Goal: Task Accomplishment & Management: Manage account settings

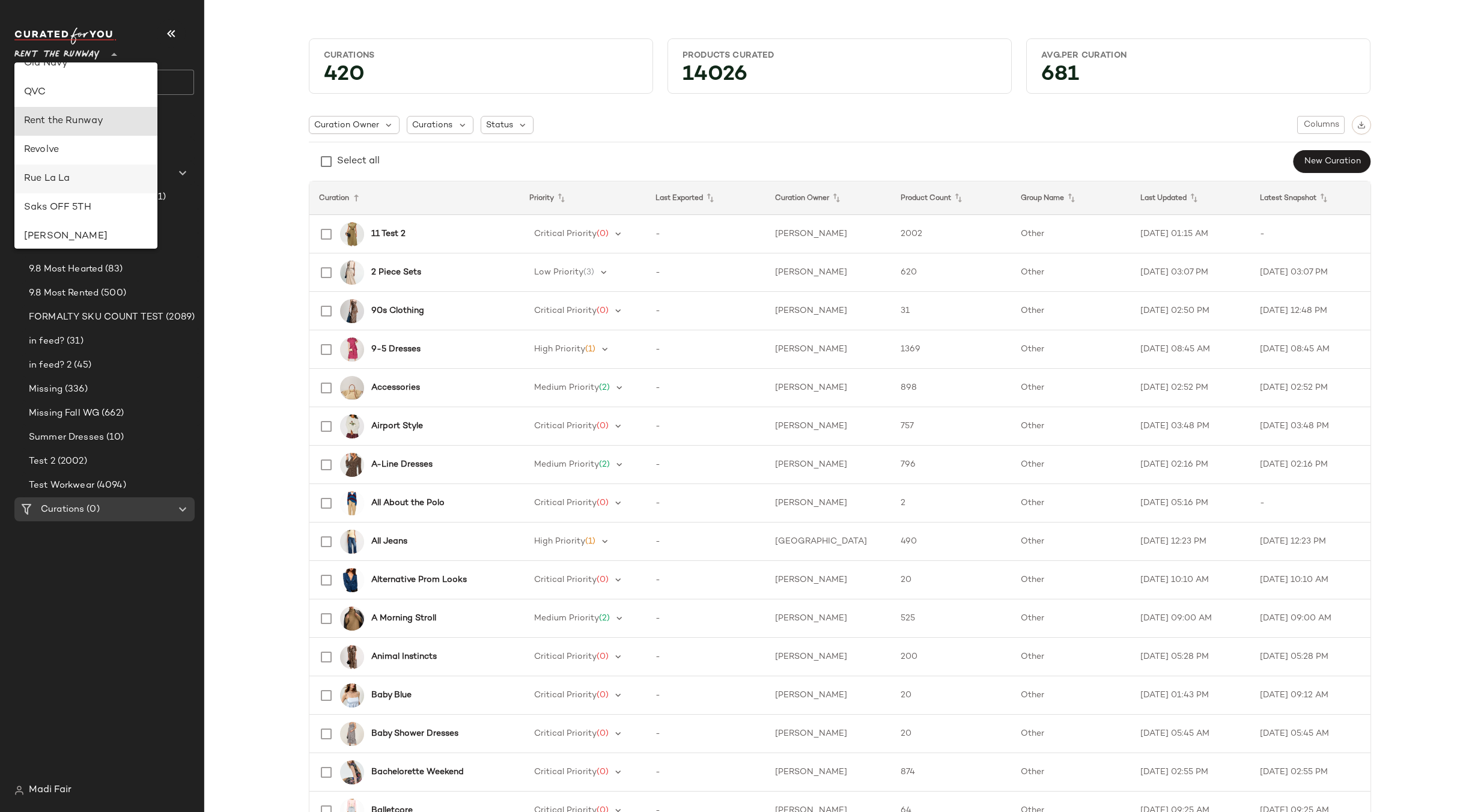
scroll to position [488, 0]
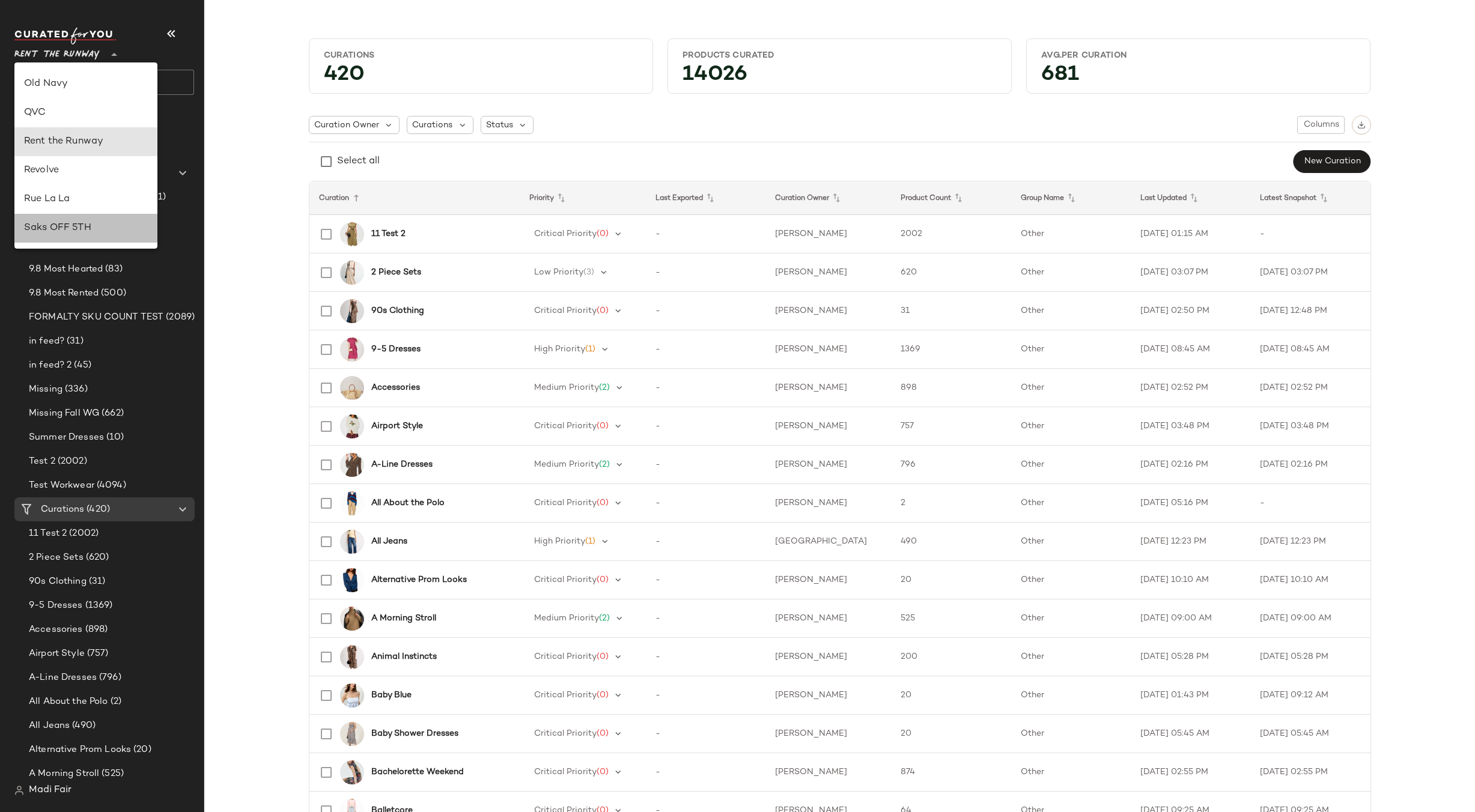
click at [100, 223] on div "Saks OFF 5TH" at bounding box center [86, 228] width 124 height 14
type input "**"
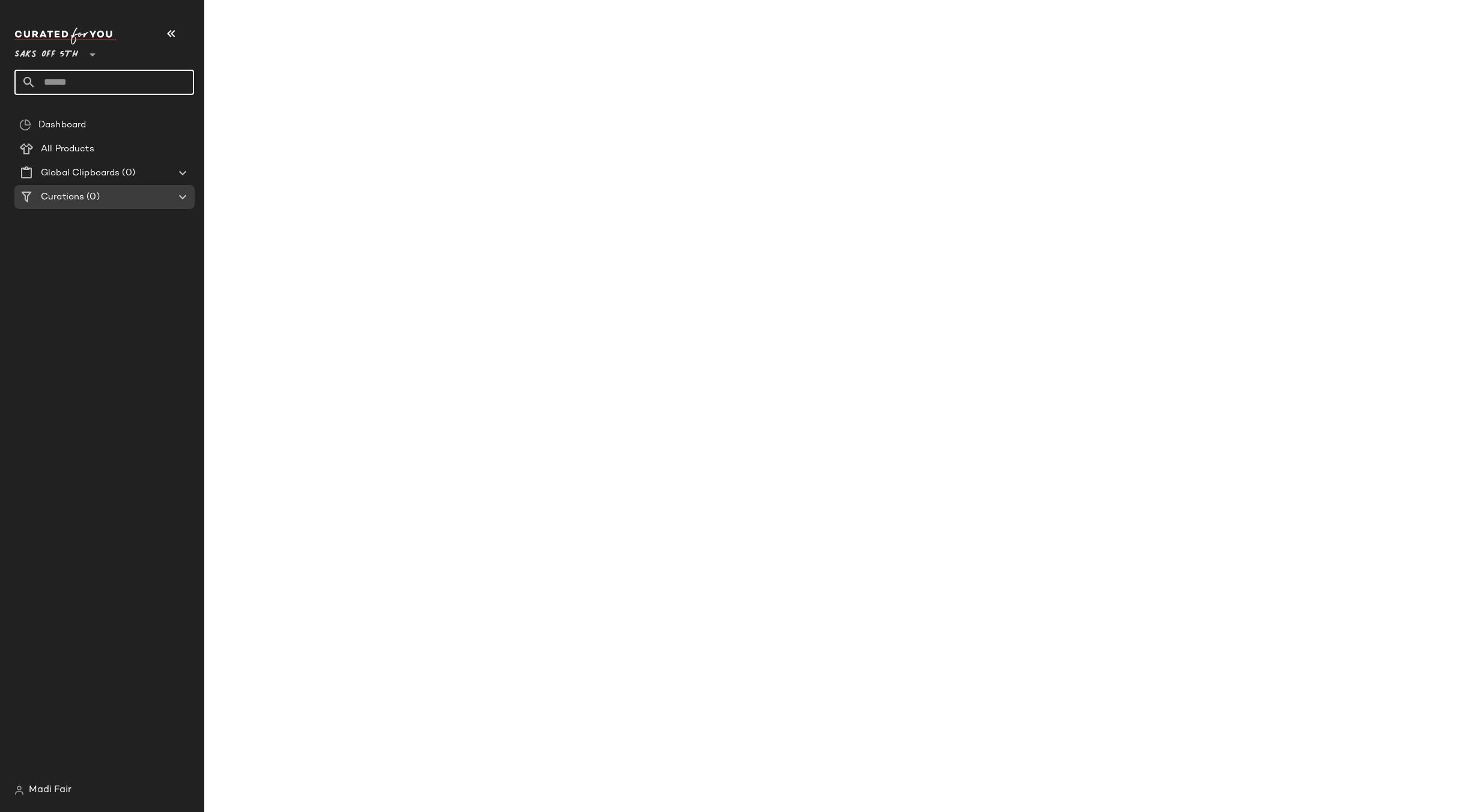
click at [95, 82] on input "text" at bounding box center [115, 82] width 158 height 25
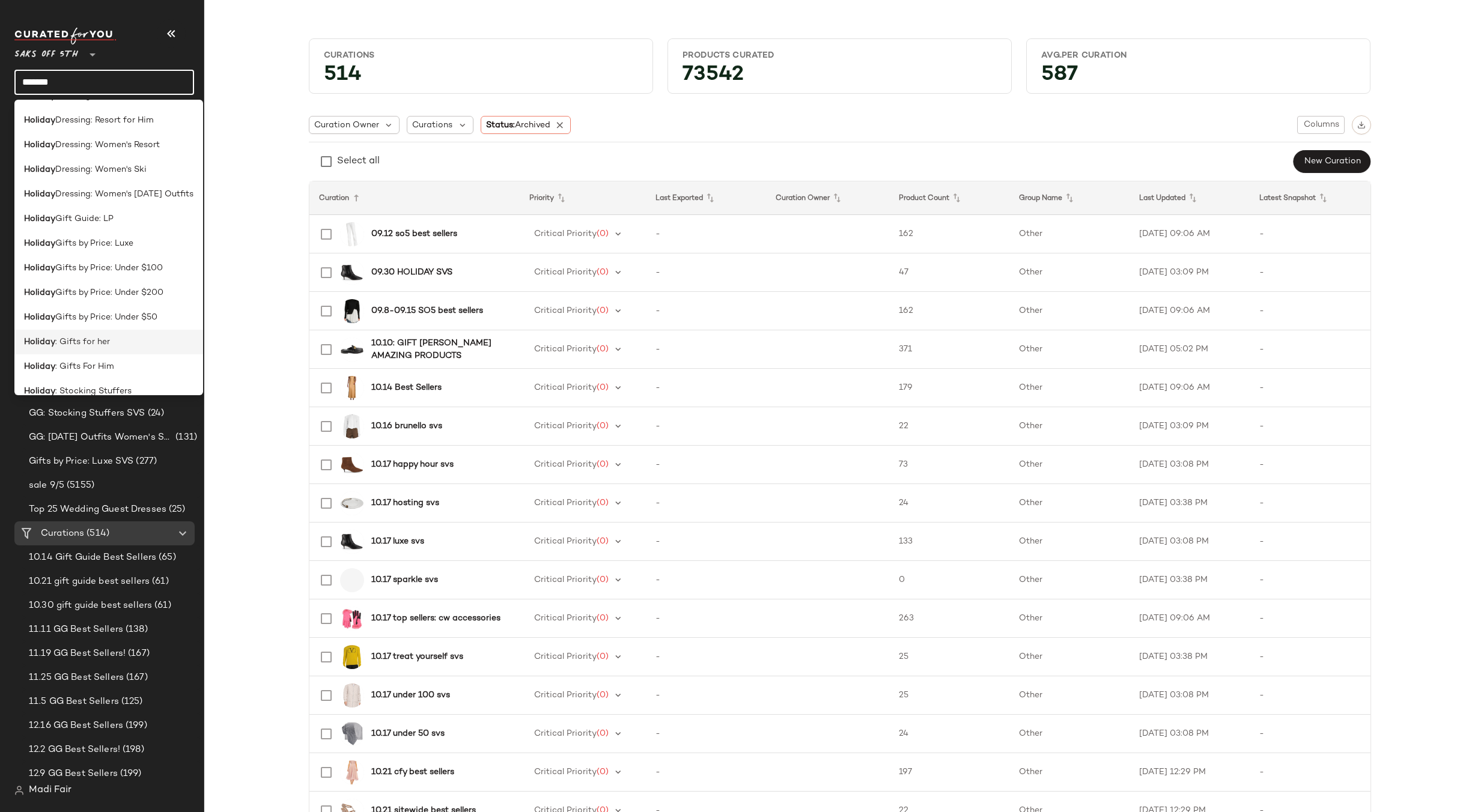
scroll to position [157, 0]
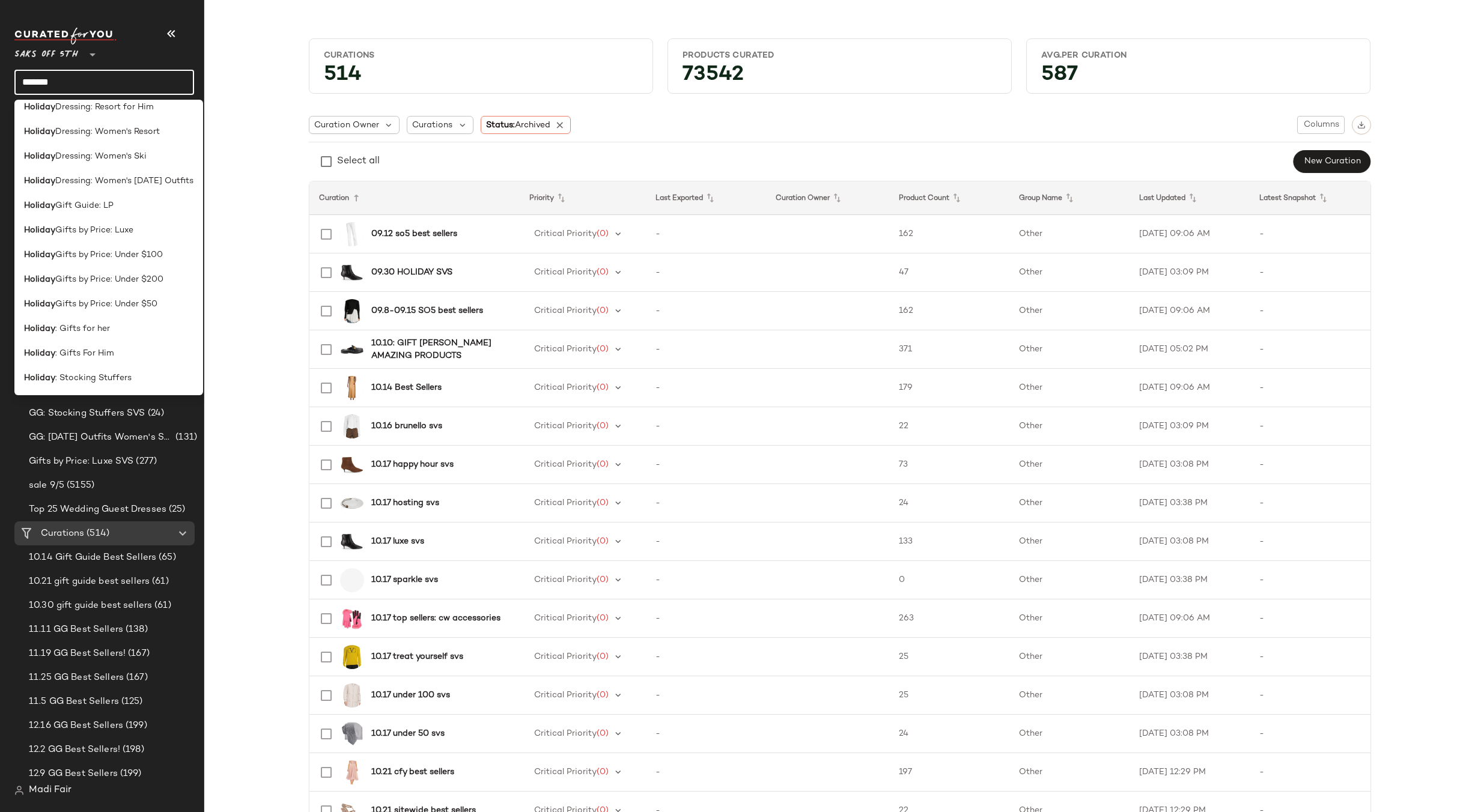
type input "*******"
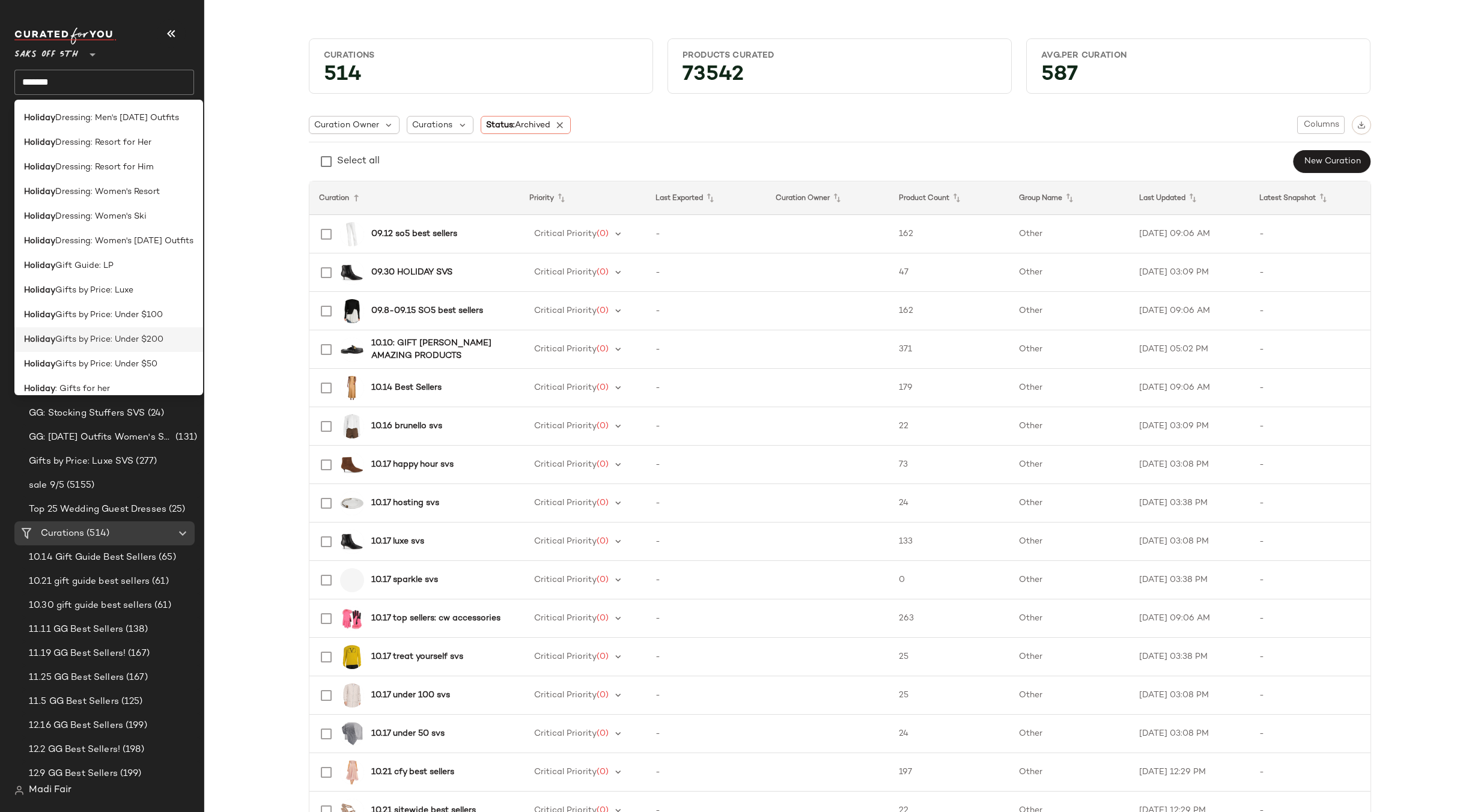
scroll to position [38, 0]
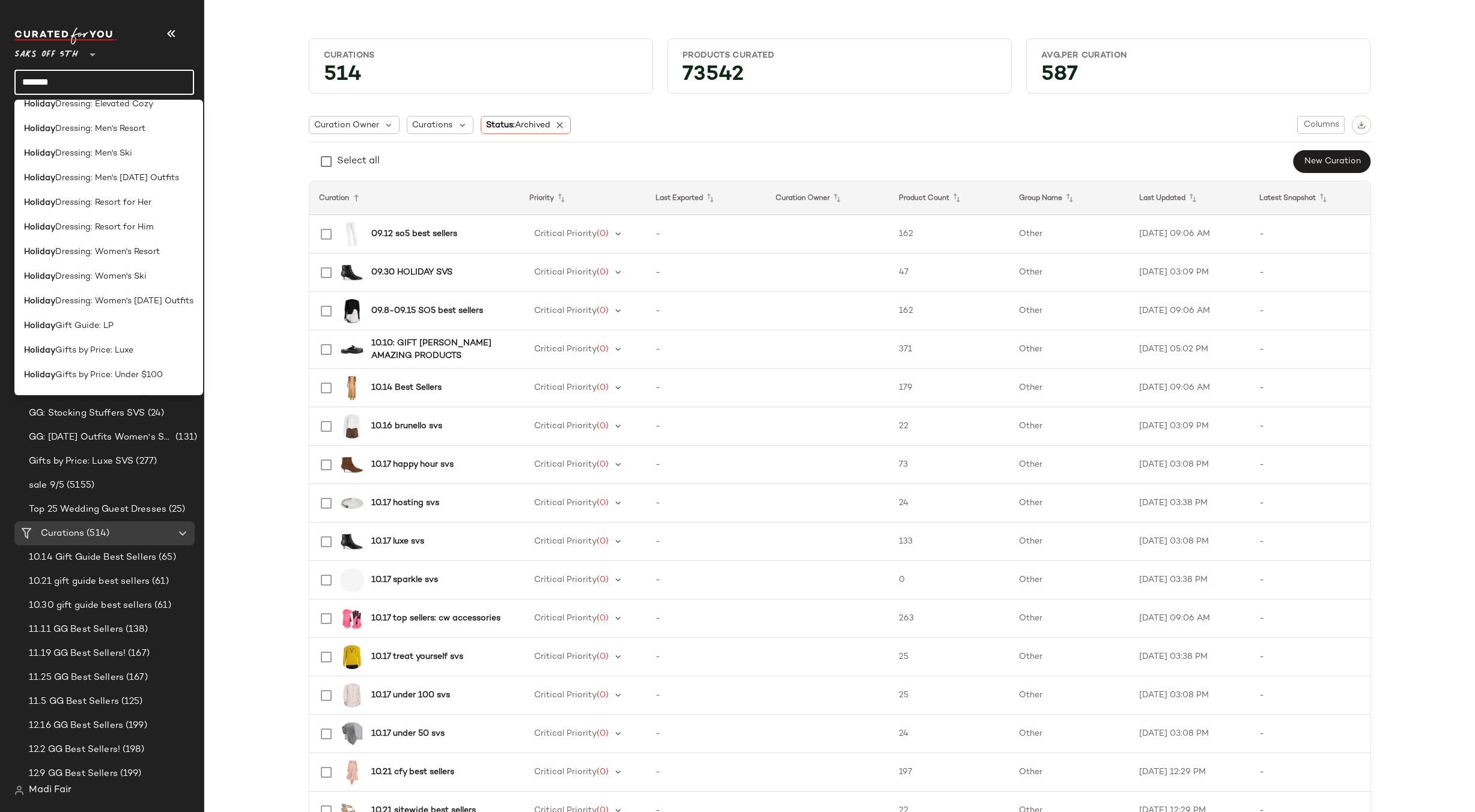
click at [71, 75] on input "*******" at bounding box center [104, 82] width 180 height 25
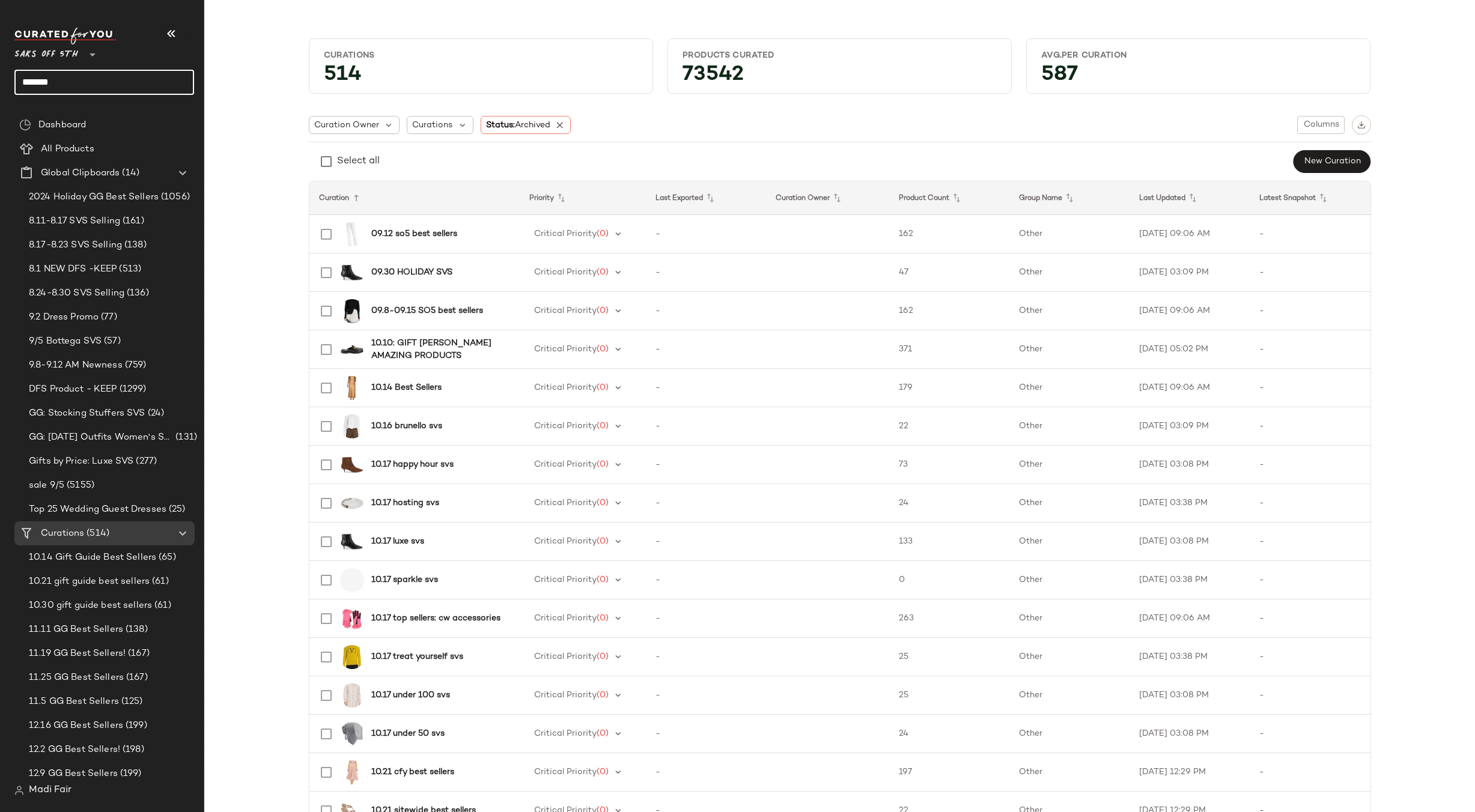
click at [74, 46] on span "Saks OFF 5TH" at bounding box center [46, 51] width 63 height 22
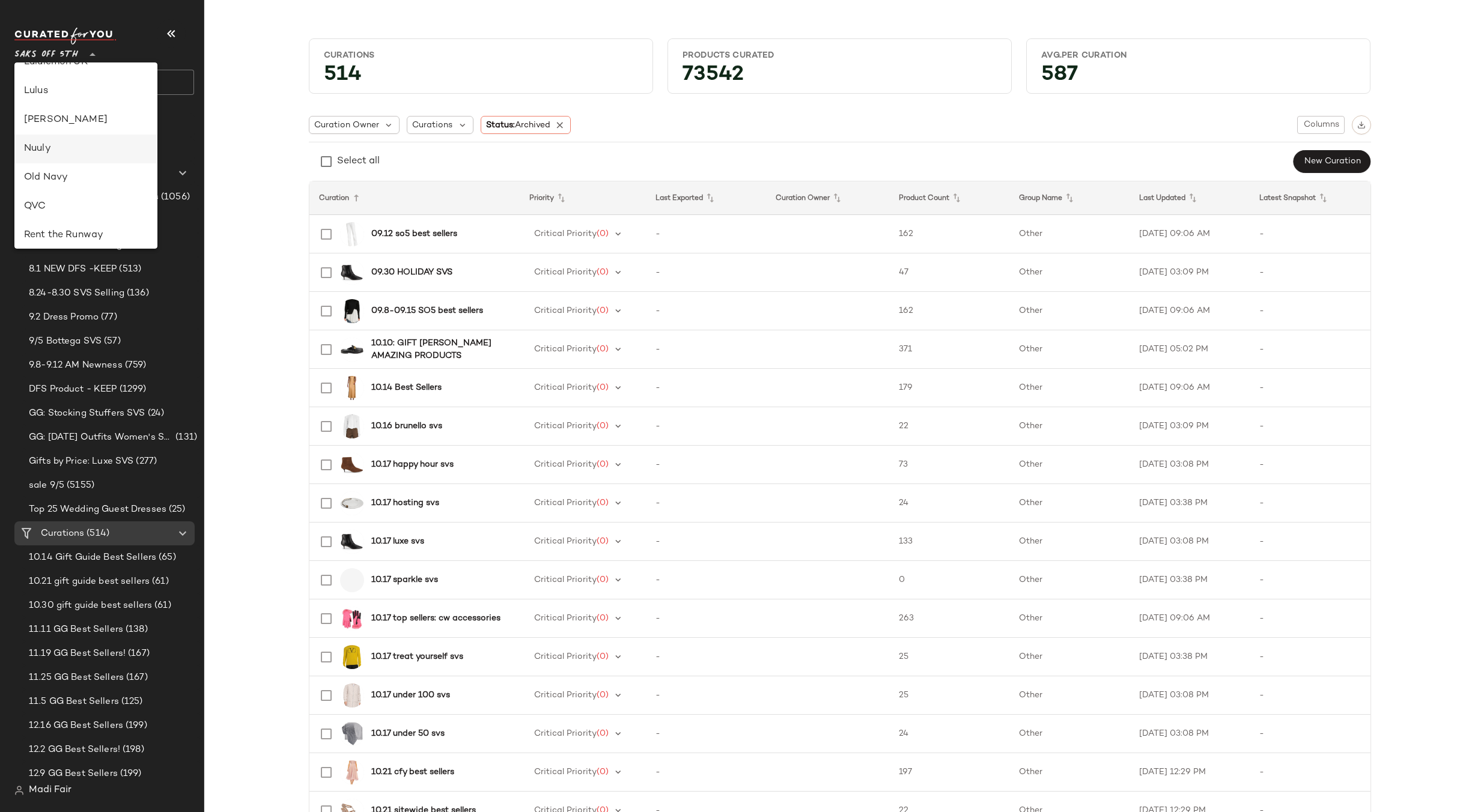
scroll to position [334, 0]
click at [77, 162] on div "Lulus" at bounding box center [86, 151] width 143 height 29
type input "**"
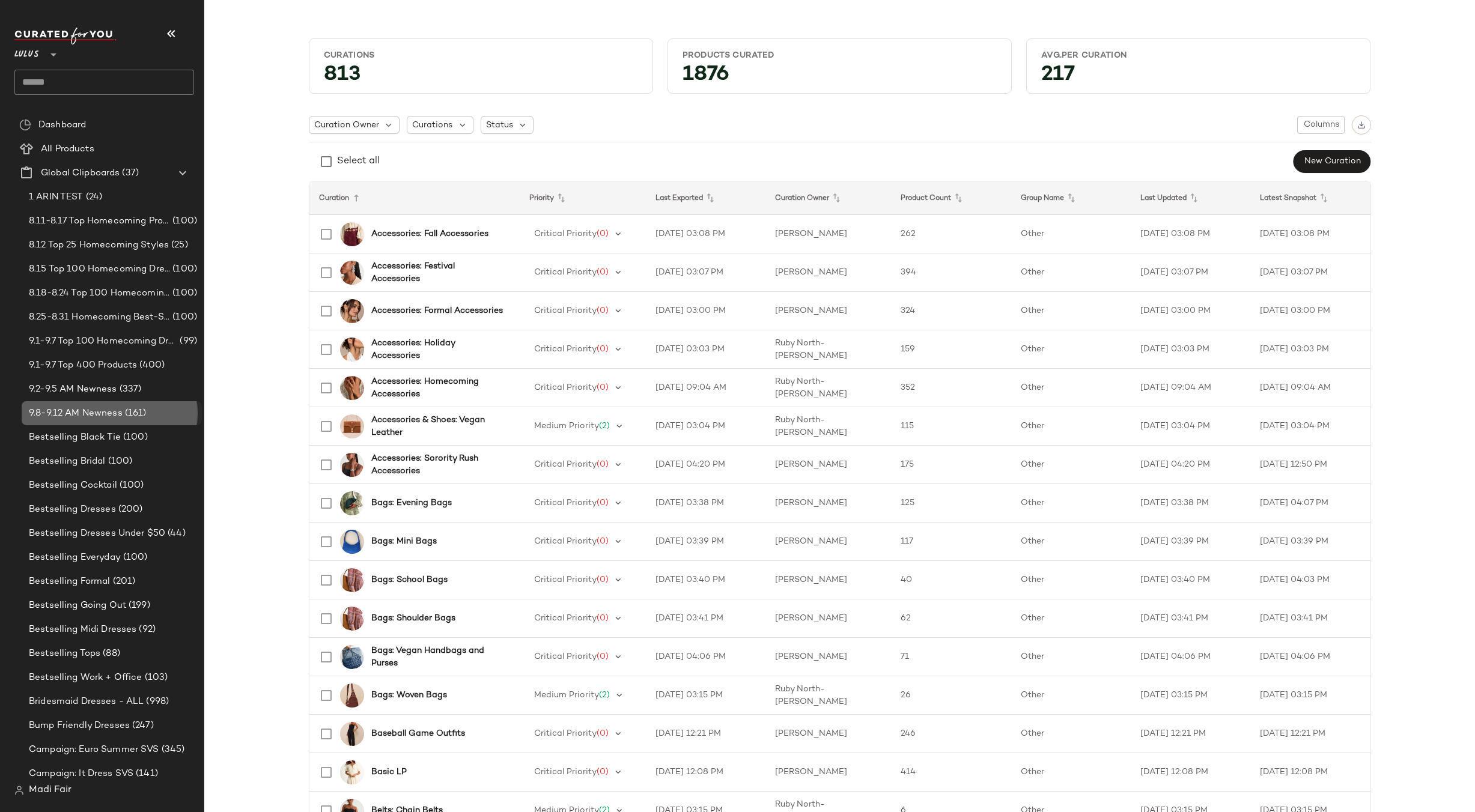
click at [109, 410] on span "9.8-9.12 AM Newness" at bounding box center [76, 413] width 94 height 14
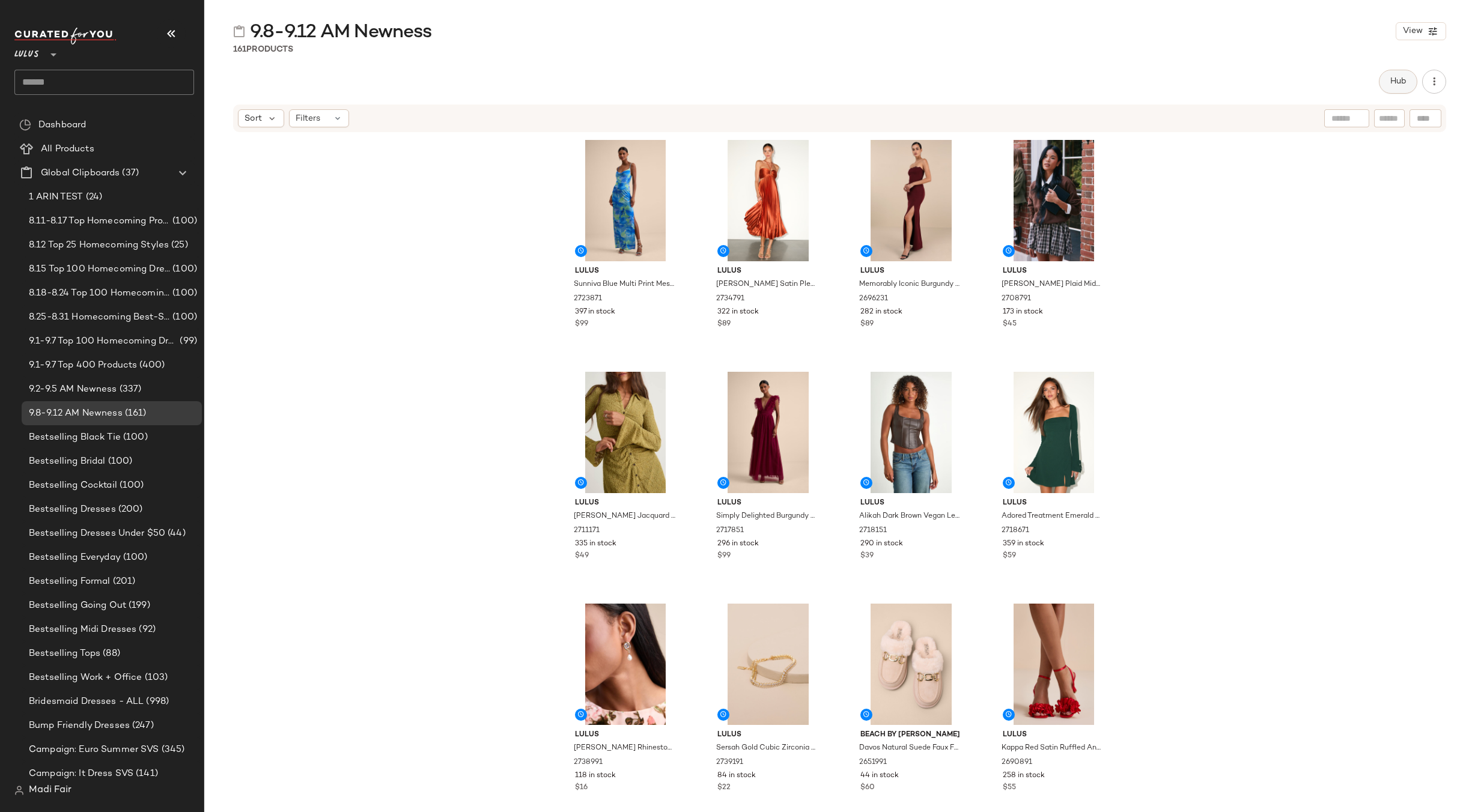
click at [1391, 84] on span "Hub" at bounding box center [1397, 82] width 17 height 10
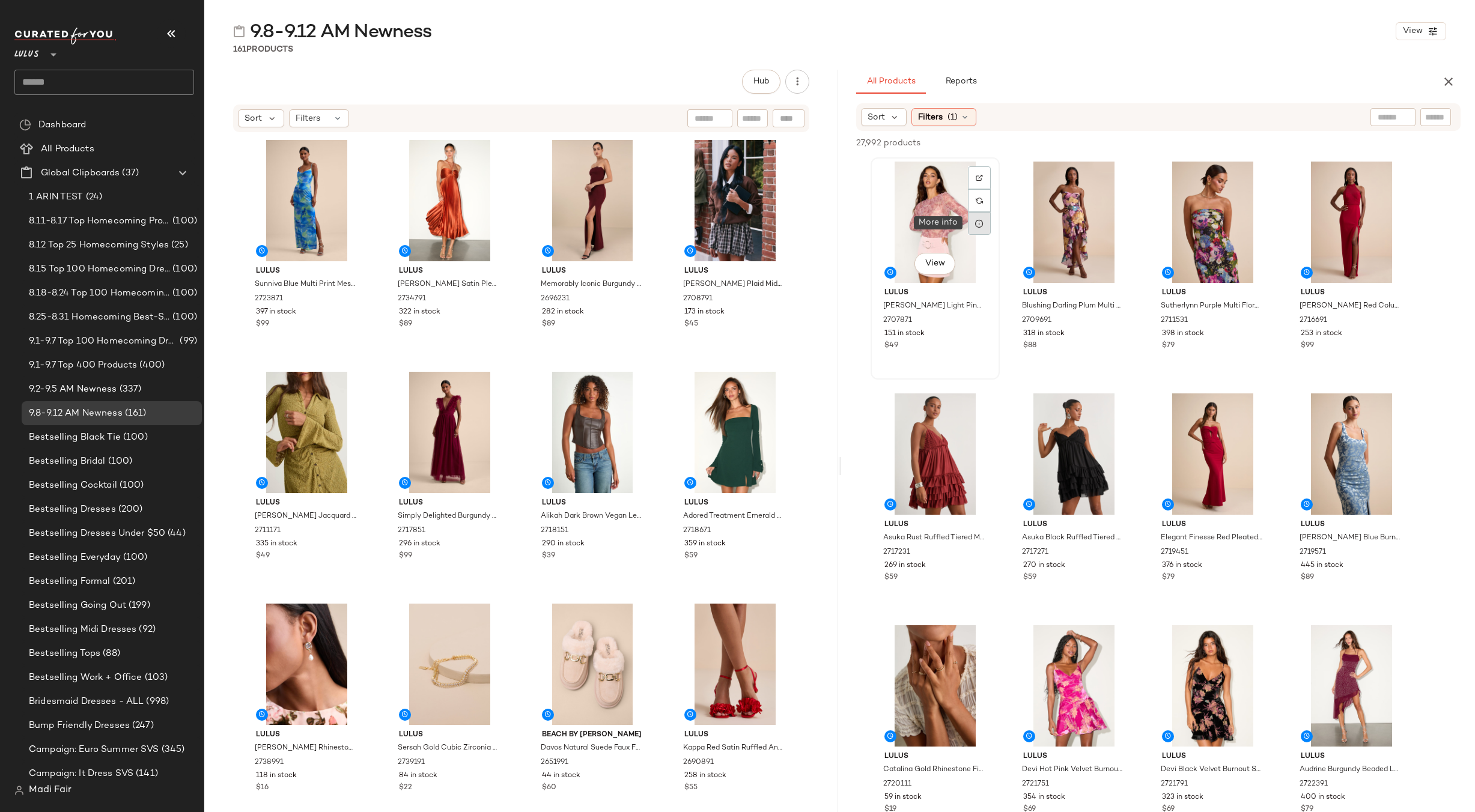
click at [974, 220] on div at bounding box center [979, 223] width 23 height 23
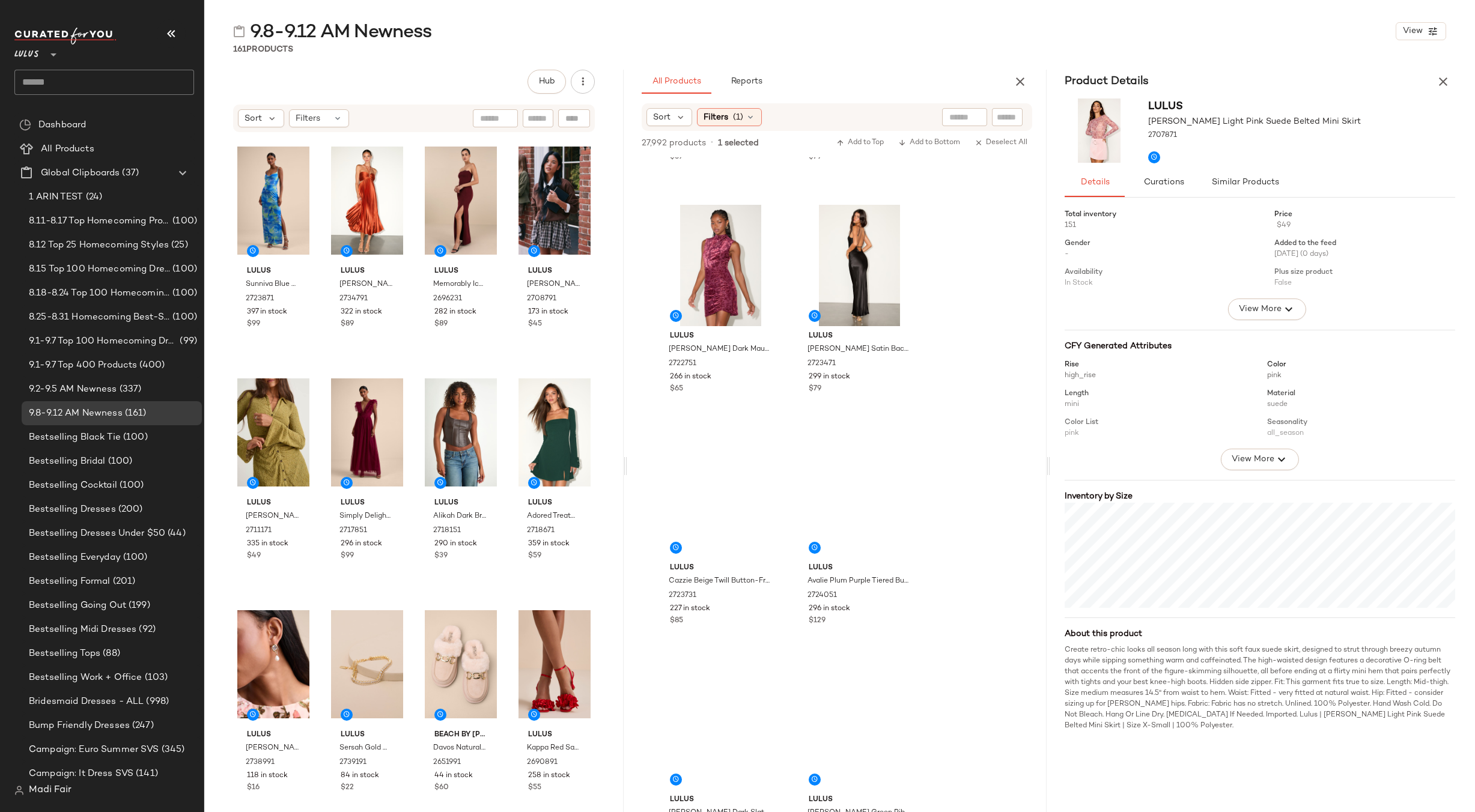
scroll to position [1862, 0]
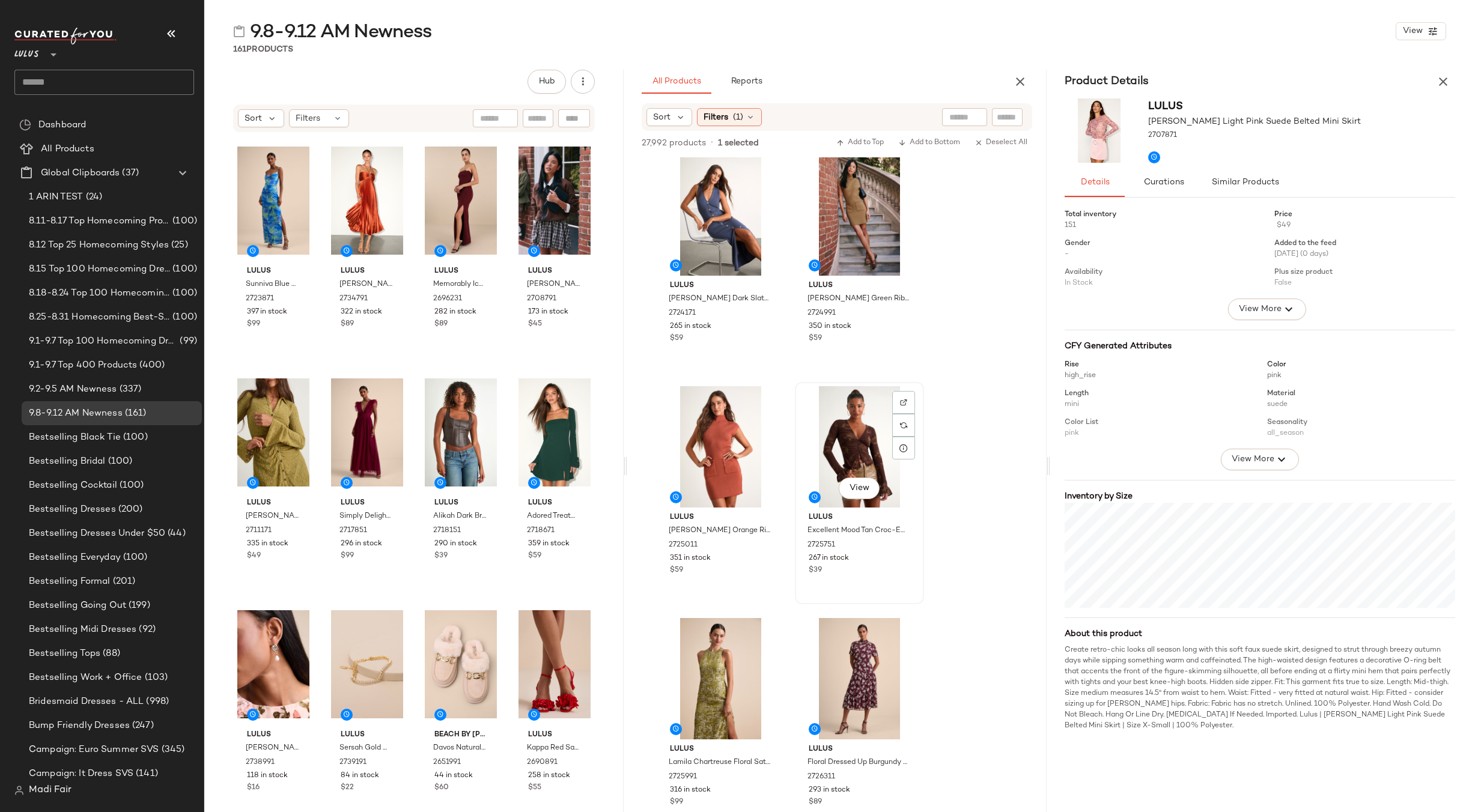
click at [858, 457] on div "View" at bounding box center [860, 447] width 121 height 121
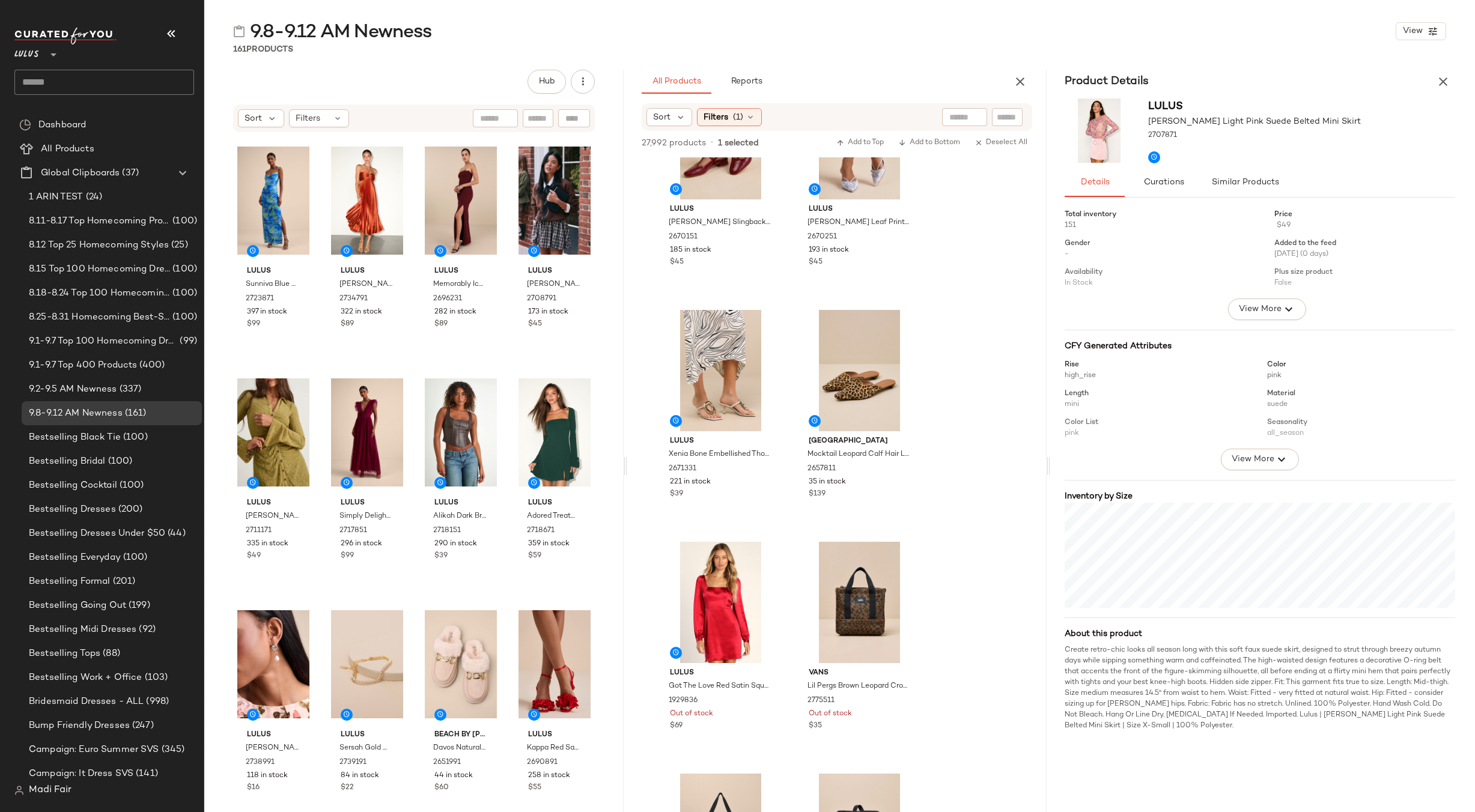
scroll to position [4024, 0]
click at [693, 575] on div "View" at bounding box center [721, 603] width 121 height 121
click at [839, 418] on button "View" at bounding box center [858, 412] width 41 height 22
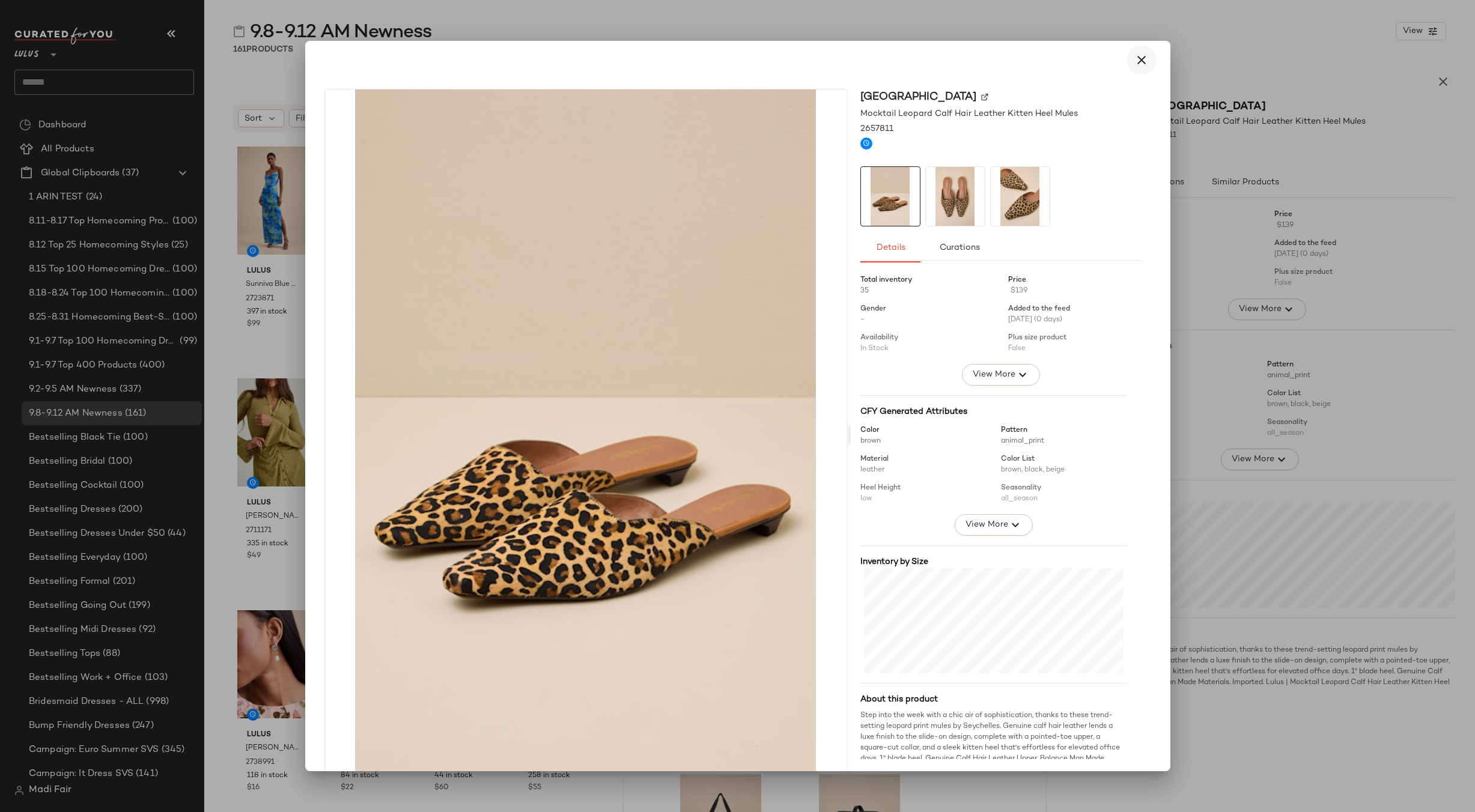
click at [1127, 58] on button "button" at bounding box center [1141, 60] width 29 height 29
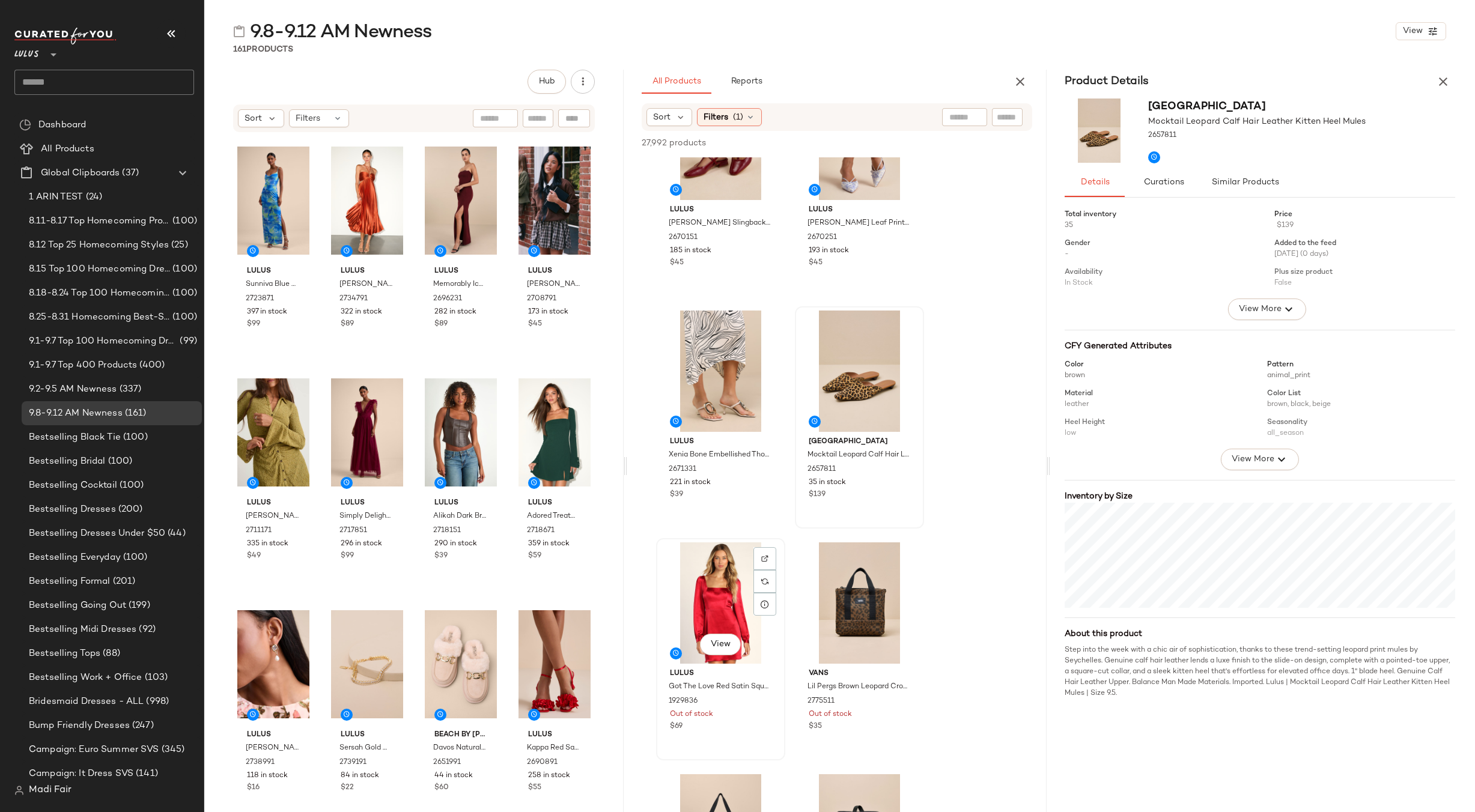
click at [730, 594] on div "View" at bounding box center [721, 603] width 121 height 121
click at [764, 603] on icon at bounding box center [765, 604] width 10 height 10
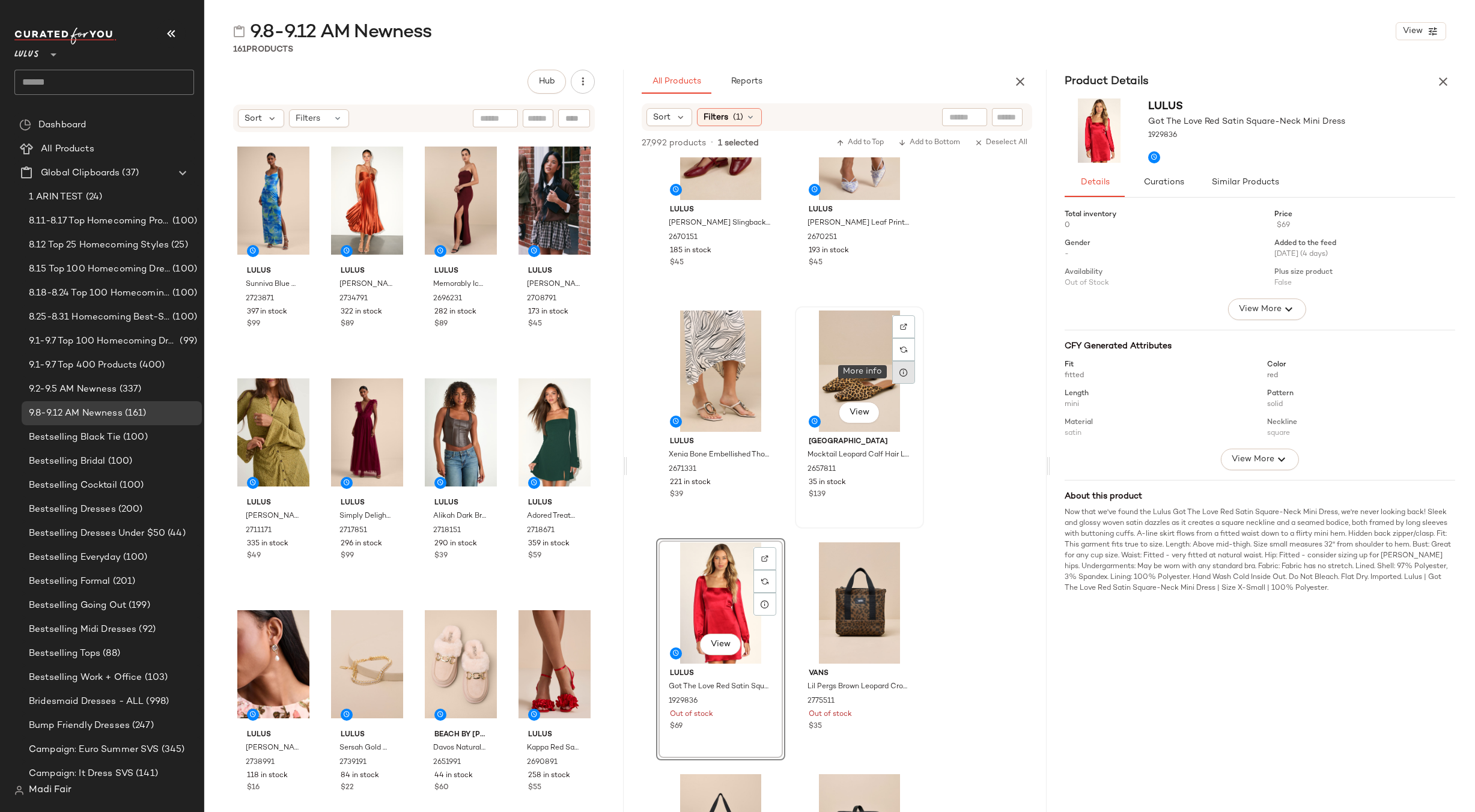
click at [902, 374] on icon at bounding box center [904, 373] width 10 height 10
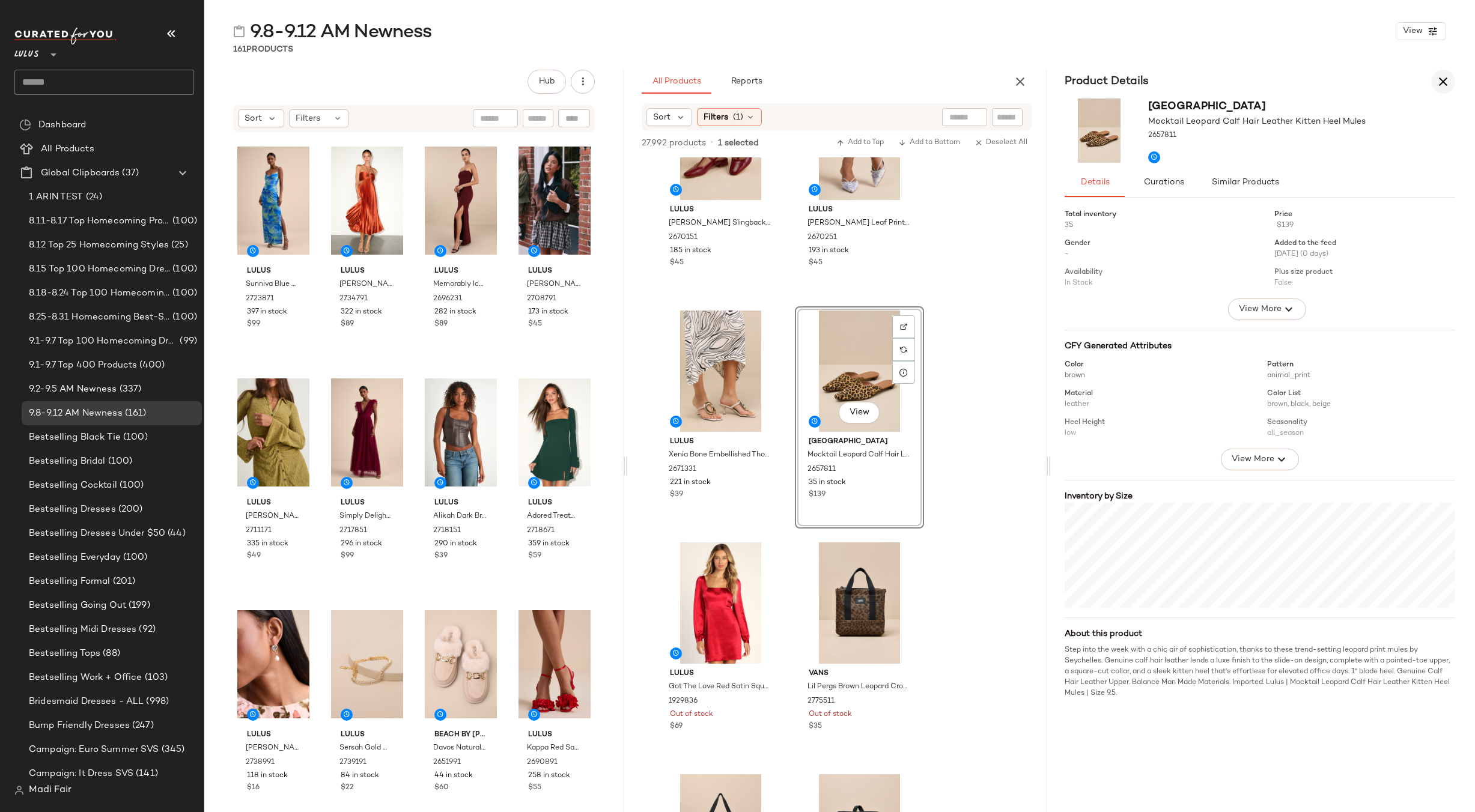
click at [1441, 84] on icon "button" at bounding box center [1442, 81] width 14 height 14
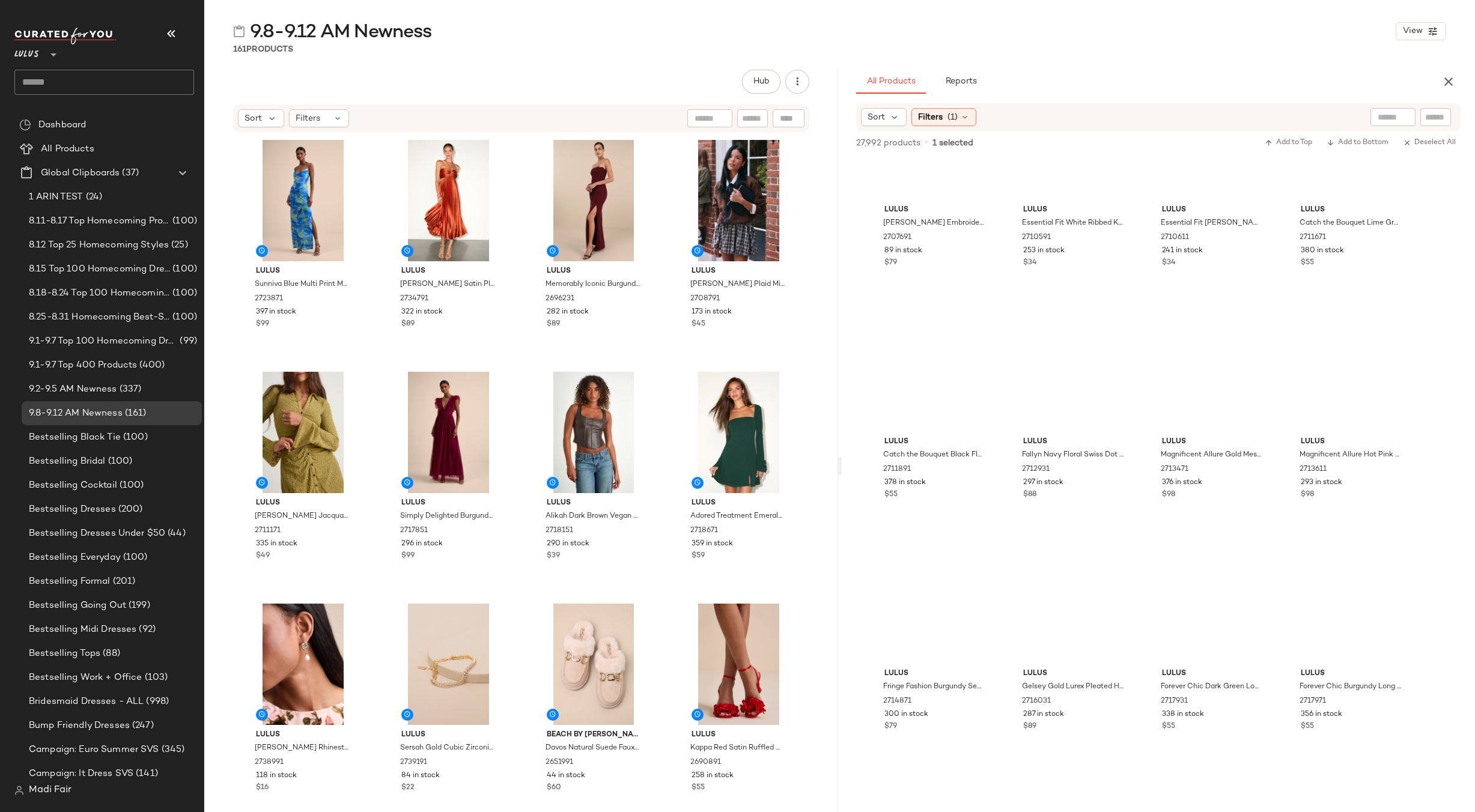
scroll to position [1938, 0]
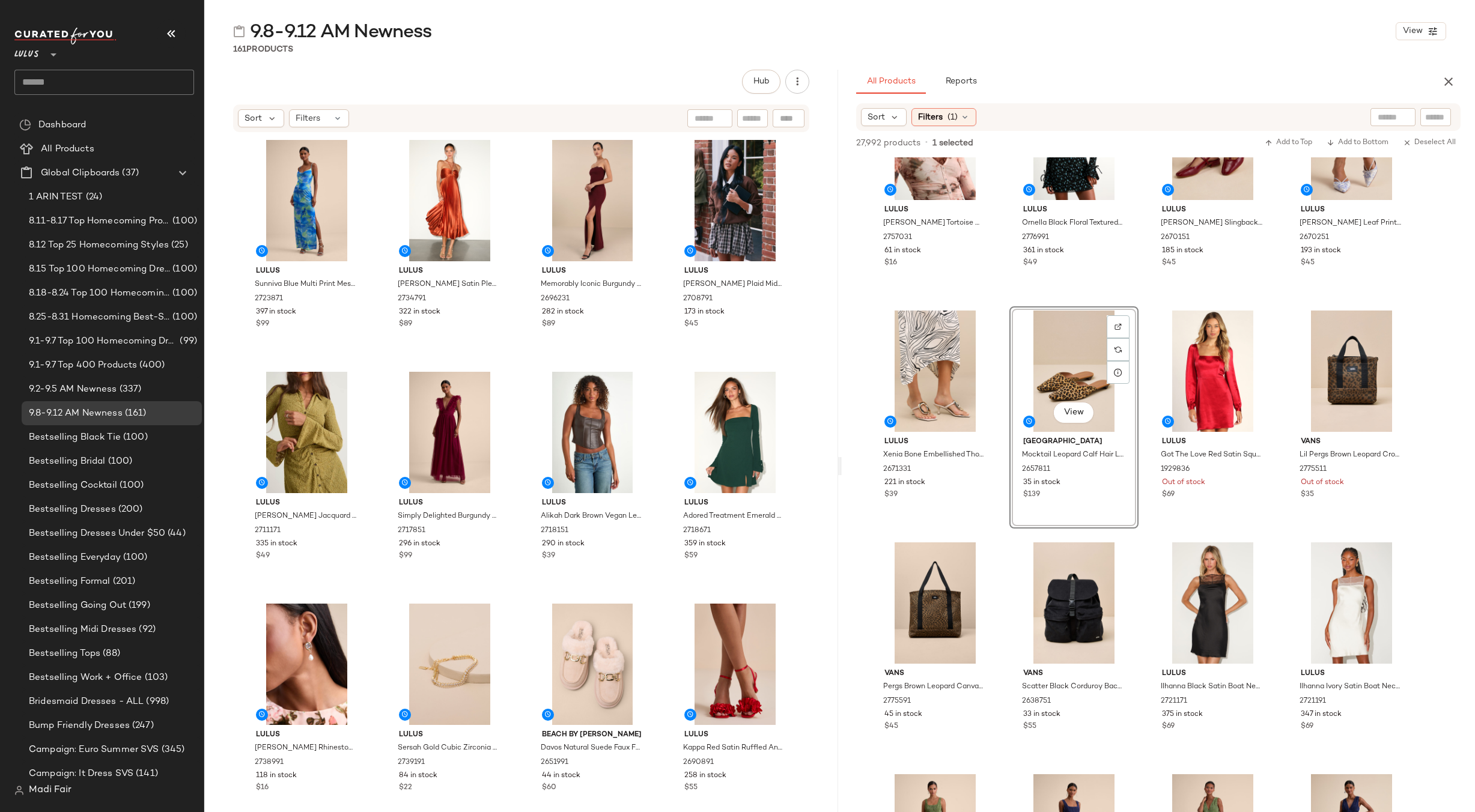
click at [1063, 357] on div "View" at bounding box center [1074, 371] width 121 height 121
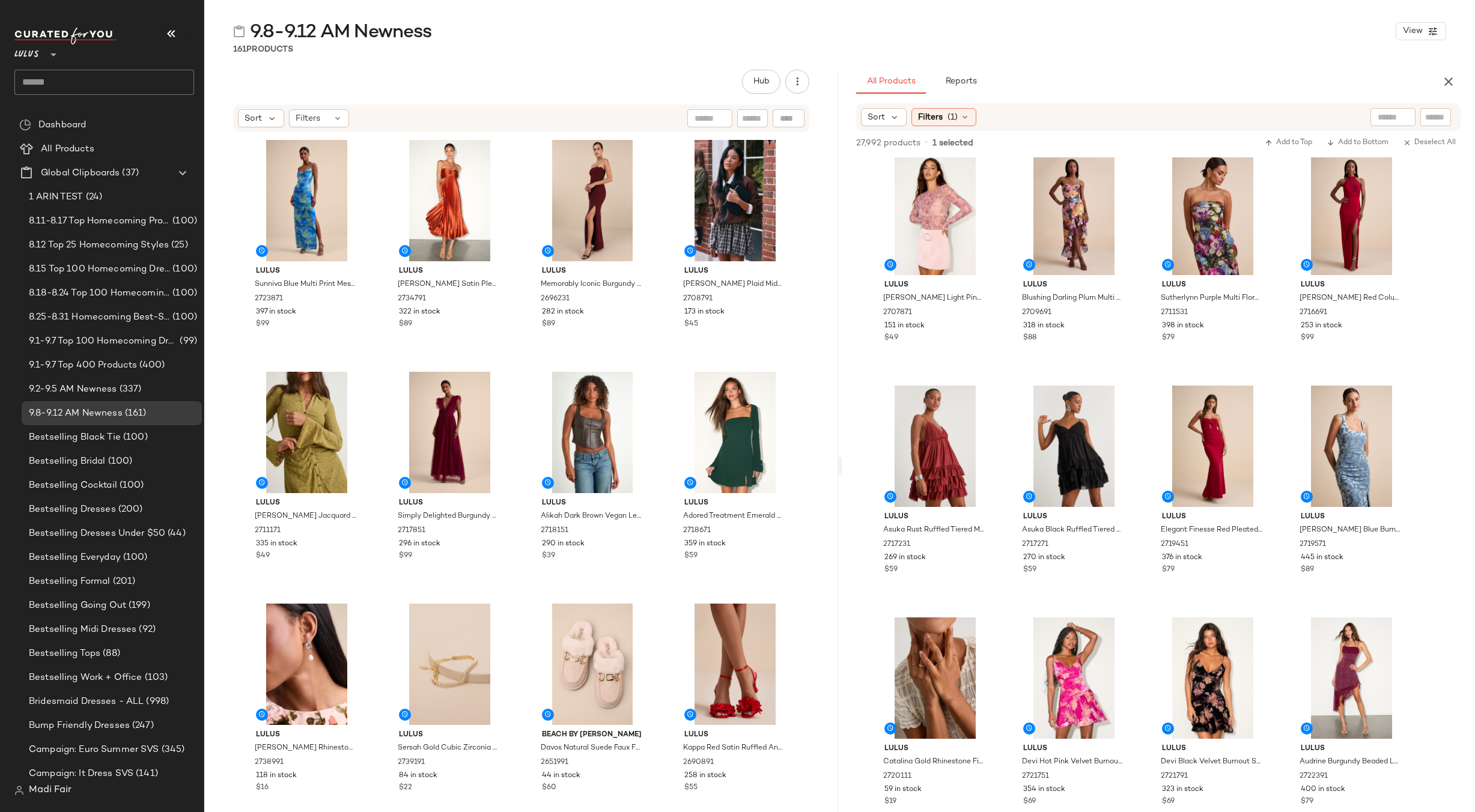
scroll to position [0, 0]
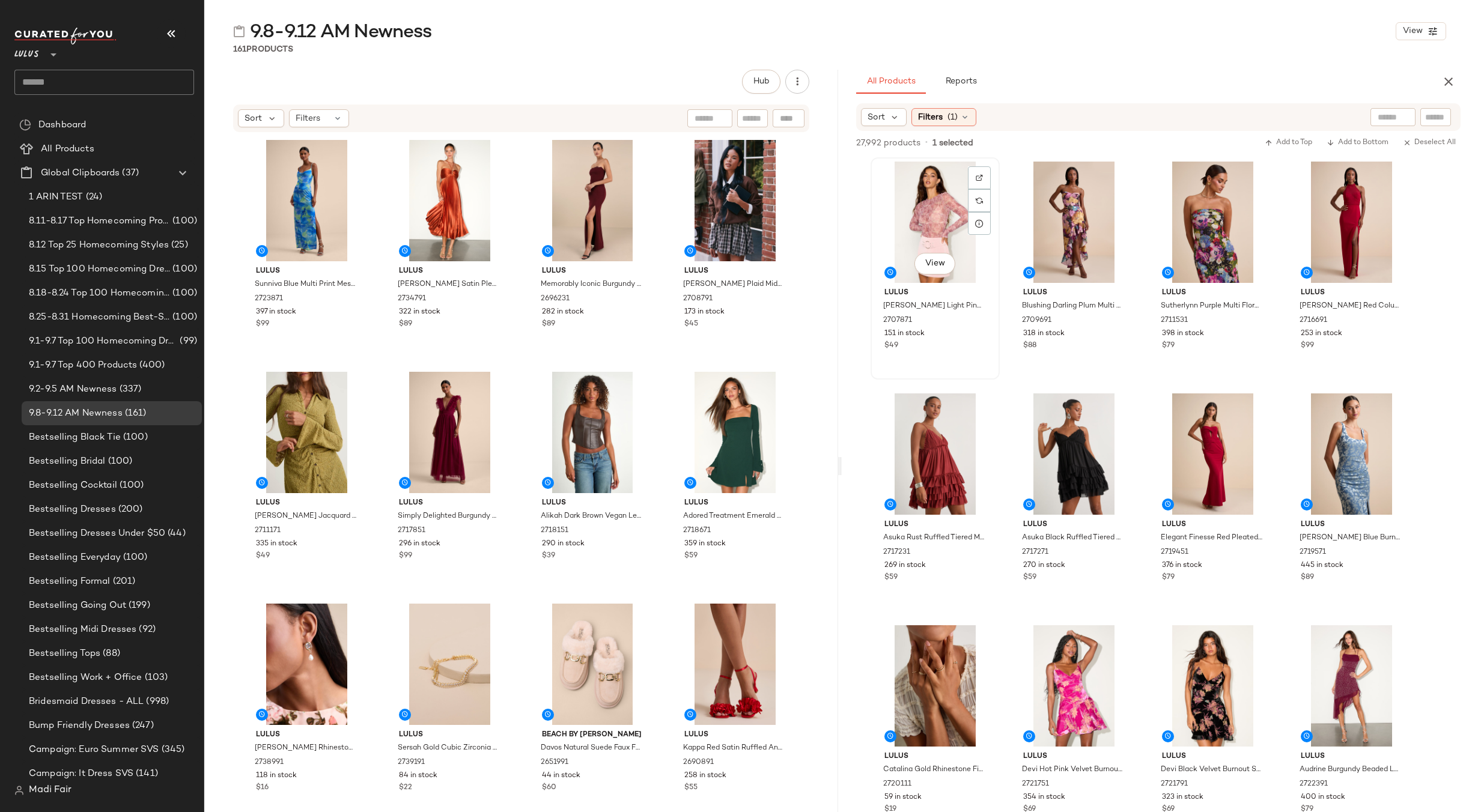
click at [910, 199] on div "View" at bounding box center [935, 222] width 121 height 121
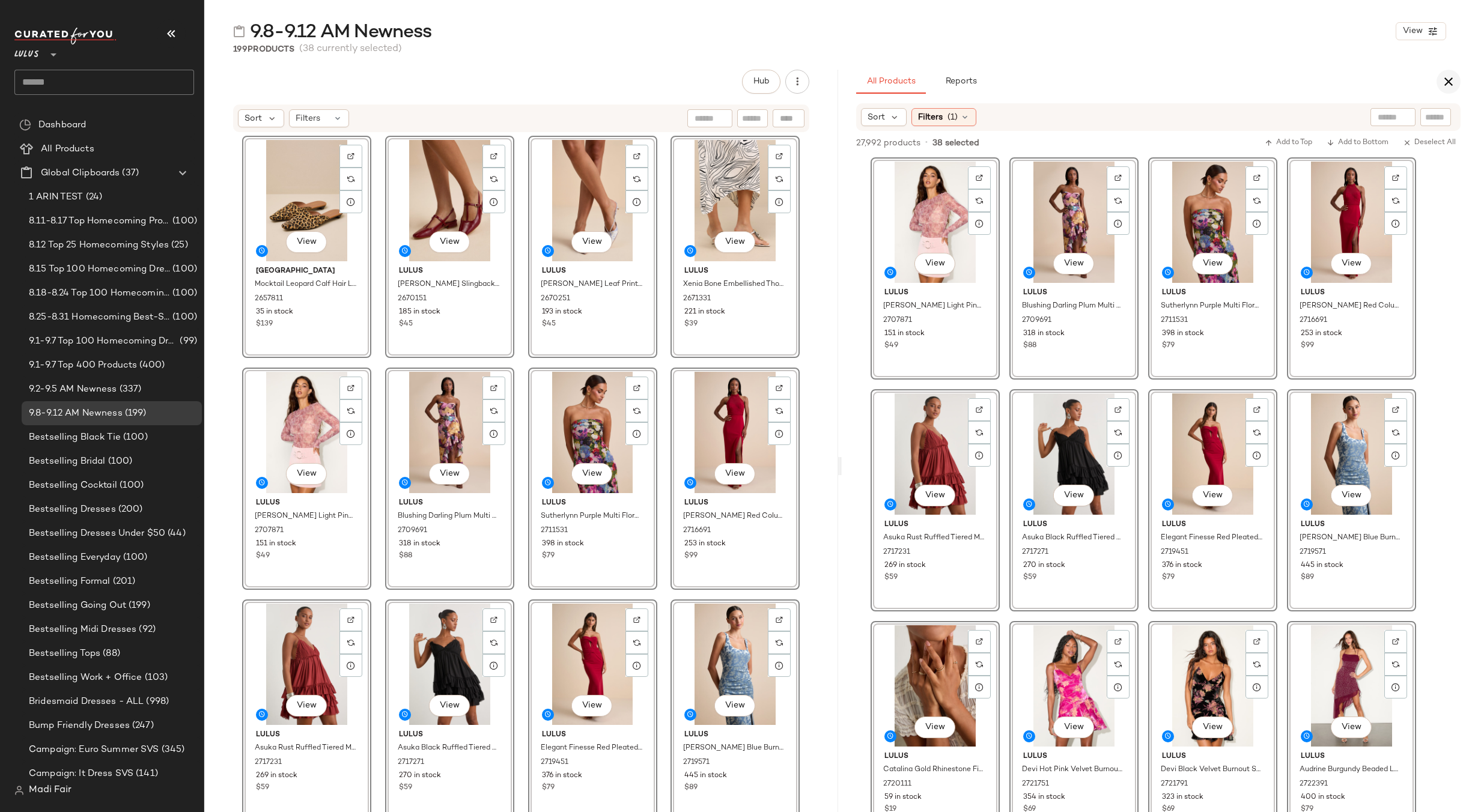
click at [1449, 82] on icon "button" at bounding box center [1448, 81] width 14 height 14
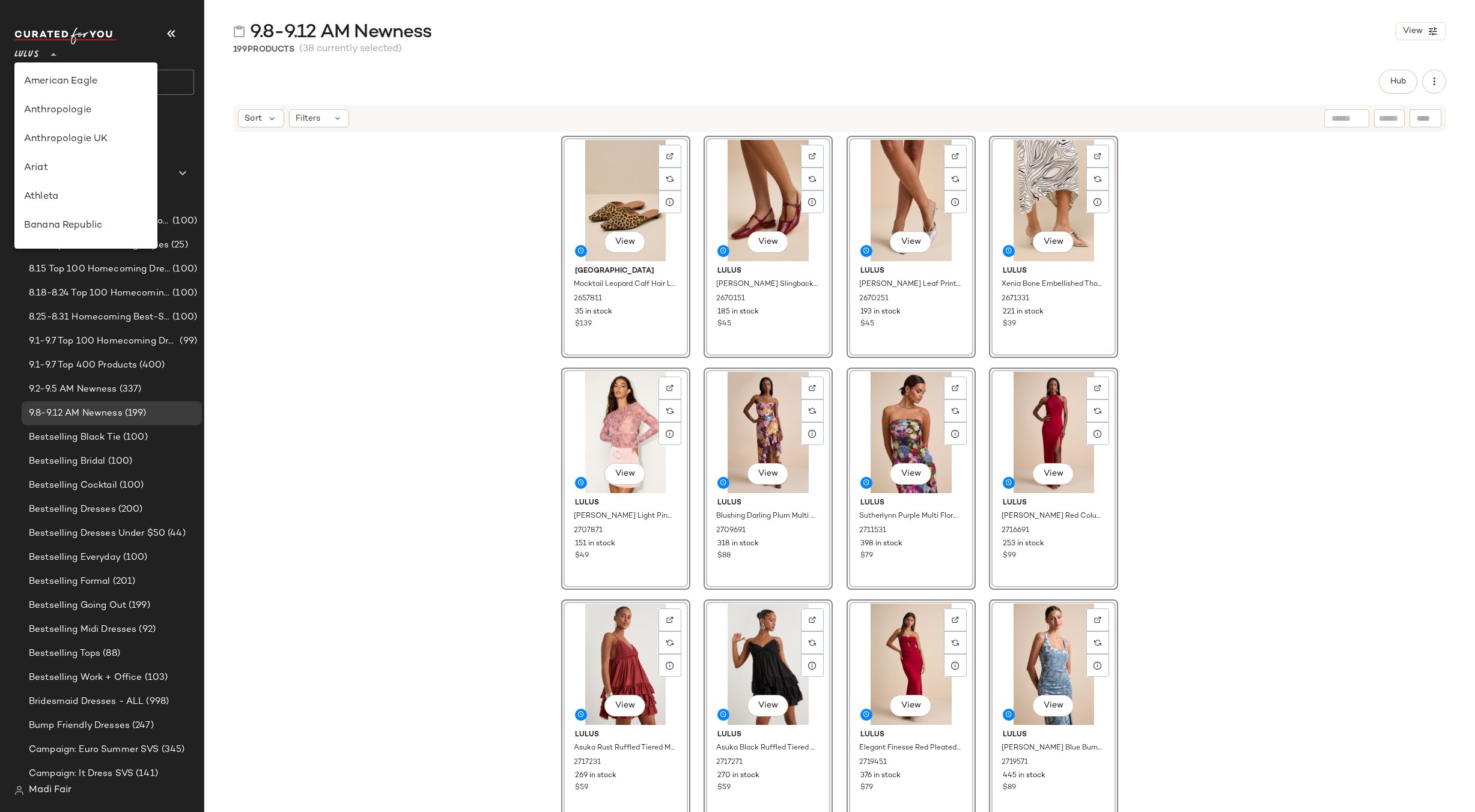
click at [52, 51] on icon at bounding box center [53, 54] width 14 height 14
click at [106, 193] on div "Saks OFF 5TH" at bounding box center [86, 192] width 124 height 14
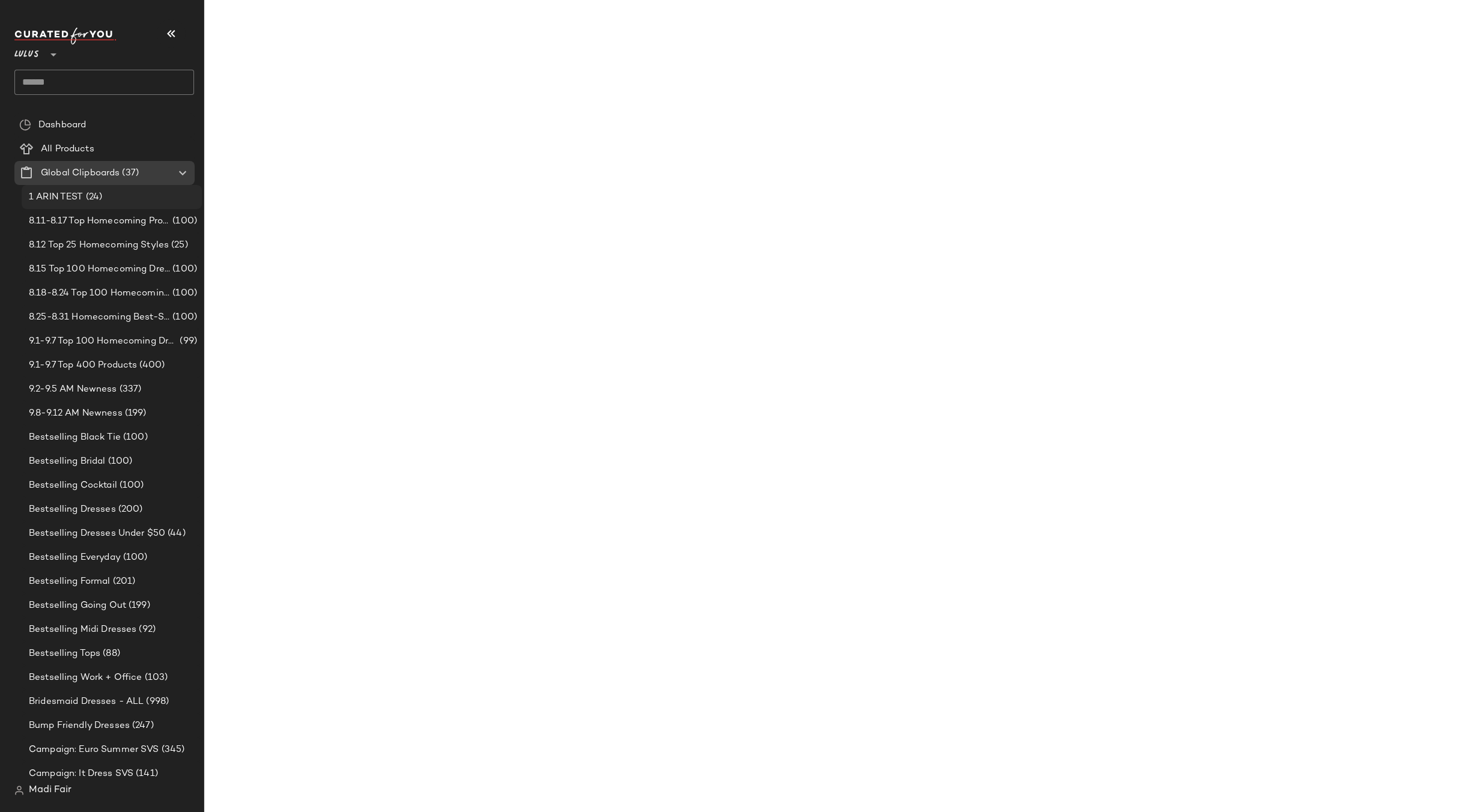
type input "**"
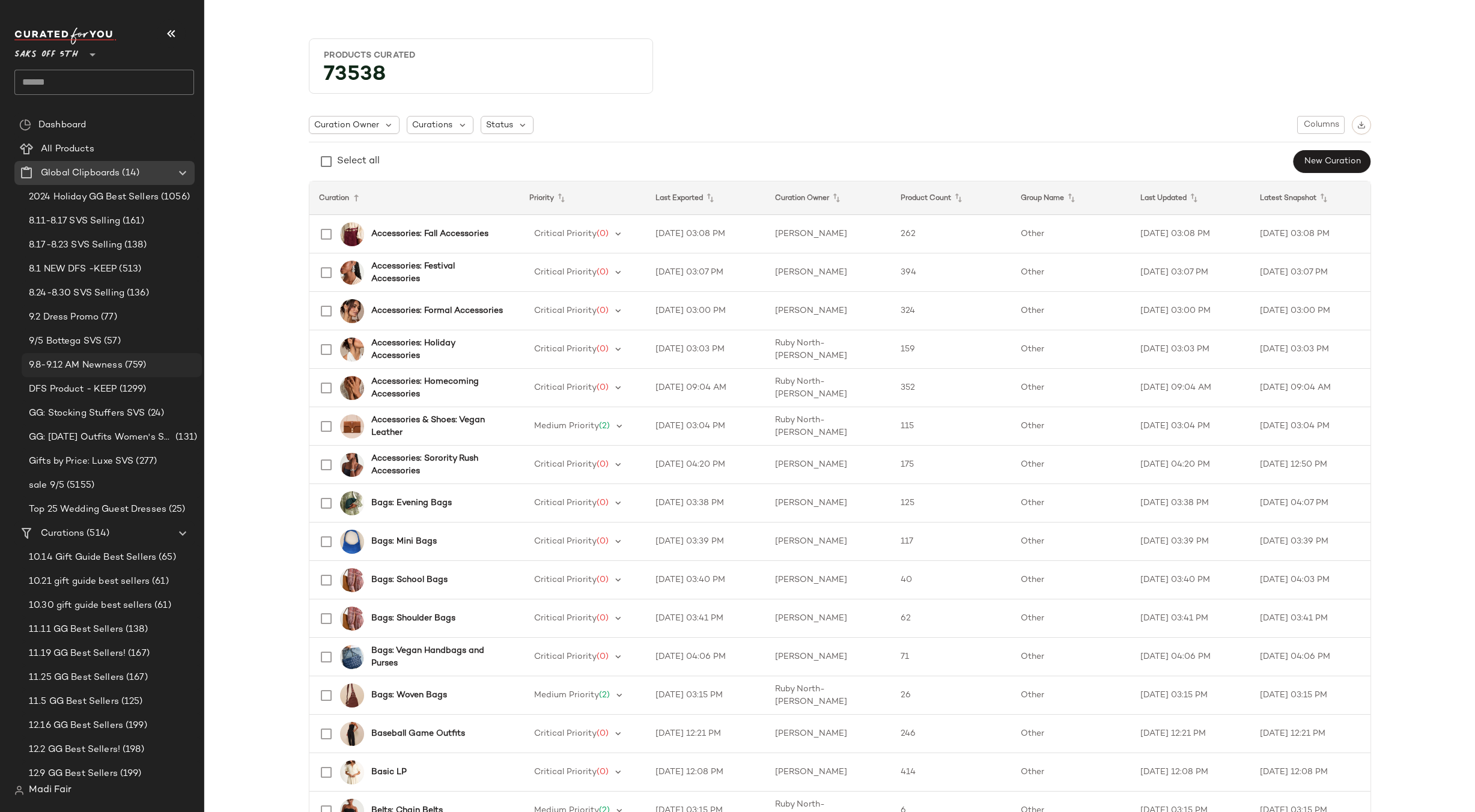
click at [156, 364] on div "9.8-9.12 AM Newness (759)" at bounding box center [111, 365] width 172 height 14
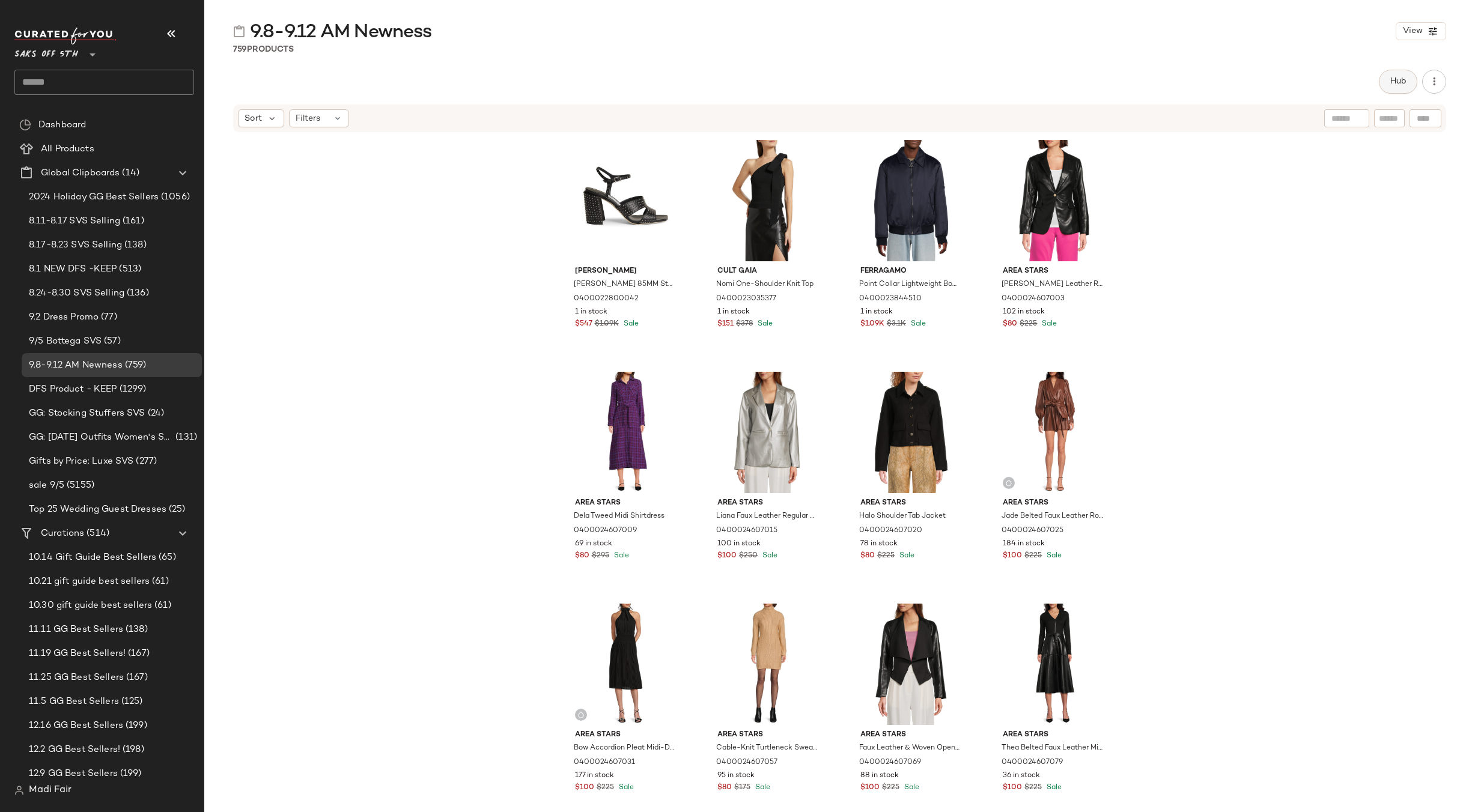
click at [1385, 79] on button "Hub" at bounding box center [1398, 81] width 38 height 24
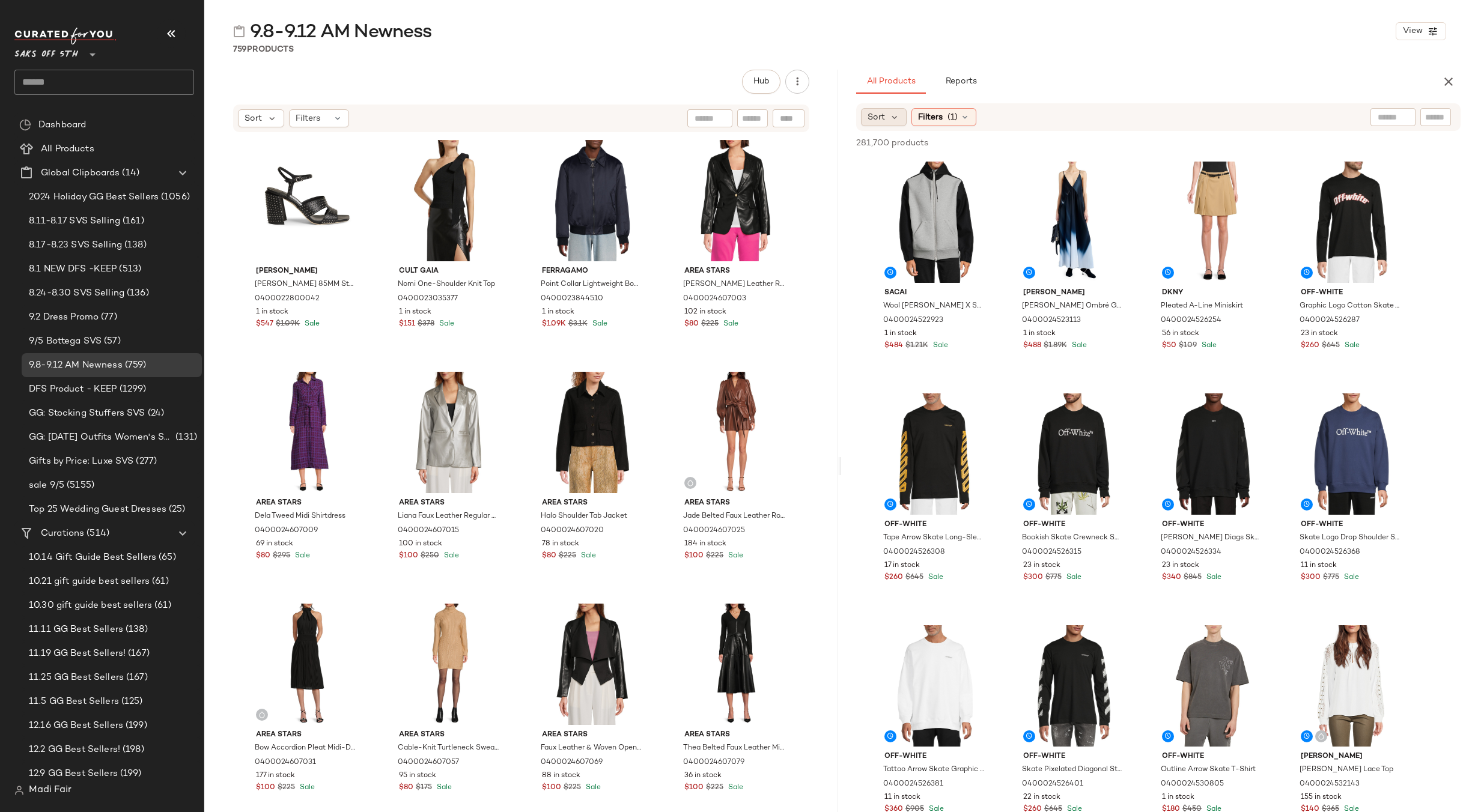
click at [903, 121] on div "Sort" at bounding box center [884, 117] width 46 height 18
click at [901, 146] on span "Newest" at bounding box center [905, 149] width 31 height 13
click at [1069, 74] on div "All Products Reports" at bounding box center [1139, 81] width 567 height 24
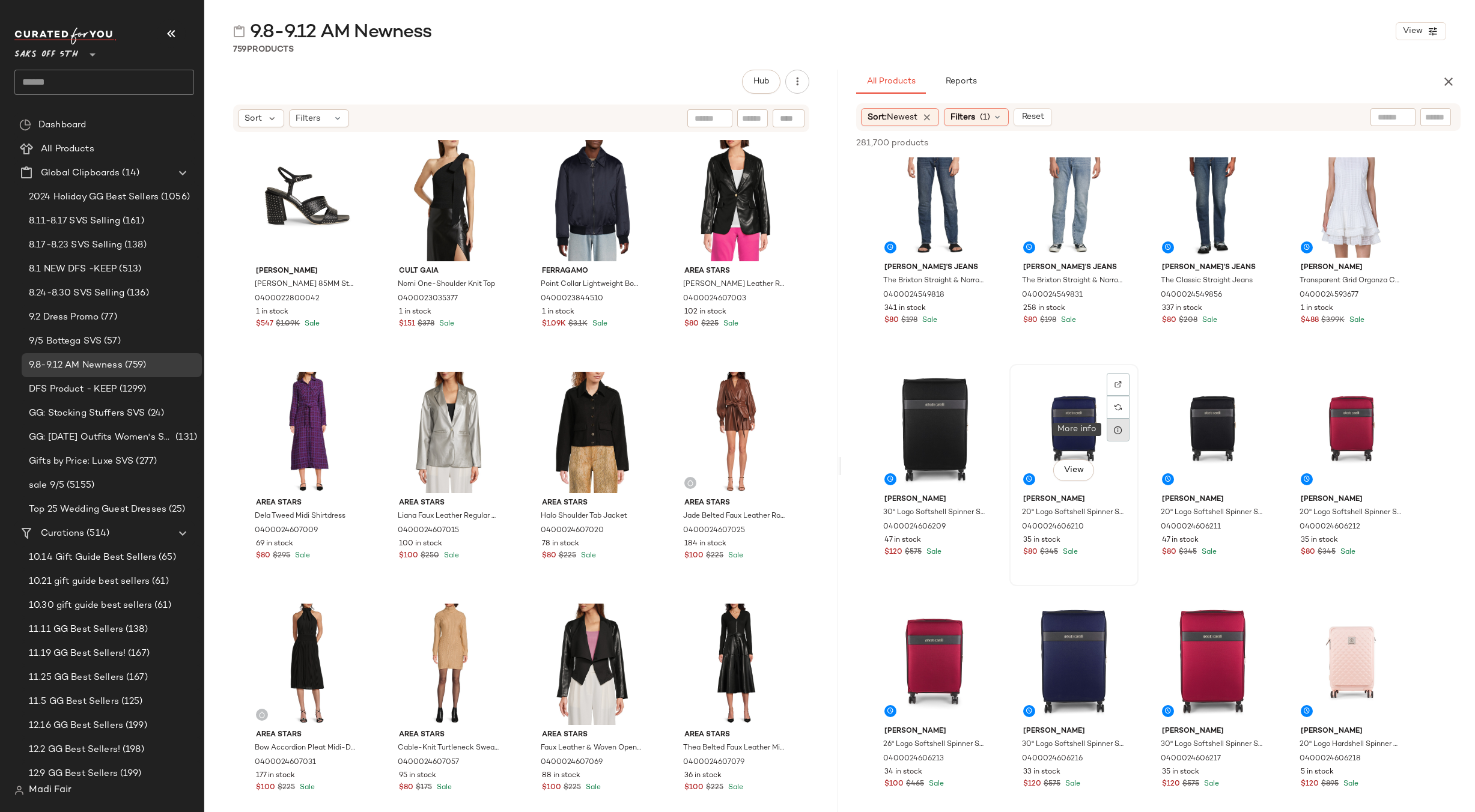
click at [1124, 433] on div at bounding box center [1117, 430] width 23 height 23
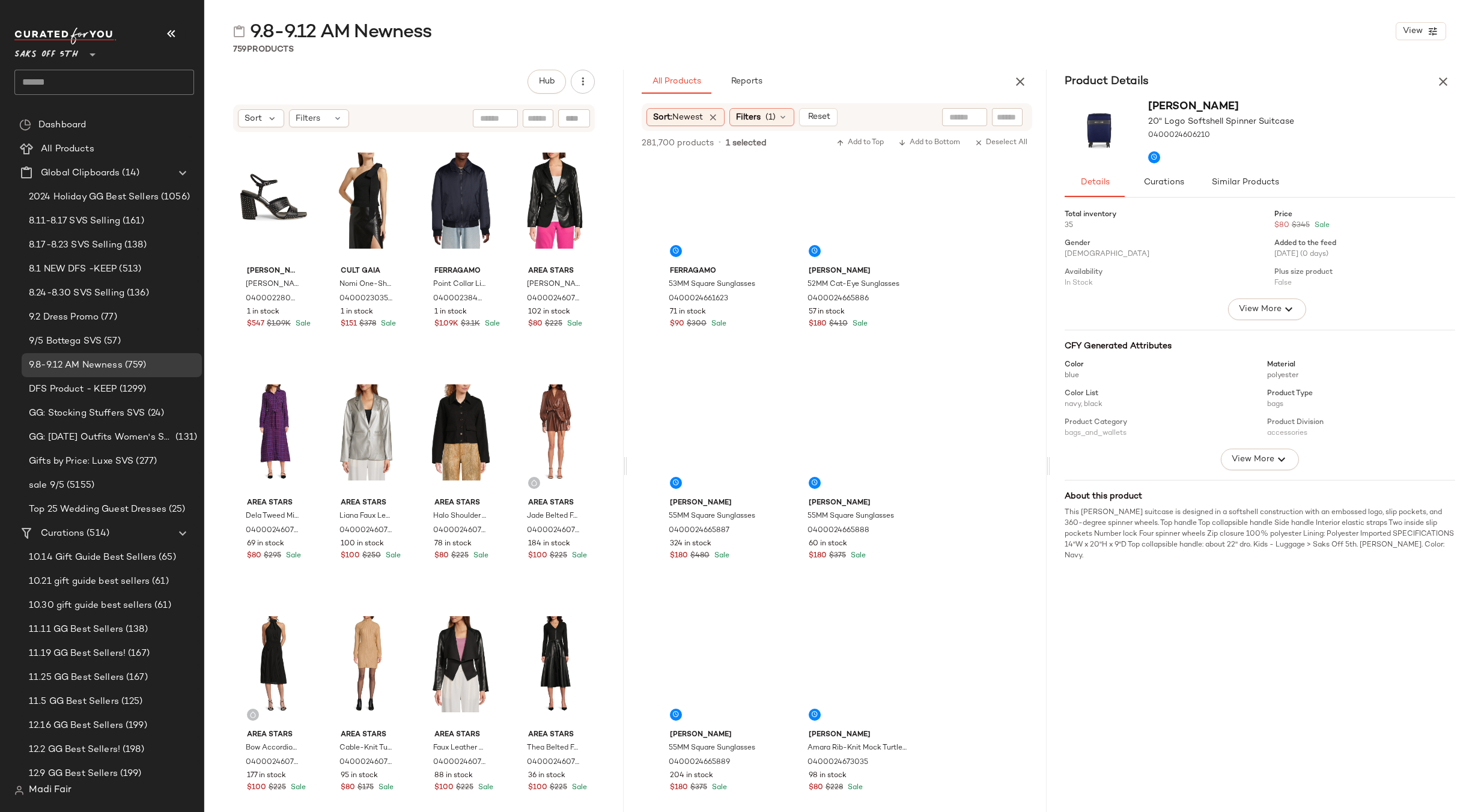
scroll to position [7723, 0]
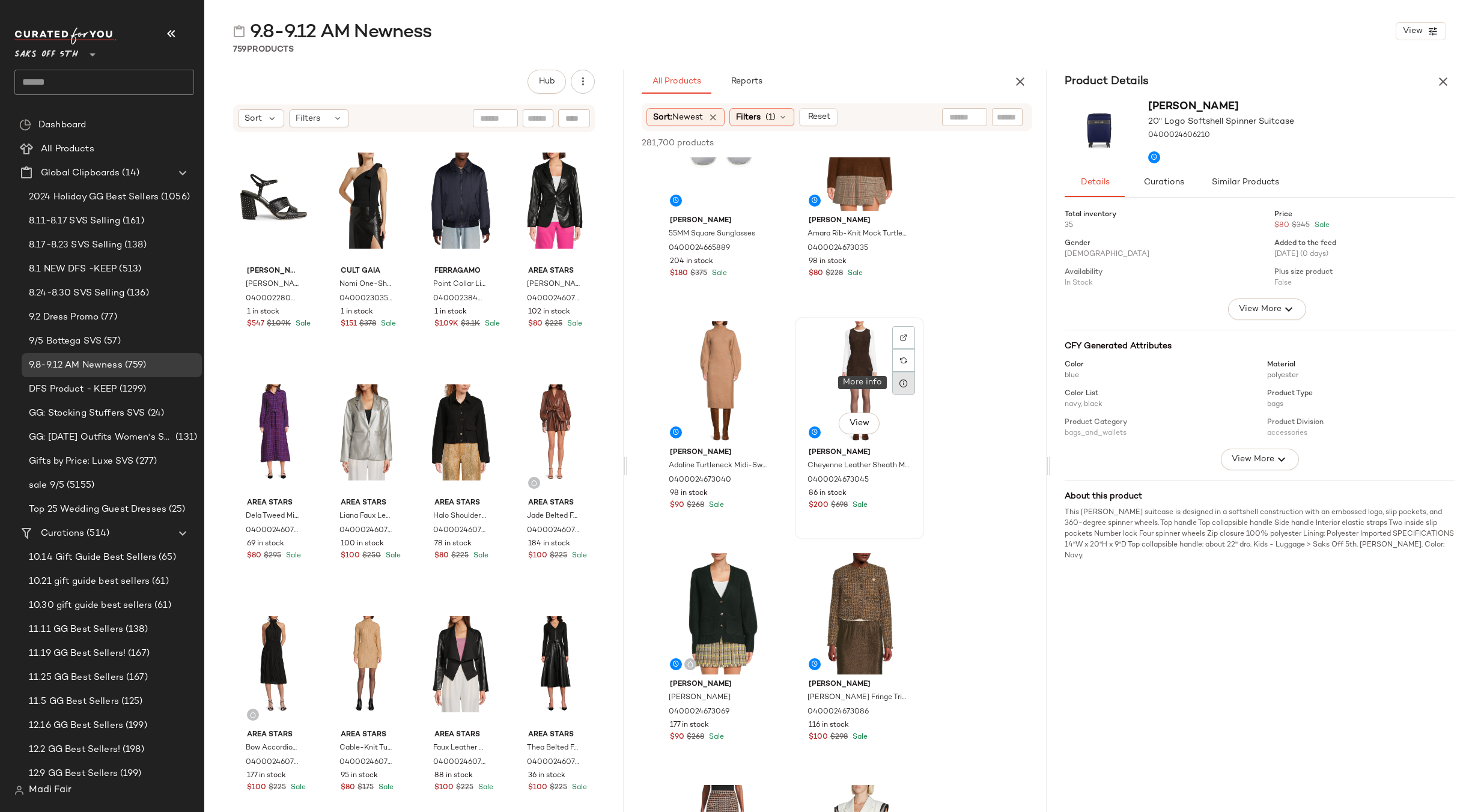
click at [897, 390] on div at bounding box center [903, 383] width 23 height 23
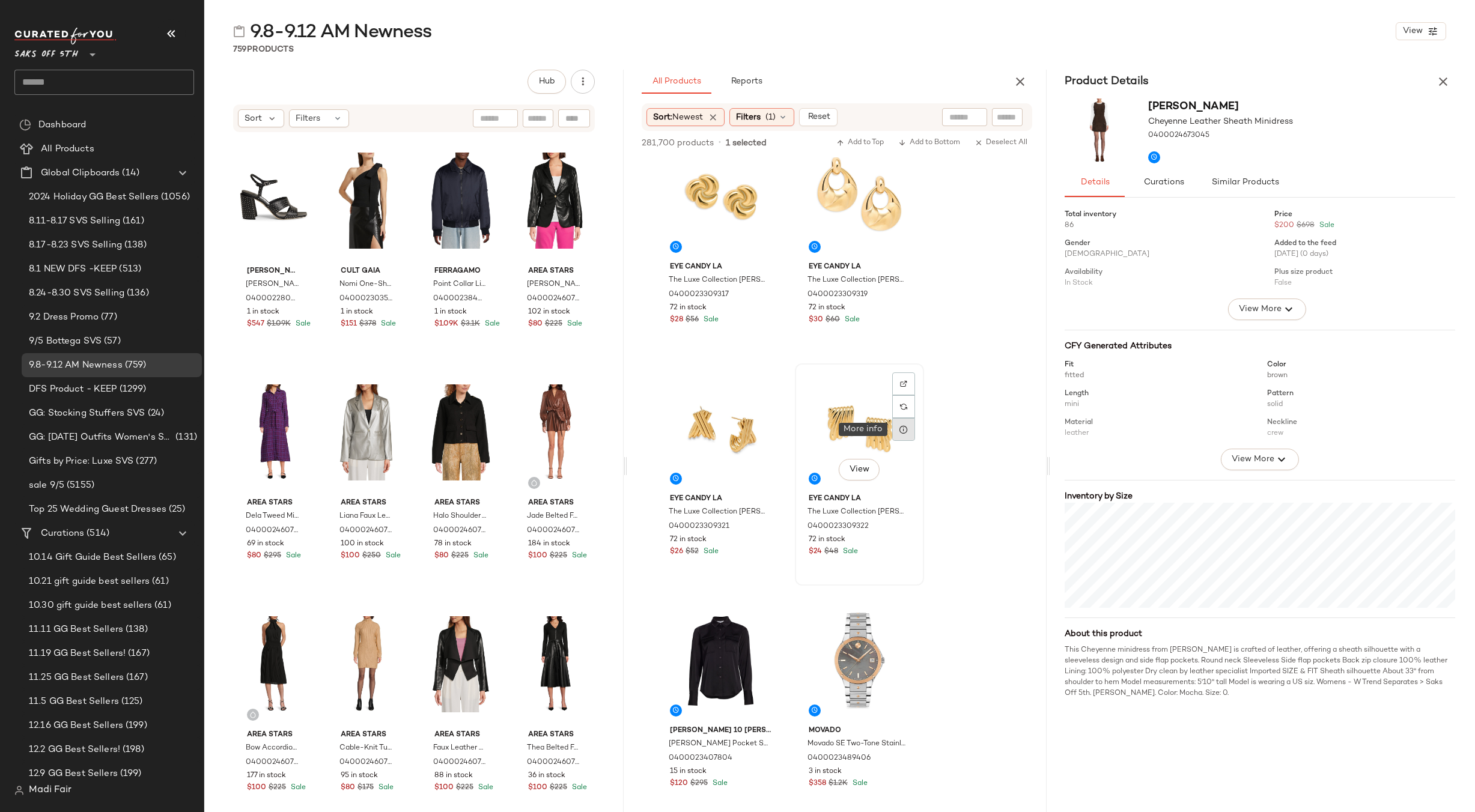
click at [905, 431] on icon at bounding box center [904, 429] width 10 height 10
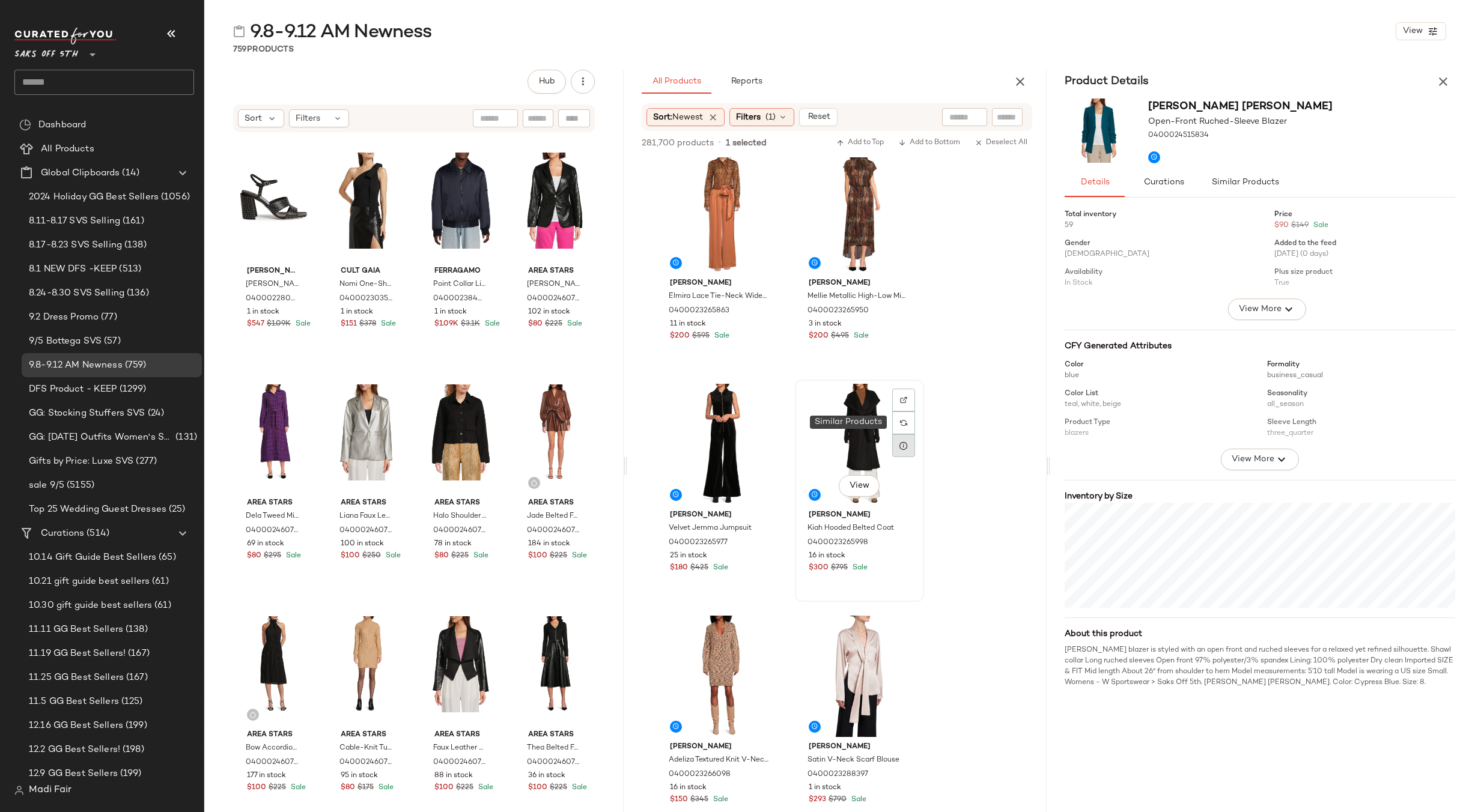
click at [901, 445] on icon at bounding box center [904, 446] width 10 height 10
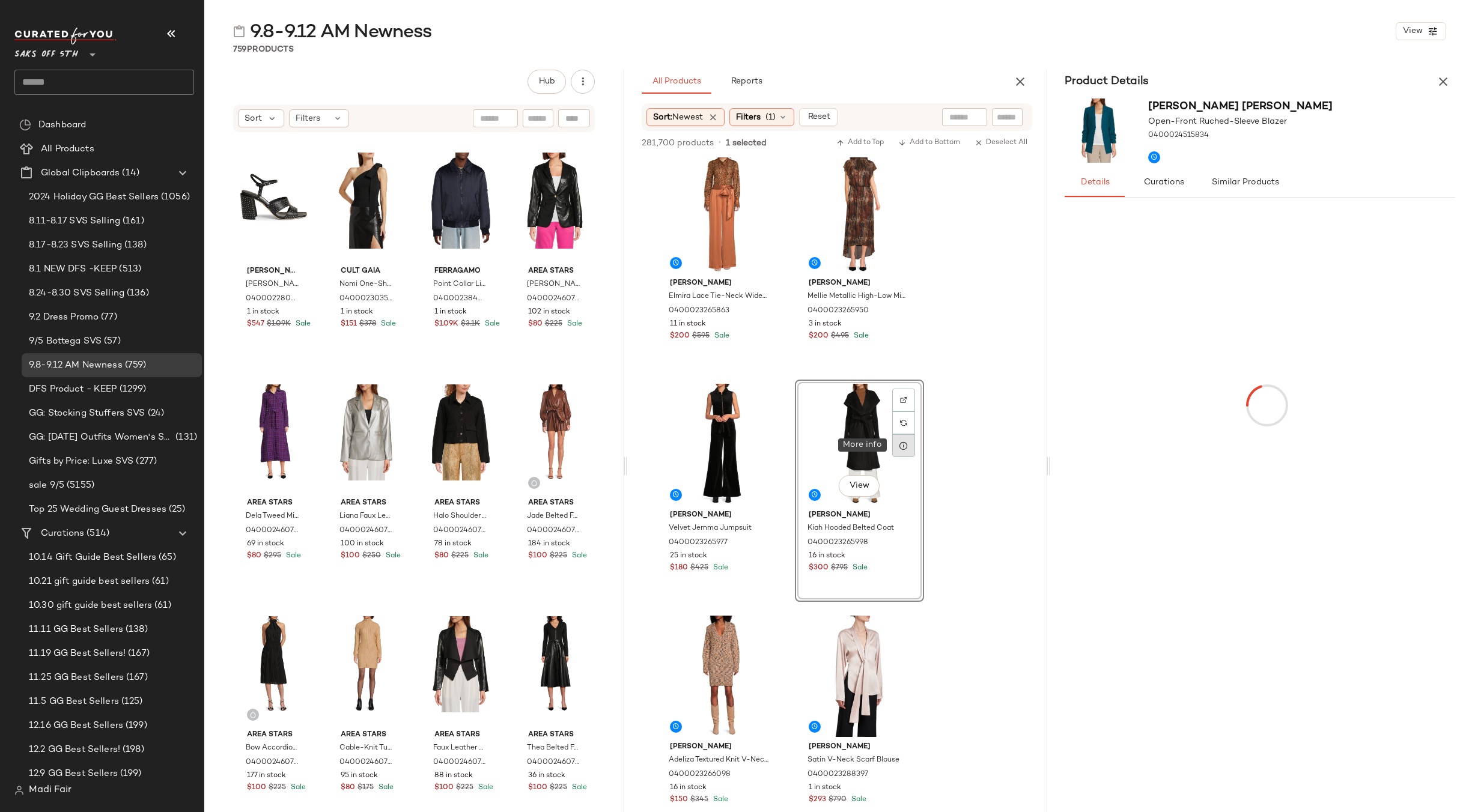
scroll to position [18325, 0]
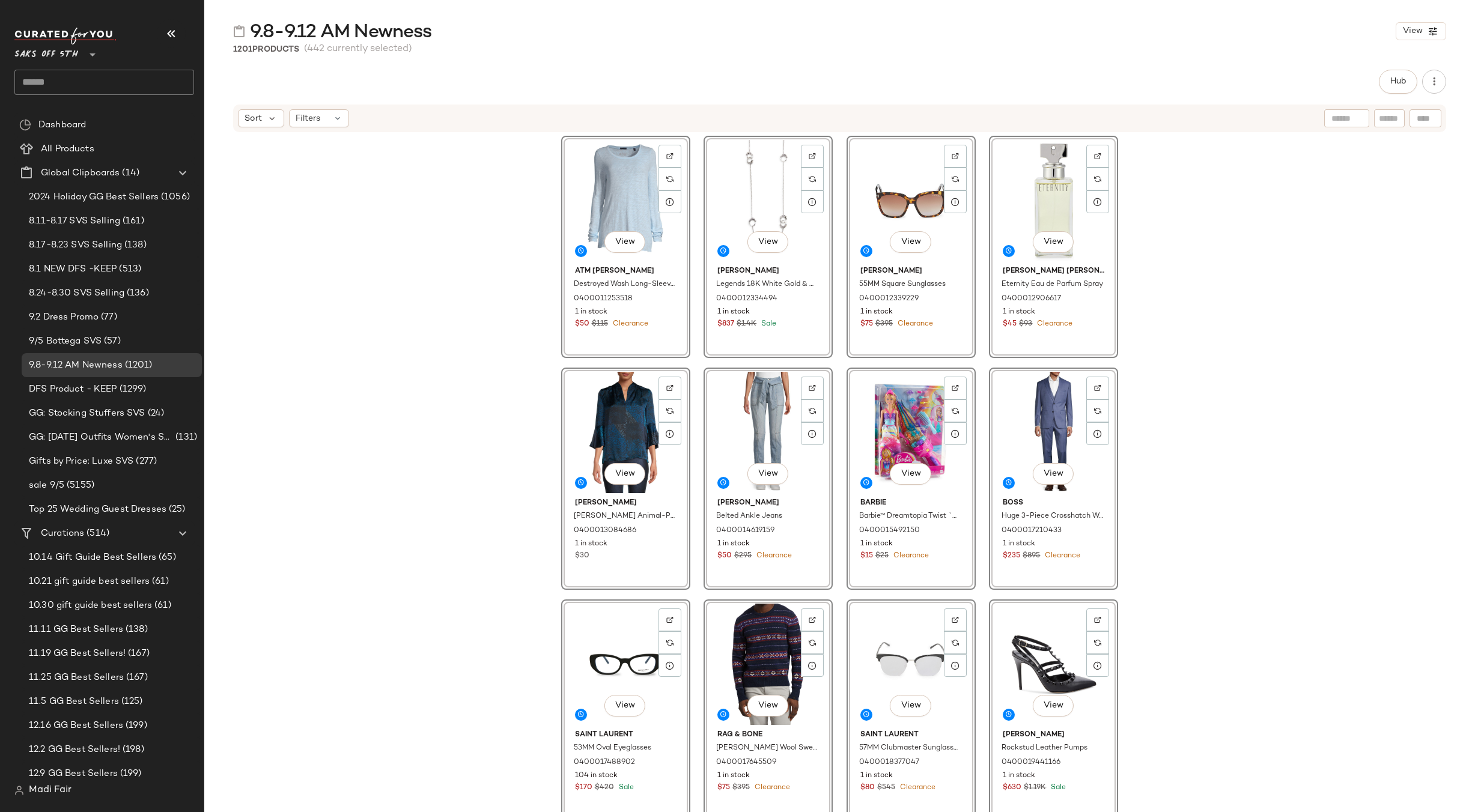
click at [463, 205] on div "View ATM [PERSON_NAME] Destroyed Wash Long-Sleeve Slub Jersey Tee 0400011253518…" at bounding box center [839, 491] width 1271 height 715
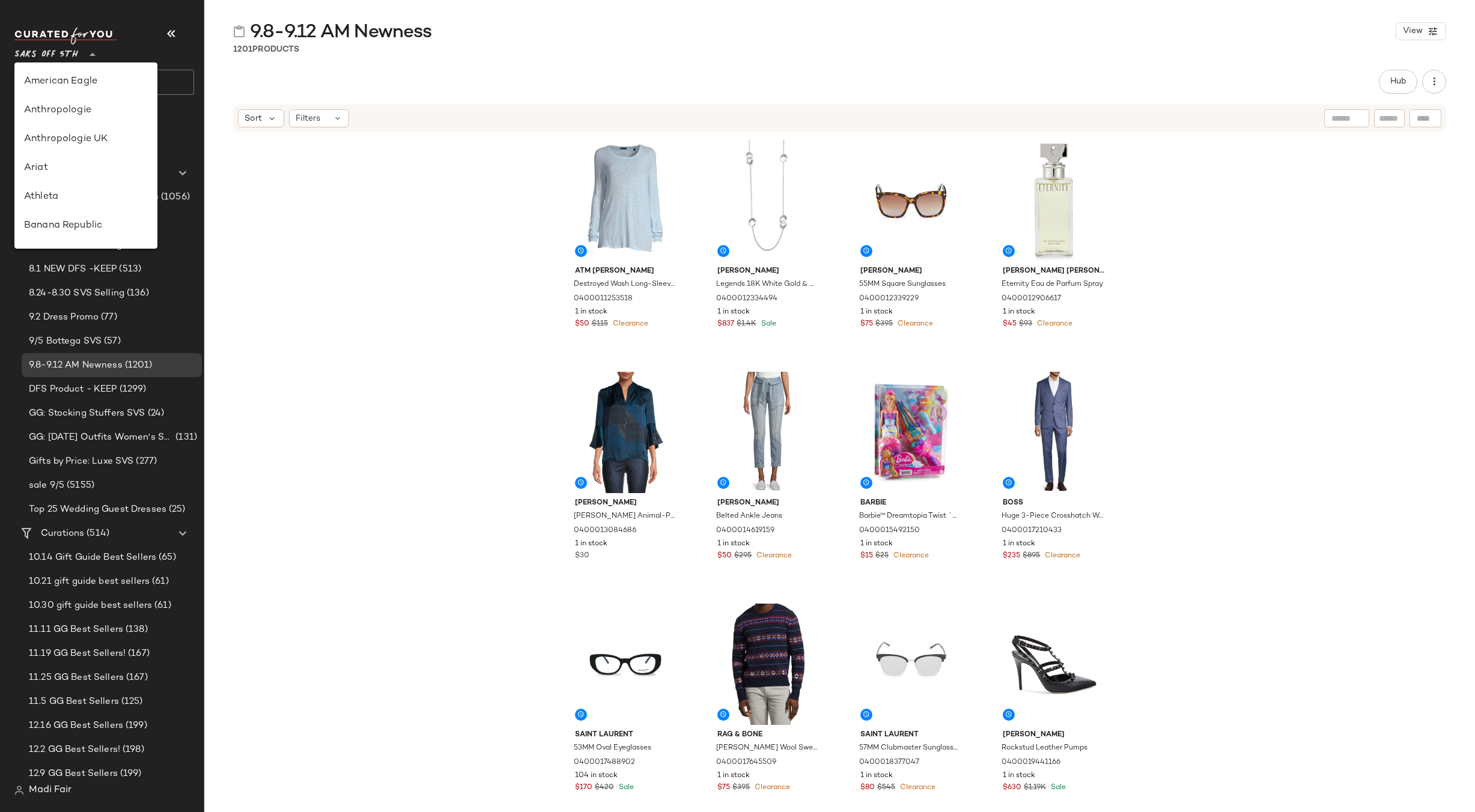
click at [52, 47] on span "Saks OFF 5TH" at bounding box center [46, 51] width 63 height 22
click at [87, 119] on div "Revolve" at bounding box center [86, 119] width 124 height 14
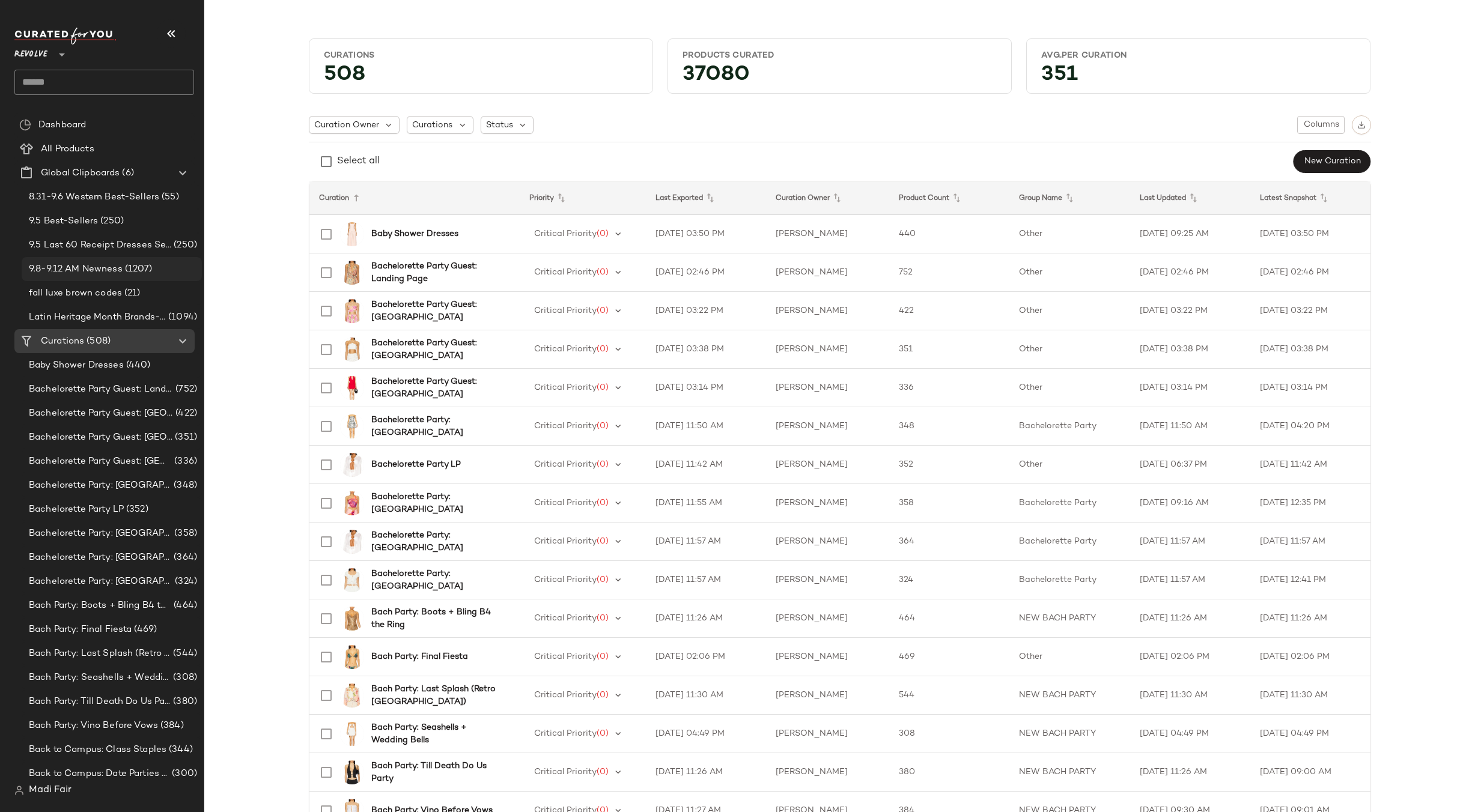
click at [118, 263] on span "9.8-9.12 AM Newness" at bounding box center [76, 269] width 94 height 14
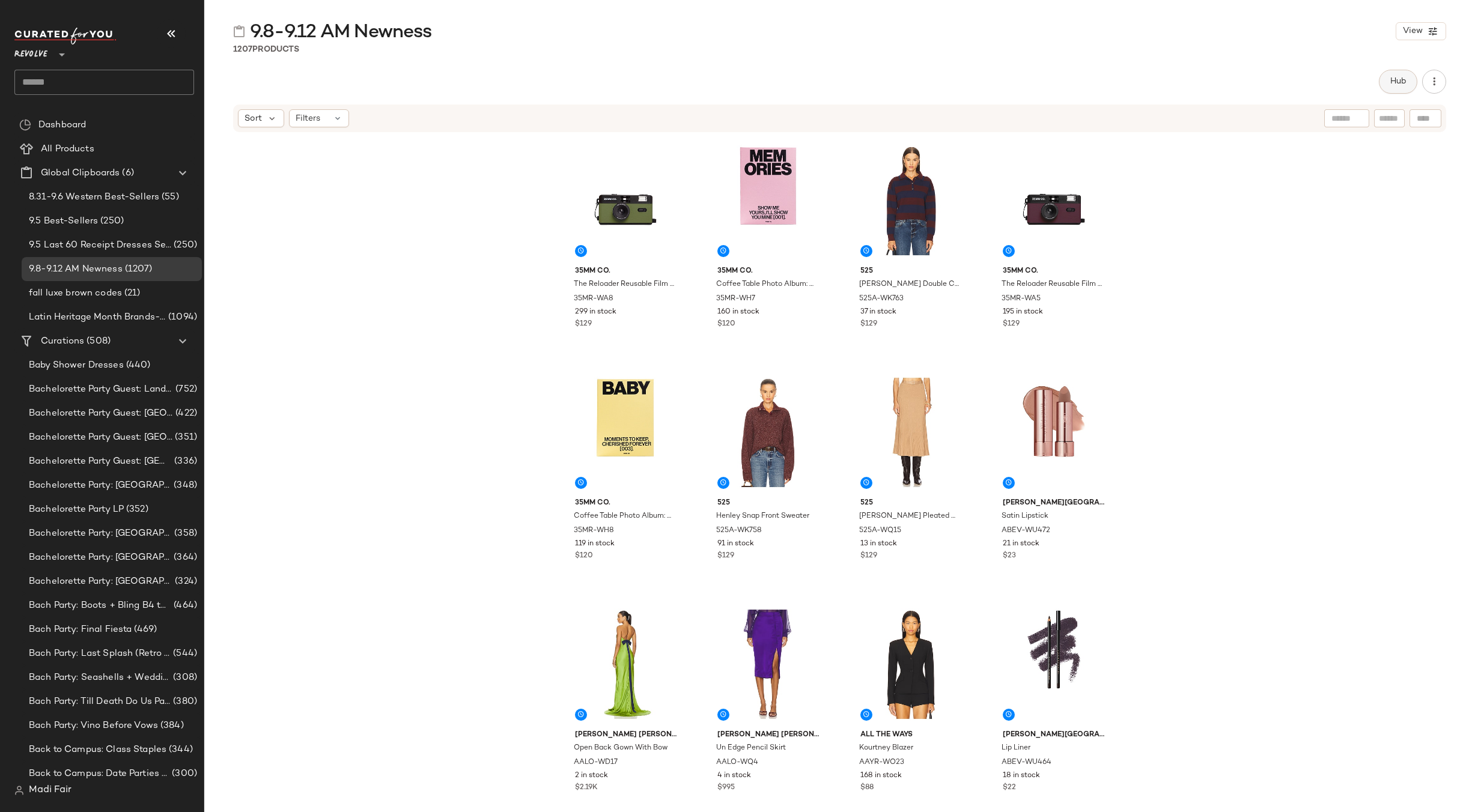
click at [1405, 77] on span "Hub" at bounding box center [1397, 82] width 17 height 10
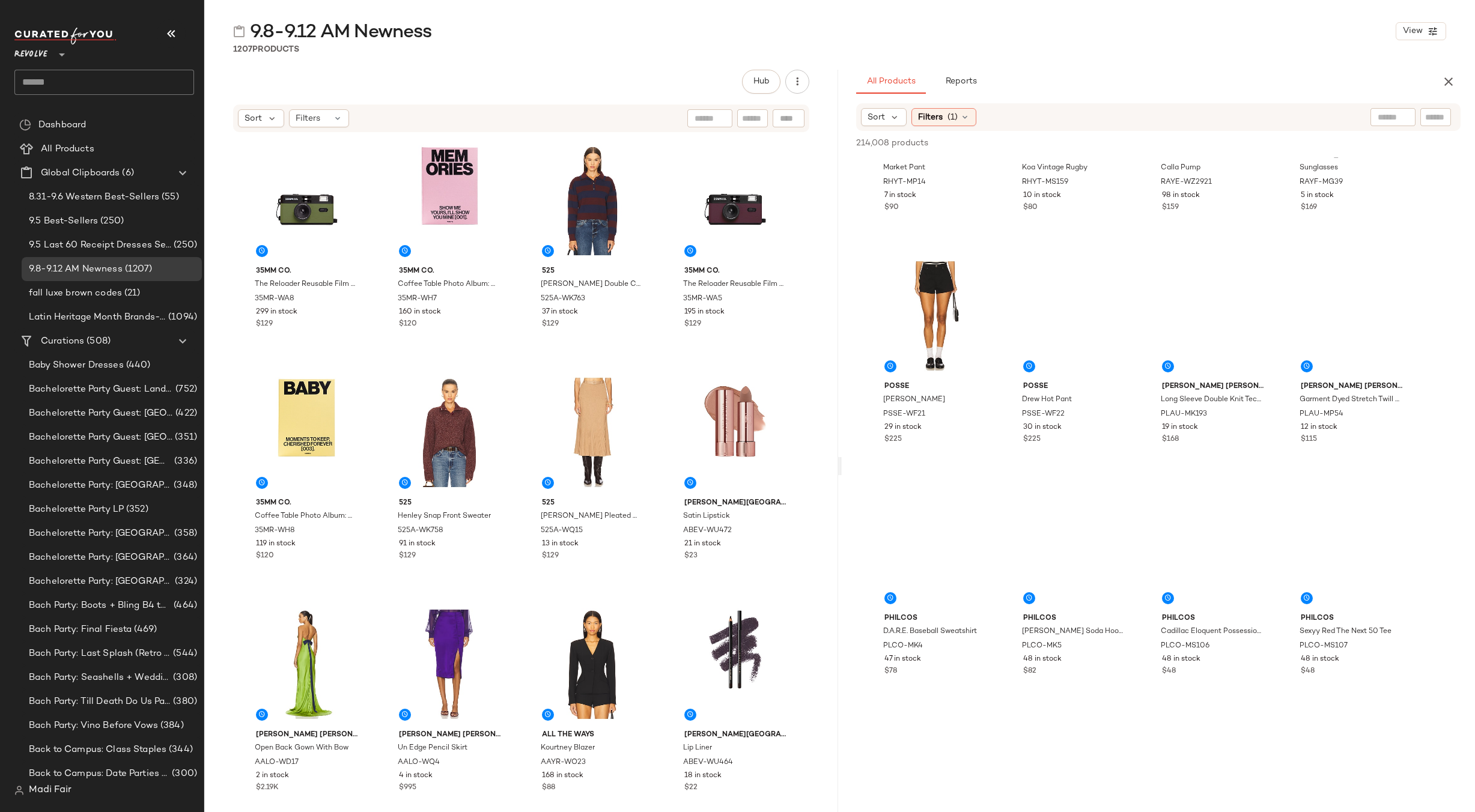
scroll to position [6786, 0]
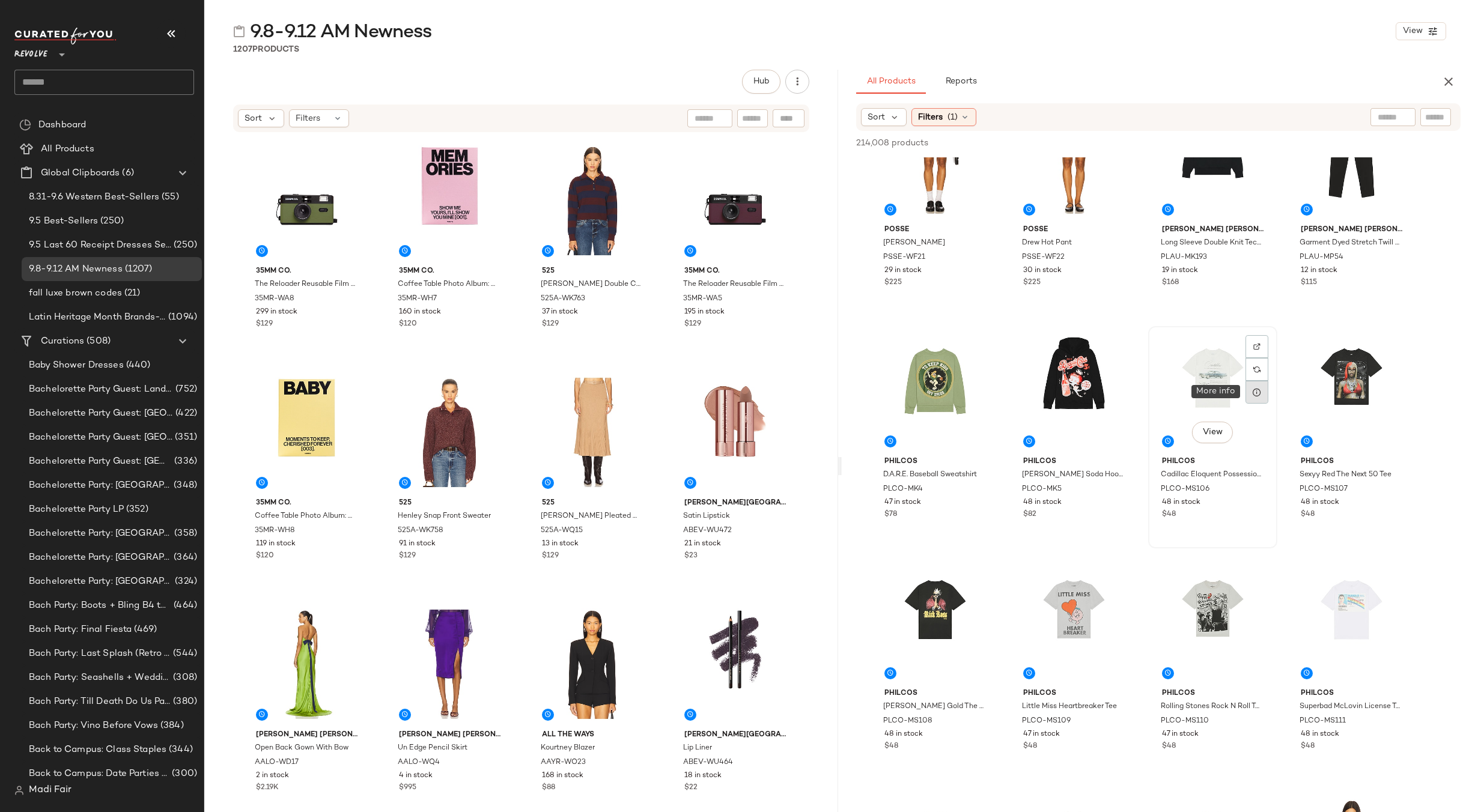
click at [1256, 391] on icon at bounding box center [1257, 392] width 10 height 10
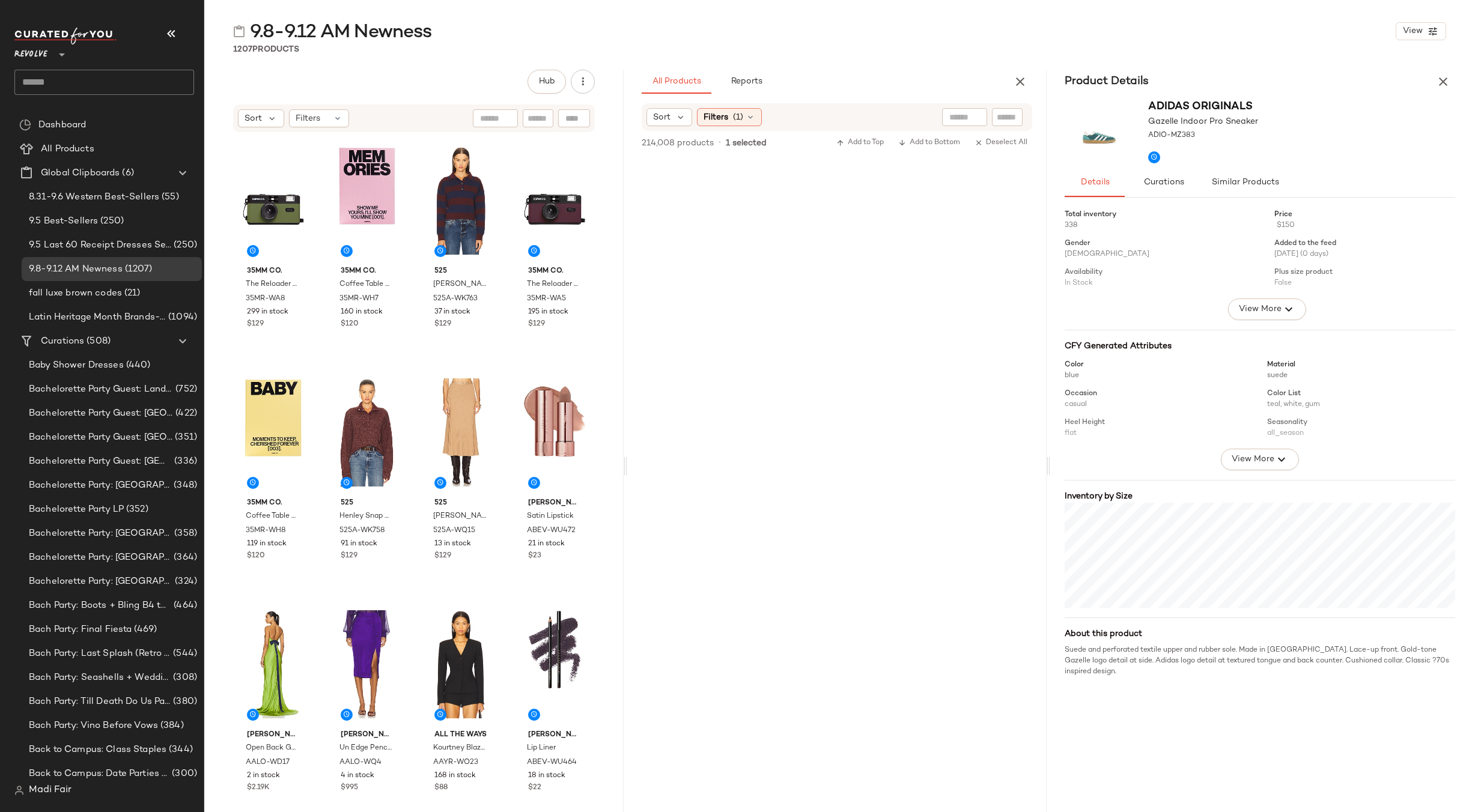
scroll to position [22678, 0]
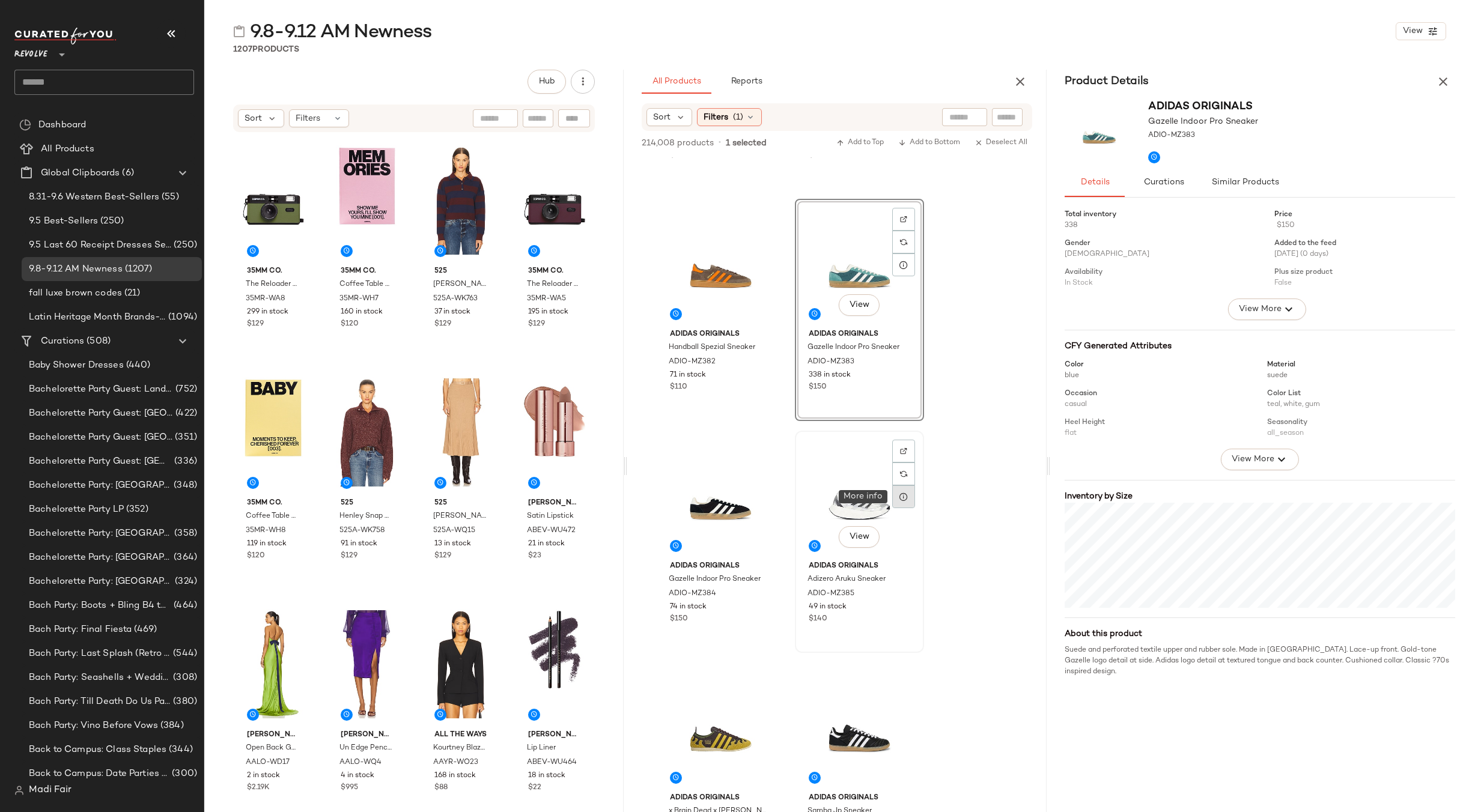
click at [902, 503] on div at bounding box center [903, 496] width 23 height 23
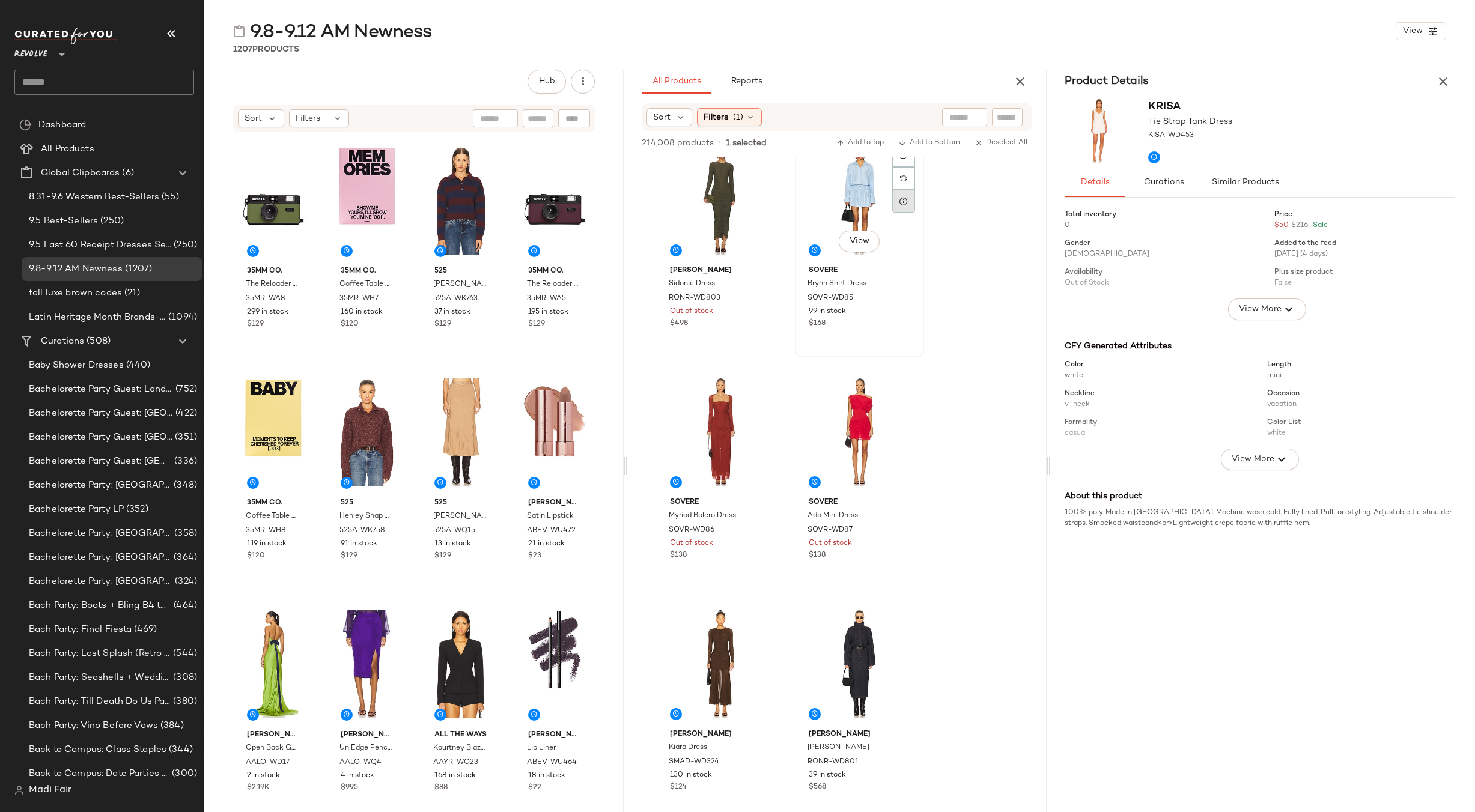
click at [901, 206] on div at bounding box center [903, 201] width 23 height 23
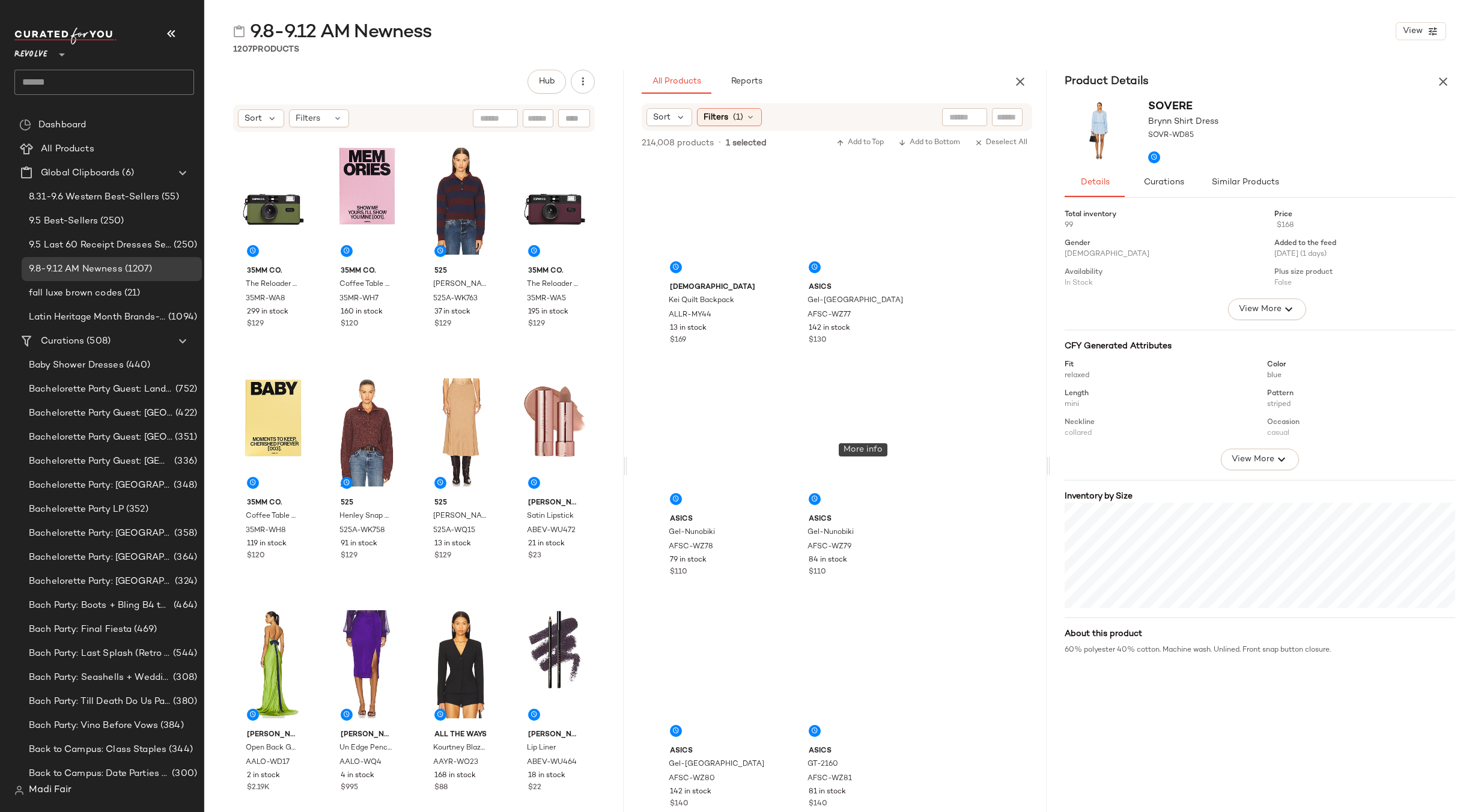
click at [1439, 89] on button "button" at bounding box center [1443, 81] width 24 height 24
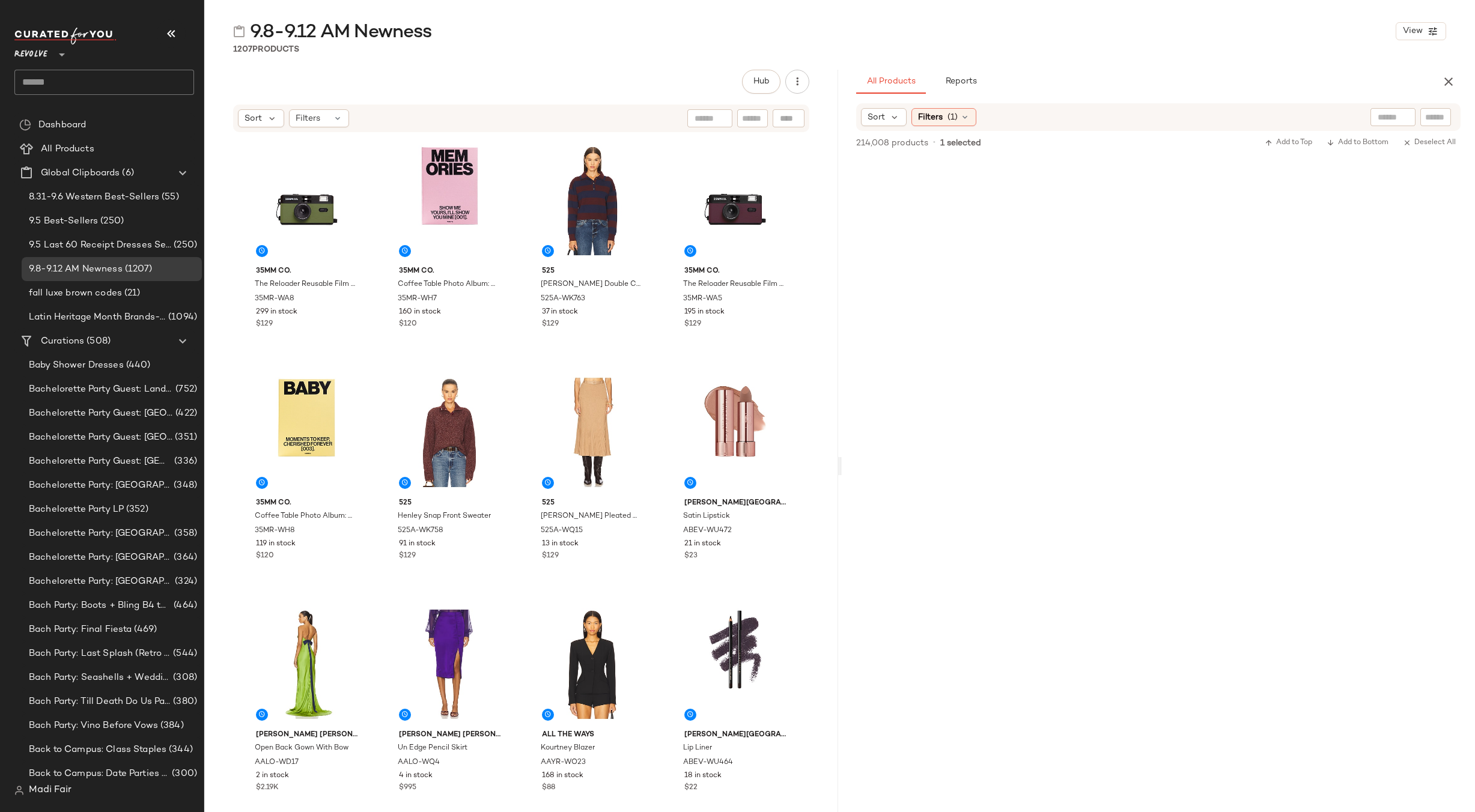
scroll to position [17393, 0]
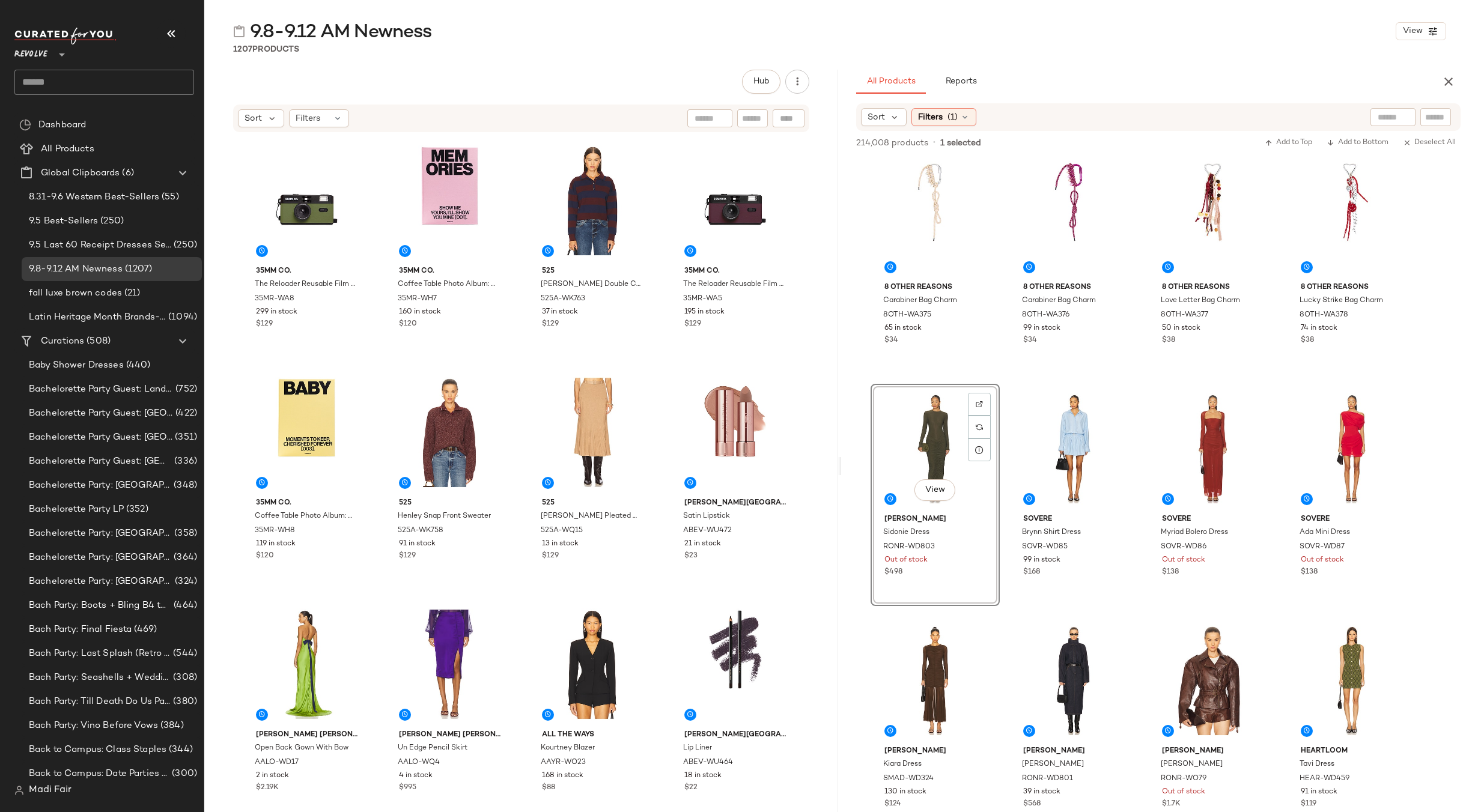
click at [940, 426] on div "View" at bounding box center [935, 448] width 121 height 121
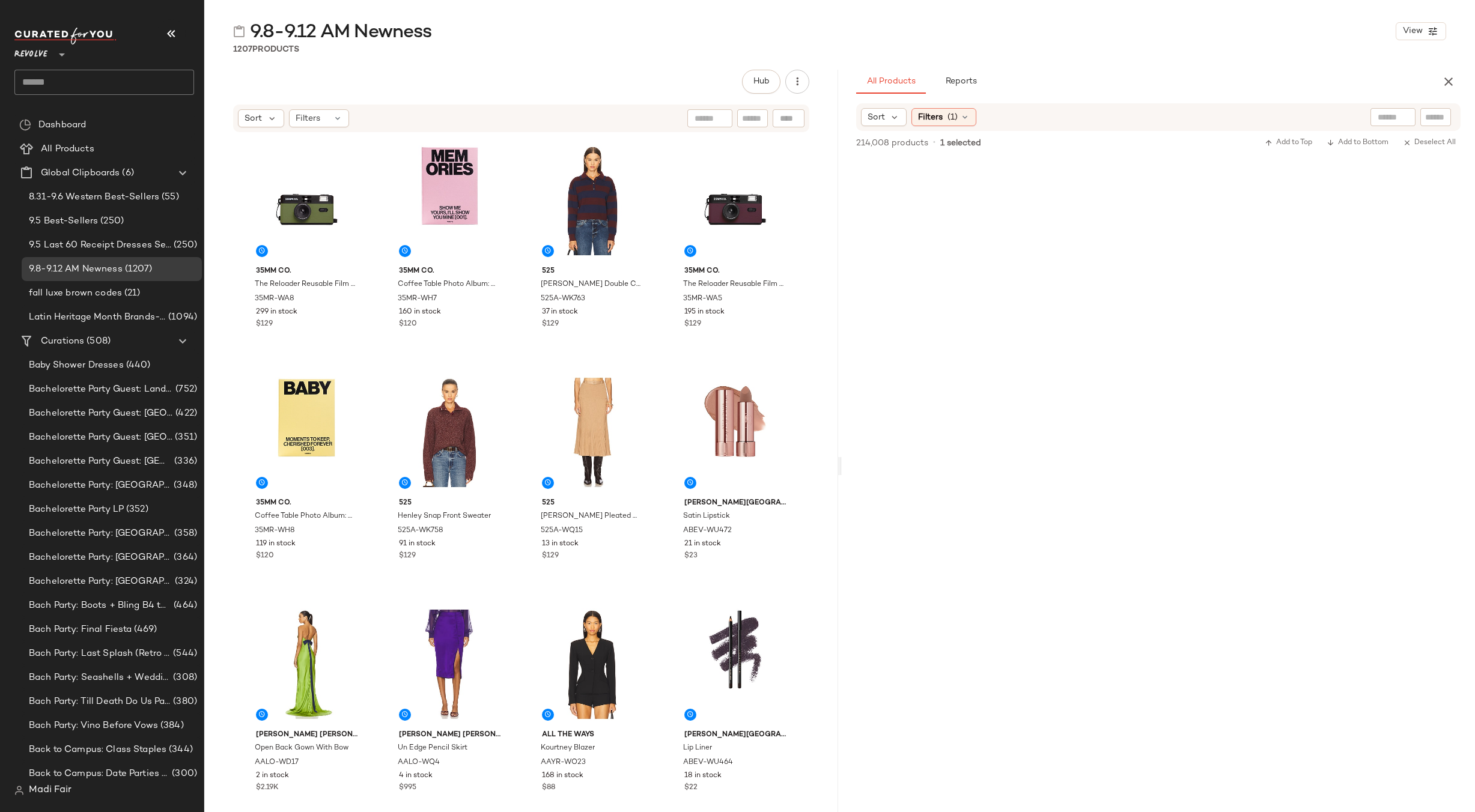
scroll to position [0, 0]
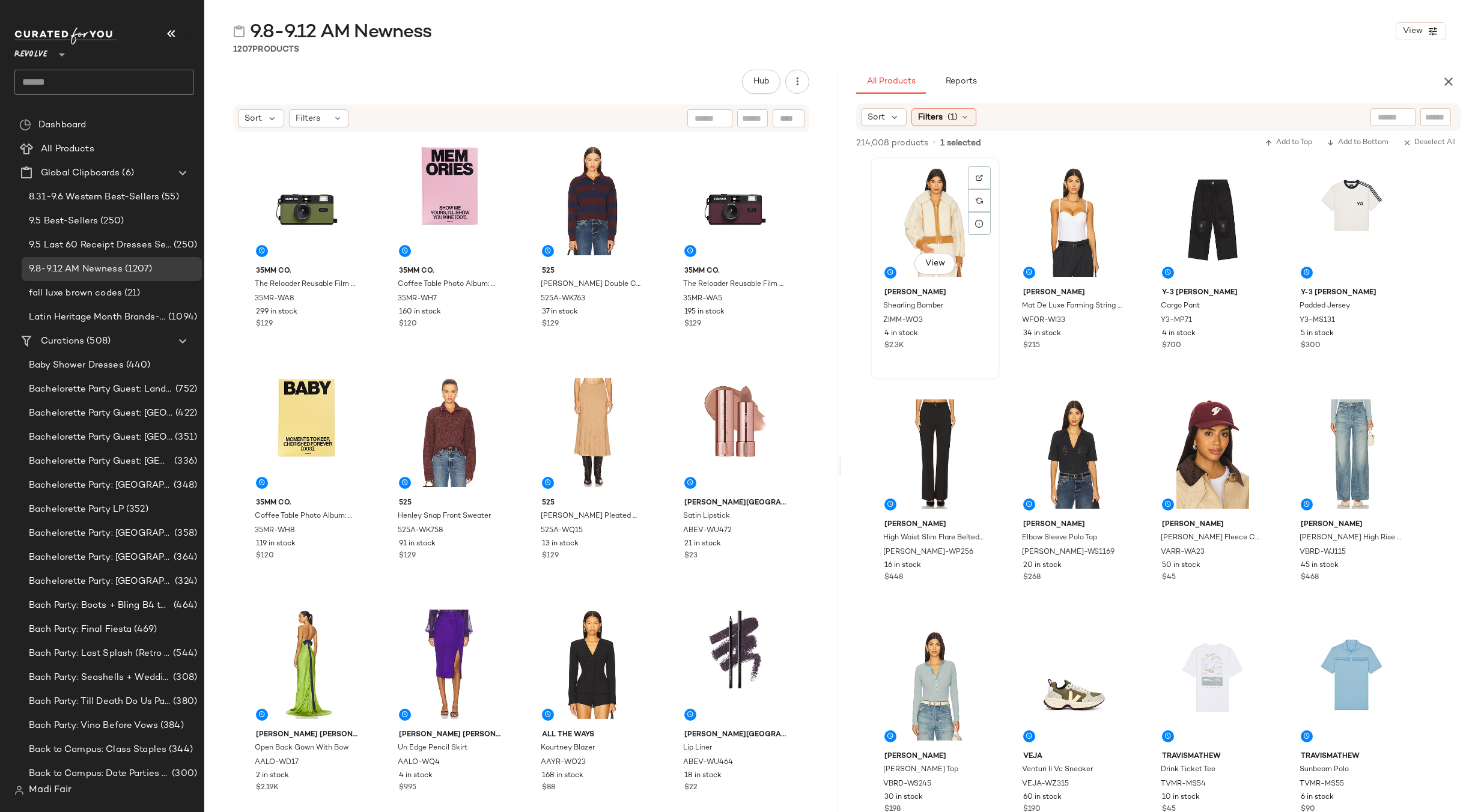
click at [922, 207] on div "View" at bounding box center [935, 222] width 121 height 121
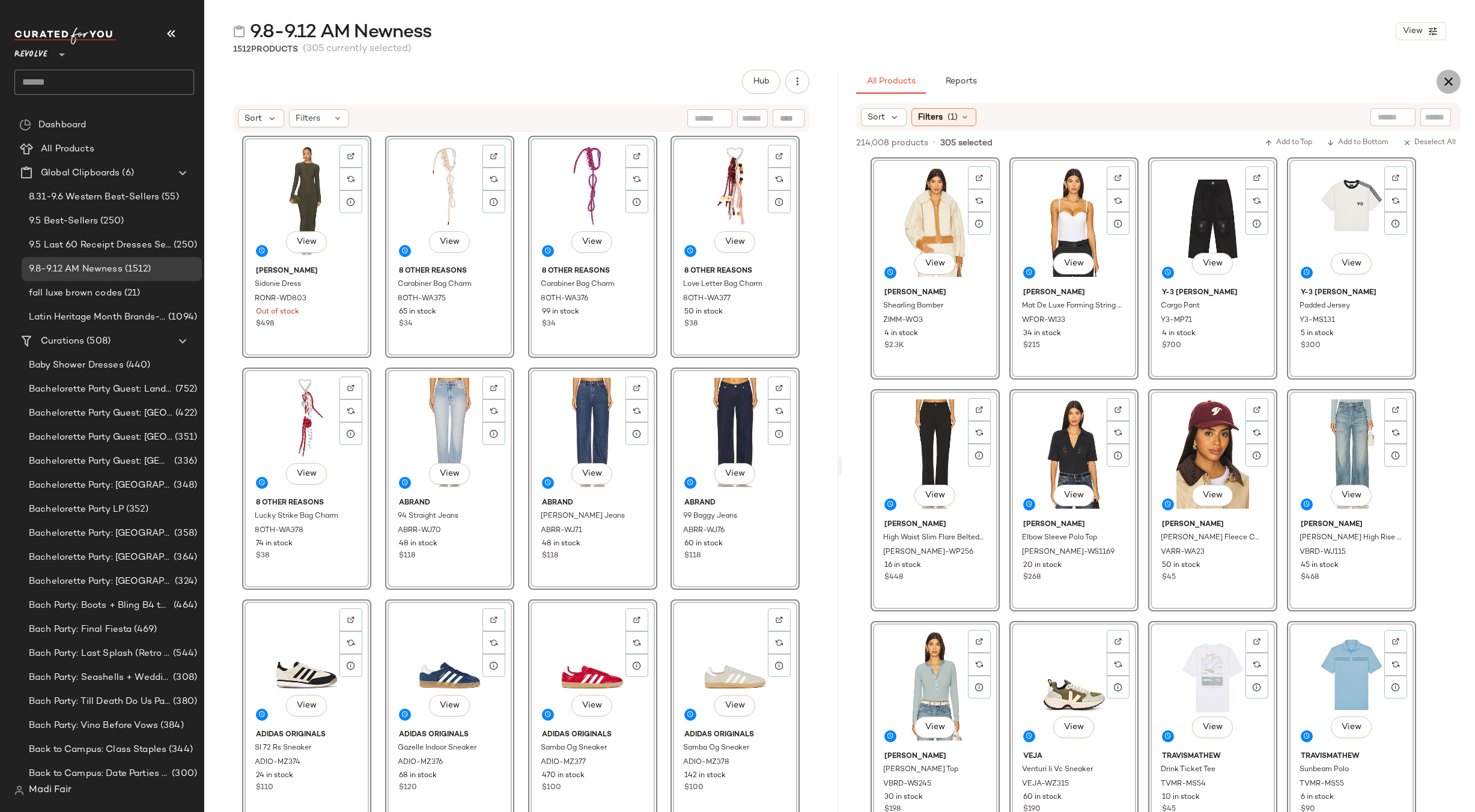
click at [1451, 82] on icon "button" at bounding box center [1448, 81] width 14 height 14
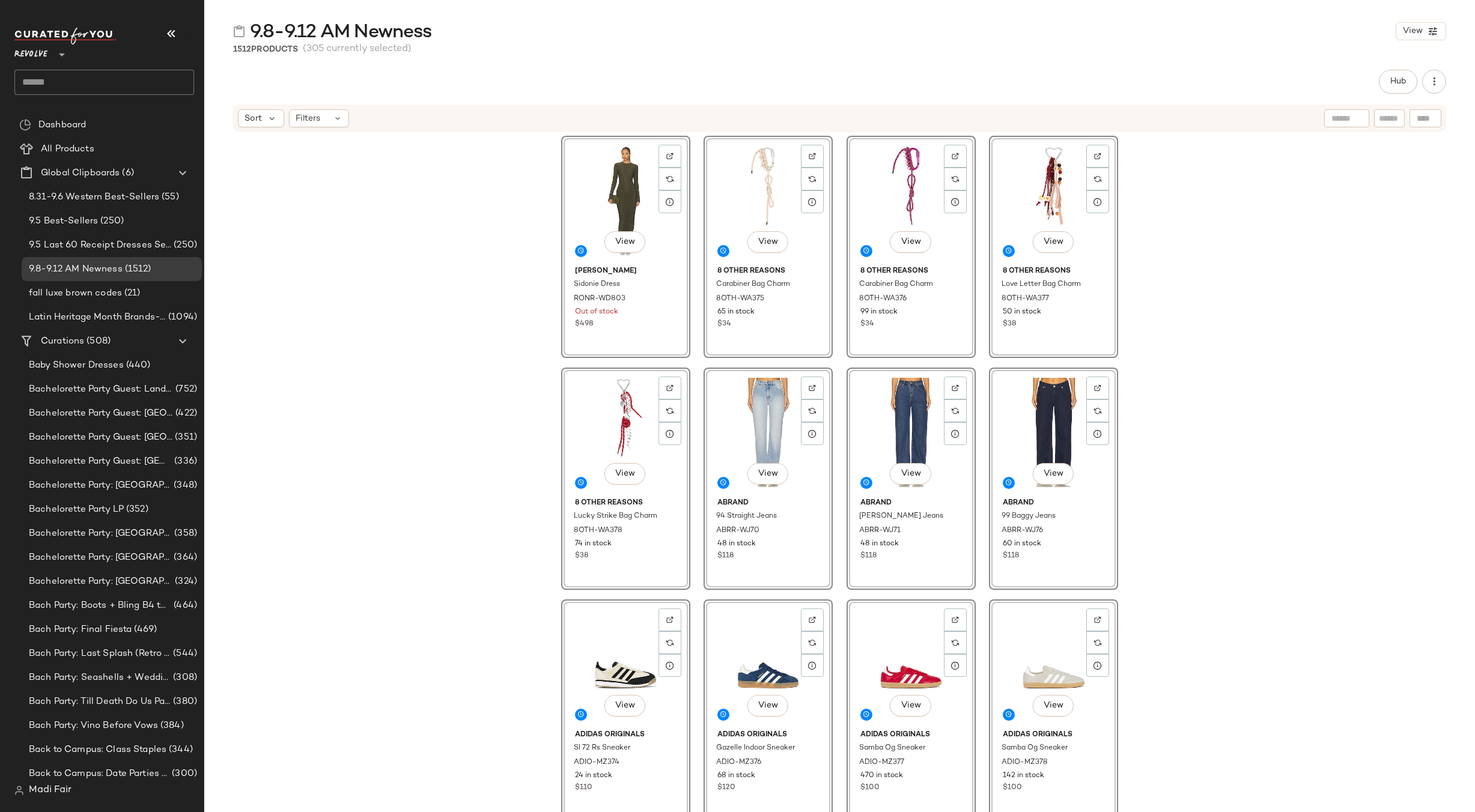
drag, startPoint x: 369, startPoint y: 230, endPoint x: 349, endPoint y: 170, distance: 63.2
click at [368, 225] on div "View Ronny Kobo Sidonie Dress RONR-WD803 Out of stock $498 View 8 Other Reasons…" at bounding box center [839, 491] width 1271 height 715
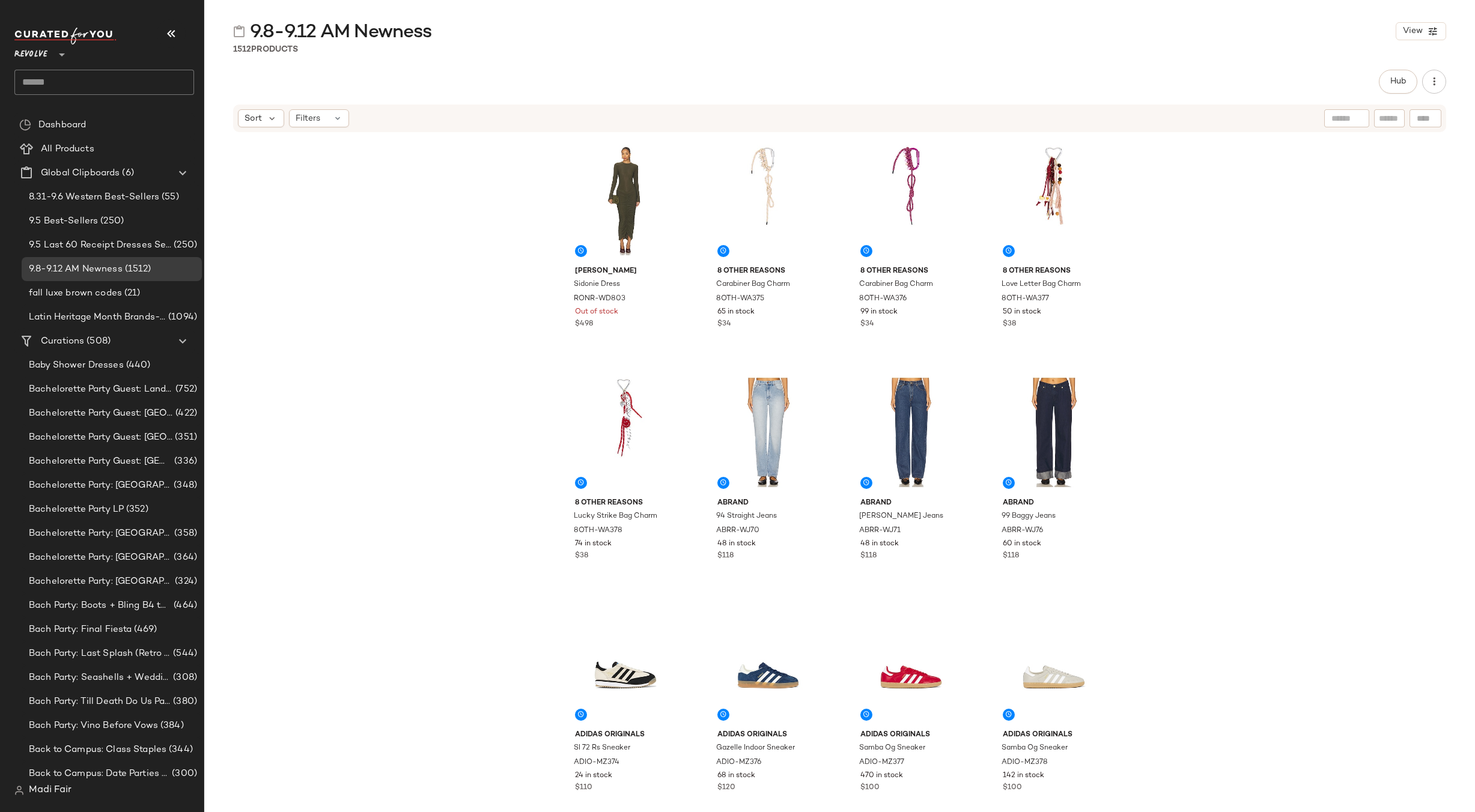
click at [50, 60] on div "Revolve **" at bounding box center [33, 47] width 38 height 30
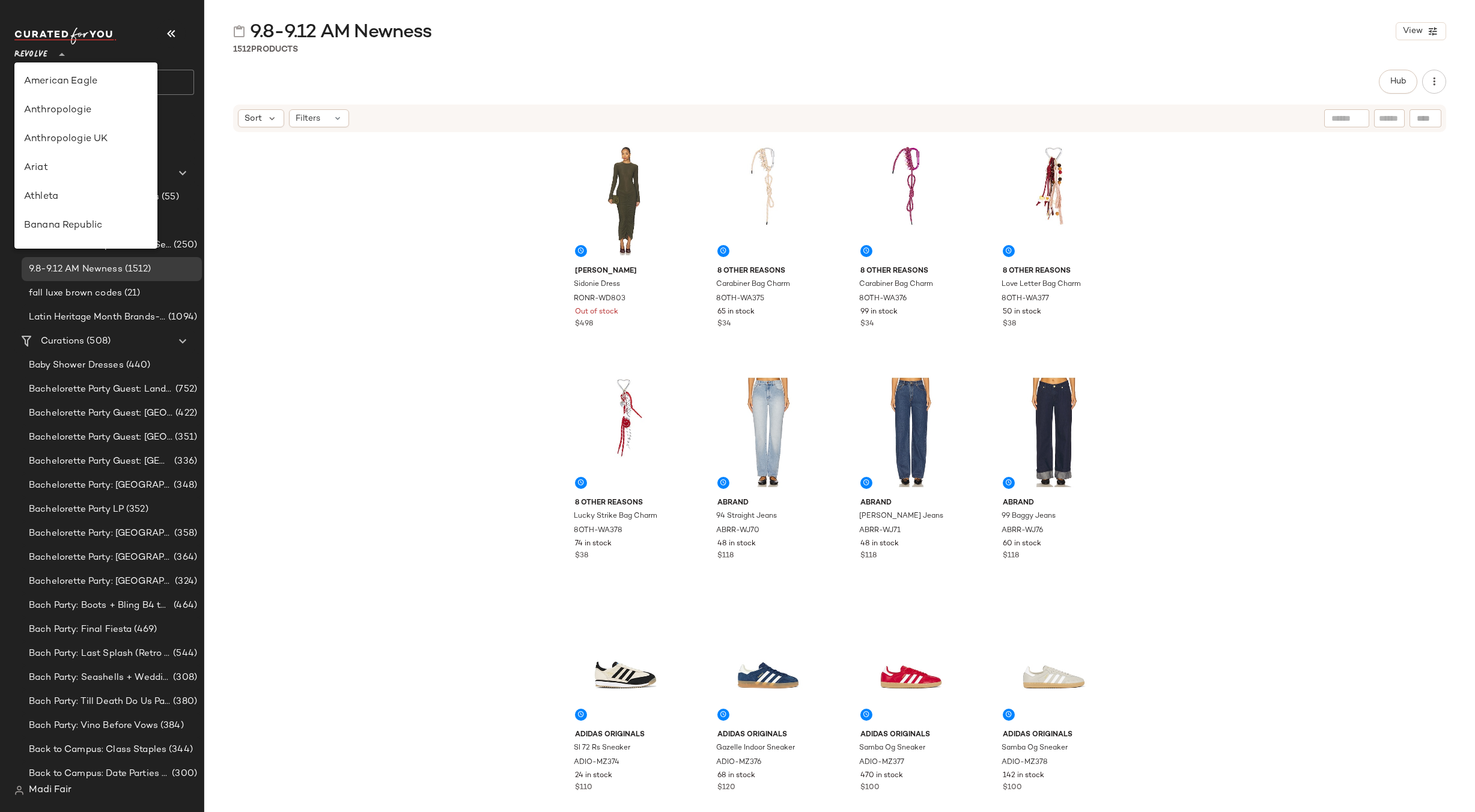
scroll to position [576, 0]
click at [68, 171] on div "Steve Madden" at bounding box center [86, 168] width 124 height 14
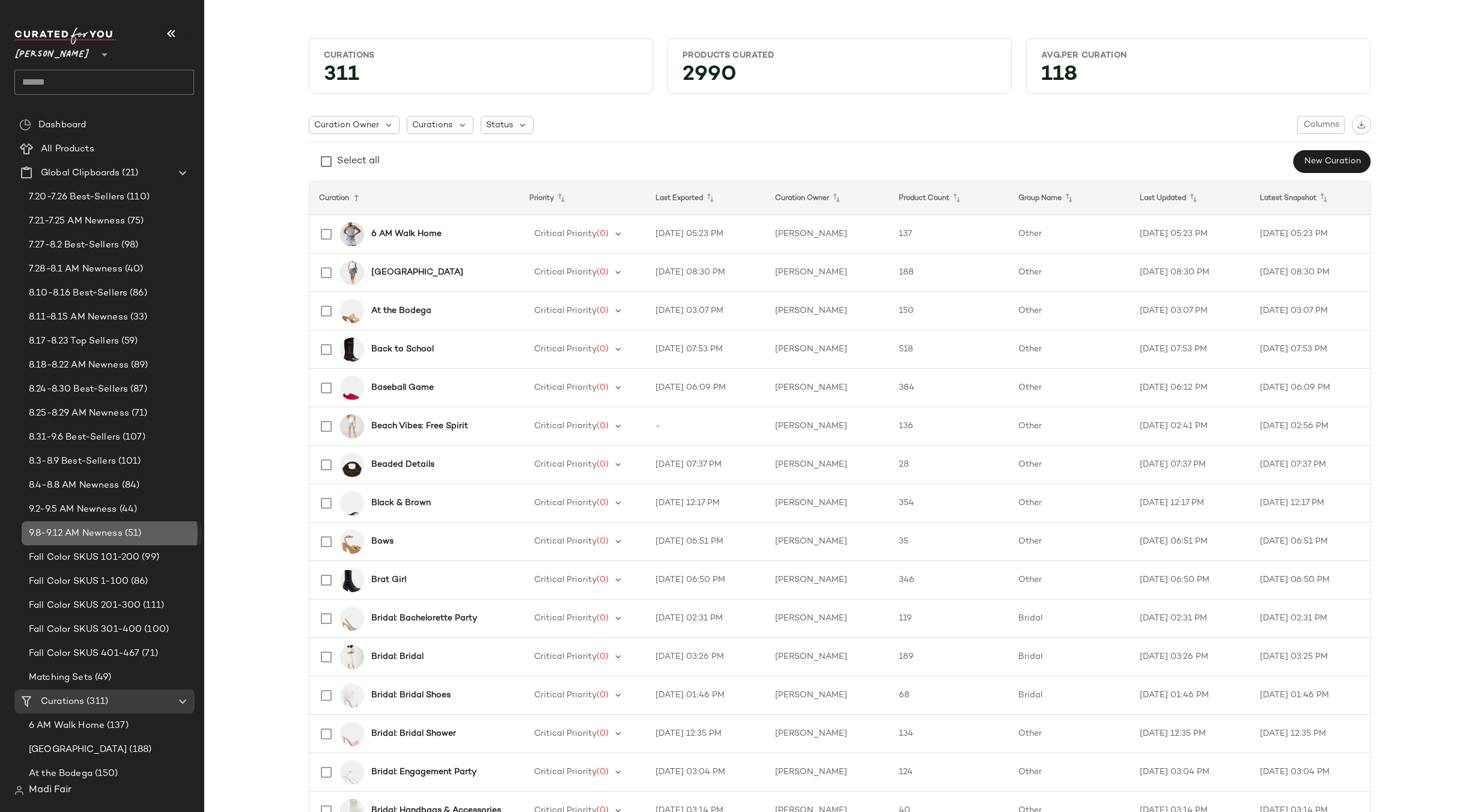
click at [140, 528] on span "(51)" at bounding box center [132, 533] width 19 height 14
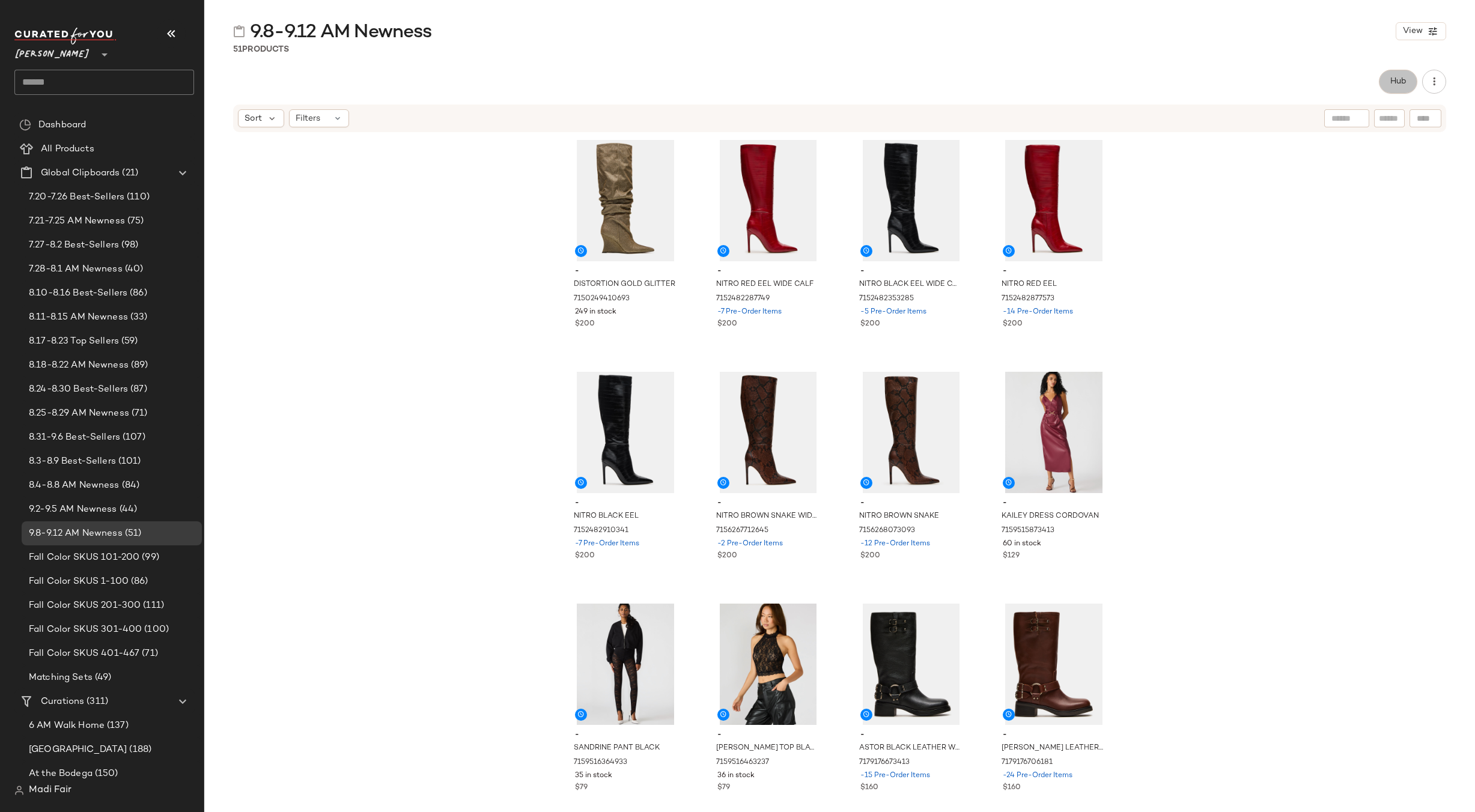
click at [1397, 83] on span "Hub" at bounding box center [1397, 82] width 17 height 10
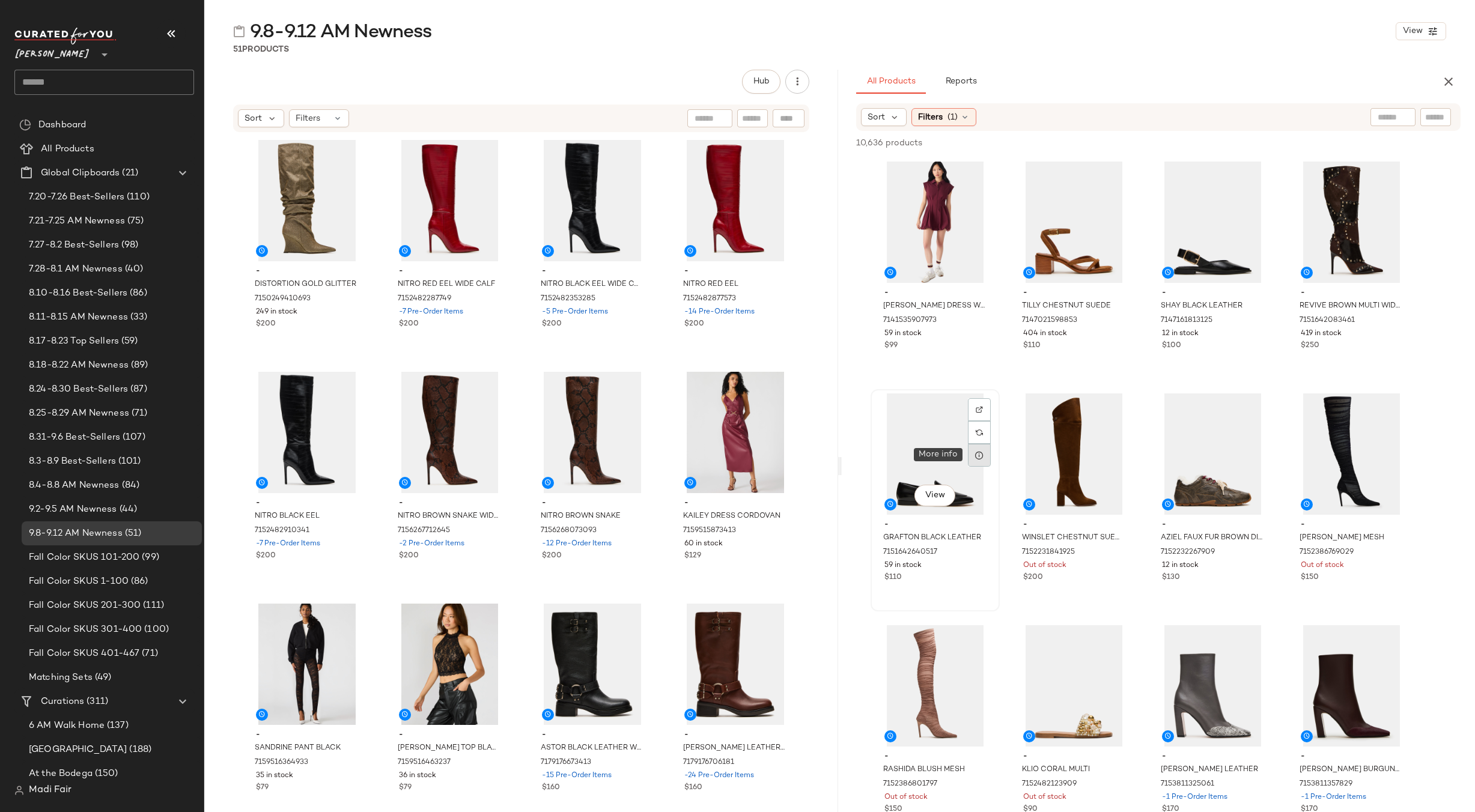
click at [982, 459] on icon at bounding box center [980, 455] width 10 height 10
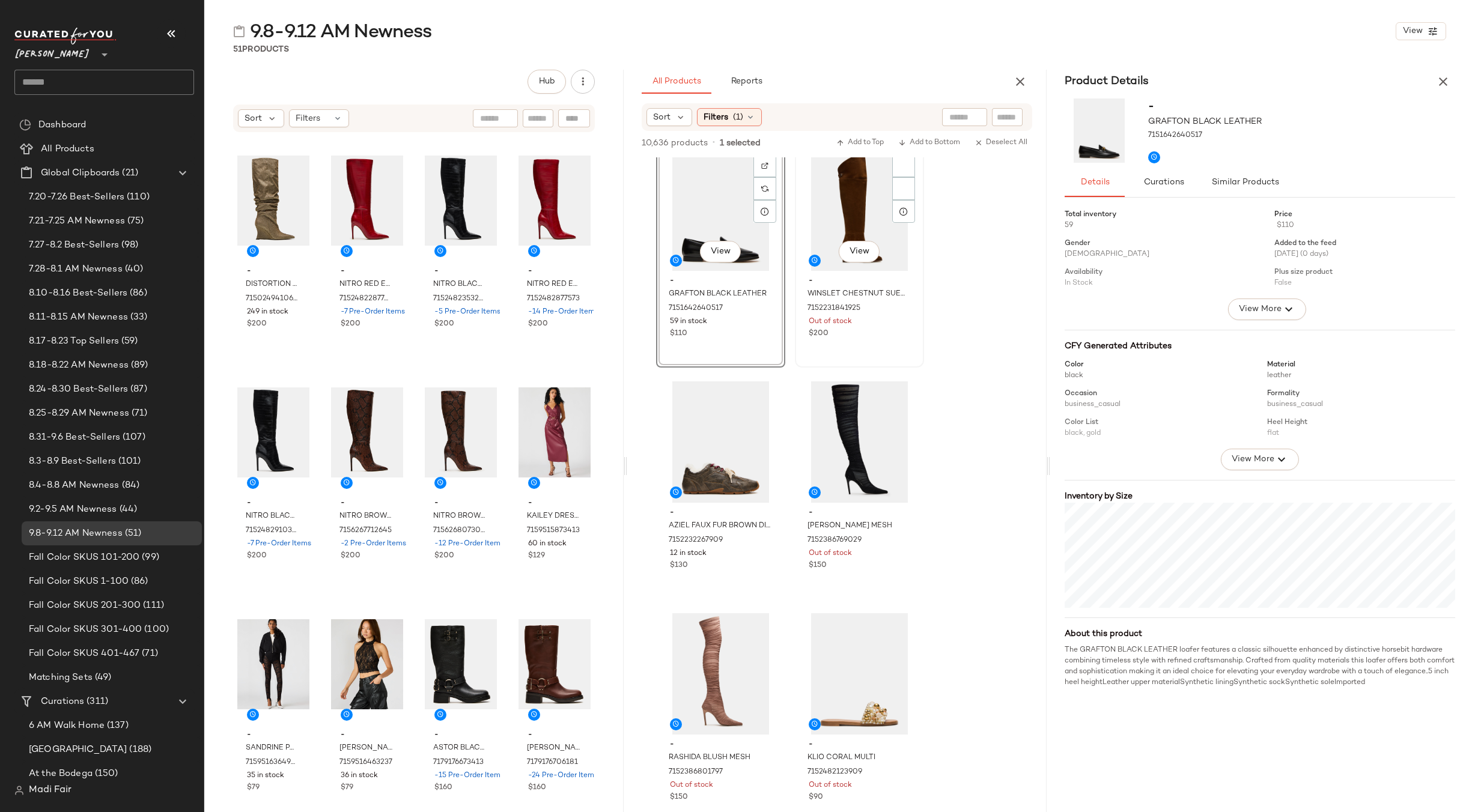
scroll to position [541, 0]
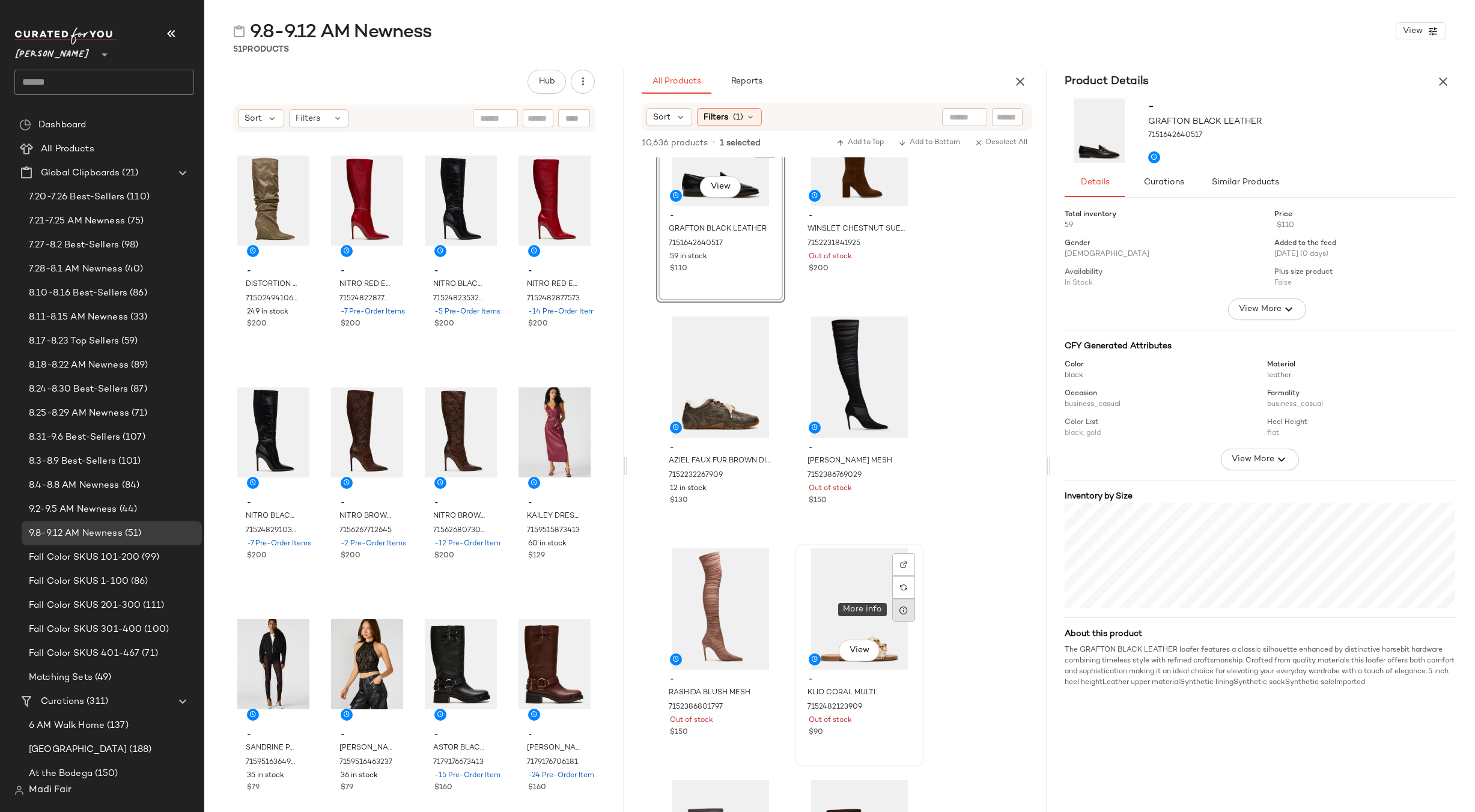
click at [908, 611] on div at bounding box center [903, 610] width 23 height 23
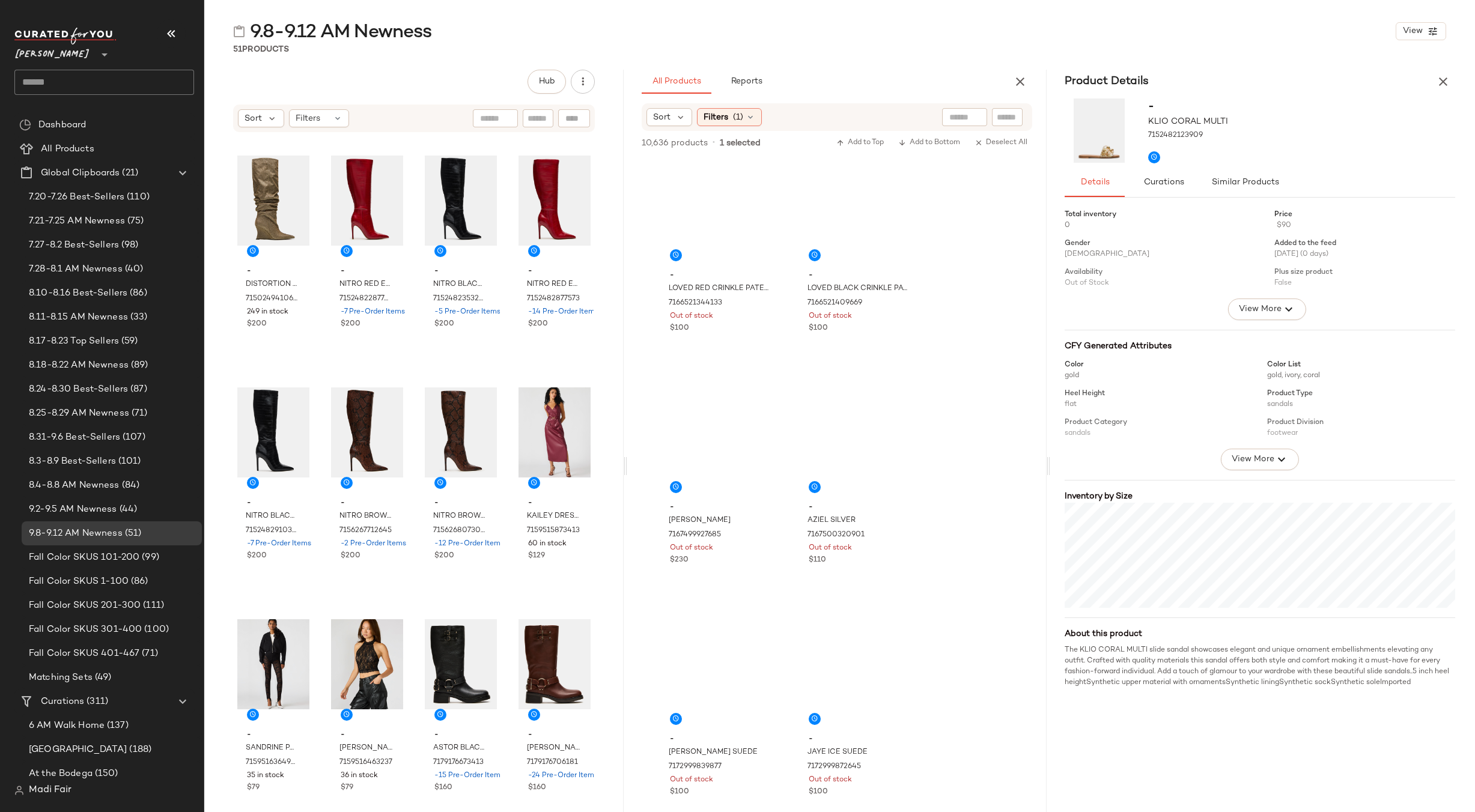
scroll to position [3543, 0]
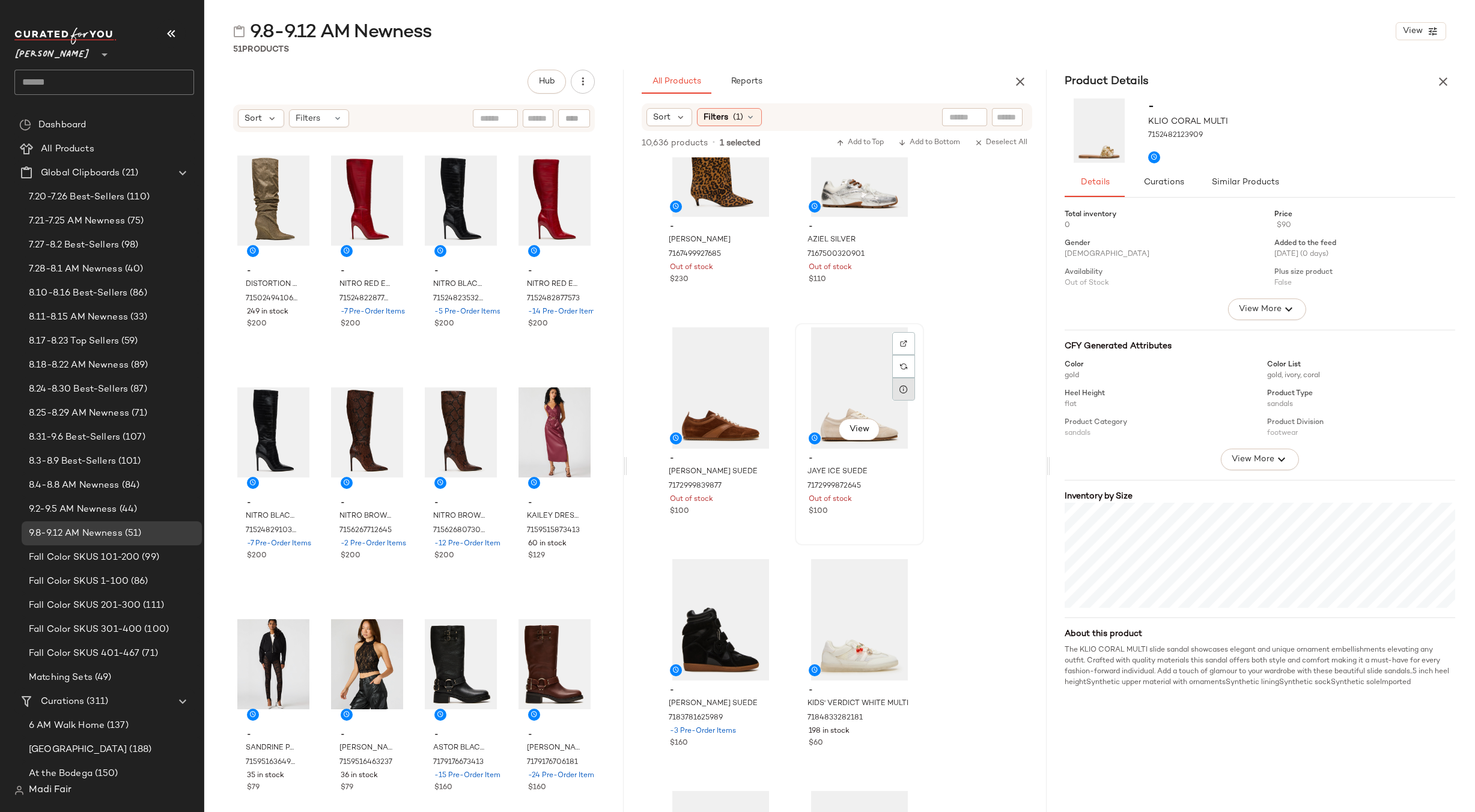
click at [903, 386] on icon at bounding box center [904, 389] width 10 height 10
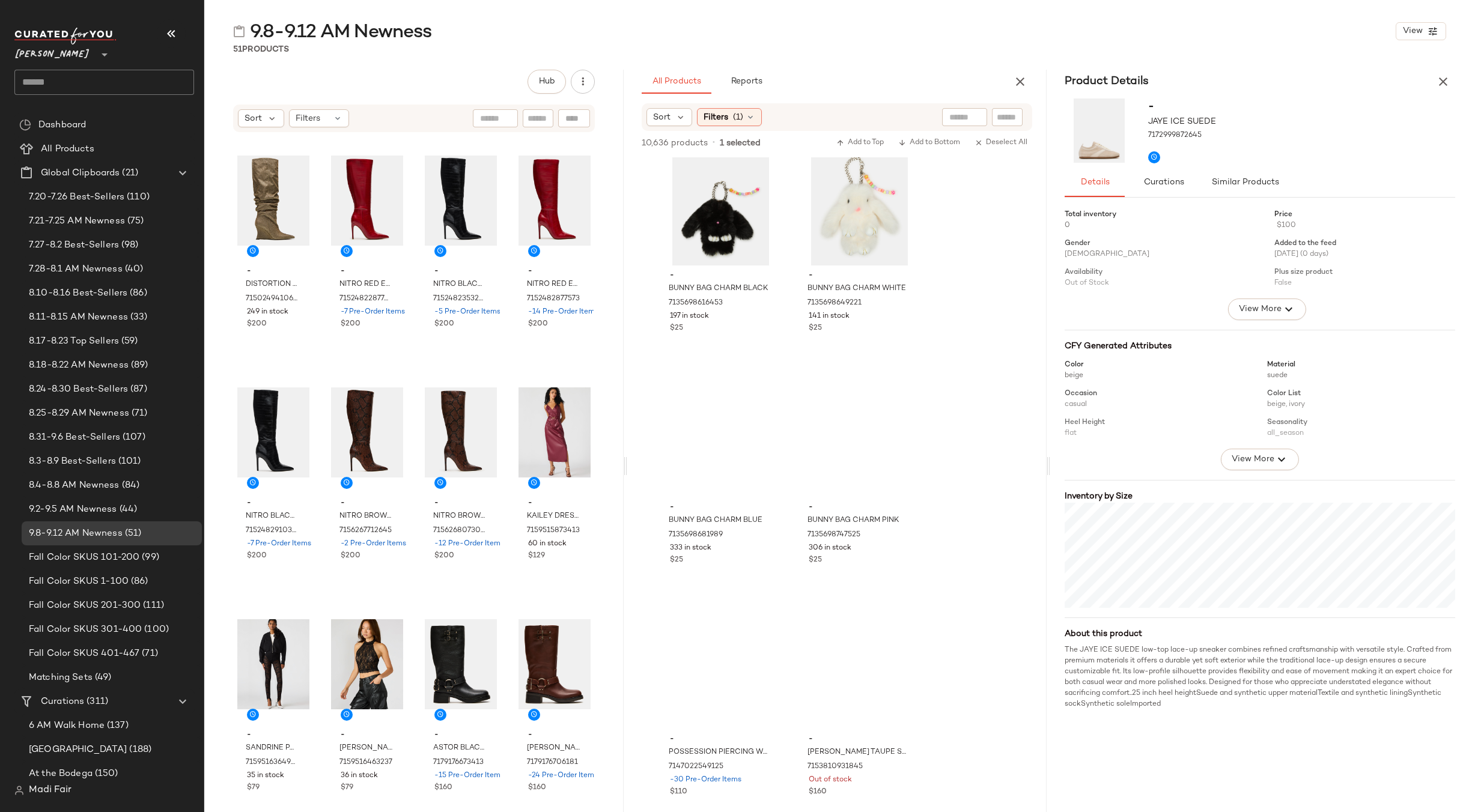
scroll to position [6787, 0]
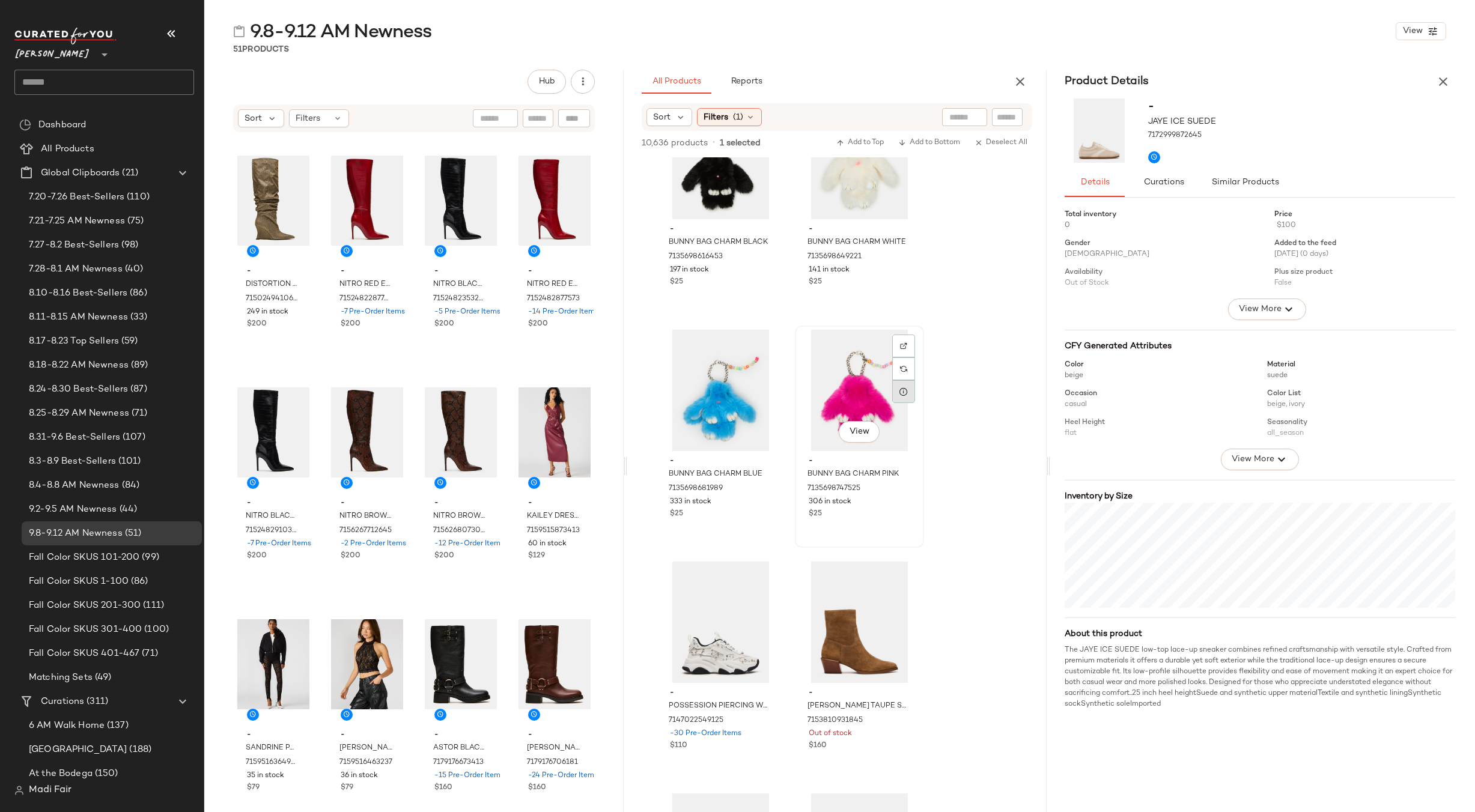
click at [904, 394] on icon at bounding box center [904, 392] width 10 height 10
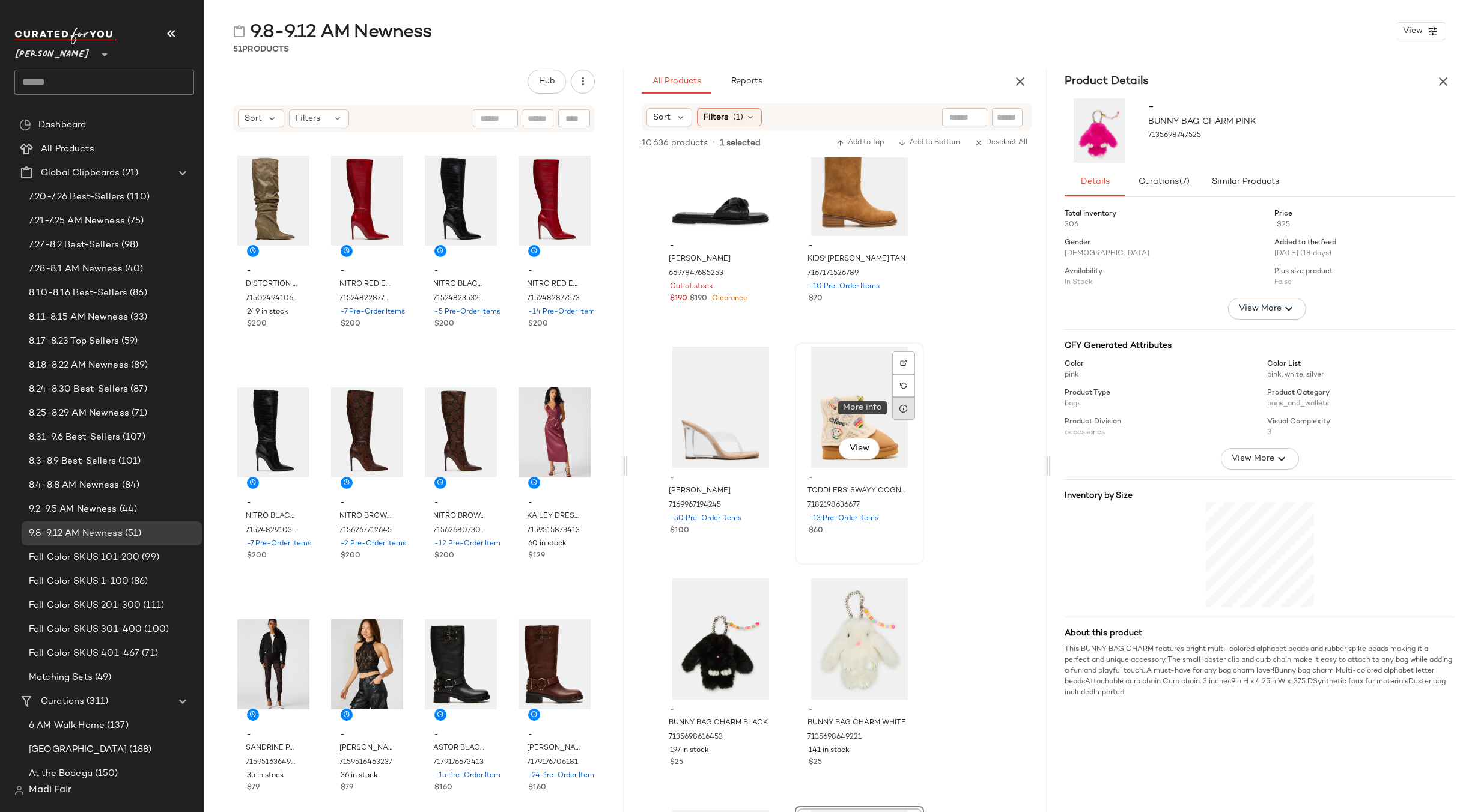
click at [905, 407] on icon at bounding box center [904, 408] width 10 height 10
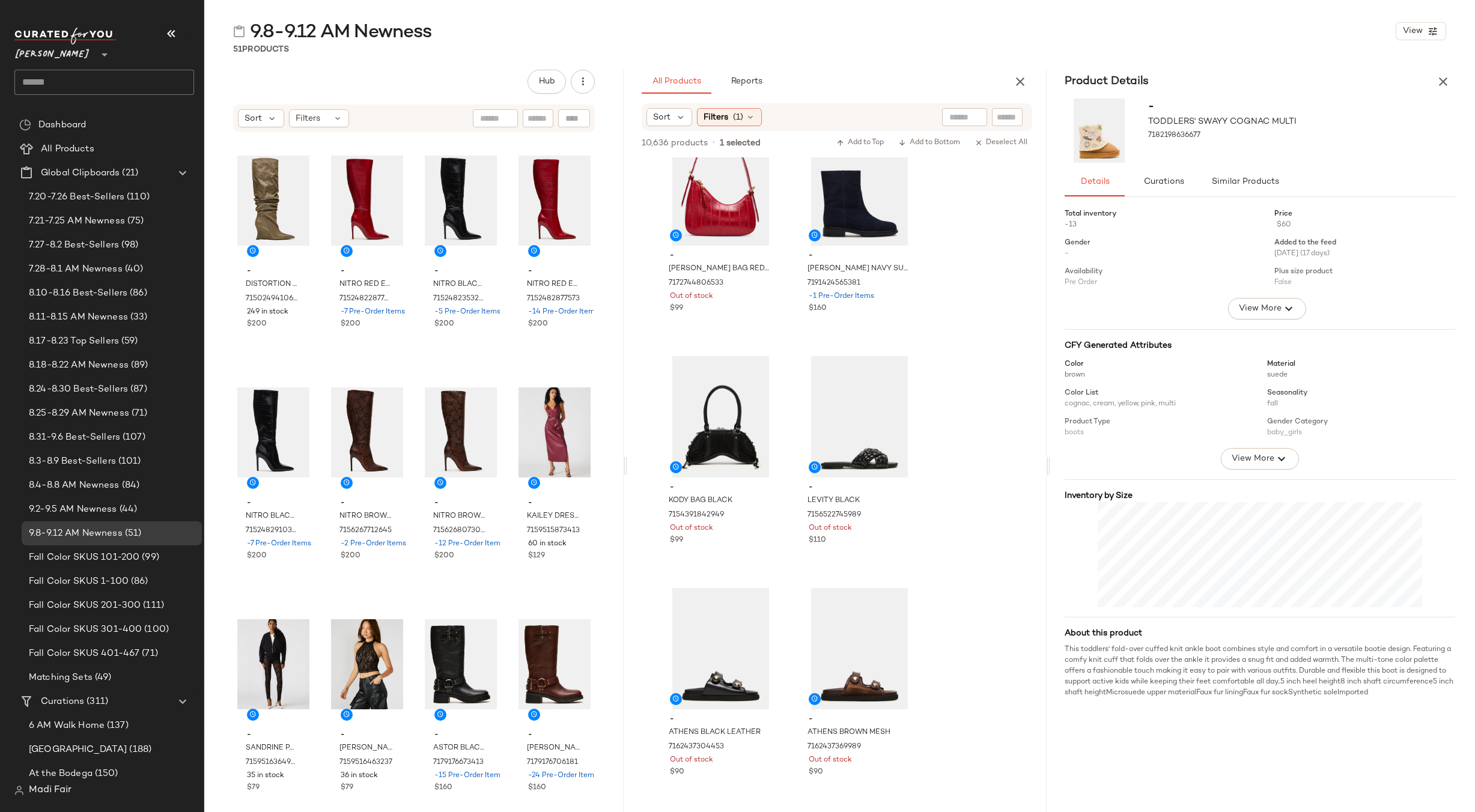
scroll to position [5045, 0]
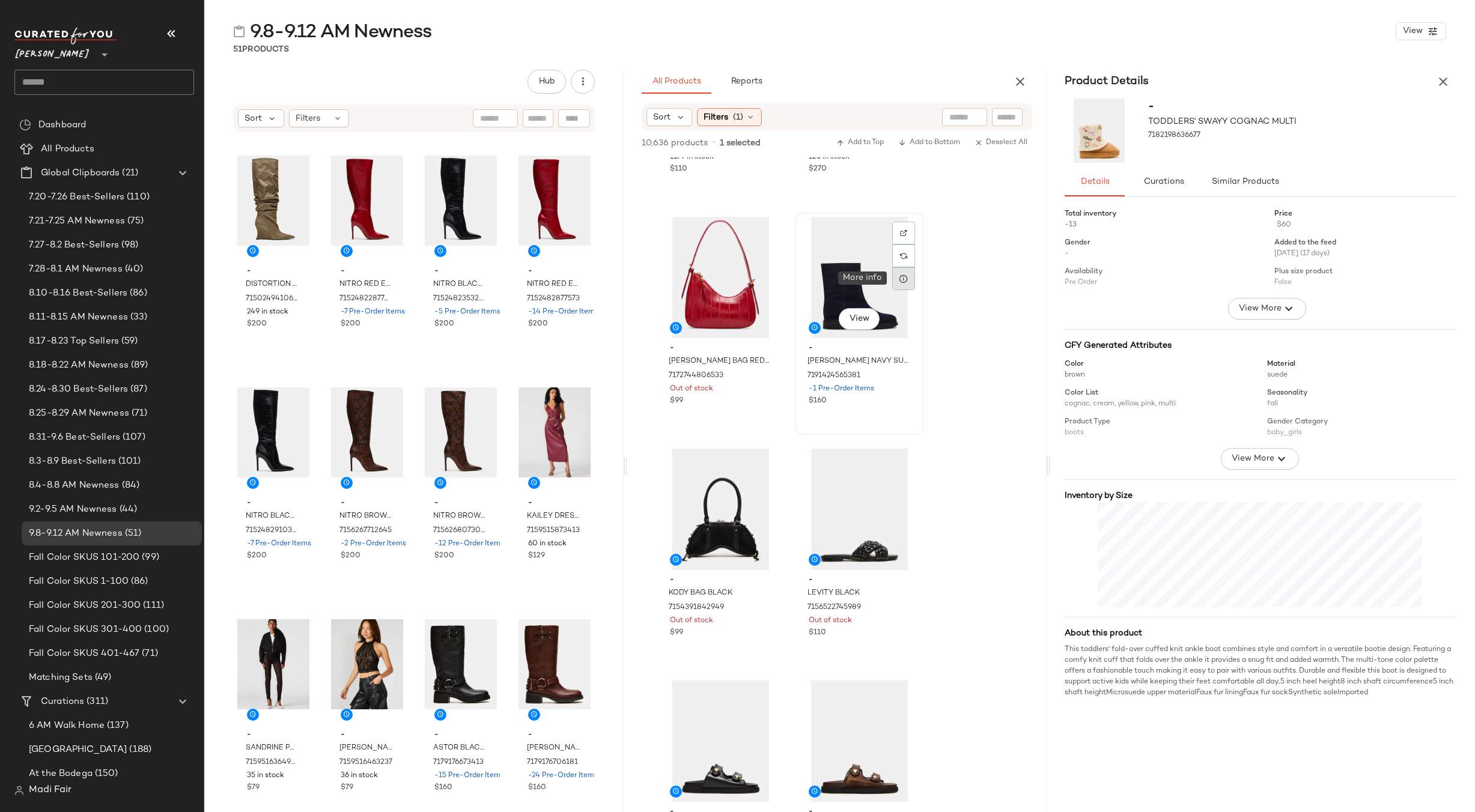
click at [901, 277] on icon at bounding box center [904, 279] width 10 height 10
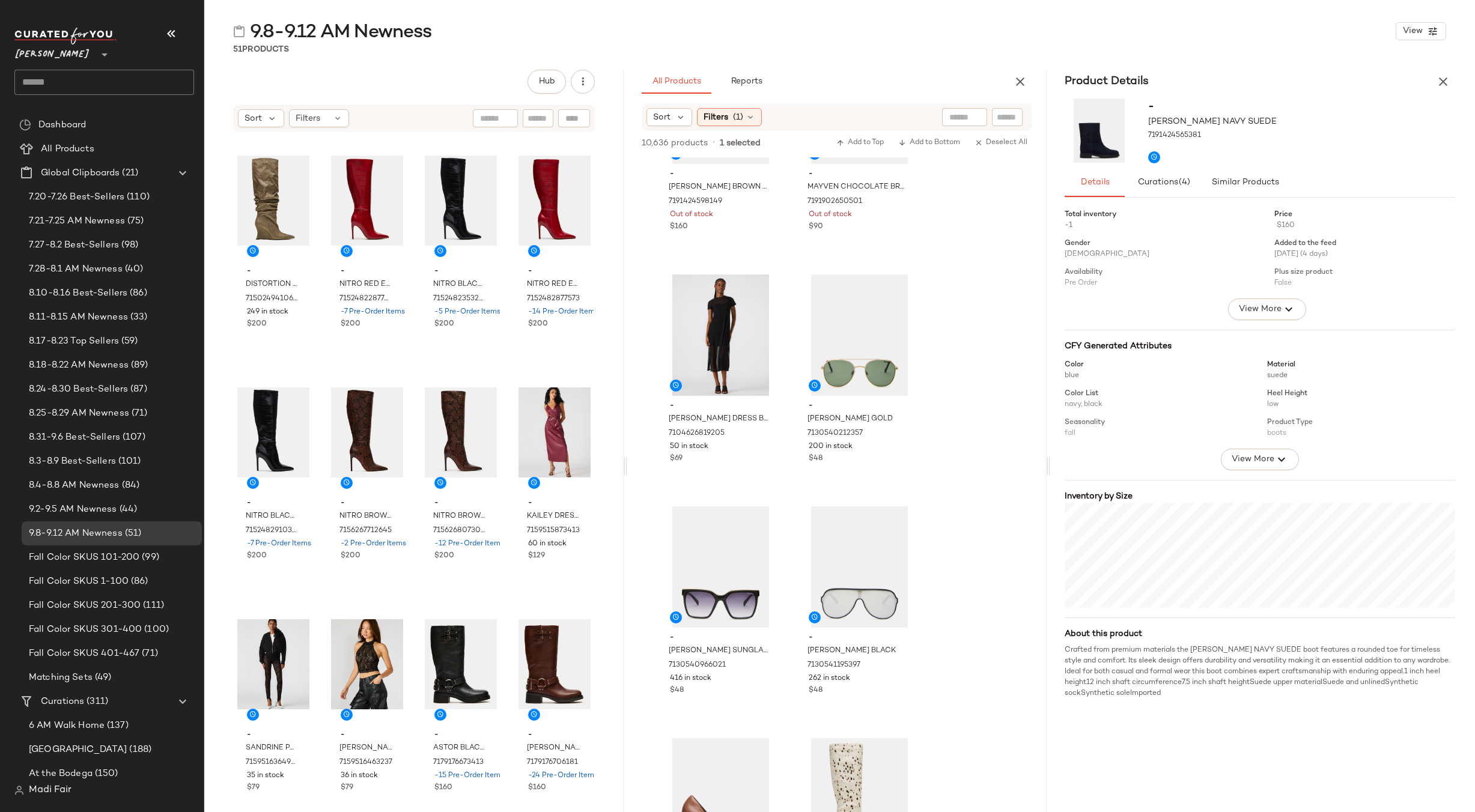
scroll to position [4144, 0]
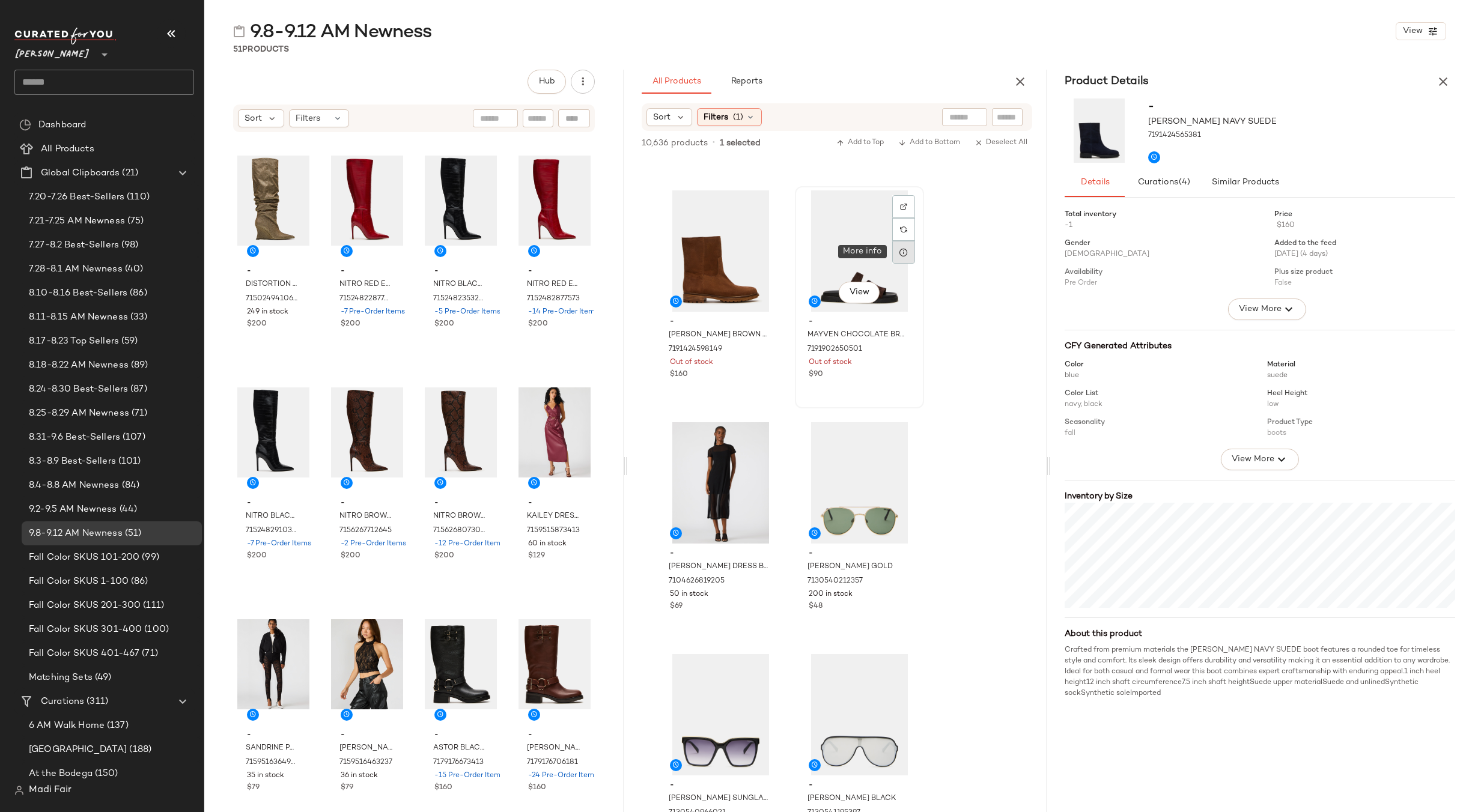
click at [904, 243] on div at bounding box center [903, 252] width 23 height 23
click at [908, 490] on div at bounding box center [903, 484] width 23 height 23
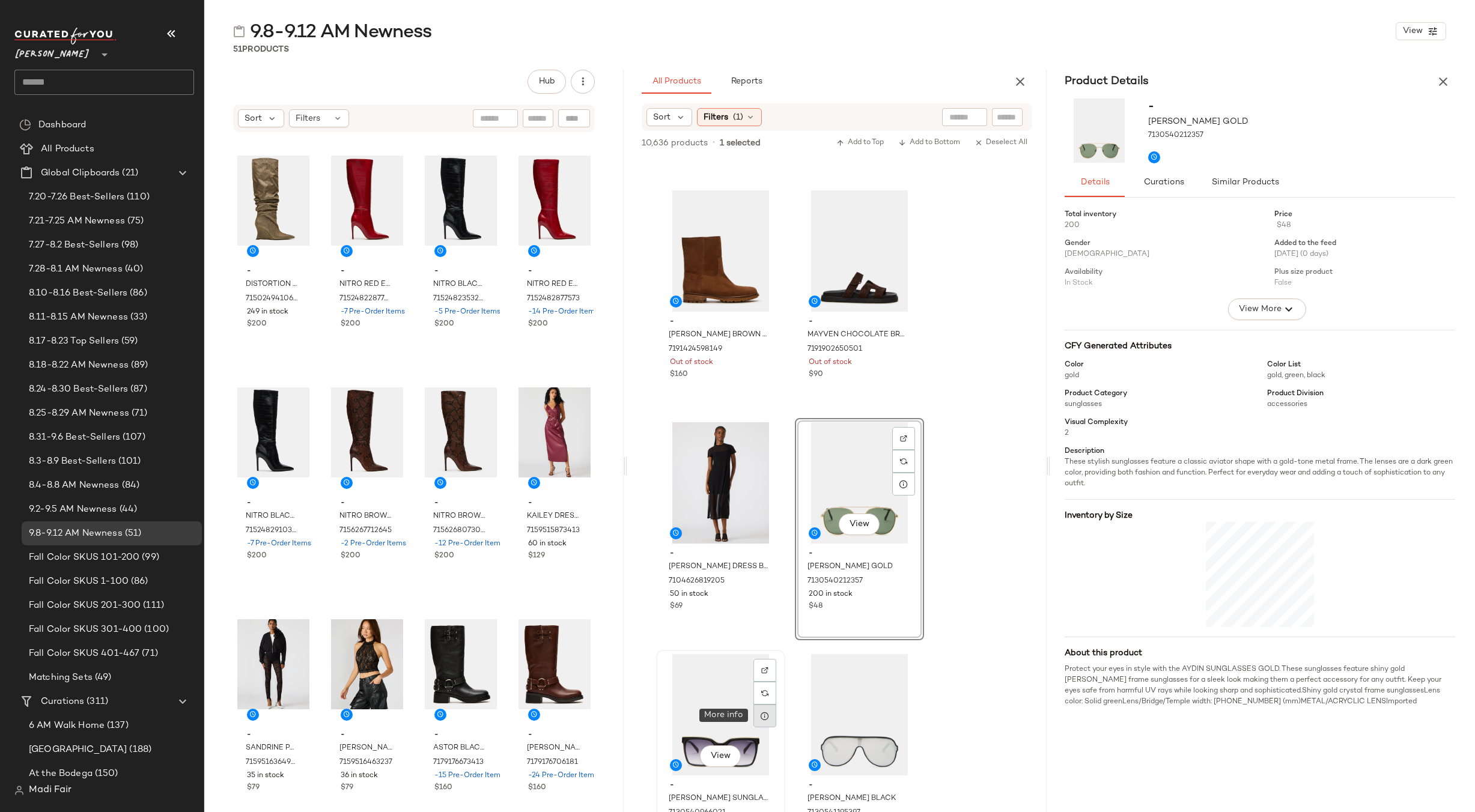
click at [765, 713] on icon at bounding box center [765, 716] width 10 height 10
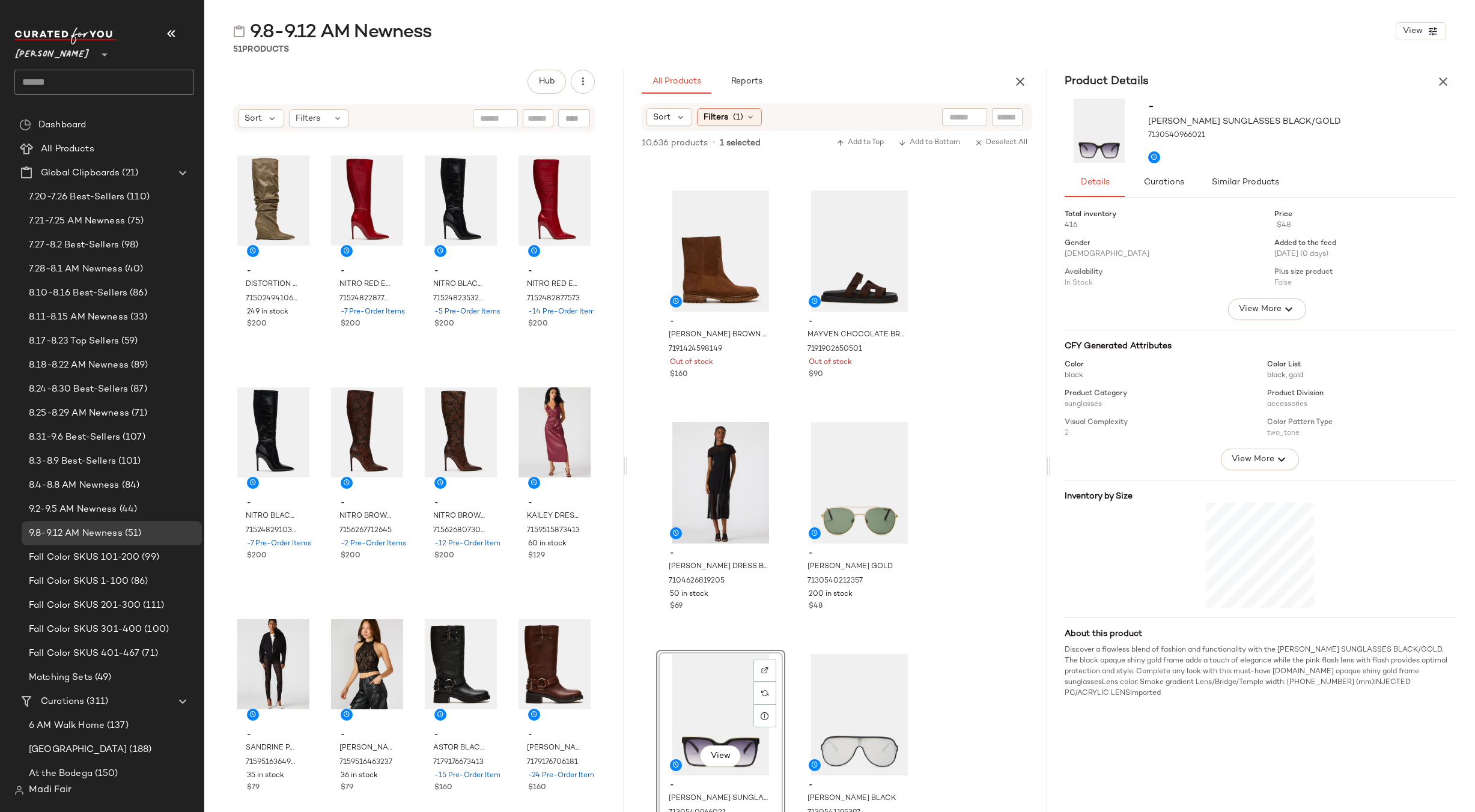
scroll to position [4384, 0]
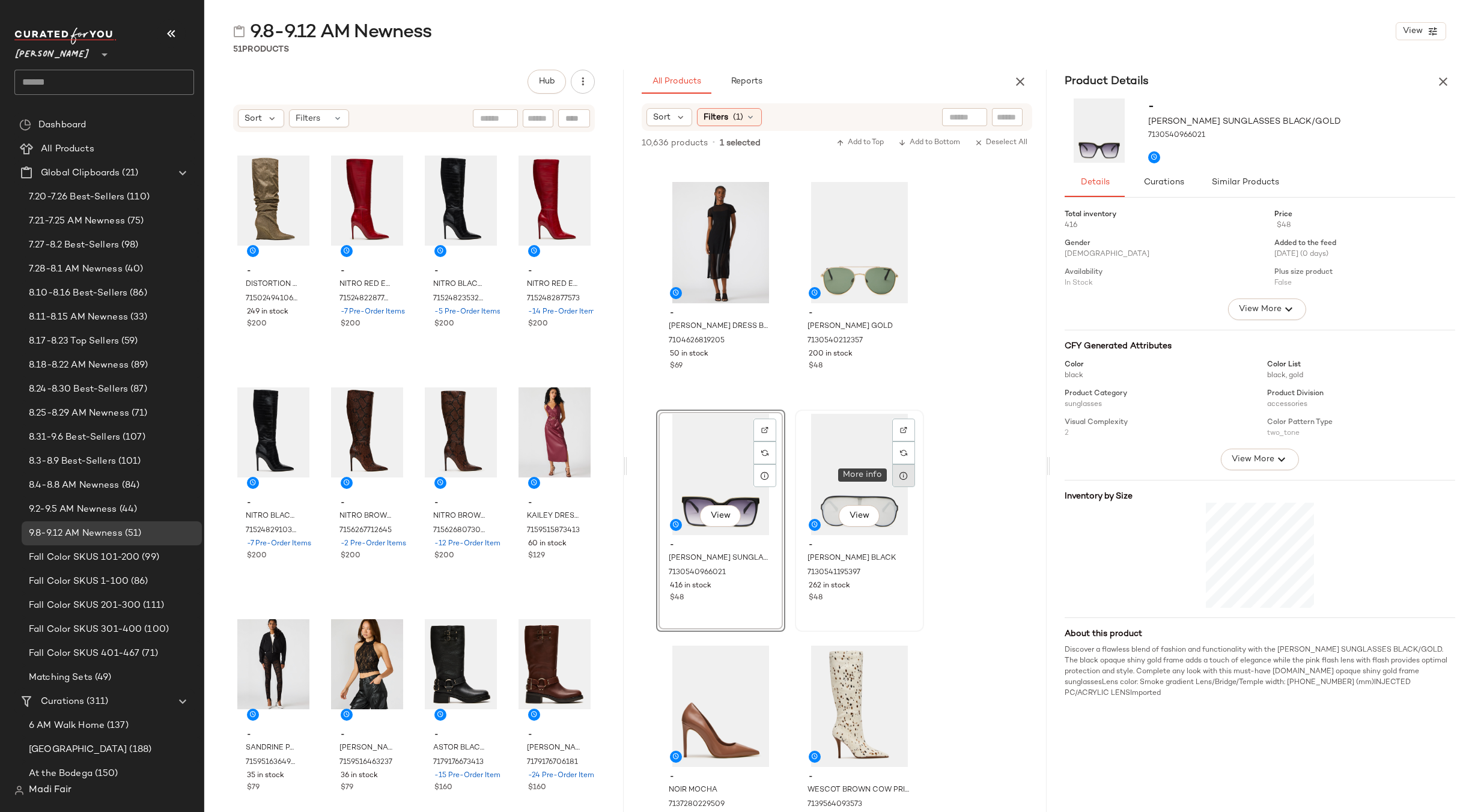
click icon
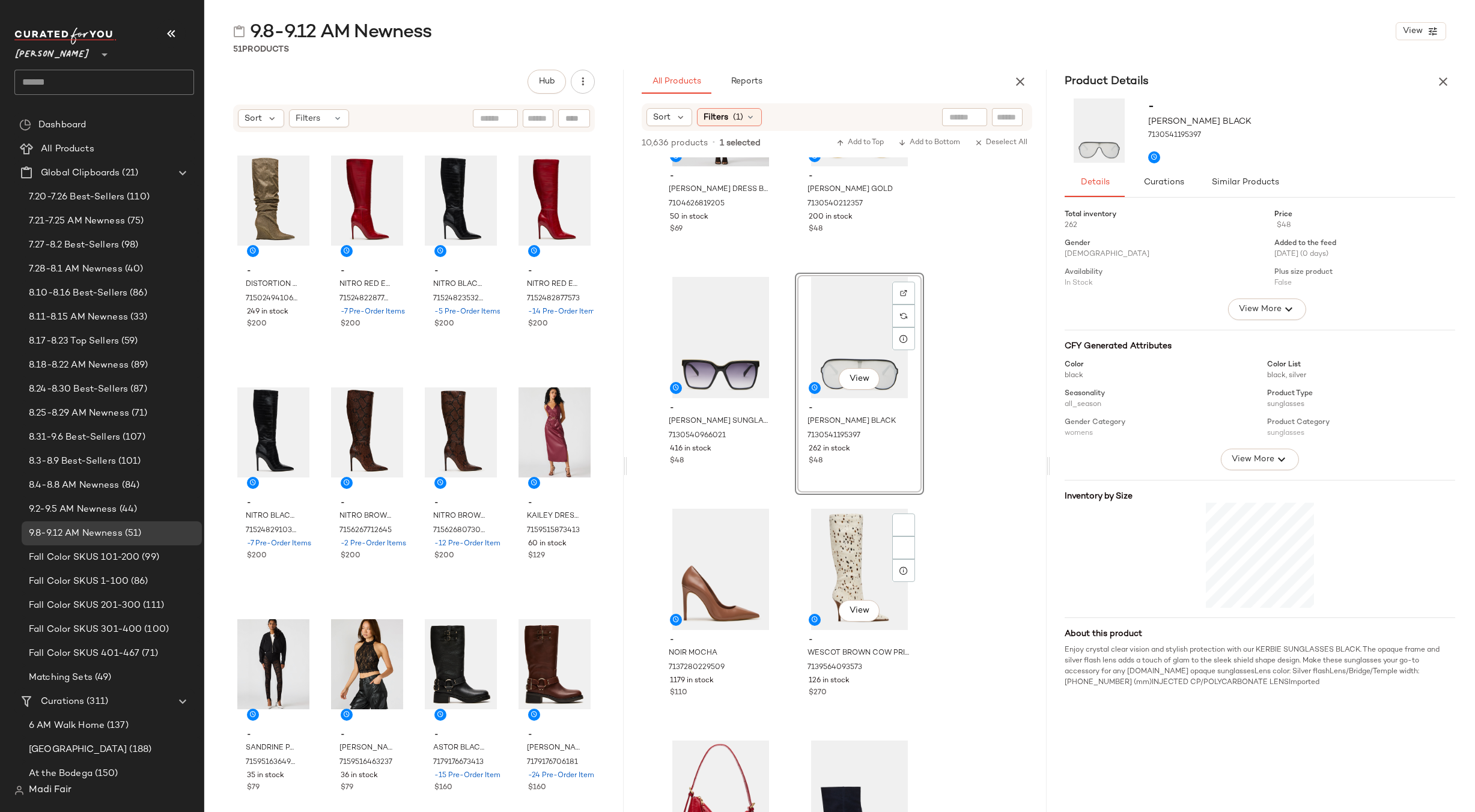
scroll to position [4625, 0]
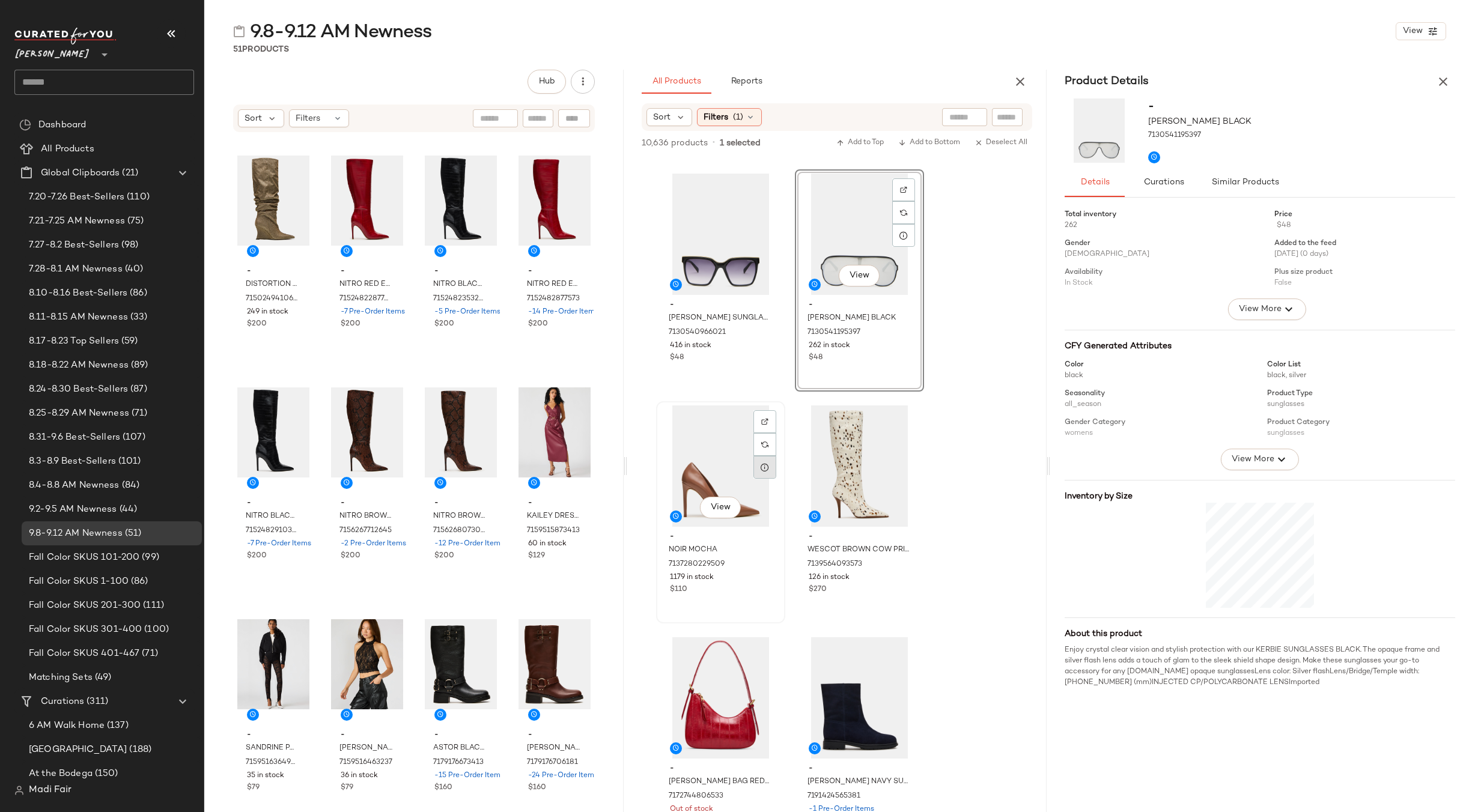
click icon
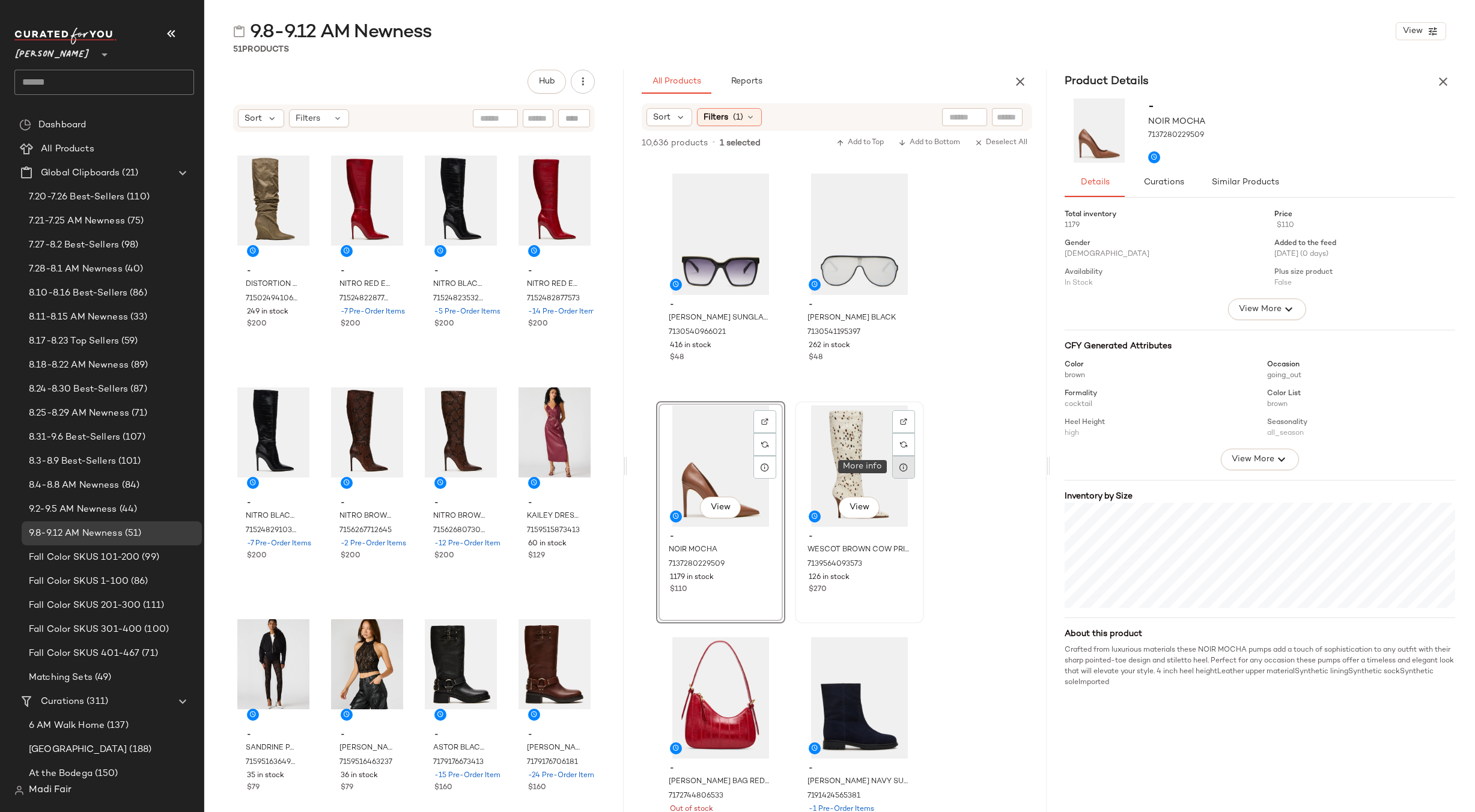
click icon
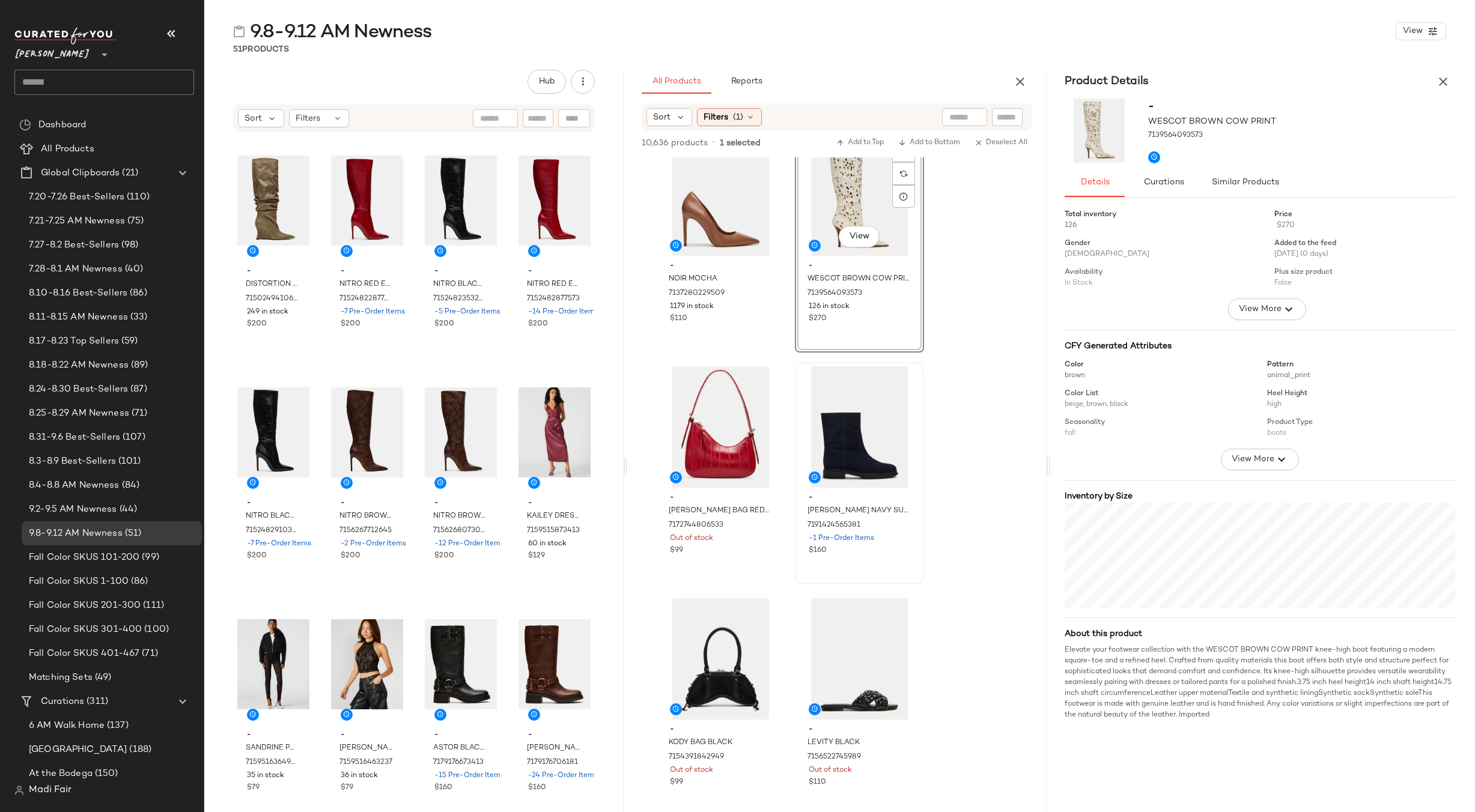
scroll to position [4925, 0]
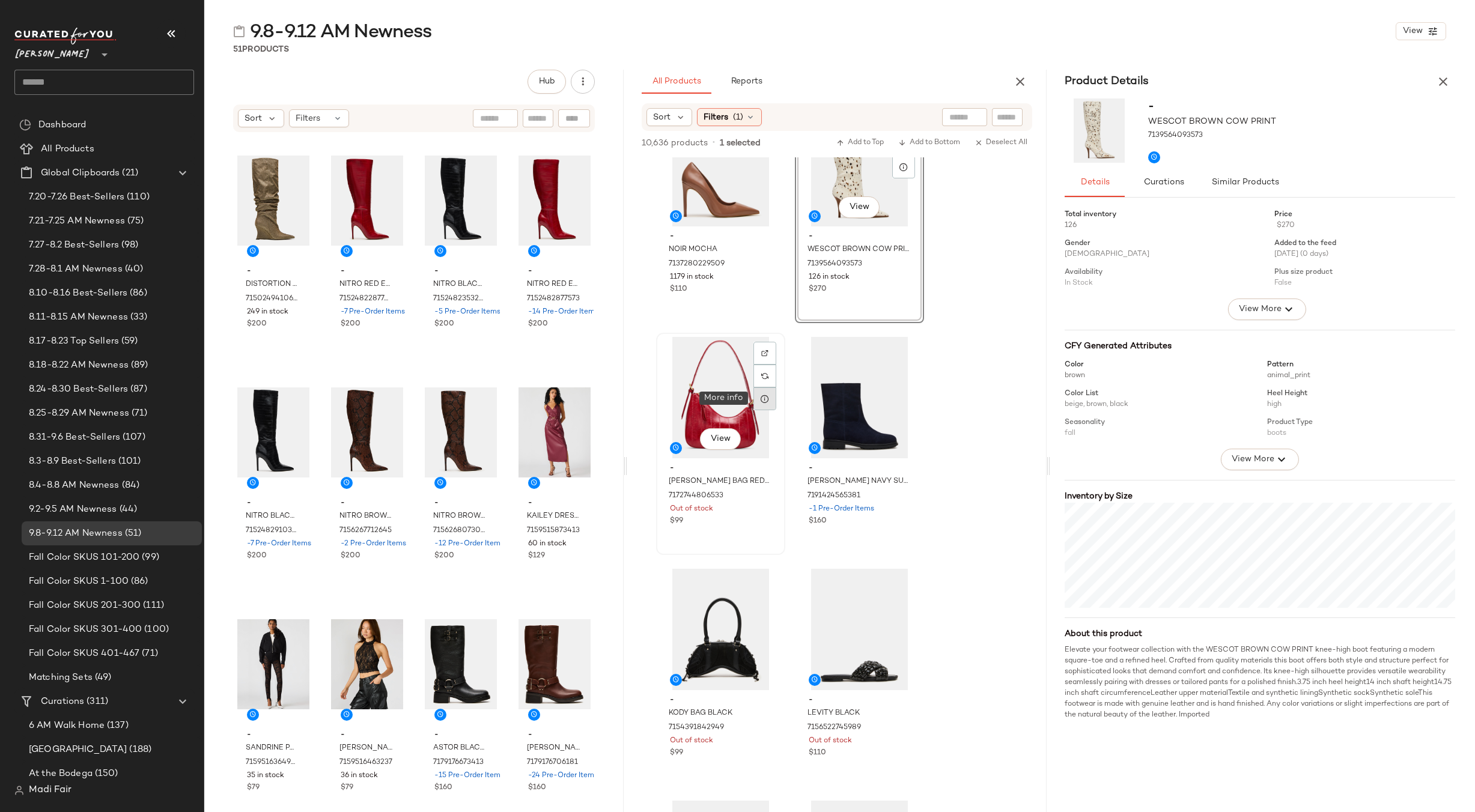
click div
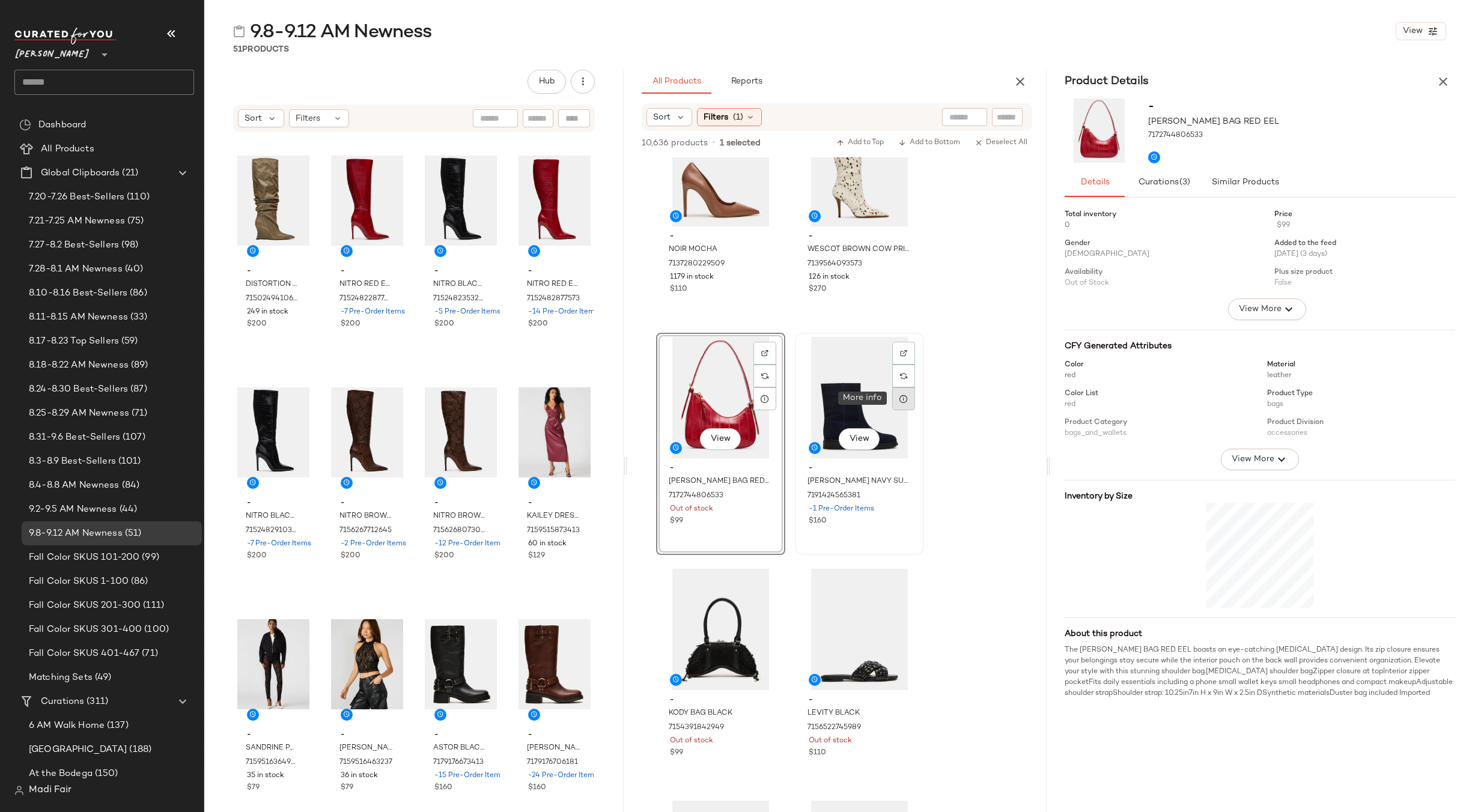
click div
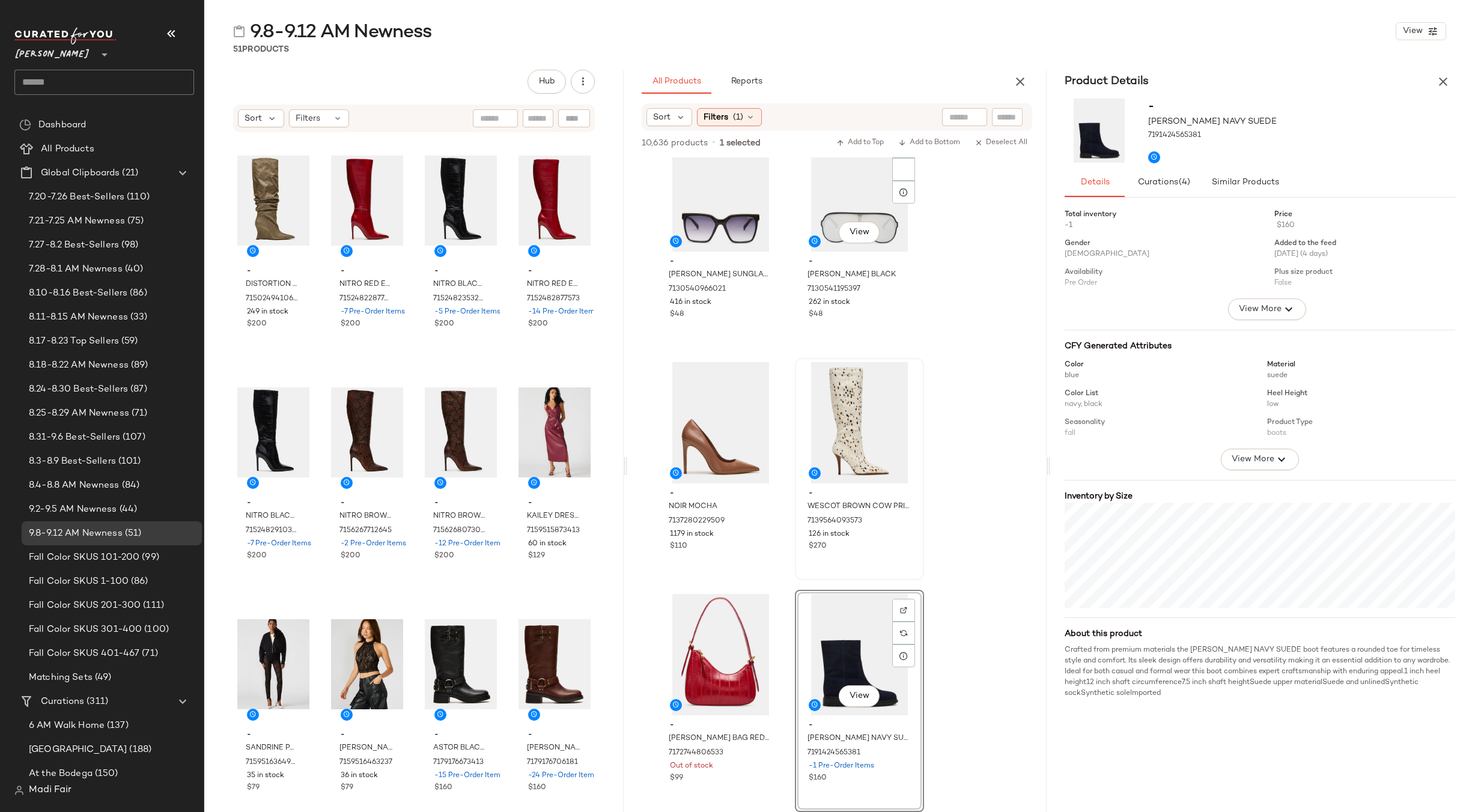
scroll to position [4625, 0]
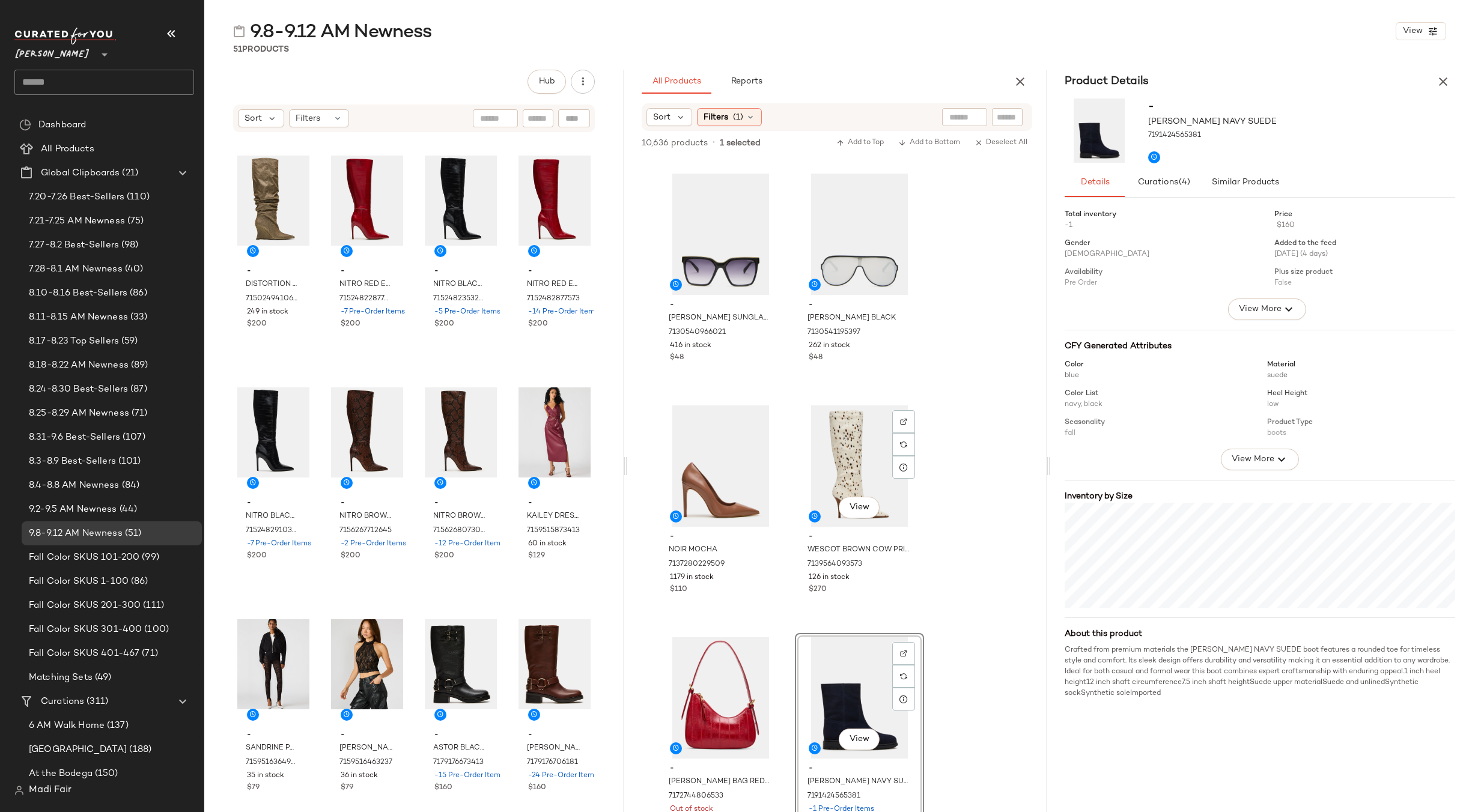
click div "View"
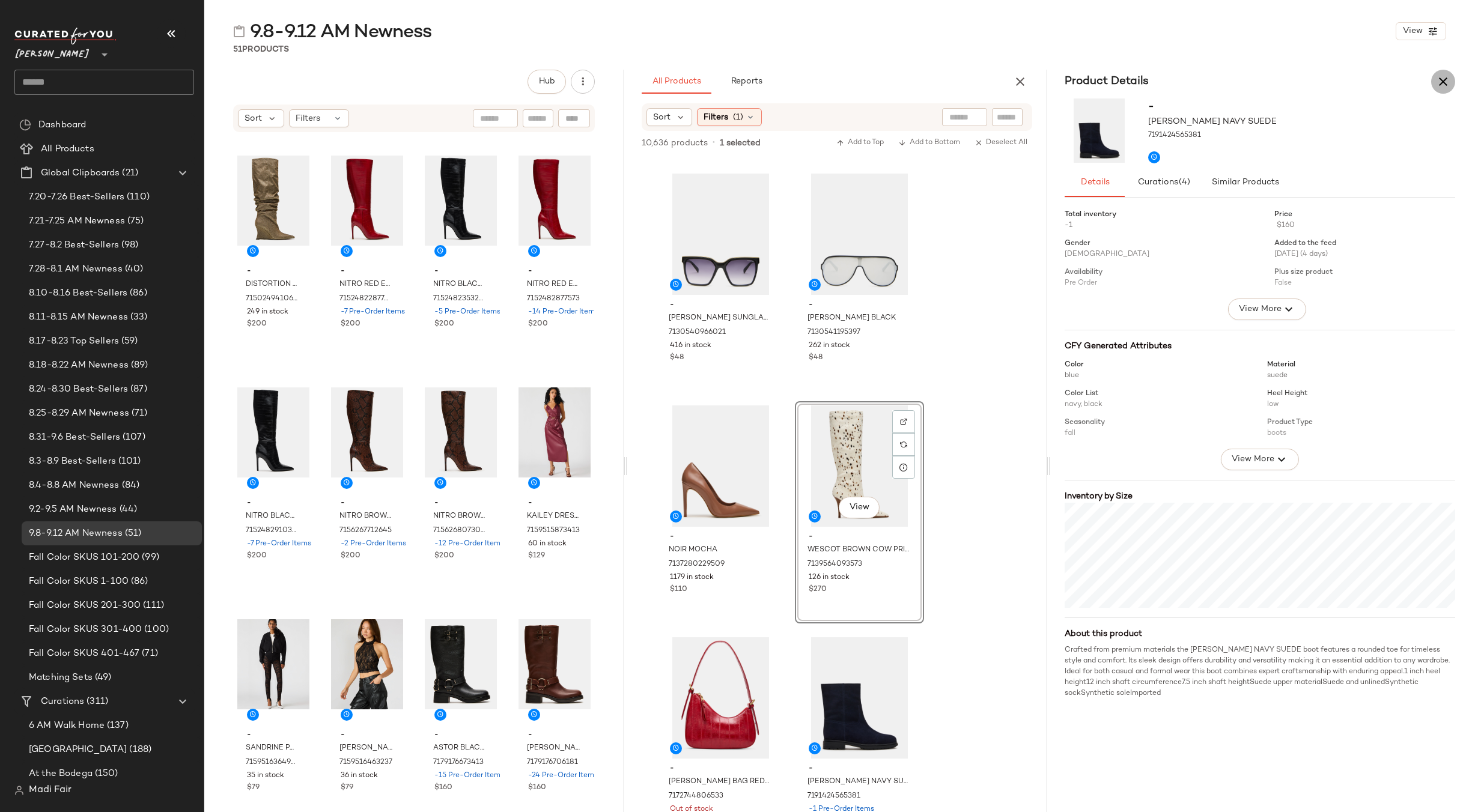
click icon "button"
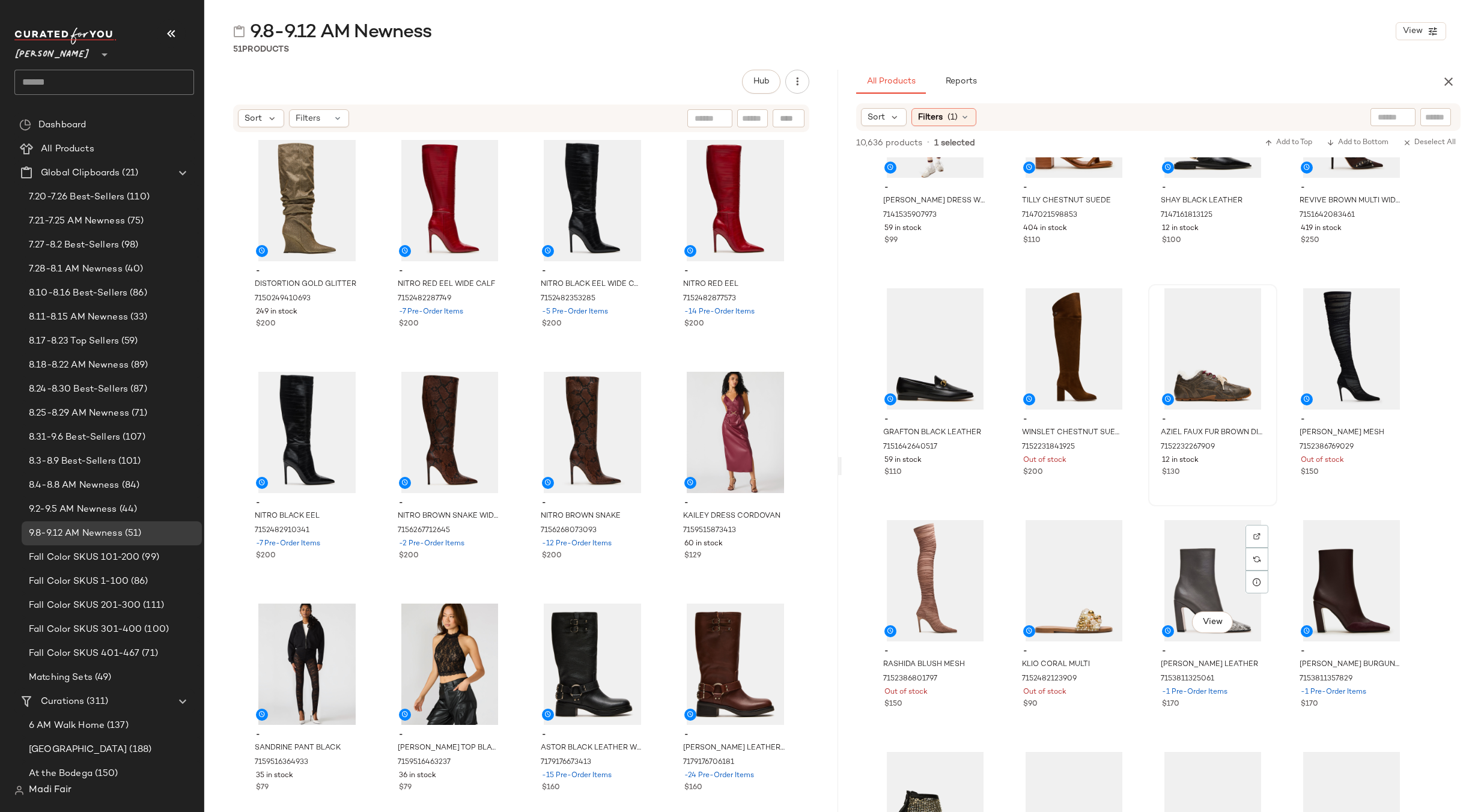
scroll to position [0, 0]
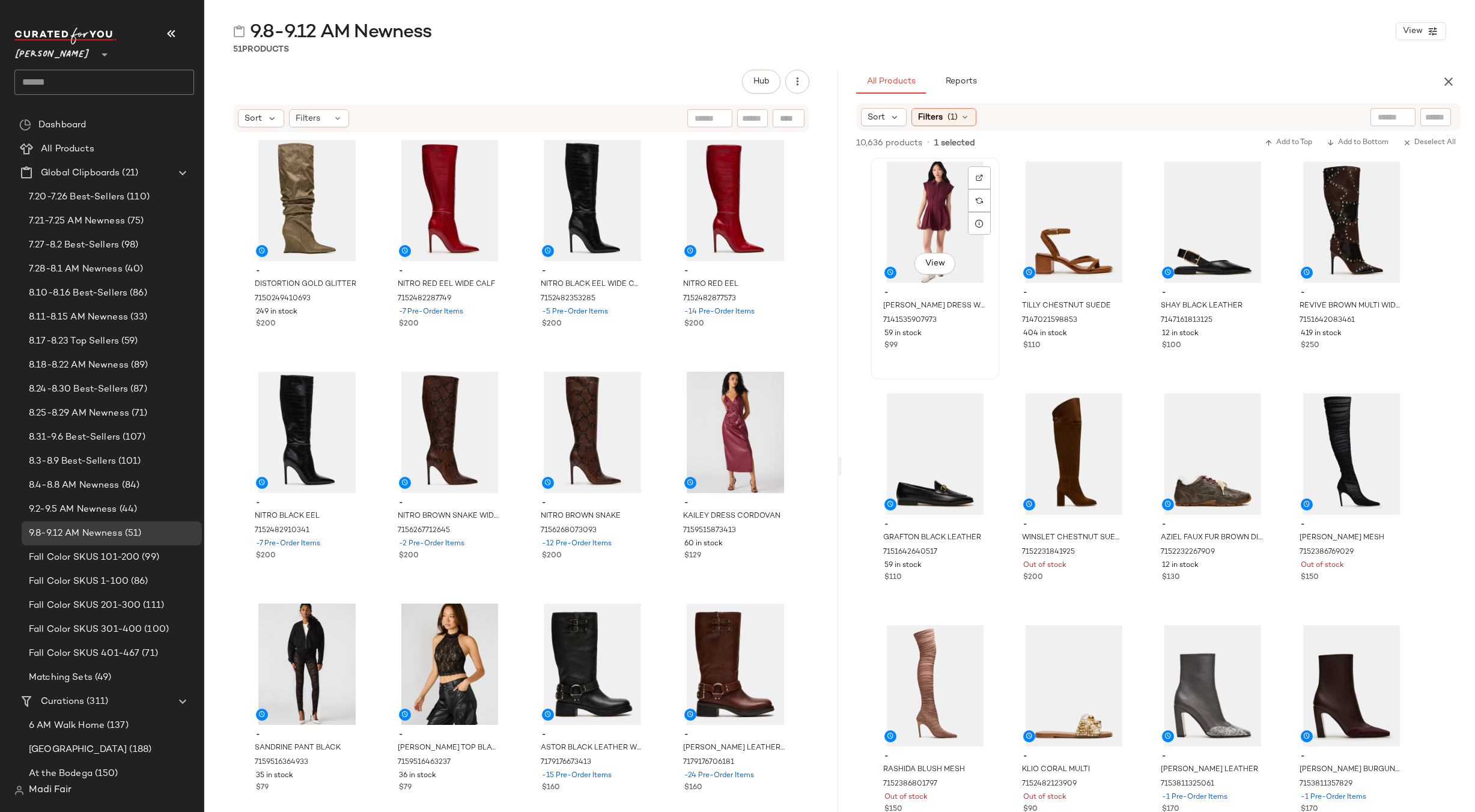
click div "View"
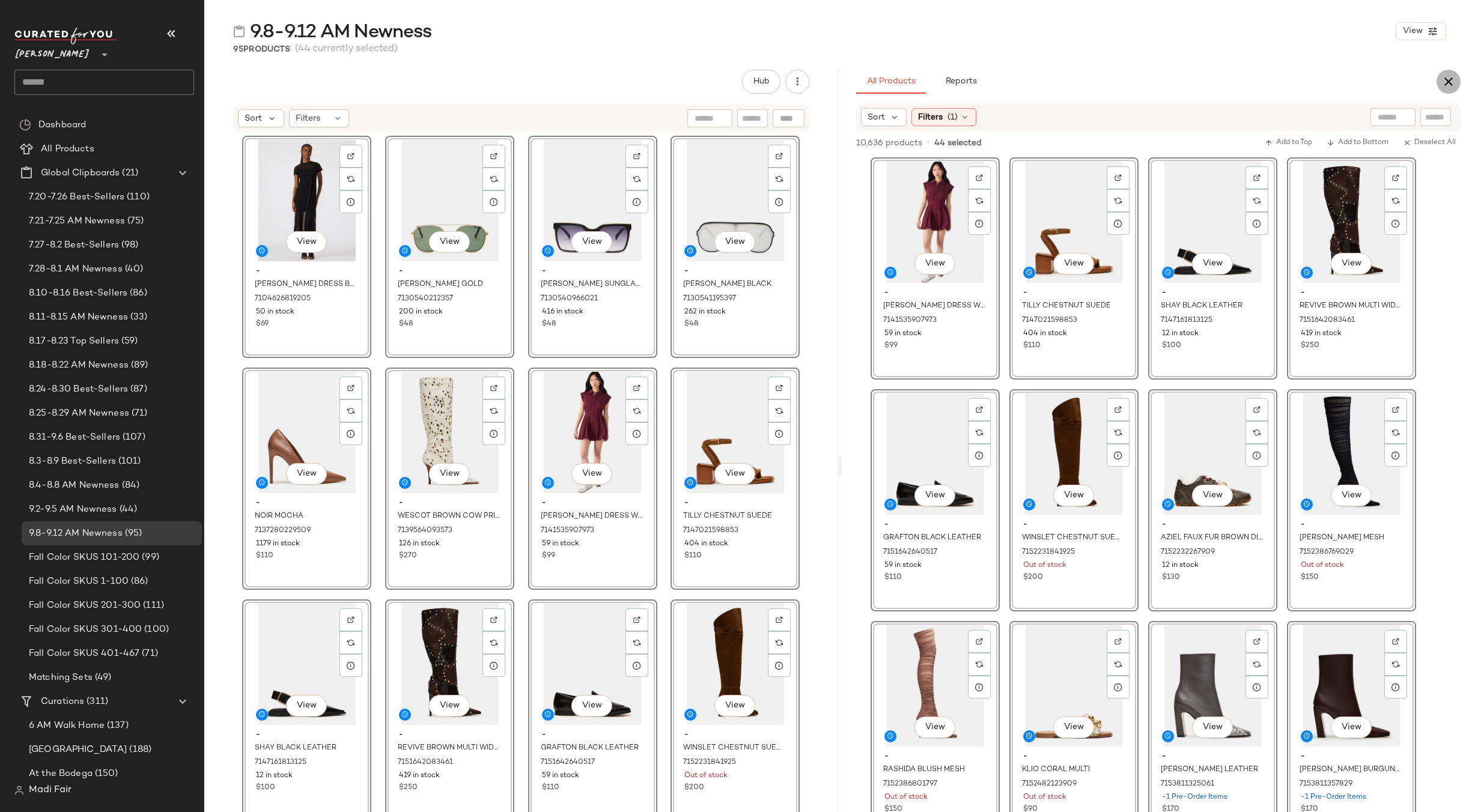
click icon "button"
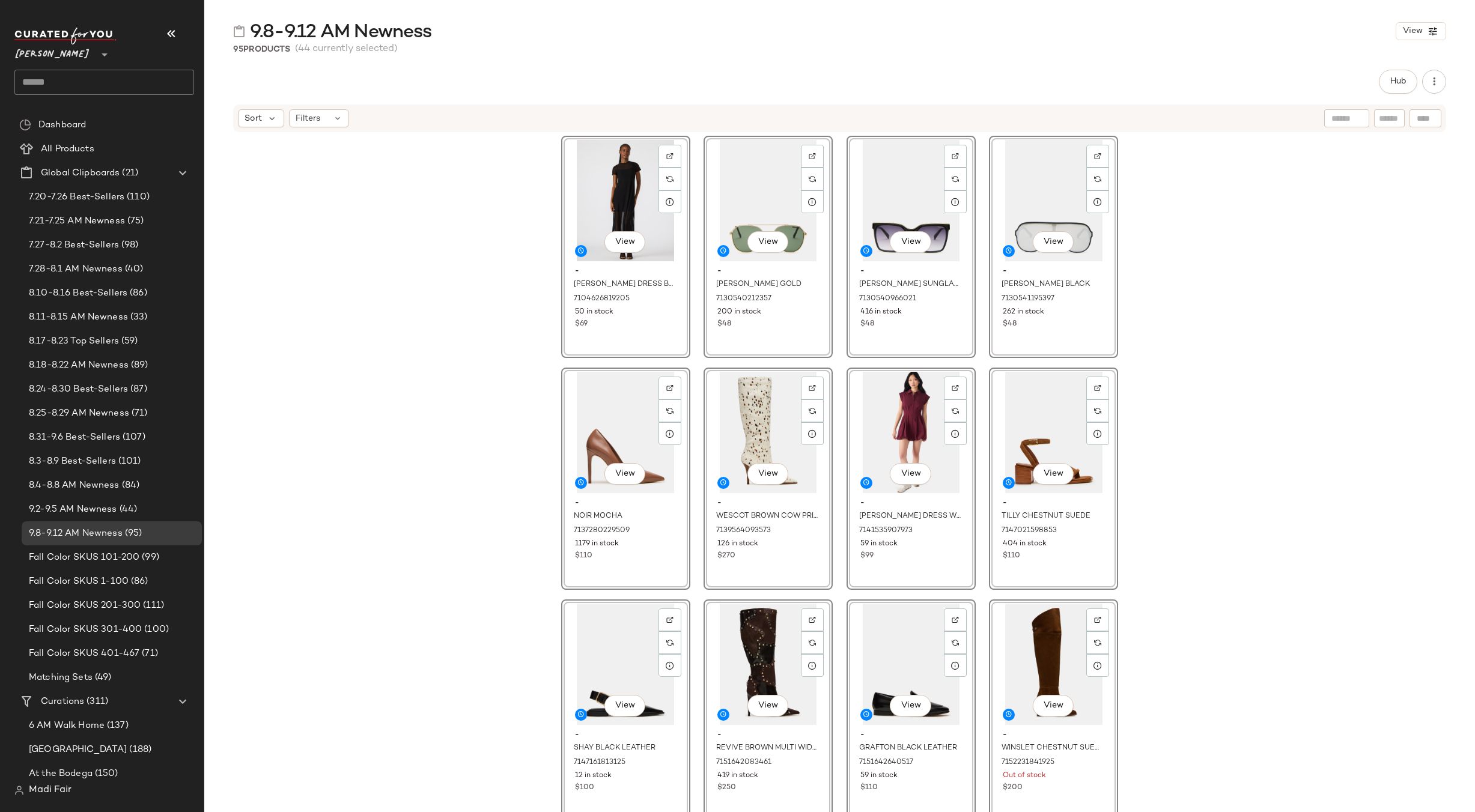
click div "View - NOLA DRESS BLACK 7104626819205 50 in stock $69 View - AYDIN SUNGLASSES G…"
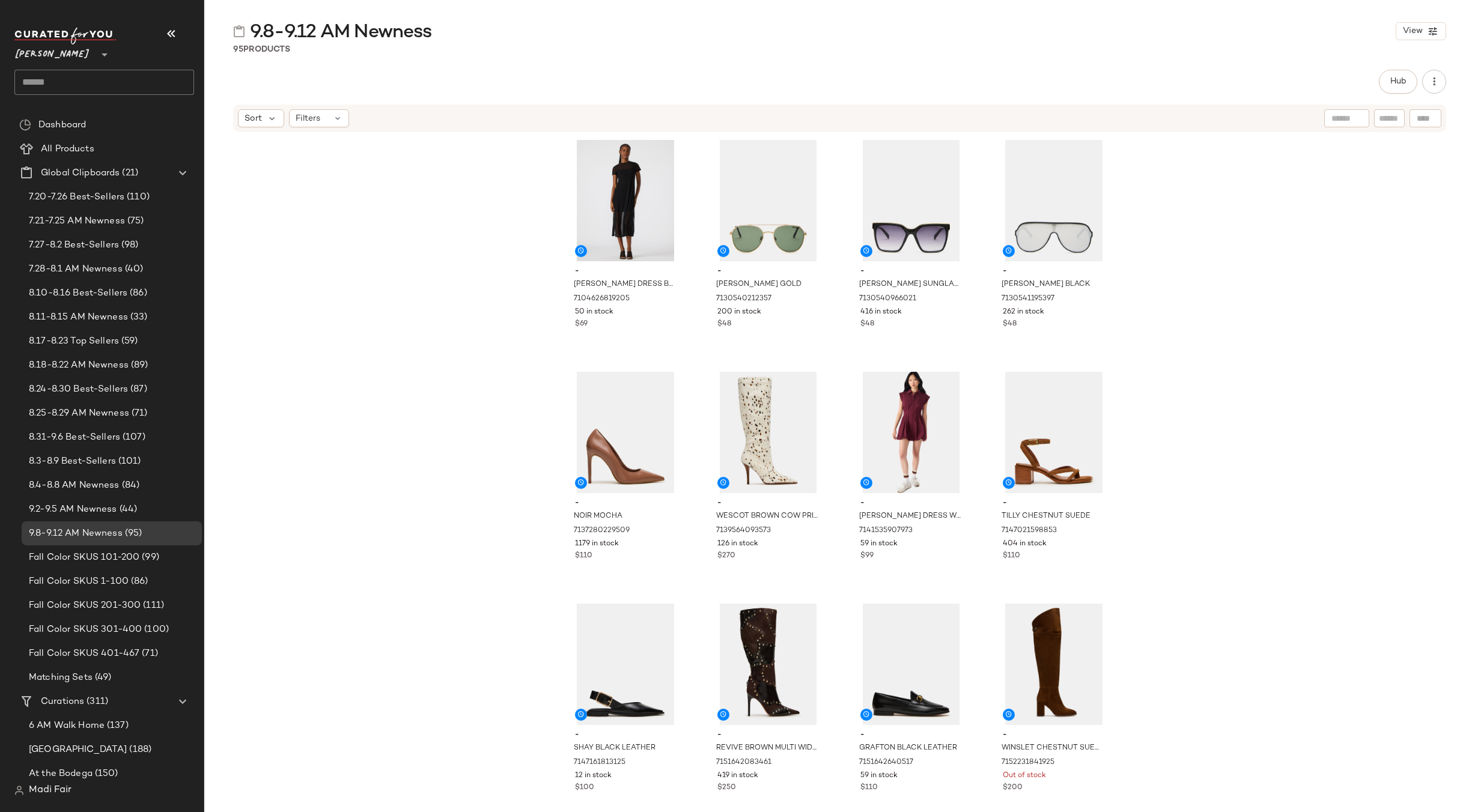
click div
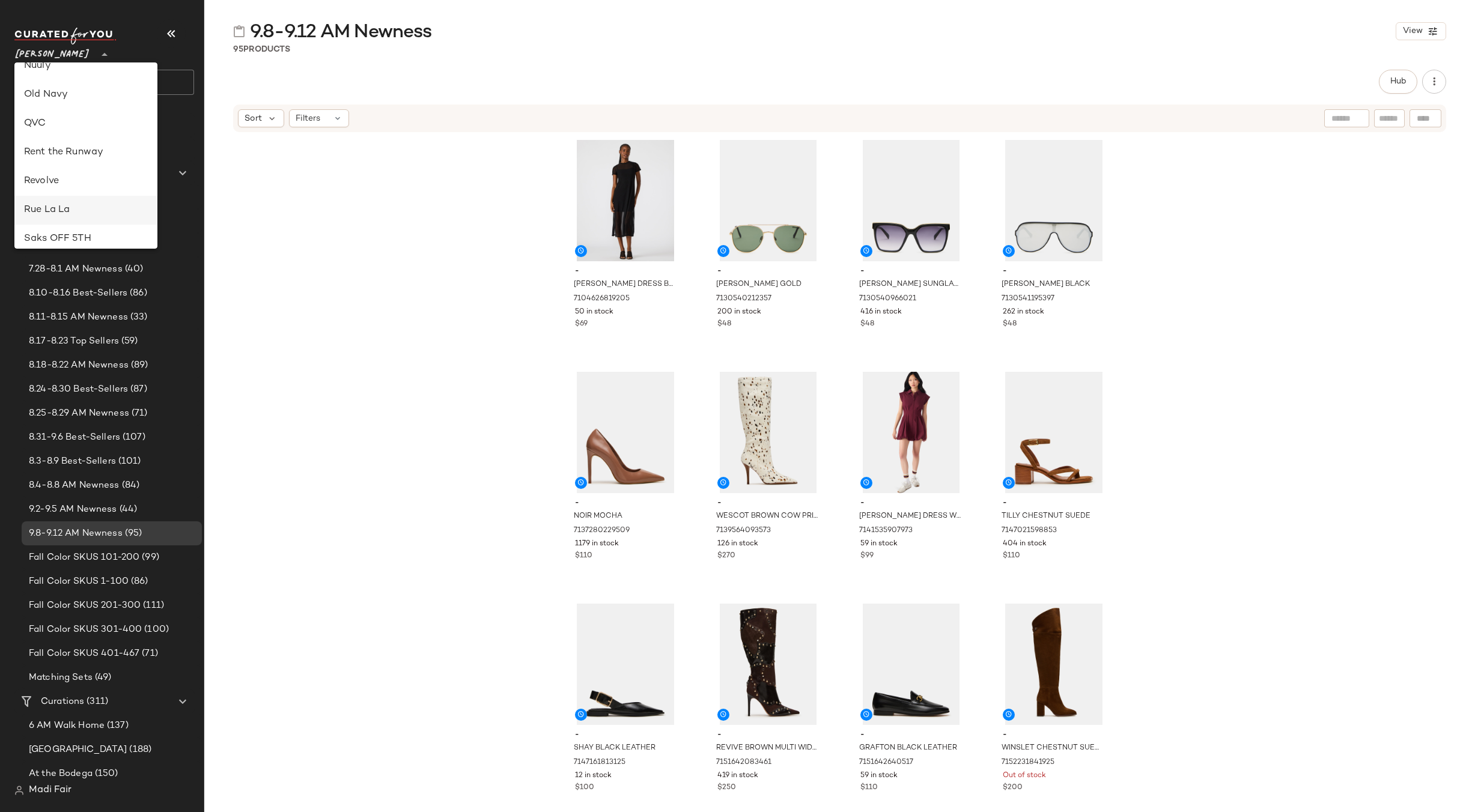
scroll to position [419, 0]
click div "Nuuly"
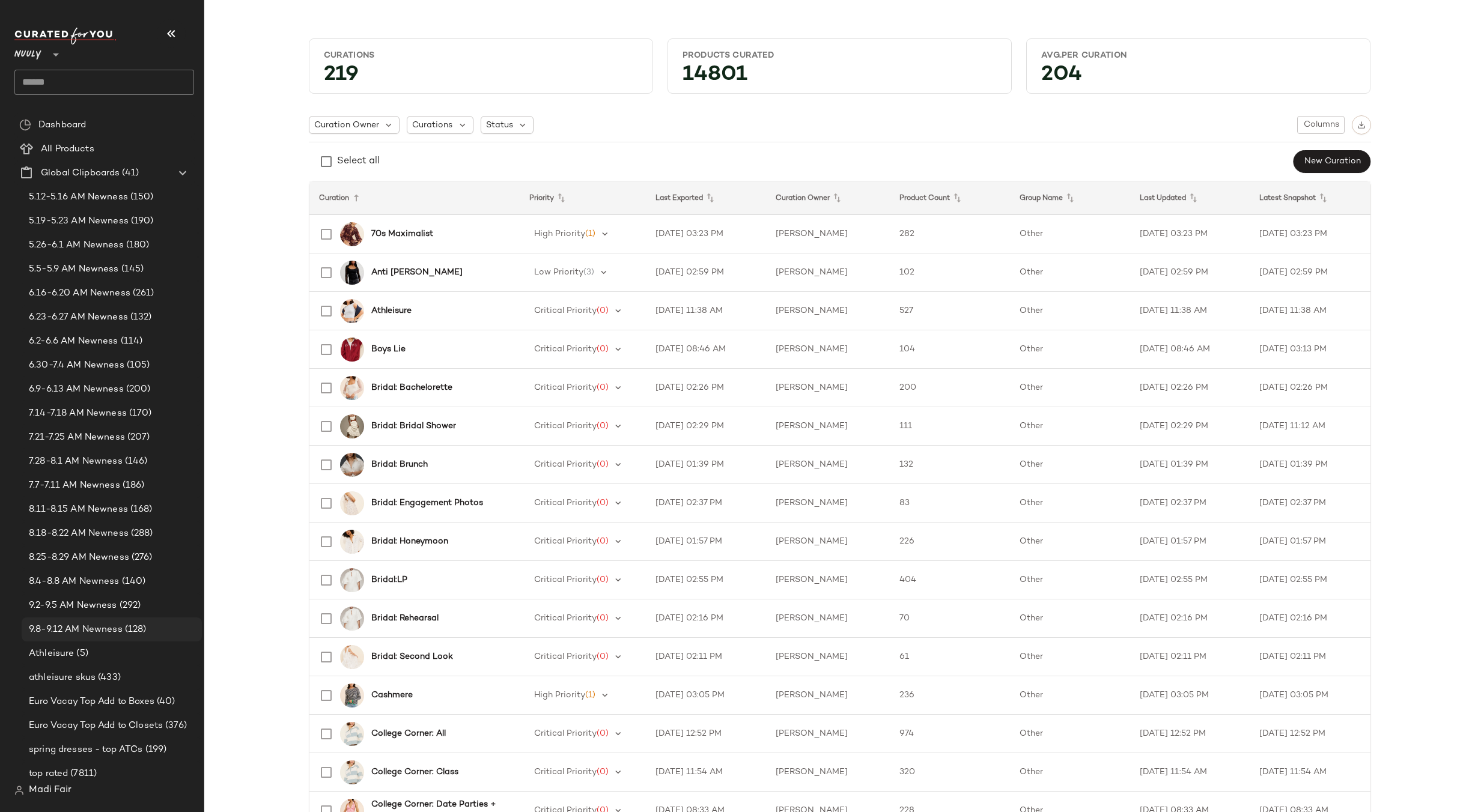
click span "9.8-9.12 AM Newness"
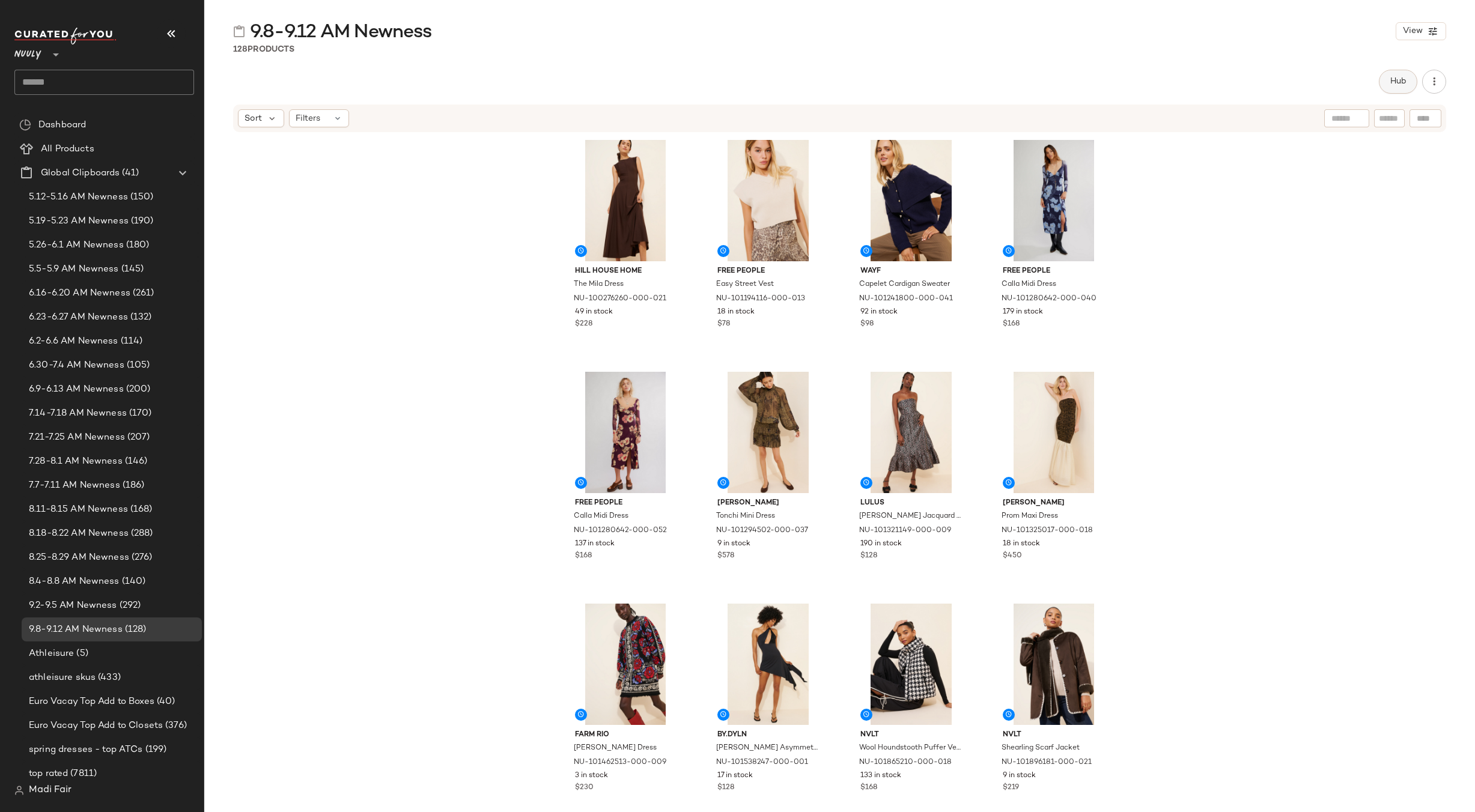
click button "Hub"
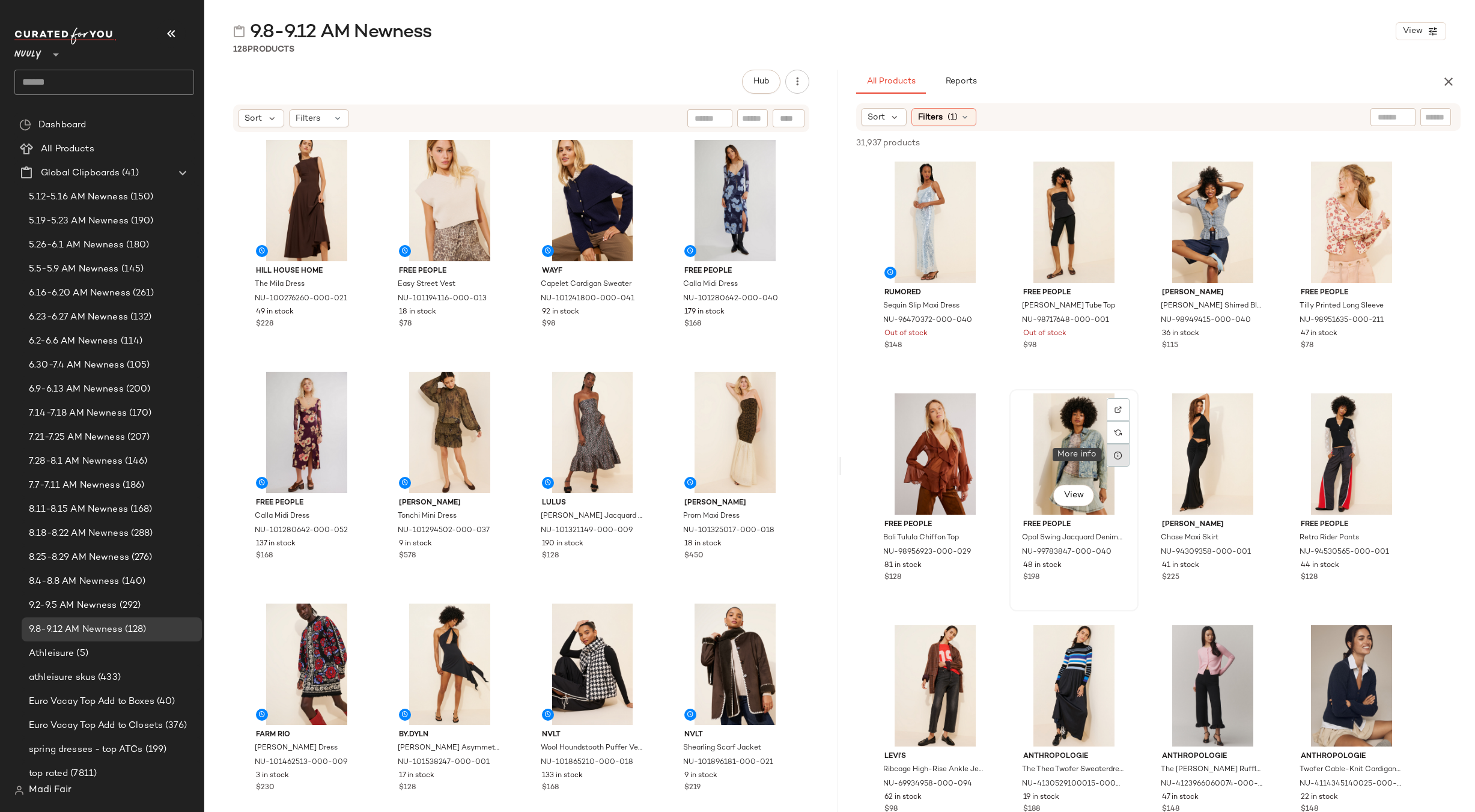
click div
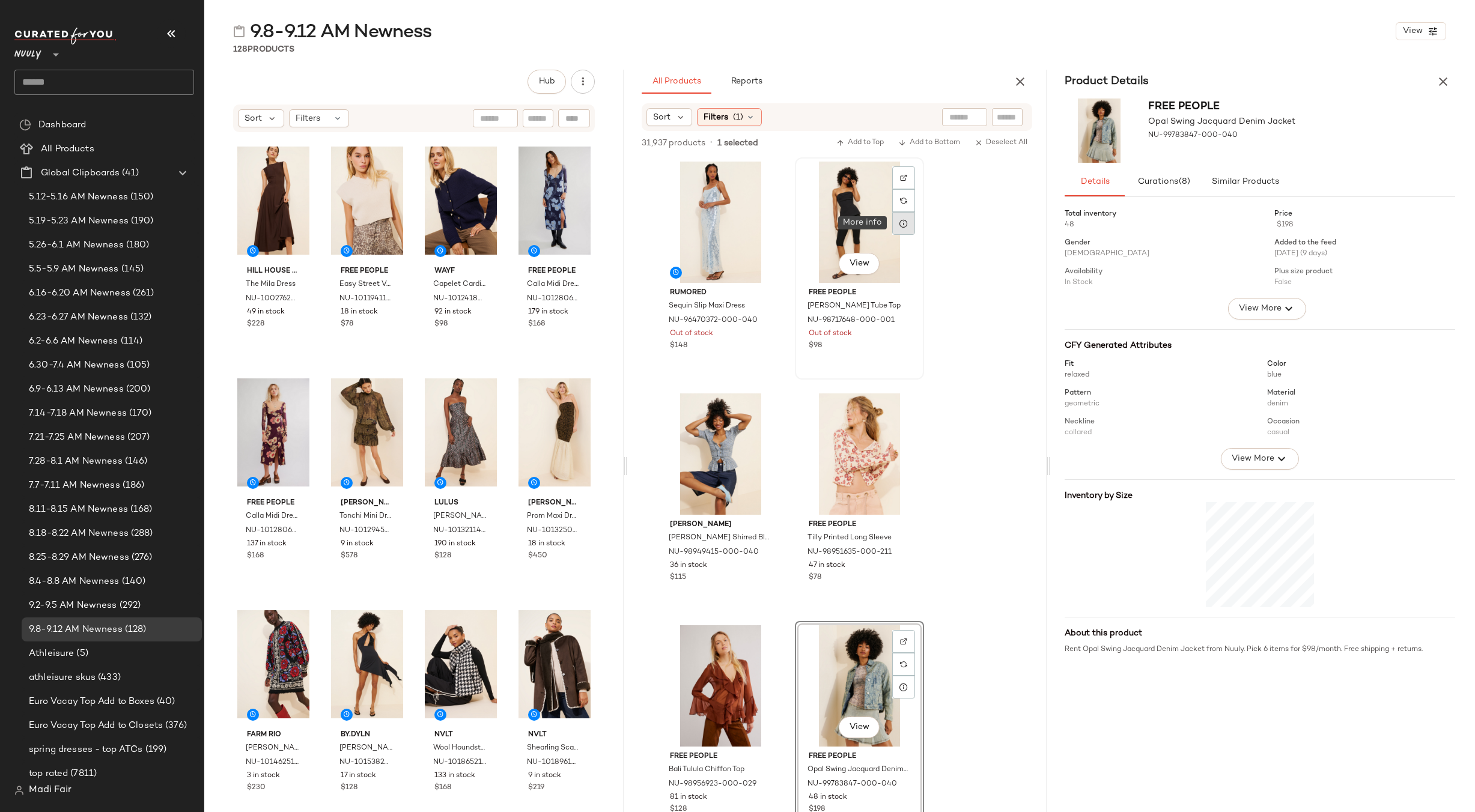
click icon
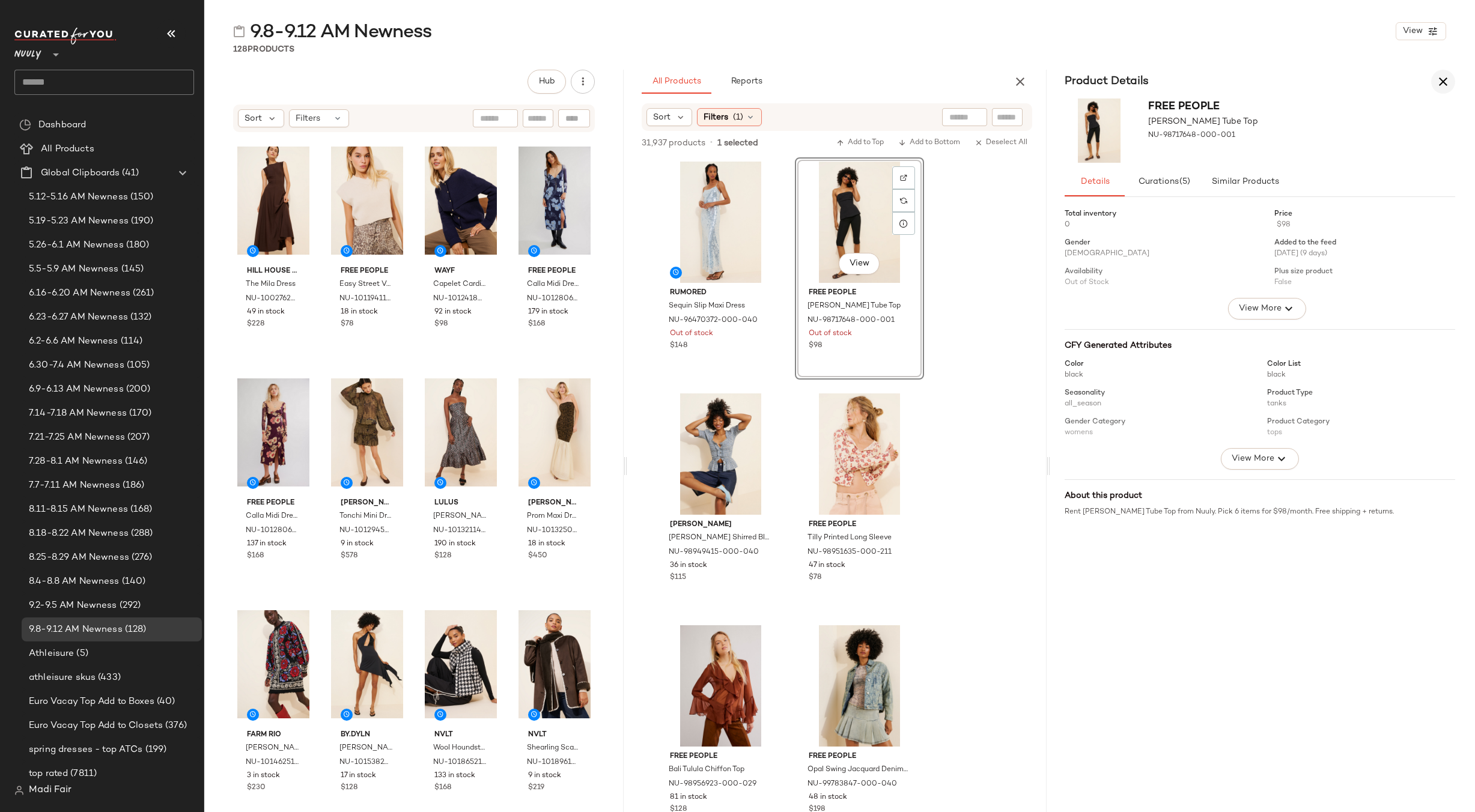
click icon "button"
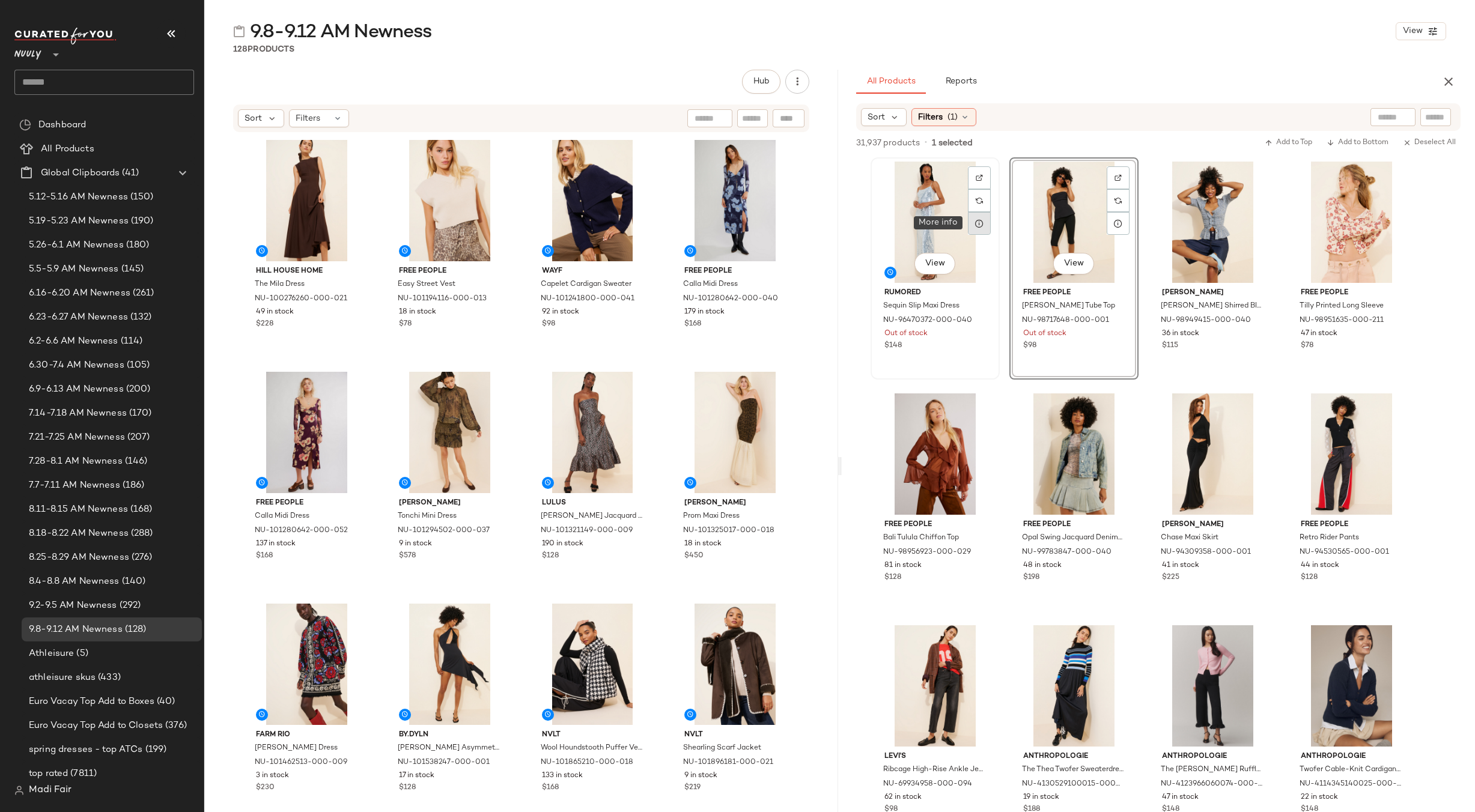
click div
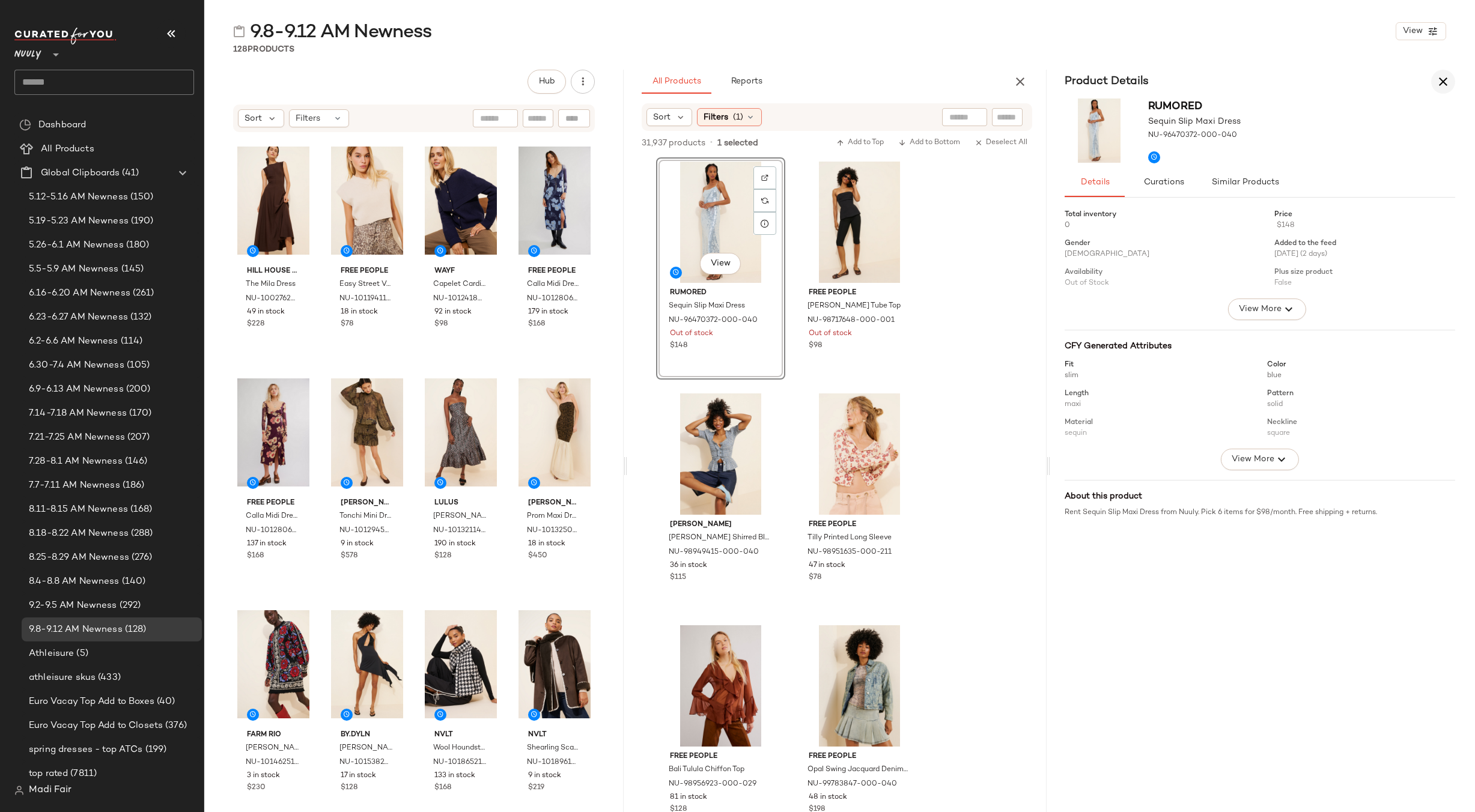
click icon "button"
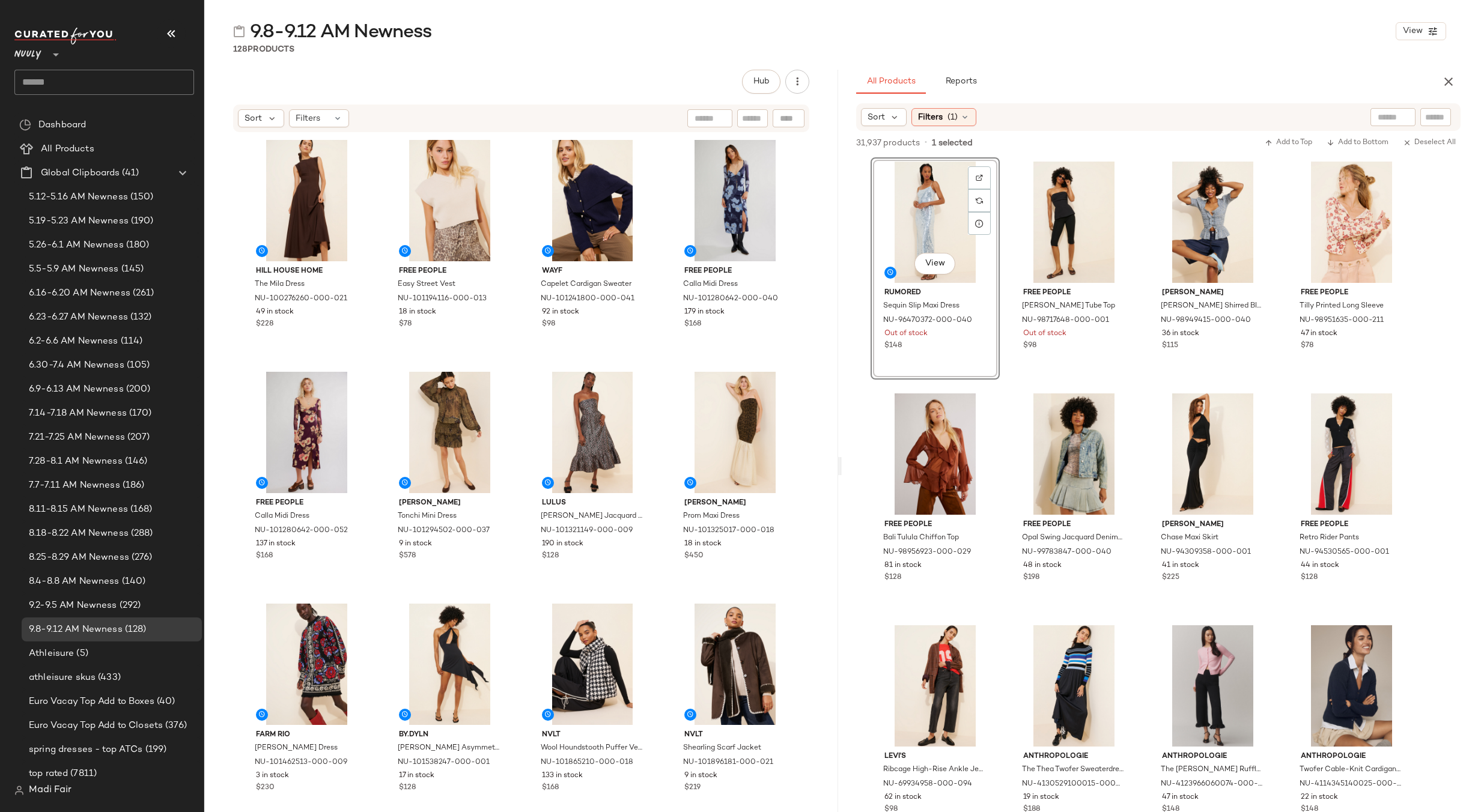
drag, startPoint x: 1451, startPoint y: 75, endPoint x: 1241, endPoint y: 80, distance: 210.1
click icon "button"
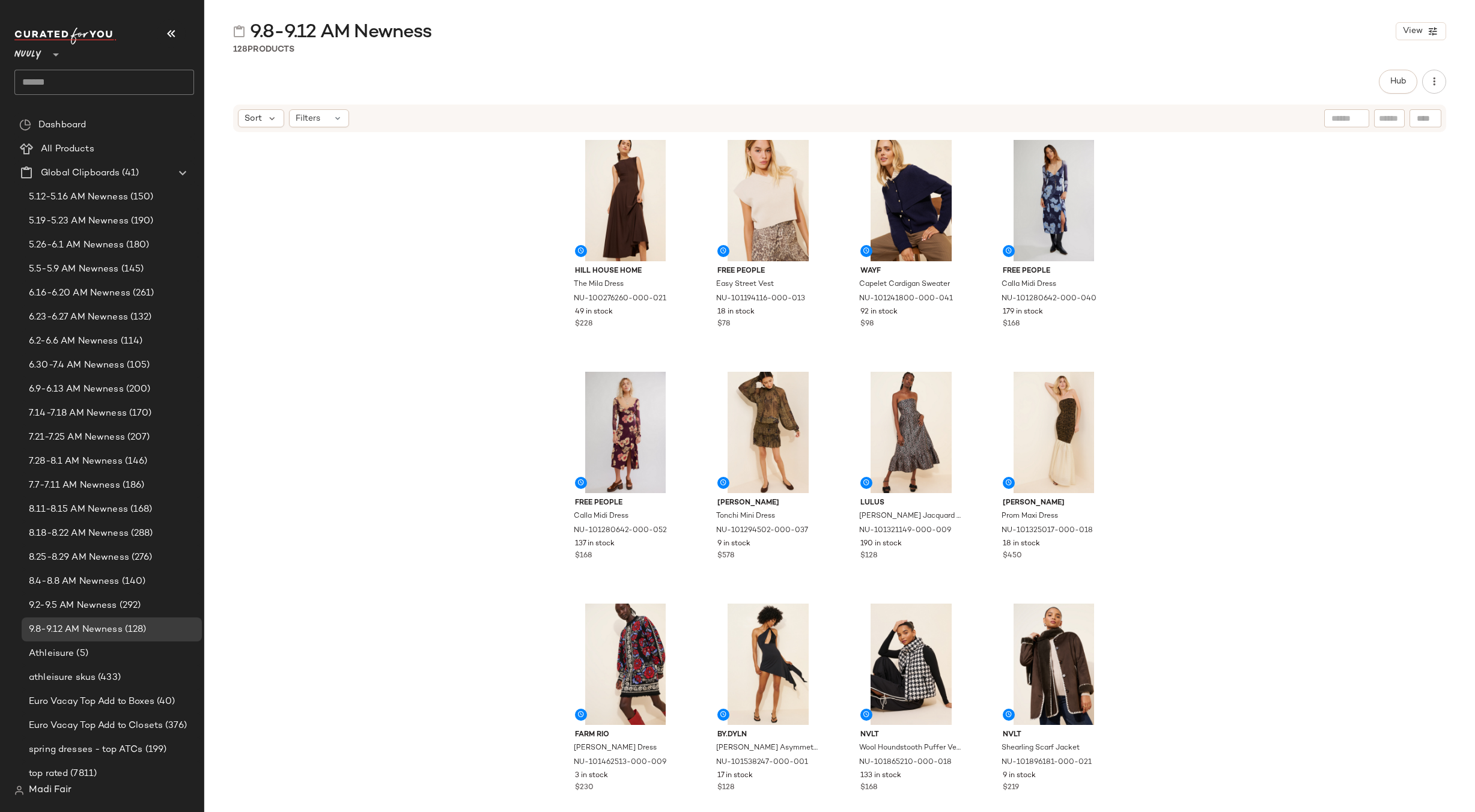
click icon
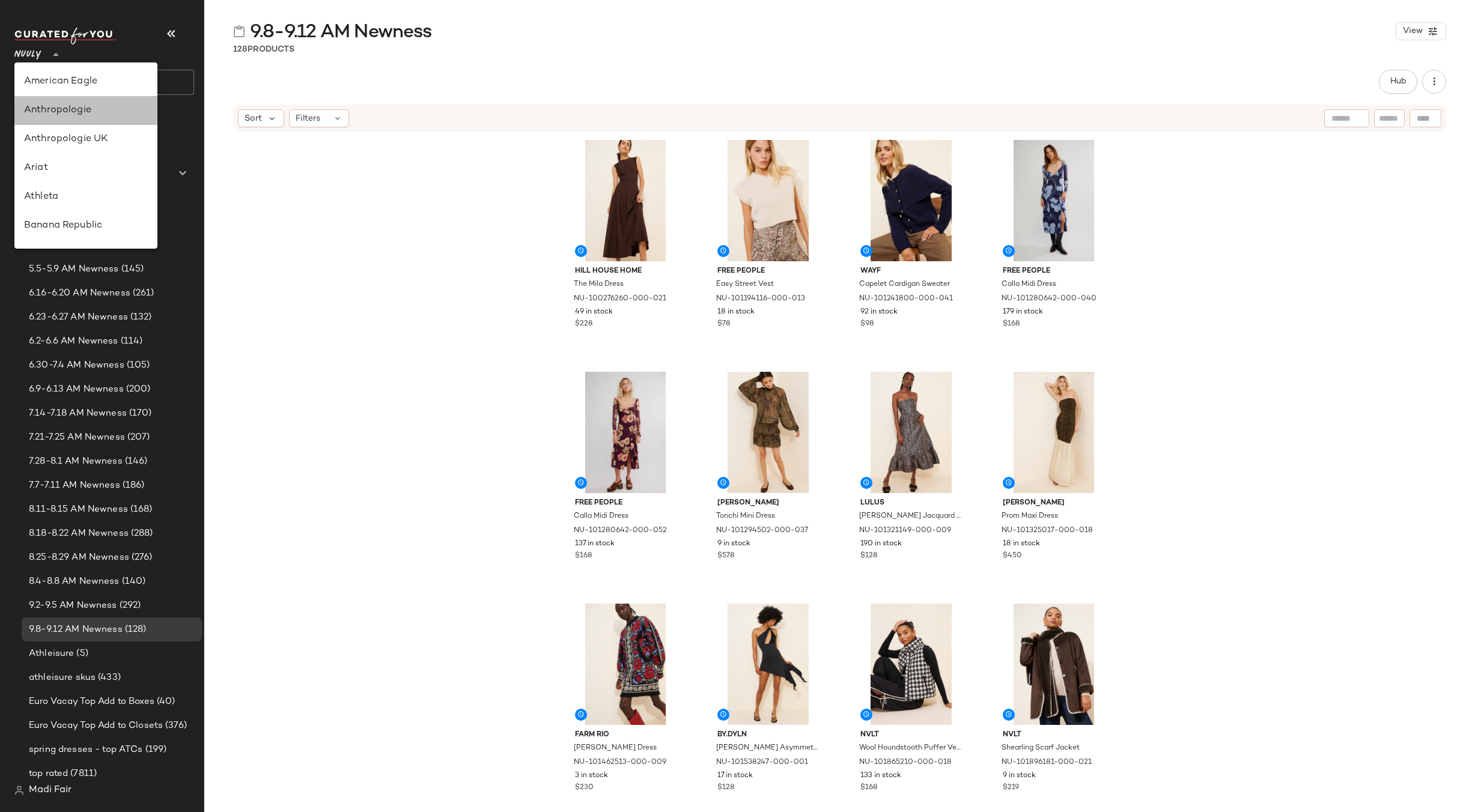
click div "Anthropologie"
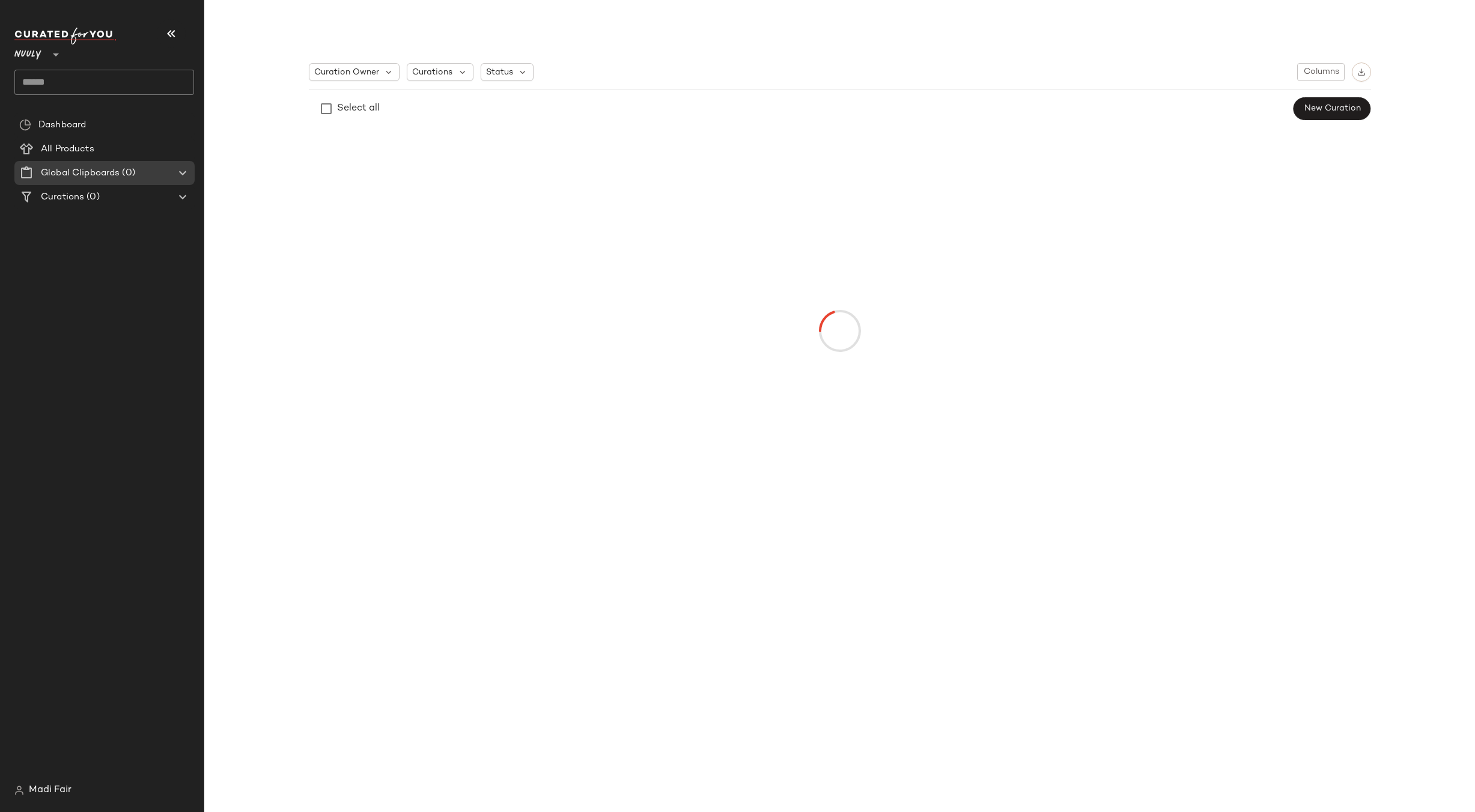
type input "**"
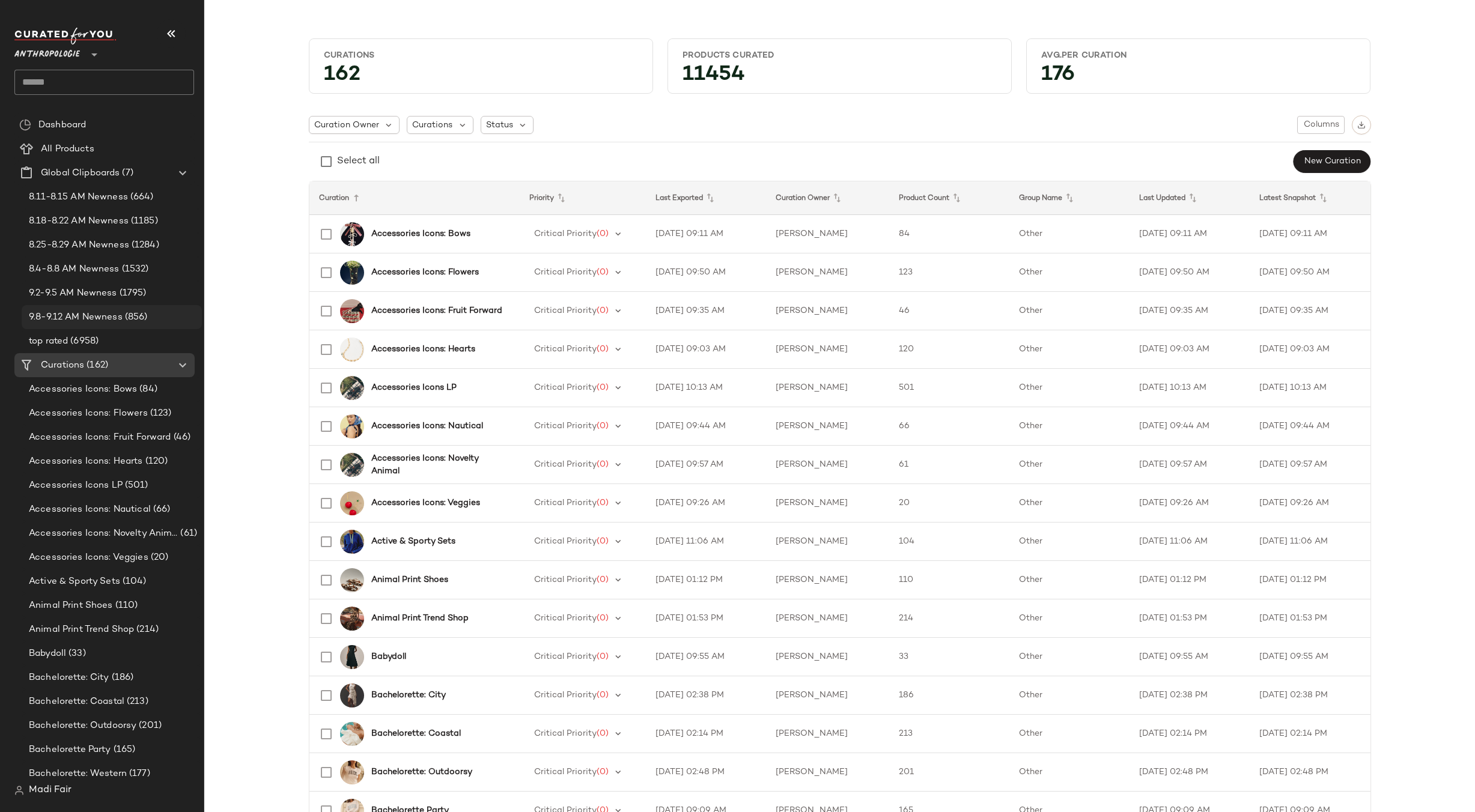
click div "9.8-9.12 AM Newness (856)"
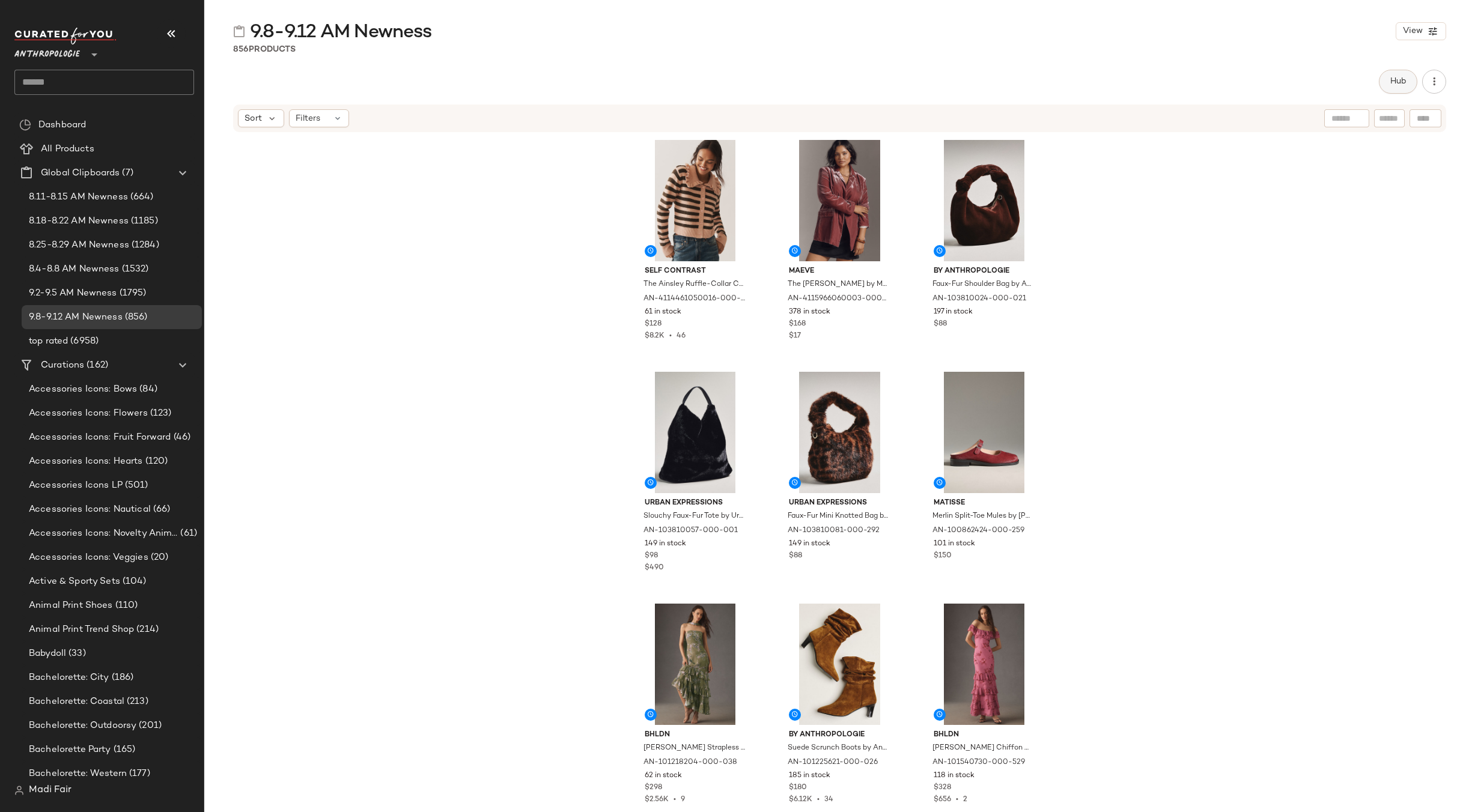
click button "Hub"
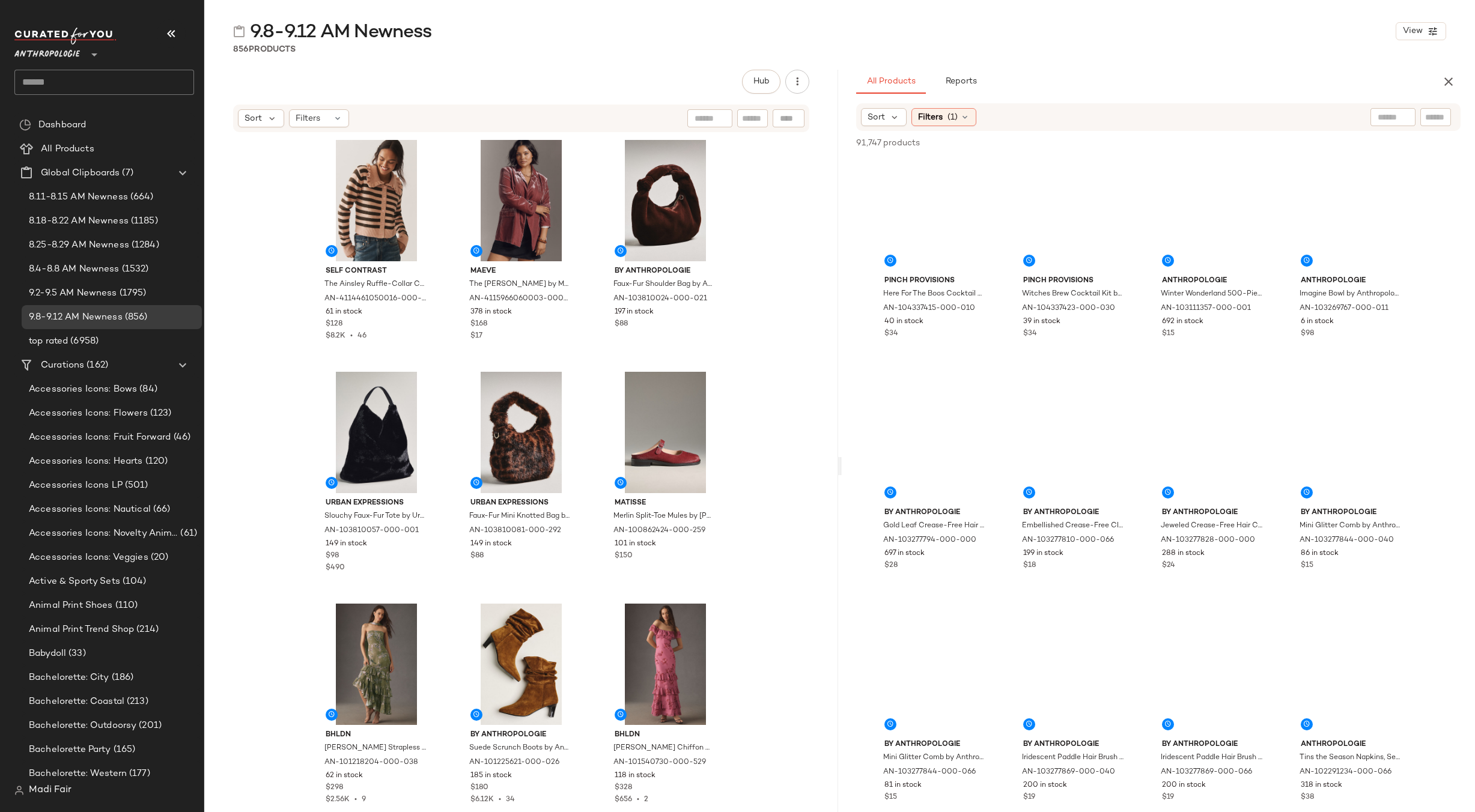
scroll to position [8709, 0]
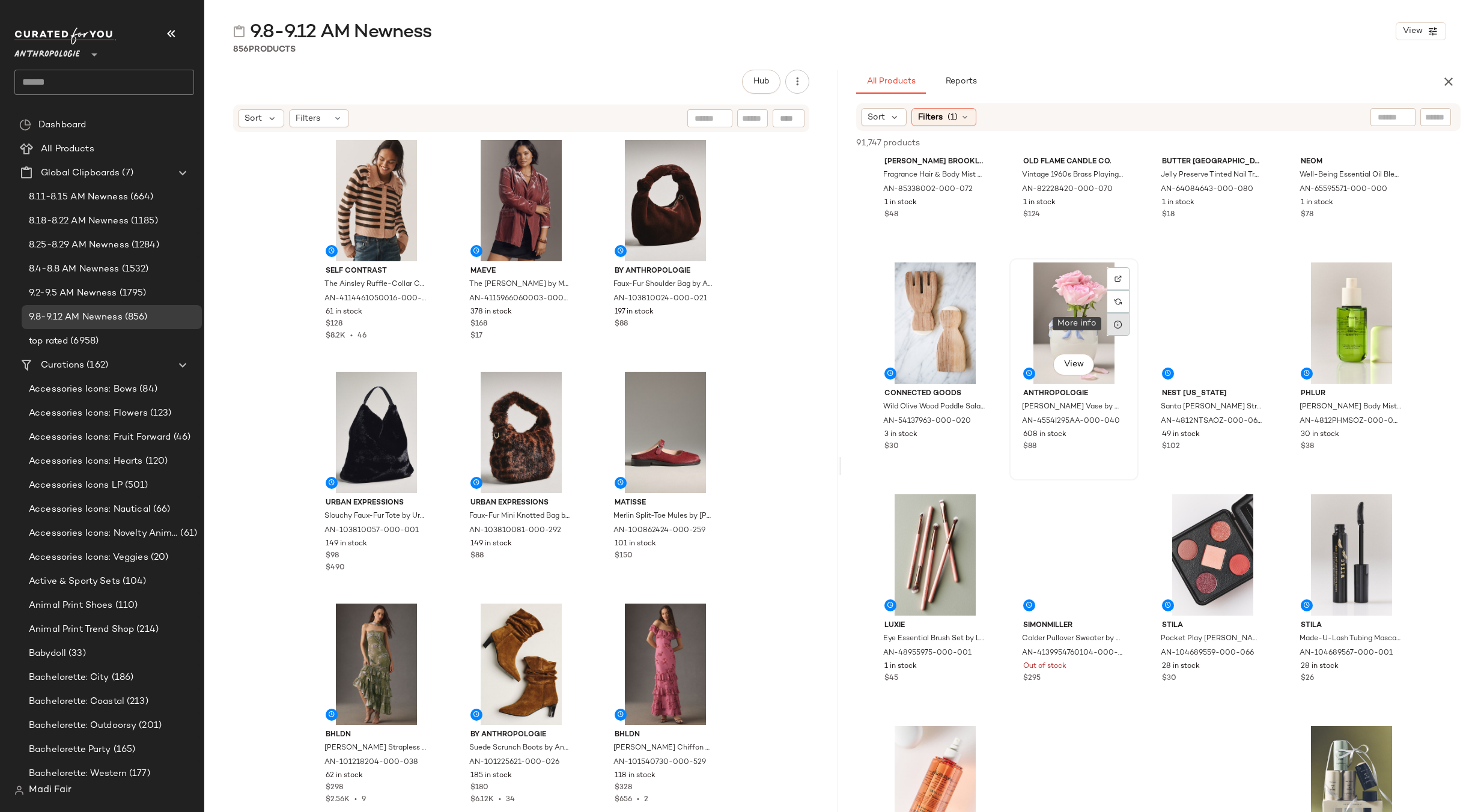
click div
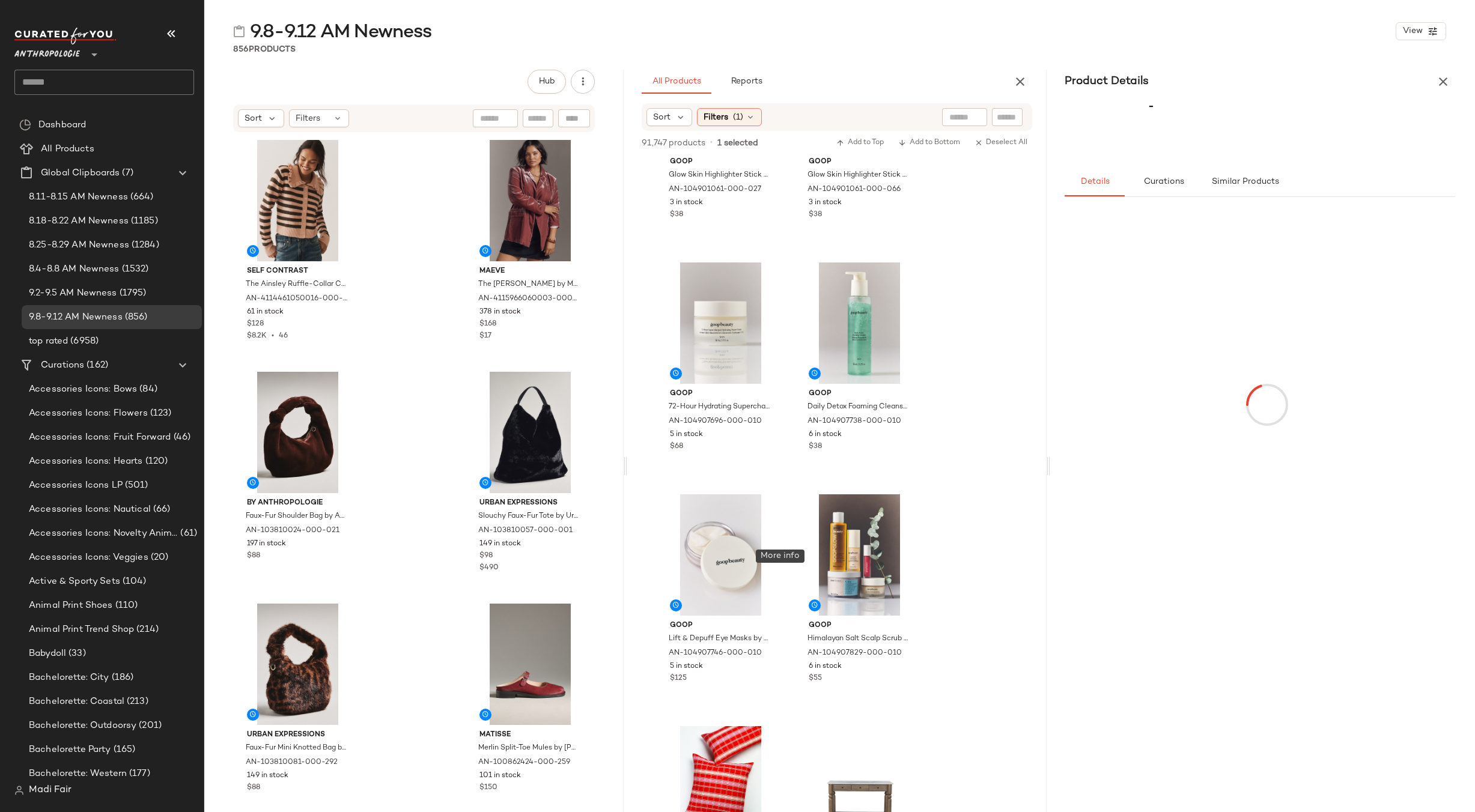
scroll to position [11722, 0]
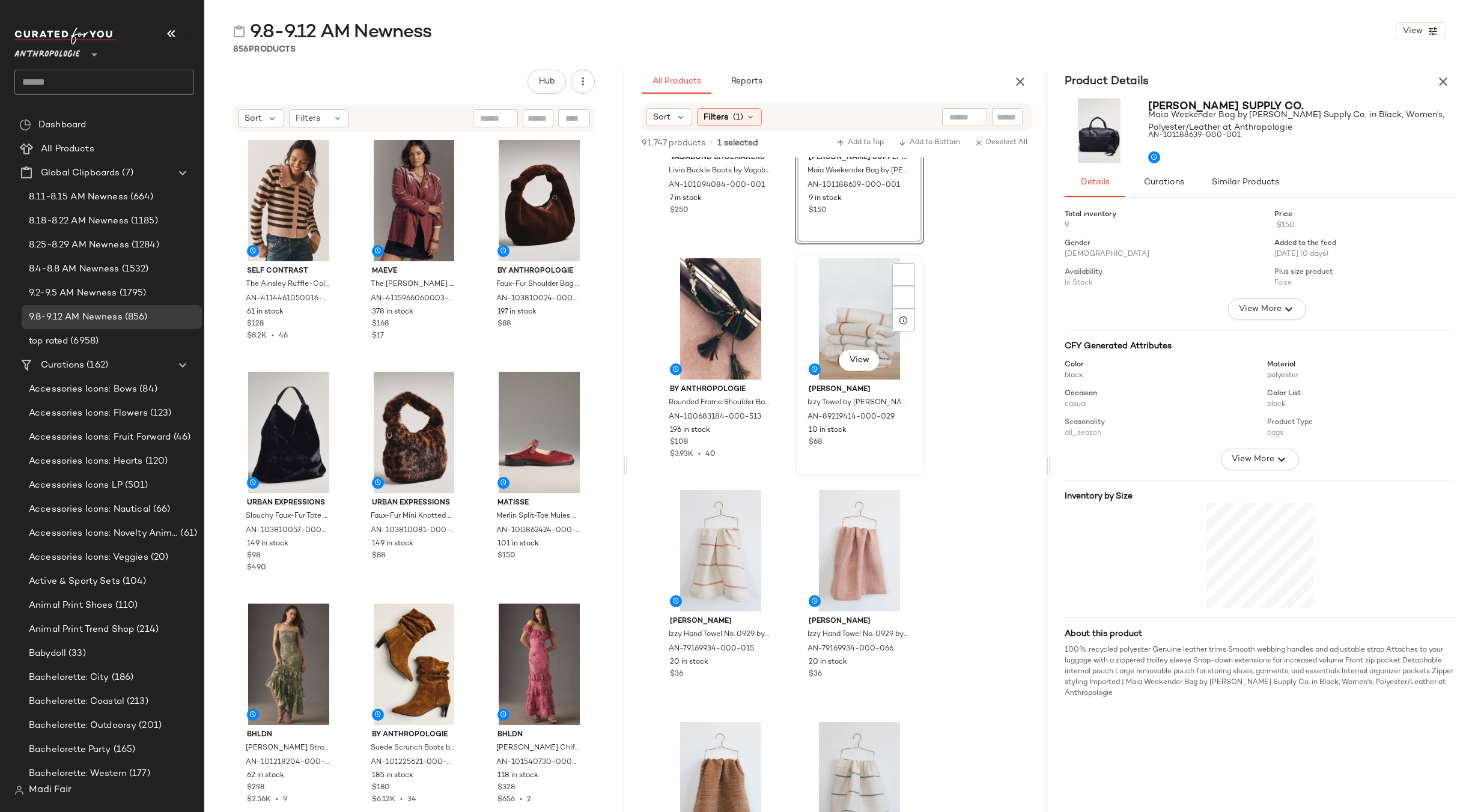
scroll to position [6648, 0]
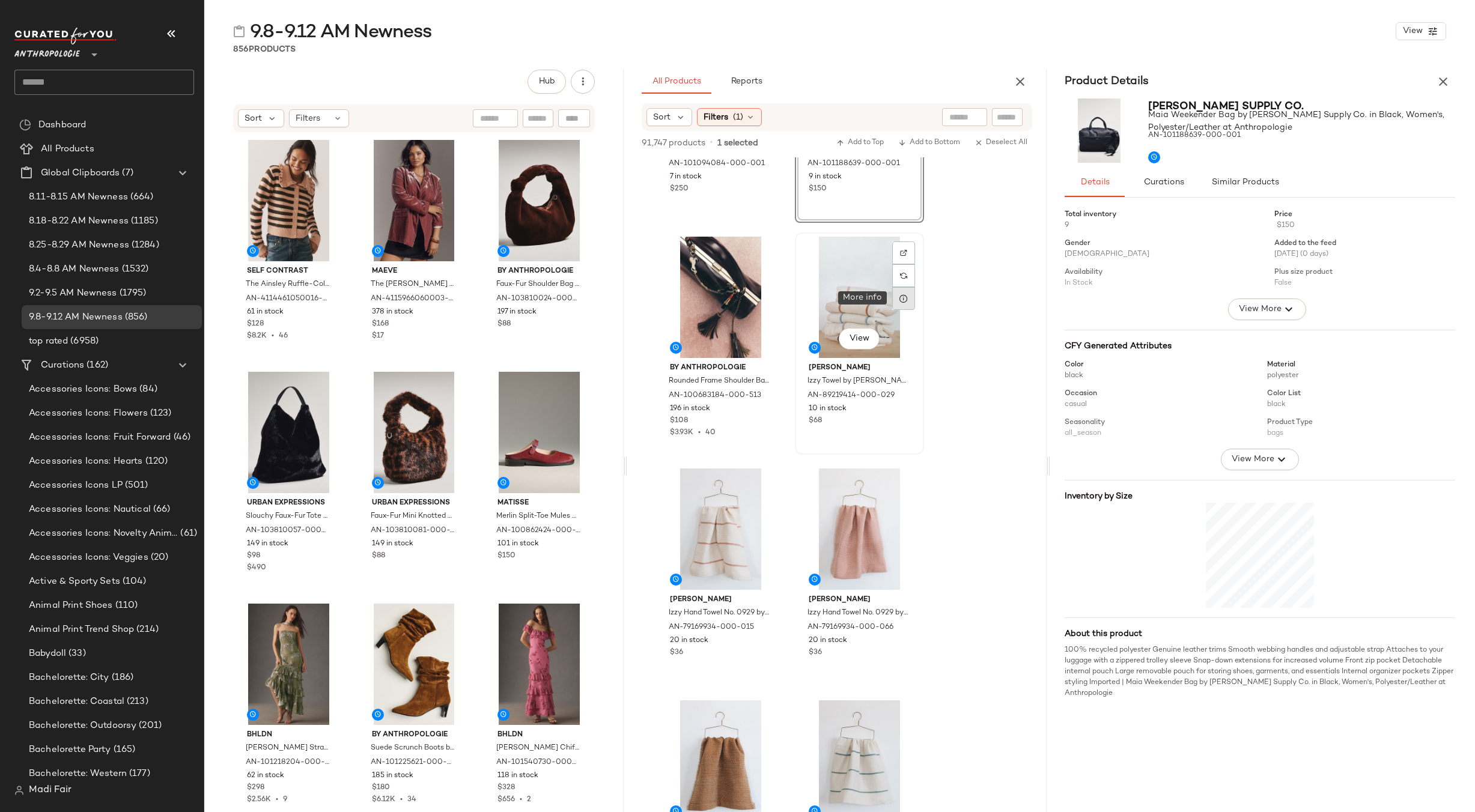
click at [907, 296] on icon at bounding box center [904, 298] width 10 height 10
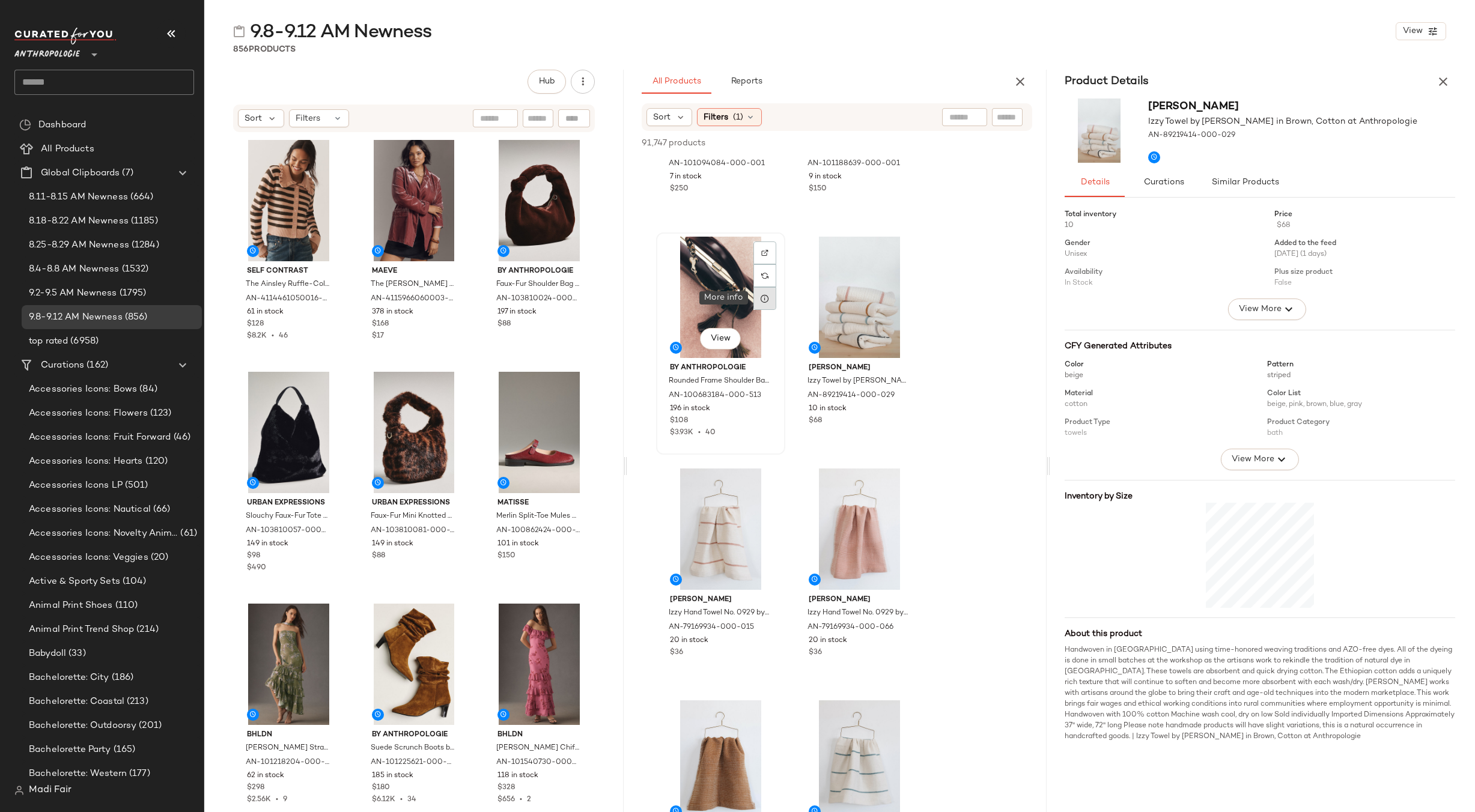
click at [761, 295] on icon at bounding box center [765, 298] width 10 height 10
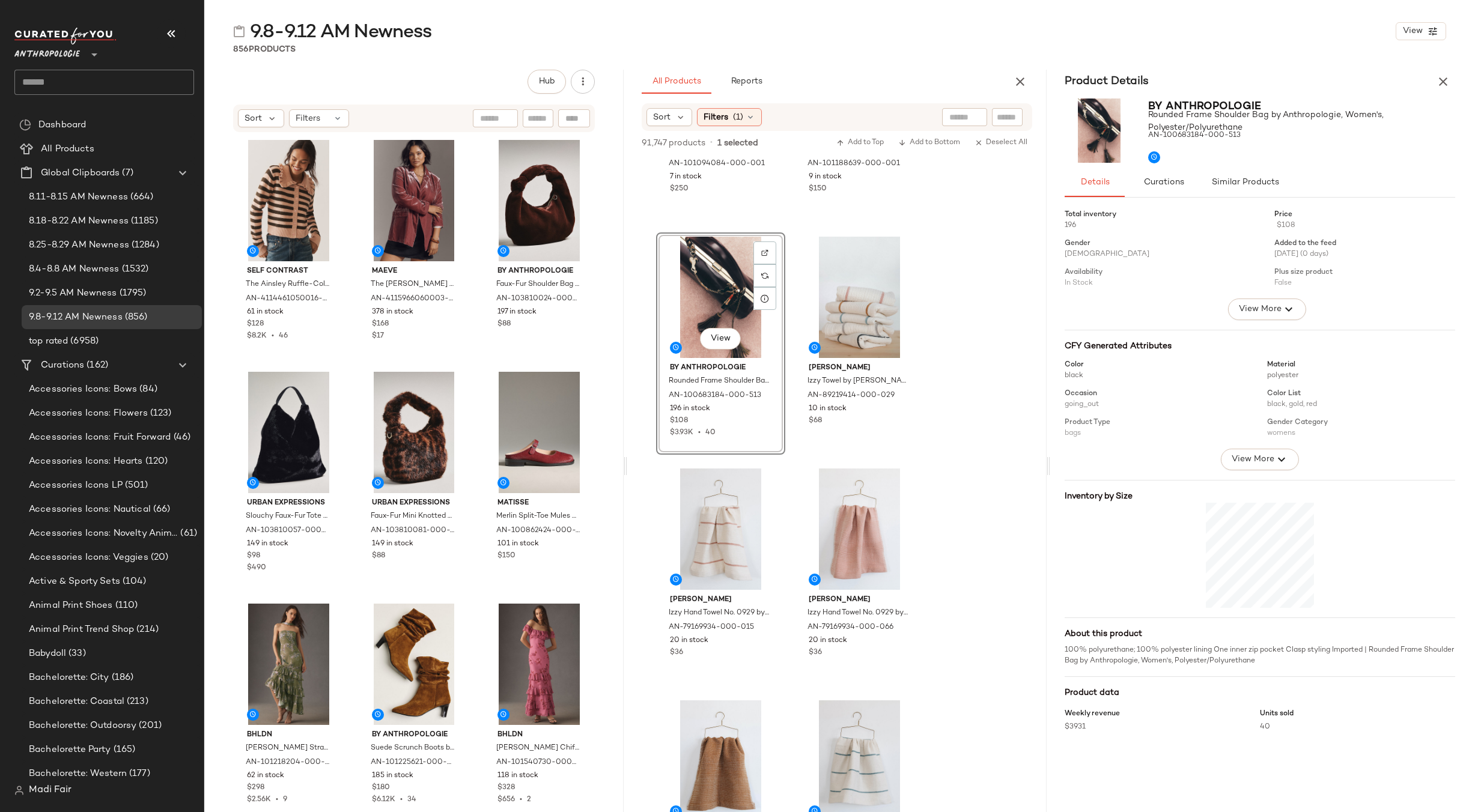
click at [710, 301] on div "View" at bounding box center [721, 297] width 121 height 121
click at [1438, 78] on icon "button" at bounding box center [1442, 81] width 14 height 14
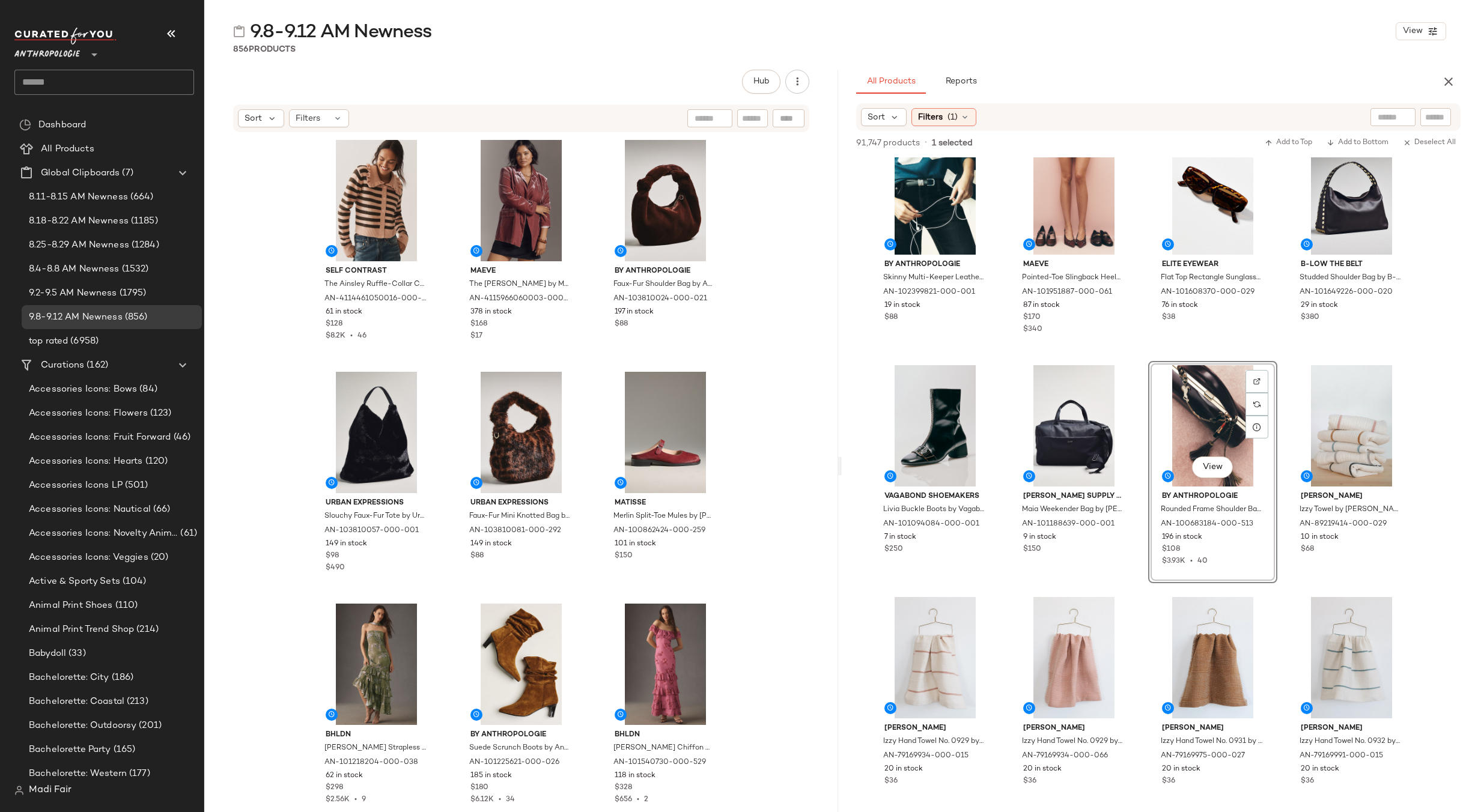
scroll to position [0, 0]
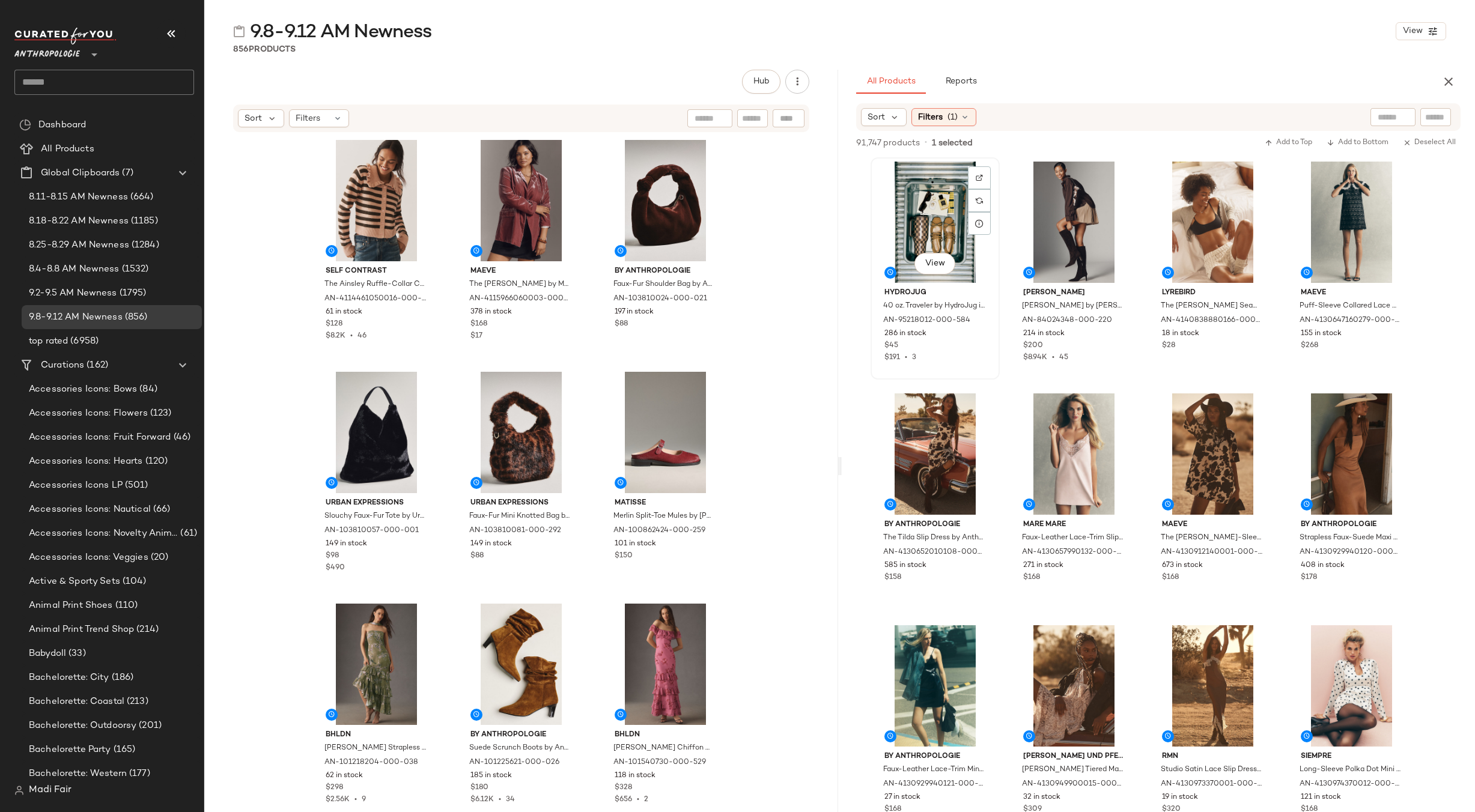
click at [925, 191] on div "View" at bounding box center [935, 222] width 121 height 121
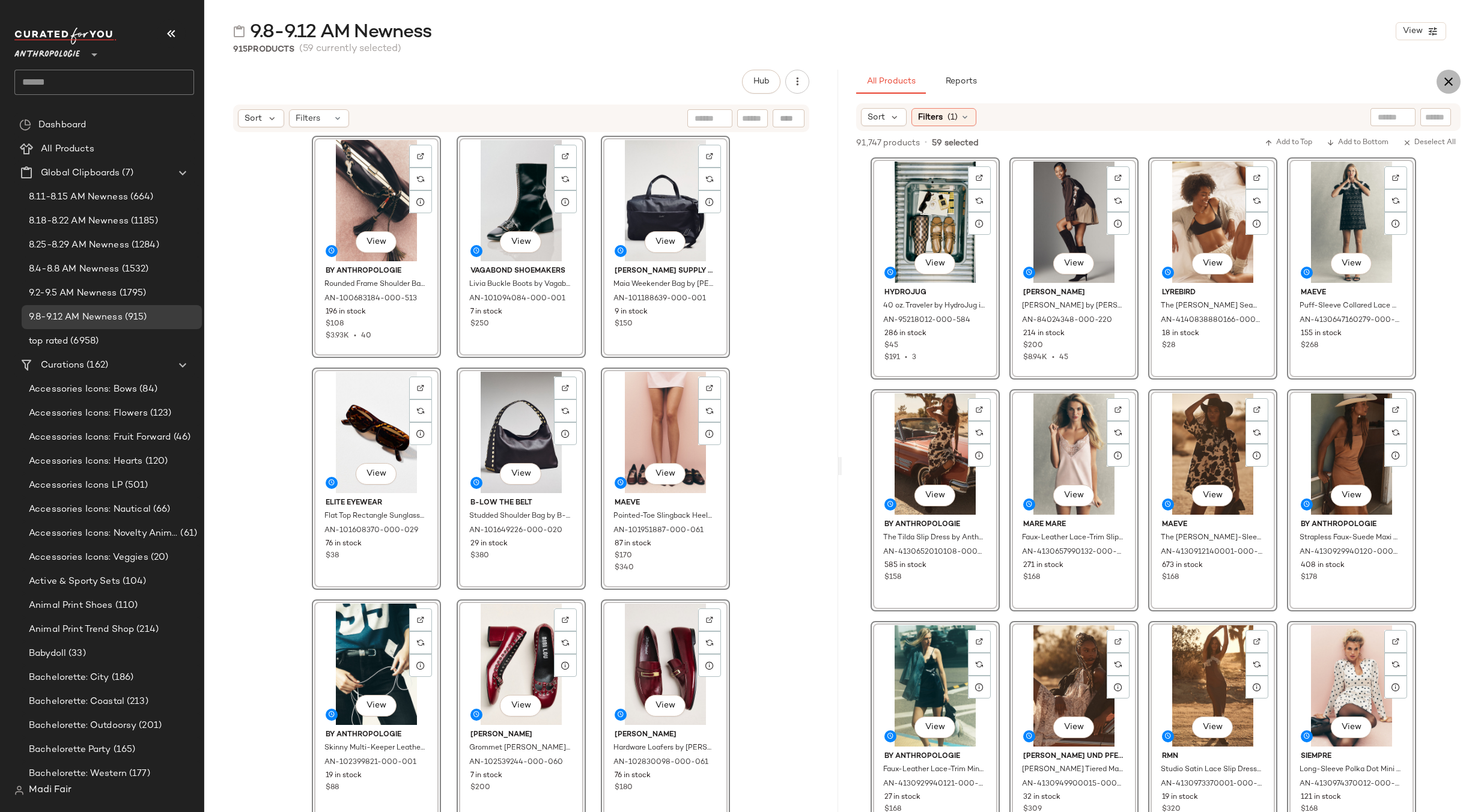
click at [1449, 80] on icon "button" at bounding box center [1448, 81] width 14 height 14
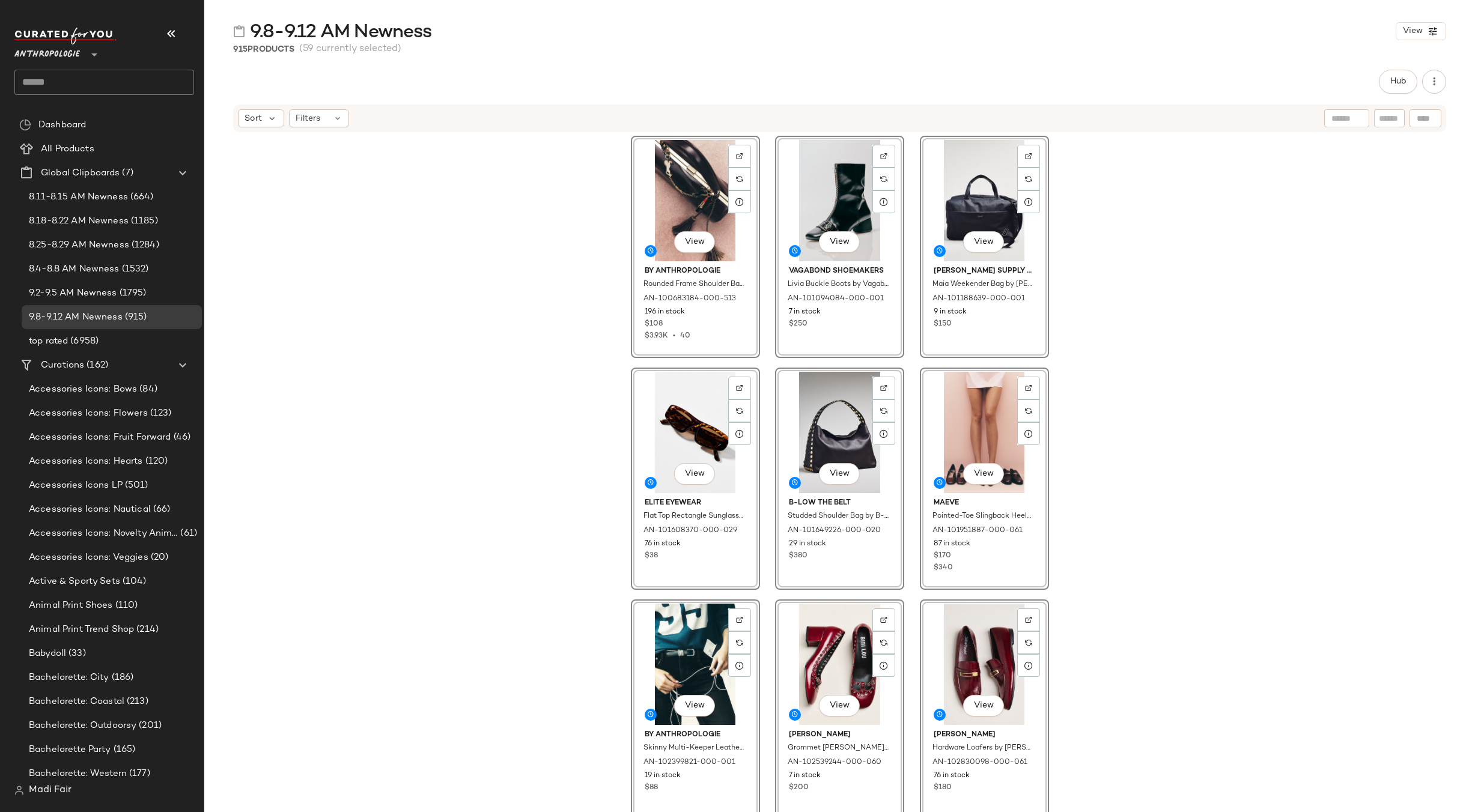
click at [396, 250] on div "View By Anthropologie Rounded Frame Shoulder Bag by Anthropologie, Women's, Pol…" at bounding box center [839, 491] width 1271 height 715
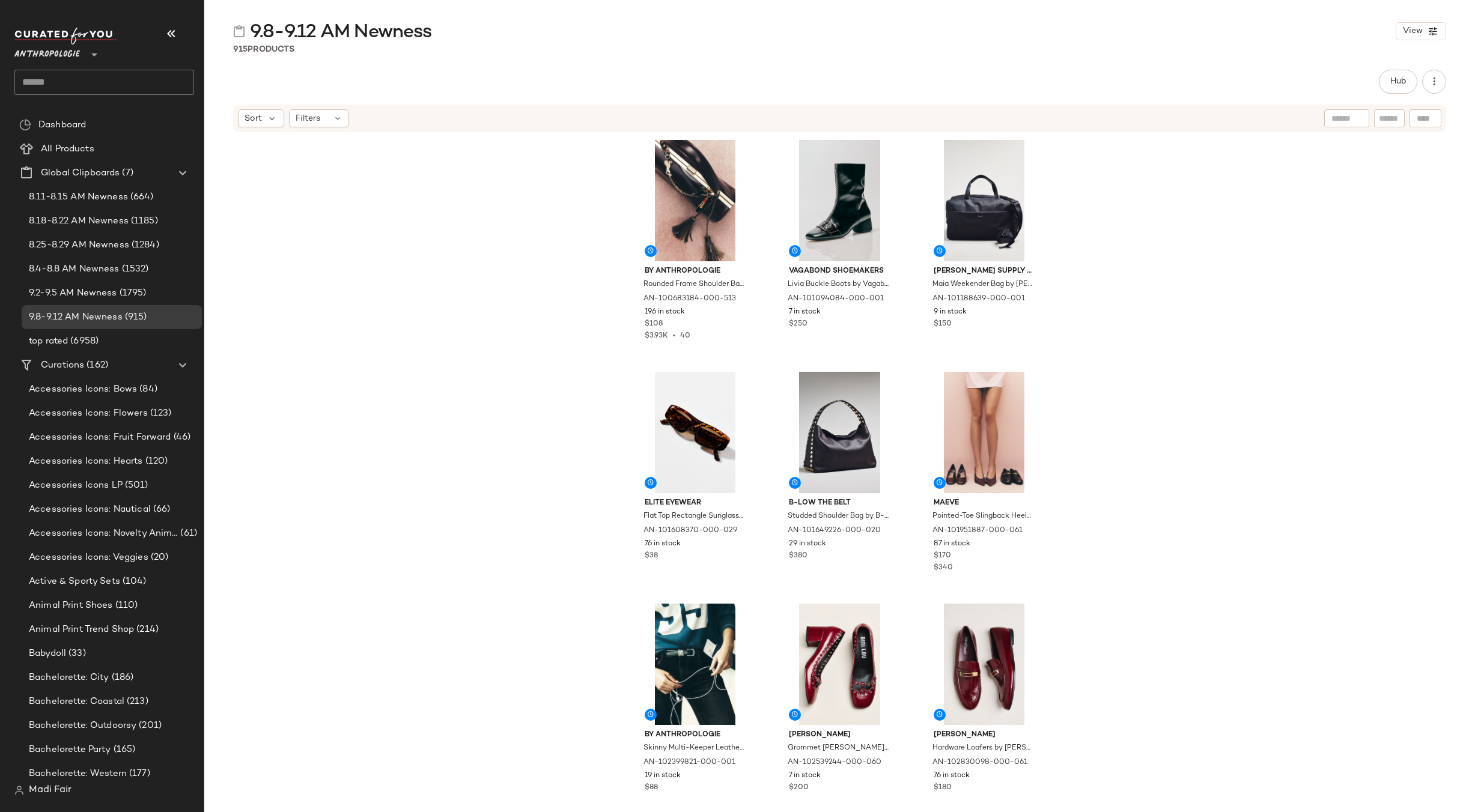
click at [68, 54] on span "Anthropologie" at bounding box center [47, 51] width 65 height 22
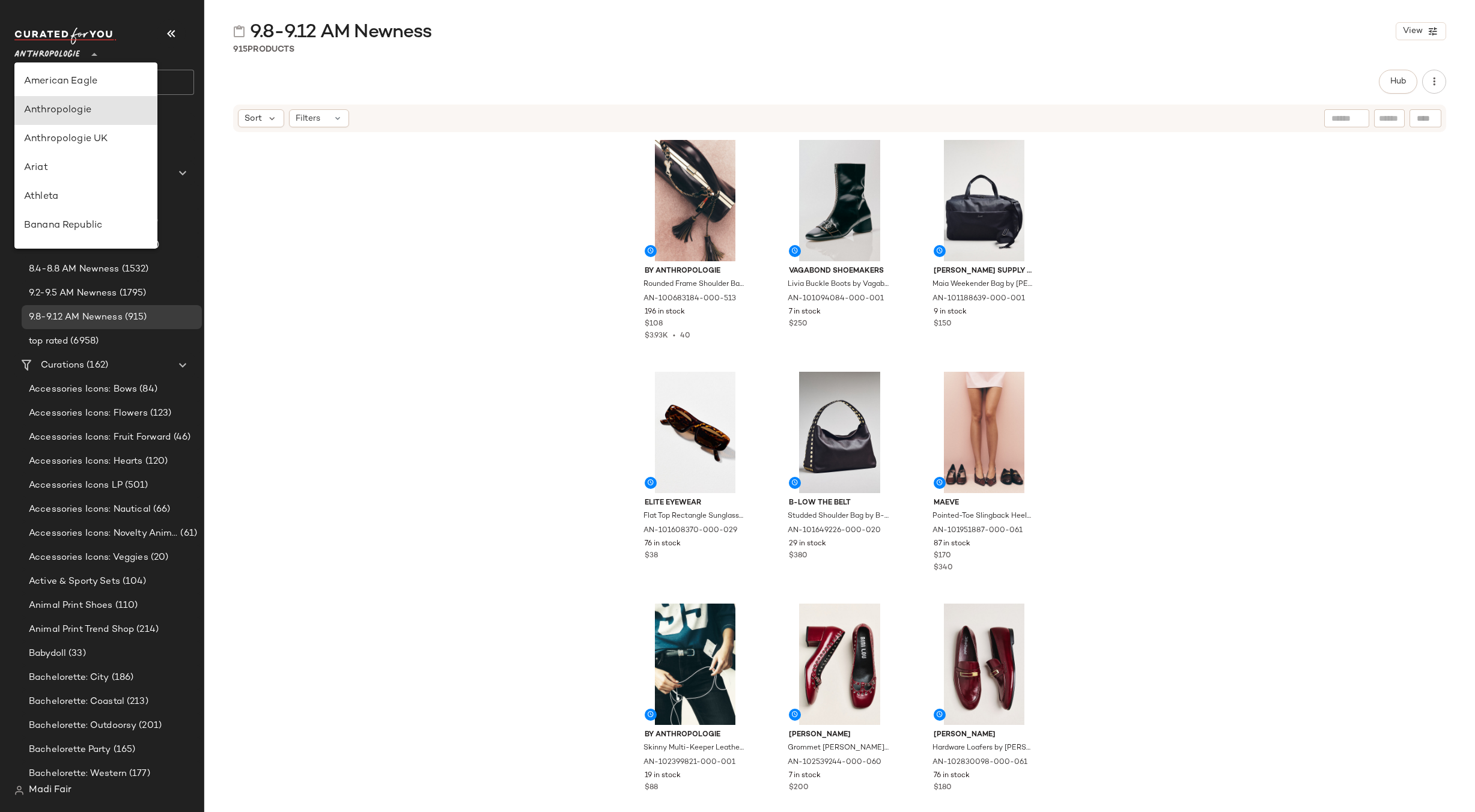
scroll to position [29, 0]
click at [102, 114] on div "Anthropologie UK" at bounding box center [86, 110] width 124 height 14
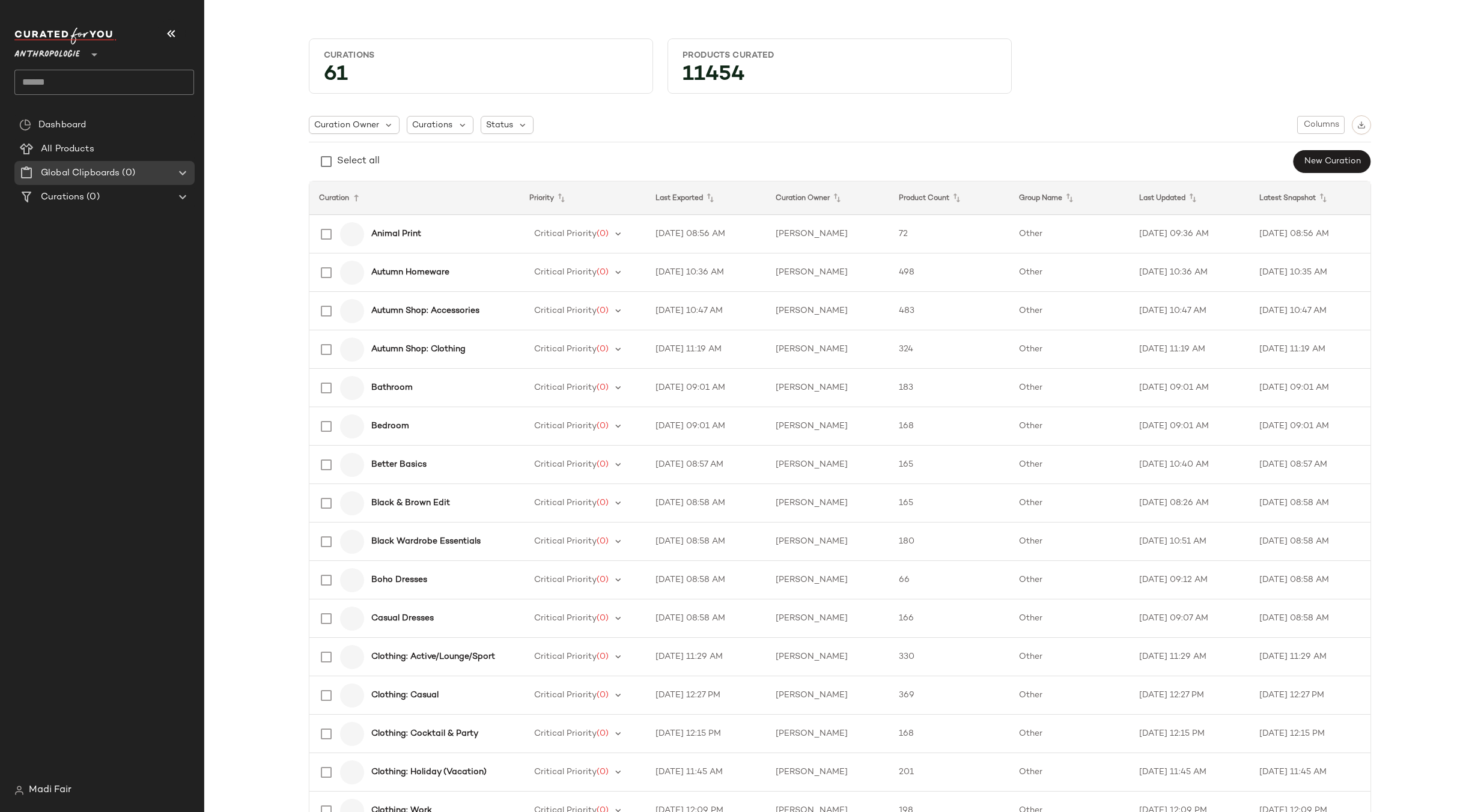
type input "**"
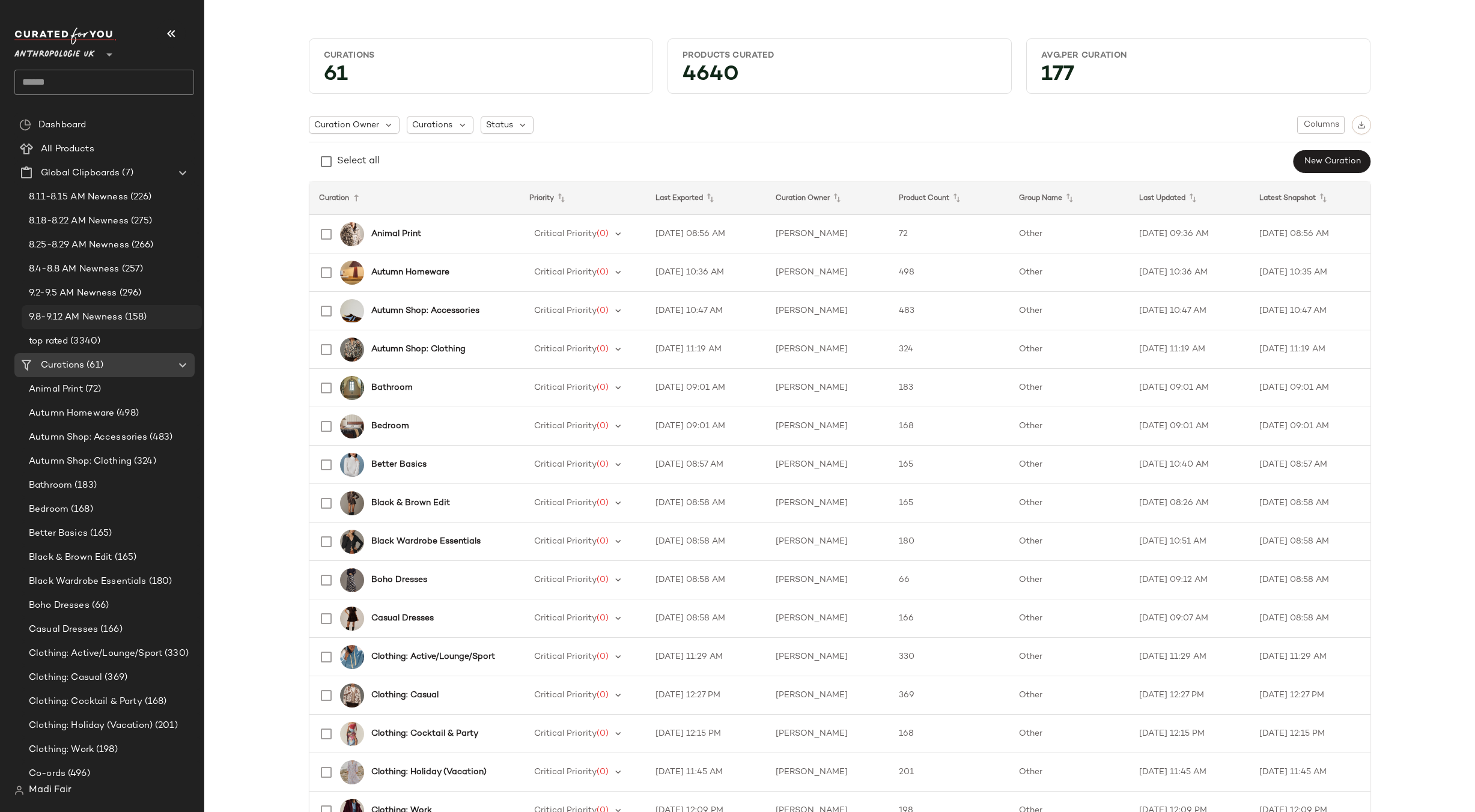
click at [105, 309] on div "9.8-9.12 AM Newness (158)" at bounding box center [111, 317] width 180 height 24
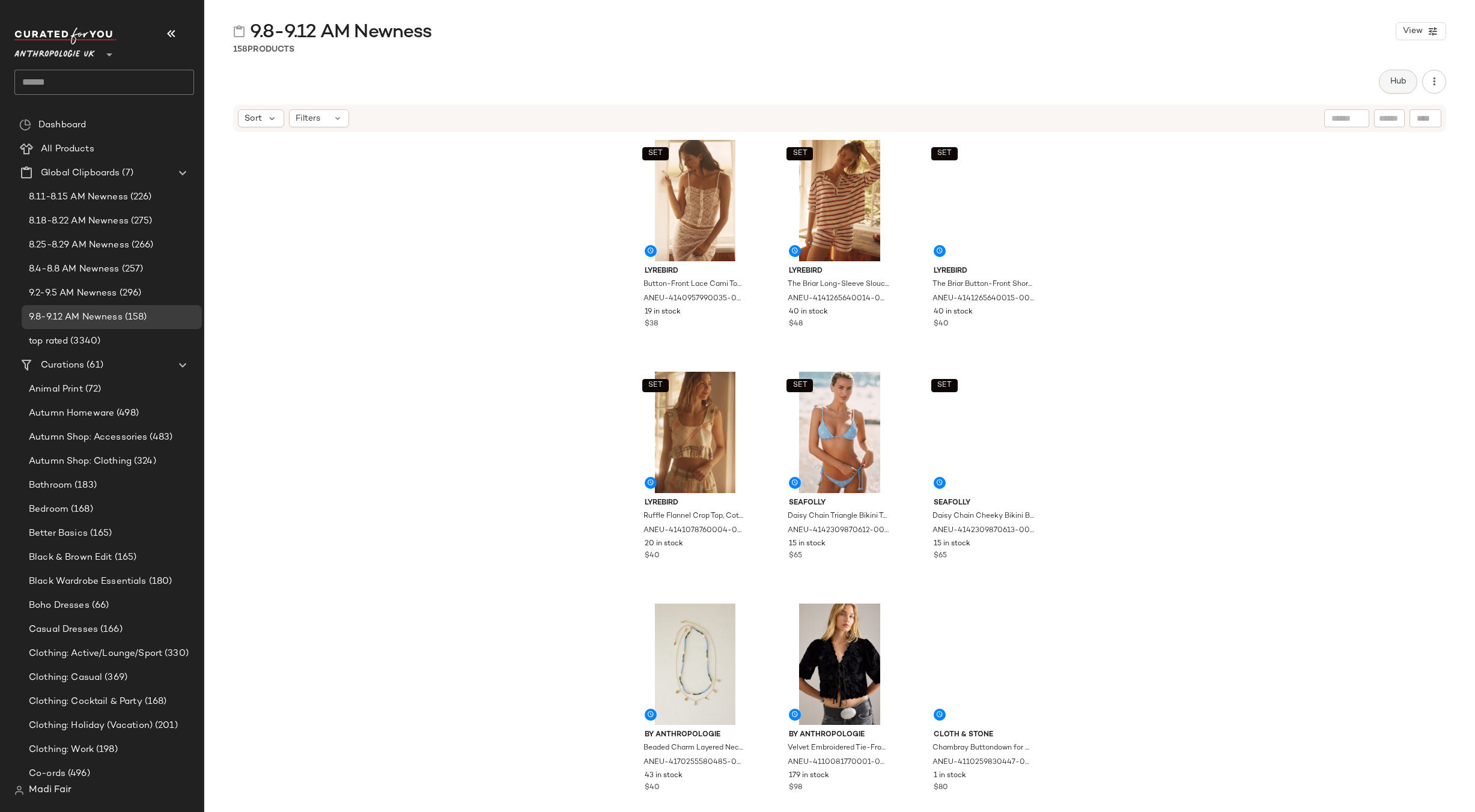
click at [1391, 80] on span "Hub" at bounding box center [1397, 82] width 17 height 10
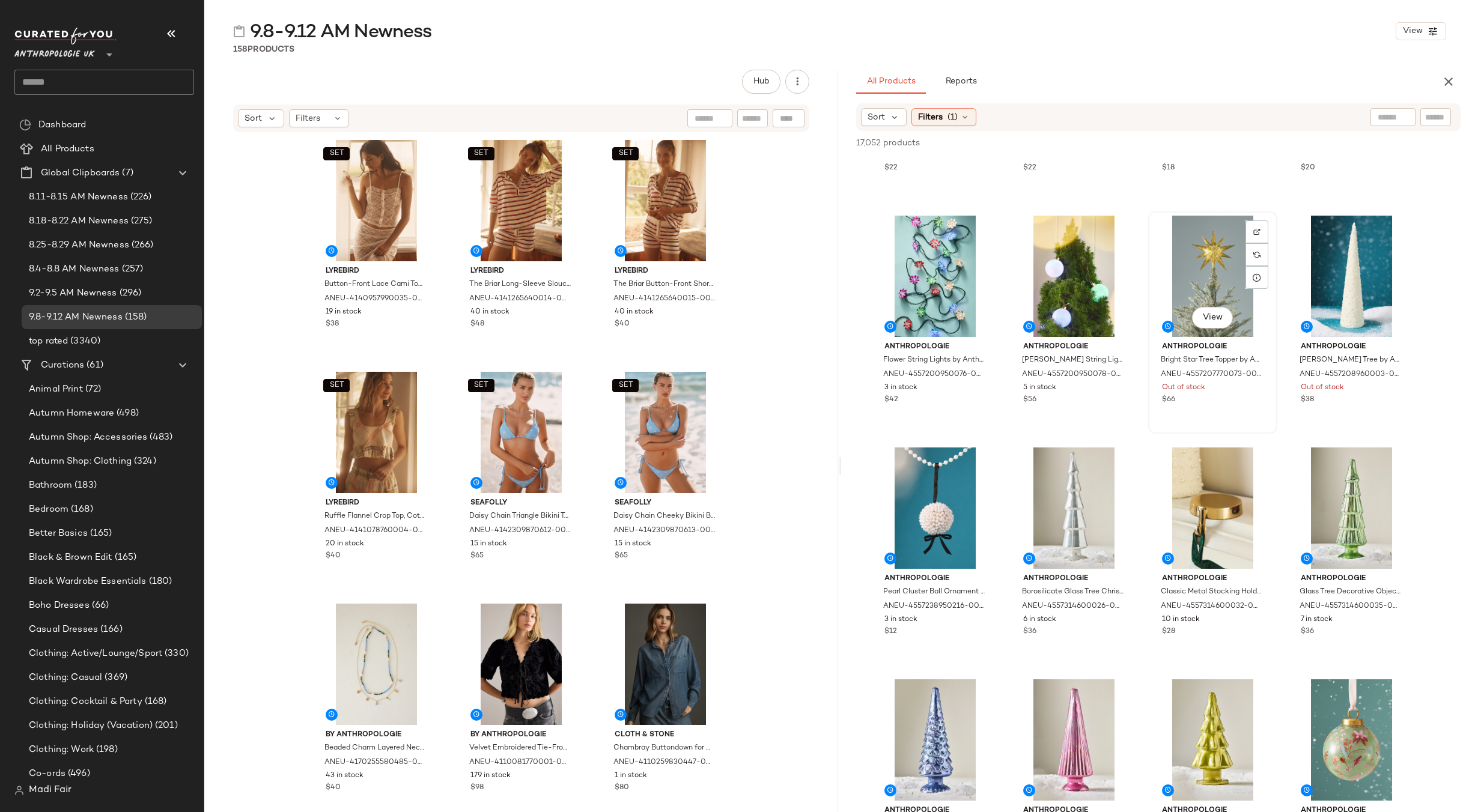
scroll to position [3484, 0]
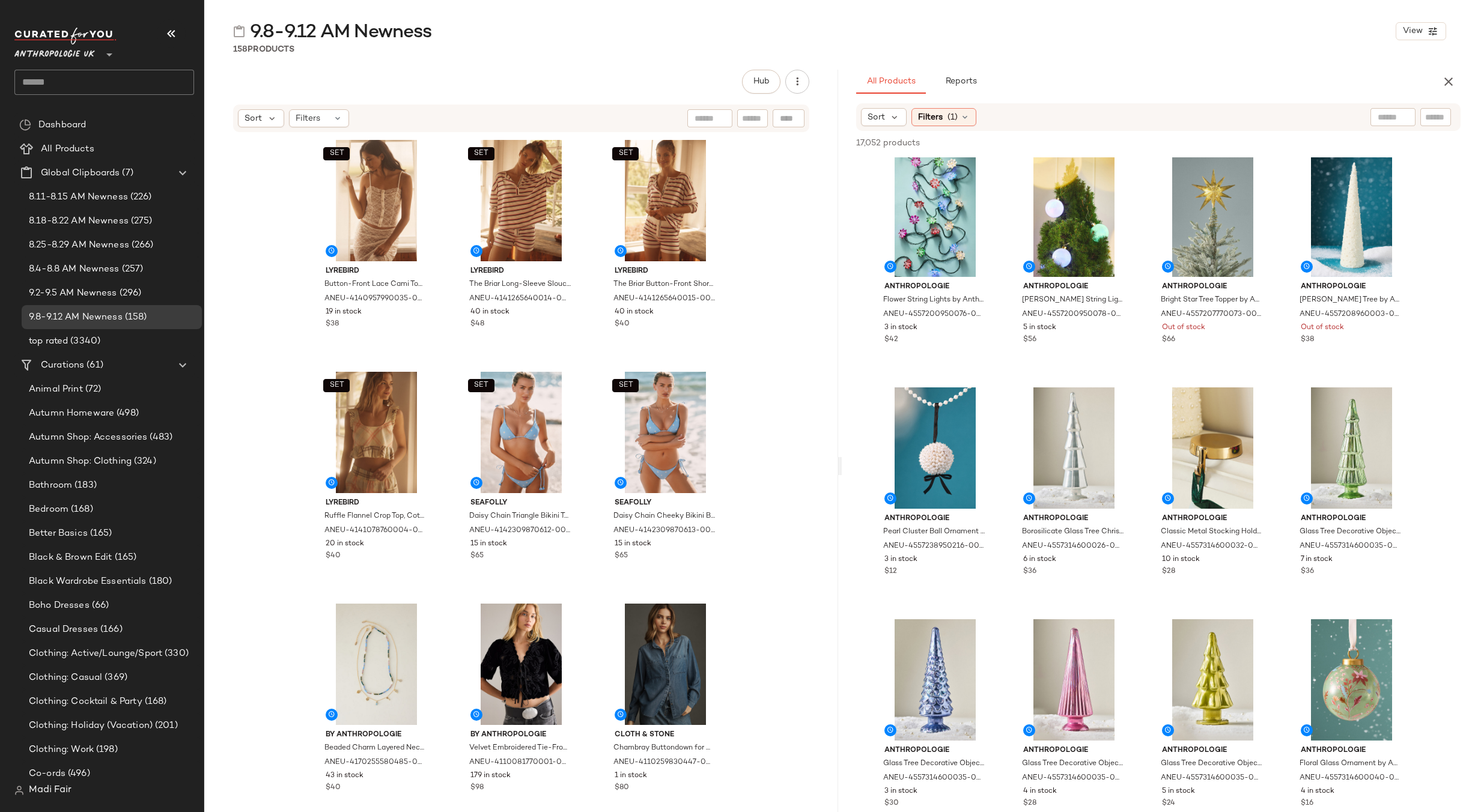
click at [1146, 44] on div "158 Products" at bounding box center [839, 49] width 1271 height 12
click at [1123, 453] on div at bounding box center [1117, 449] width 23 height 23
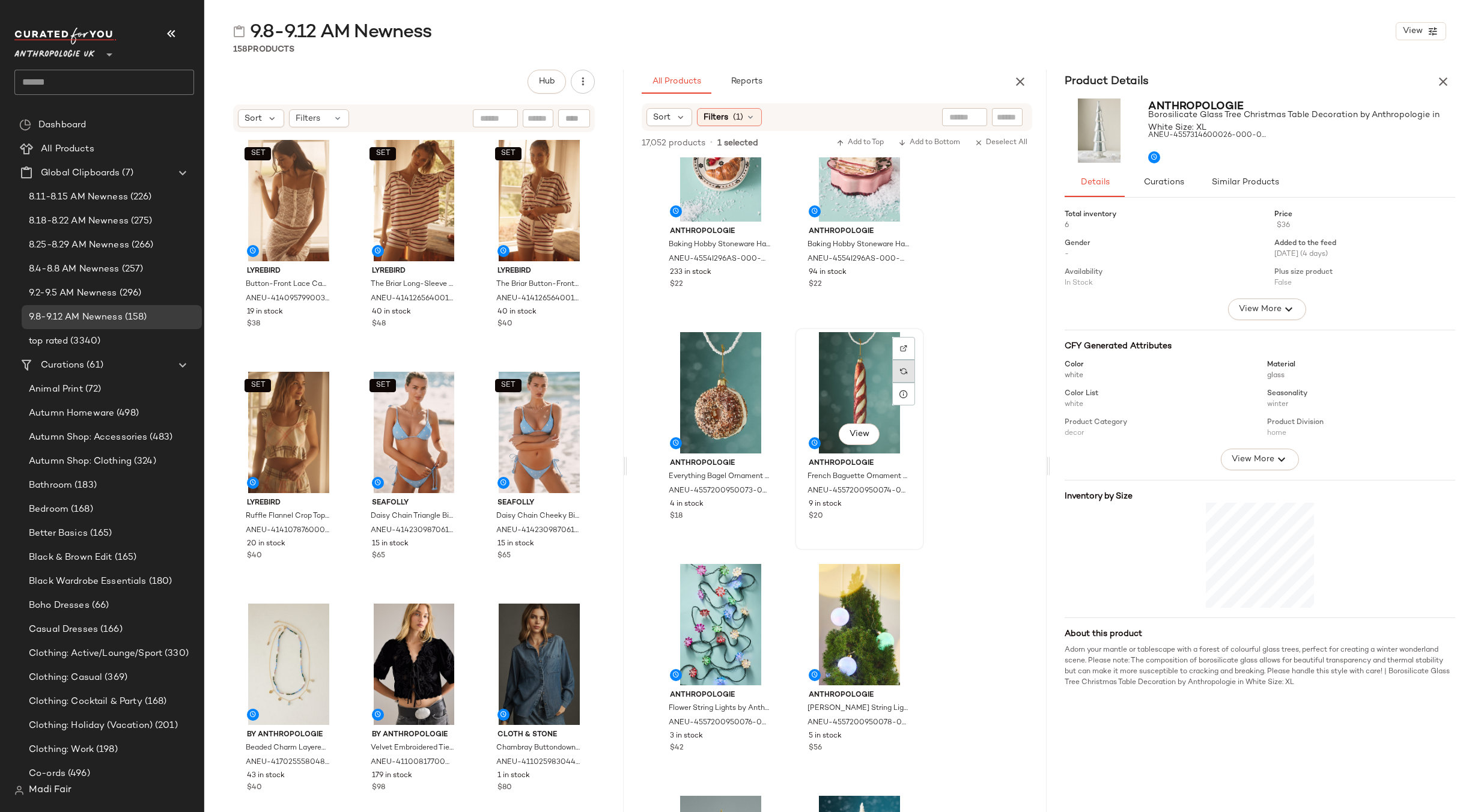
scroll to position [6540, 0]
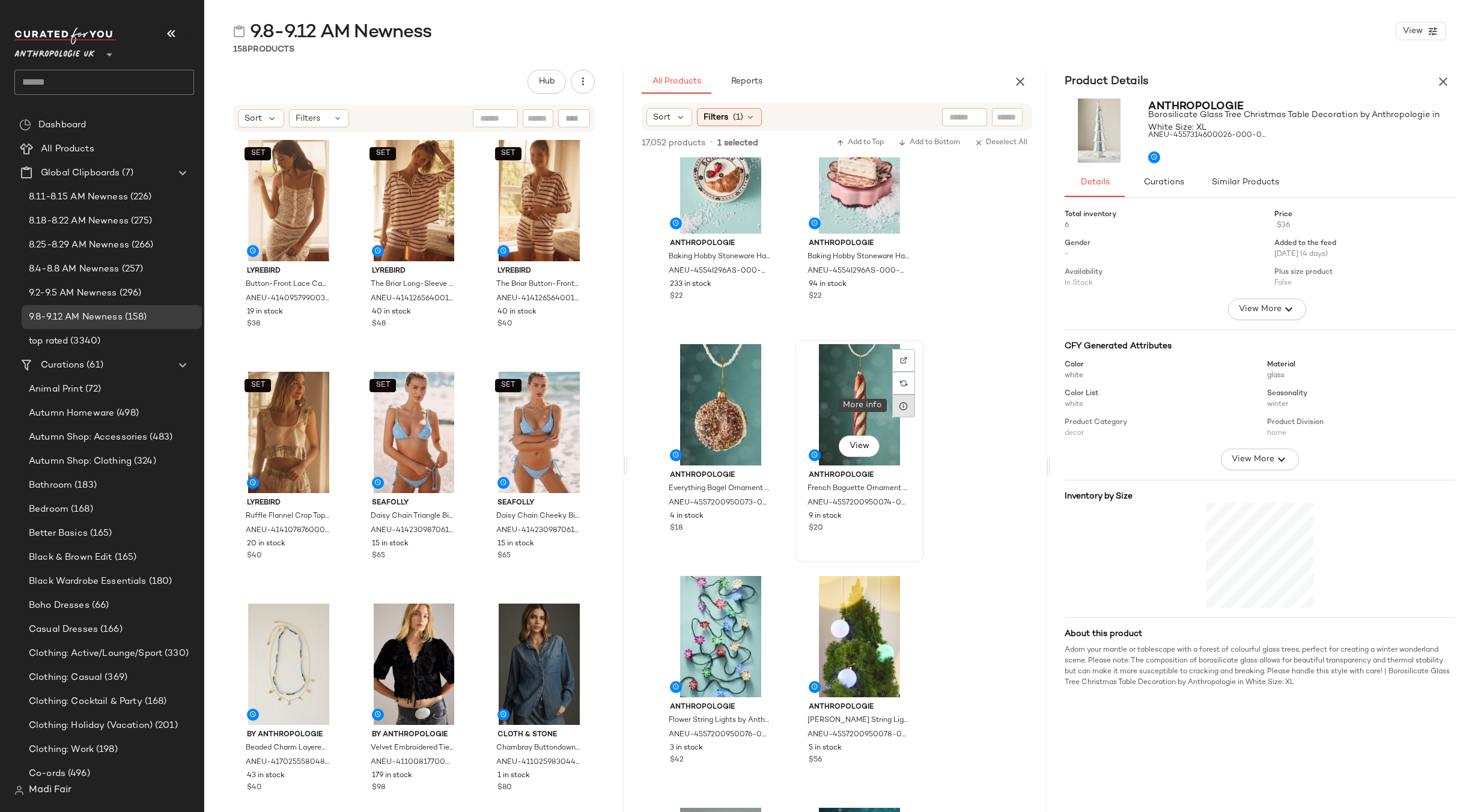
click at [904, 412] on div at bounding box center [903, 405] width 23 height 23
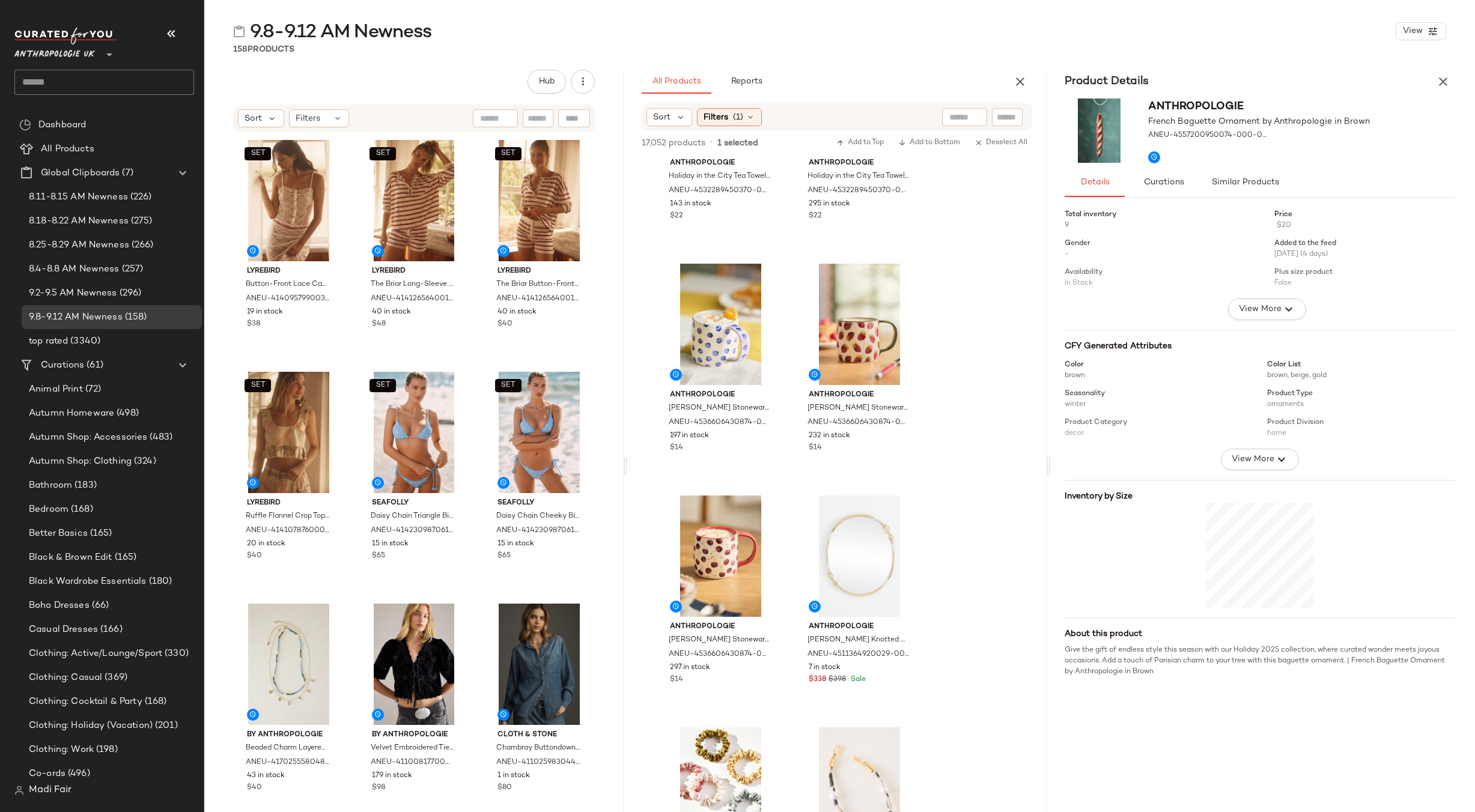
scroll to position [1736, 0]
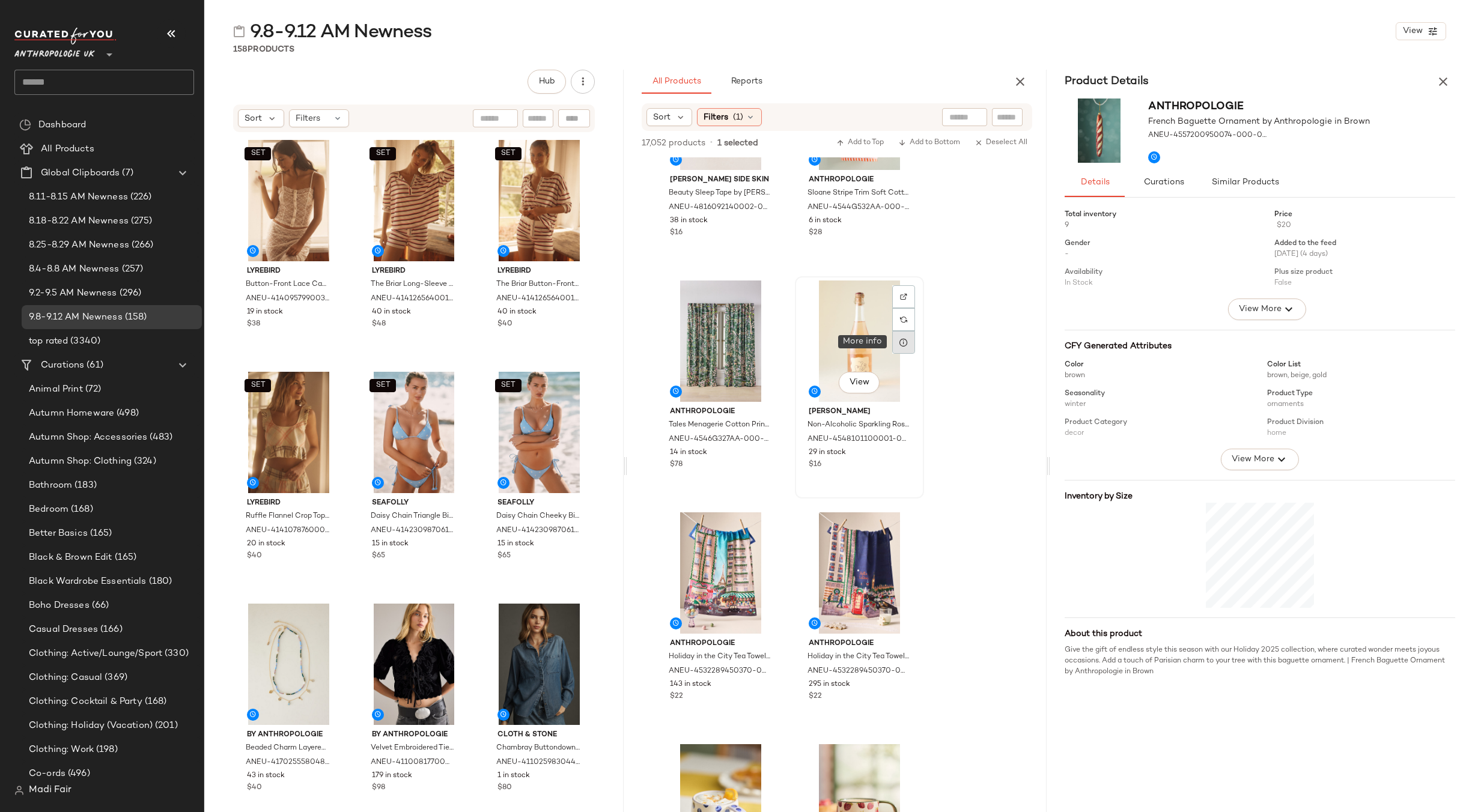
click at [906, 346] on icon at bounding box center [904, 343] width 10 height 10
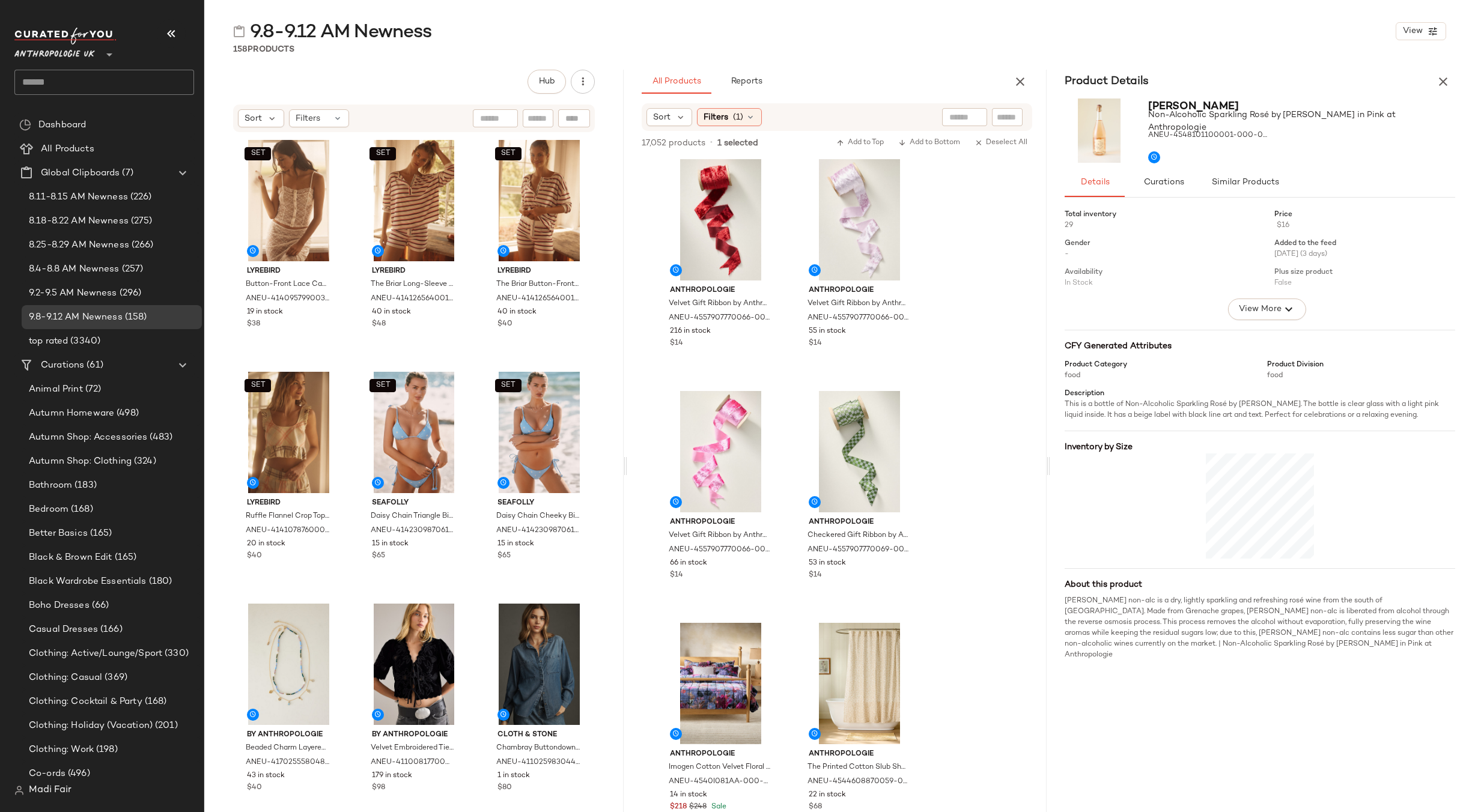
scroll to position [0, 0]
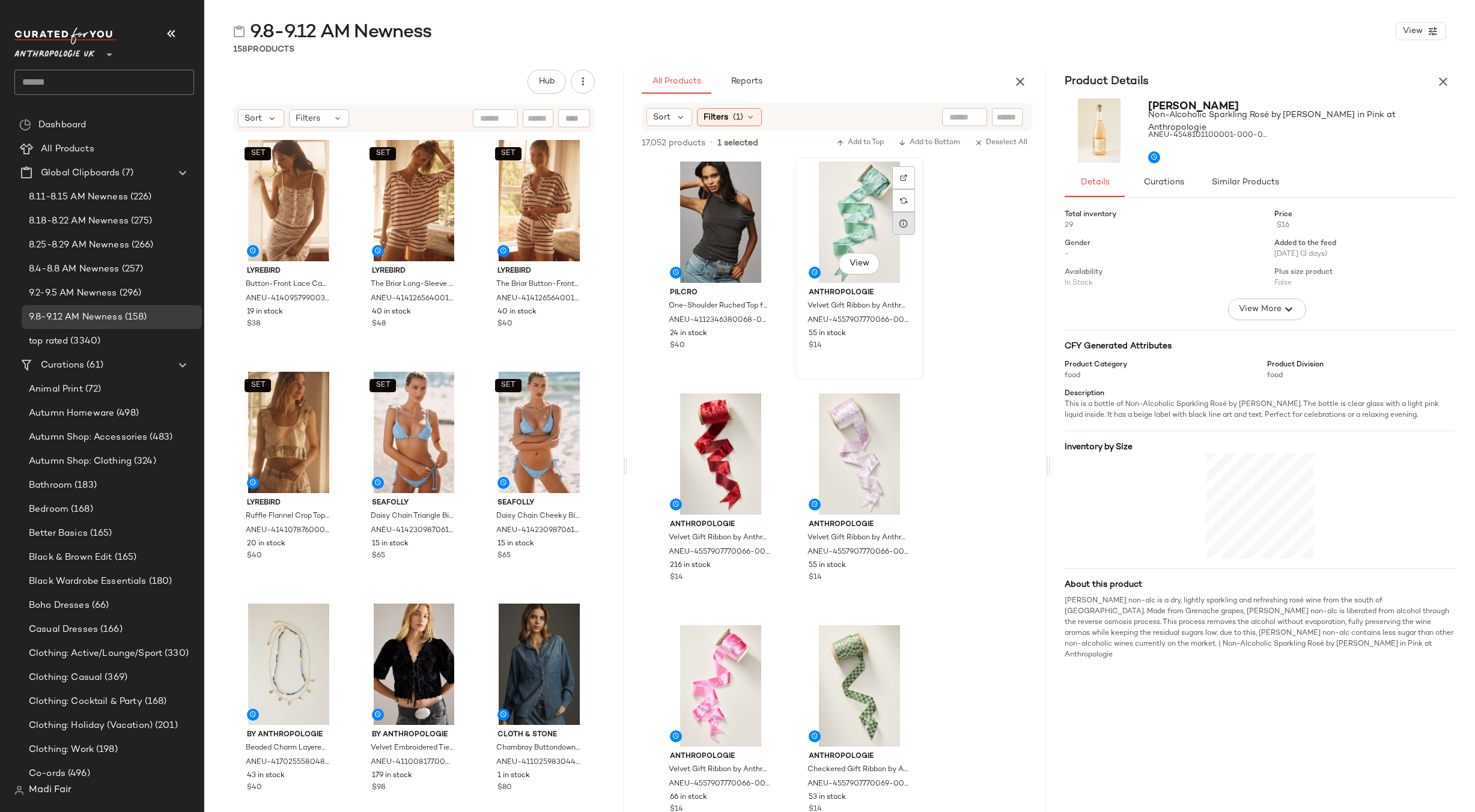
click at [895, 230] on div at bounding box center [903, 223] width 23 height 23
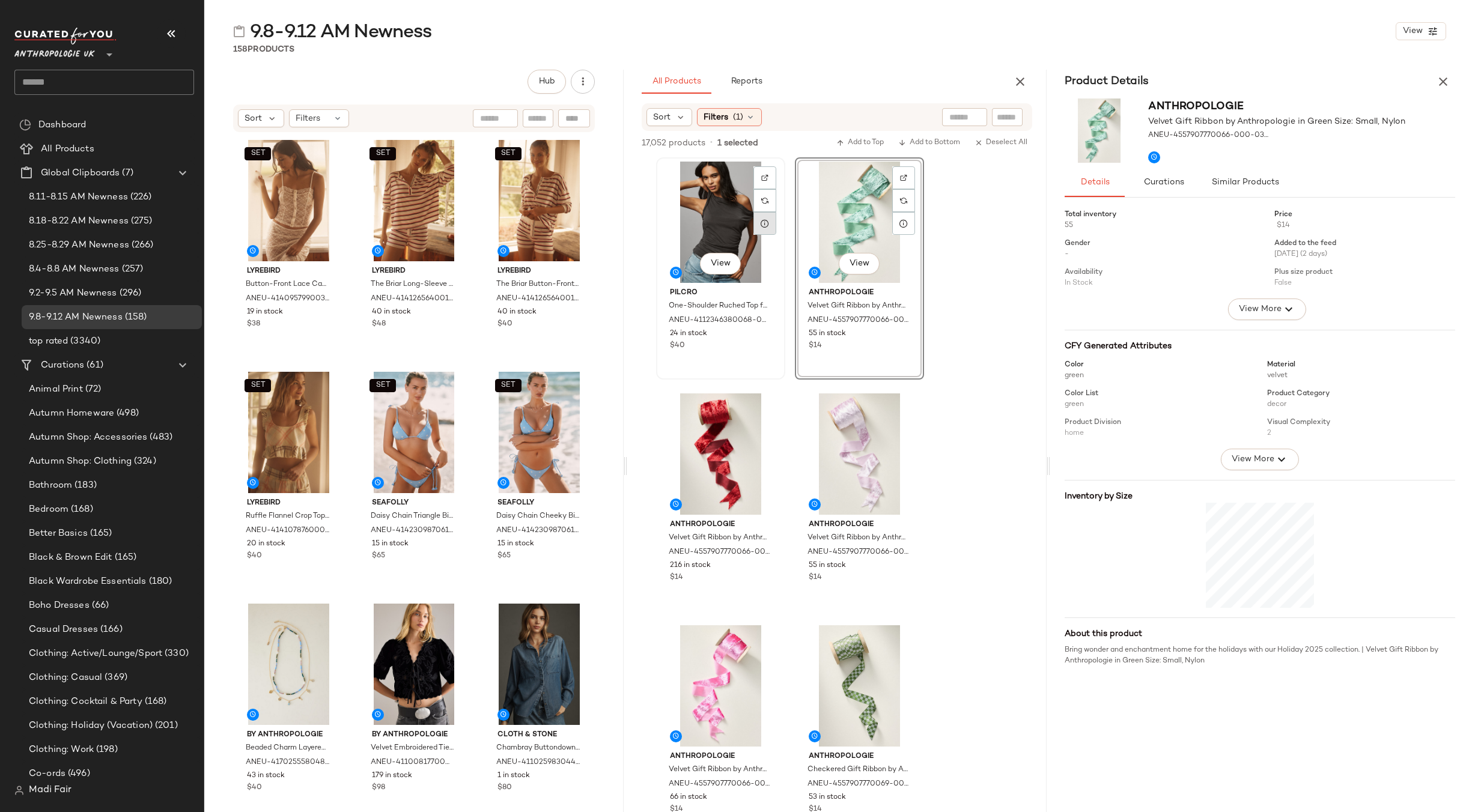
click at [766, 230] on div at bounding box center [764, 223] width 23 height 23
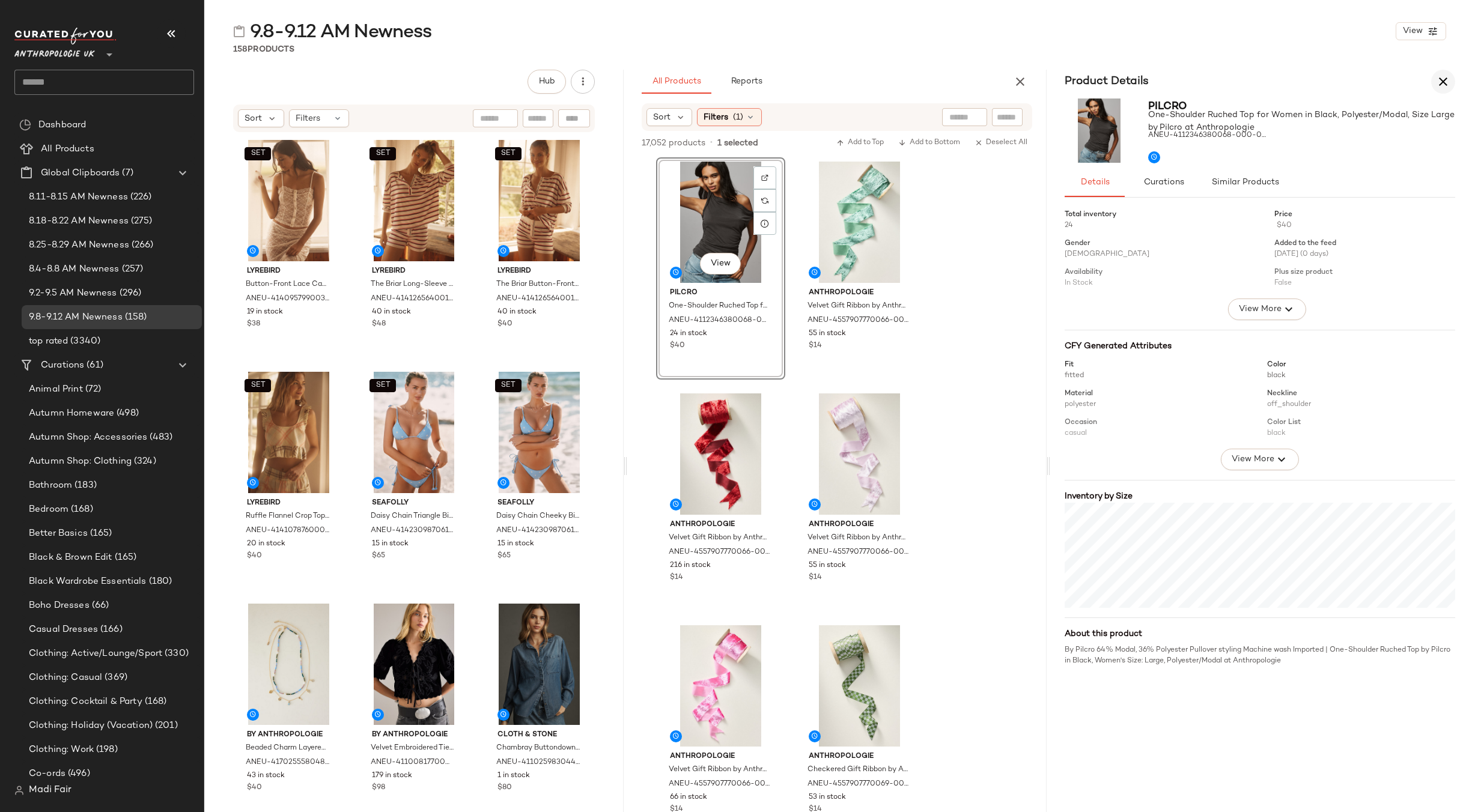
click at [1446, 78] on icon "button" at bounding box center [1442, 81] width 14 height 14
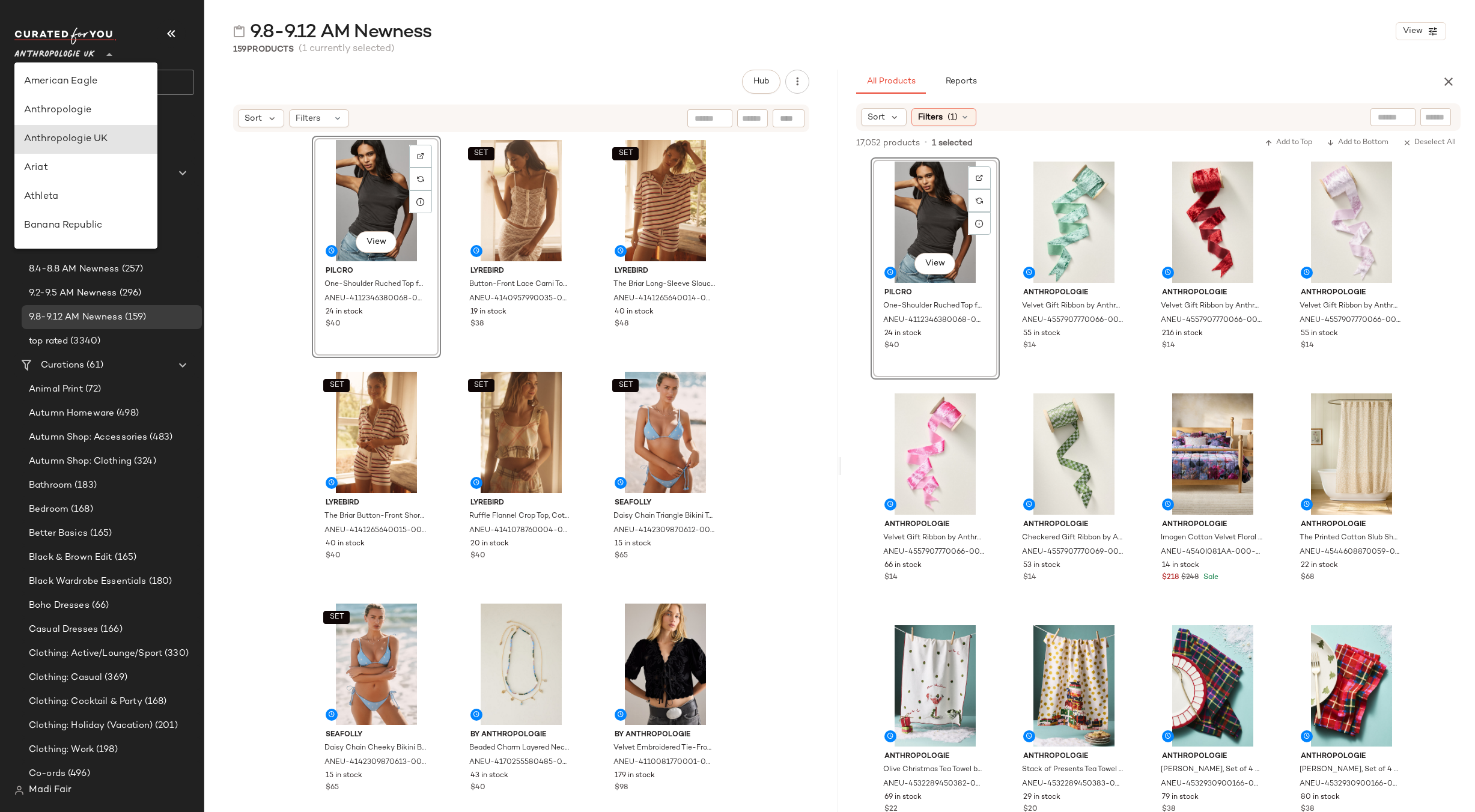
click at [58, 50] on span "Anthropologie UK" at bounding box center [54, 51] width 81 height 22
click at [74, 165] on div "Free People" at bounding box center [86, 163] width 124 height 14
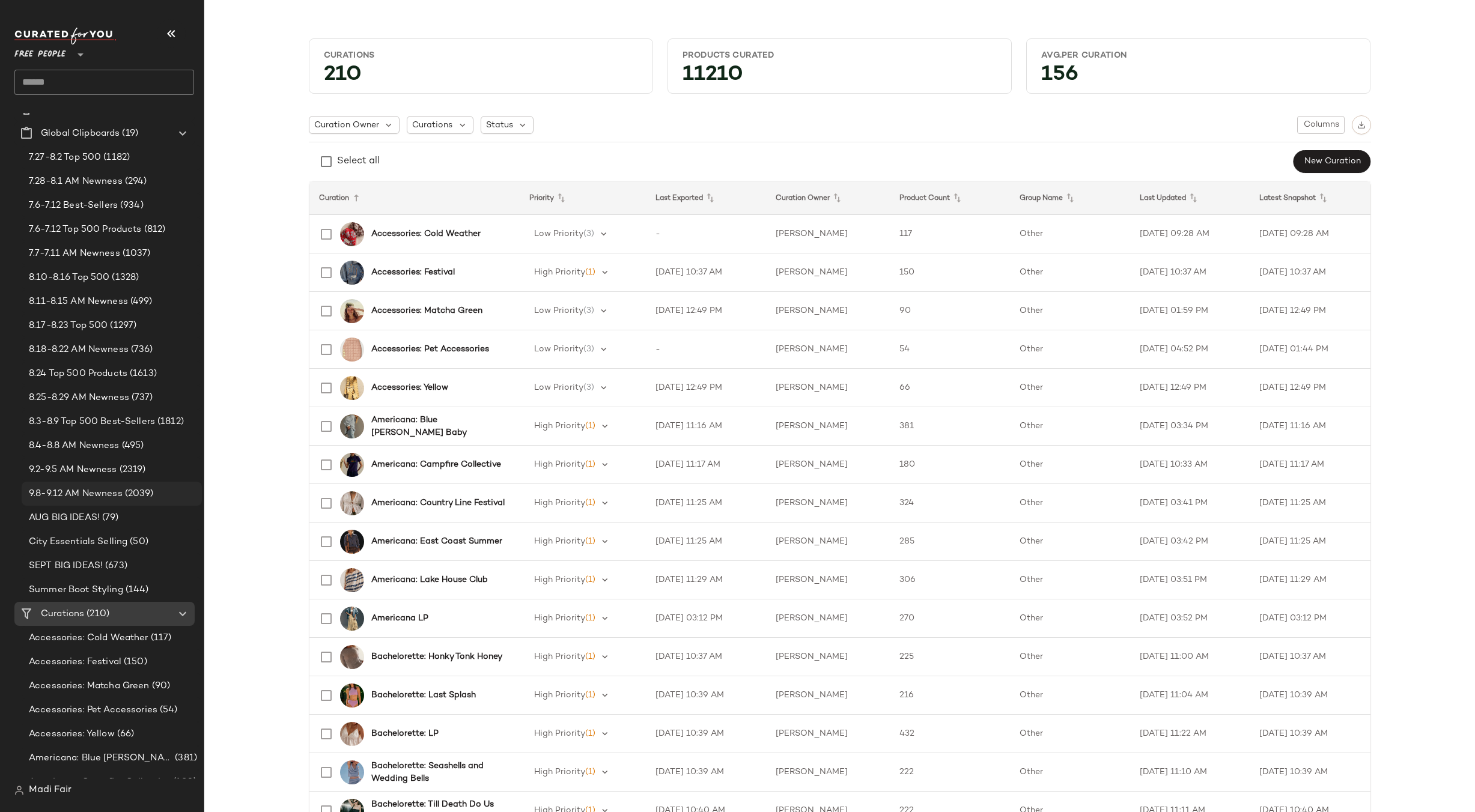
scroll to position [60, 0]
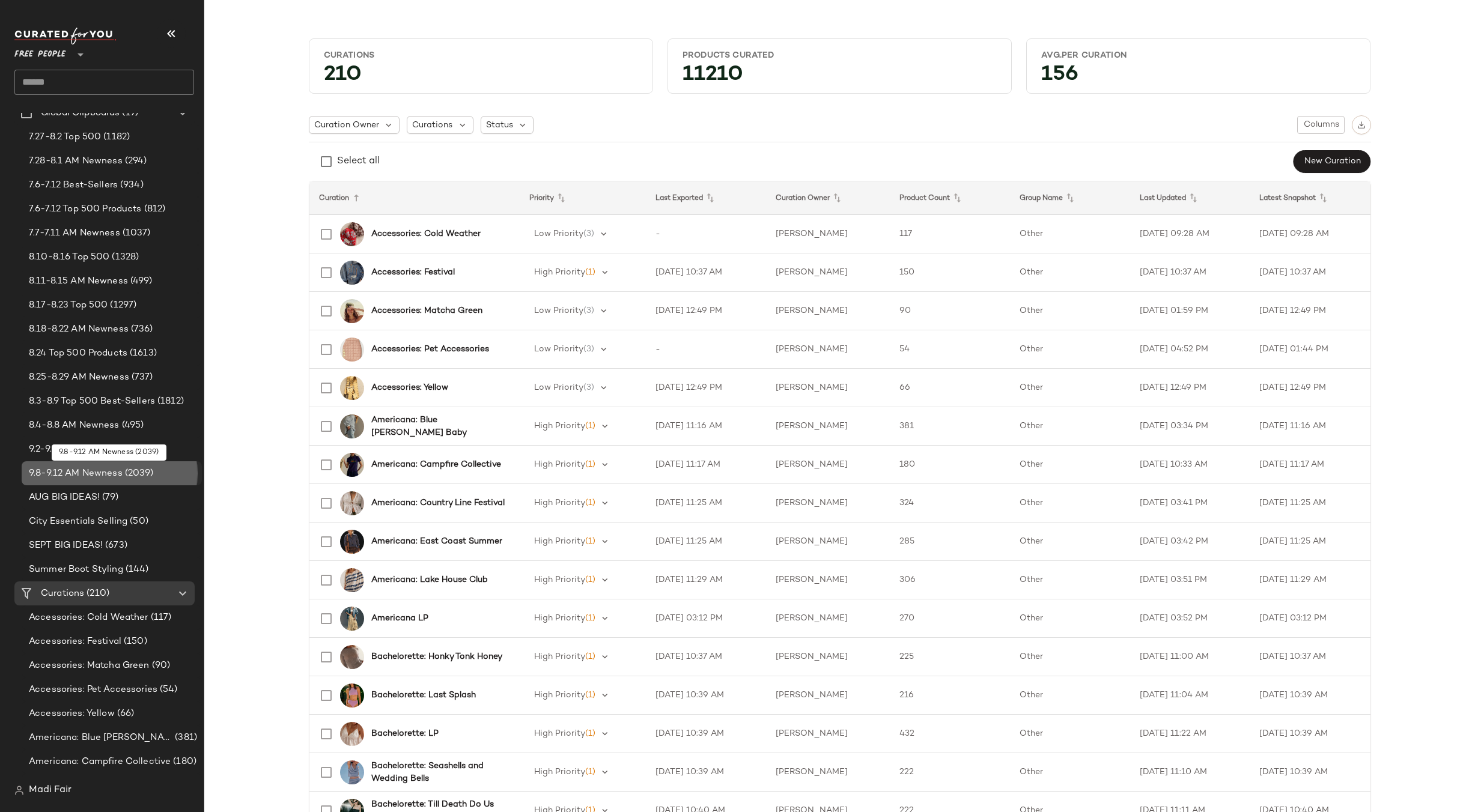
click at [87, 467] on span "9.8-9.12 AM Newness" at bounding box center [76, 474] width 94 height 14
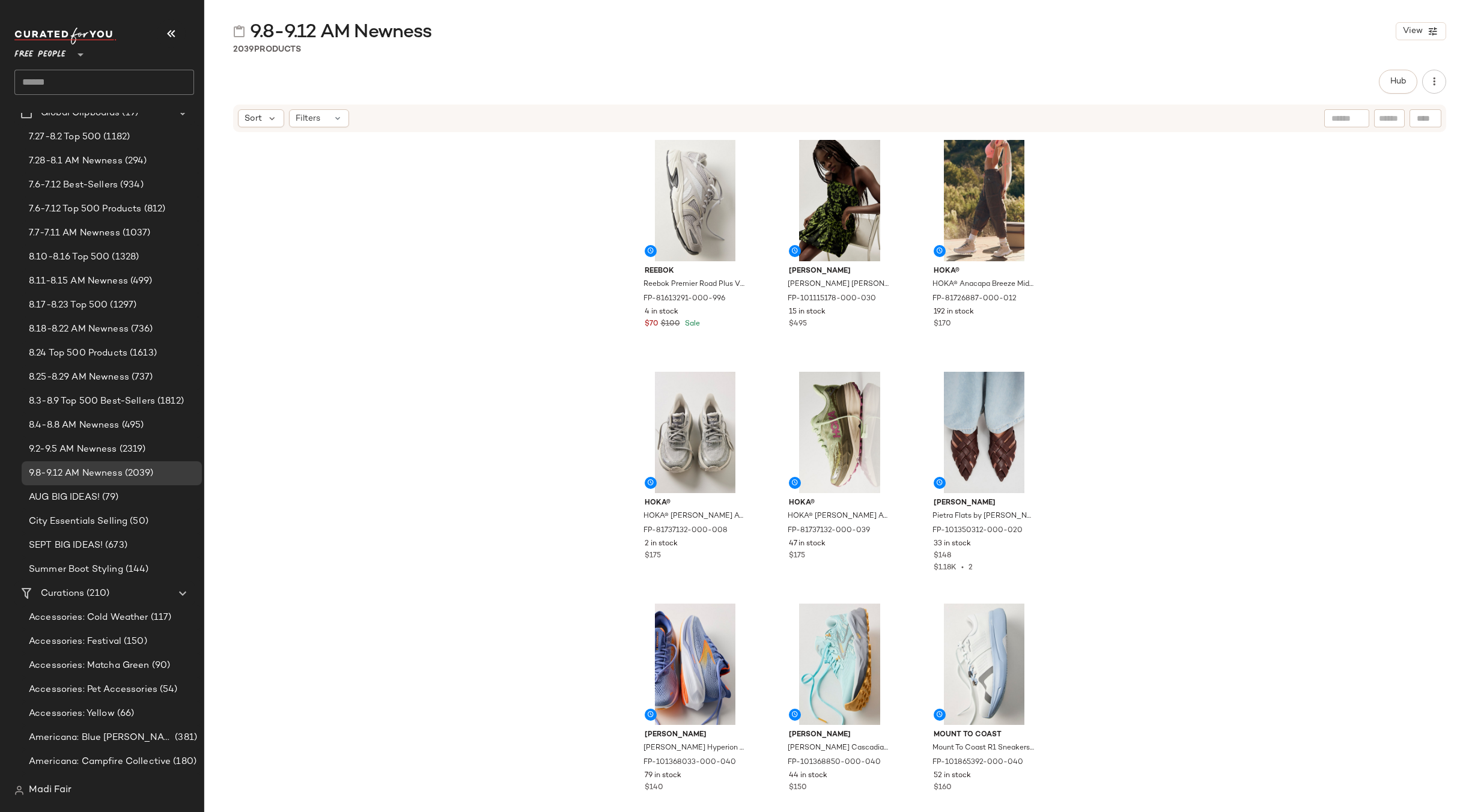
click at [1169, 445] on div "Reebok Reebok Premier Road Plus VI Sneakers at Free People in Grey, Size: US 7.…" at bounding box center [839, 491] width 1271 height 715
click at [1402, 88] on button "Hub" at bounding box center [1398, 81] width 38 height 24
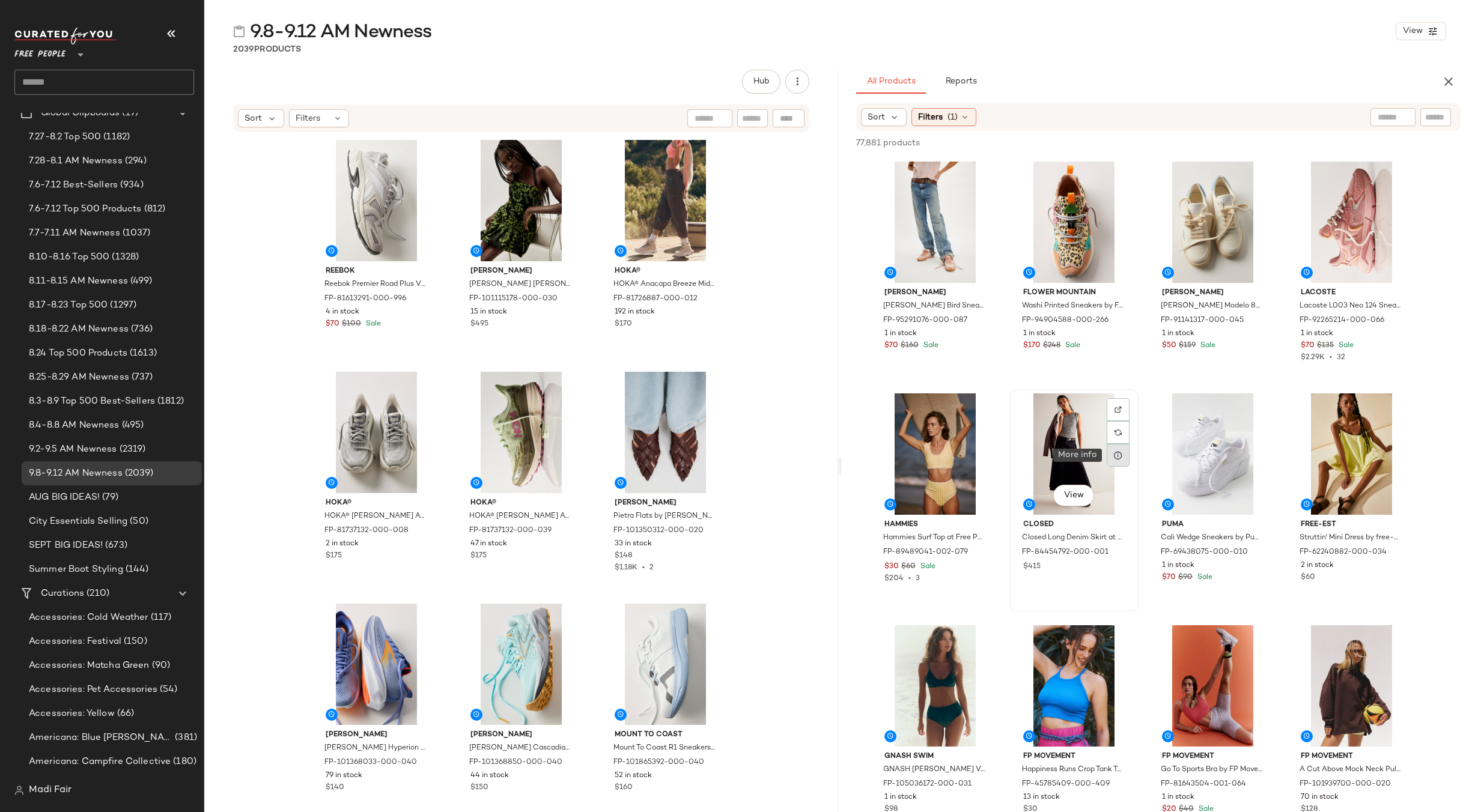
click at [1119, 451] on icon at bounding box center [1118, 455] width 10 height 10
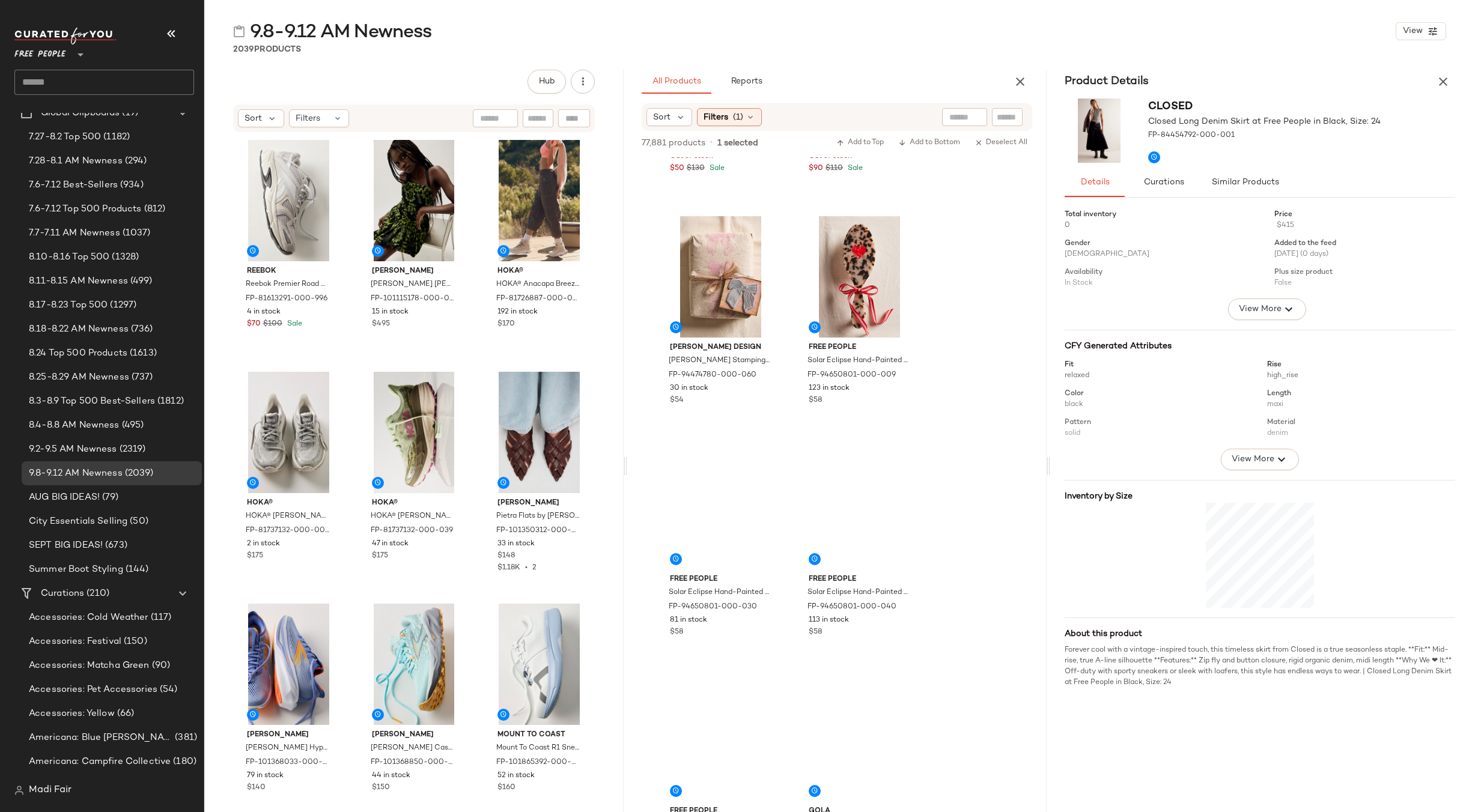
scroll to position [2763, 0]
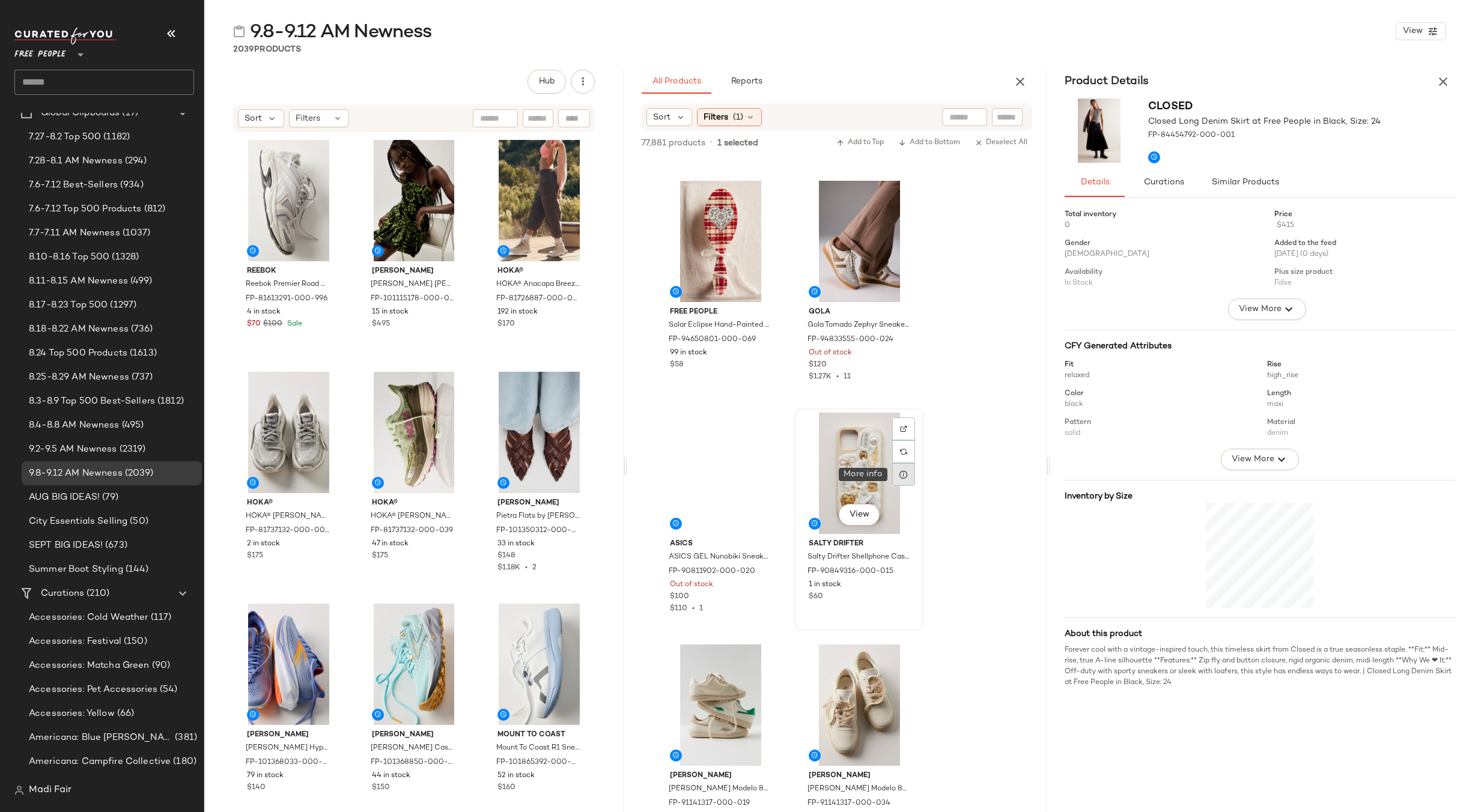
click at [904, 474] on icon at bounding box center [904, 475] width 10 height 10
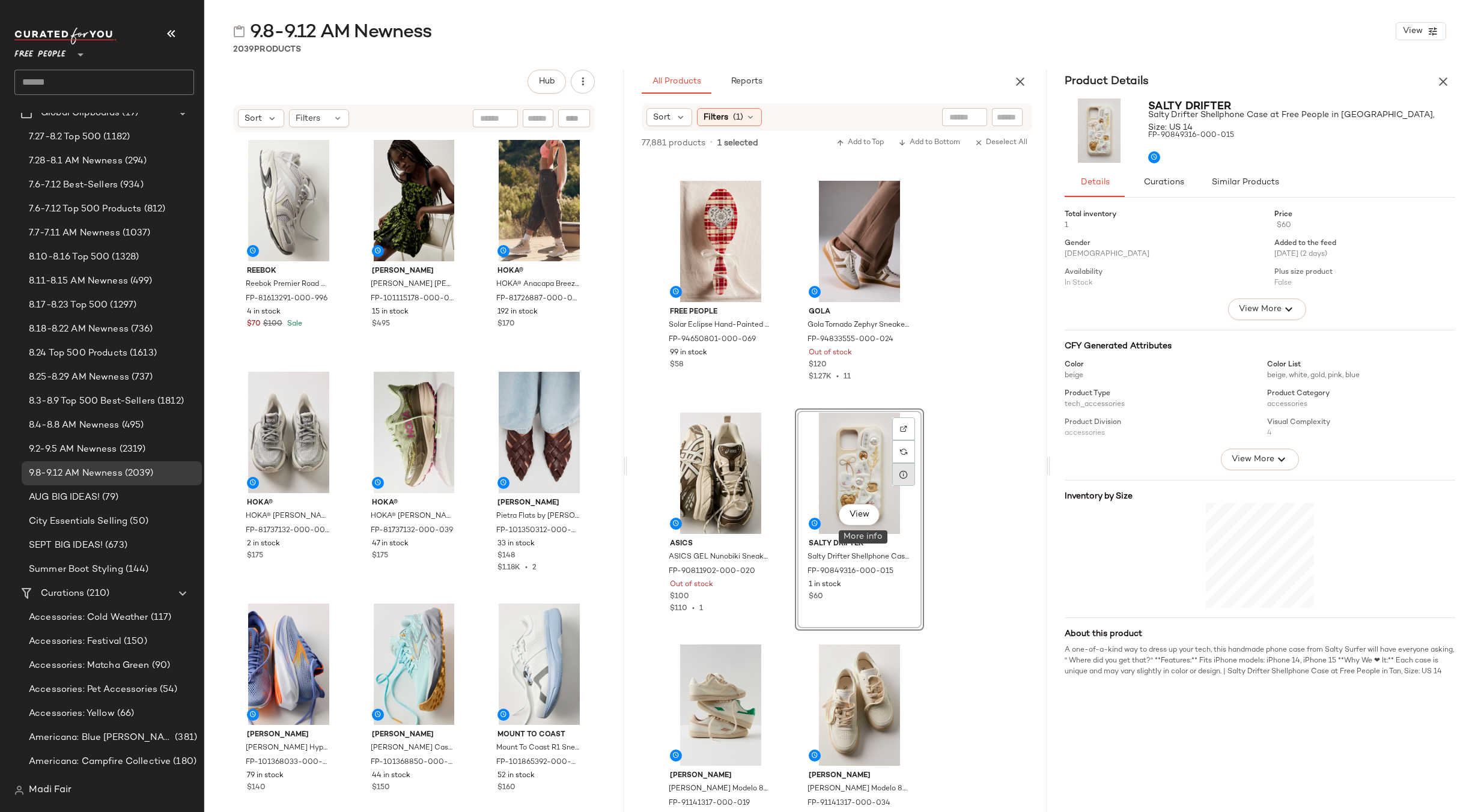
scroll to position [2462, 0]
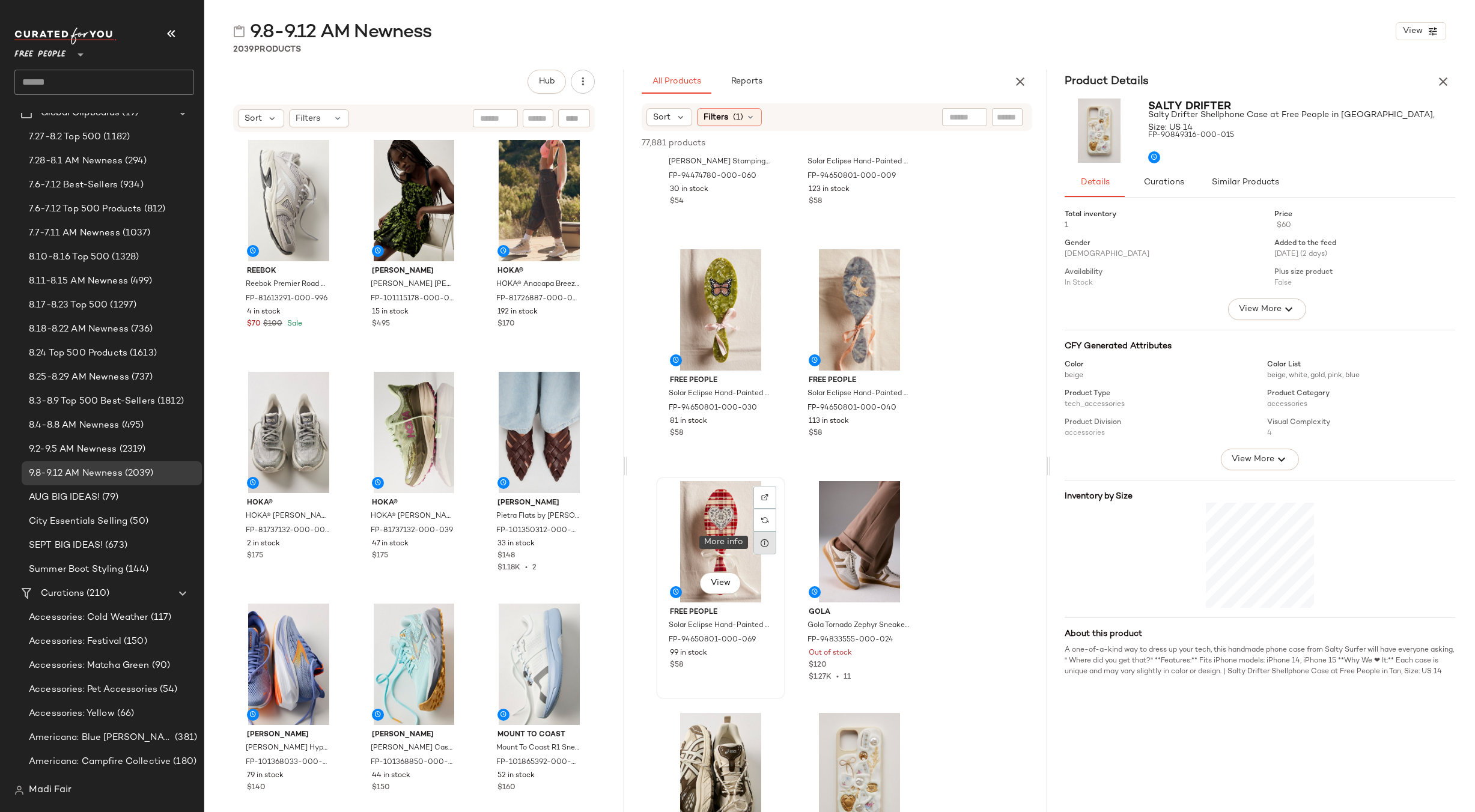
click at [762, 538] on div at bounding box center [764, 543] width 23 height 23
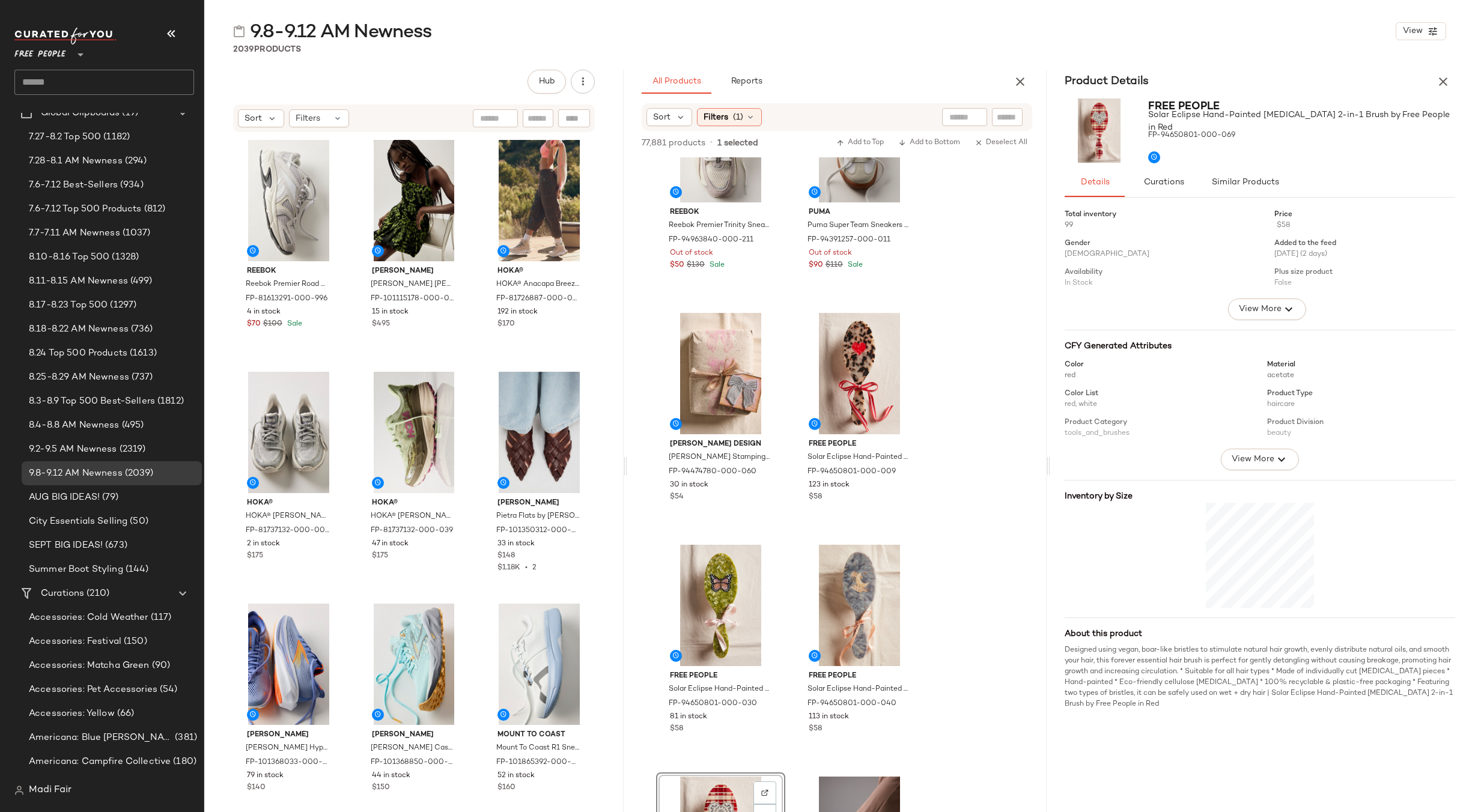
scroll to position [2162, 0]
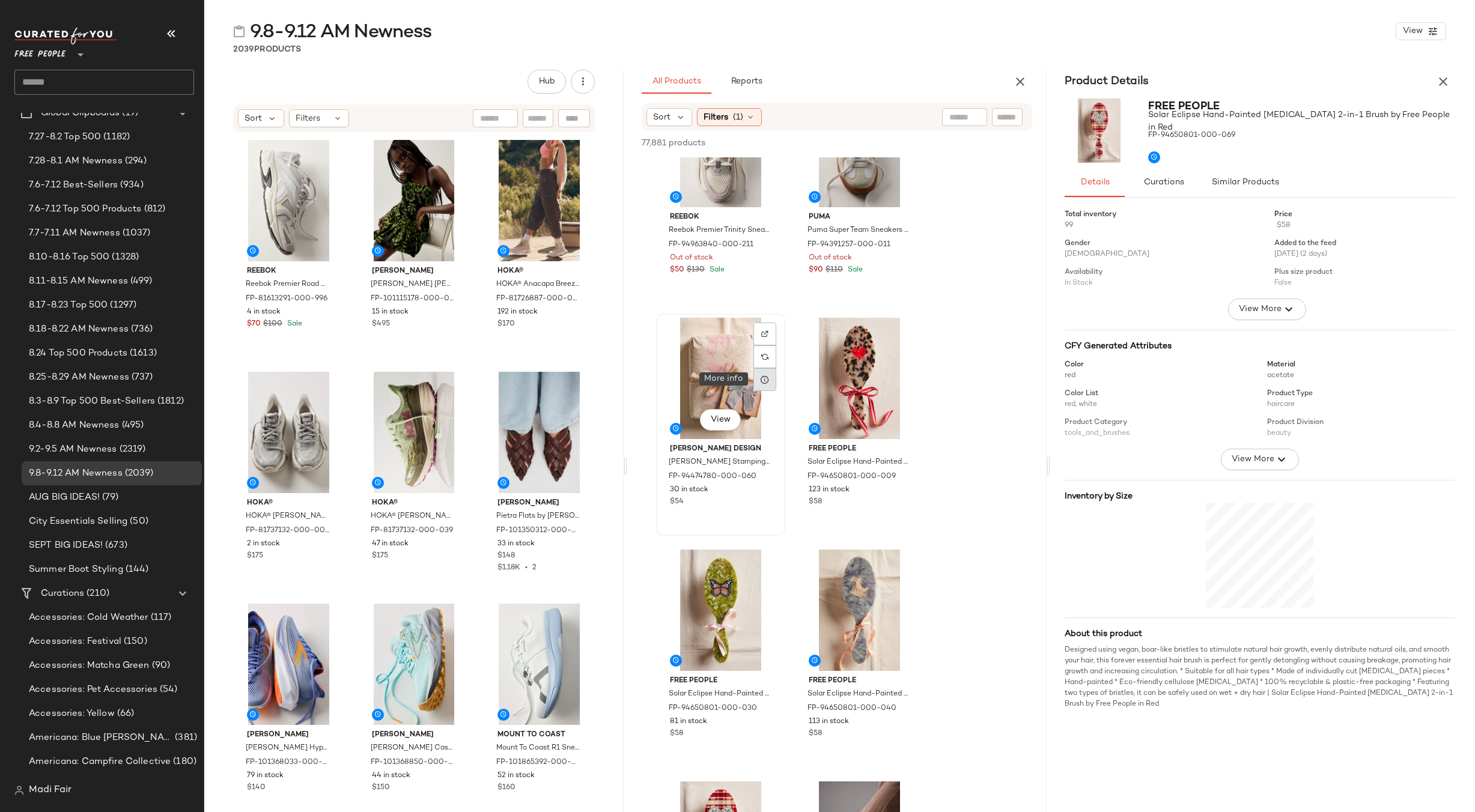
click at [765, 375] on icon at bounding box center [765, 380] width 10 height 10
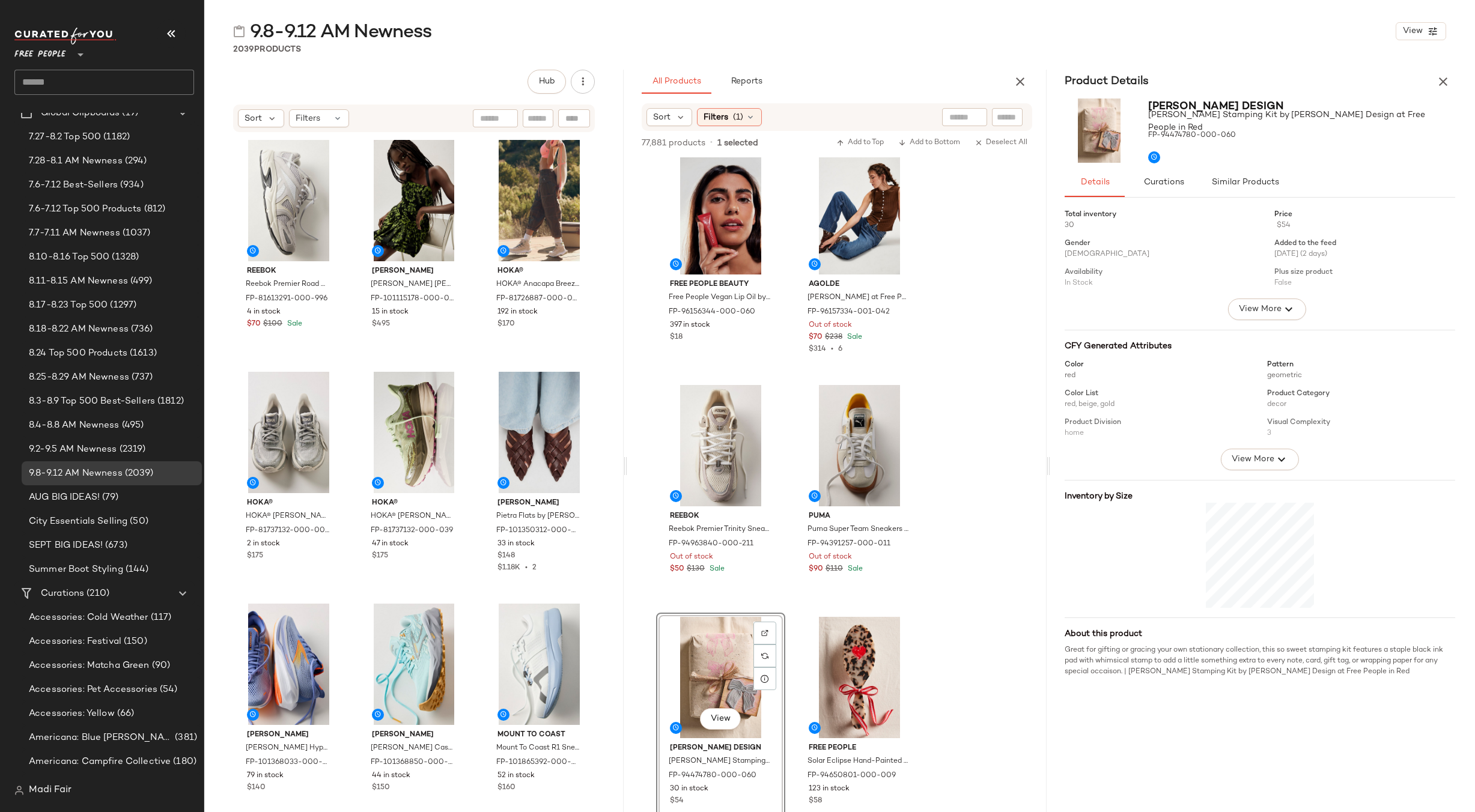
scroll to position [1862, 0]
click at [898, 450] on div at bounding box center [903, 448] width 23 height 23
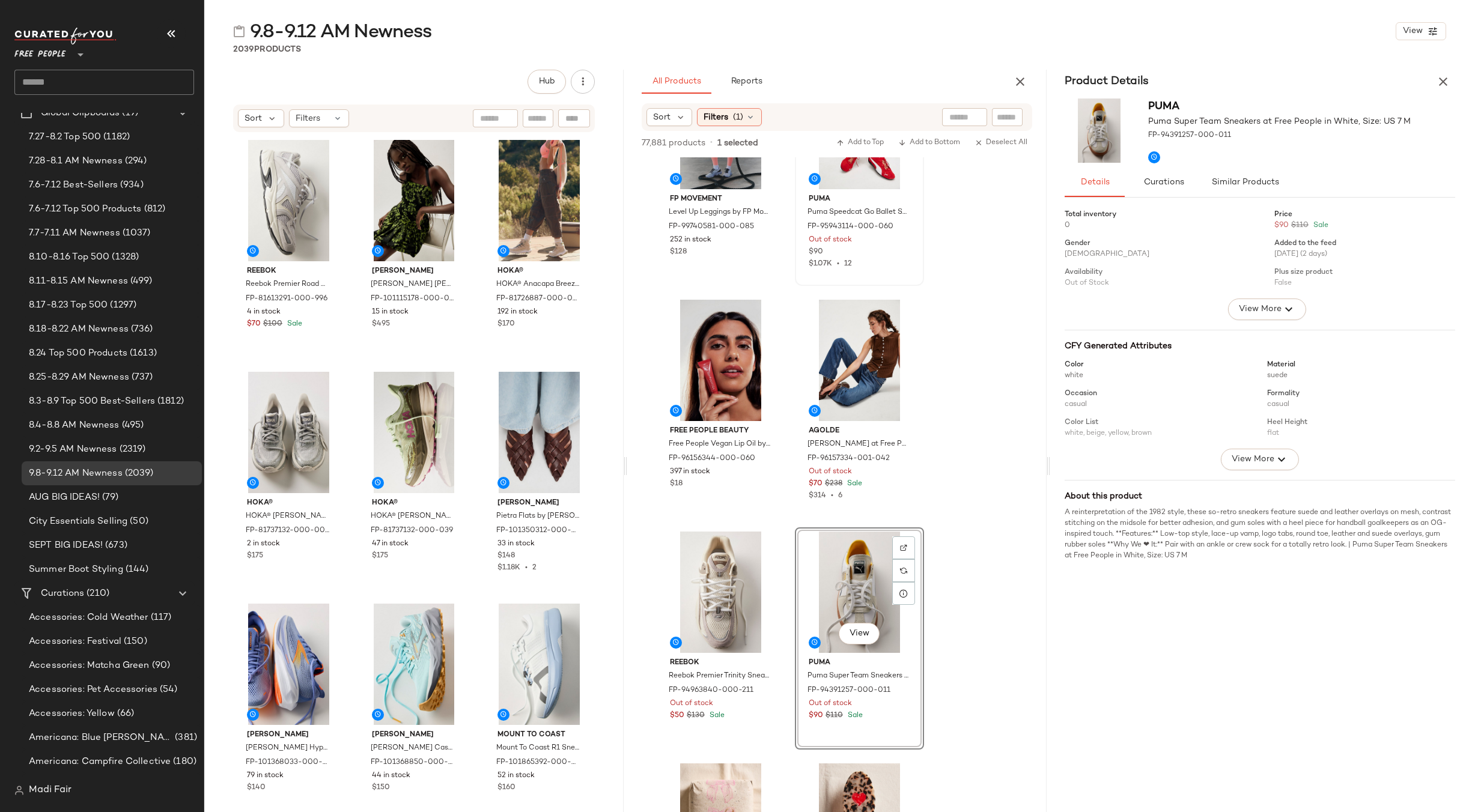
scroll to position [1562, 0]
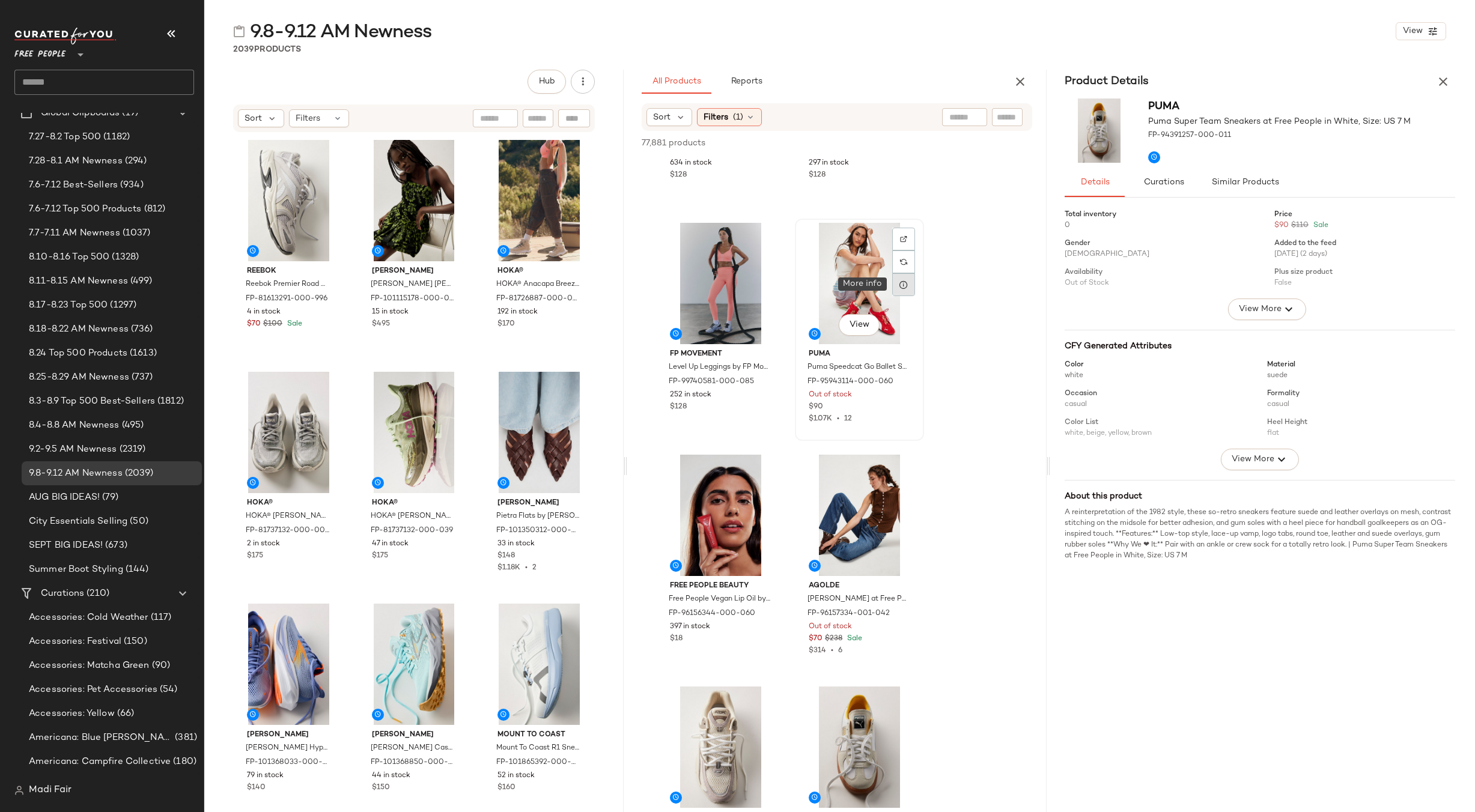
click at [906, 289] on icon at bounding box center [904, 285] width 10 height 10
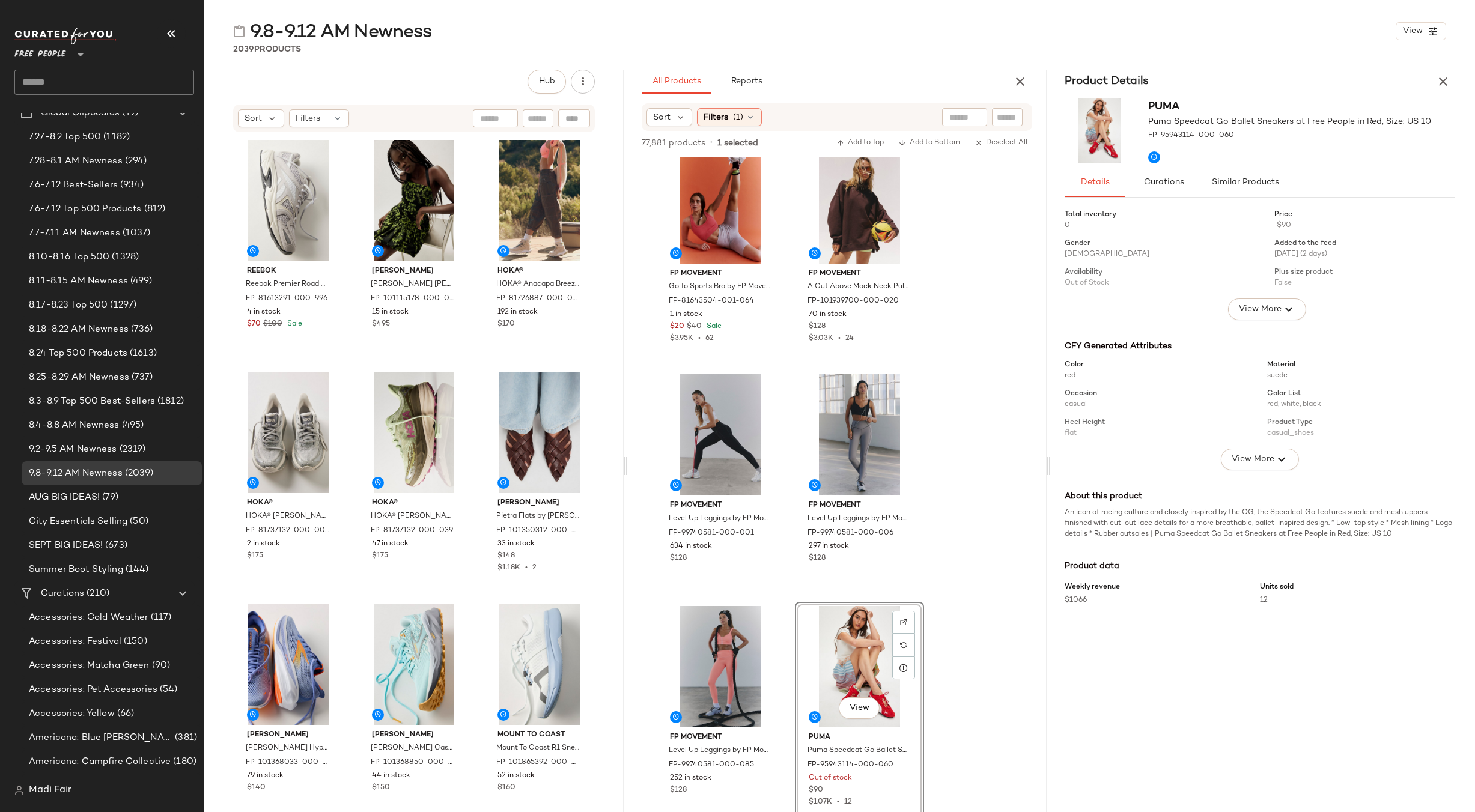
scroll to position [1081, 0]
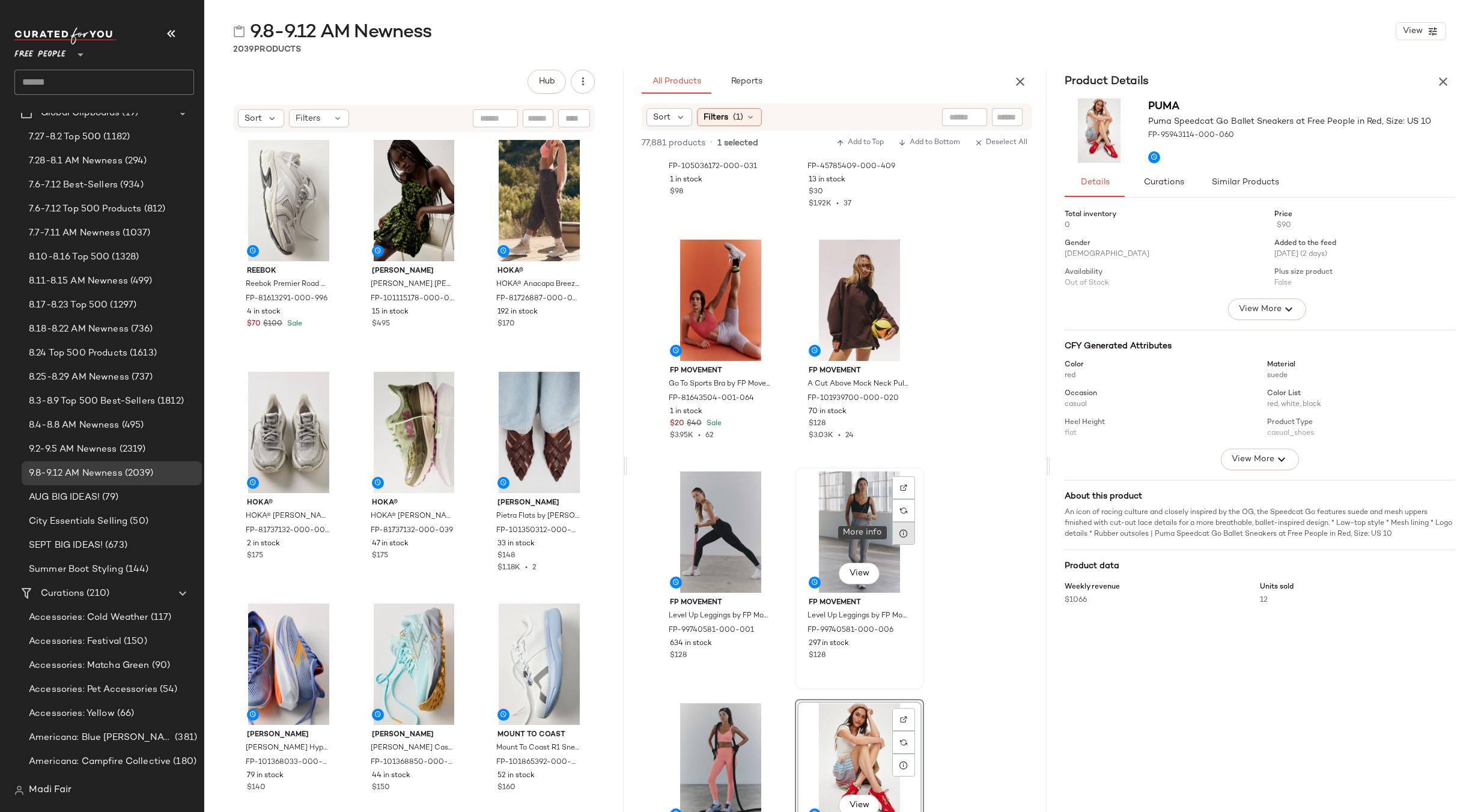
click at [902, 537] on icon at bounding box center [904, 533] width 10 height 10
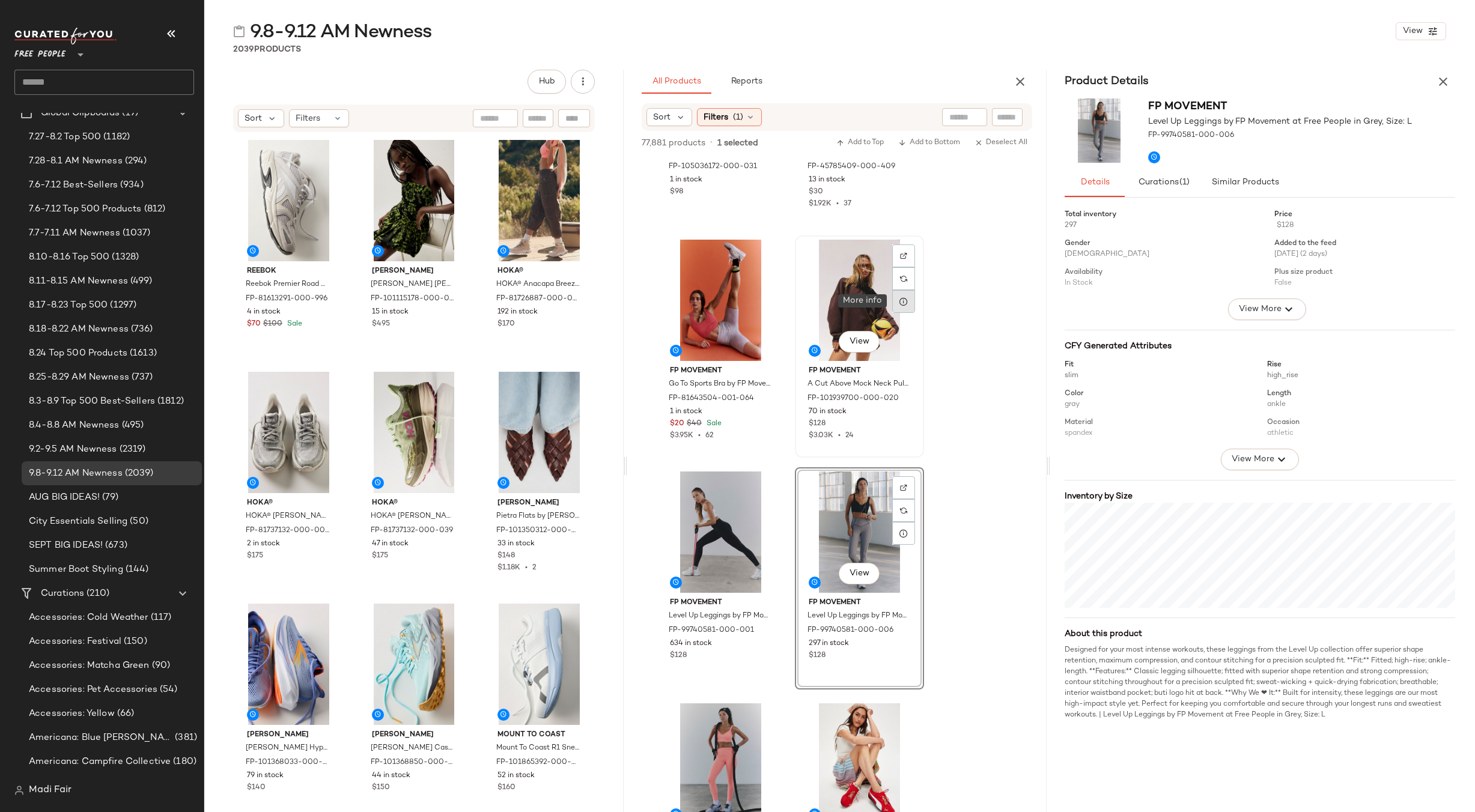
click at [910, 303] on div at bounding box center [903, 301] width 23 height 23
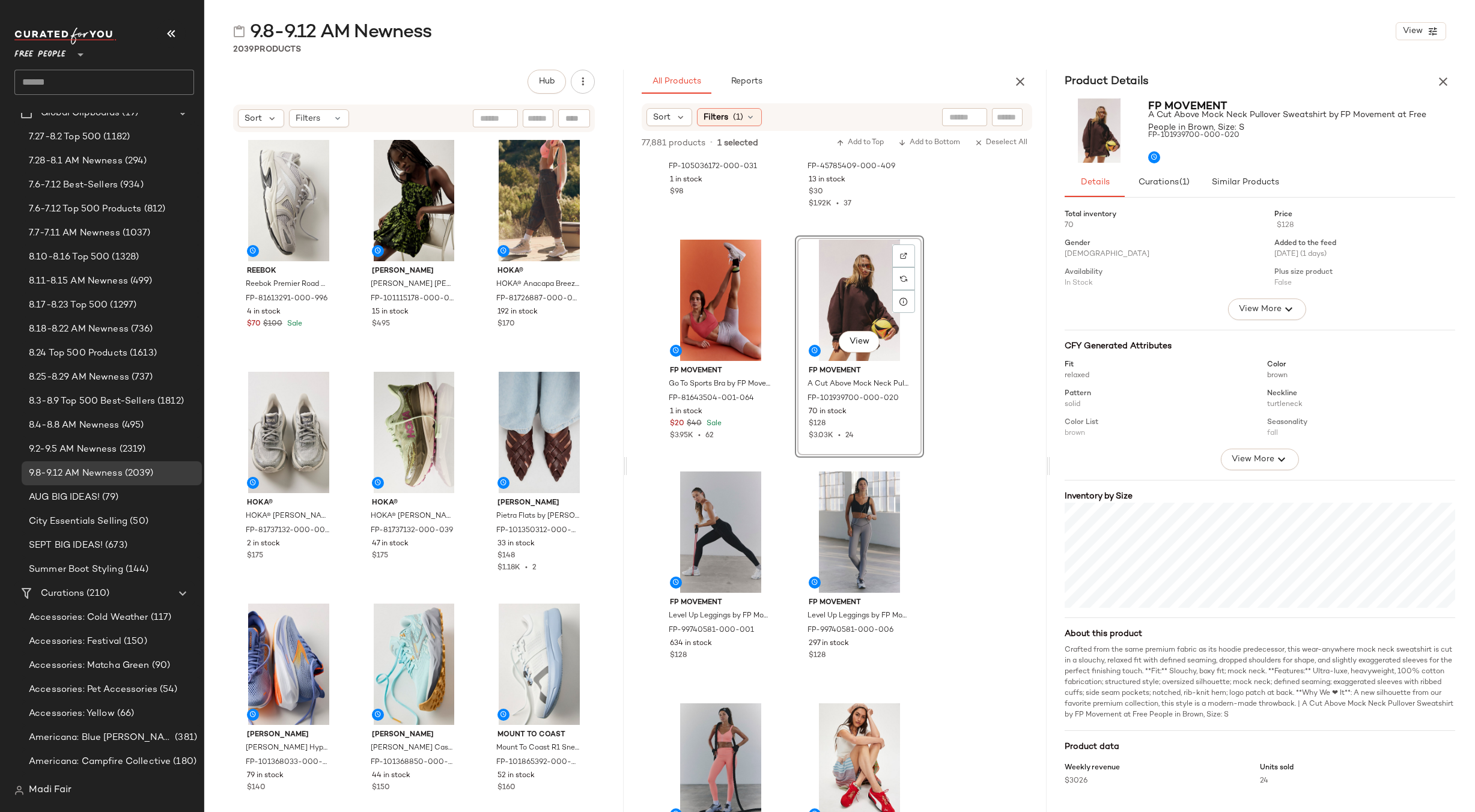
scroll to position [721, 0]
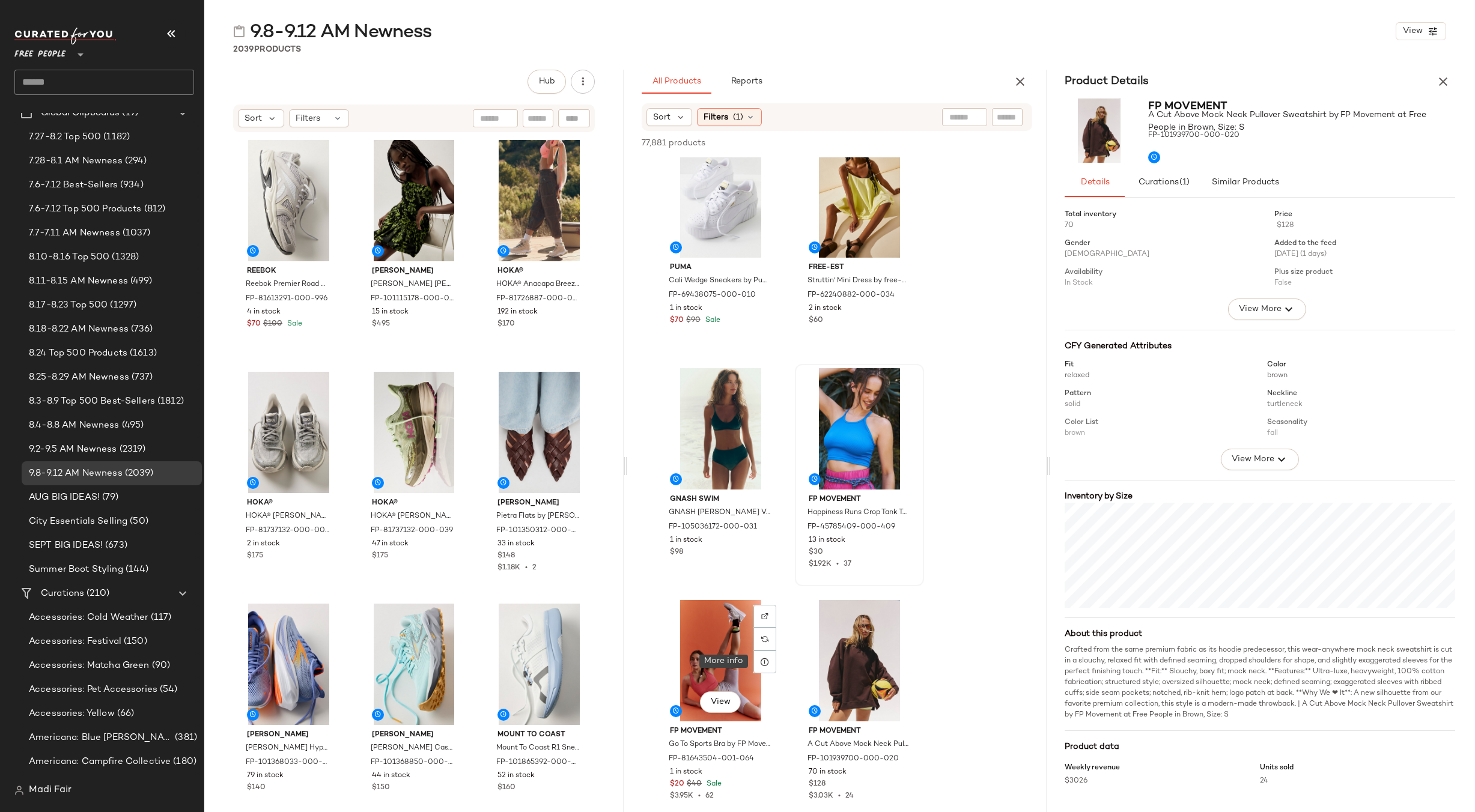
drag, startPoint x: 765, startPoint y: 664, endPoint x: 891, endPoint y: 494, distance: 211.6
click at [765, 663] on icon at bounding box center [765, 662] width 10 height 10
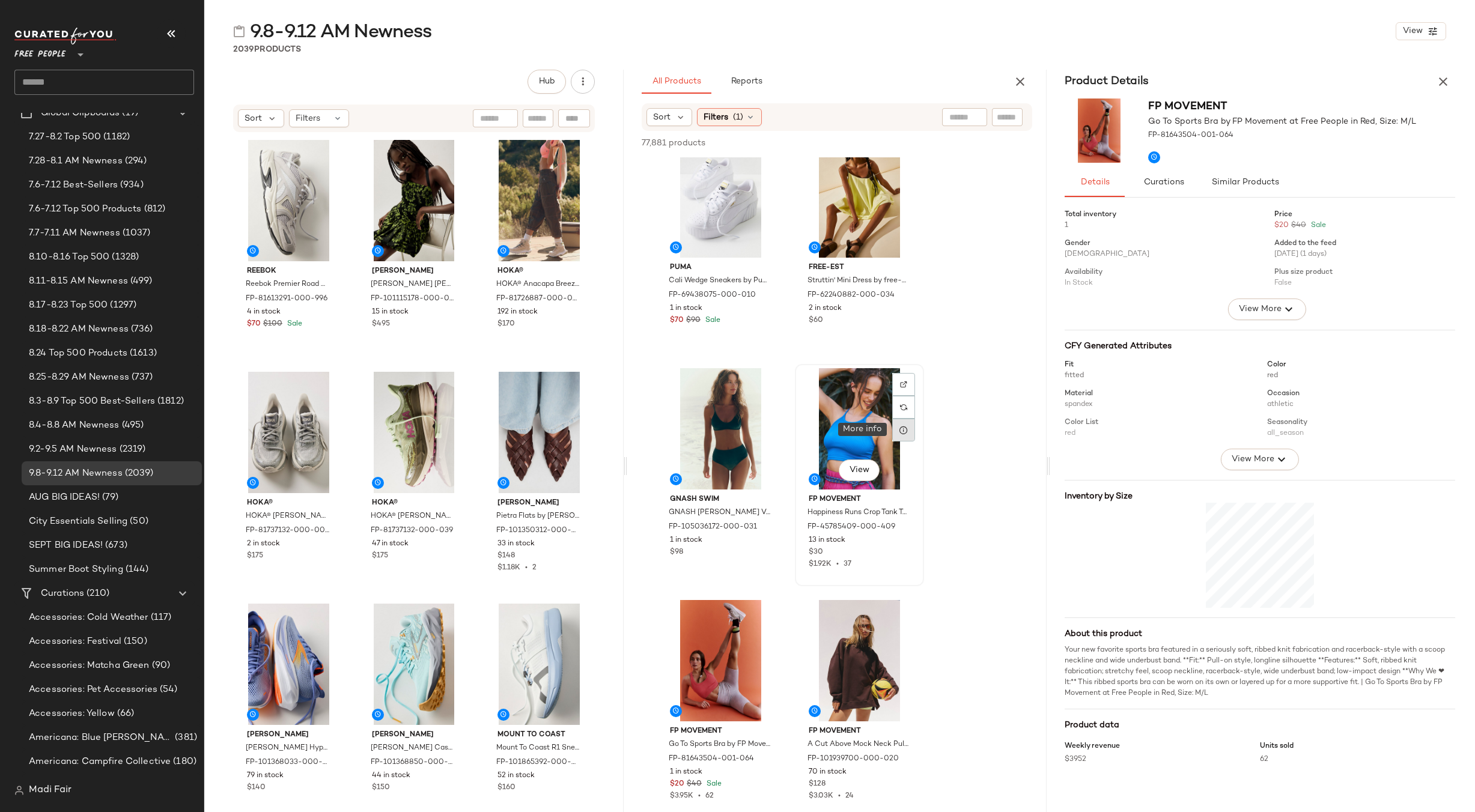
click at [903, 428] on icon at bounding box center [904, 430] width 10 height 10
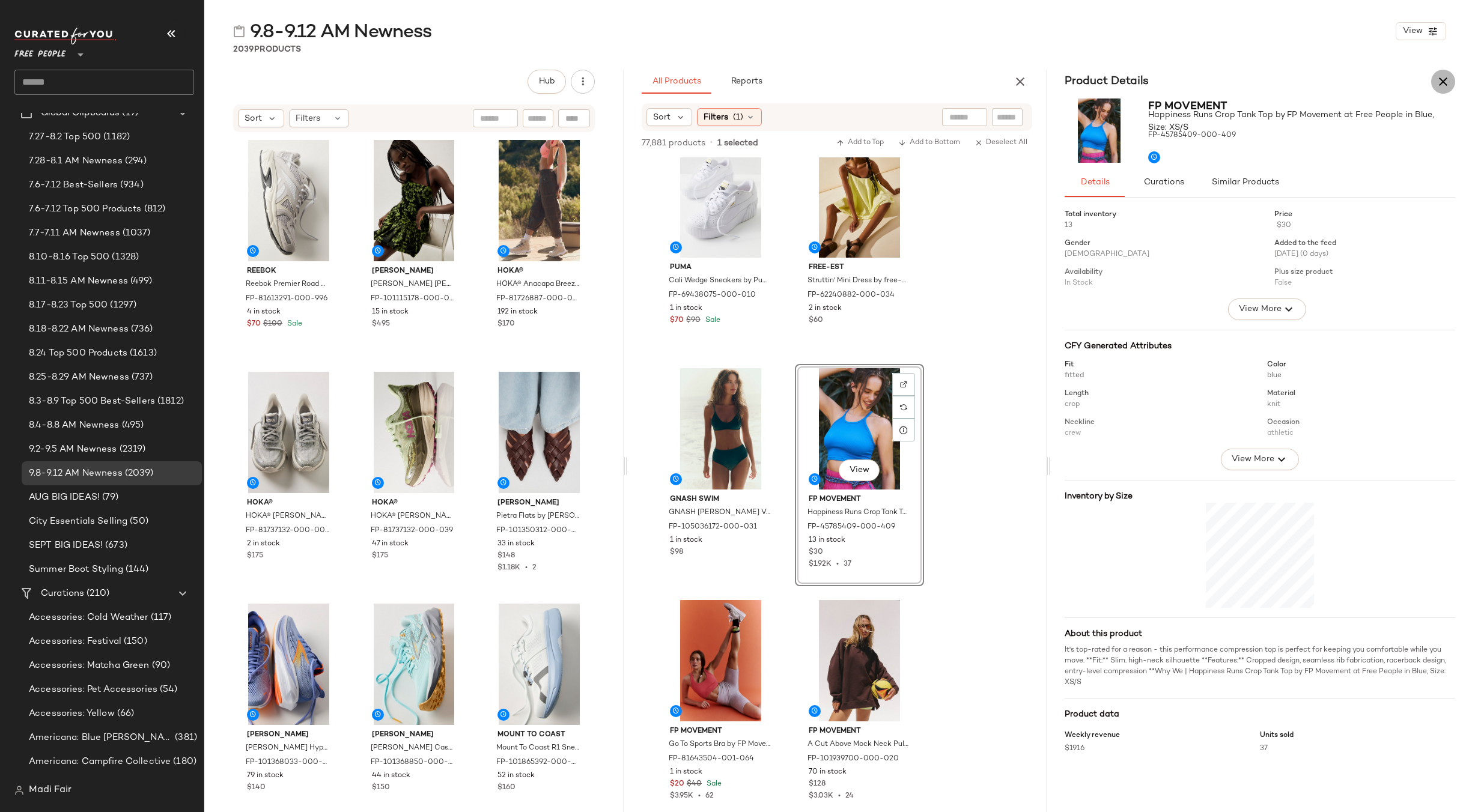
click at [1442, 87] on icon "button" at bounding box center [1442, 81] width 14 height 14
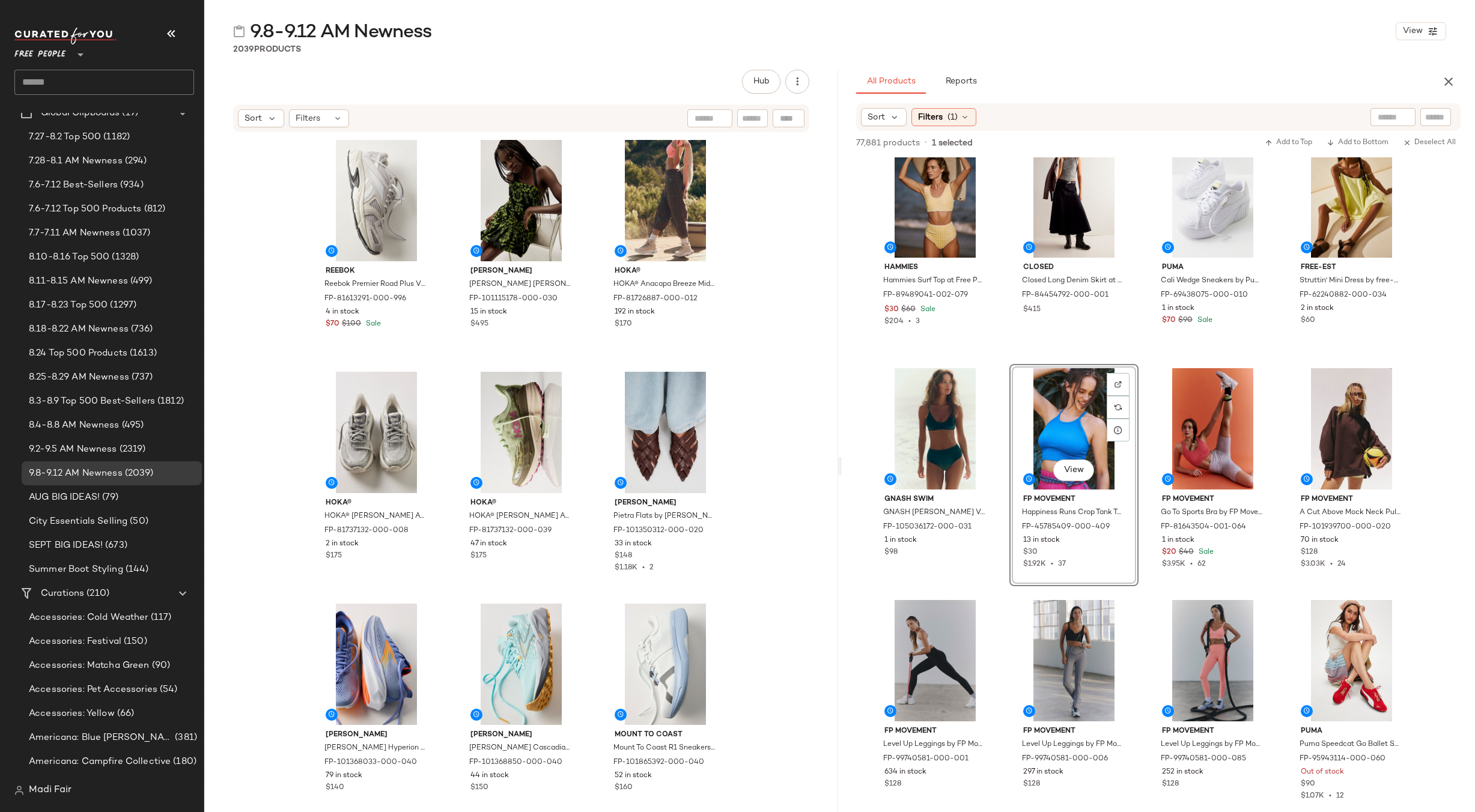
click at [1042, 402] on div "View" at bounding box center [1074, 429] width 121 height 121
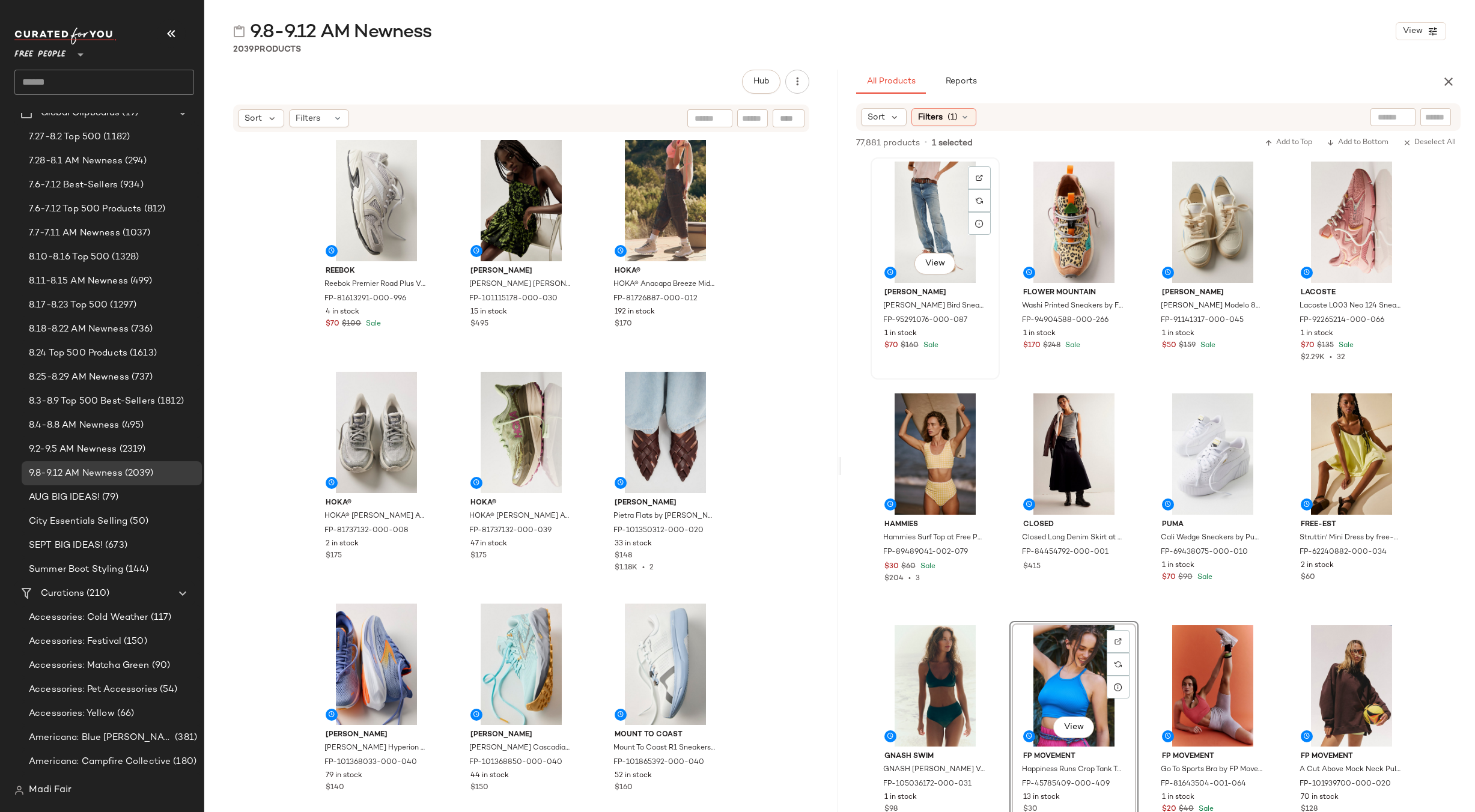
click at [907, 208] on div "View" at bounding box center [935, 222] width 121 height 121
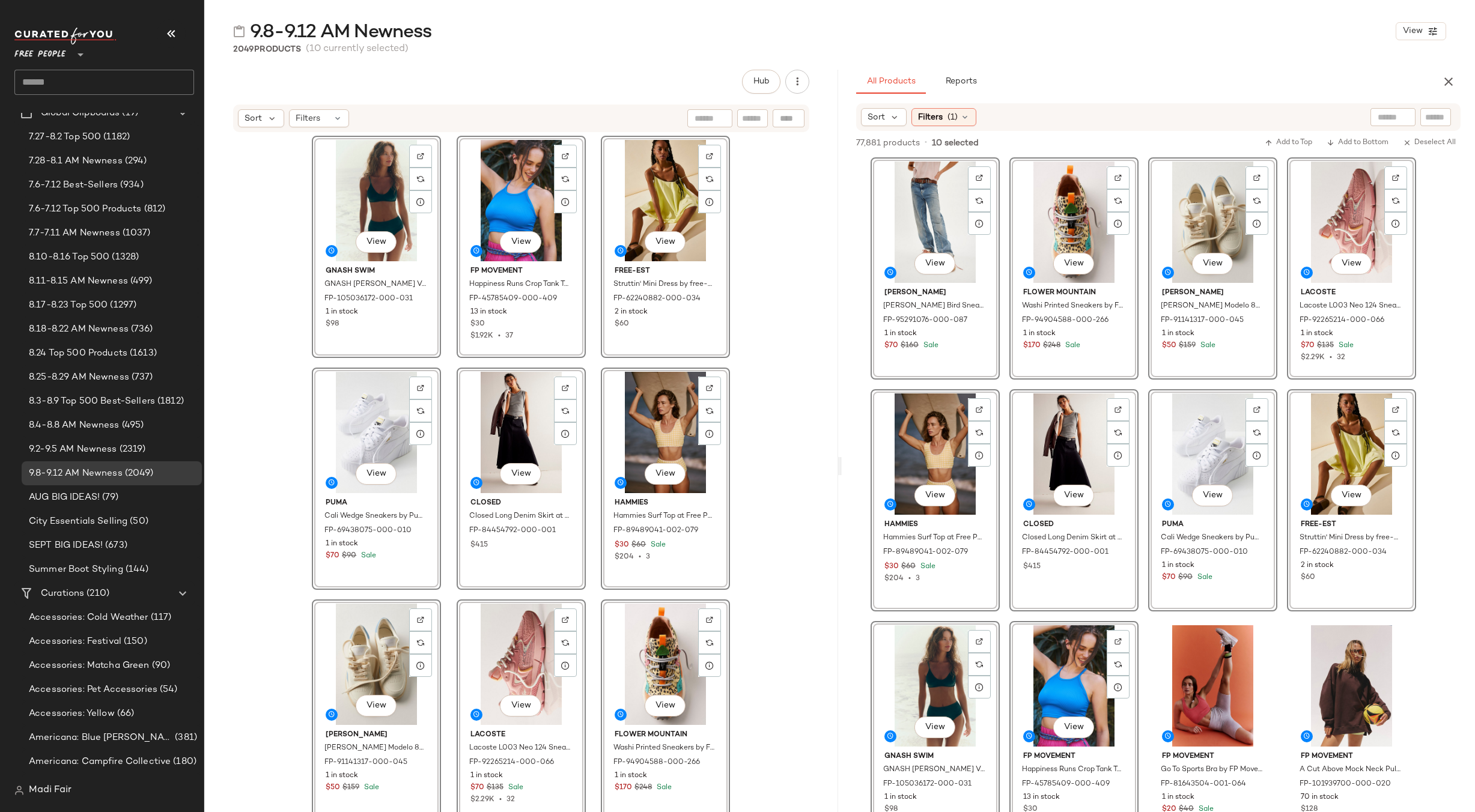
click at [1450, 80] on icon "button" at bounding box center [1448, 81] width 14 height 14
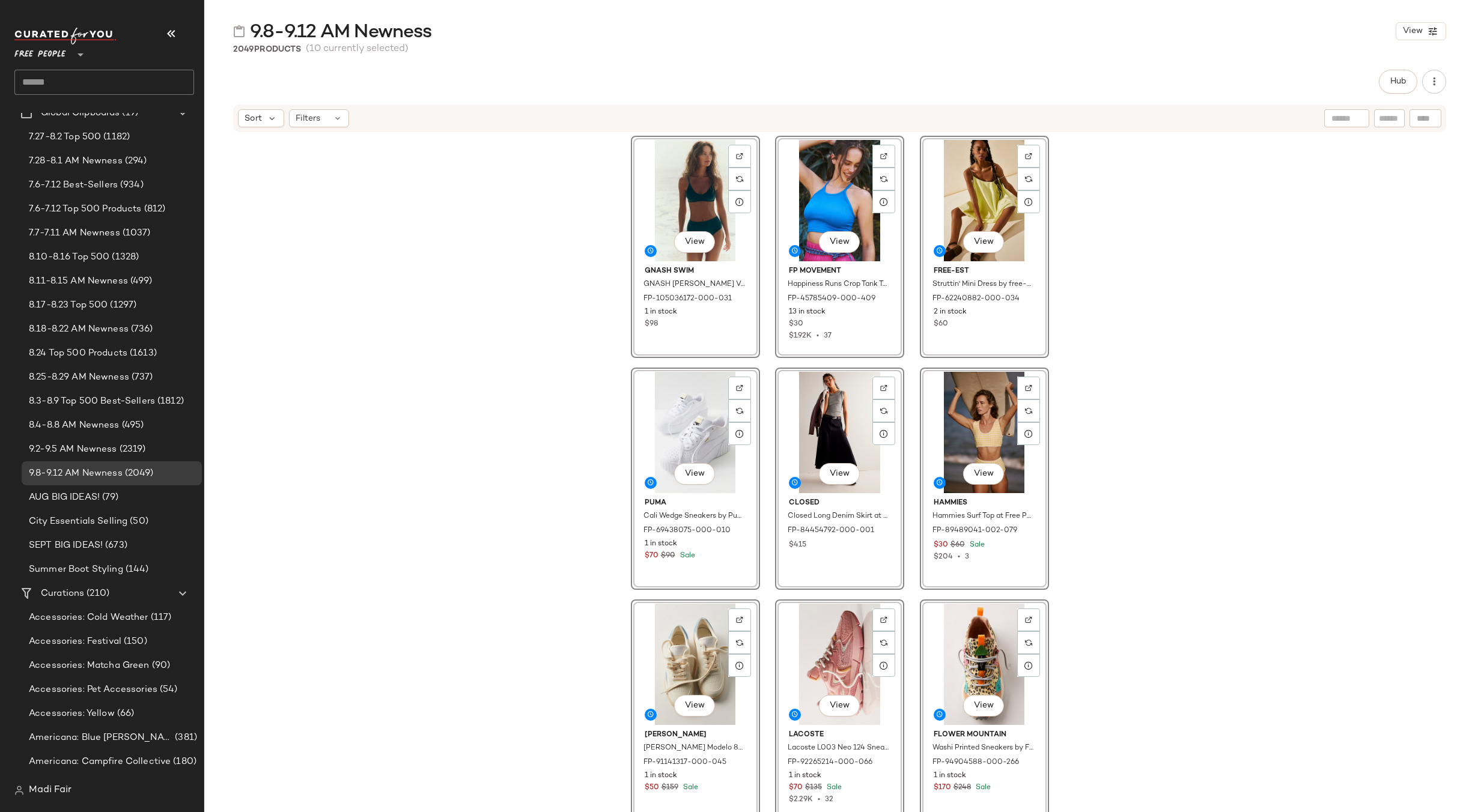
click at [76, 52] on icon at bounding box center [80, 54] width 14 height 14
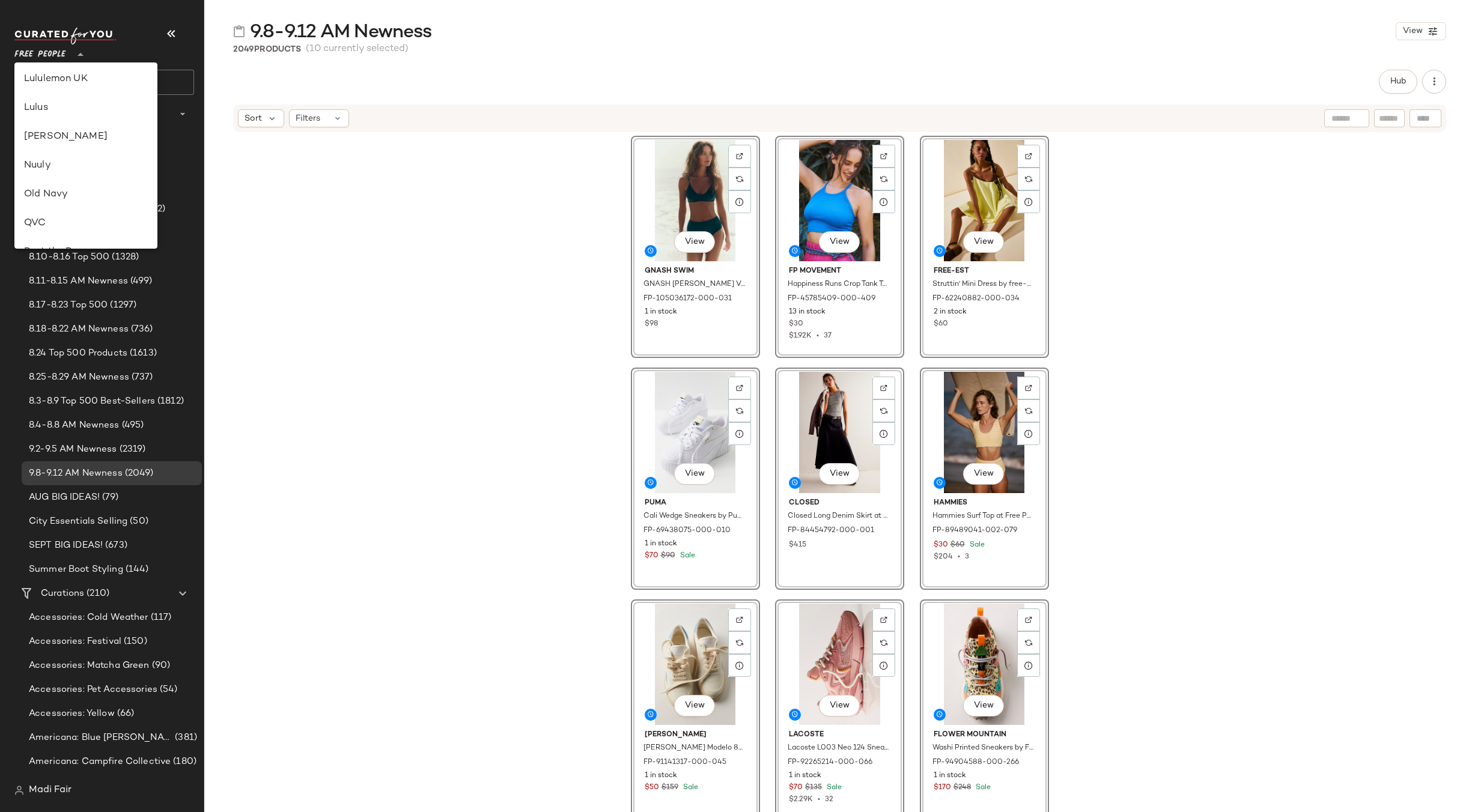
scroll to position [560, 0]
click at [74, 78] on div "Rent the Runway" at bounding box center [86, 70] width 143 height 29
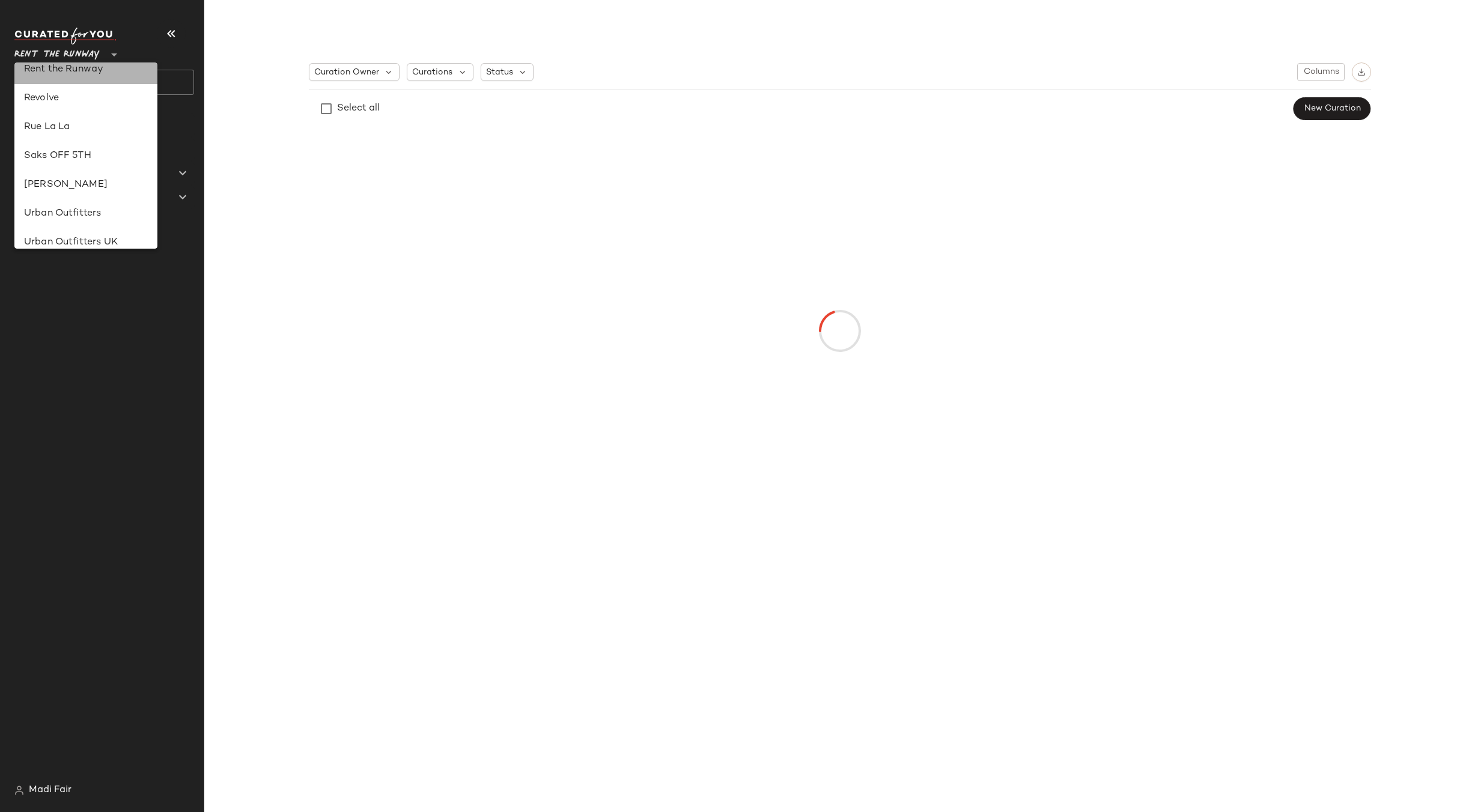
scroll to position [0, 0]
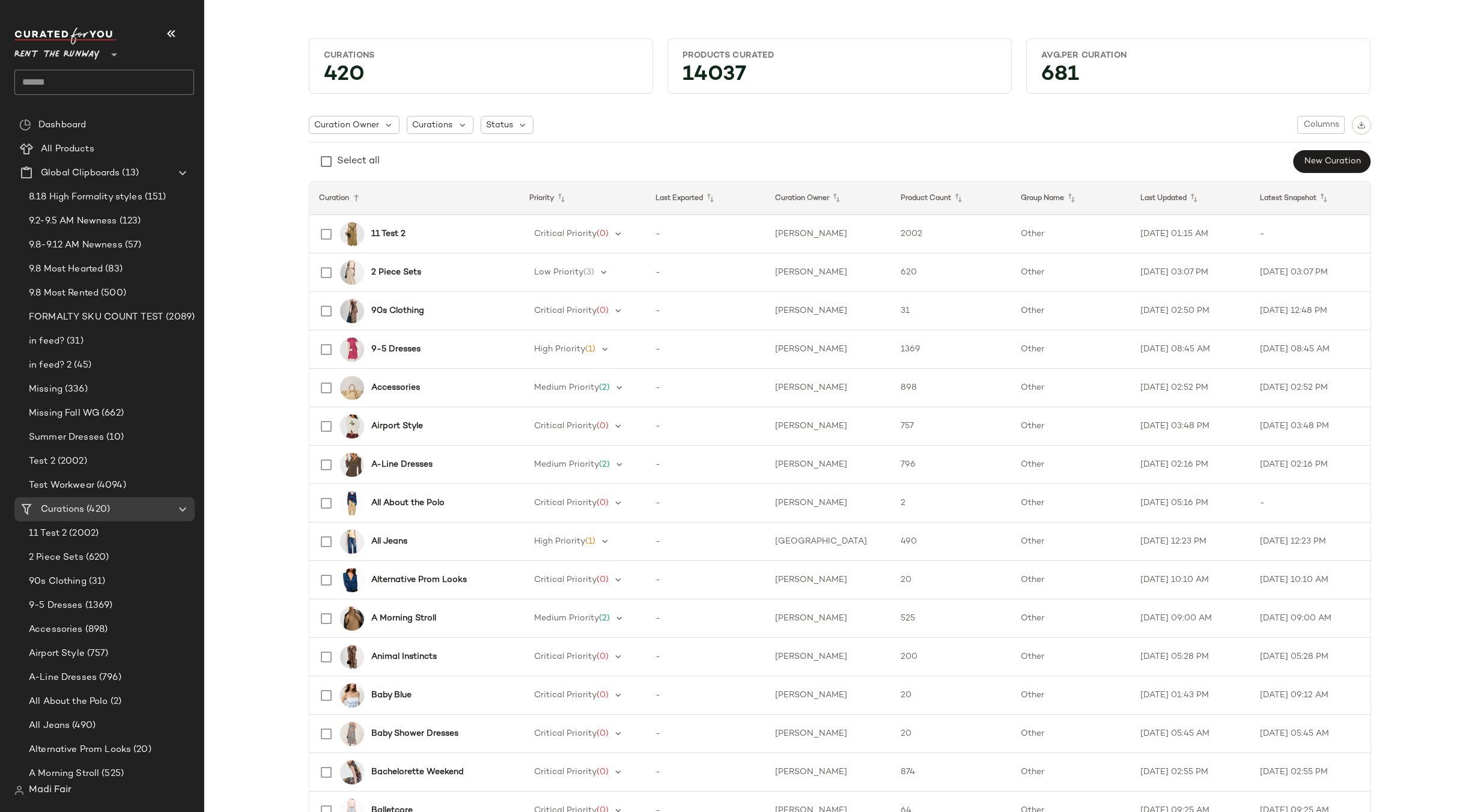
drag, startPoint x: 99, startPoint y: 241, endPoint x: 98, endPoint y: 236, distance: 5.1
click at [99, 241] on span "9.8-9.12 AM Newness" at bounding box center [76, 245] width 94 height 14
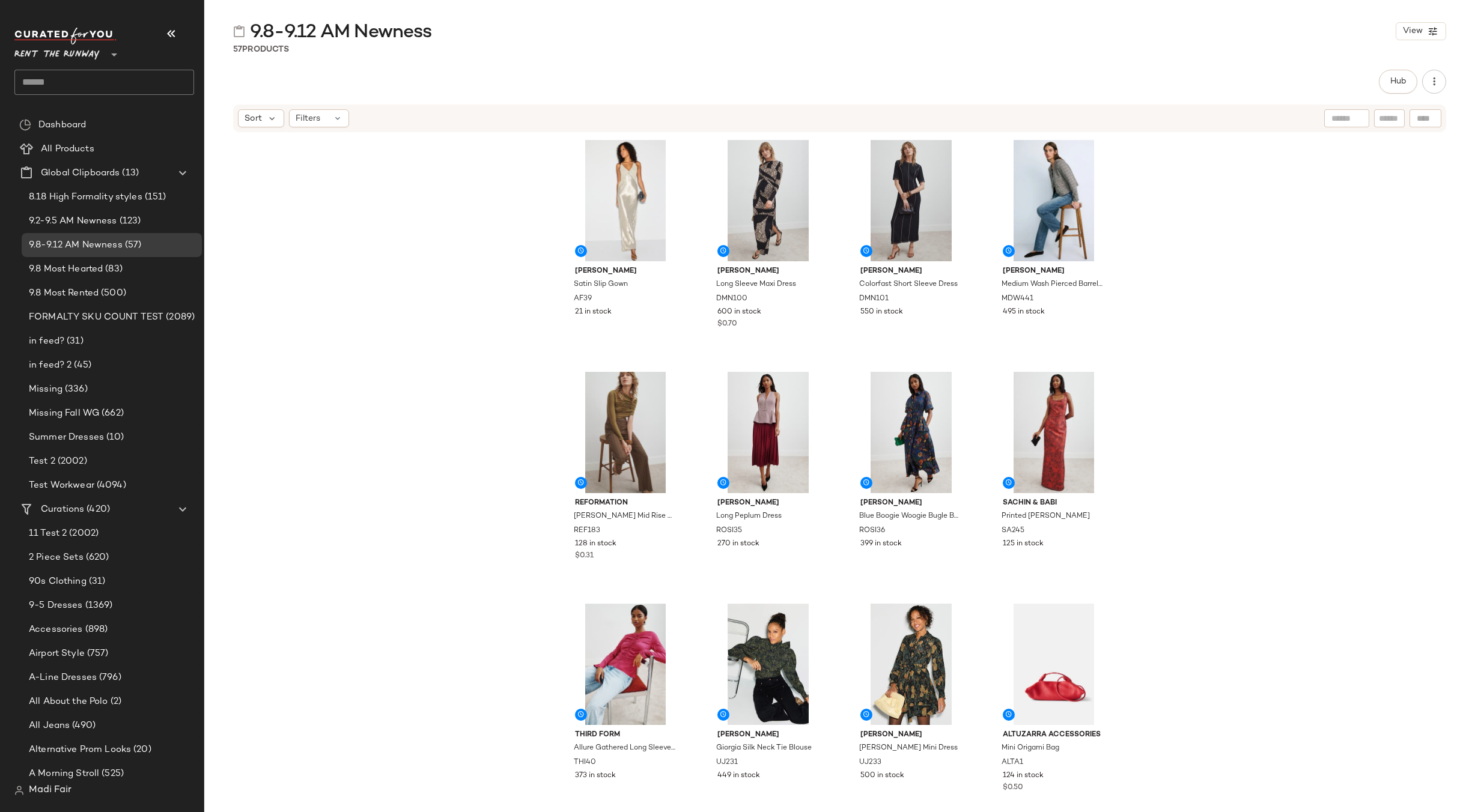
drag, startPoint x: 1263, startPoint y: 206, endPoint x: 1325, endPoint y: 106, distance: 117.7
click at [1263, 206] on div "Alberta Ferretti Satin Slip Gown AF39 21 in stock Donna Morgan Long Sleeve Maxi…" at bounding box center [839, 491] width 1271 height 715
click at [1409, 71] on button "Hub" at bounding box center [1398, 81] width 38 height 24
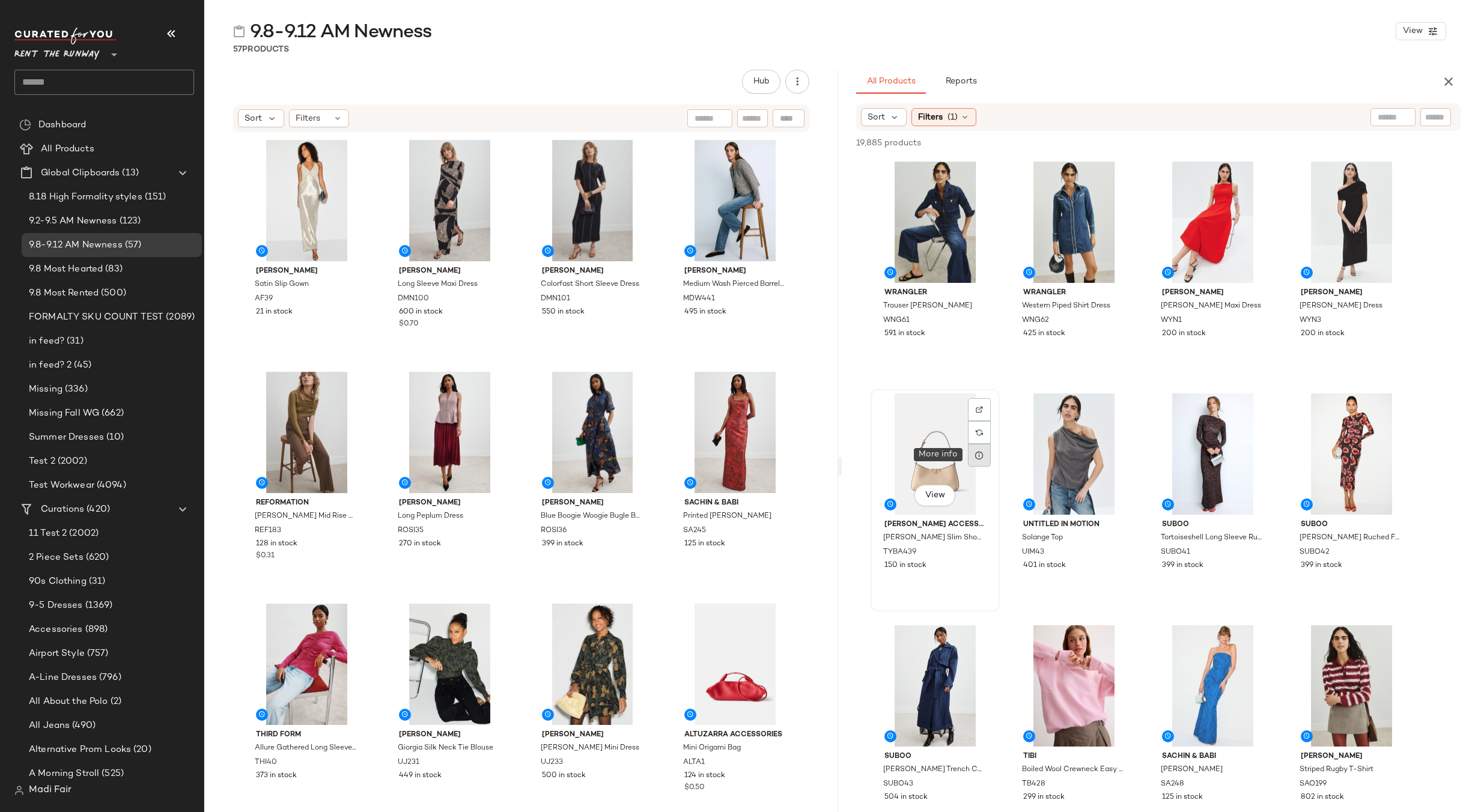
click at [983, 460] on icon at bounding box center [980, 455] width 10 height 10
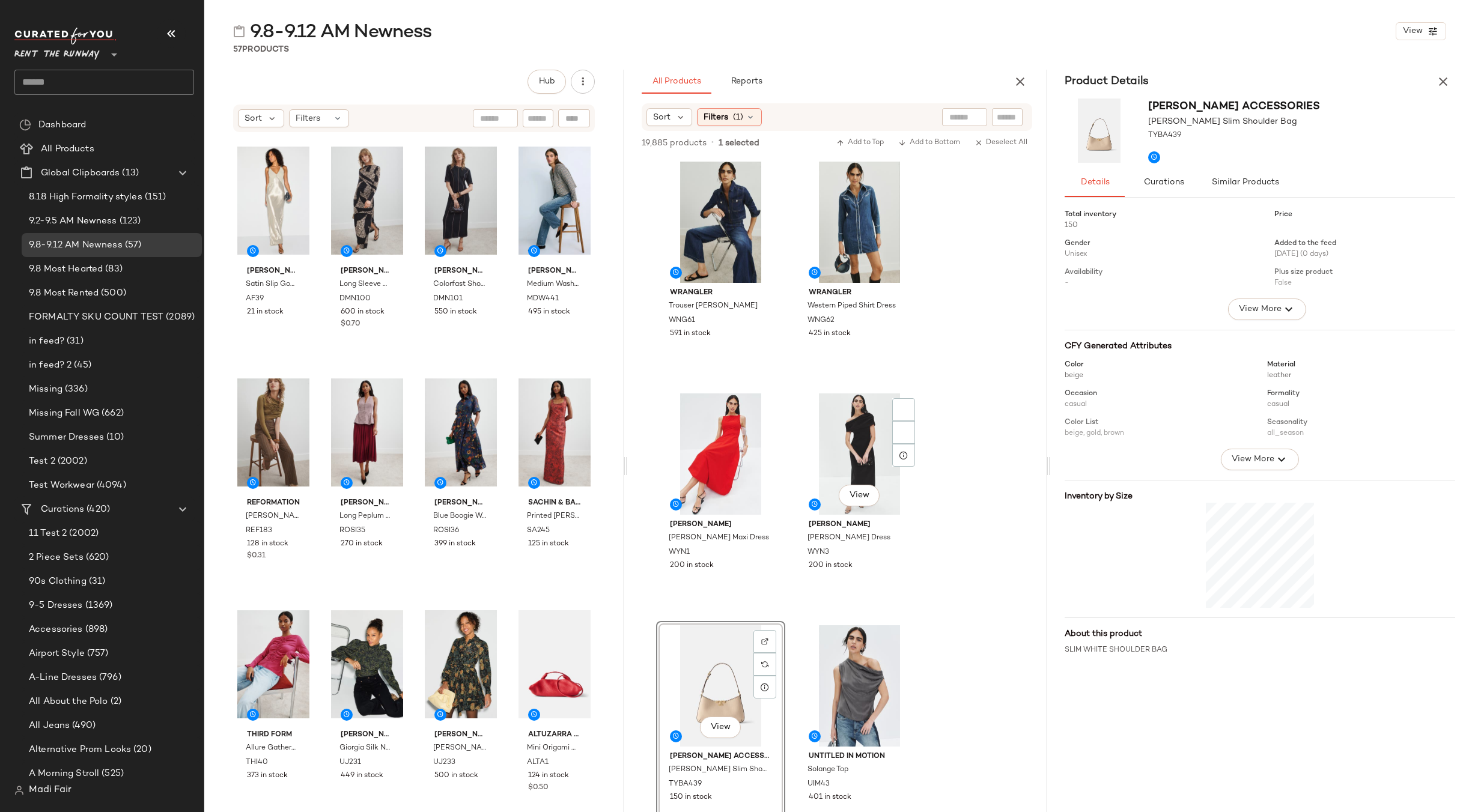
scroll to position [480, 0]
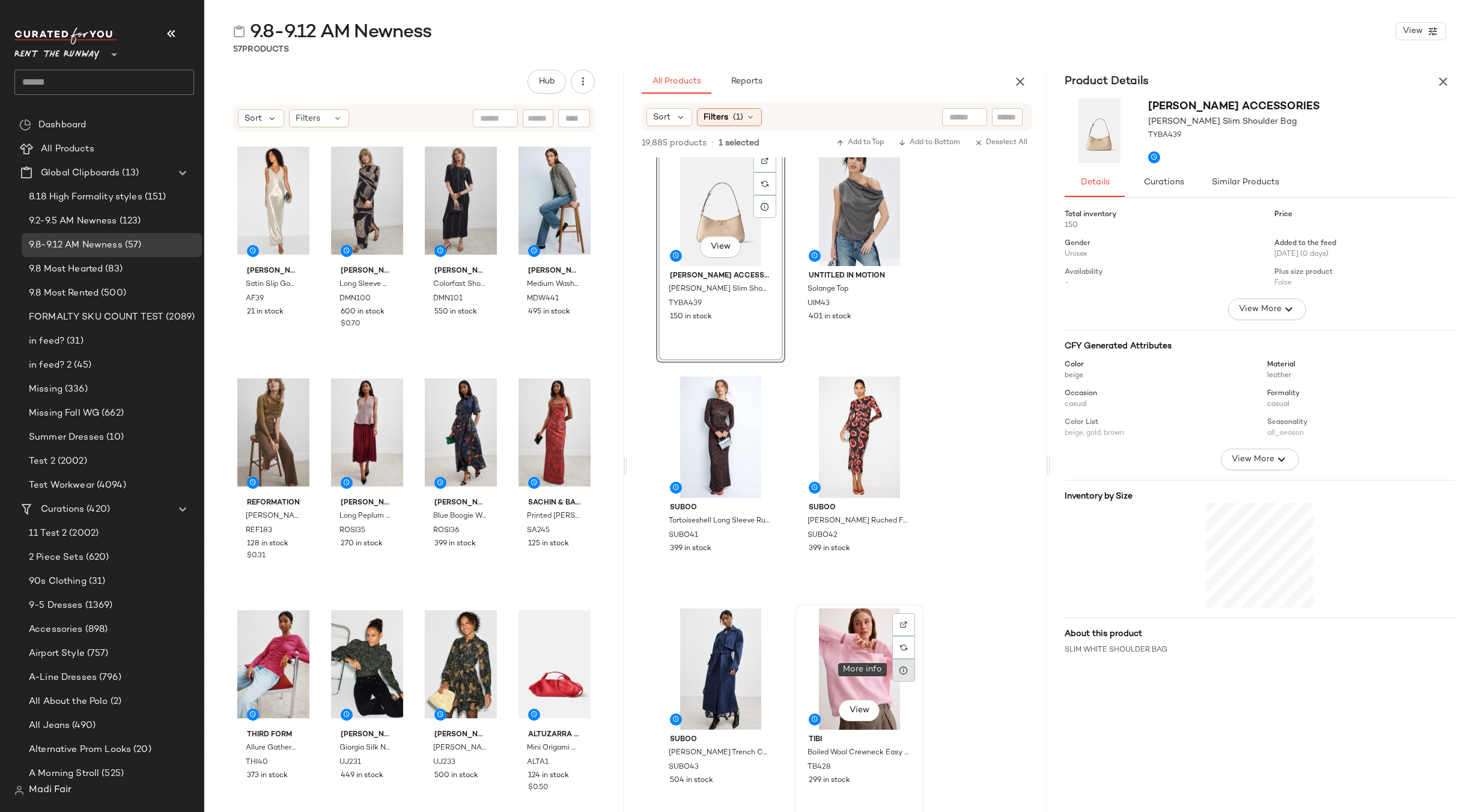
click at [898, 667] on div at bounding box center [903, 670] width 23 height 23
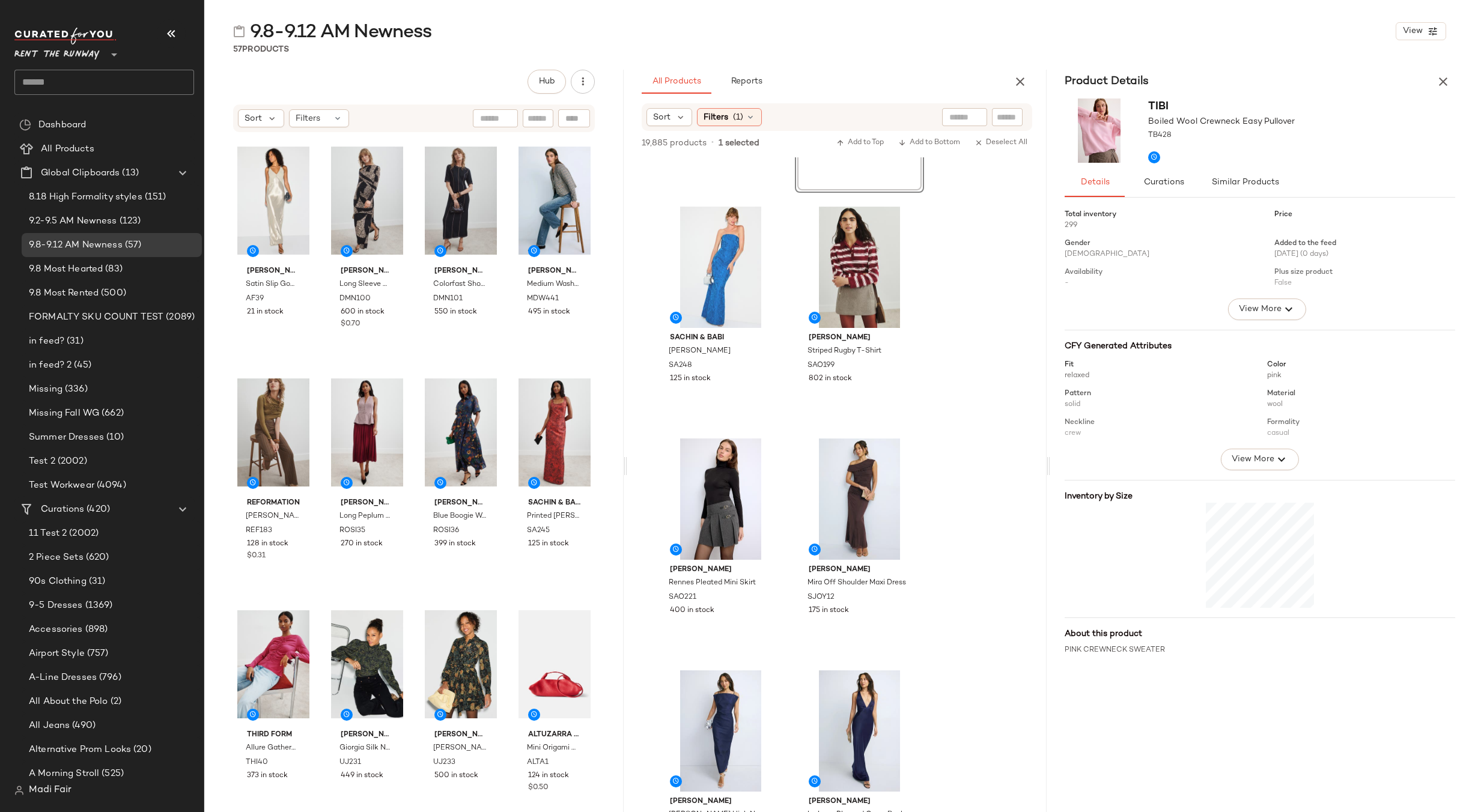
scroll to position [1321, 0]
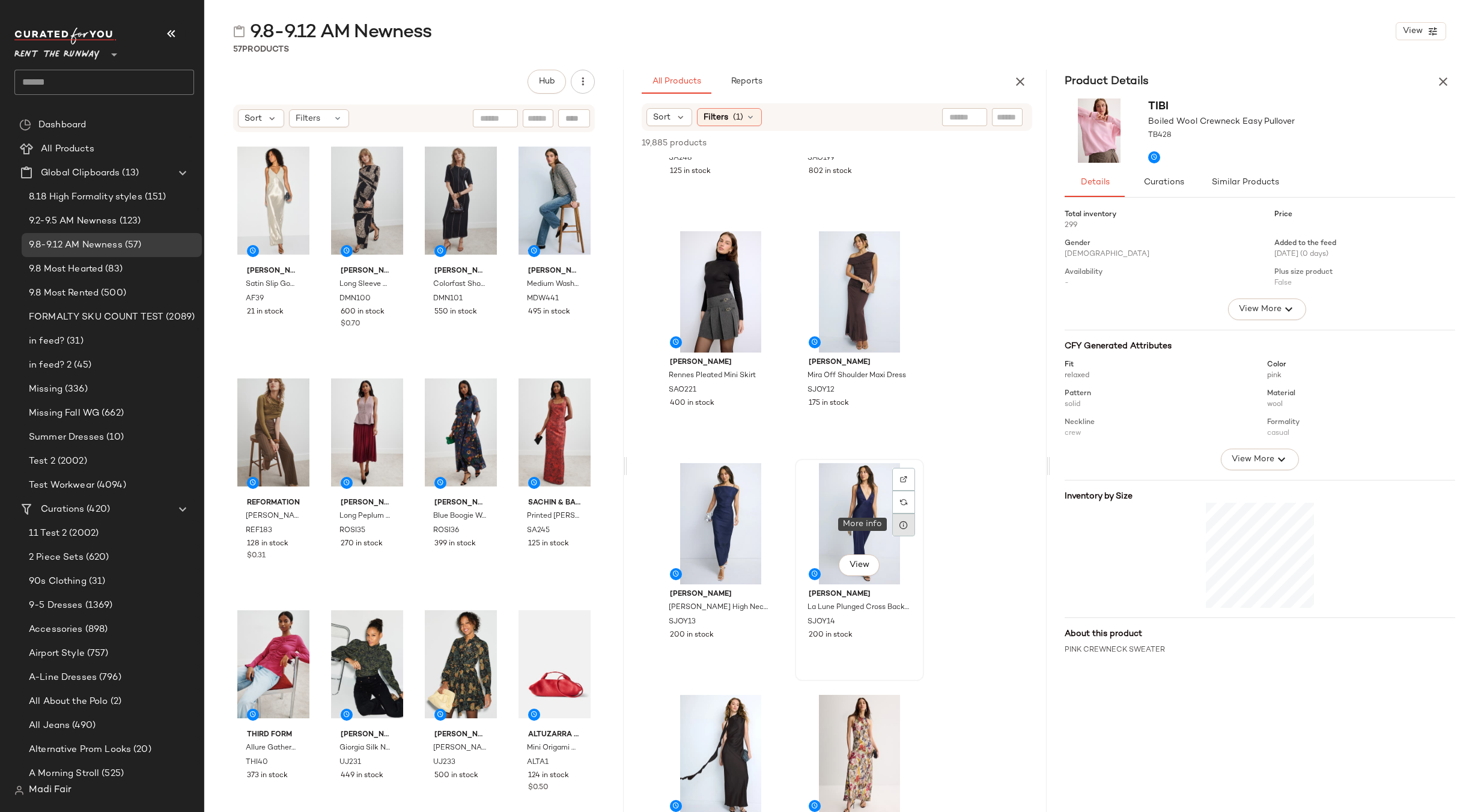
click at [905, 530] on div at bounding box center [903, 525] width 23 height 23
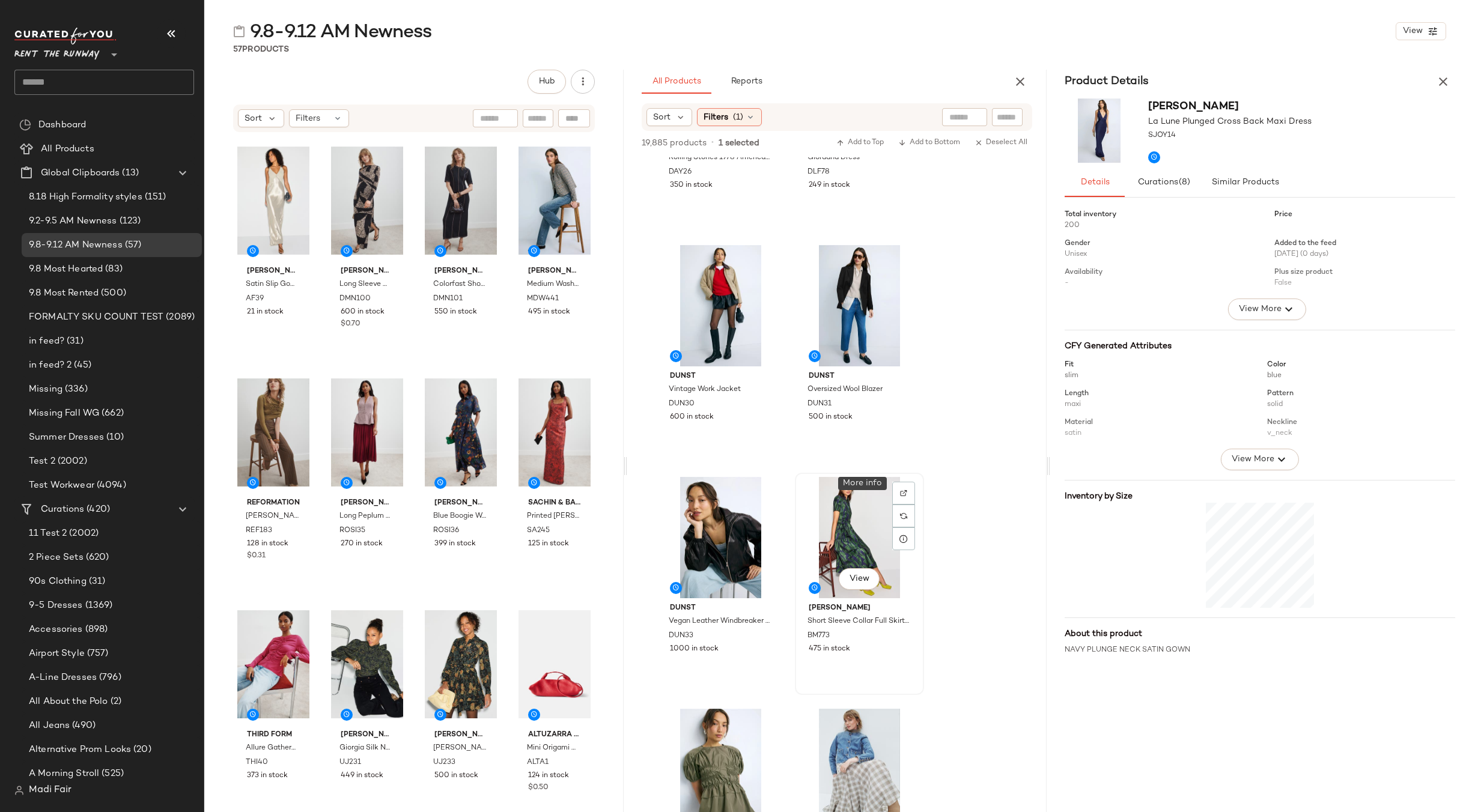
scroll to position [4144, 0]
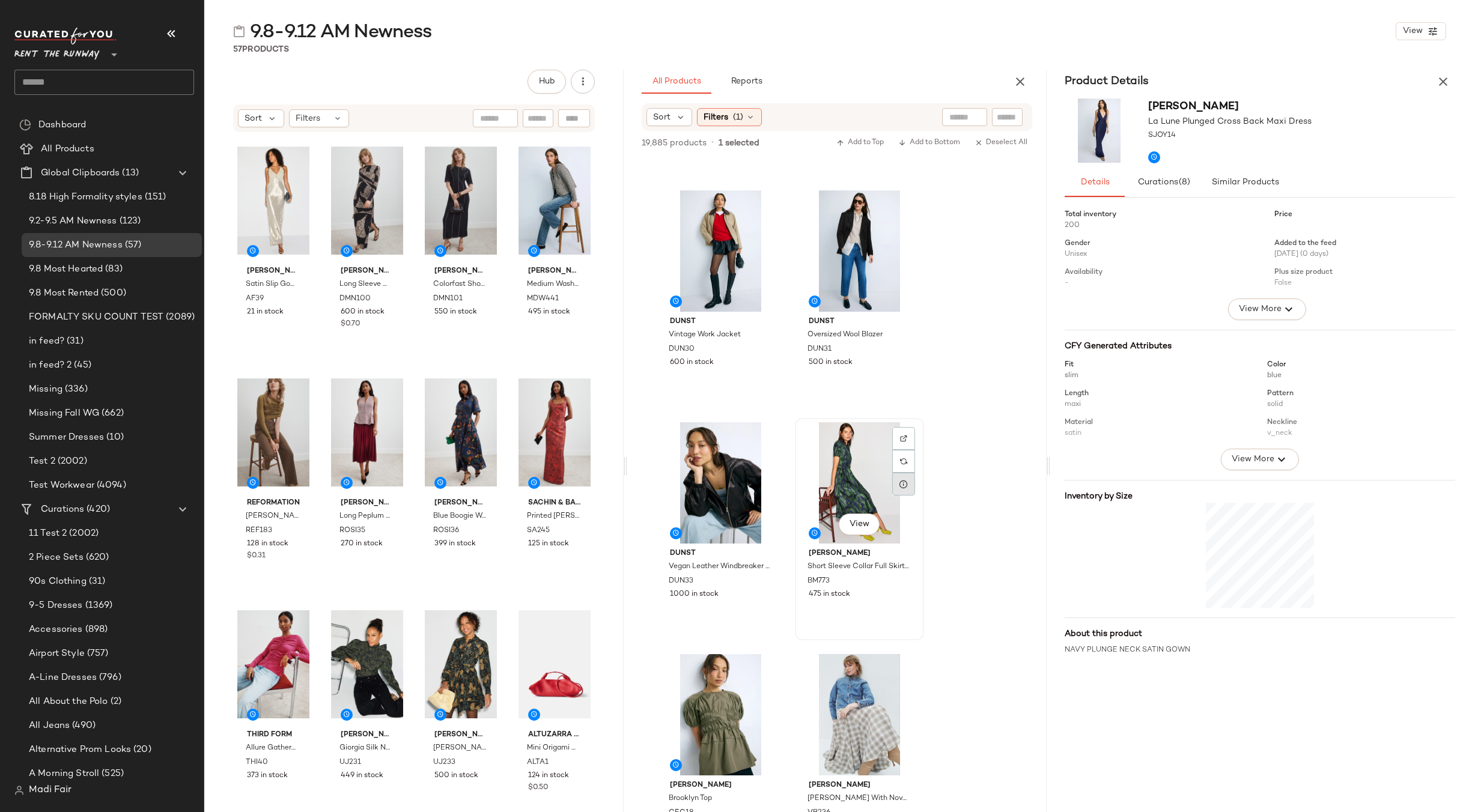
click at [904, 476] on div at bounding box center [903, 484] width 23 height 23
click at [773, 720] on div at bounding box center [764, 715] width 23 height 23
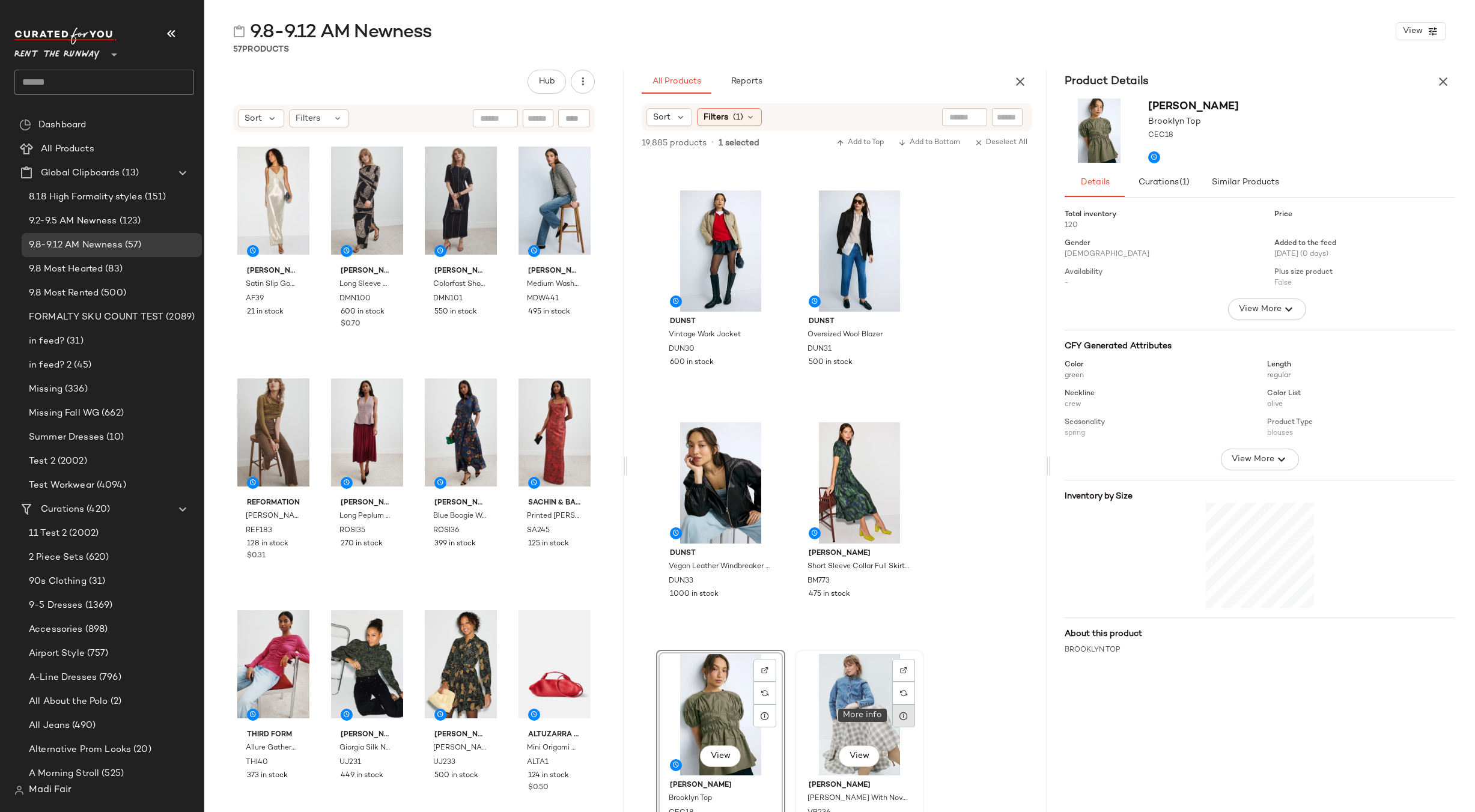
click at [903, 714] on icon at bounding box center [904, 716] width 10 height 10
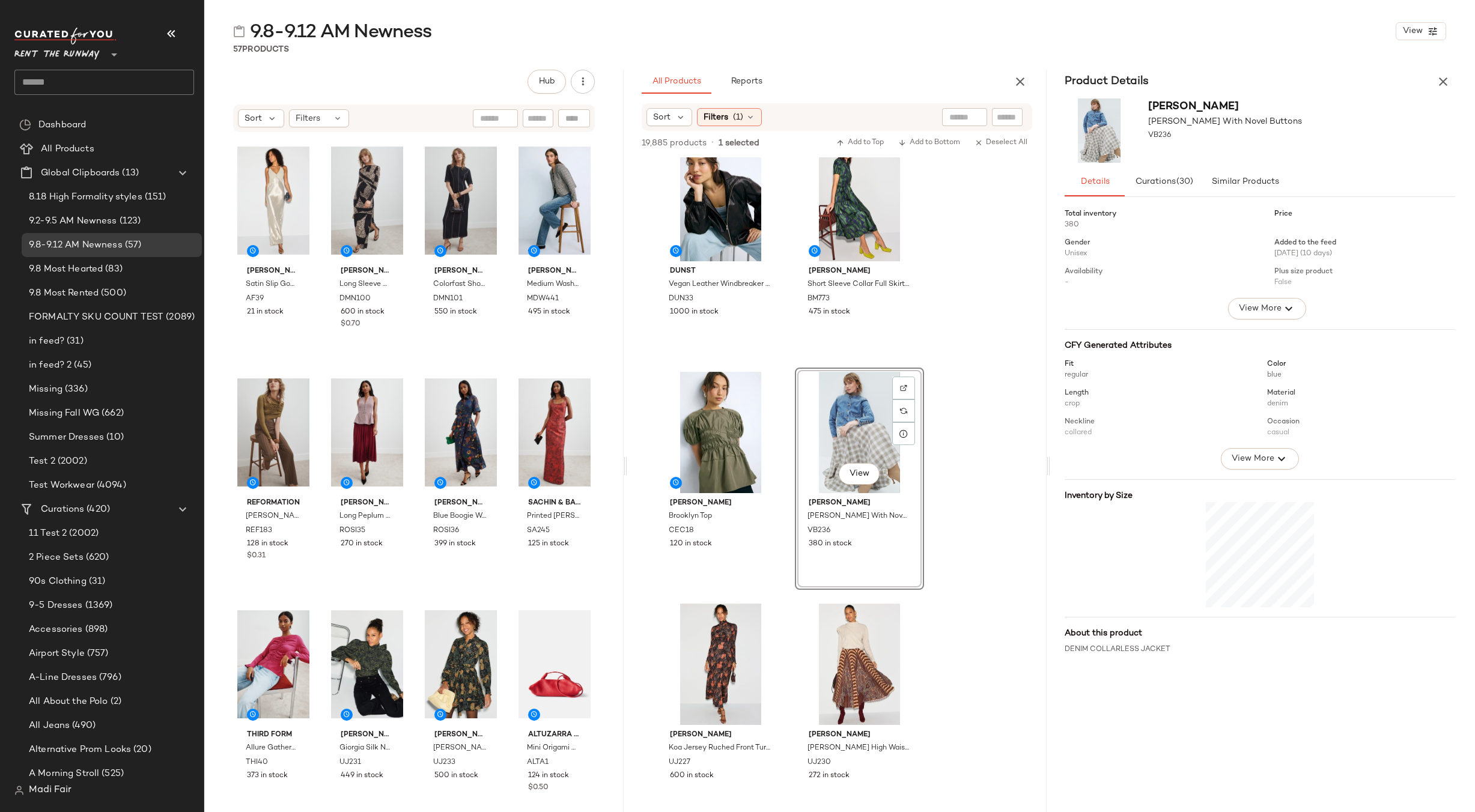
scroll to position [4444, 0]
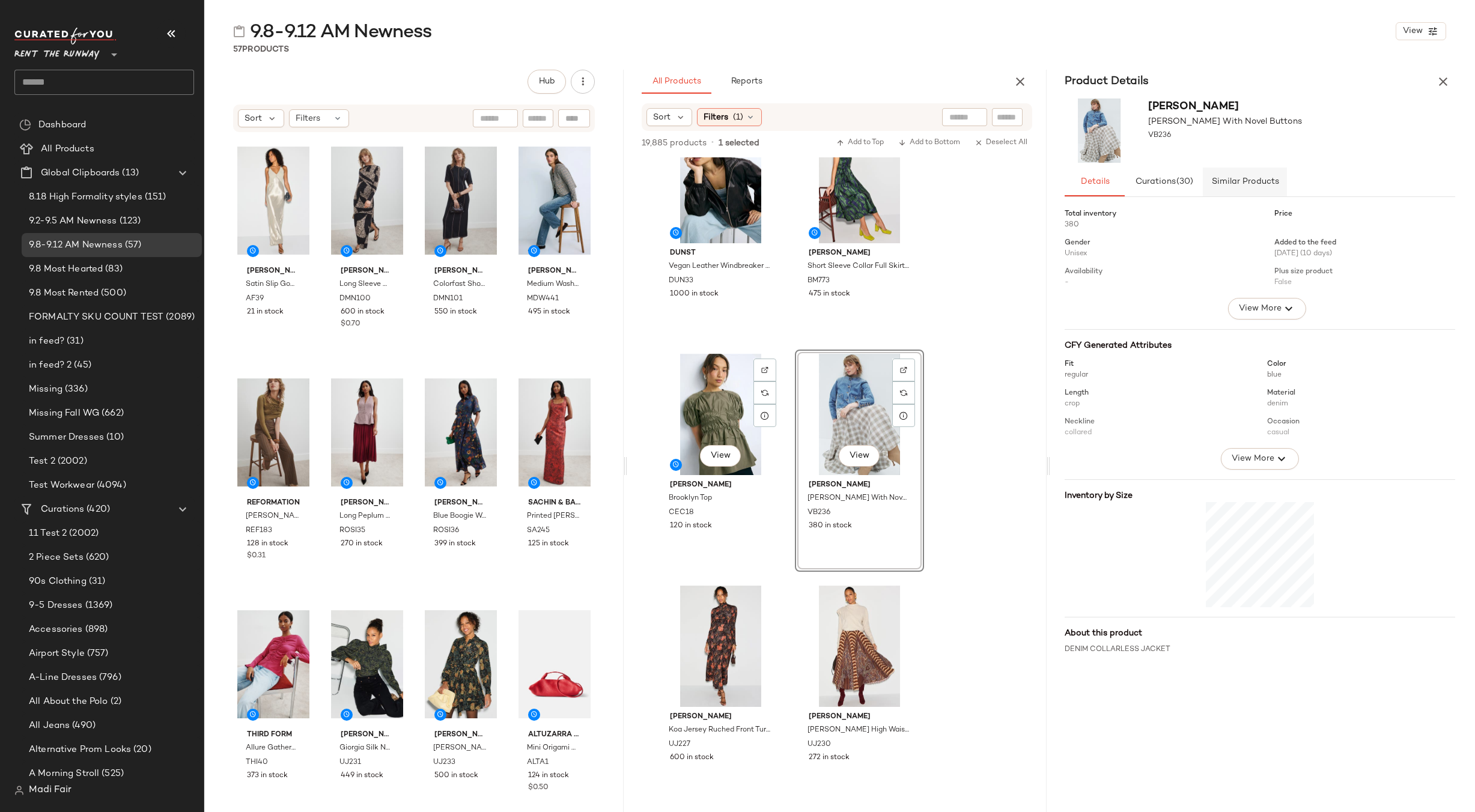
click at [717, 375] on div "View" at bounding box center [721, 414] width 121 height 121
click at [1445, 85] on icon "button" at bounding box center [1442, 81] width 14 height 14
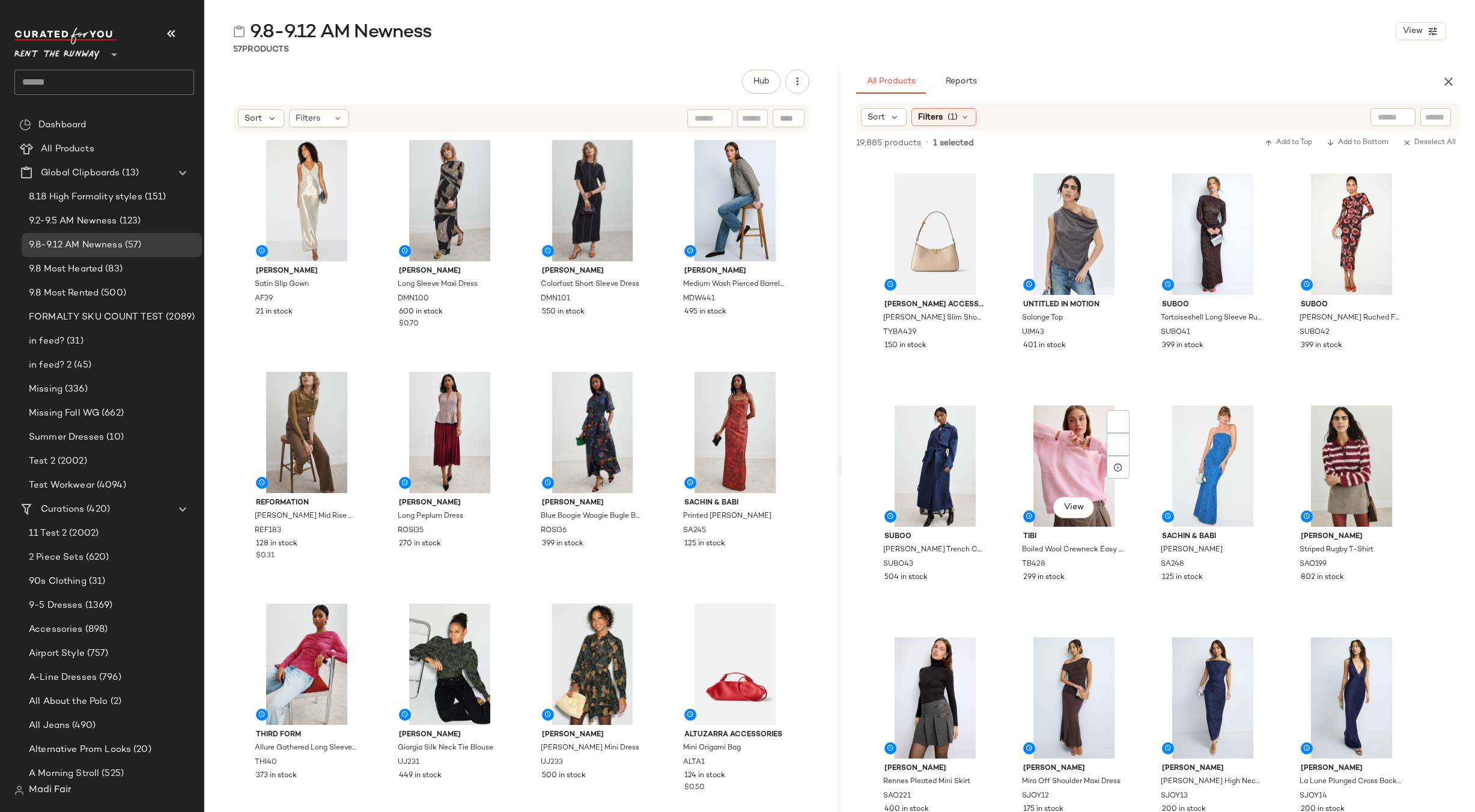
scroll to position [0, 0]
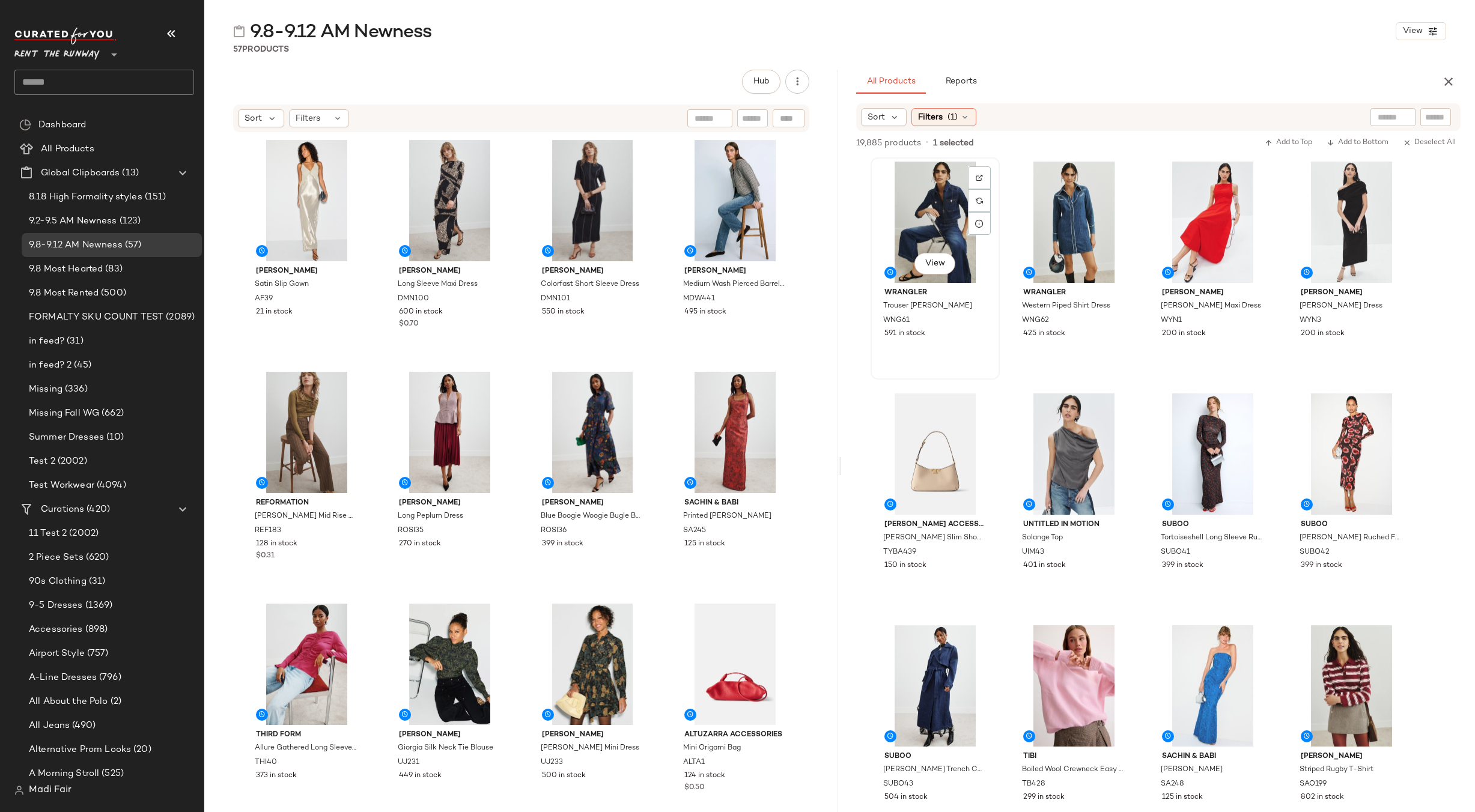
click at [921, 194] on div "View" at bounding box center [935, 222] width 121 height 121
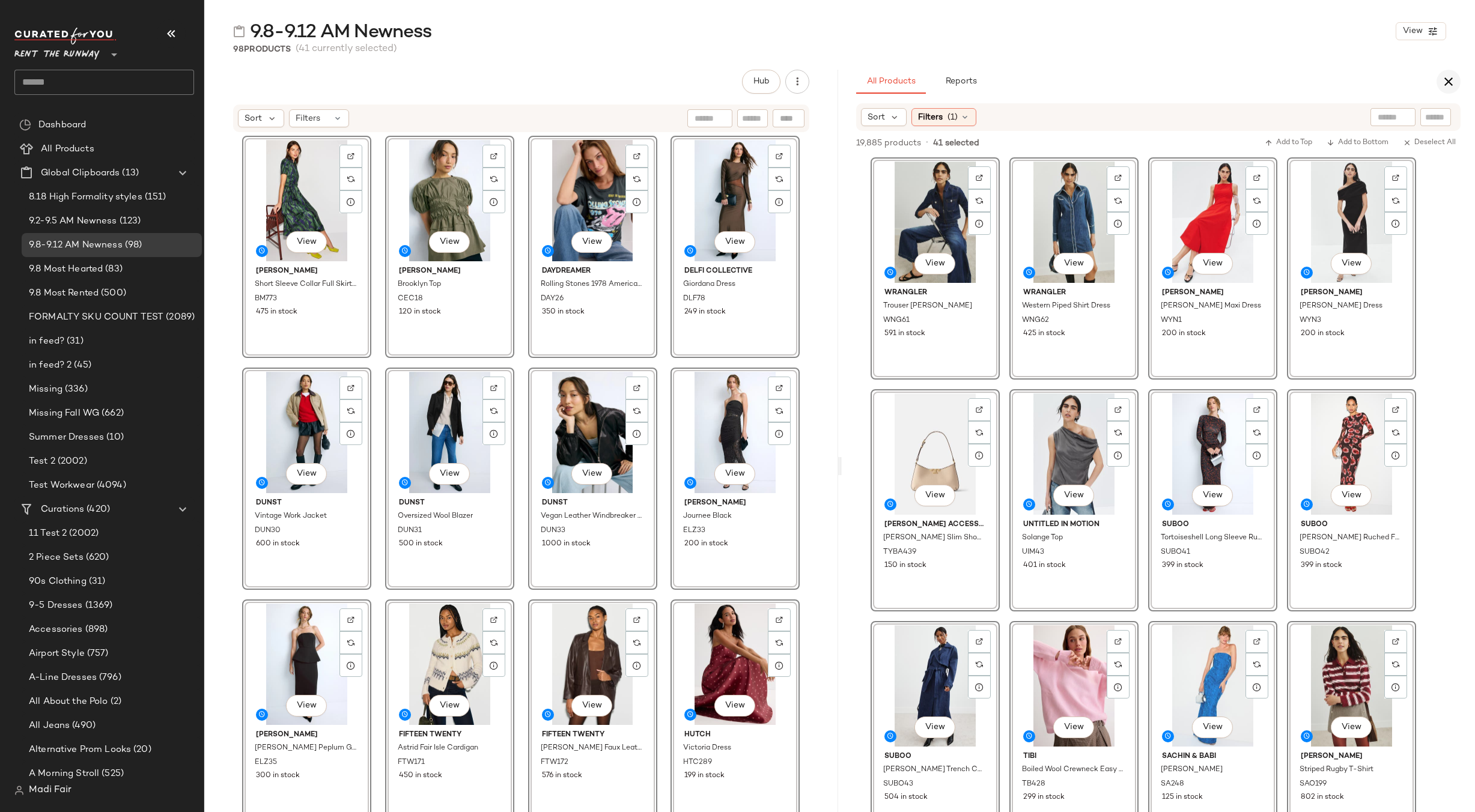
click at [1453, 77] on icon "button" at bounding box center [1448, 81] width 14 height 14
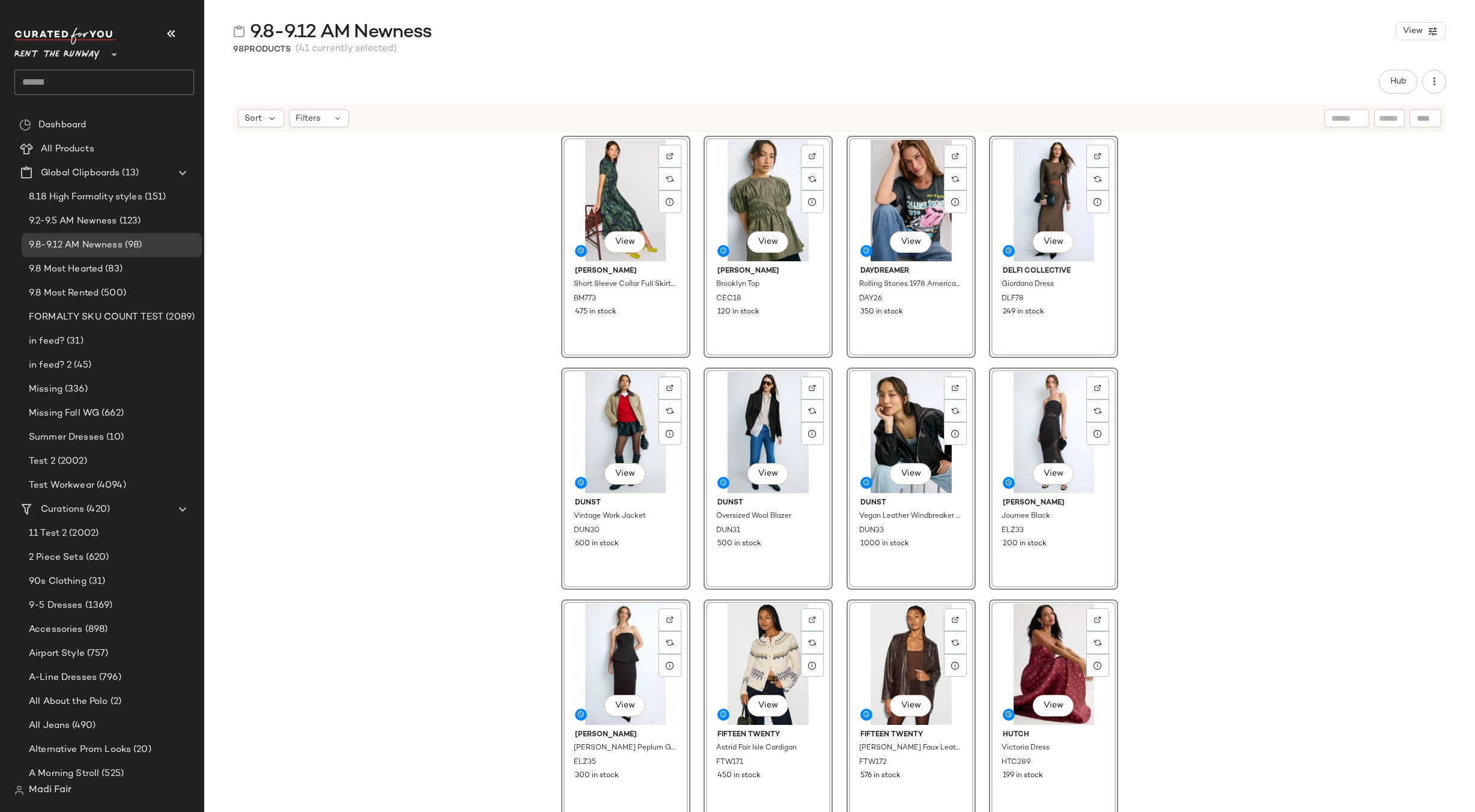
click at [82, 51] on span "Rent the Runway" at bounding box center [57, 51] width 86 height 22
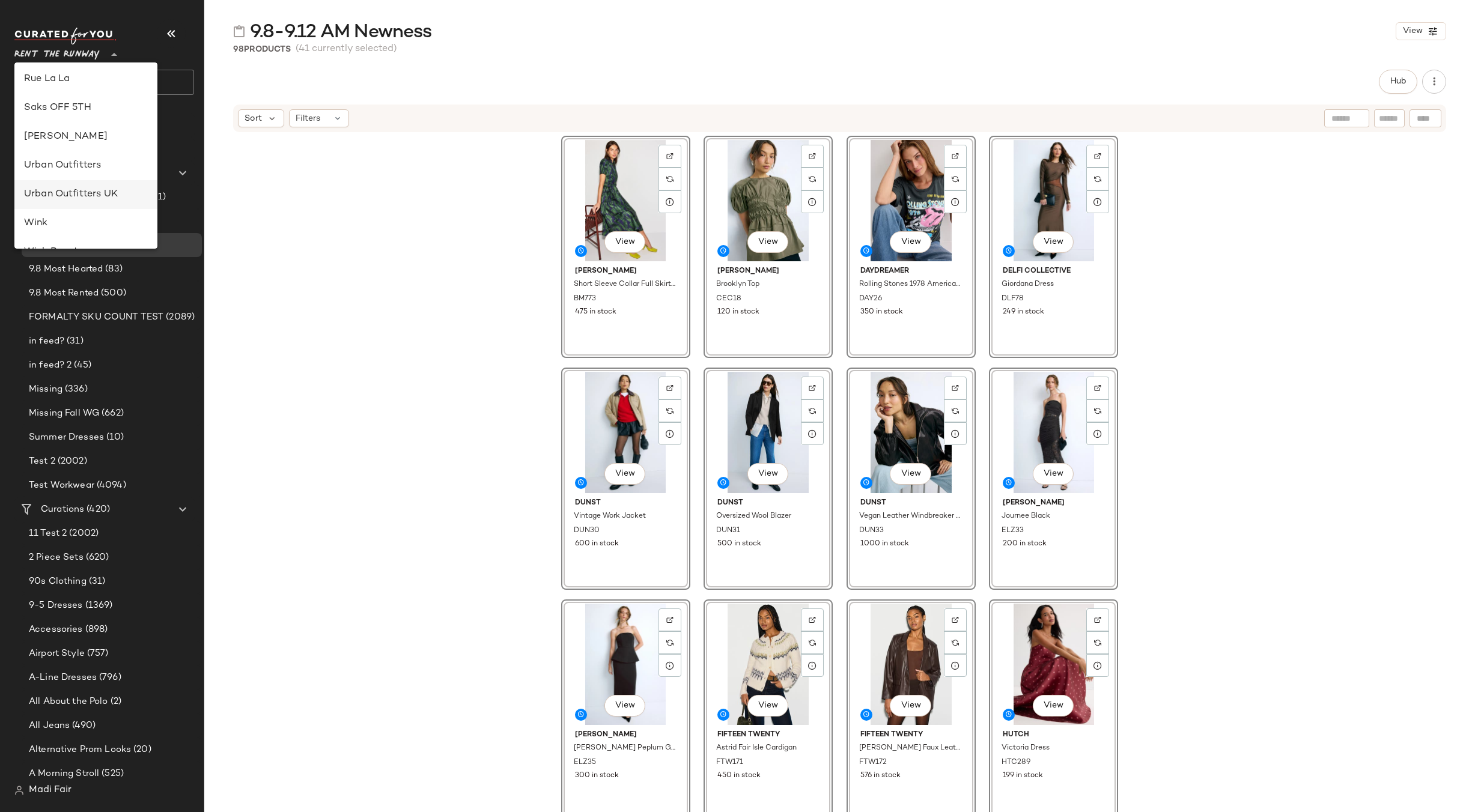
scroll to position [659, 0]
click at [105, 114] on div "Urban Outfitters" at bounding box center [86, 114] width 124 height 14
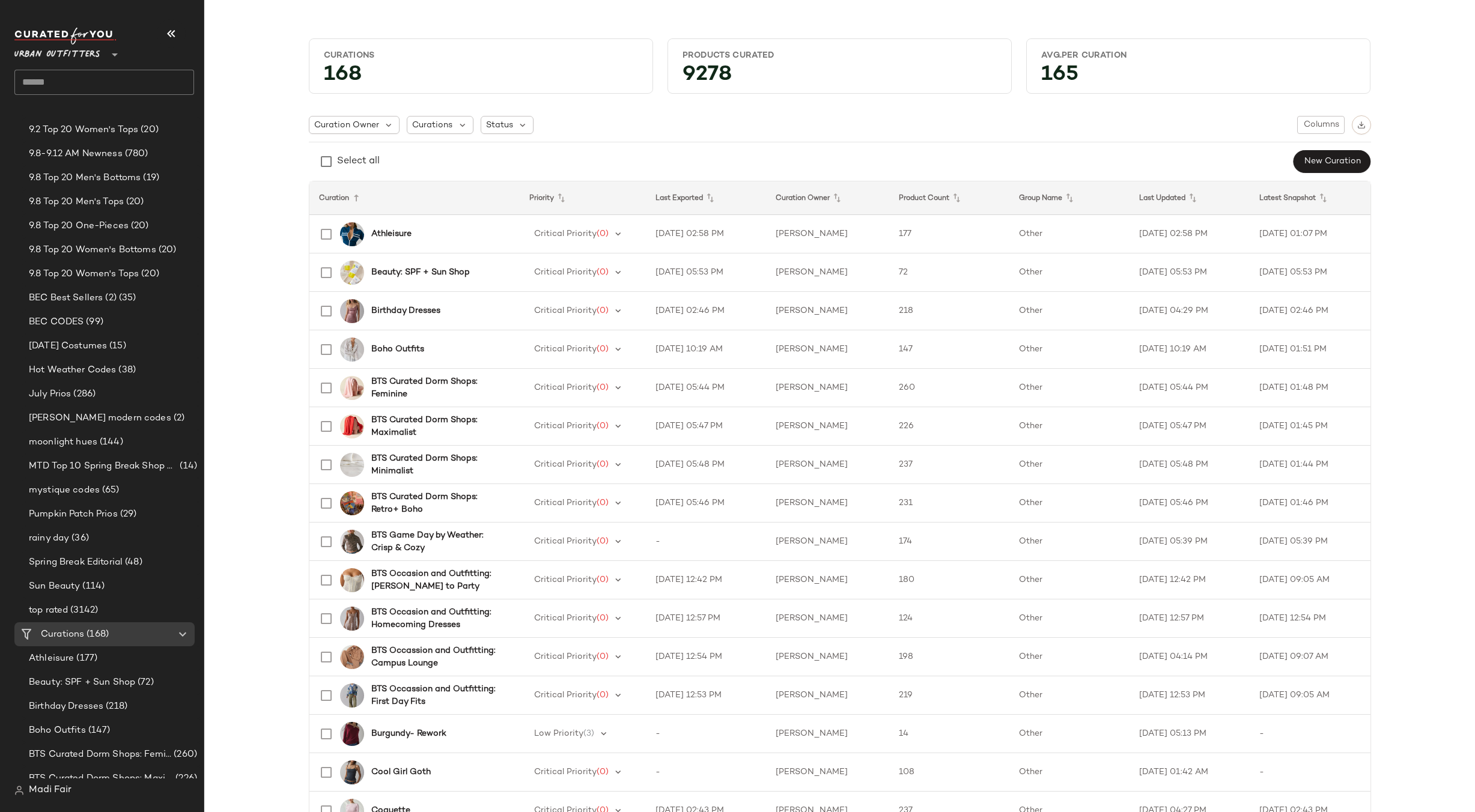
scroll to position [721, 0]
click at [92, 150] on span "9.8-9.12 AM Newness" at bounding box center [76, 149] width 94 height 14
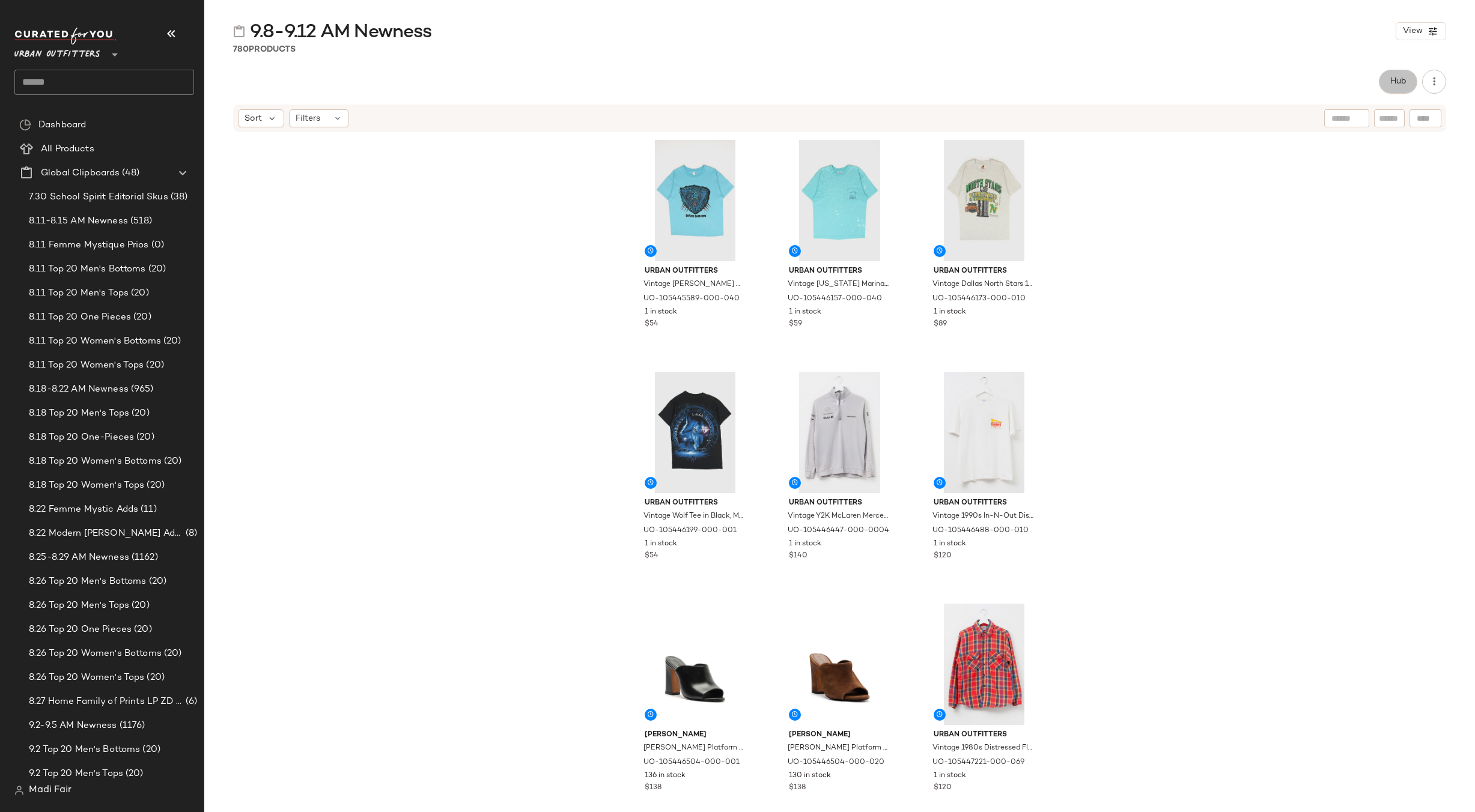
click at [1381, 86] on button "Hub" at bounding box center [1398, 81] width 38 height 24
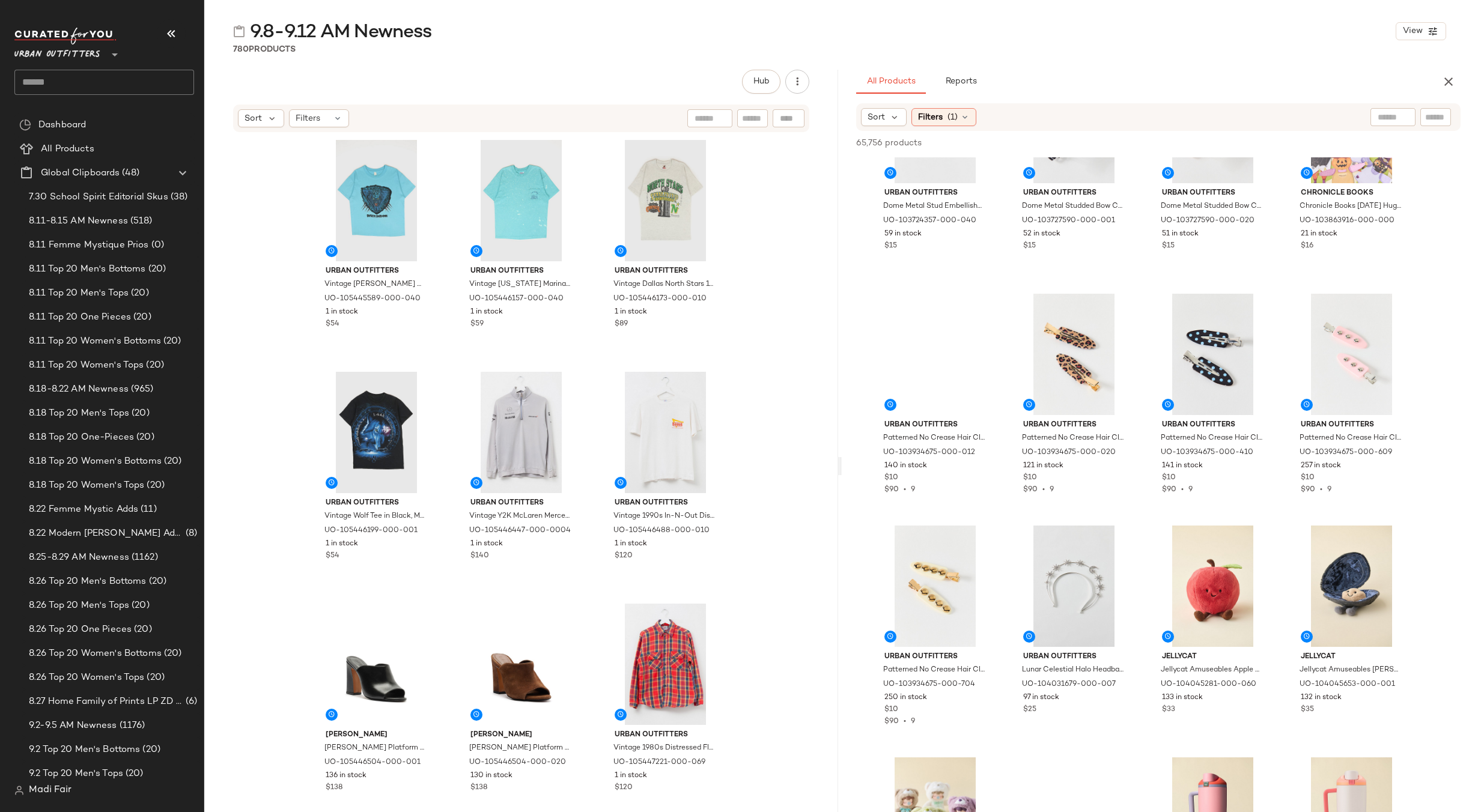
scroll to position [5525, 0]
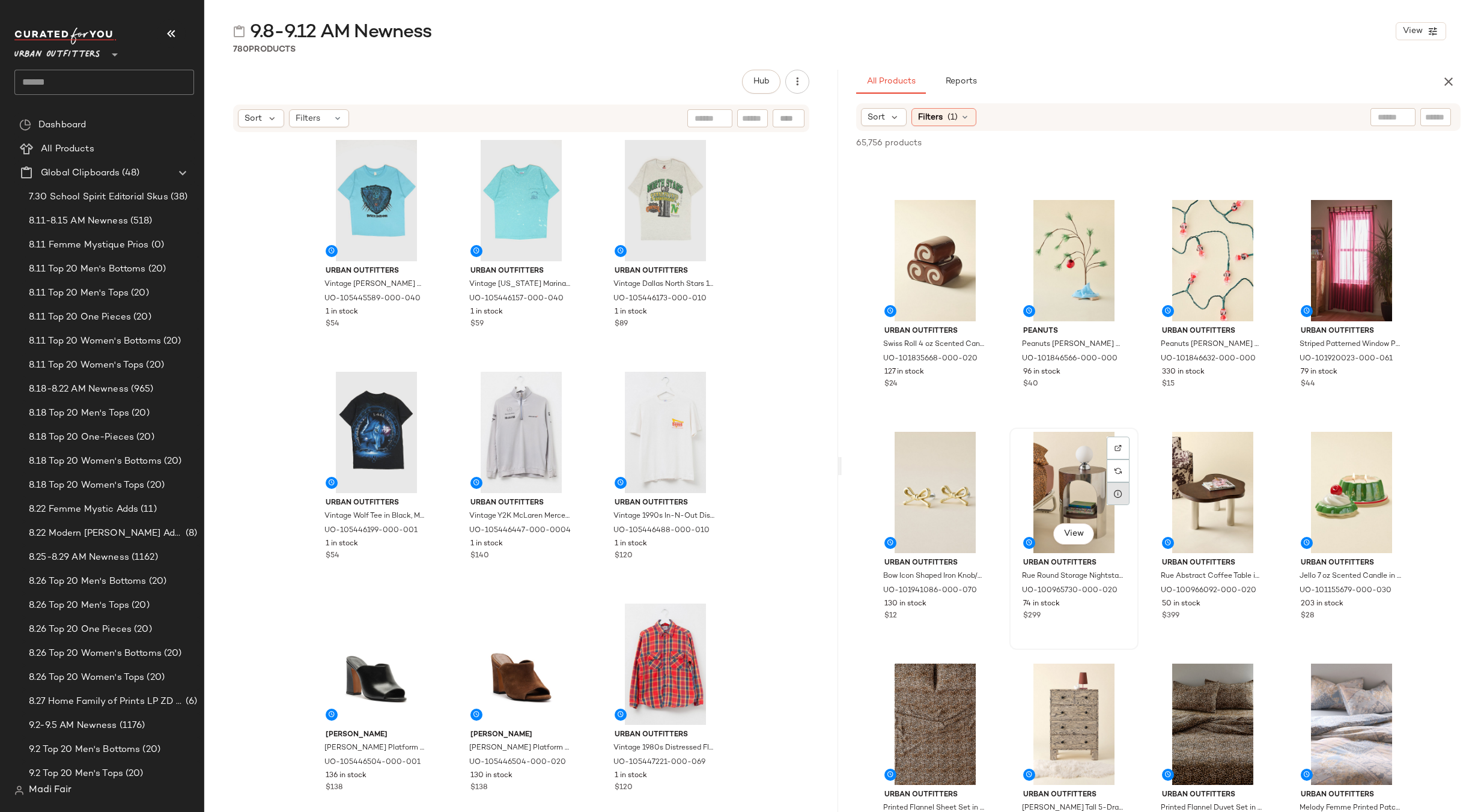
click at [1122, 495] on icon at bounding box center [1118, 494] width 10 height 10
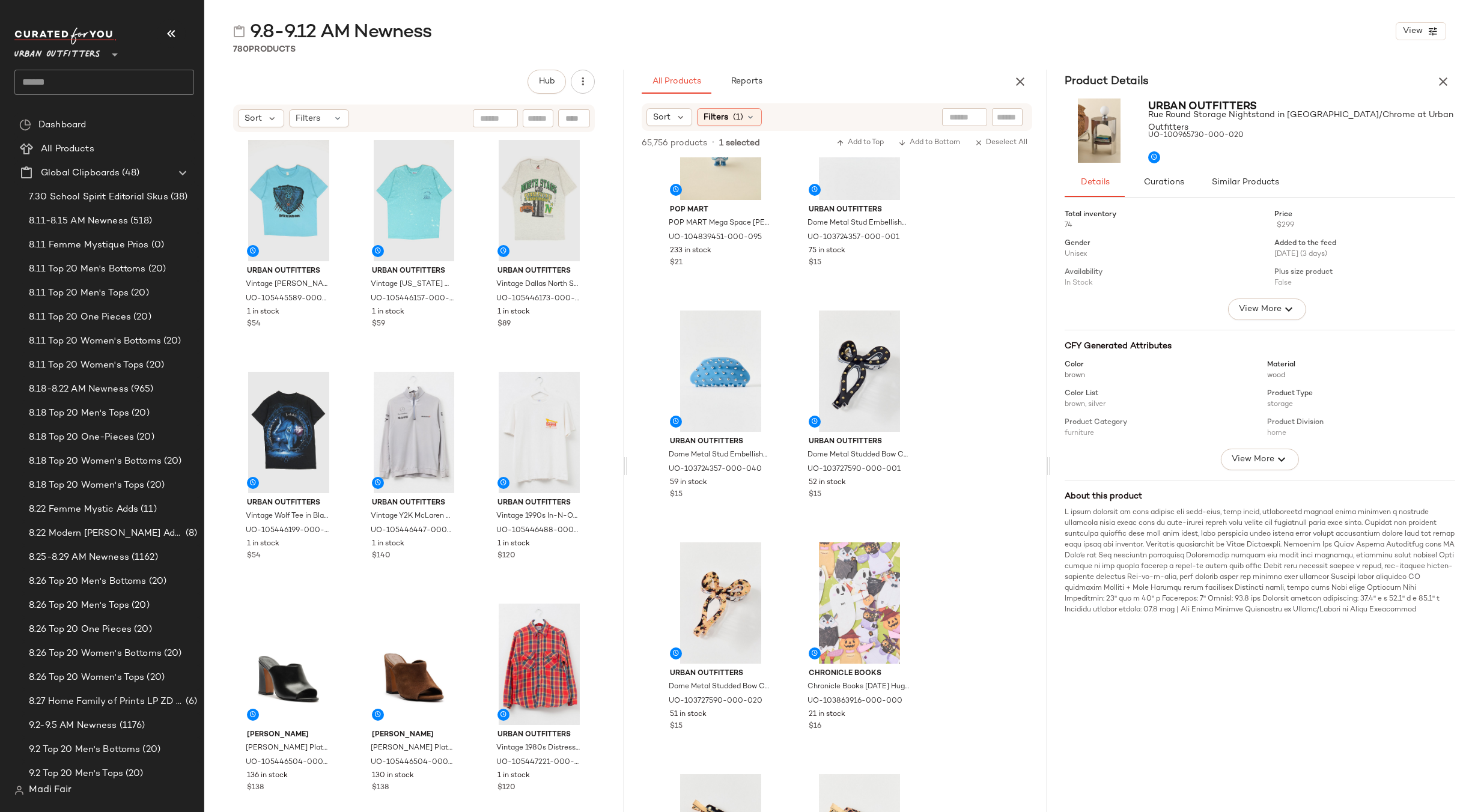
scroll to position [8455, 0]
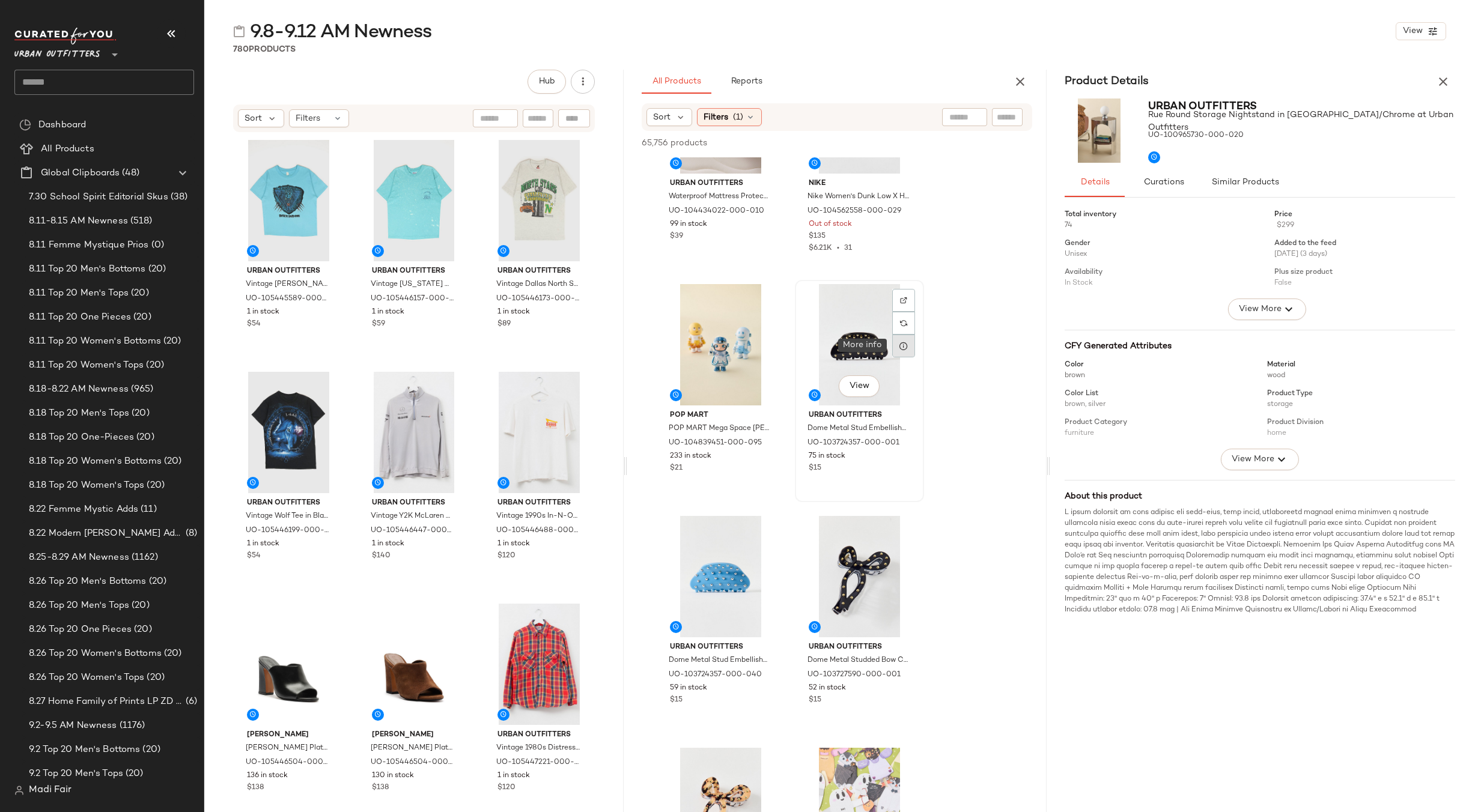
click at [902, 336] on div at bounding box center [903, 346] width 23 height 23
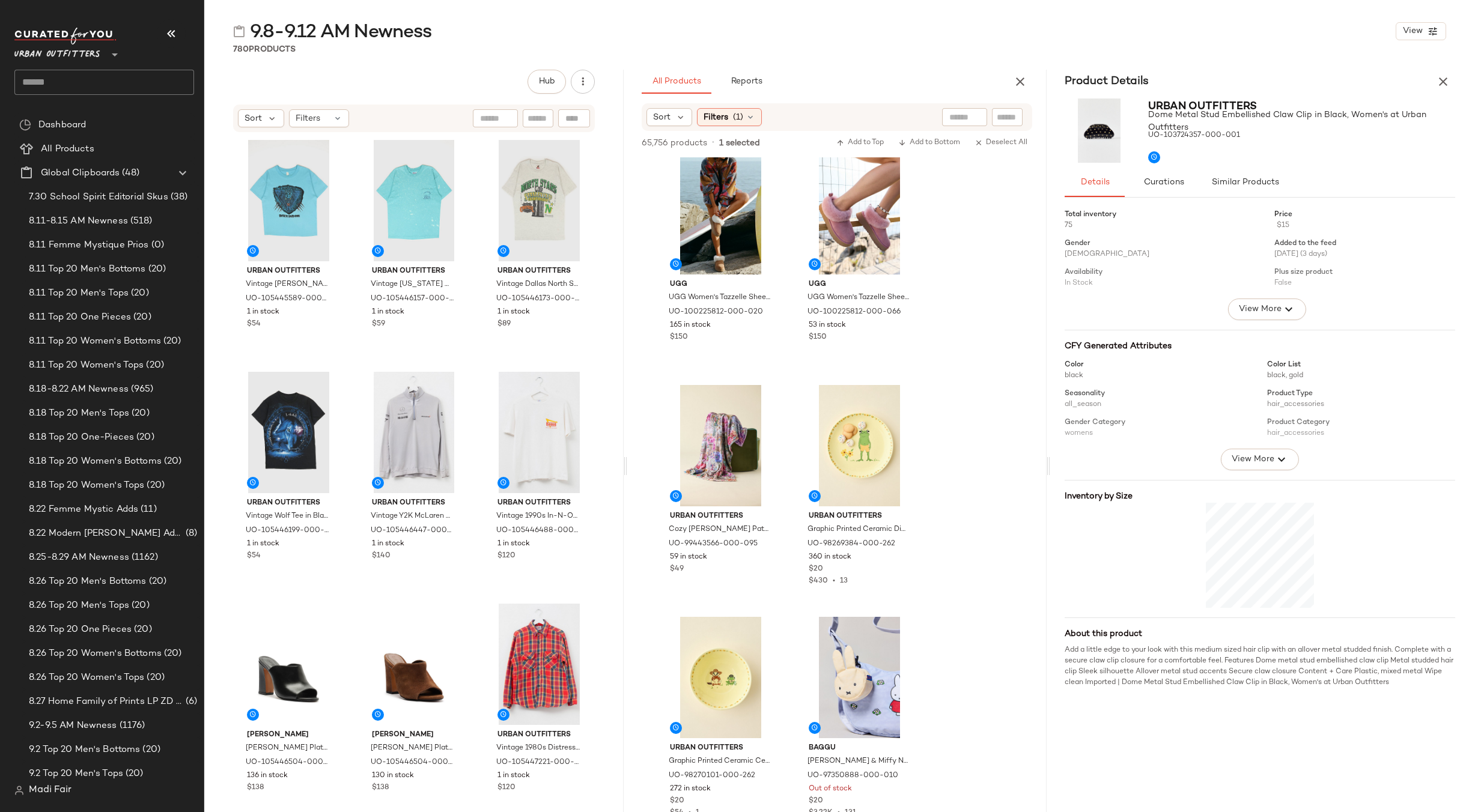
scroll to position [5152, 0]
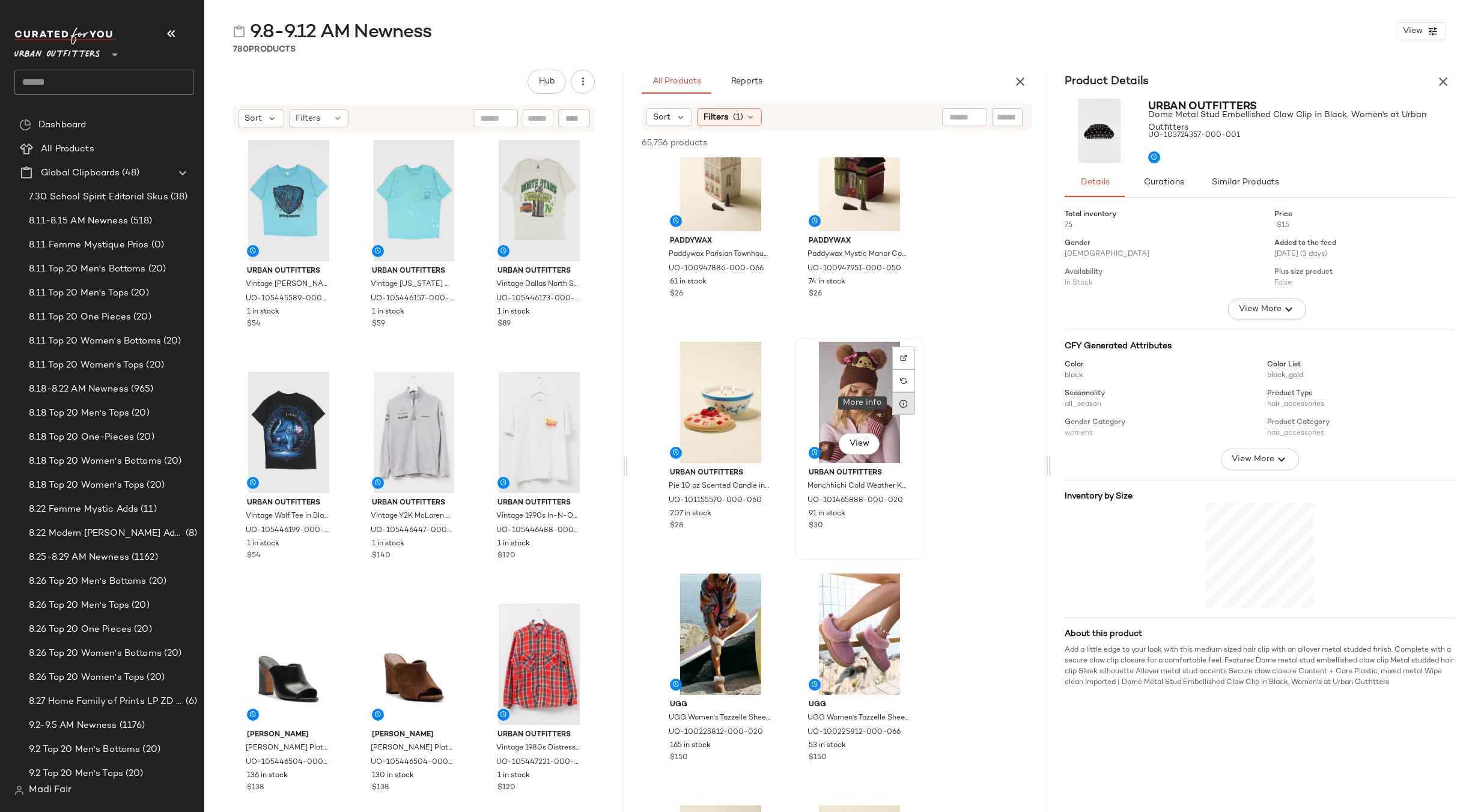
click at [898, 413] on div at bounding box center [903, 404] width 23 height 23
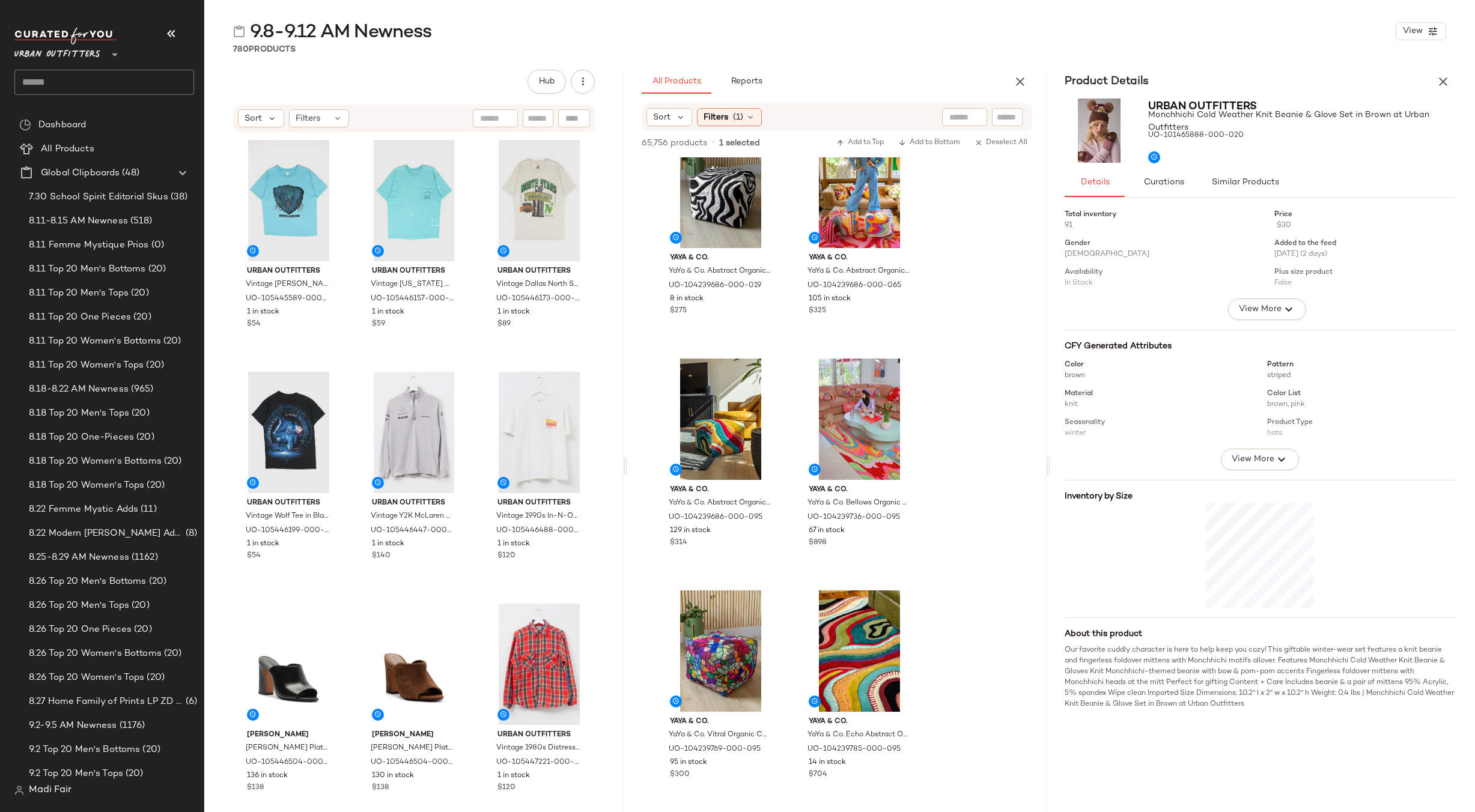
scroll to position [3410, 0]
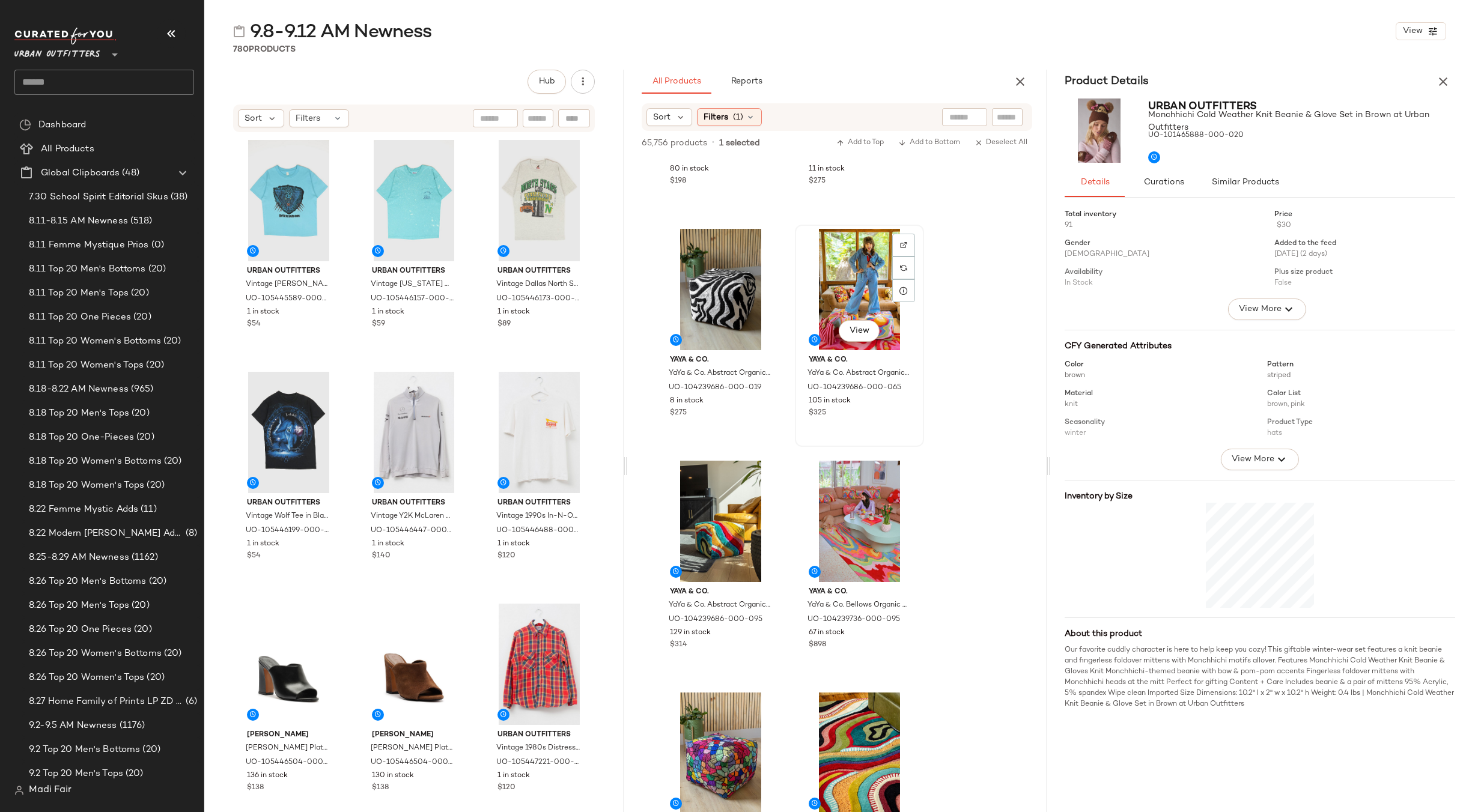
click at [856, 235] on div "View" at bounding box center [860, 289] width 121 height 121
click at [906, 287] on icon at bounding box center [904, 291] width 10 height 10
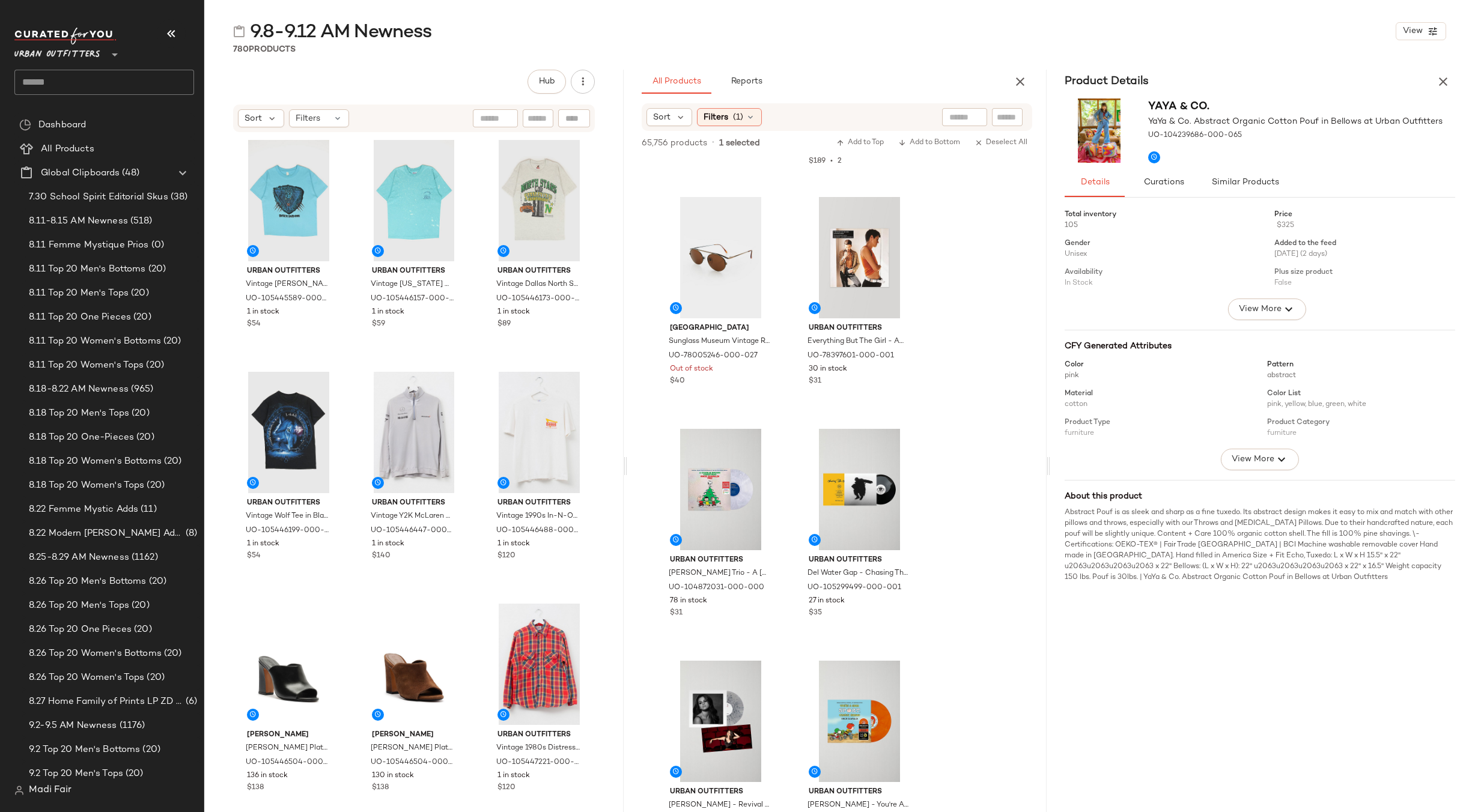
scroll to position [888, 0]
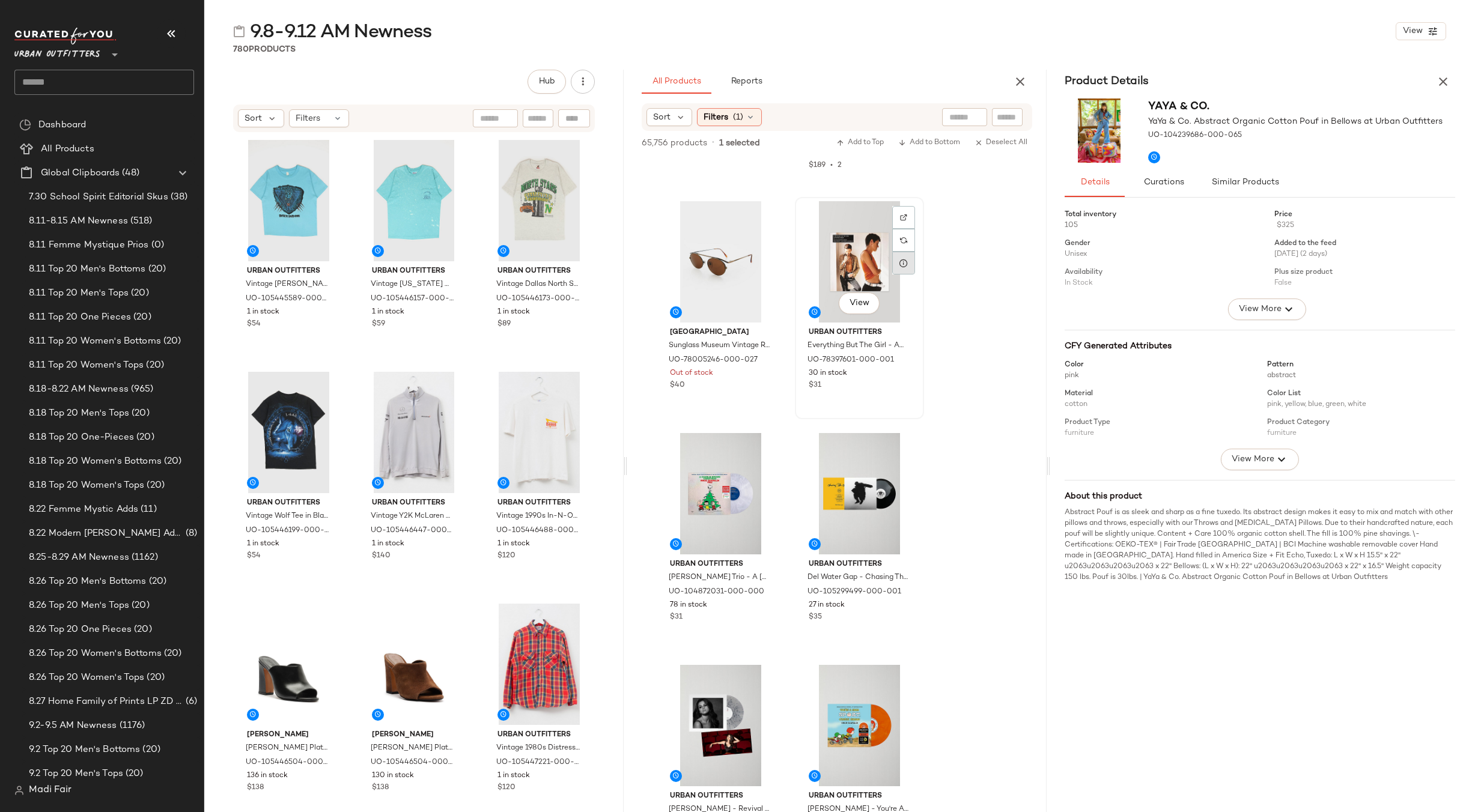
click at [901, 260] on icon at bounding box center [904, 263] width 10 height 10
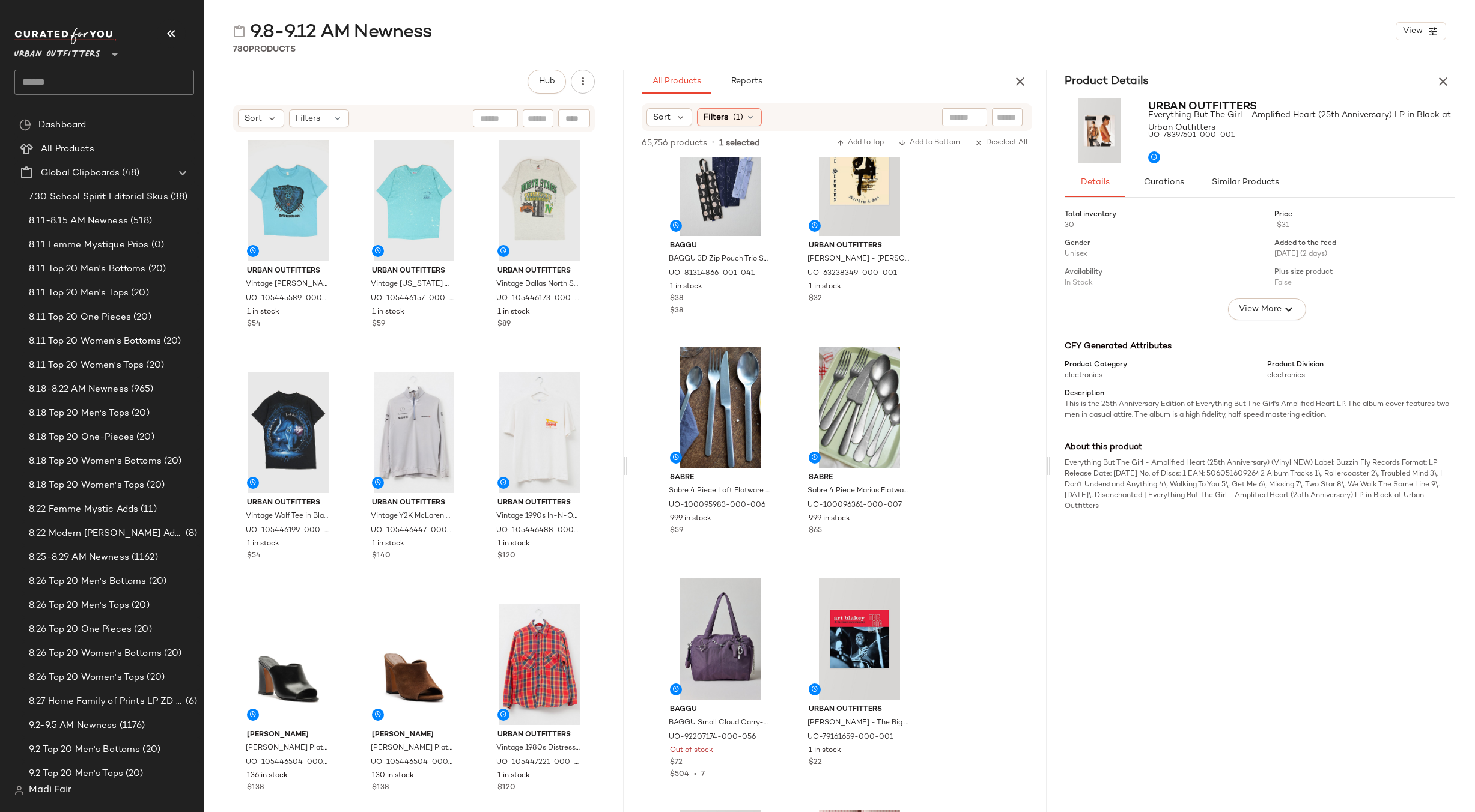
scroll to position [0, 0]
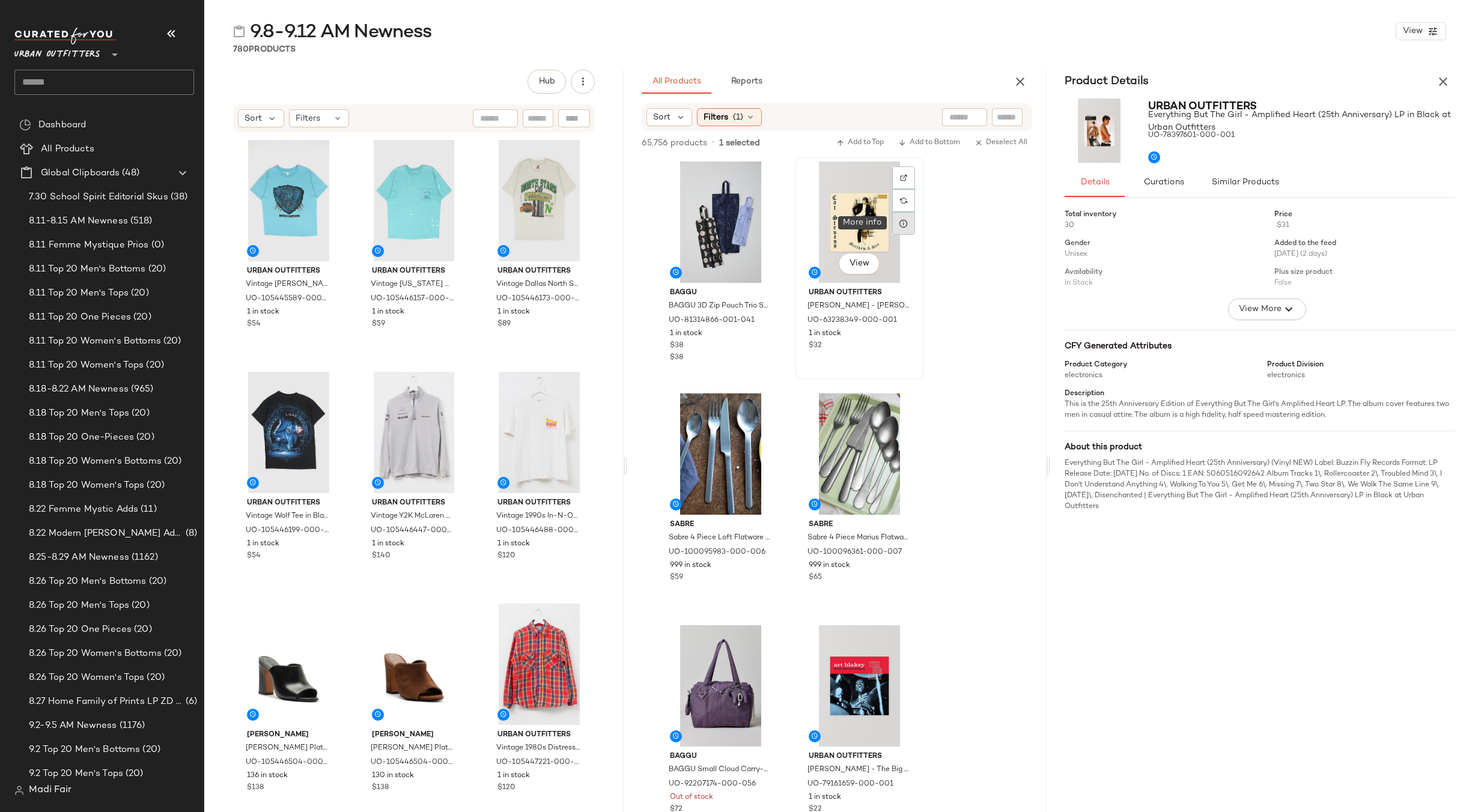
click at [901, 226] on icon at bounding box center [904, 223] width 10 height 10
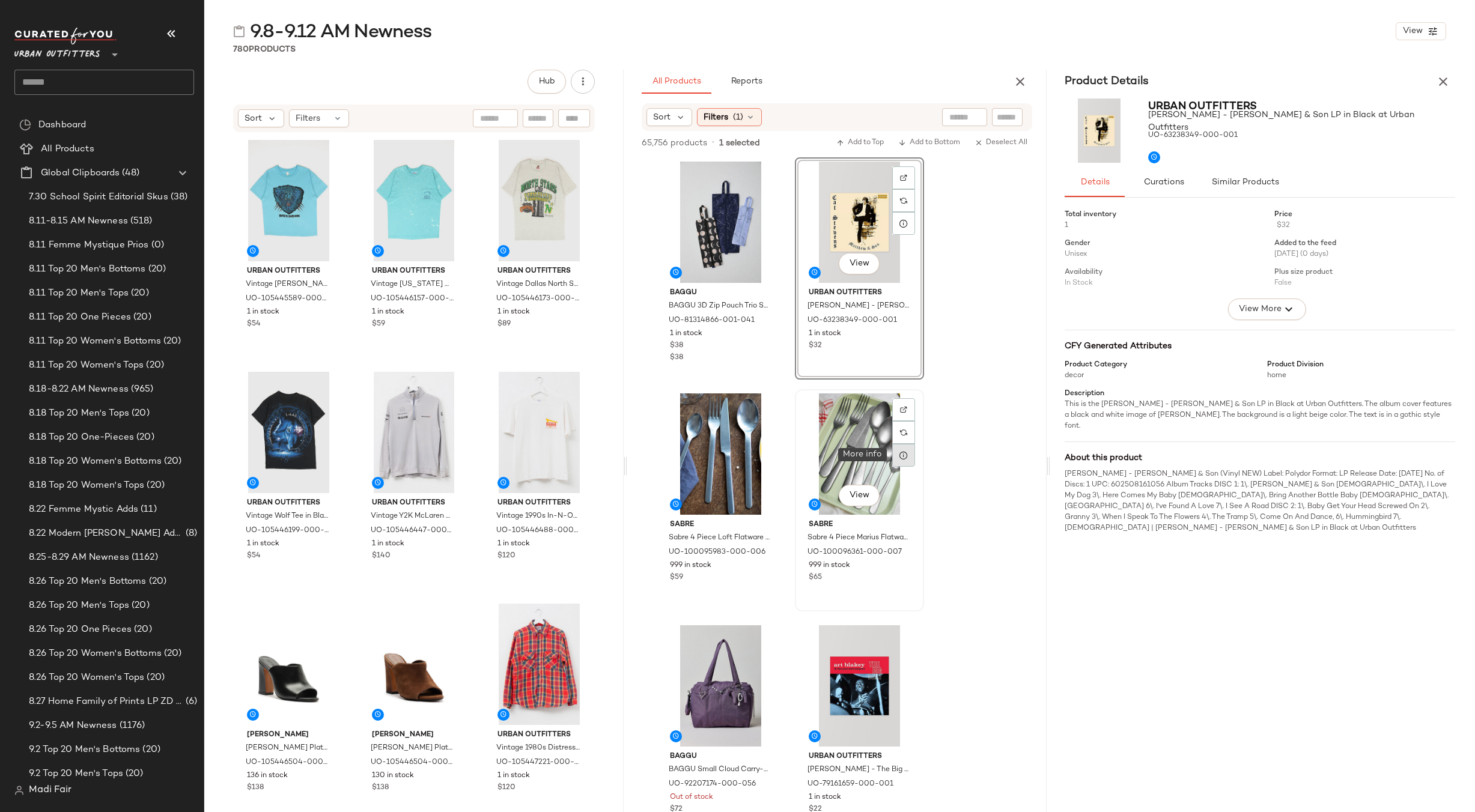
click at [900, 456] on icon at bounding box center [904, 455] width 10 height 10
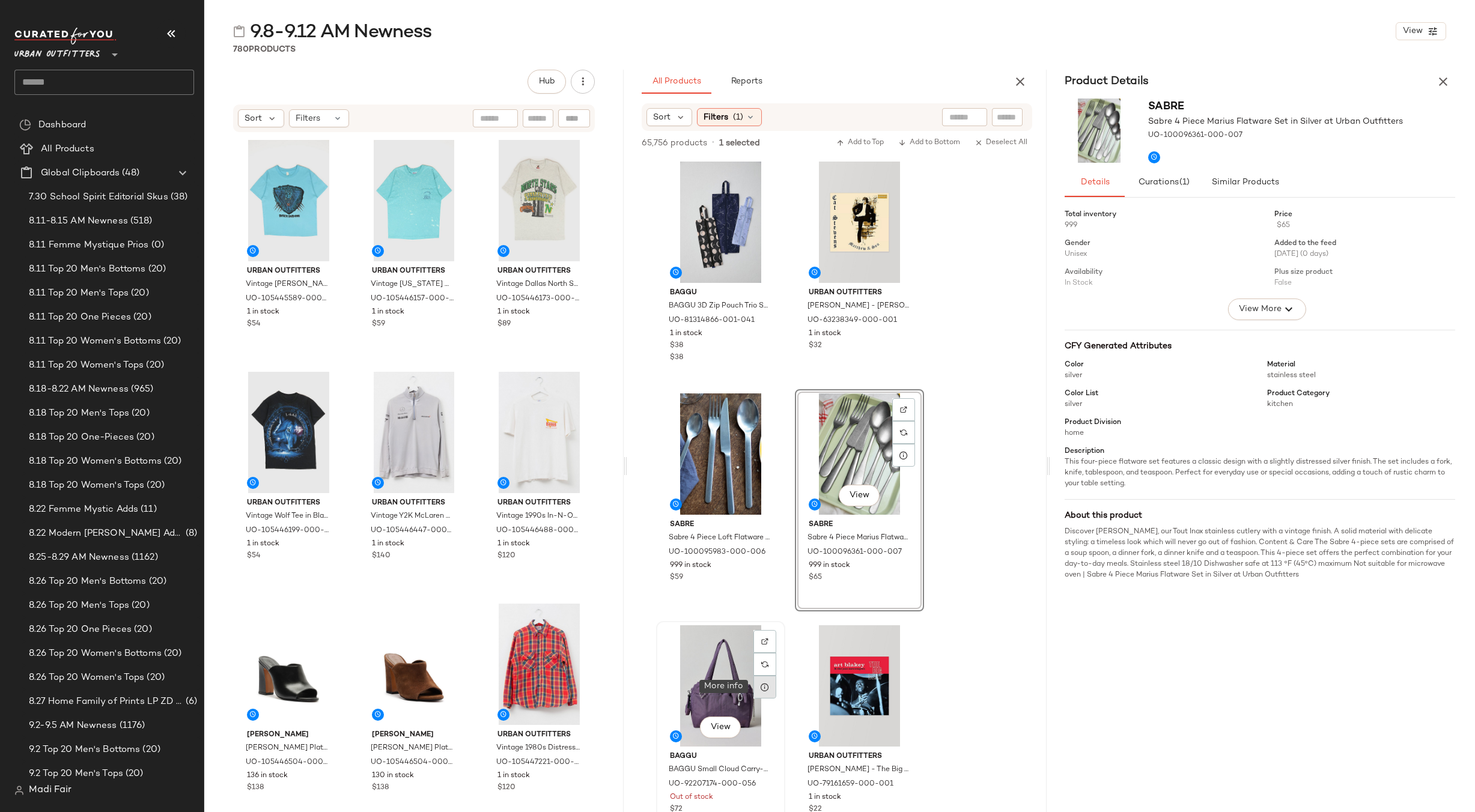
click at [770, 680] on div at bounding box center [764, 687] width 23 height 23
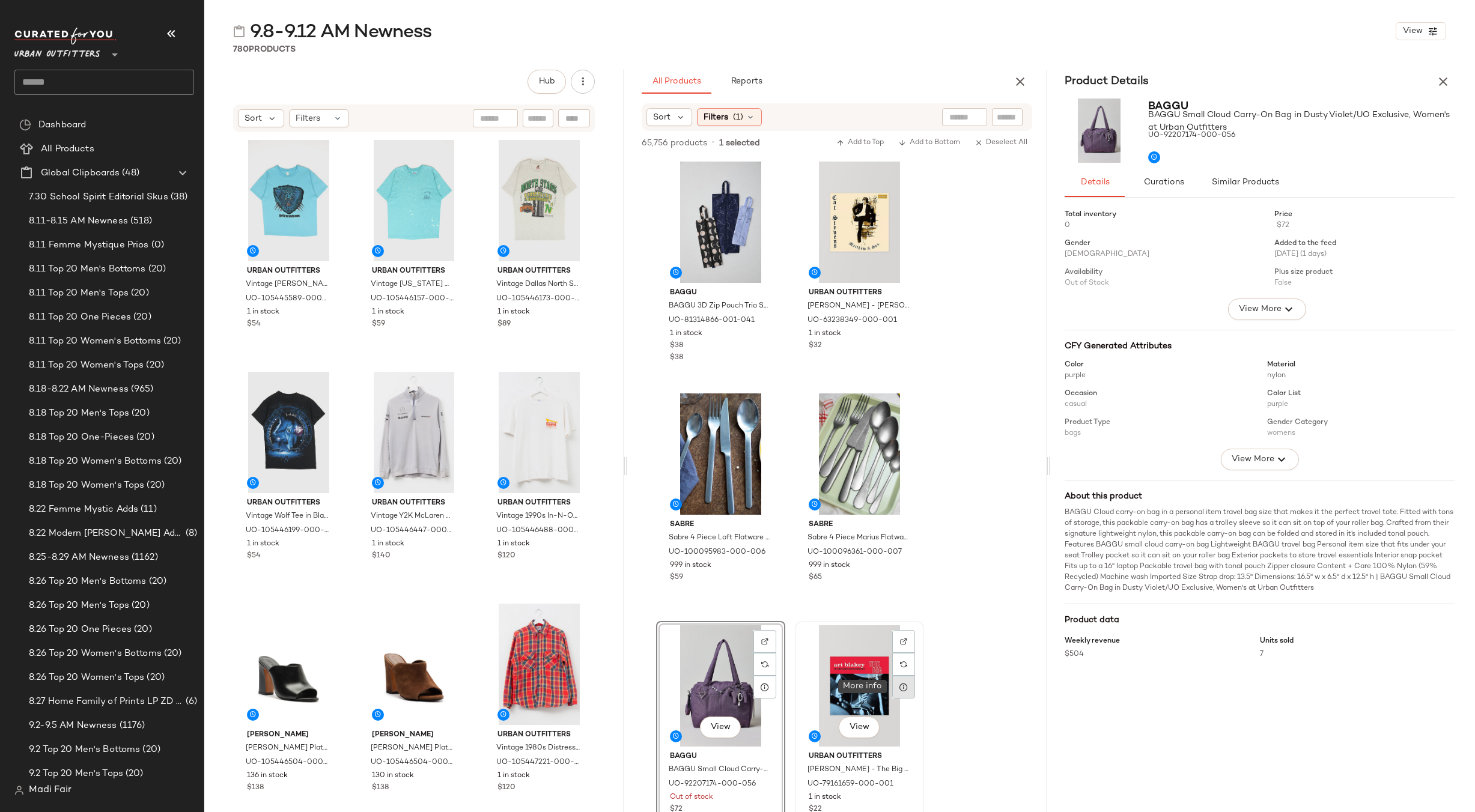
click at [905, 687] on icon at bounding box center [904, 687] width 10 height 10
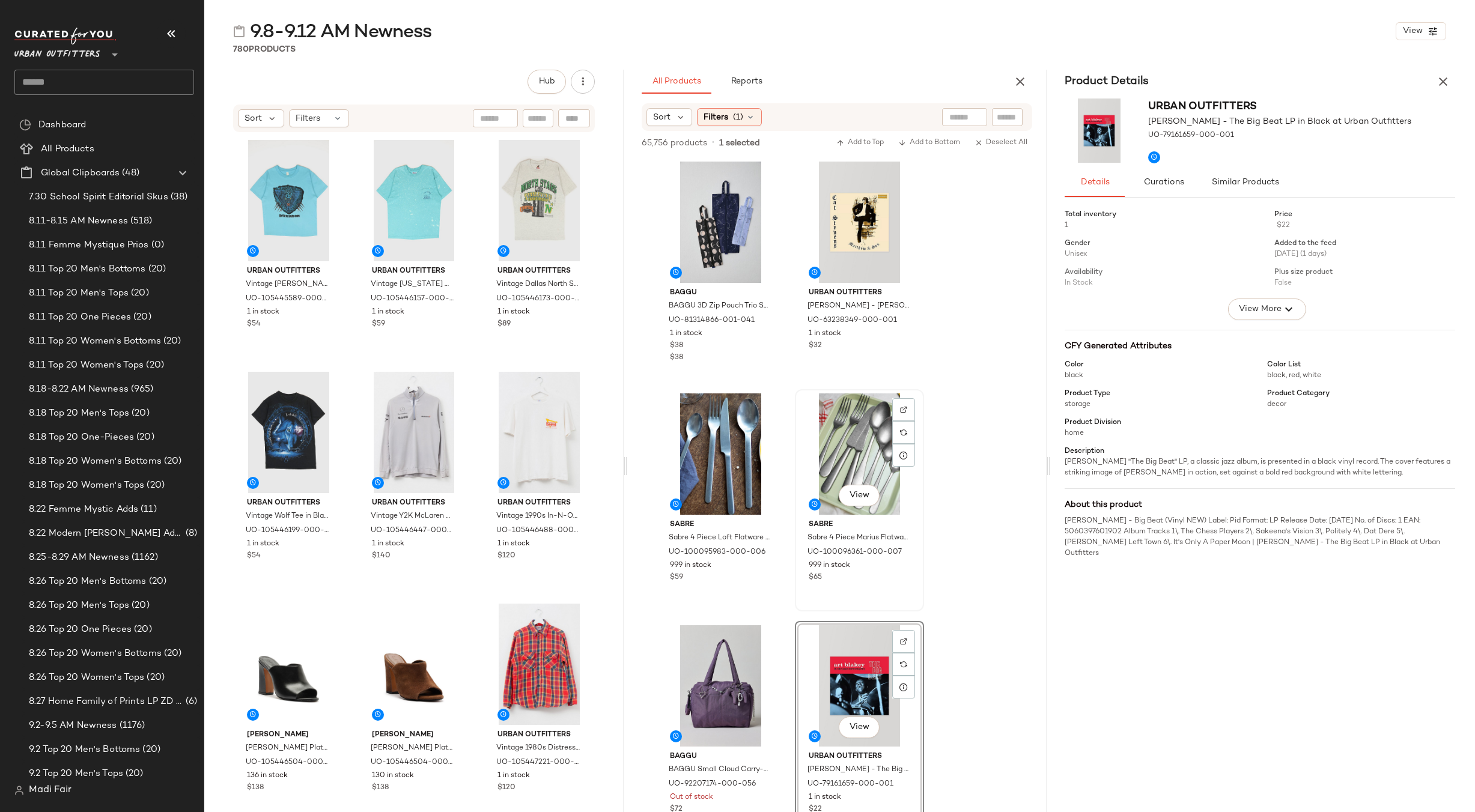
click at [844, 471] on div "View" at bounding box center [860, 454] width 121 height 121
click at [1445, 76] on icon "button" at bounding box center [1442, 81] width 14 height 14
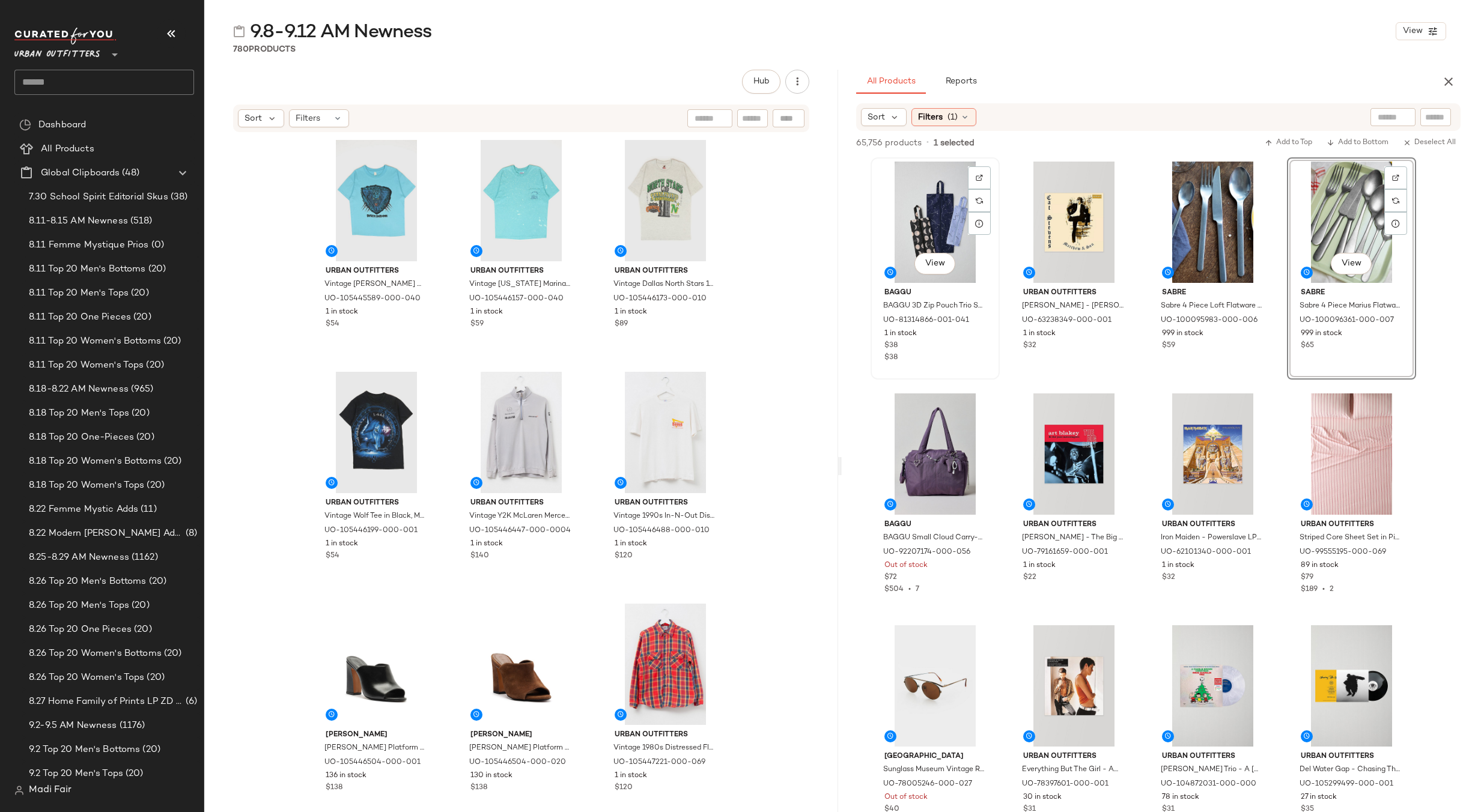
click at [925, 202] on div "View" at bounding box center [935, 222] width 121 height 121
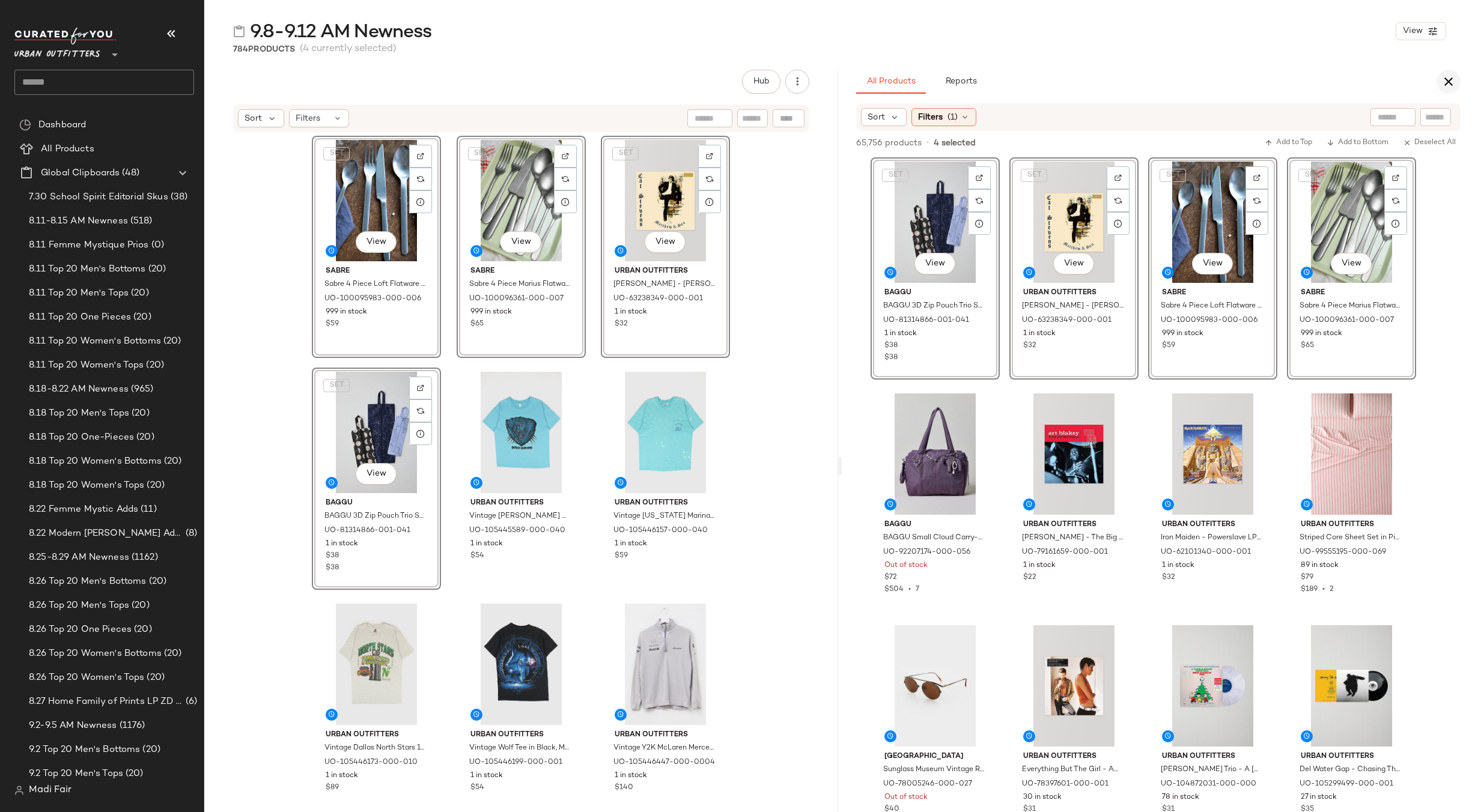
click at [1449, 82] on icon "button" at bounding box center [1448, 81] width 14 height 14
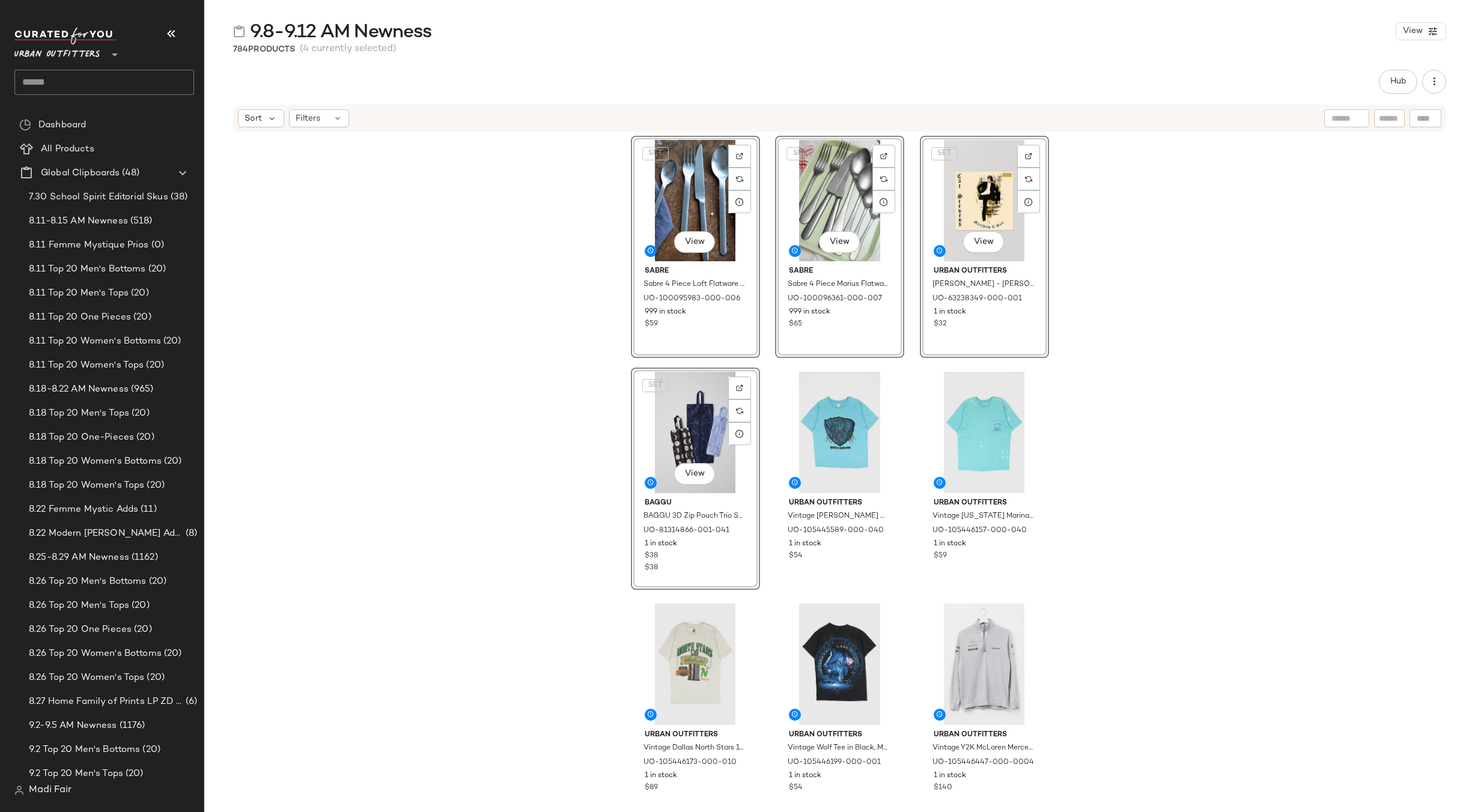
click at [95, 54] on span "Urban Outfitters" at bounding box center [57, 51] width 86 height 22
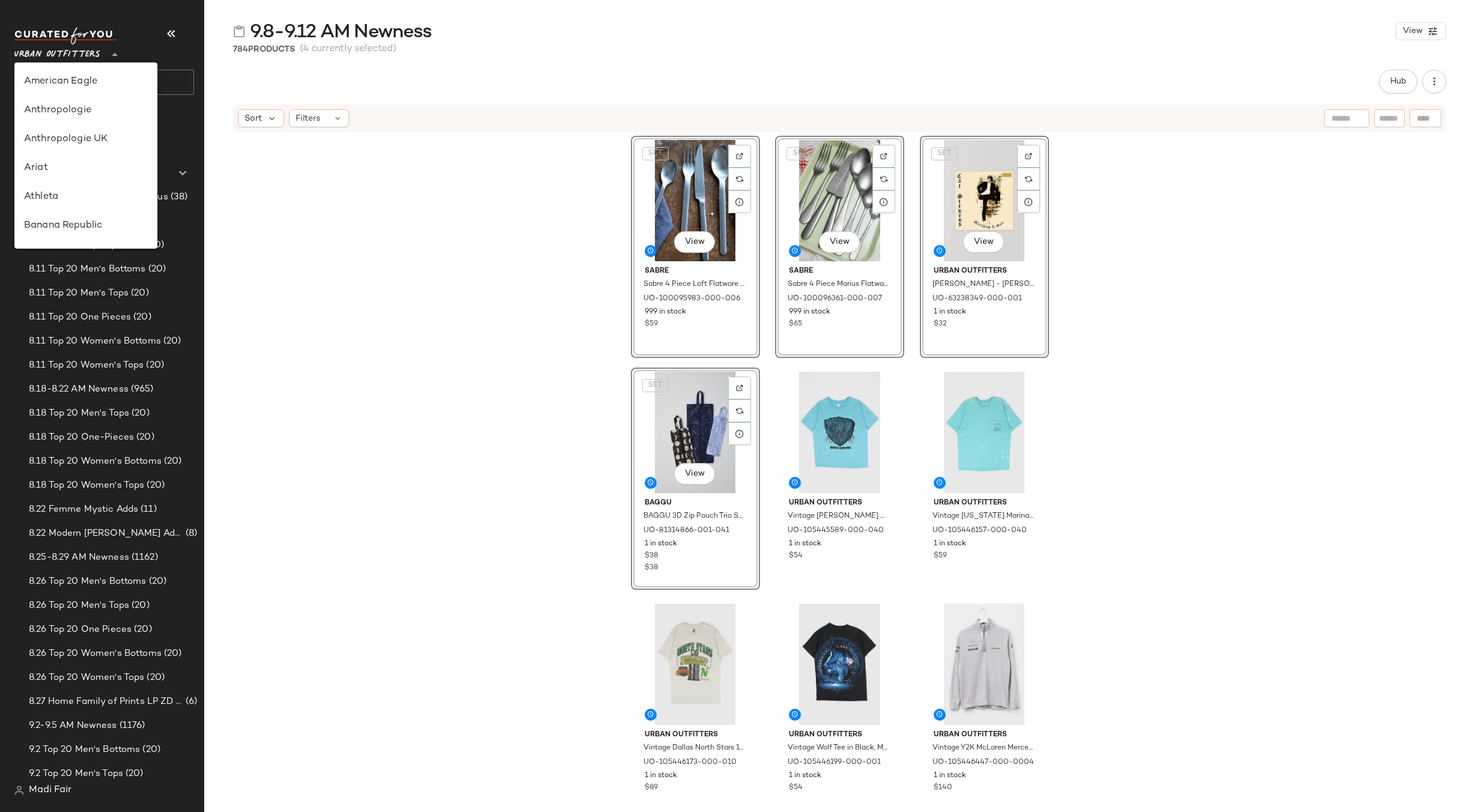
scroll to position [659, 0]
click at [103, 140] on div "Urban Outfitters UK" at bounding box center [86, 143] width 124 height 14
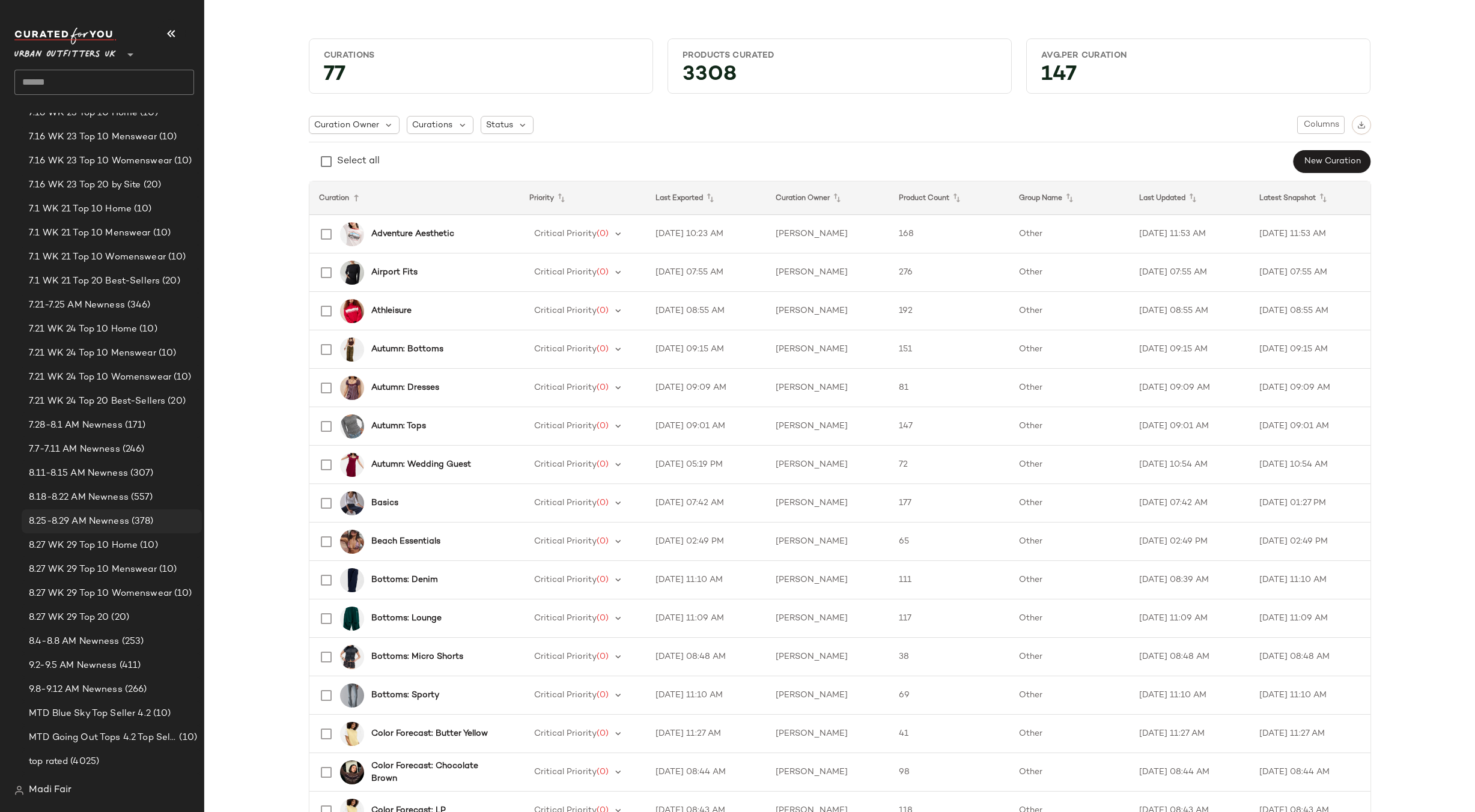
scroll to position [1441, 0]
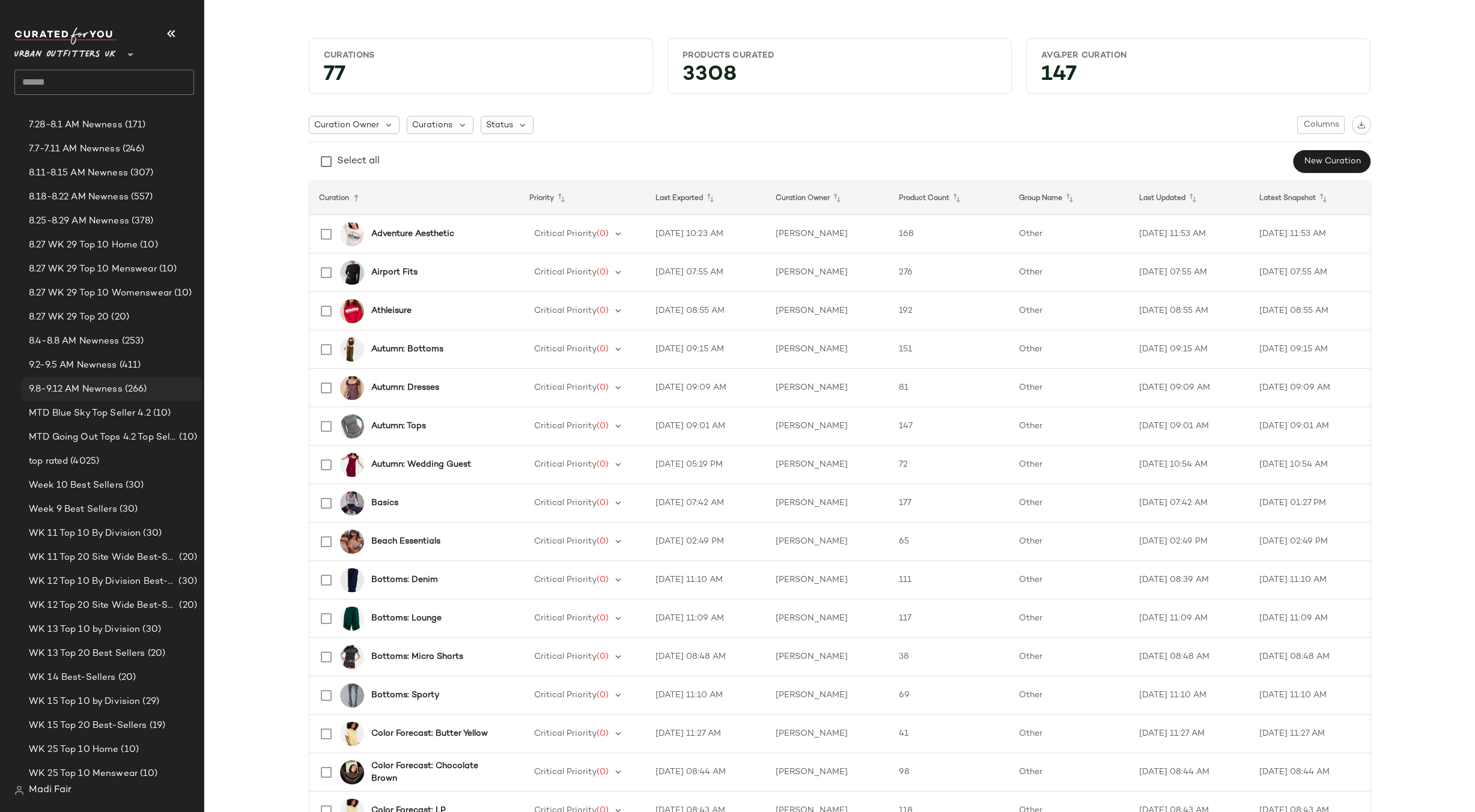
click at [138, 388] on span "(266)" at bounding box center [135, 389] width 25 height 14
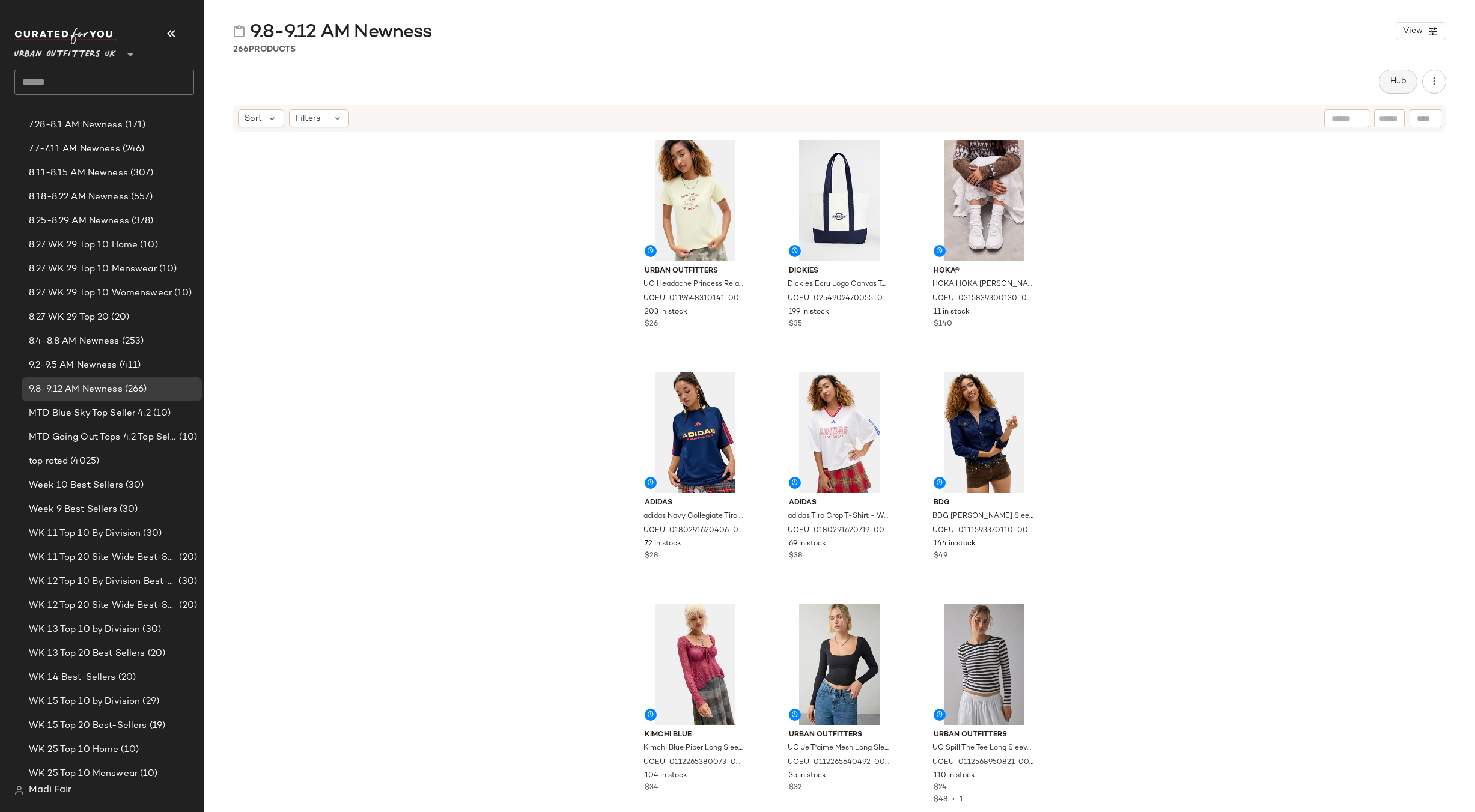
click at [1397, 78] on span "Hub" at bounding box center [1397, 82] width 17 height 10
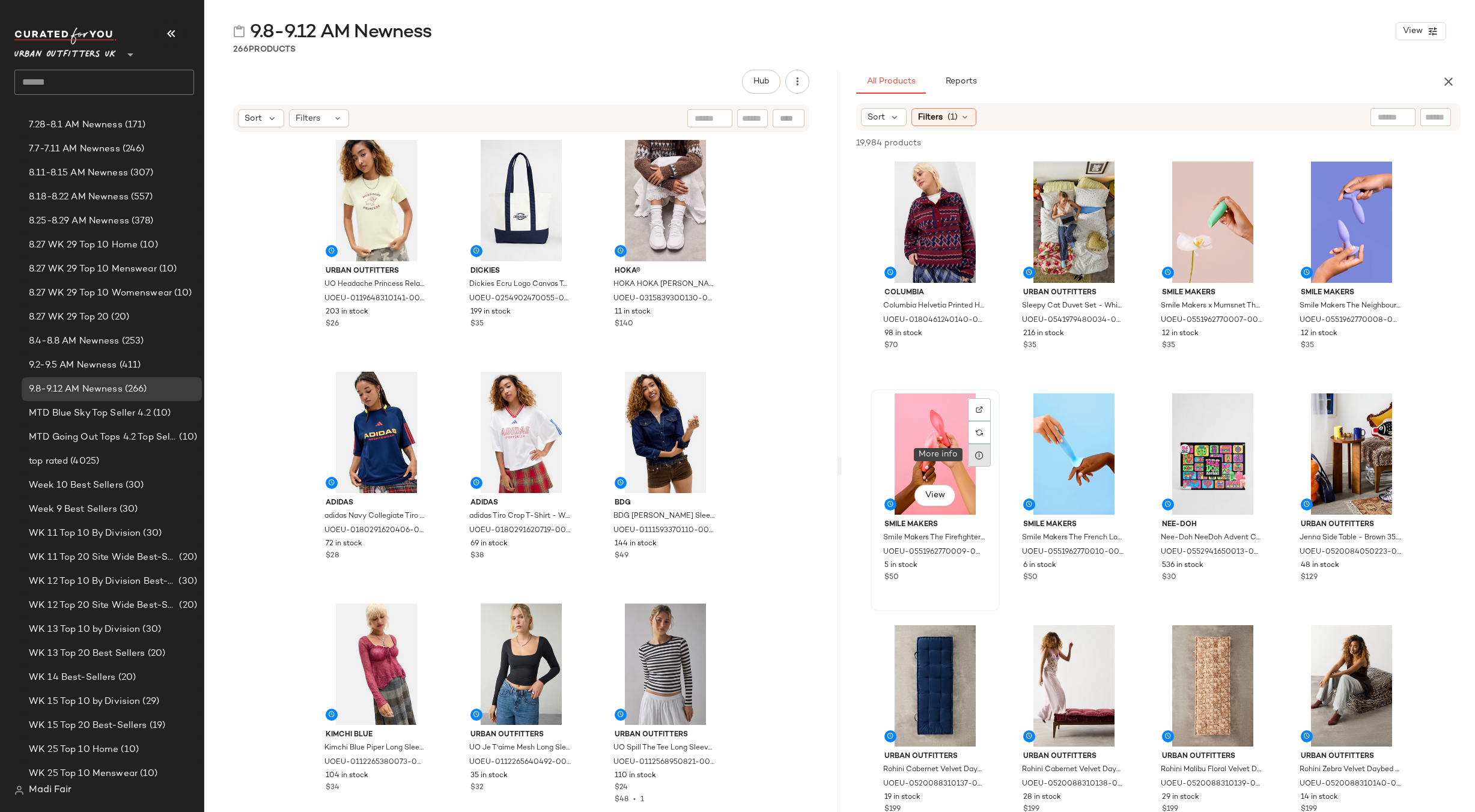
click at [981, 456] on icon at bounding box center [980, 455] width 10 height 10
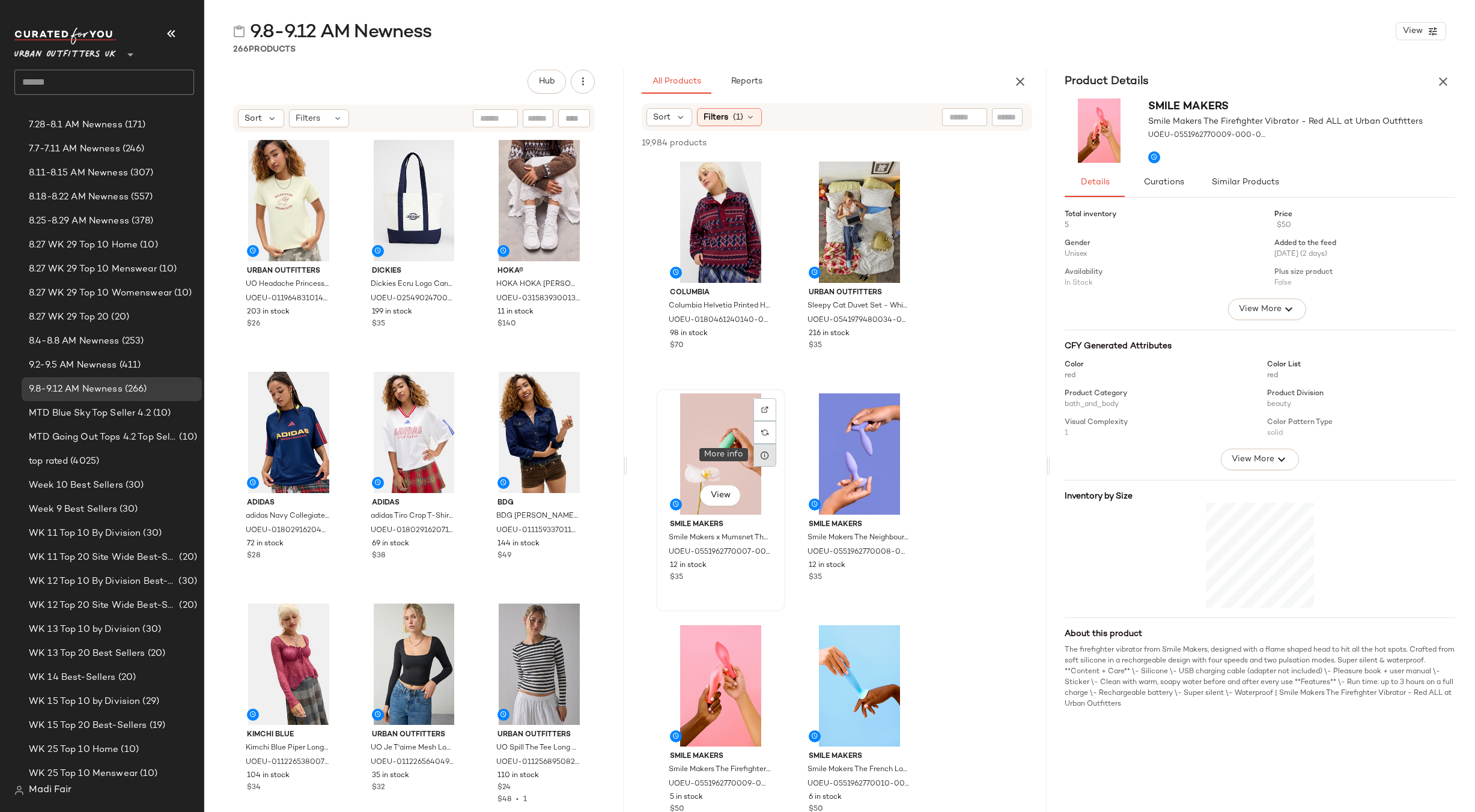
click at [762, 449] on div at bounding box center [764, 455] width 23 height 23
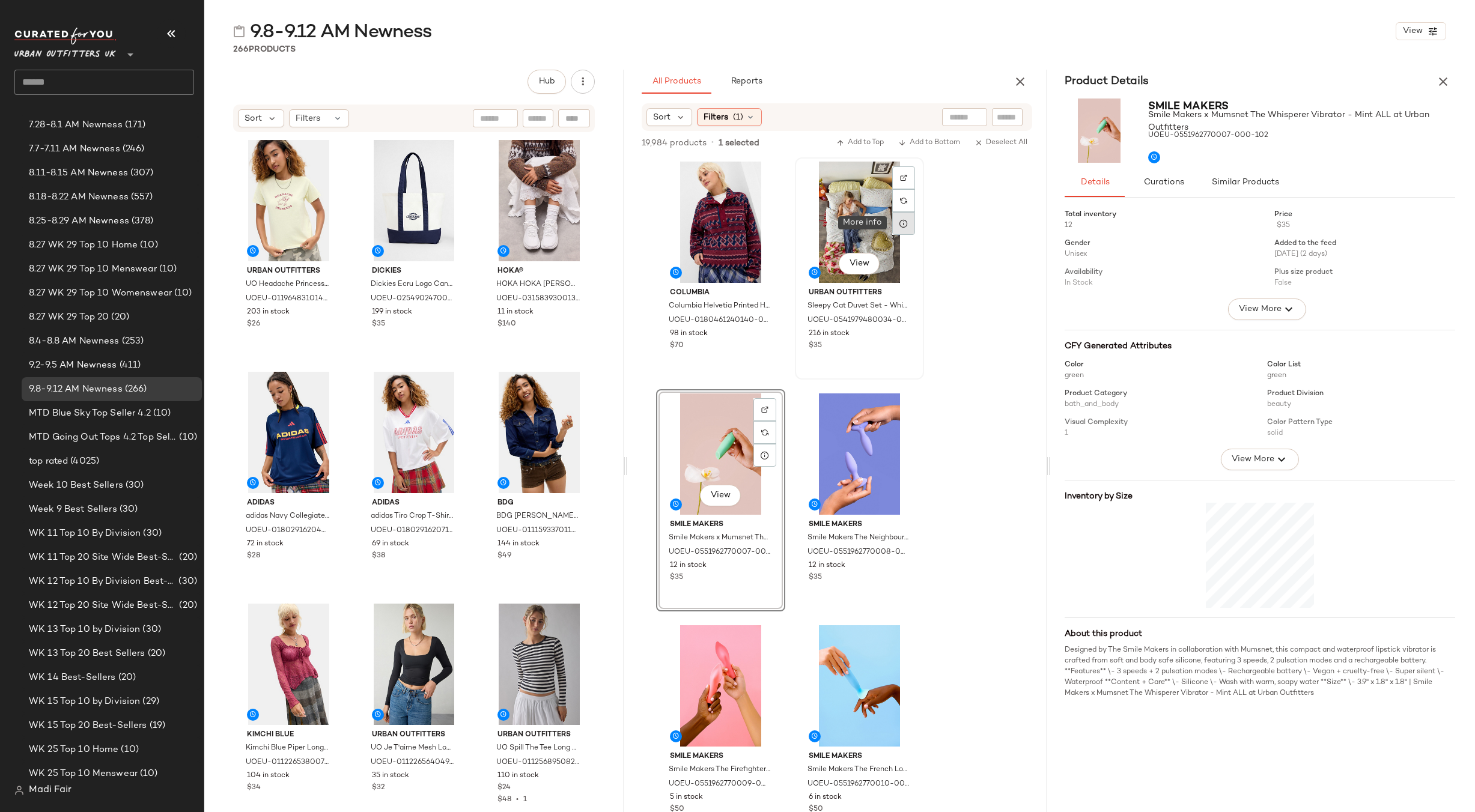
click at [905, 219] on icon at bounding box center [904, 223] width 10 height 10
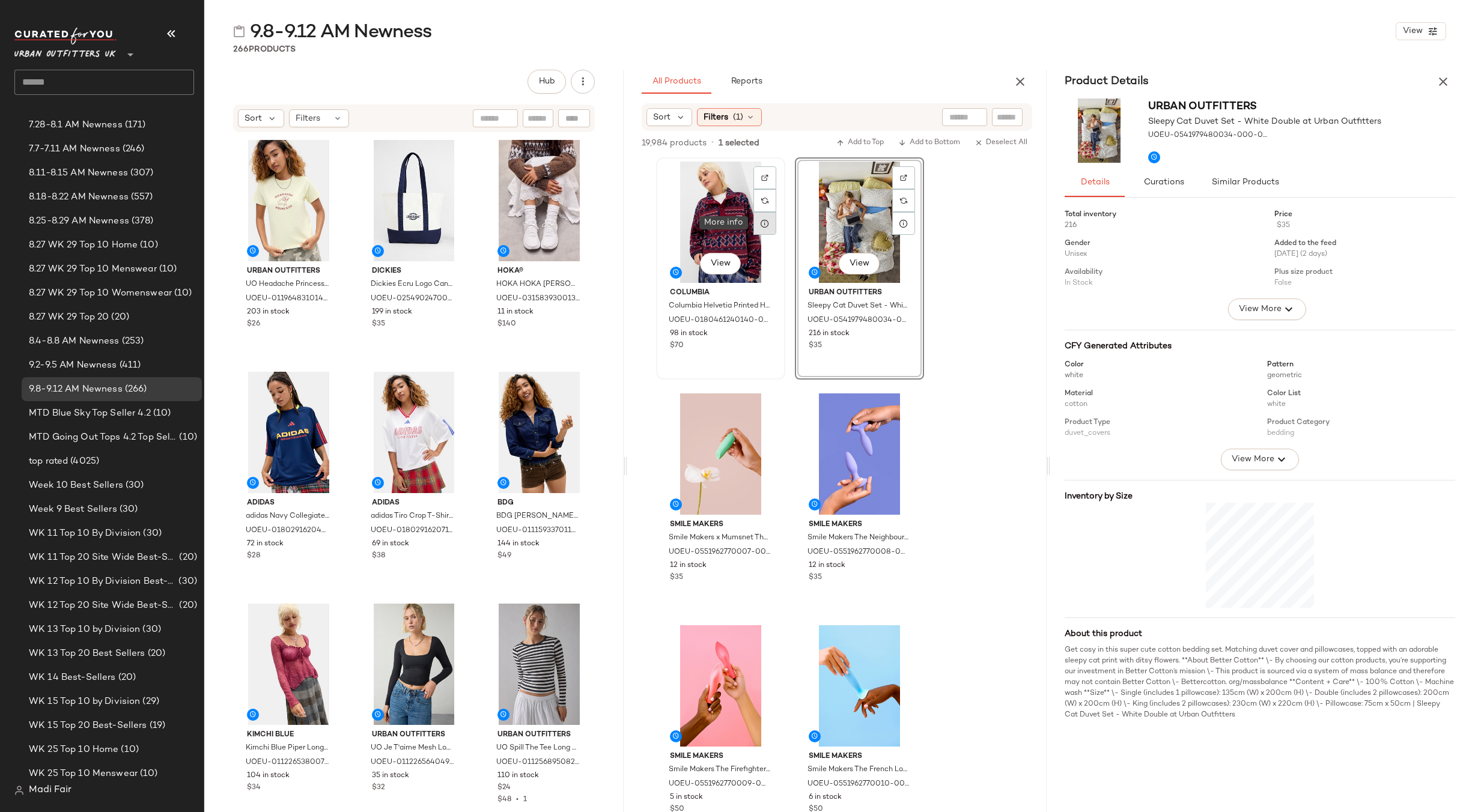
click at [767, 221] on icon at bounding box center [765, 223] width 10 height 10
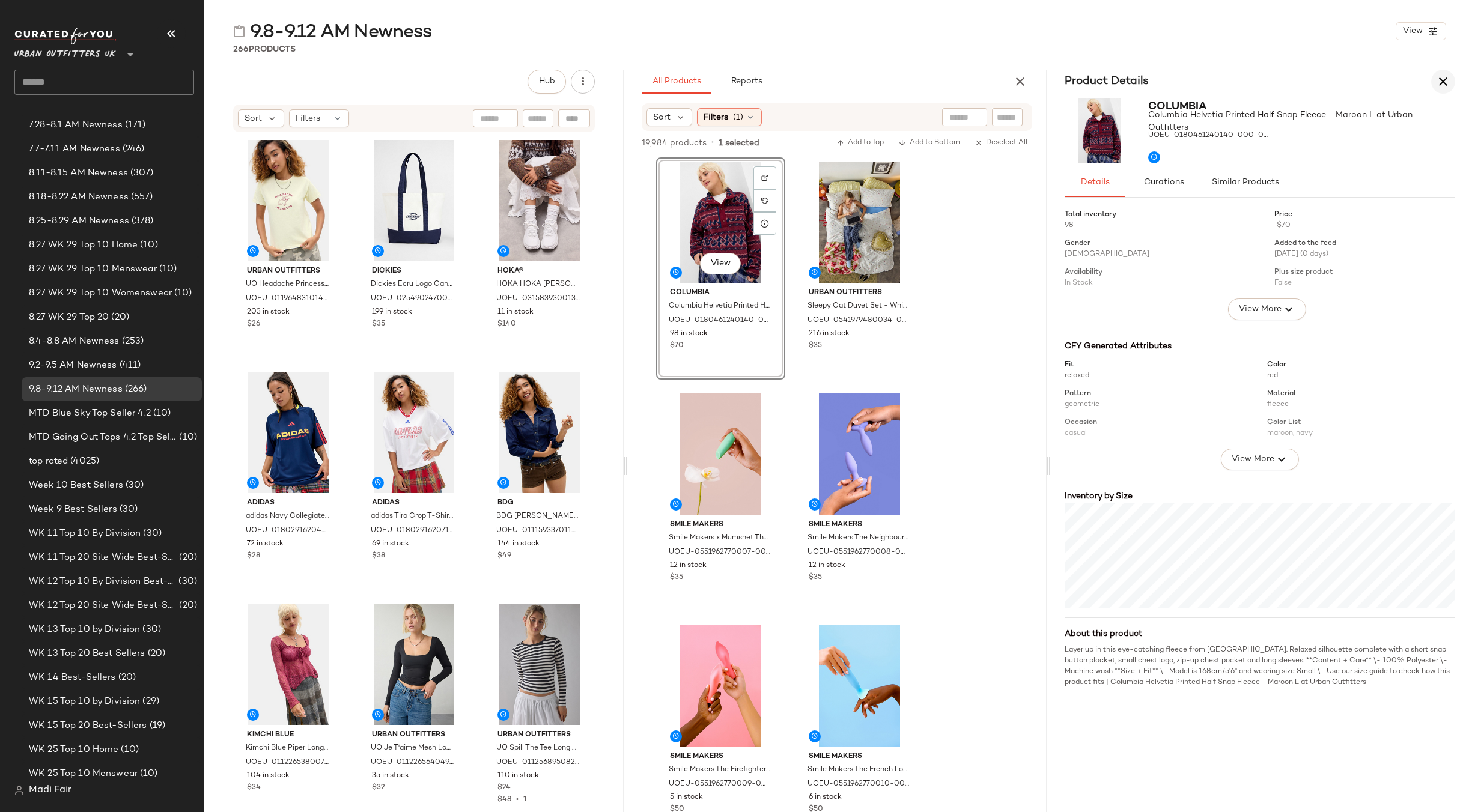
click at [1442, 79] on icon "button" at bounding box center [1442, 81] width 14 height 14
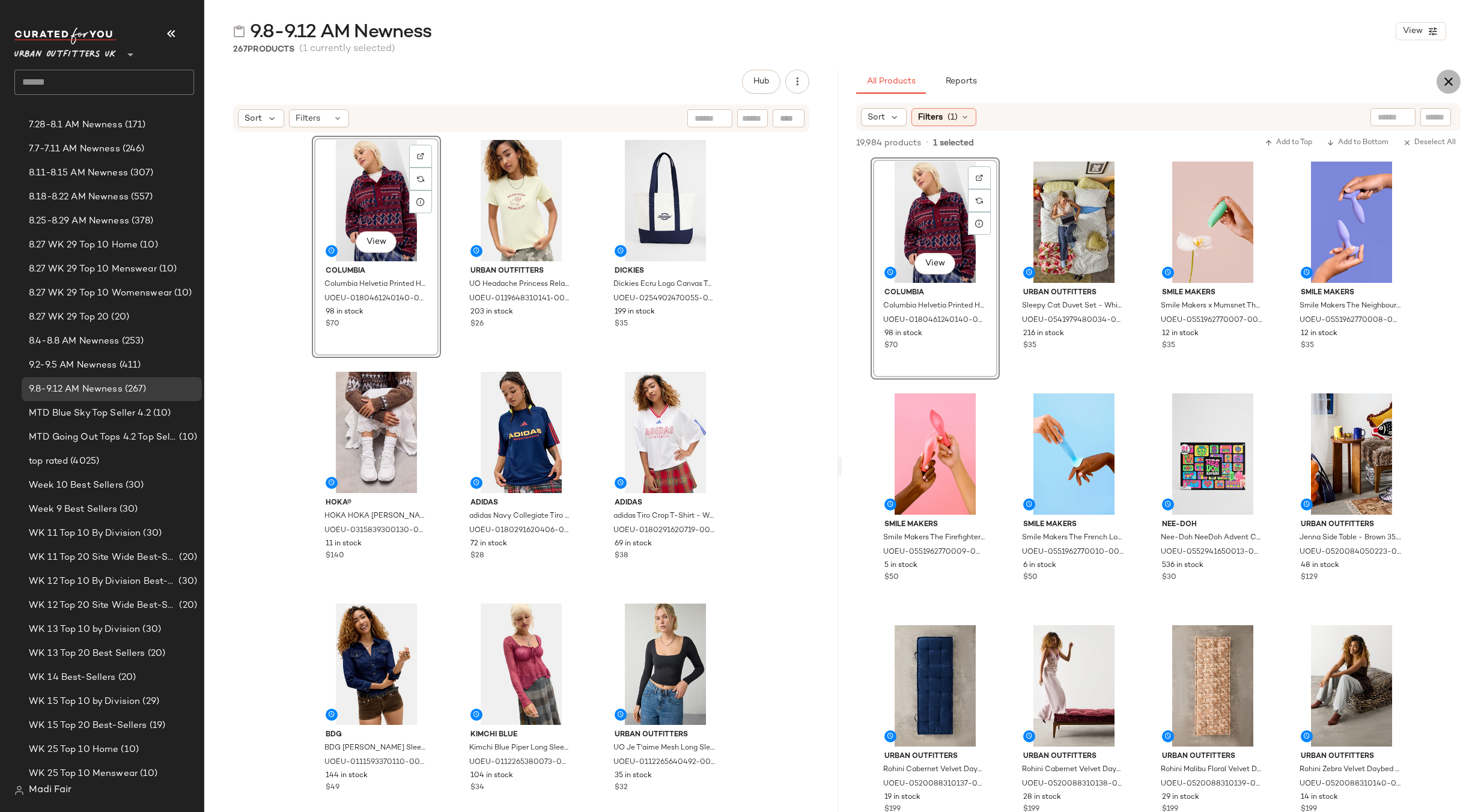
click at [1444, 79] on icon "button" at bounding box center [1448, 81] width 14 height 14
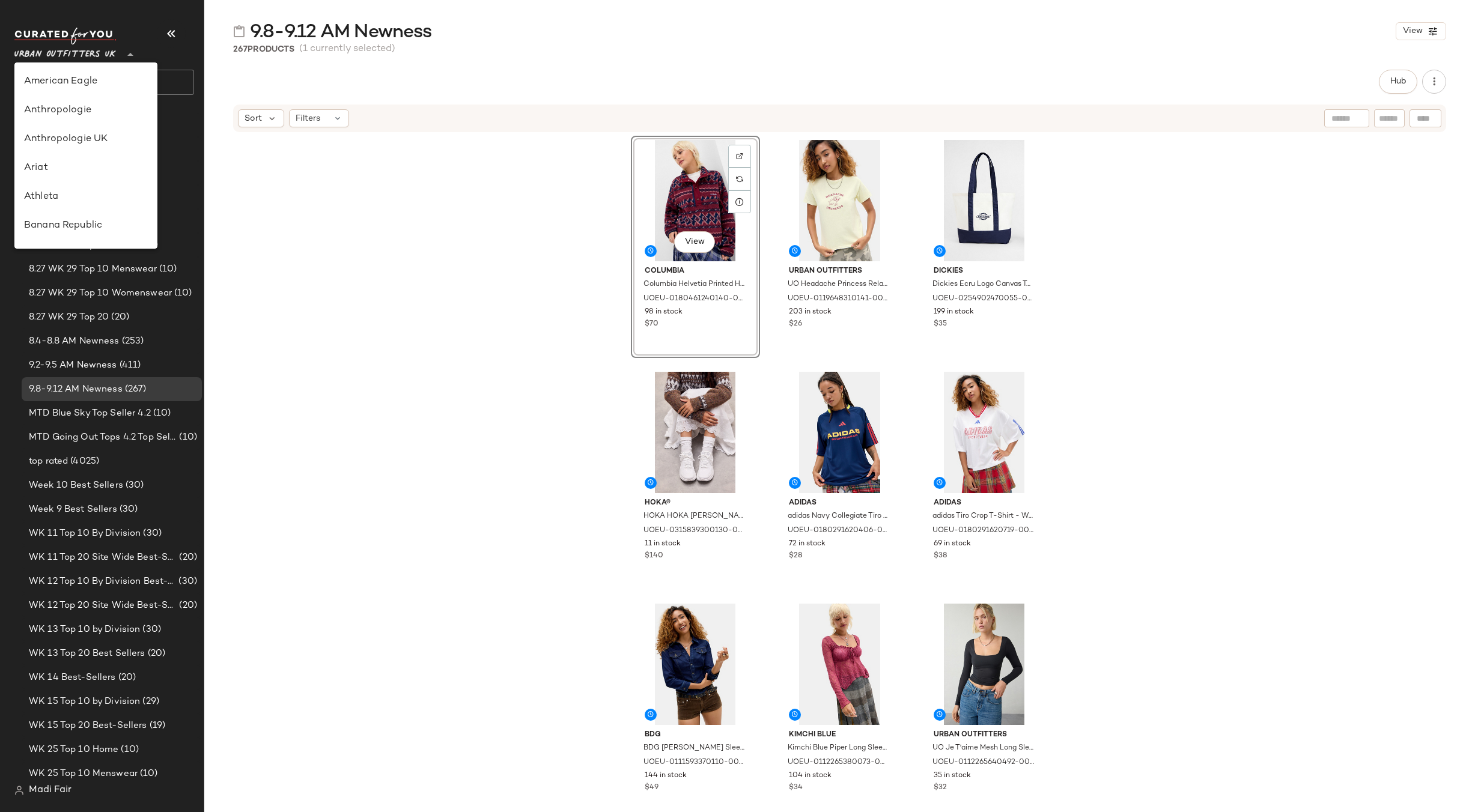
click at [37, 53] on span "Urban Outfitters UK" at bounding box center [65, 51] width 102 height 22
click at [105, 226] on div "Zenni" at bounding box center [86, 229] width 124 height 14
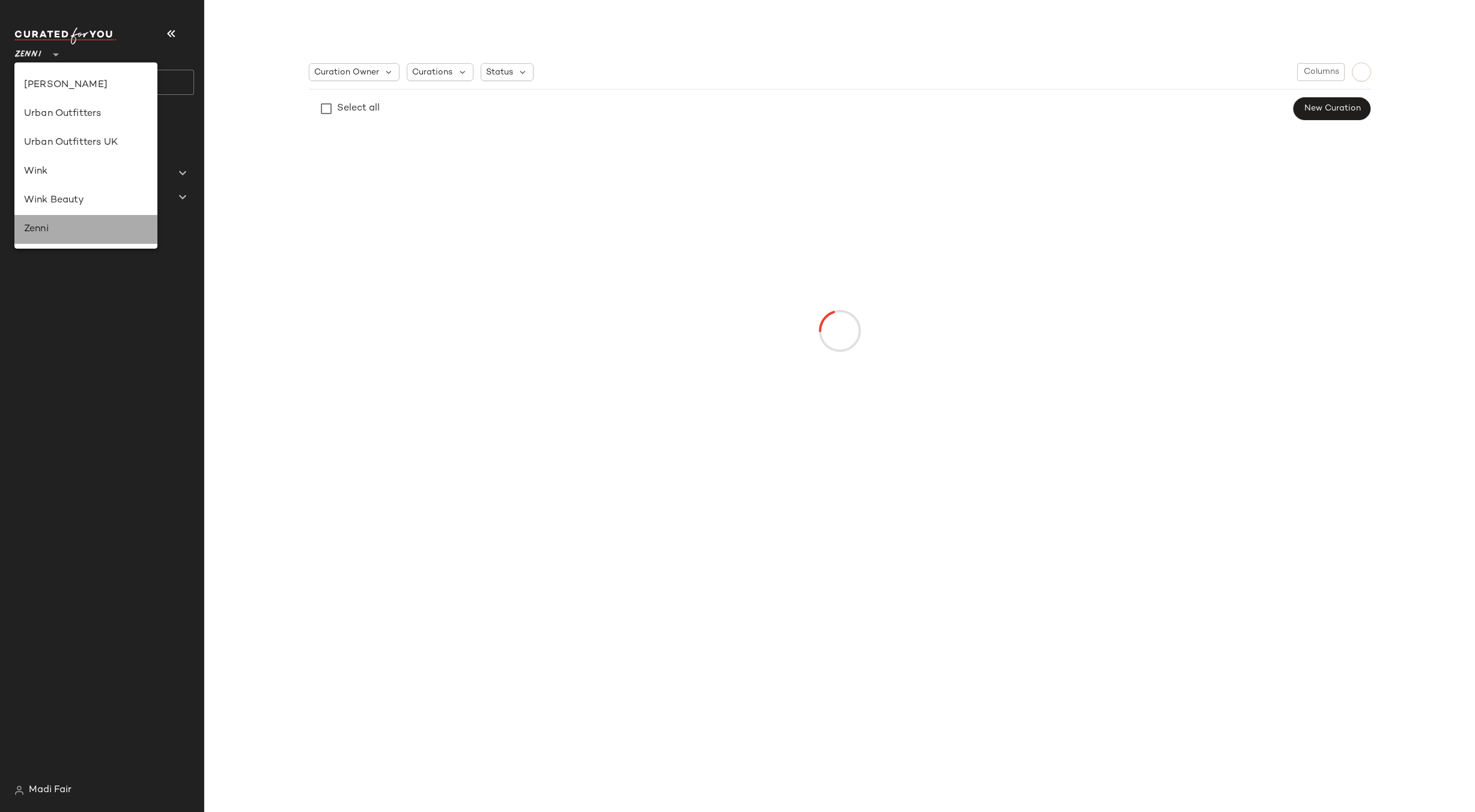
scroll to position [0, 0]
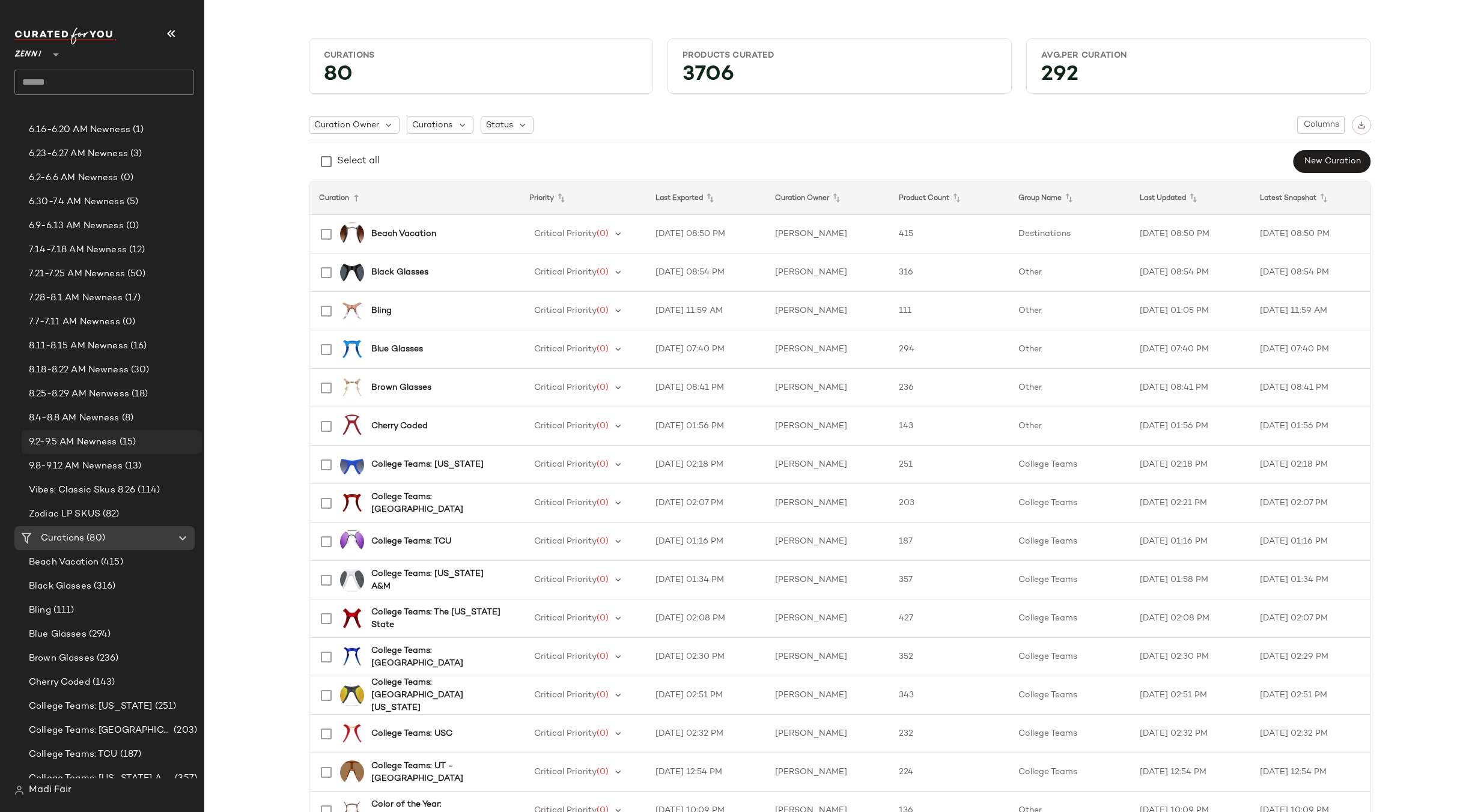
scroll to position [360, 0]
click at [103, 468] on span "9.8-9.12 AM Newness" at bounding box center [76, 461] width 94 height 14
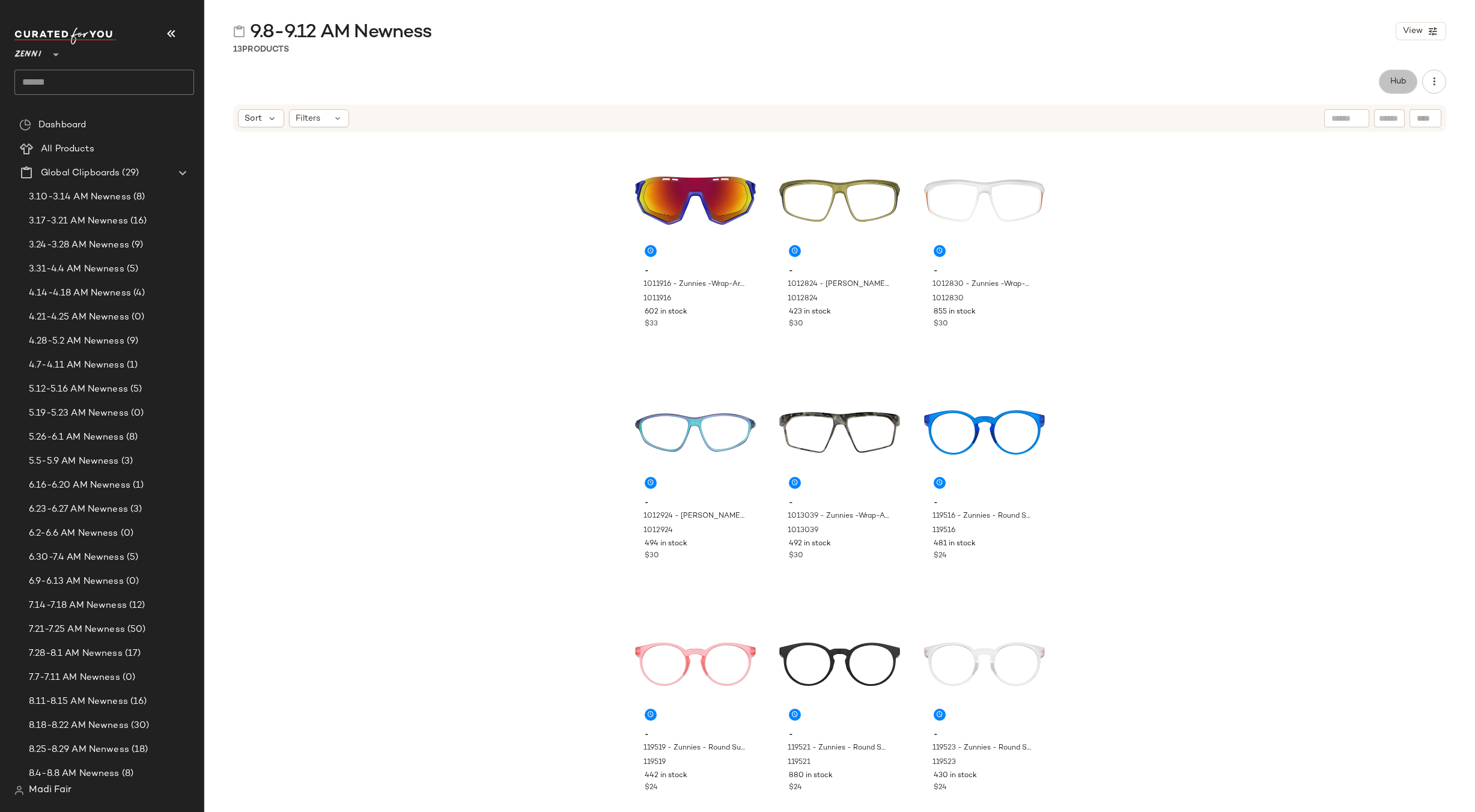
click at [1397, 77] on span "Hub" at bounding box center [1397, 82] width 17 height 10
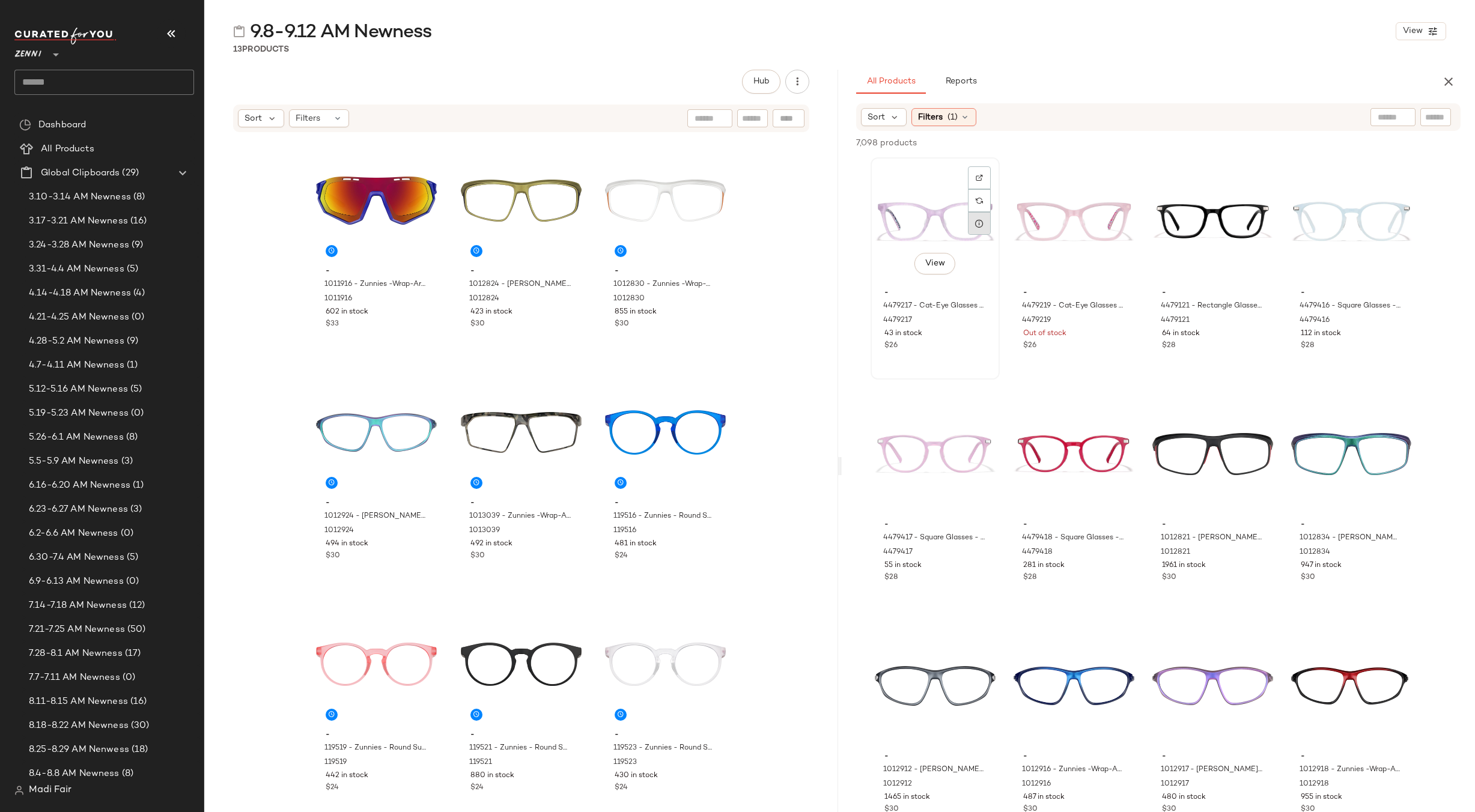
click at [978, 233] on div at bounding box center [979, 223] width 23 height 23
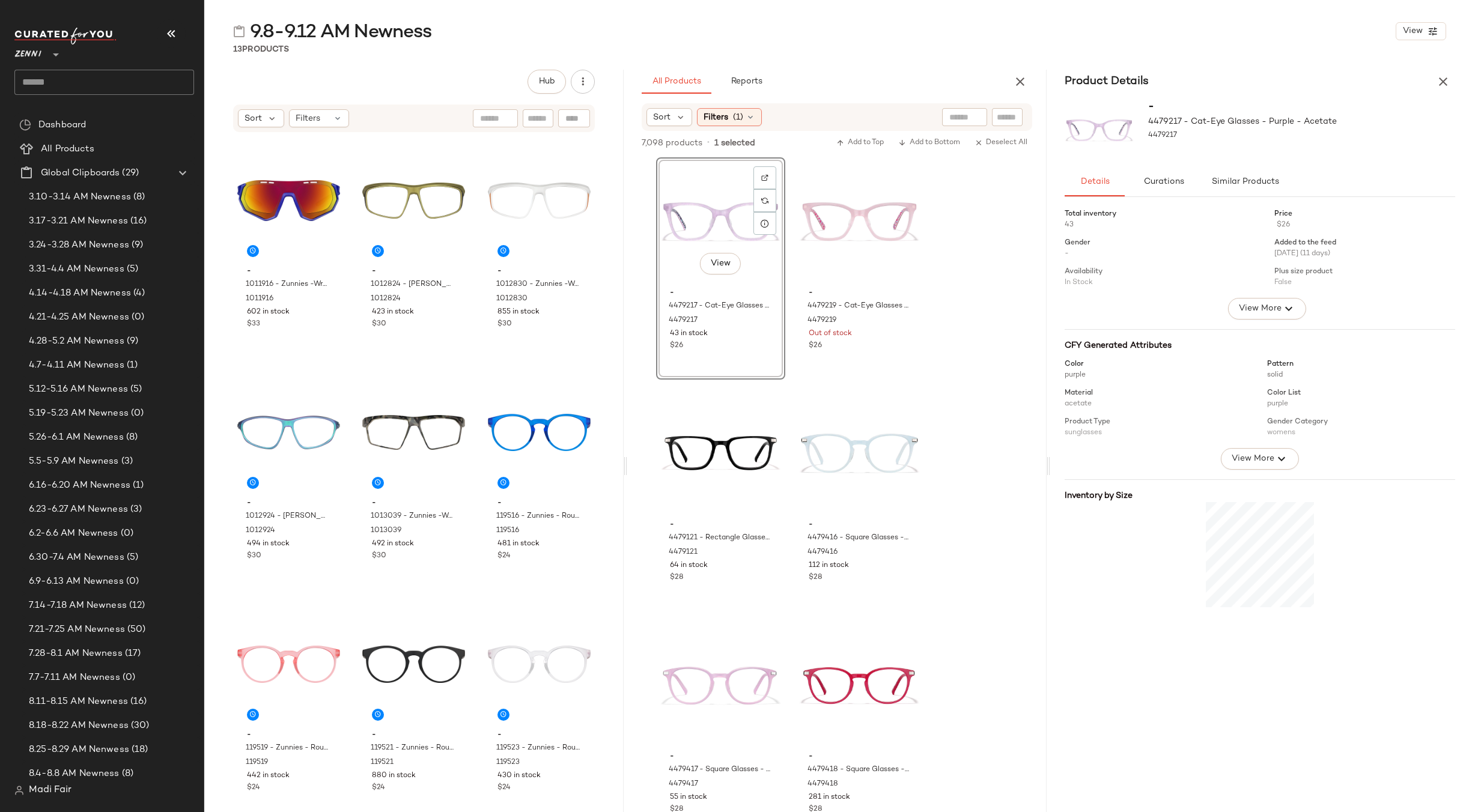
drag, startPoint x: 1443, startPoint y: 80, endPoint x: 1103, endPoint y: 82, distance: 340.0
click at [1442, 80] on icon "button" at bounding box center [1442, 81] width 14 height 14
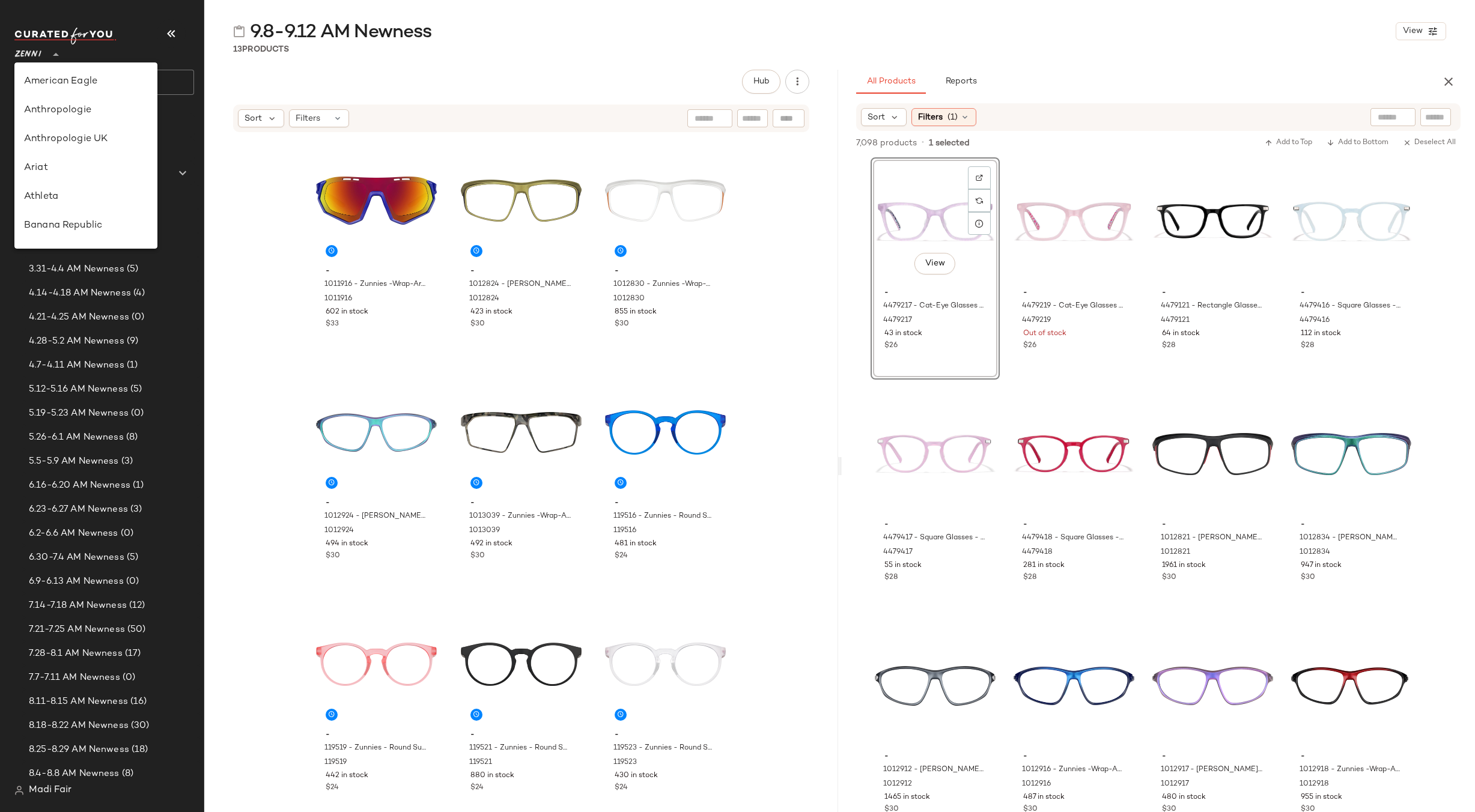
click at [60, 54] on icon at bounding box center [55, 54] width 14 height 14
click at [86, 156] on div "Lululemon UK" at bounding box center [86, 157] width 124 height 14
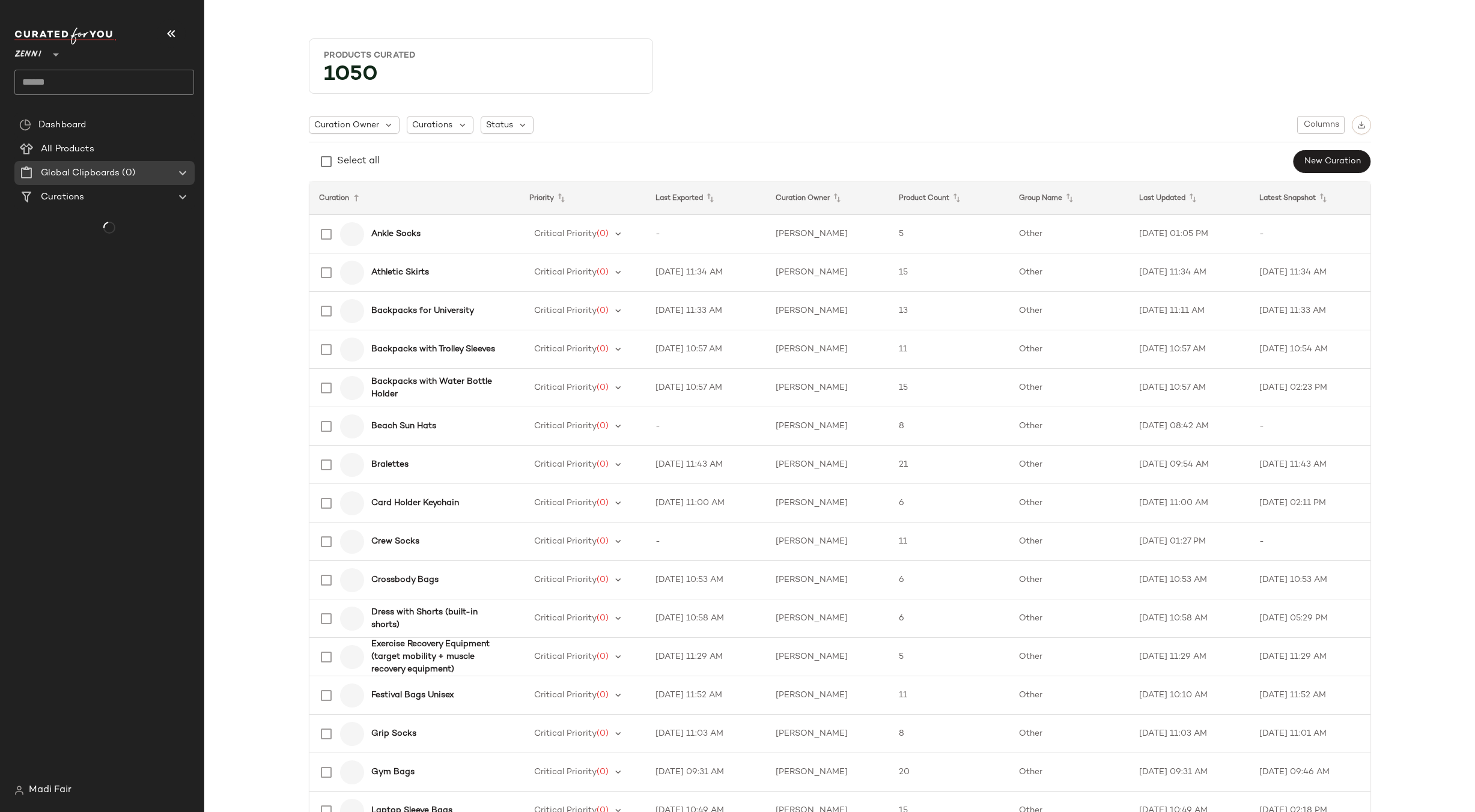
type input "**"
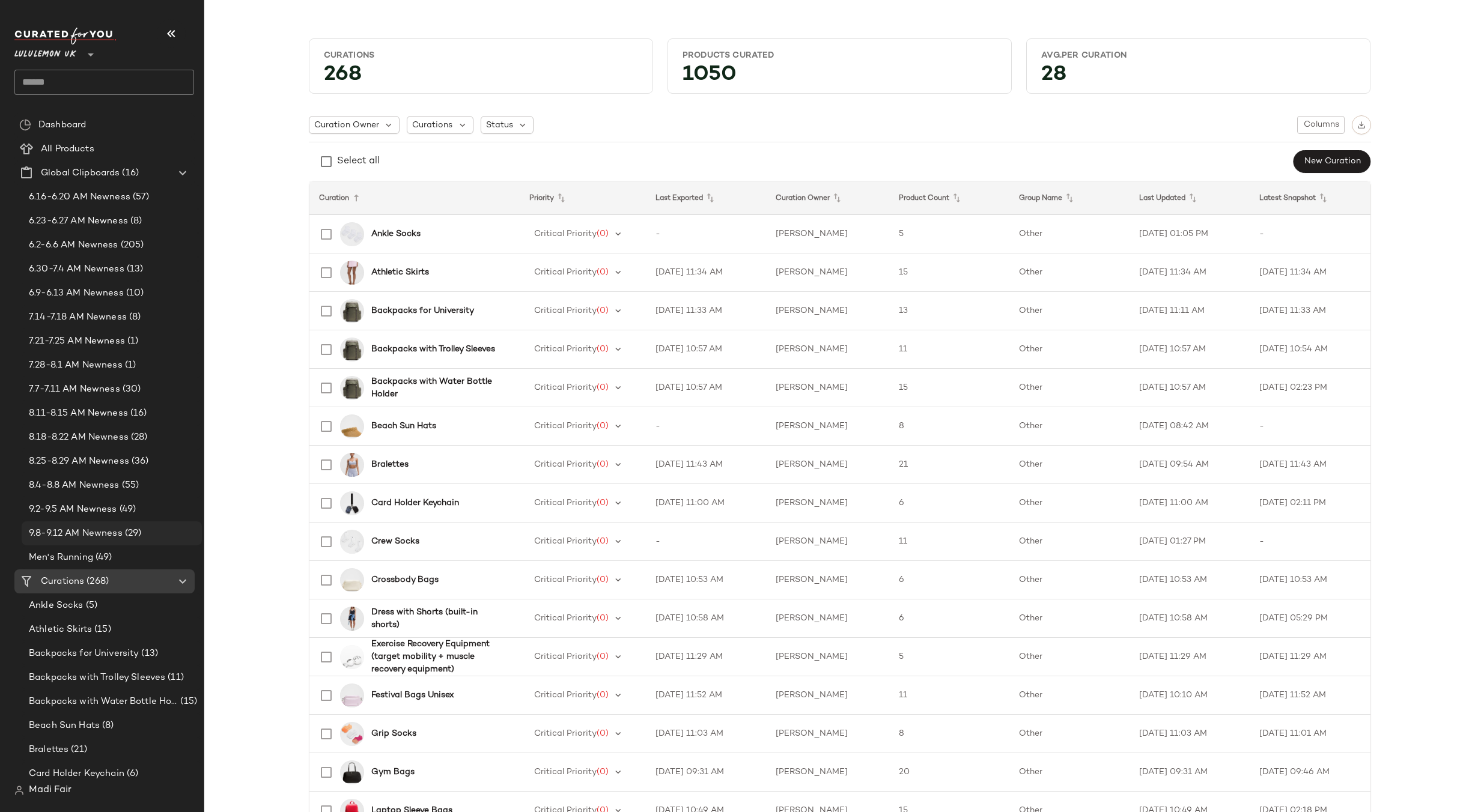
drag, startPoint x: 145, startPoint y: 530, endPoint x: 153, endPoint y: 523, distance: 10.6
click at [145, 531] on div "9.8-9.12 AM Newness (29)" at bounding box center [111, 533] width 172 height 14
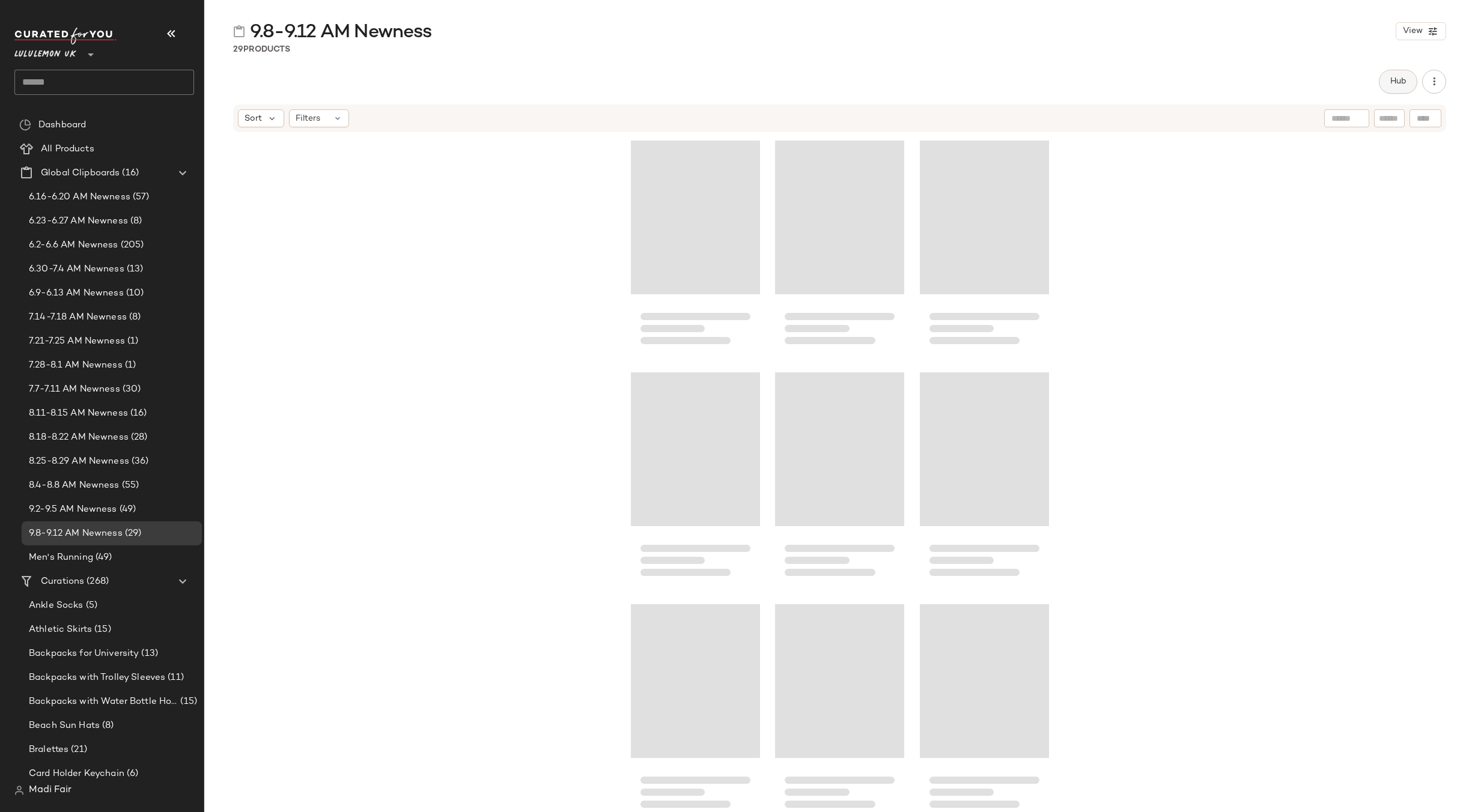
click at [1400, 81] on span "Hub" at bounding box center [1397, 82] width 17 height 10
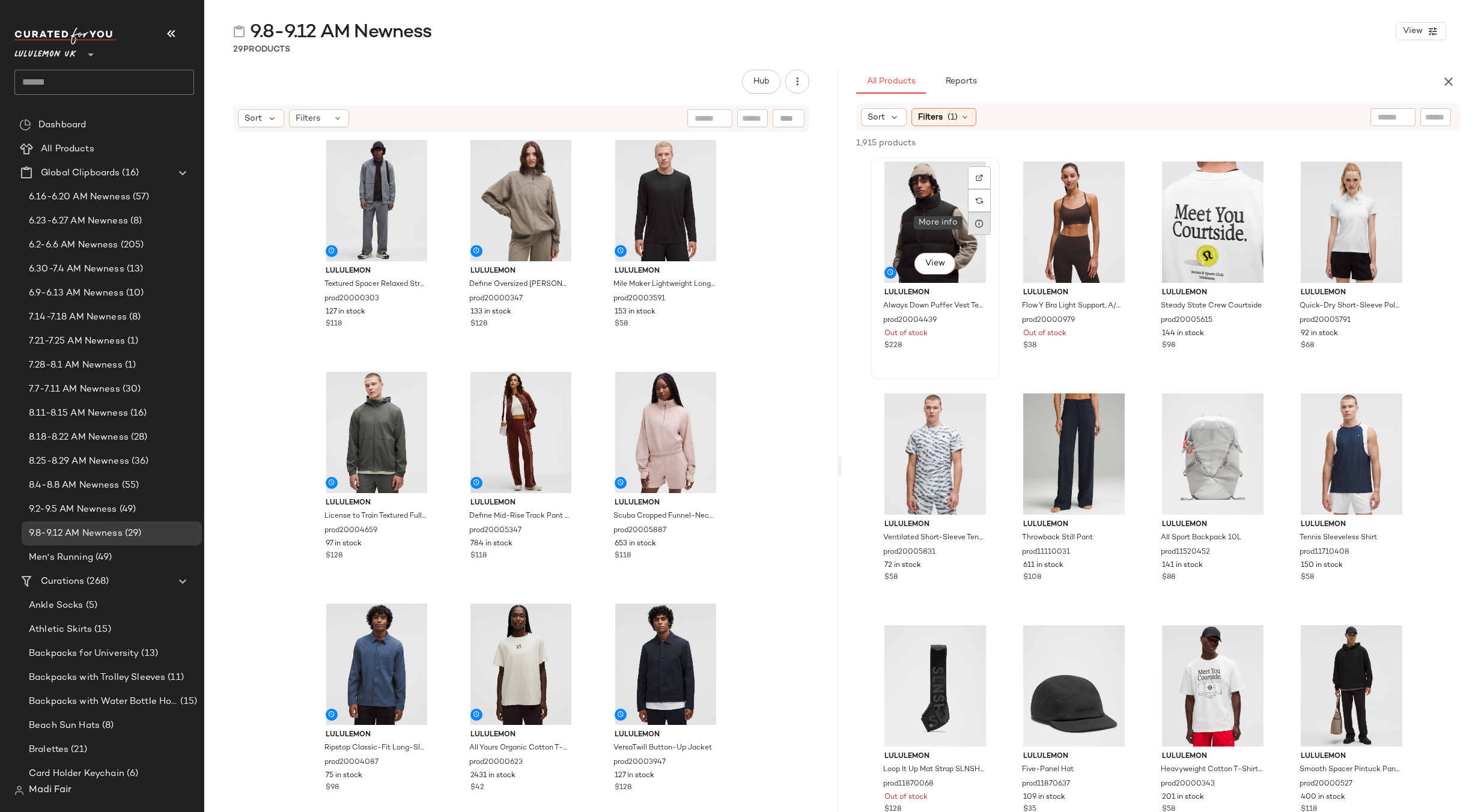
click at [985, 229] on div at bounding box center [979, 223] width 23 height 23
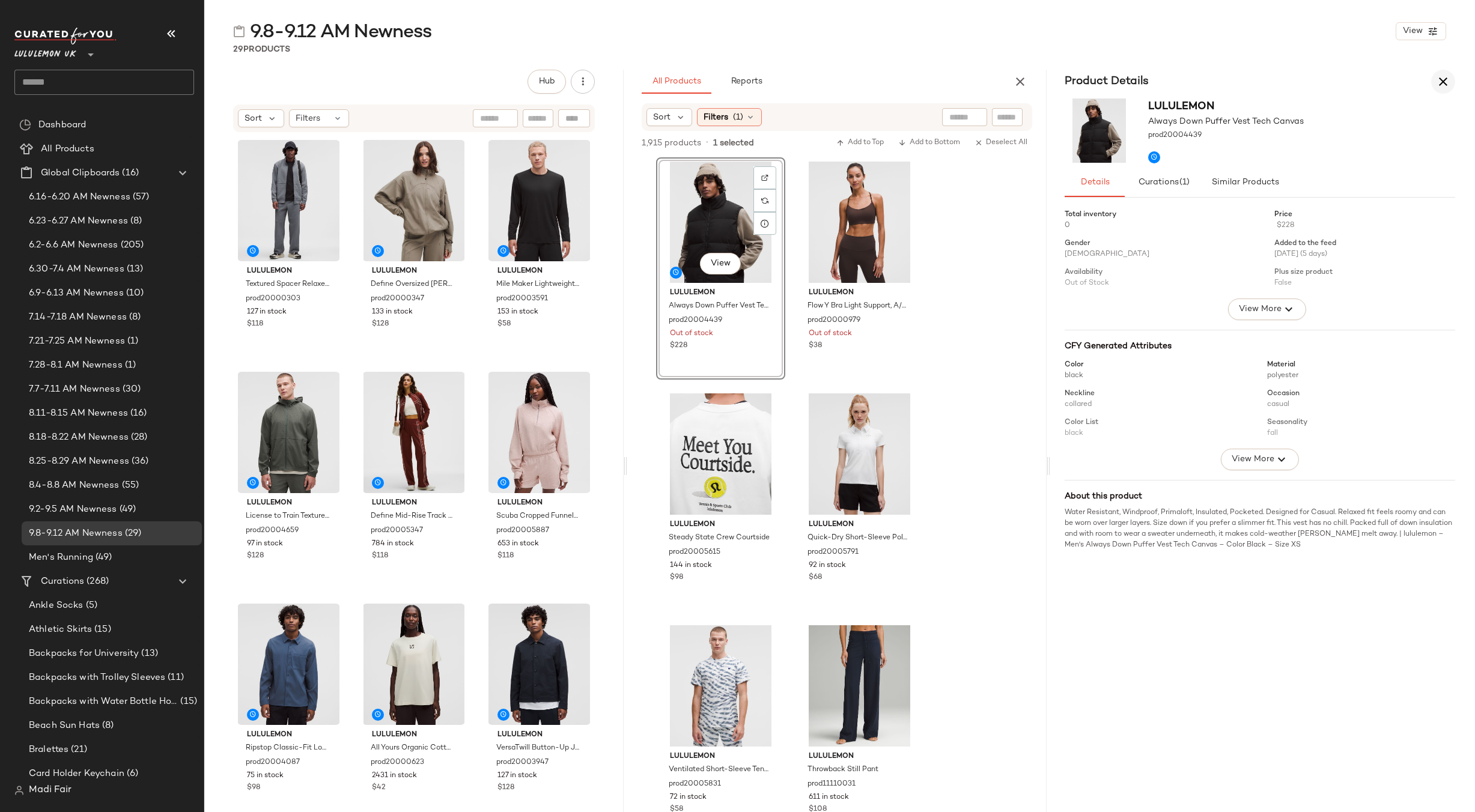
click at [1449, 73] on button "button" at bounding box center [1443, 81] width 24 height 24
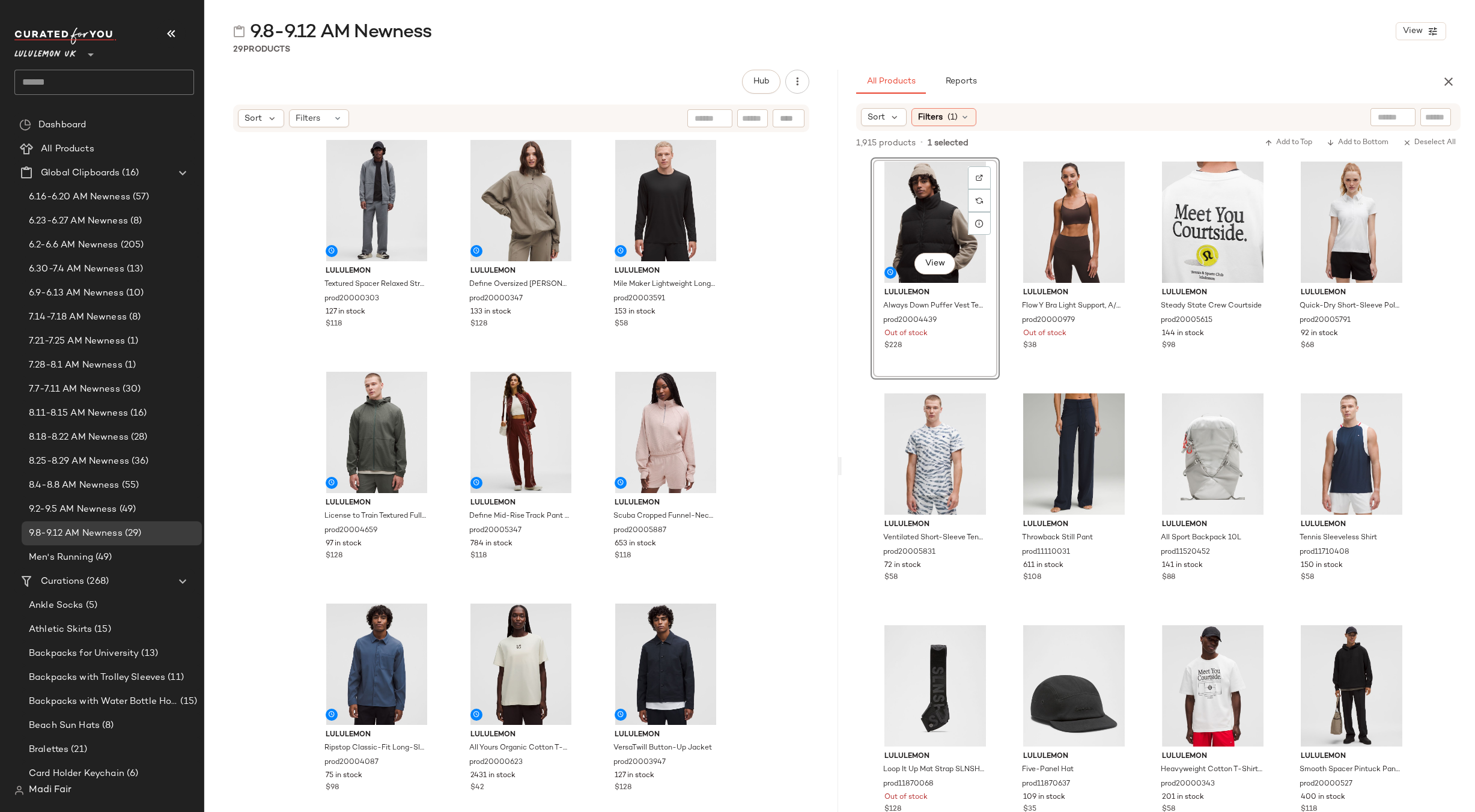
click at [77, 58] on div "Lululemon UK **" at bounding box center [47, 47] width 66 height 30
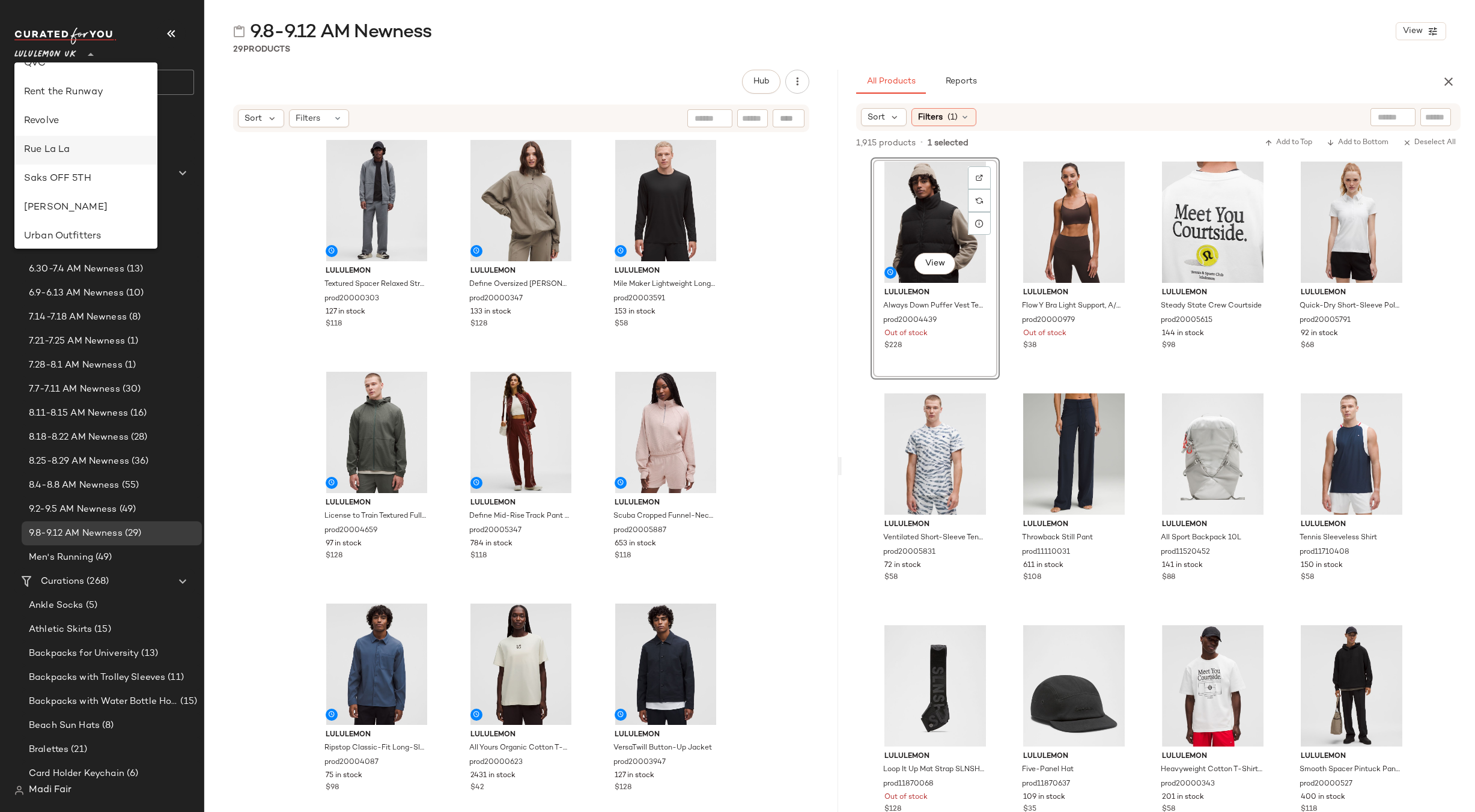
scroll to position [541, 0]
click at [96, 171] on div "Saks OFF 5TH" at bounding box center [86, 175] width 124 height 14
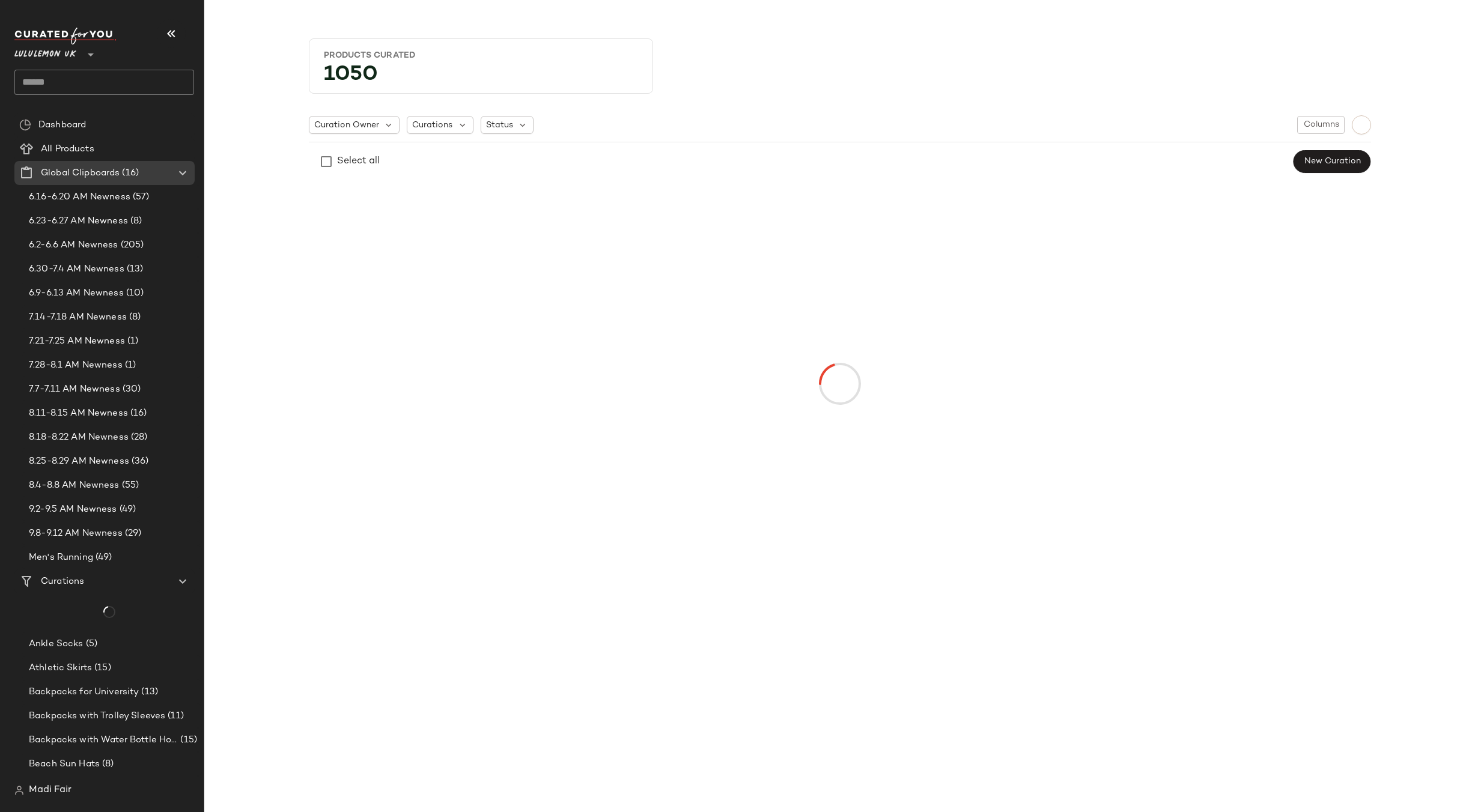
type input "**"
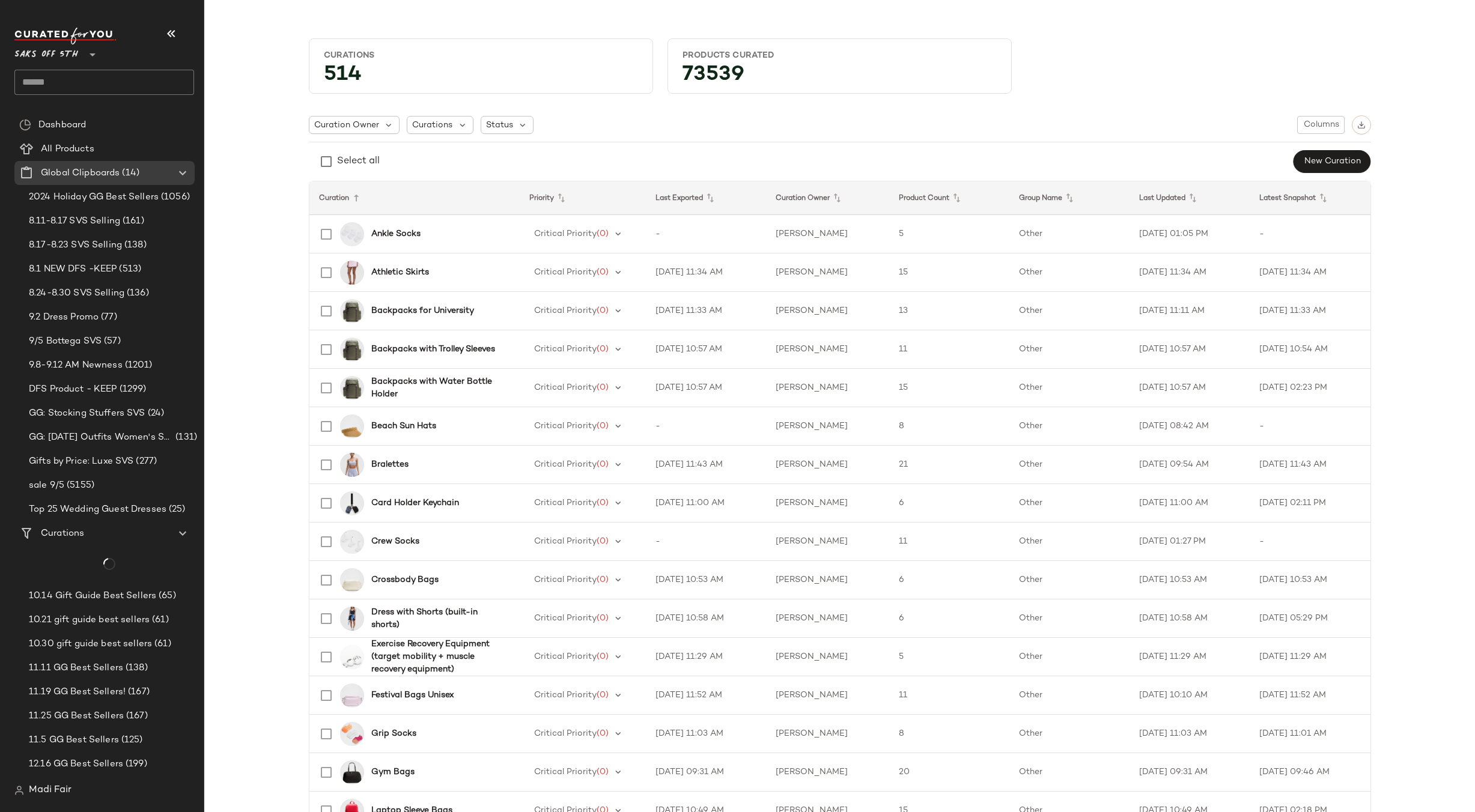
click at [81, 79] on input "text" at bounding box center [104, 82] width 180 height 25
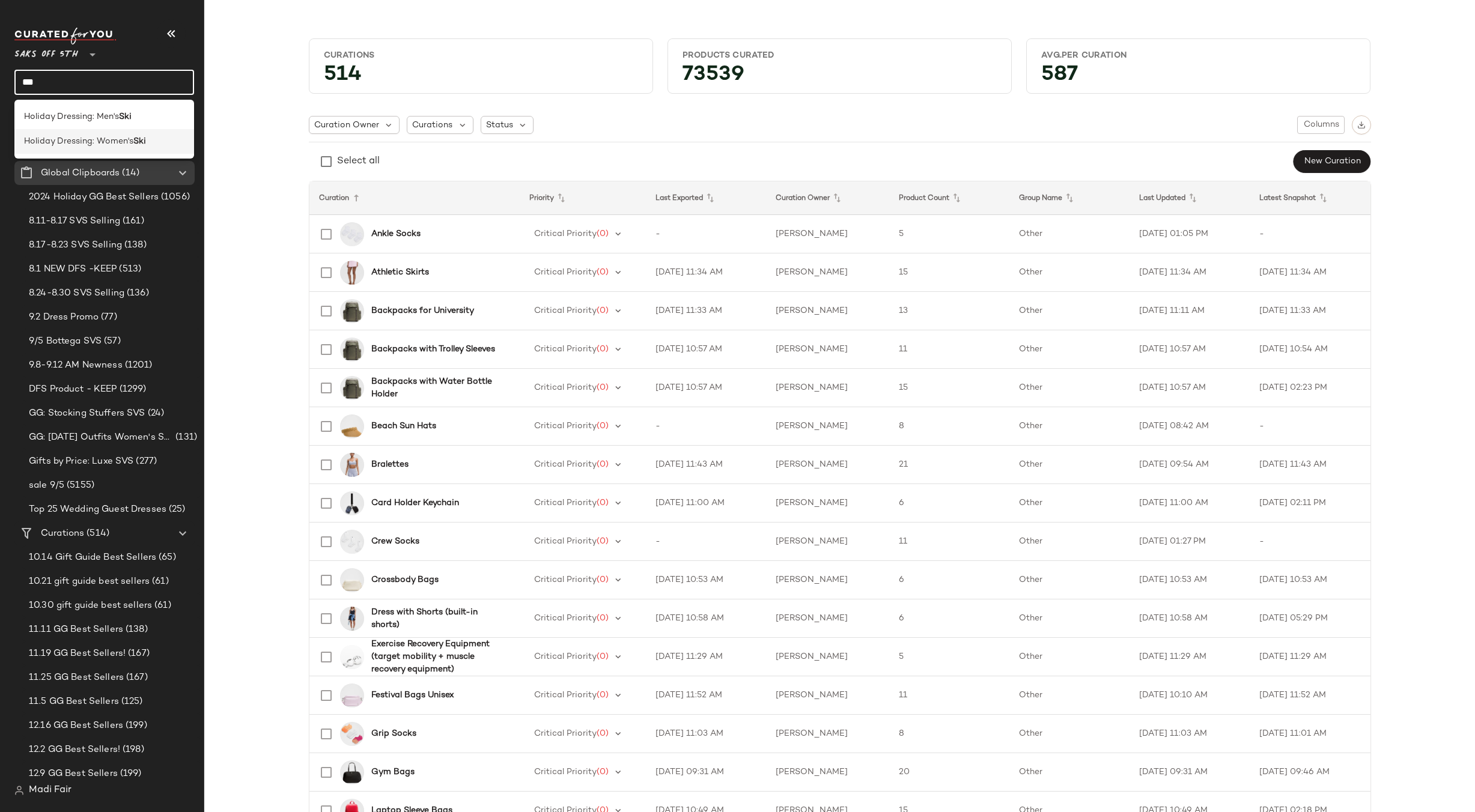
type input "***"
click at [88, 140] on span "Holiday Dressing: Women's" at bounding box center [79, 141] width 110 height 13
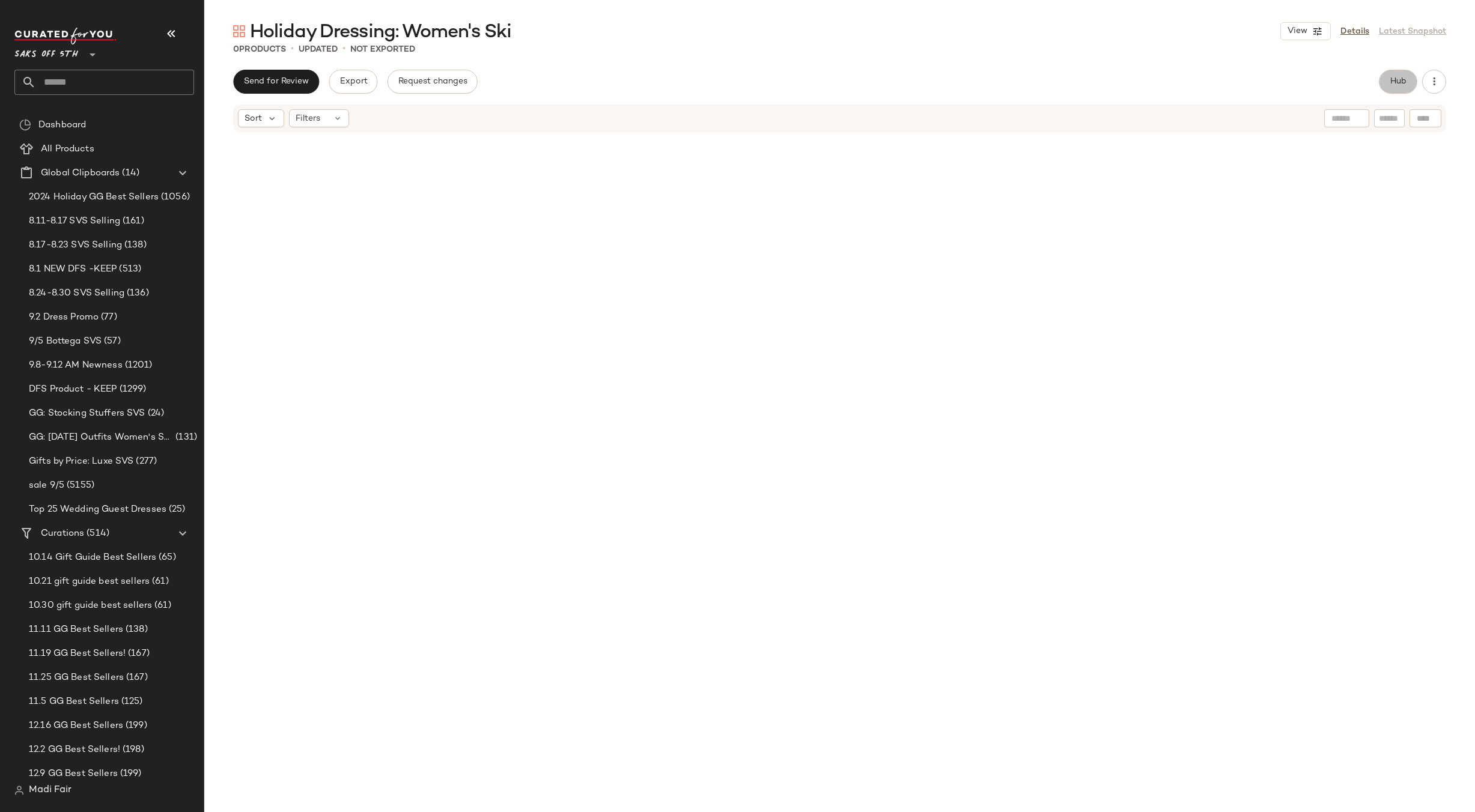
click at [1388, 85] on button "Hub" at bounding box center [1398, 81] width 38 height 24
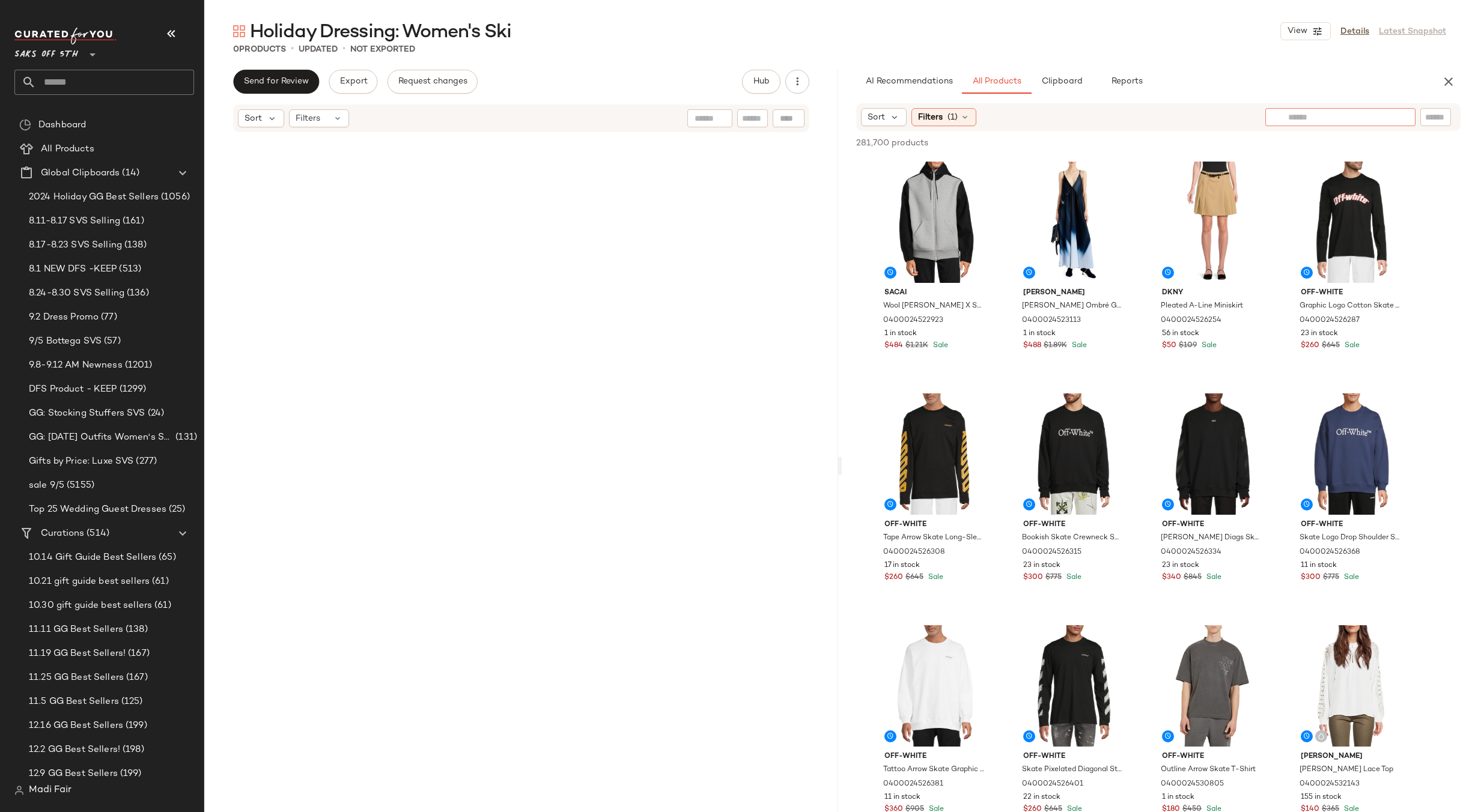
click at [1390, 114] on input "text" at bounding box center [1340, 117] width 105 height 13
type input "***"
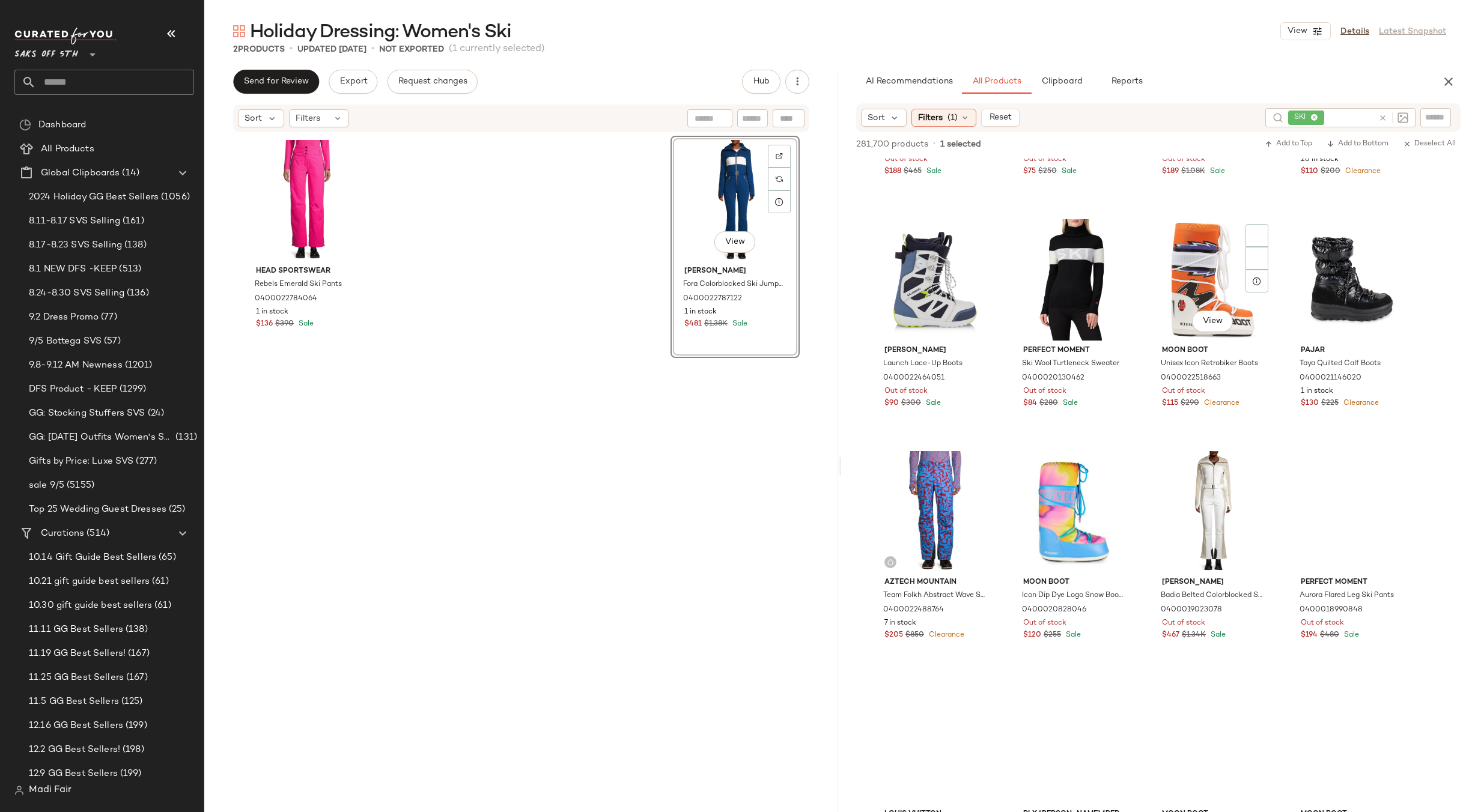
scroll to position [3423, 0]
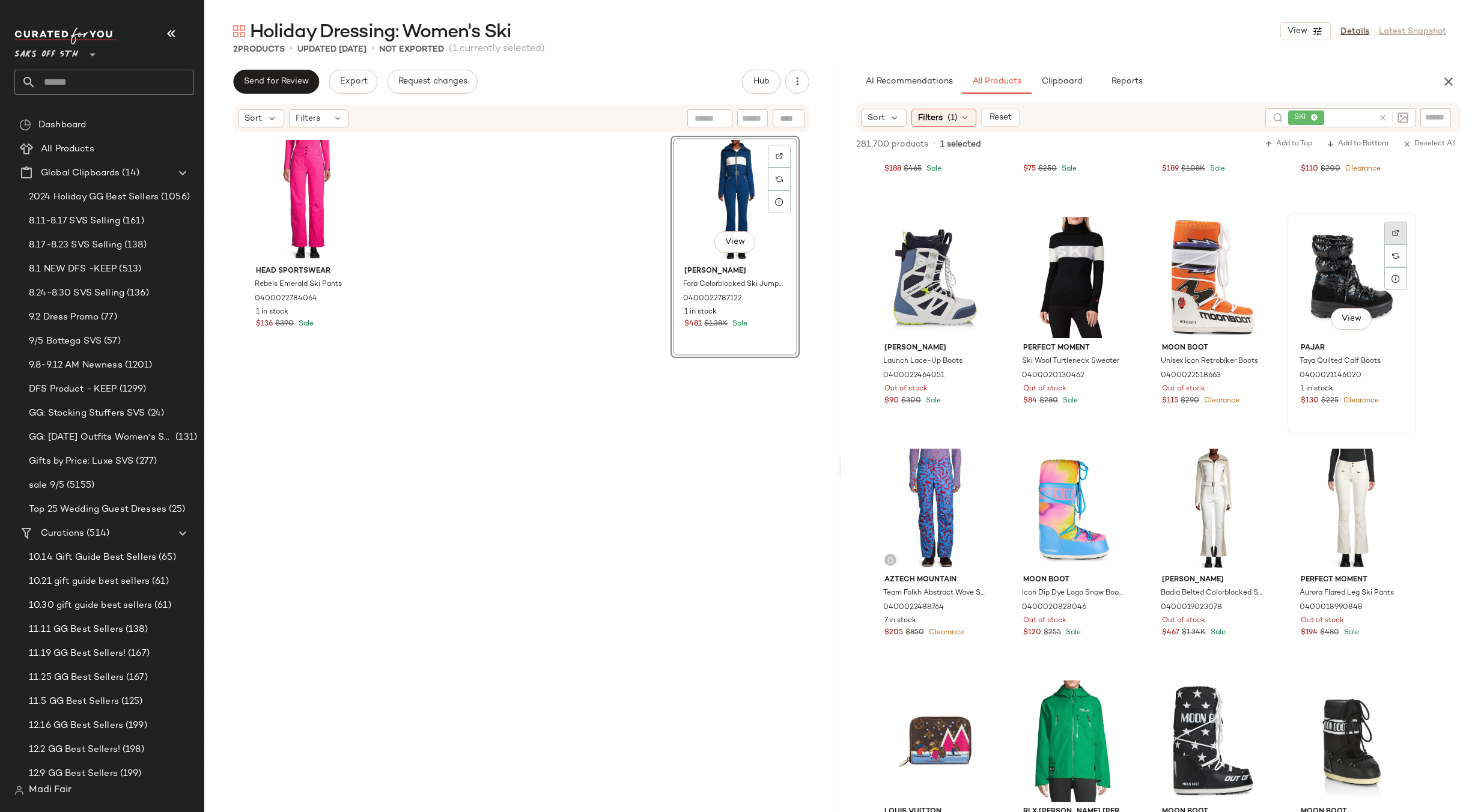
click at [1399, 233] on div at bounding box center [1396, 233] width 23 height 23
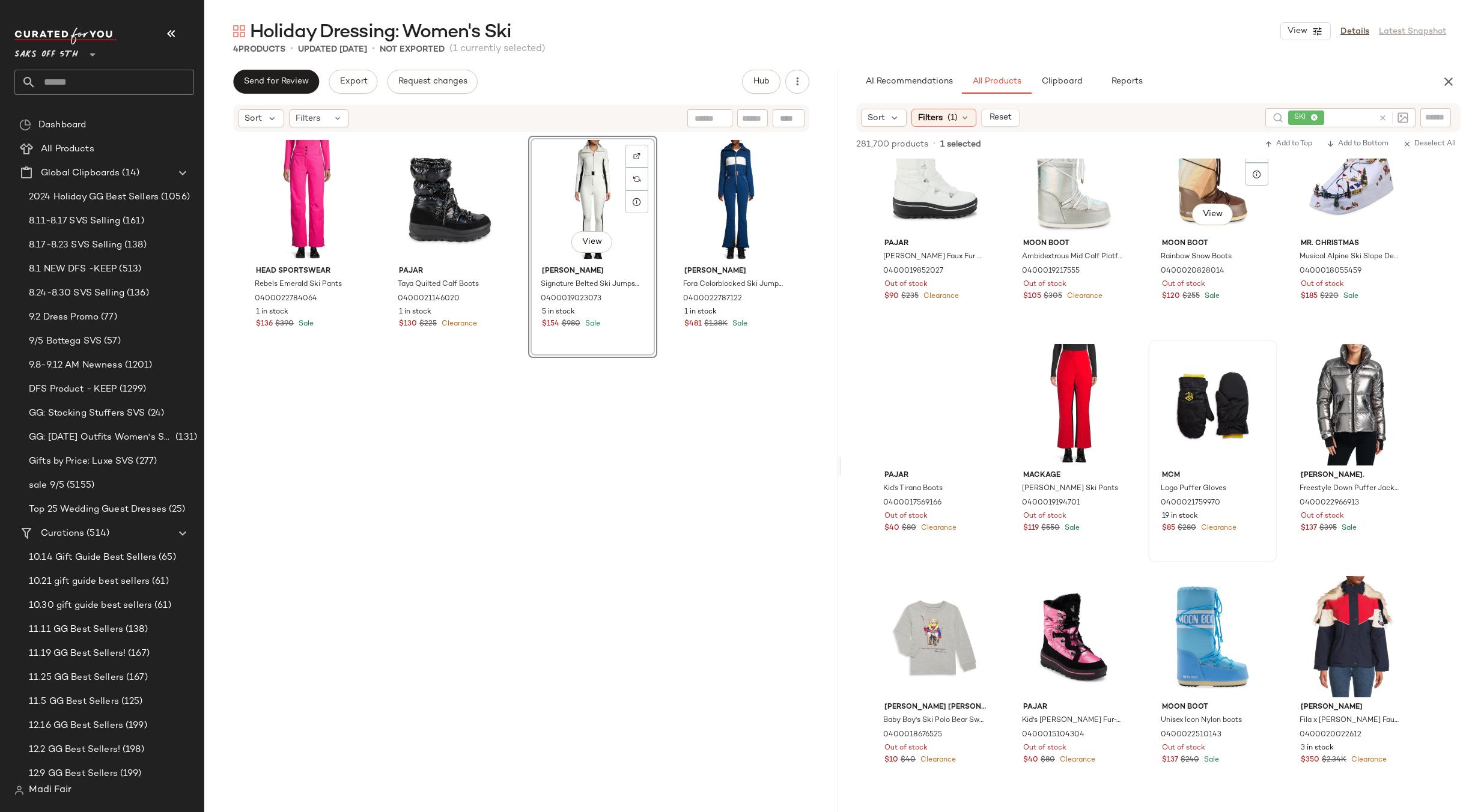
scroll to position [6546, 0]
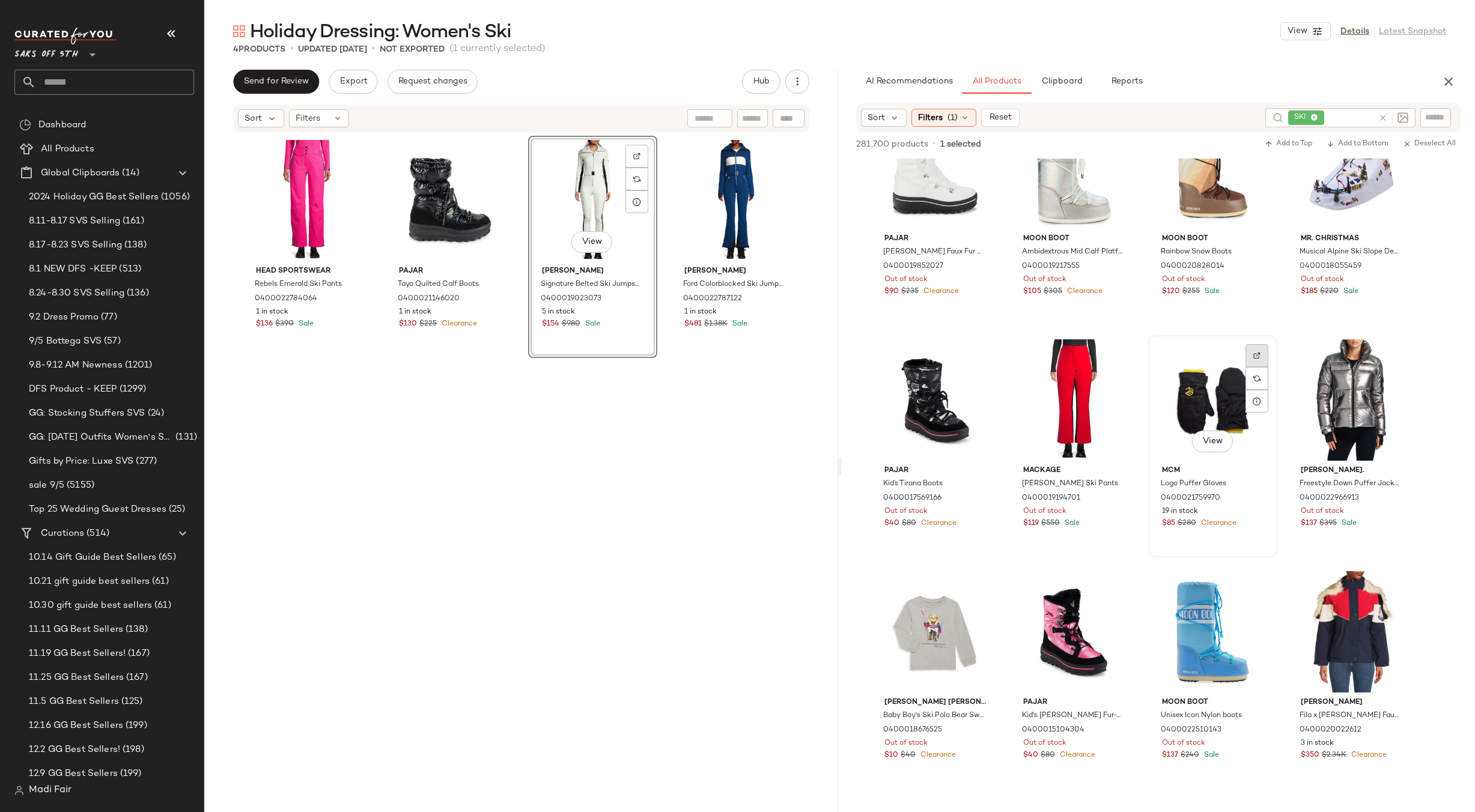
click at [1253, 355] on div at bounding box center [1257, 355] width 23 height 23
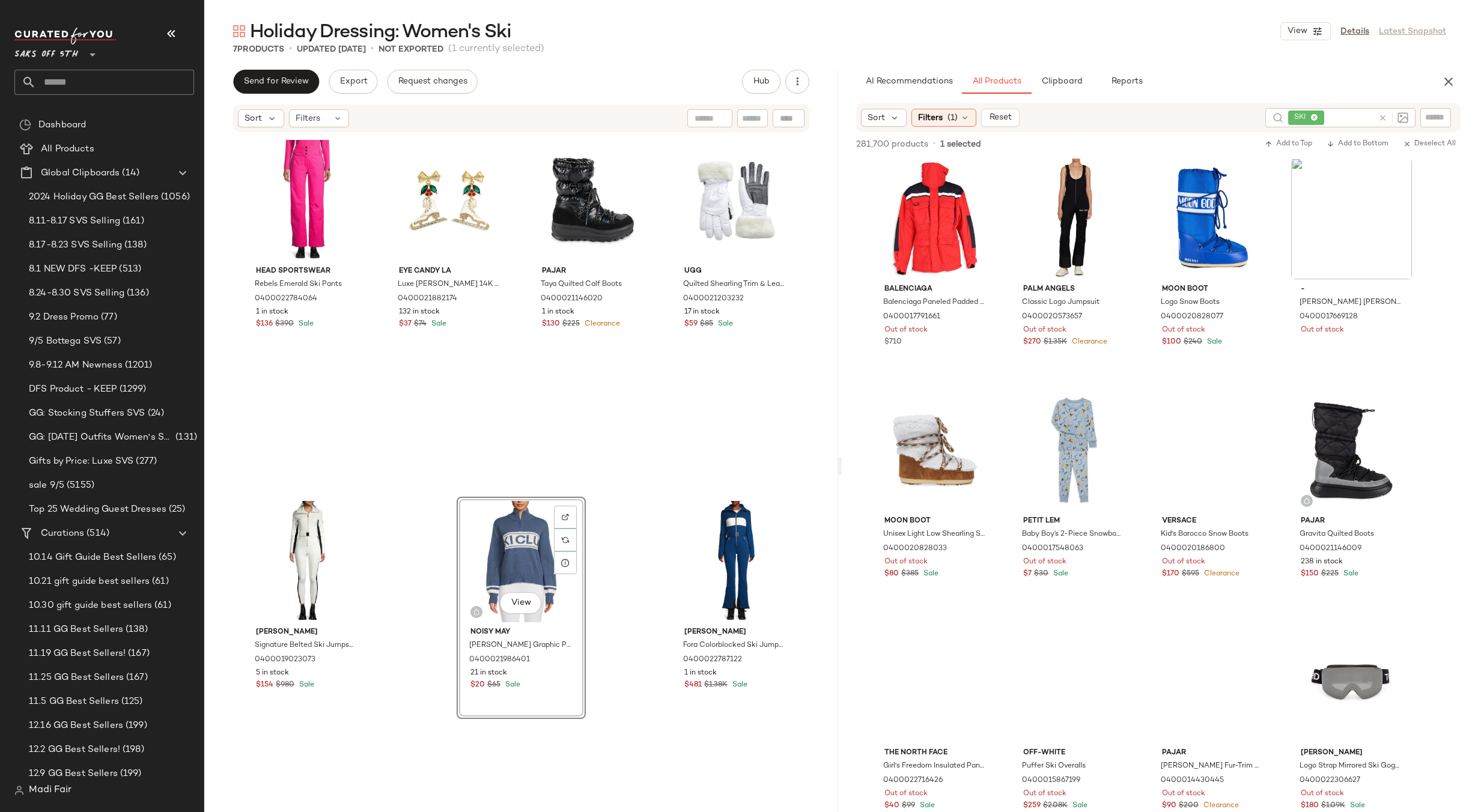
scroll to position [9910, 0]
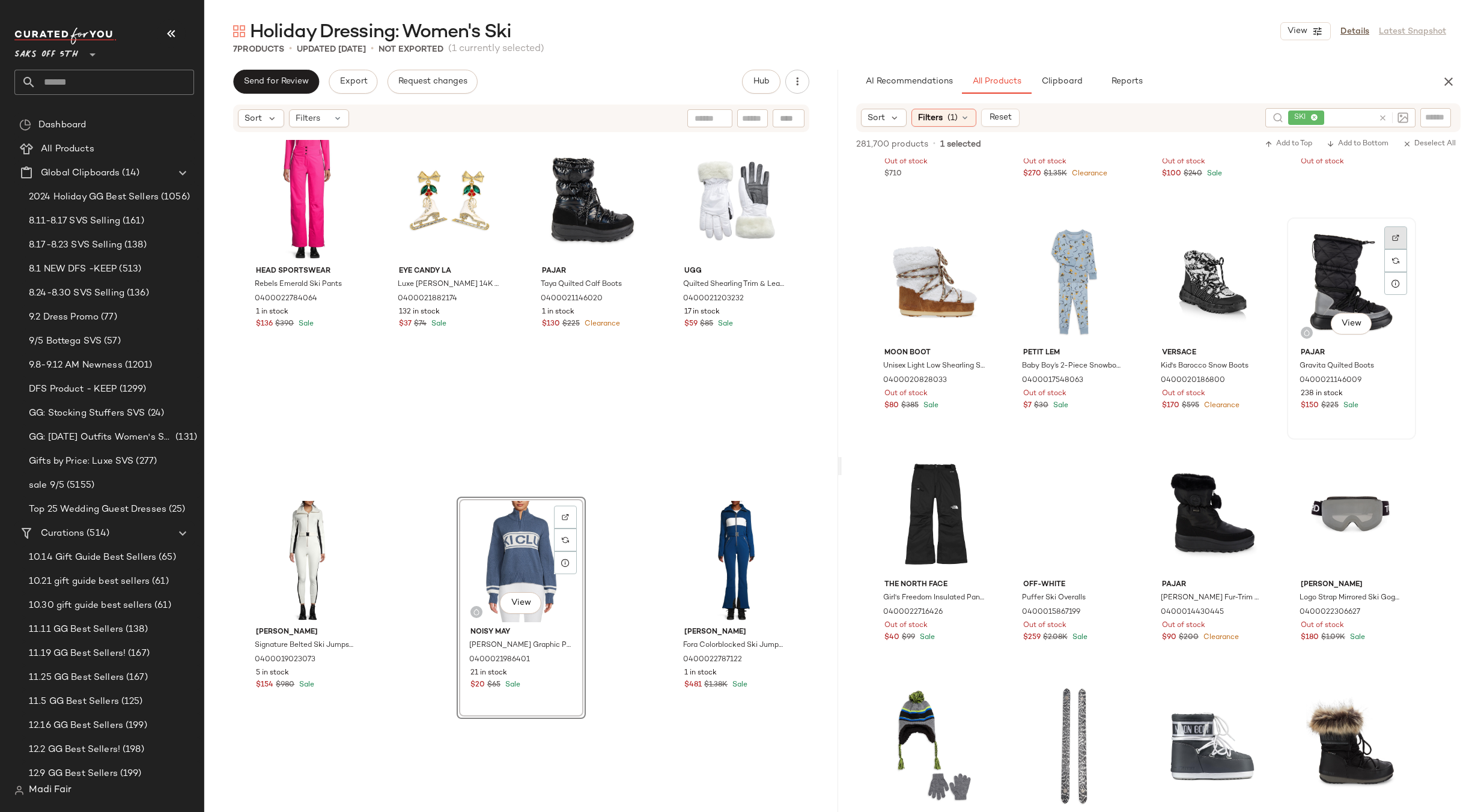
click at [1399, 233] on div at bounding box center [1396, 237] width 23 height 23
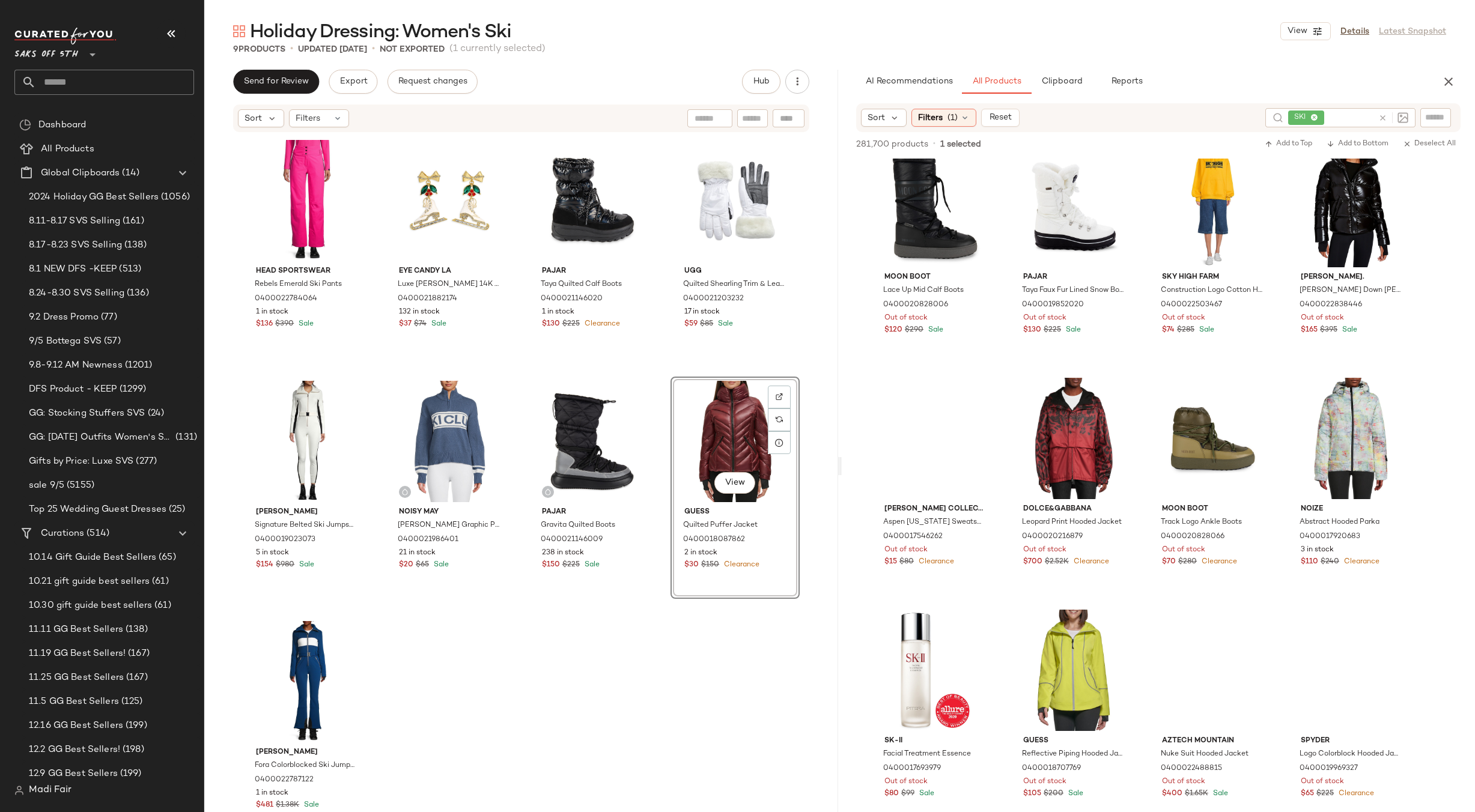
scroll to position [12253, 0]
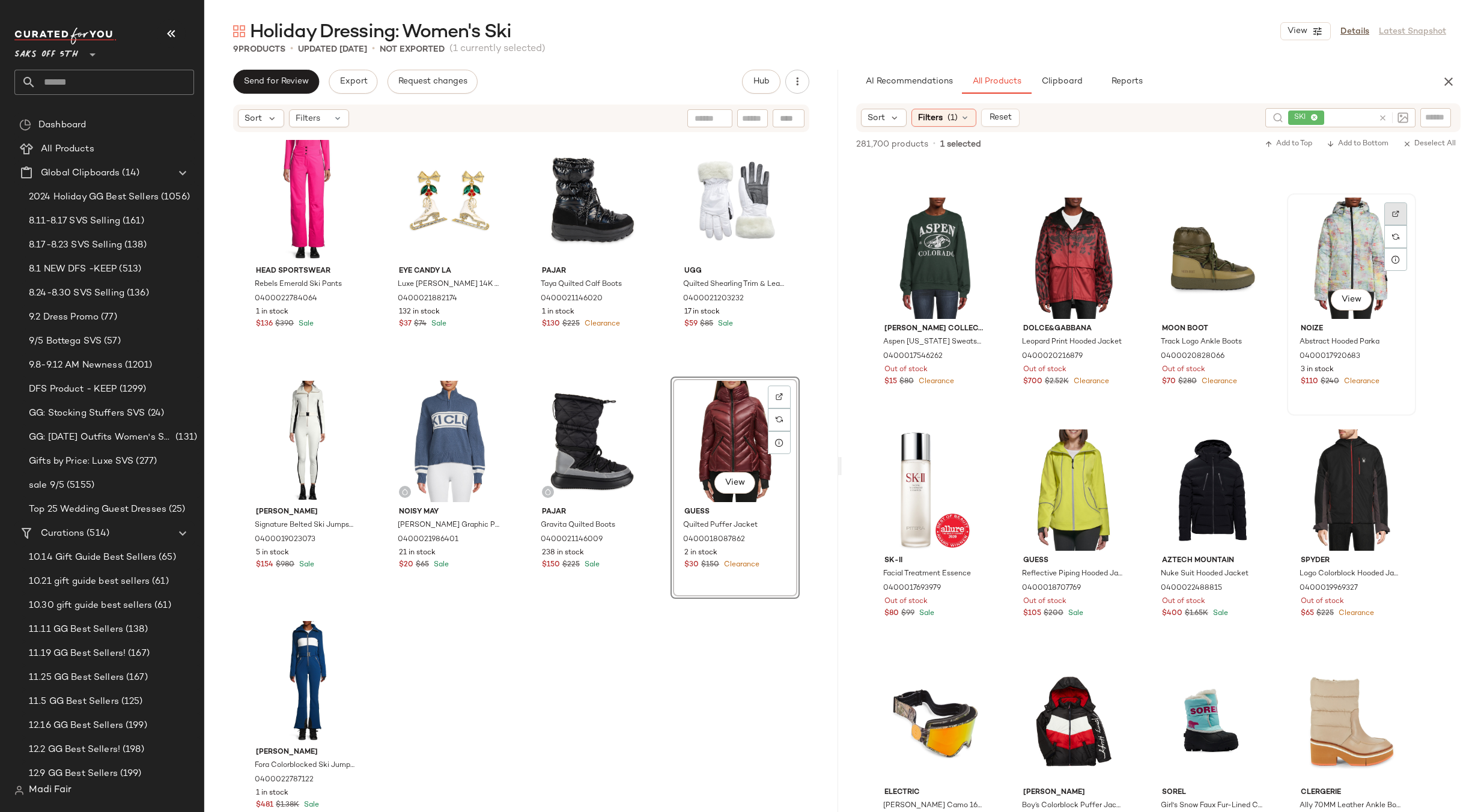
click at [1390, 209] on div at bounding box center [1396, 213] width 23 height 23
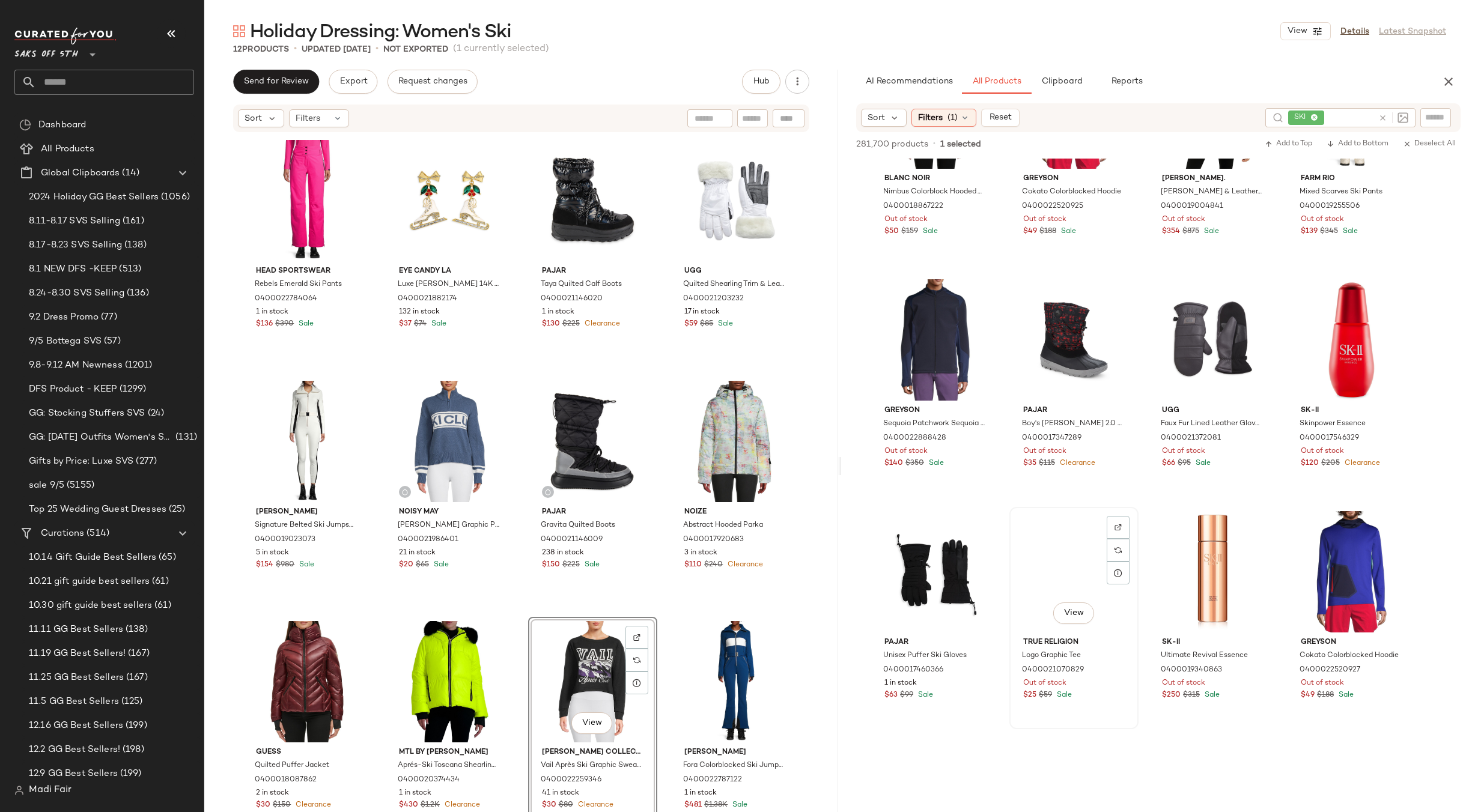
scroll to position [16877, 0]
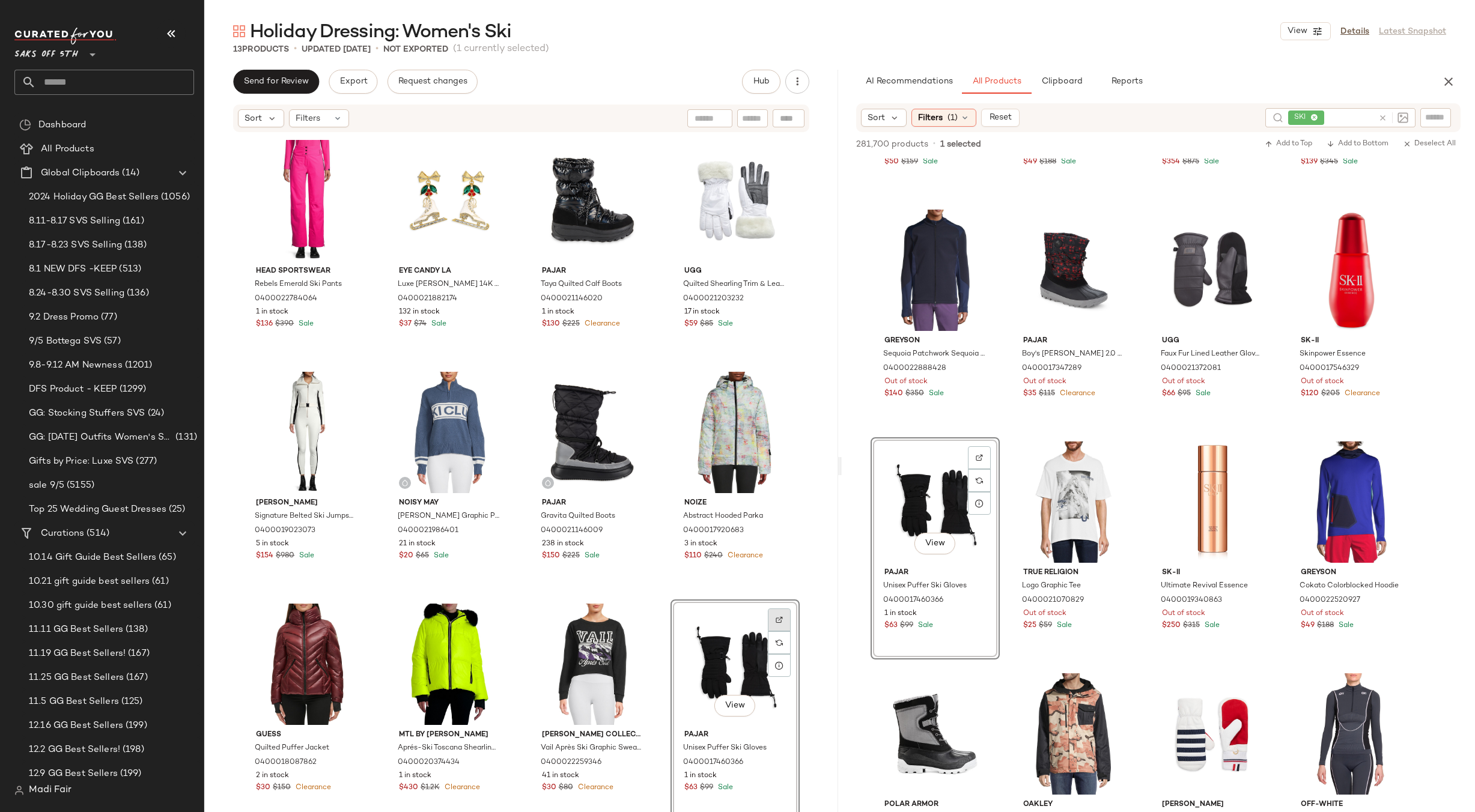
click at [770, 618] on div at bounding box center [779, 619] width 23 height 23
click at [729, 642] on div "View" at bounding box center [735, 664] width 121 height 121
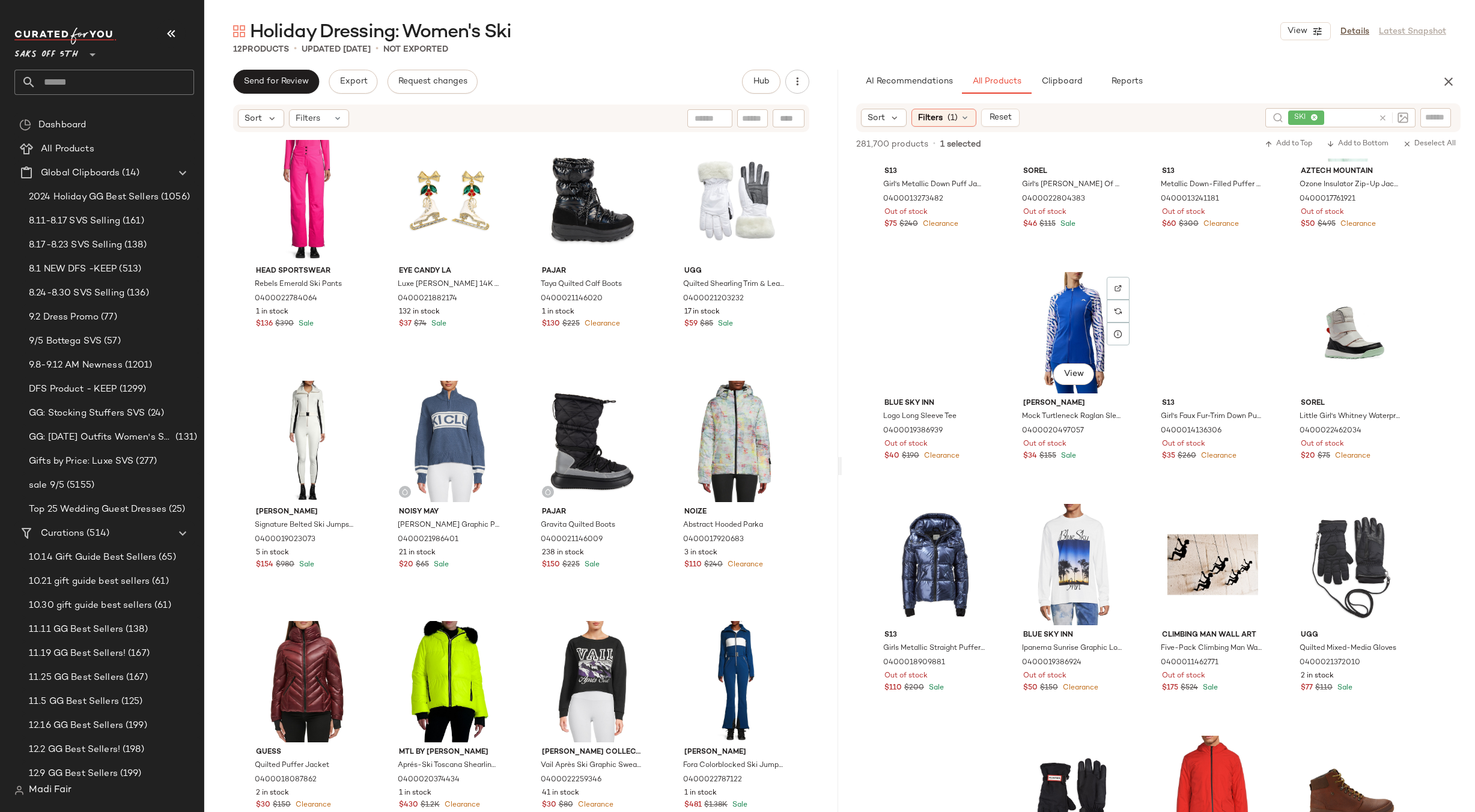
scroll to position [20301, 0]
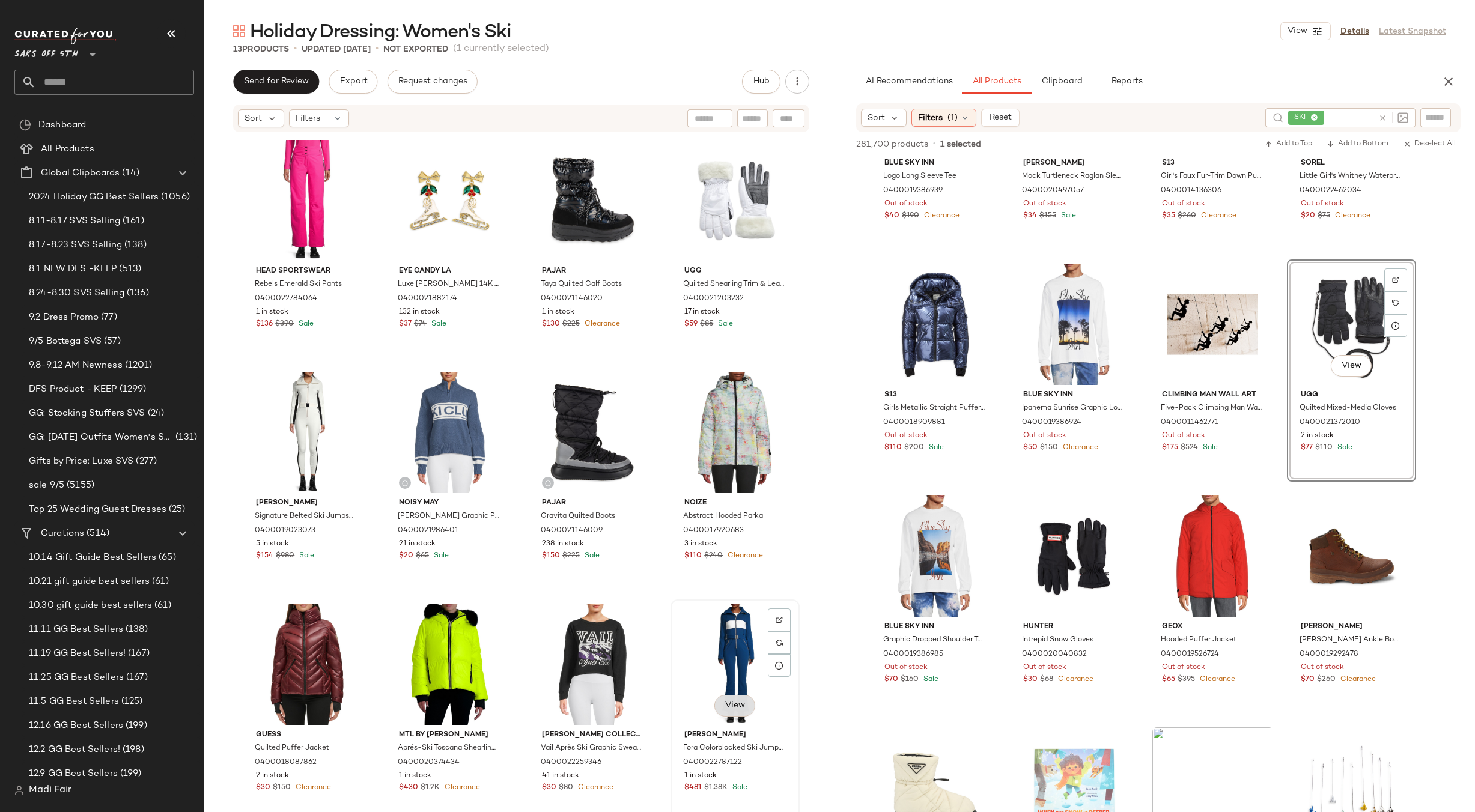
scroll to position [205, 0]
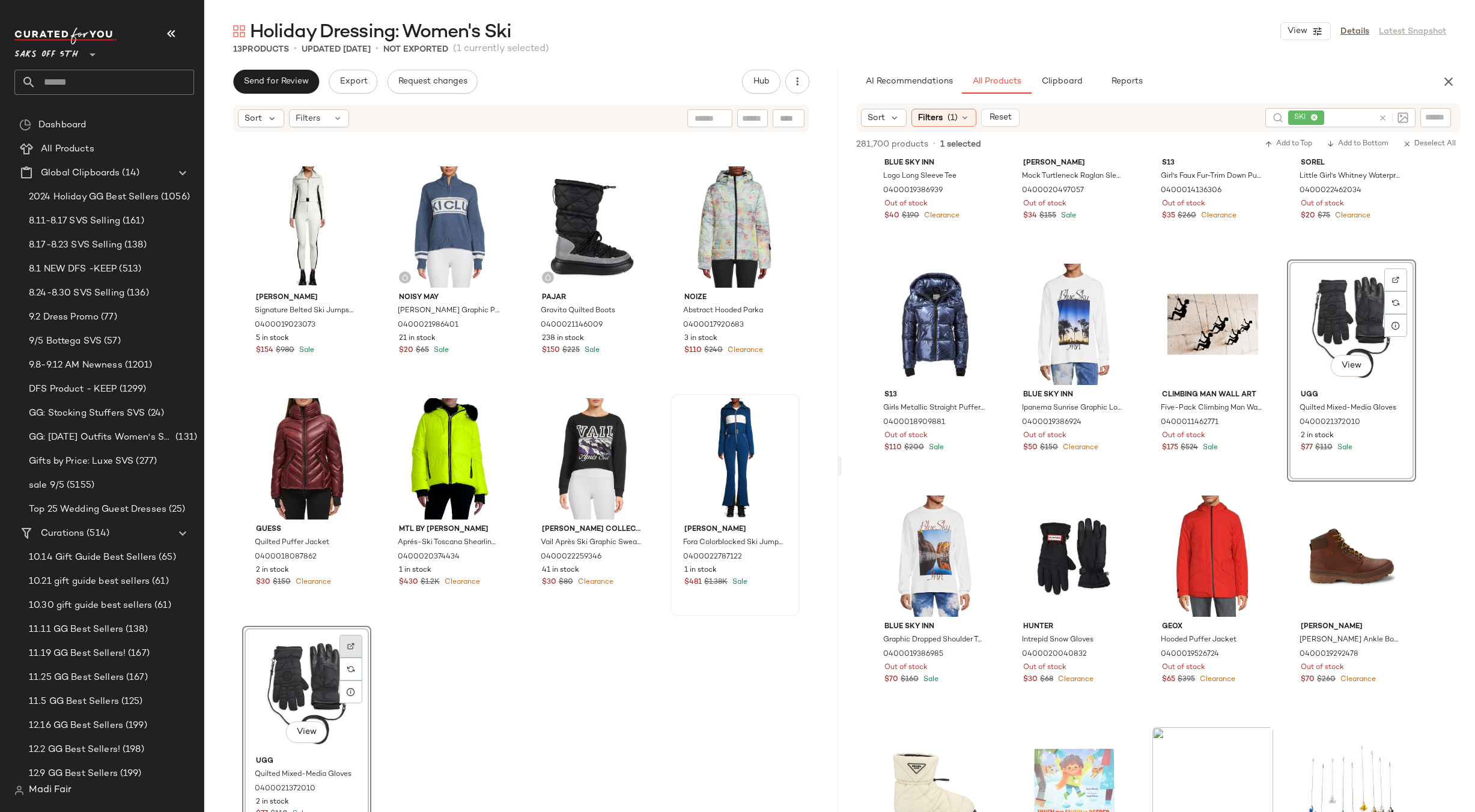
click at [350, 645] on img at bounding box center [351, 647] width 7 height 7
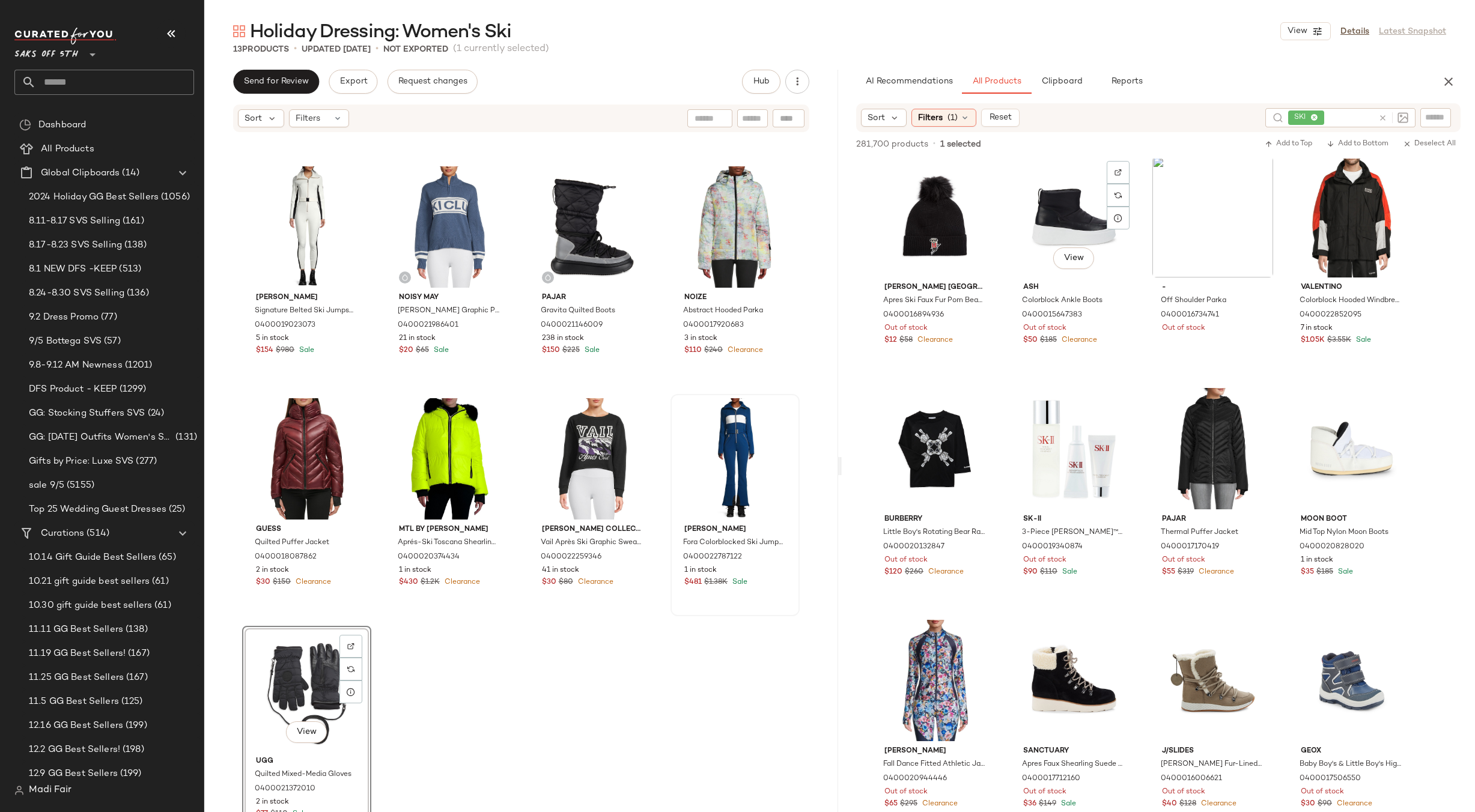
scroll to position [22102, 0]
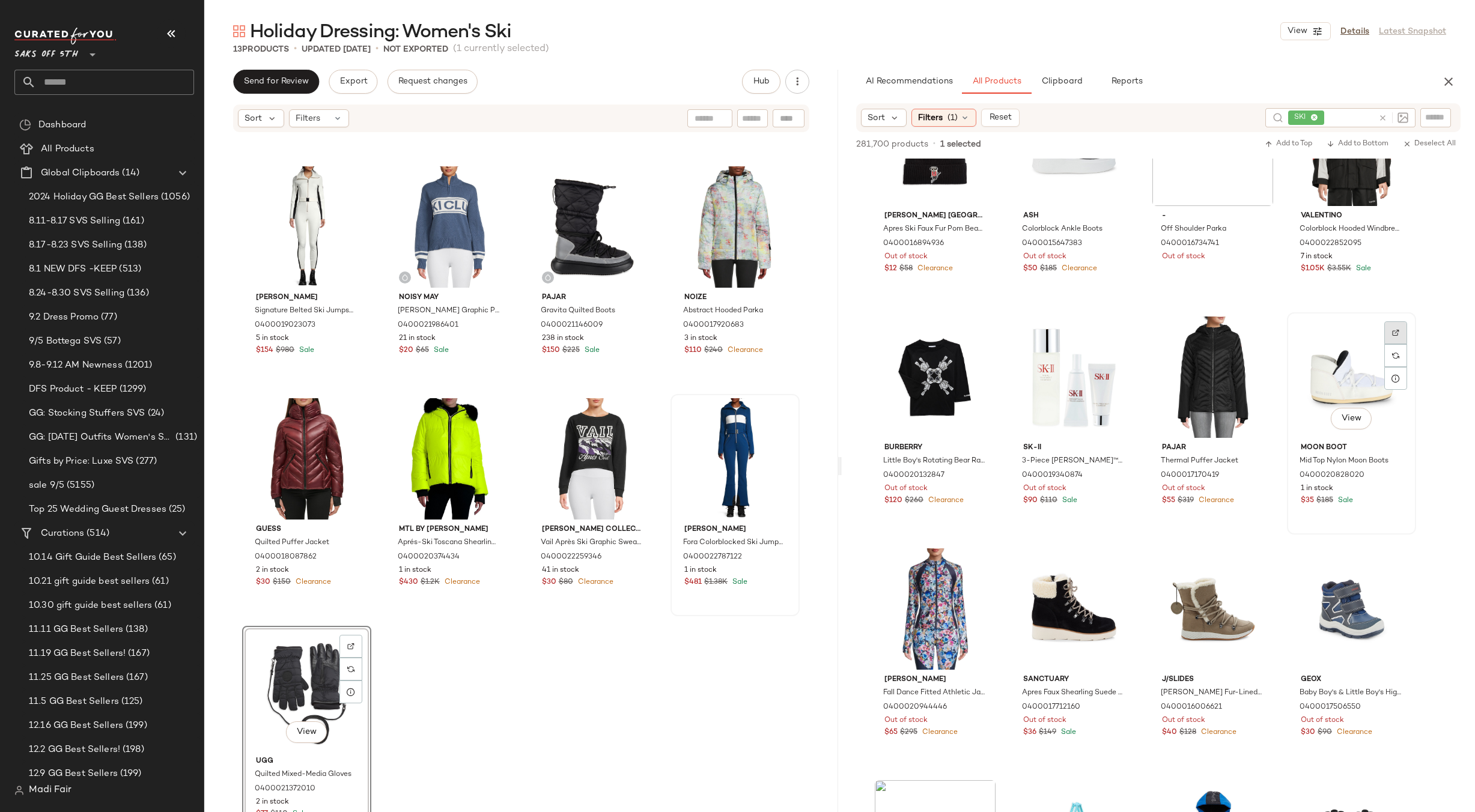
click at [1392, 329] on img at bounding box center [1396, 333] width 7 height 7
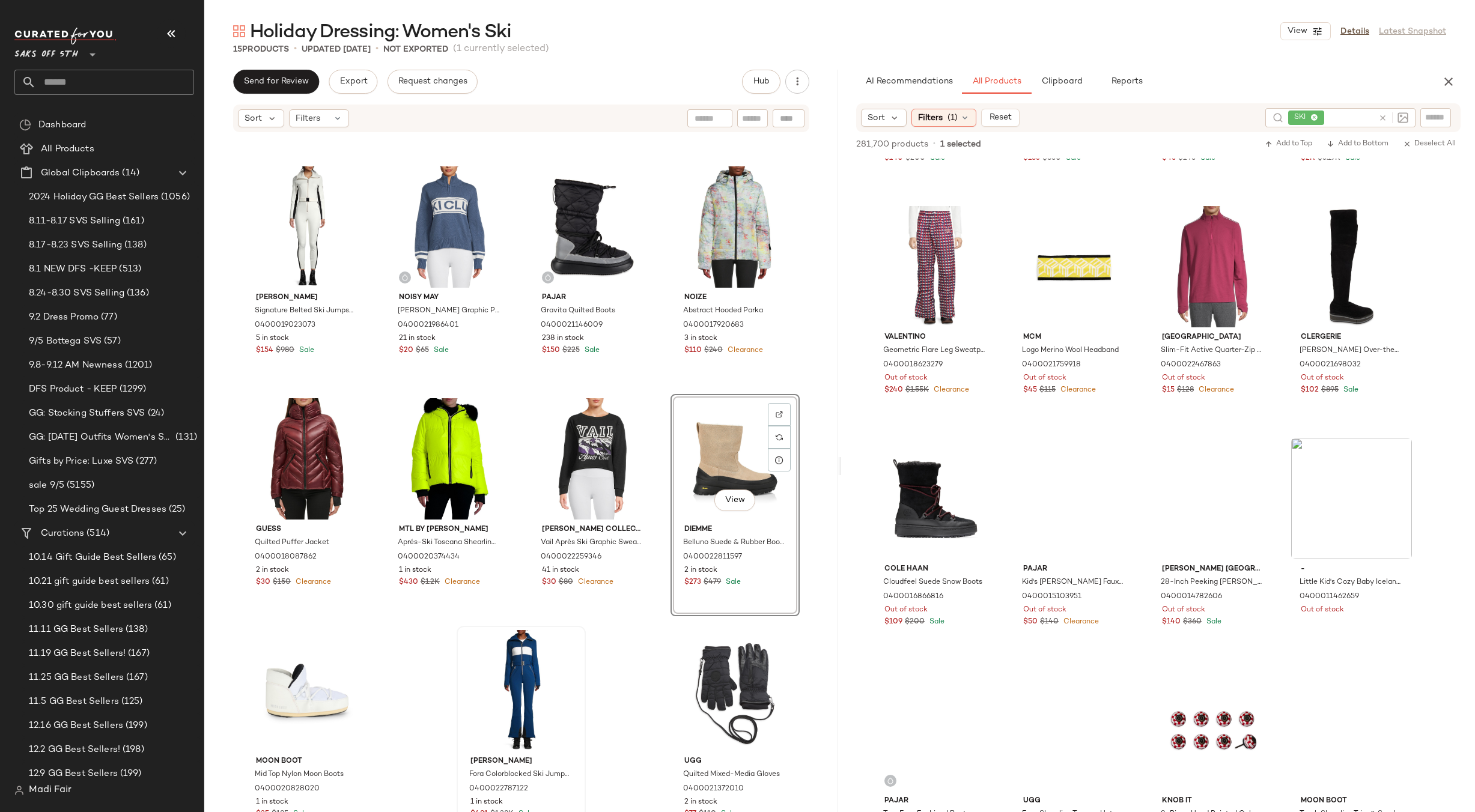
scroll to position [23844, 0]
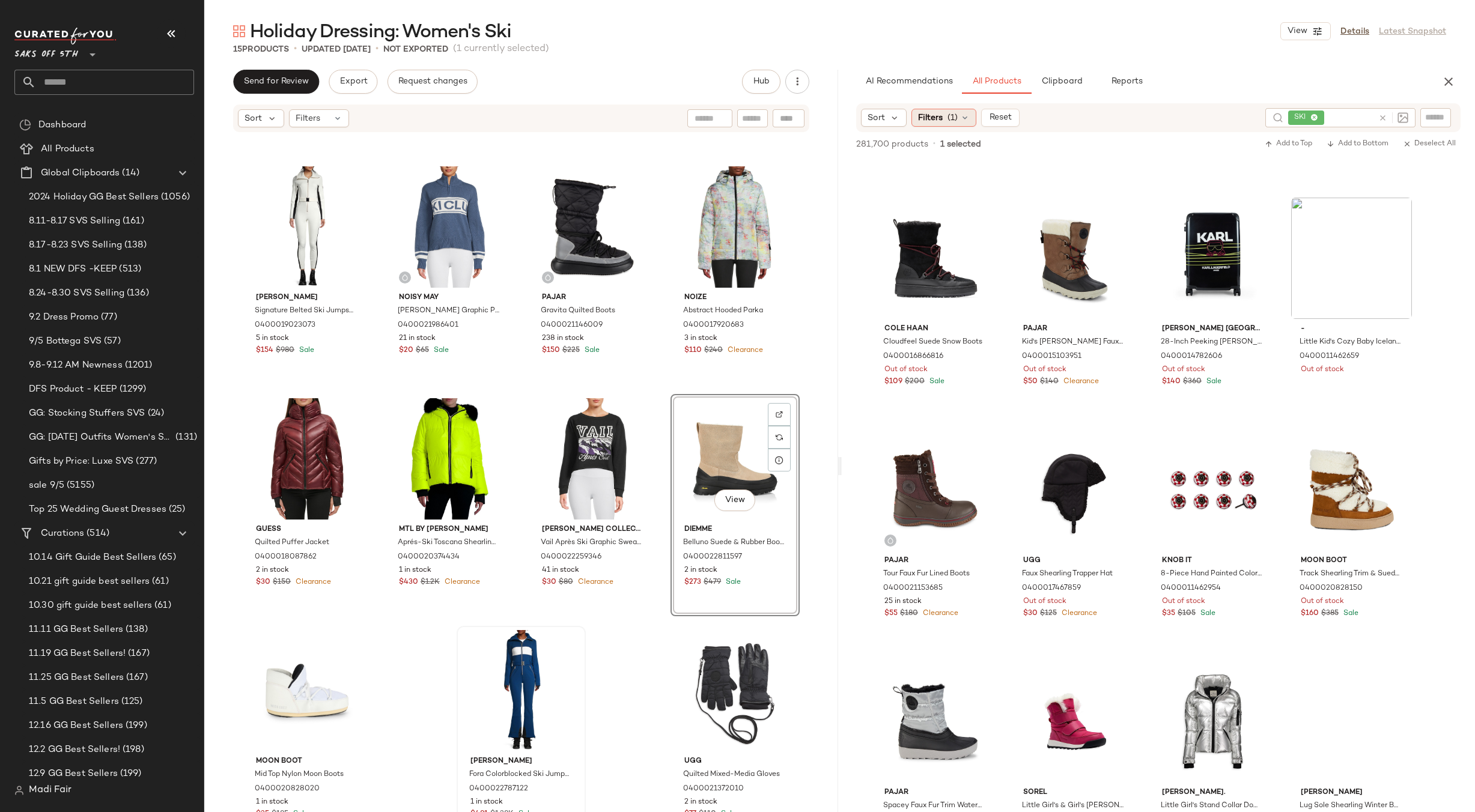
click at [948, 119] on span "(1)" at bounding box center [953, 118] width 10 height 13
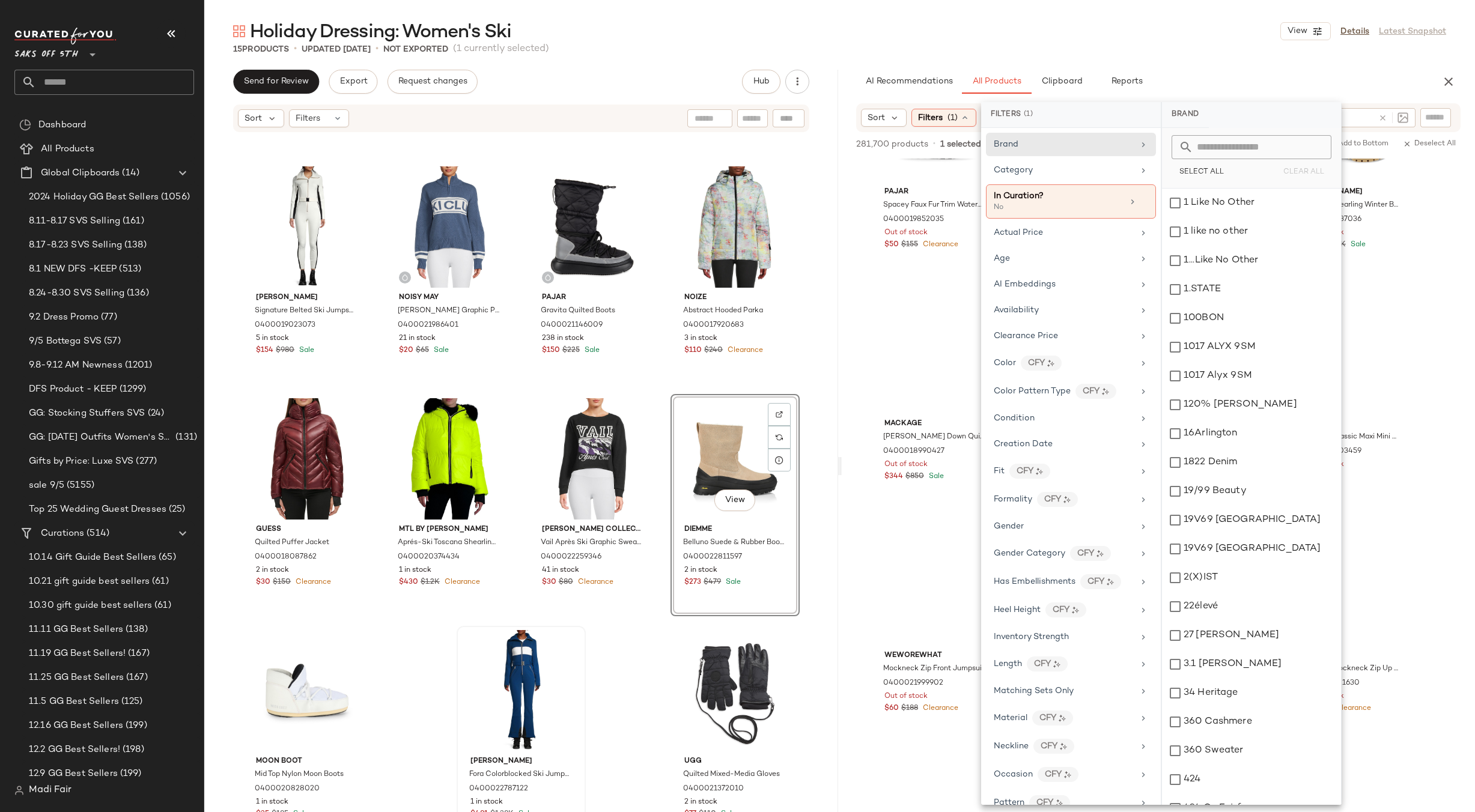
scroll to position [344, 0]
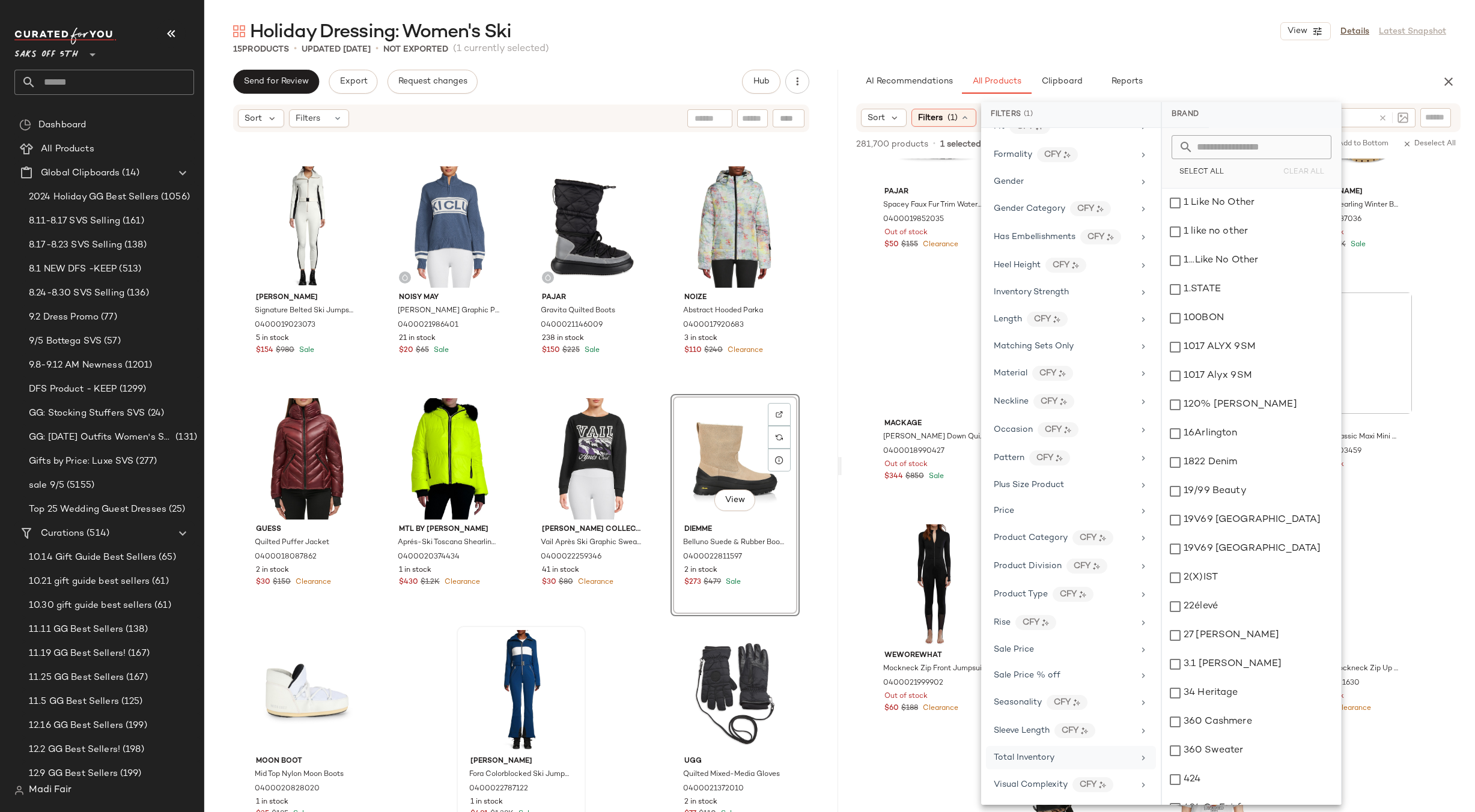
click at [1057, 754] on div "Total Inventory" at bounding box center [1063, 757] width 140 height 13
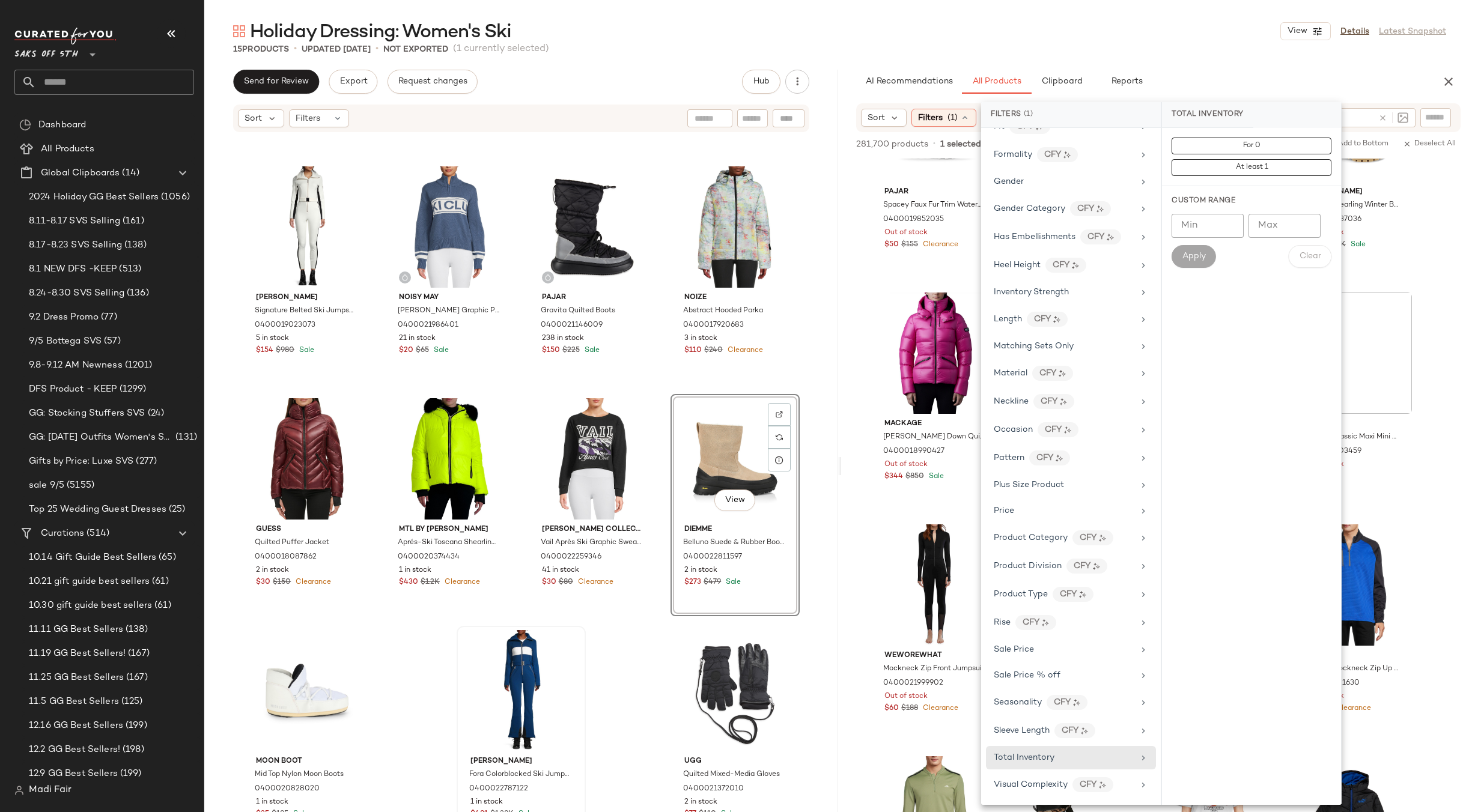
click at [1269, 176] on div "For 0 At least 1" at bounding box center [1251, 157] width 179 height 58
click at [1269, 167] on button "At least 1" at bounding box center [1252, 167] width 160 height 17
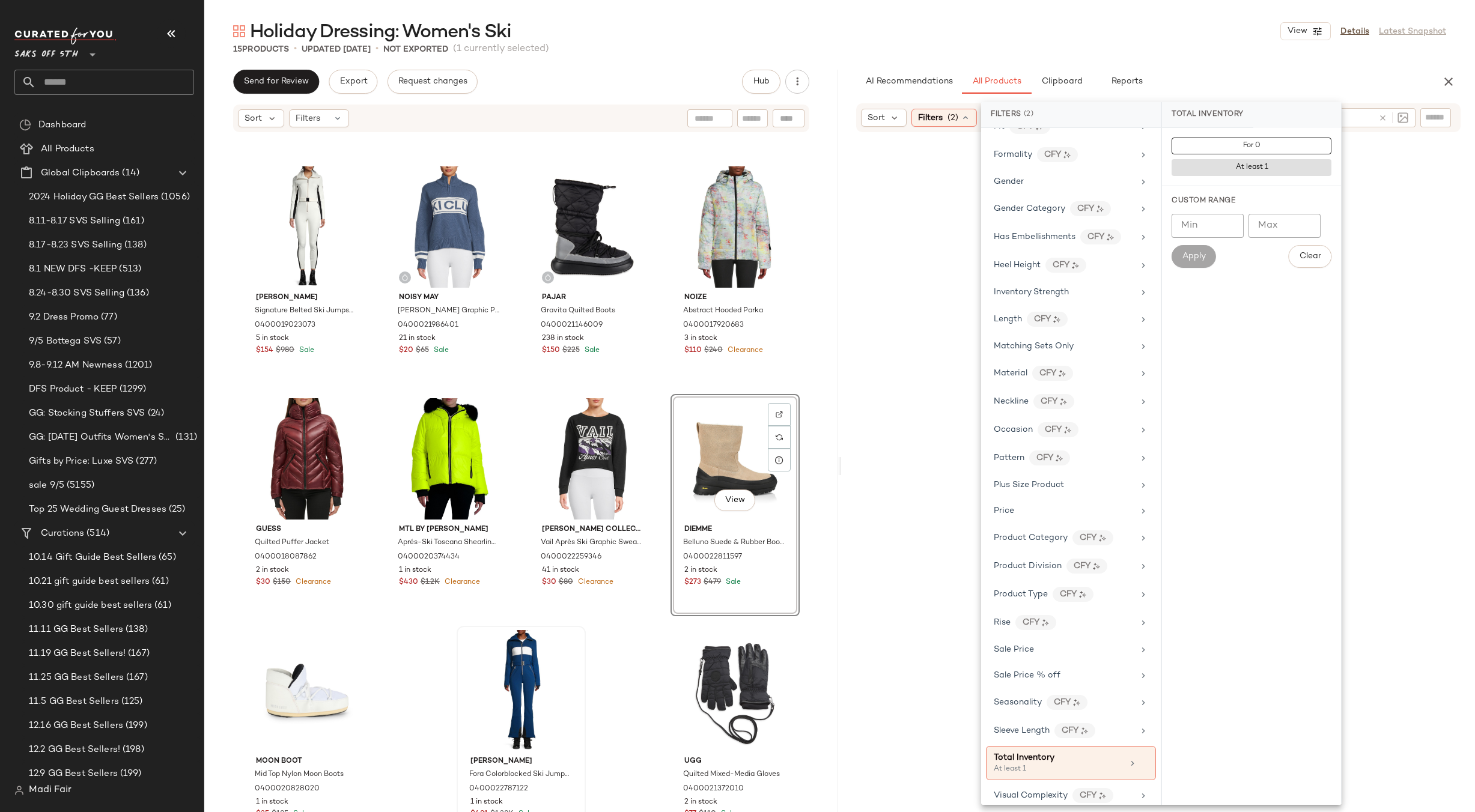
click at [1095, 17] on main "Holiday Dressing: Women's Ski View Details Latest Snapshot 15 Products • update…" at bounding box center [737, 406] width 1475 height 812
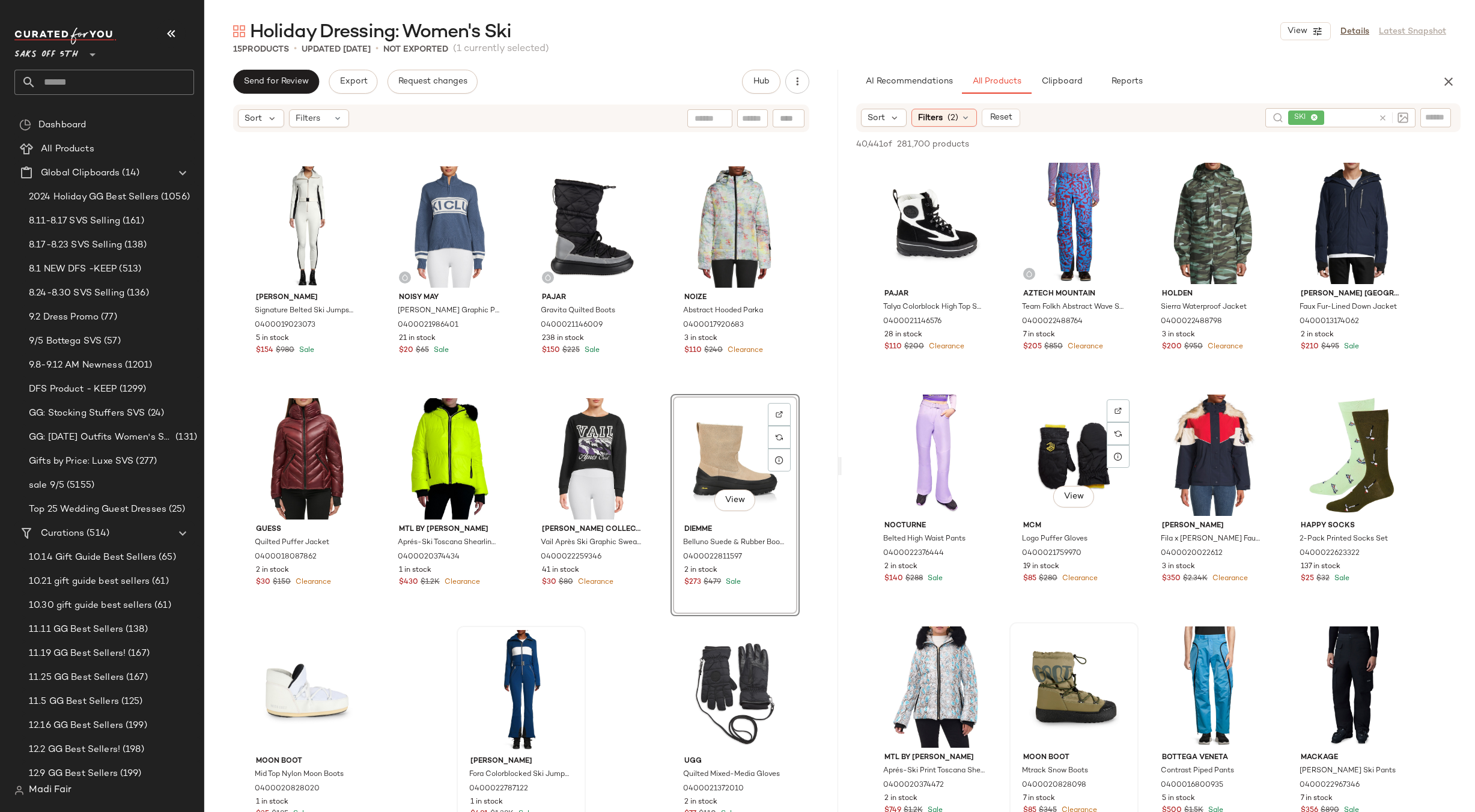
scroll to position [180, 0]
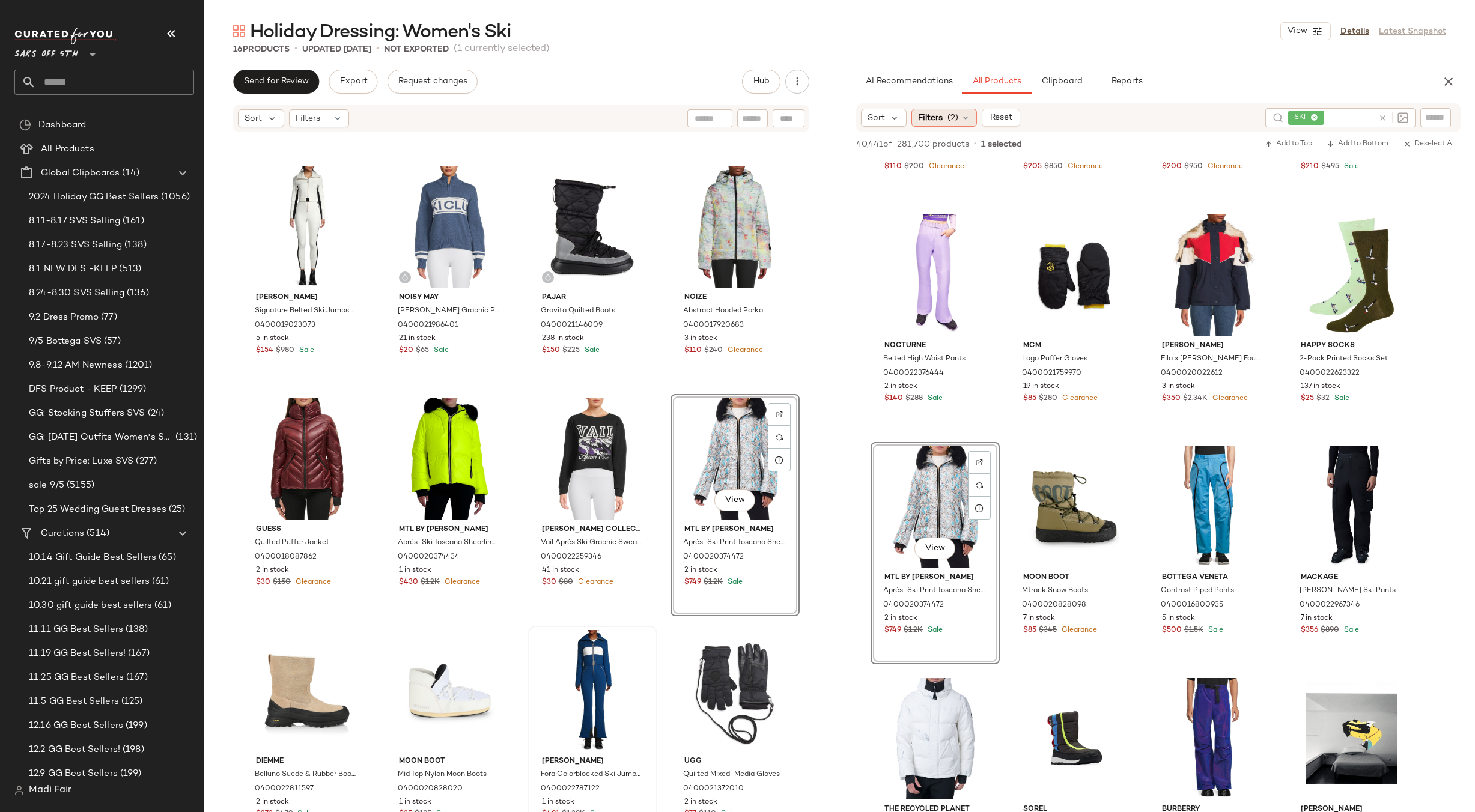
click at [951, 119] on span "(2)" at bounding box center [953, 118] width 11 height 13
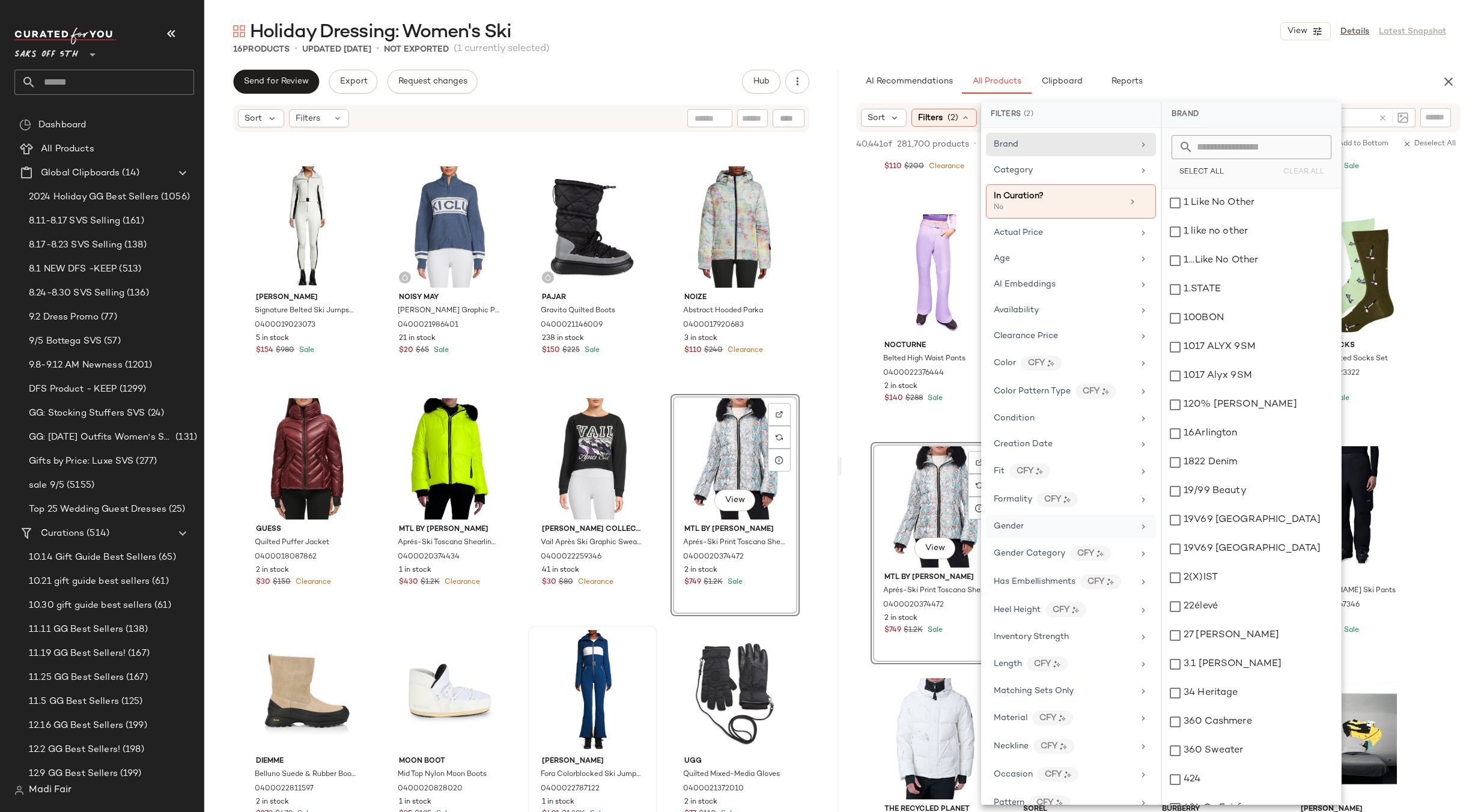
click at [1039, 525] on div "Gender" at bounding box center [1063, 527] width 140 height 13
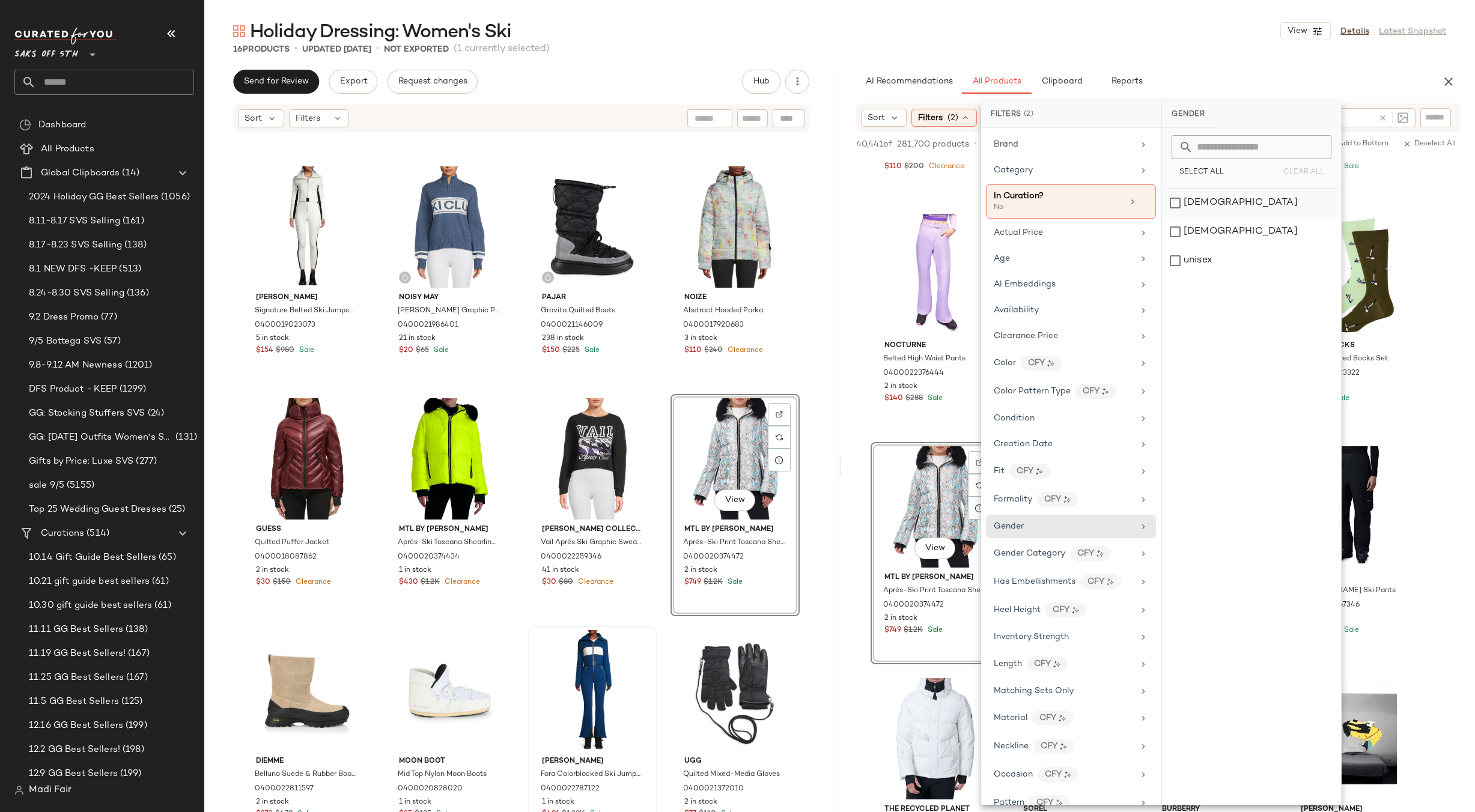
click at [1203, 197] on div "female" at bounding box center [1251, 203] width 179 height 29
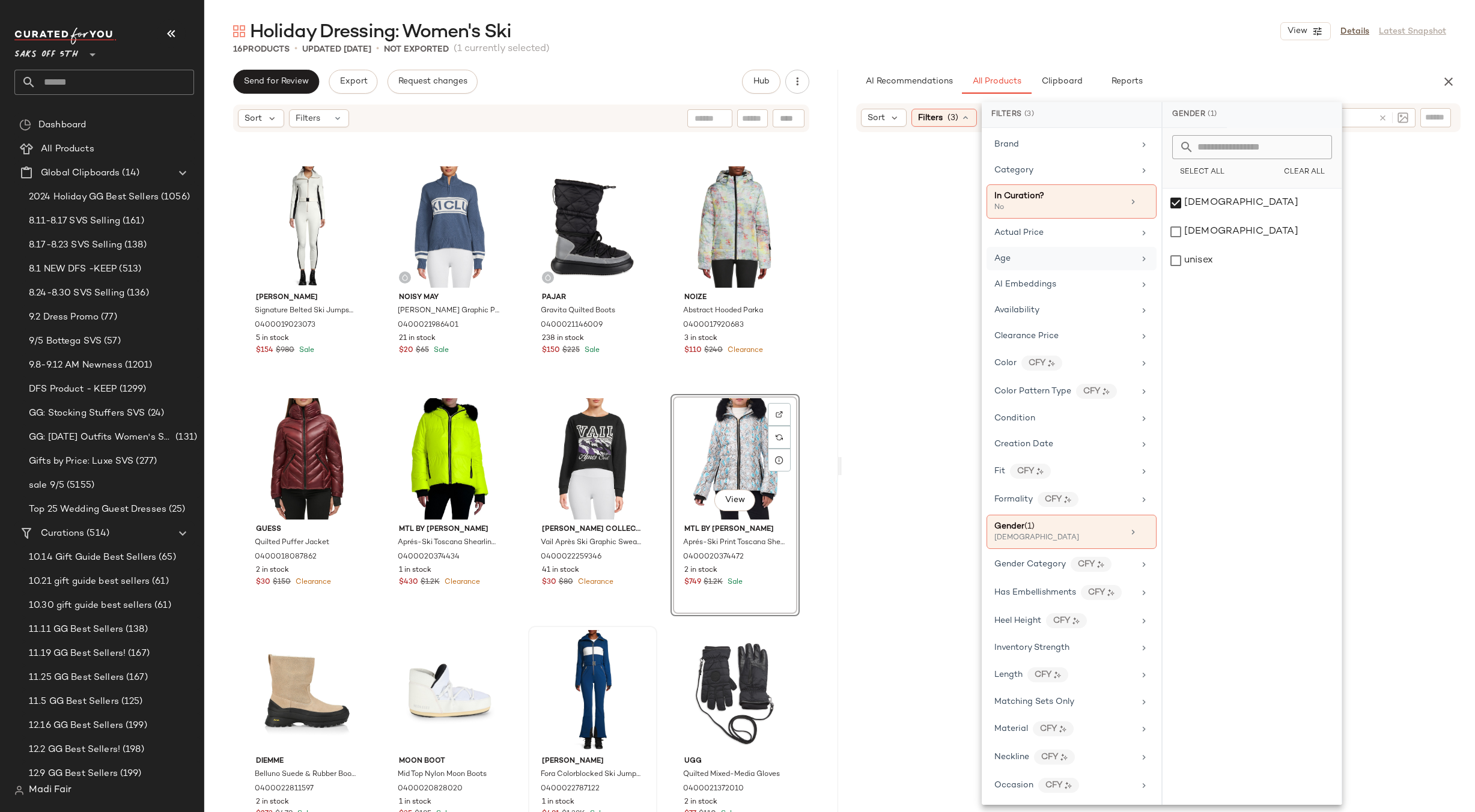
click at [1034, 261] on div "Age" at bounding box center [1064, 258] width 140 height 13
click at [1194, 205] on div "adult" at bounding box center [1252, 203] width 179 height 29
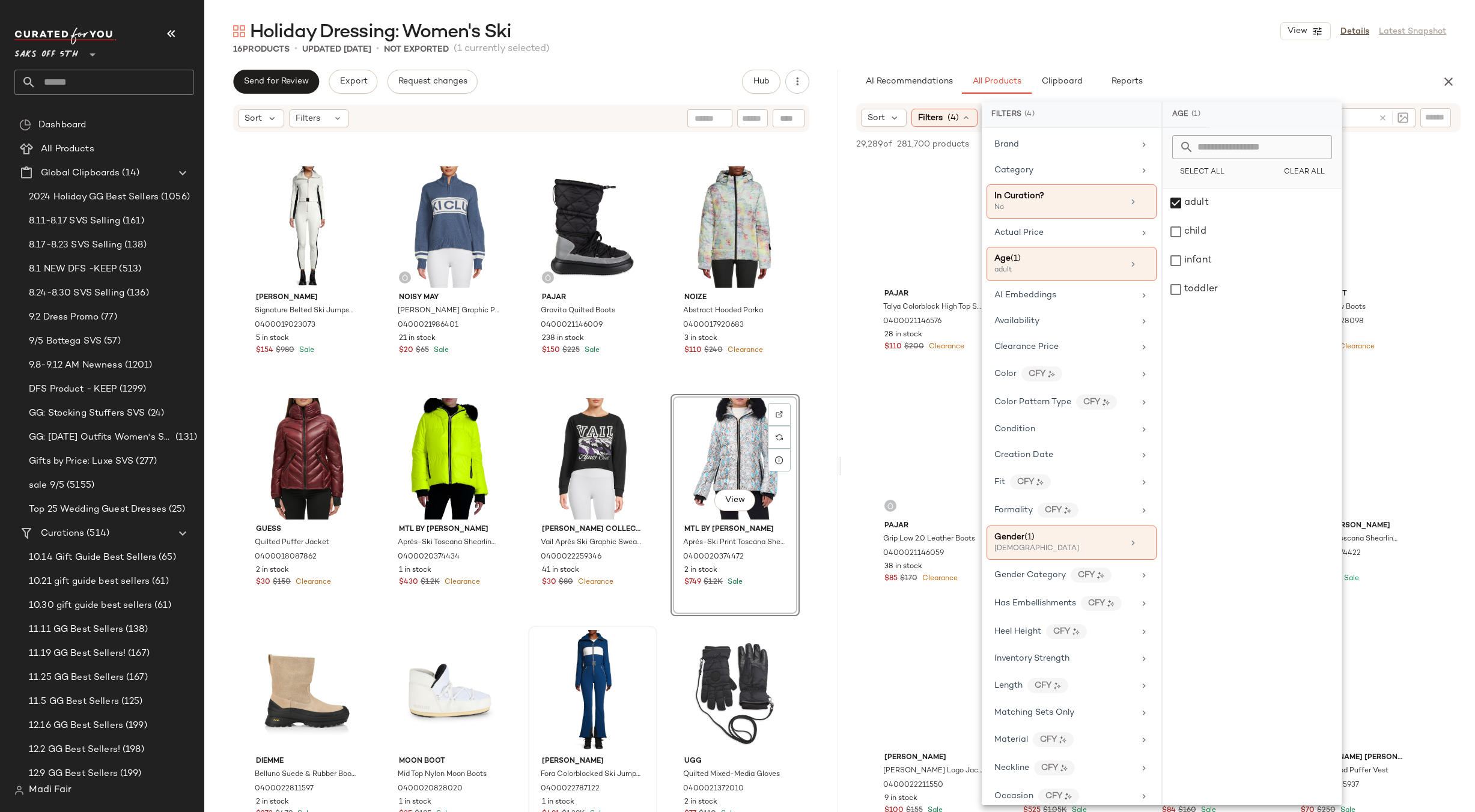
click at [1135, 17] on main "Holiday Dressing: Women's Ski View Details Latest Snapshot 16 Products • update…" at bounding box center [737, 406] width 1475 height 812
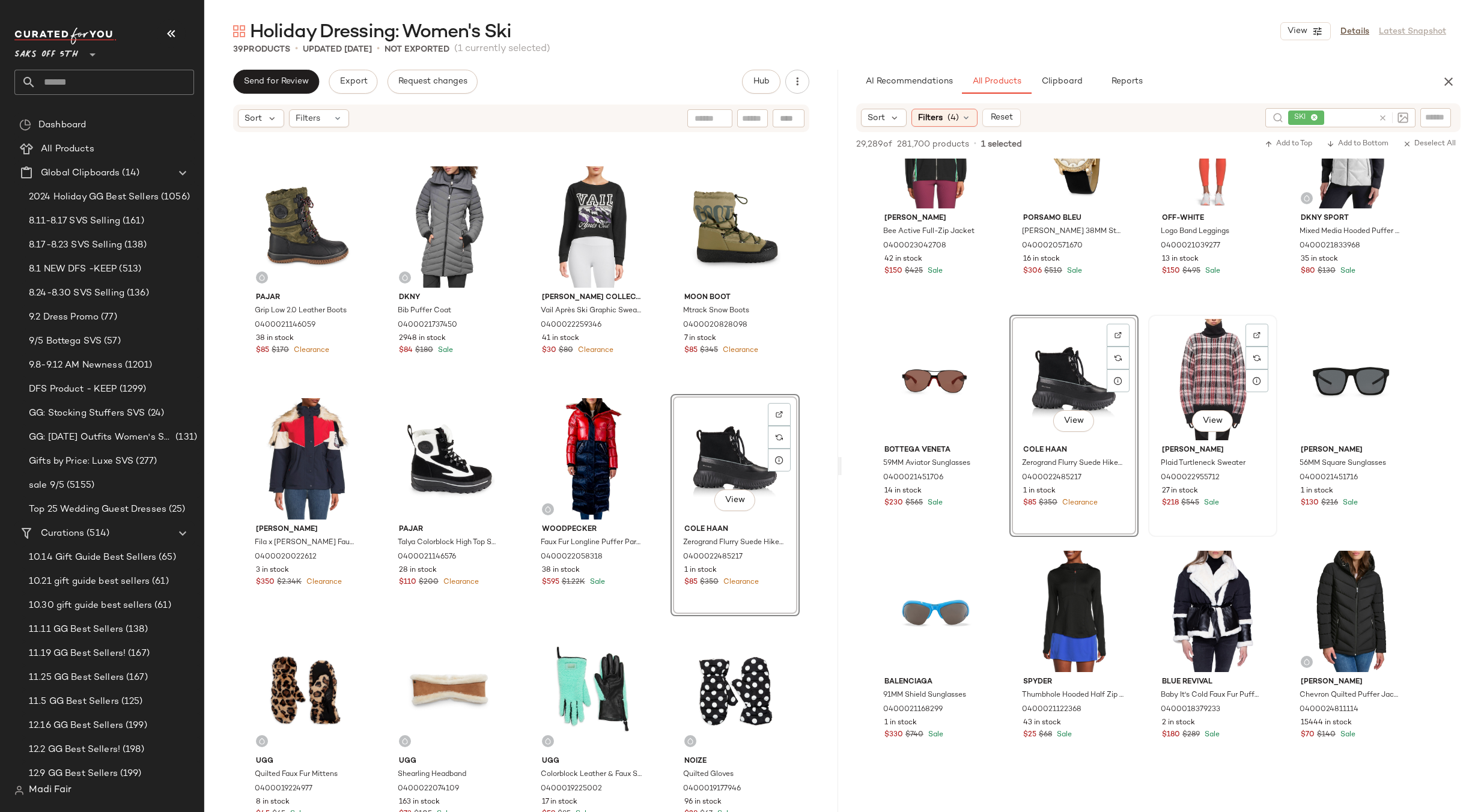
scroll to position [5346, 0]
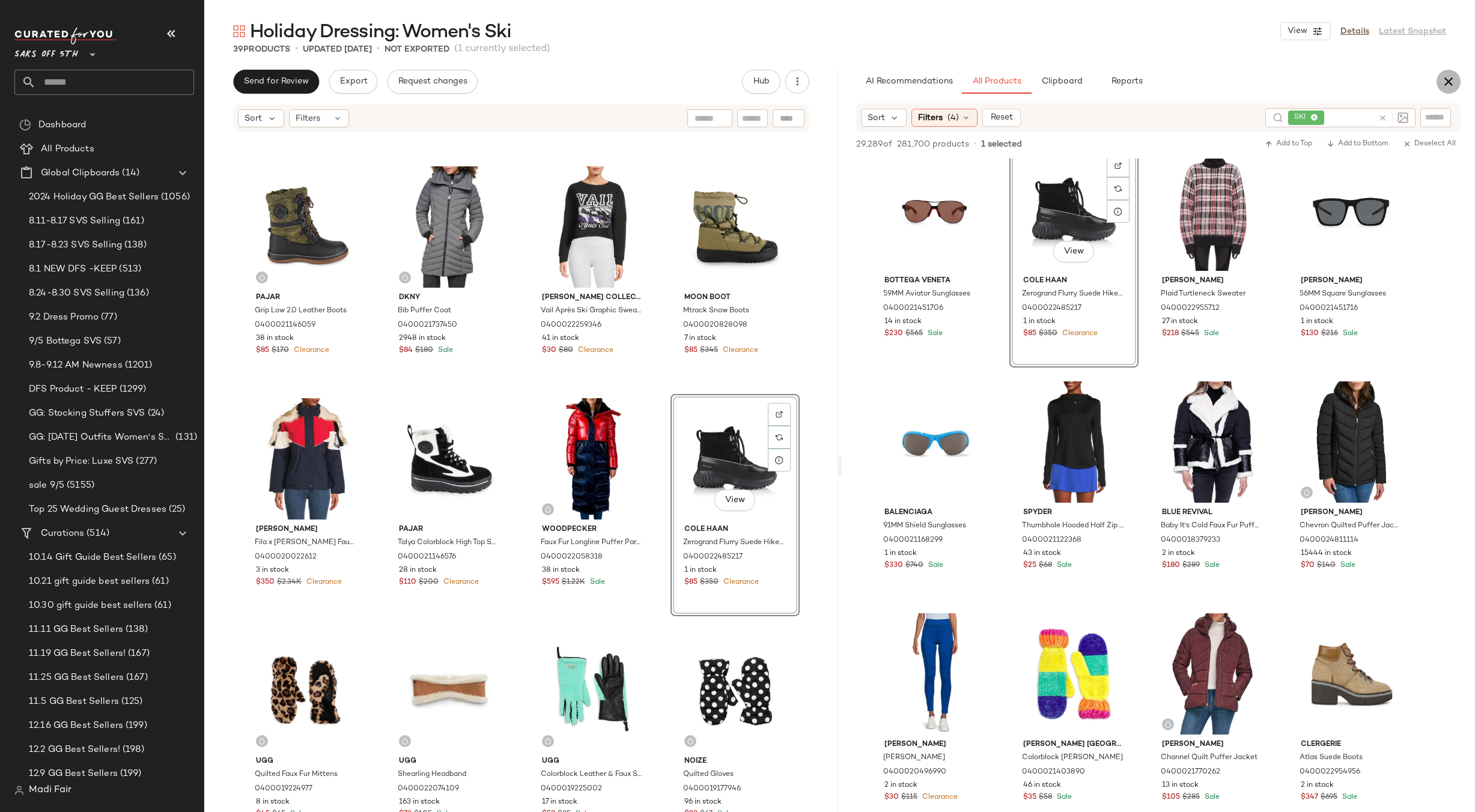
click at [1446, 87] on icon "button" at bounding box center [1448, 81] width 14 height 14
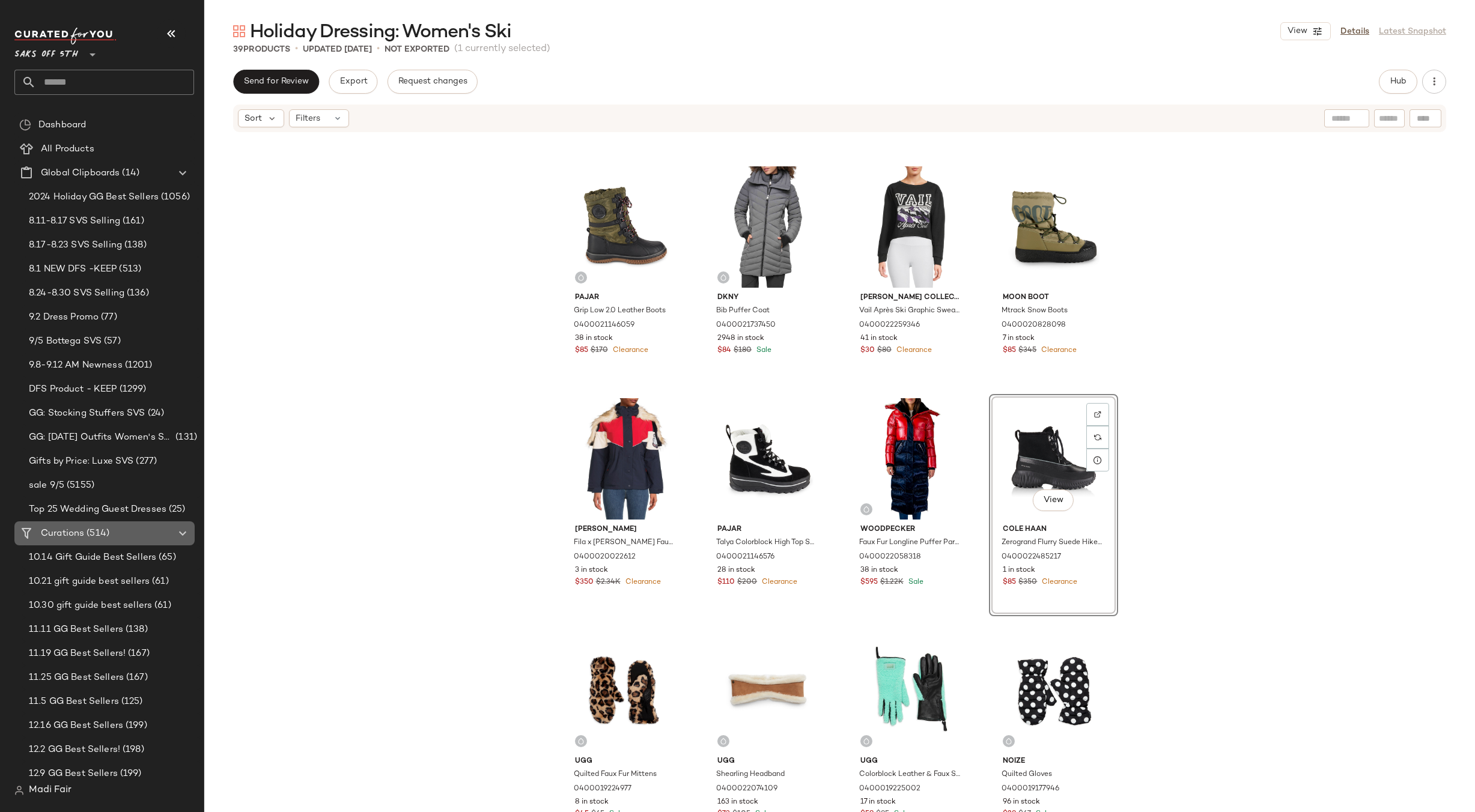
click at [71, 528] on span "Curations" at bounding box center [62, 533] width 43 height 14
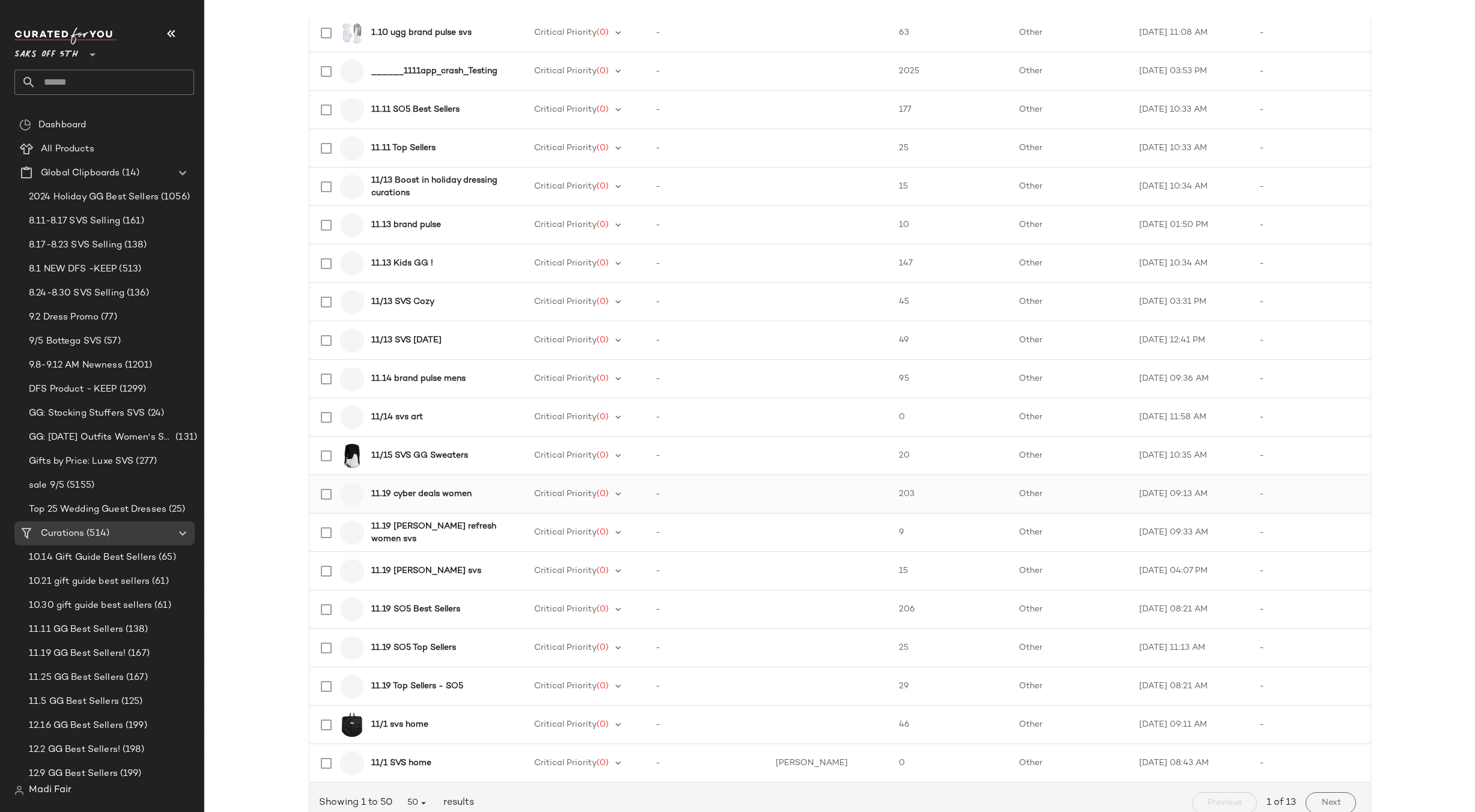
scroll to position [1395, 0]
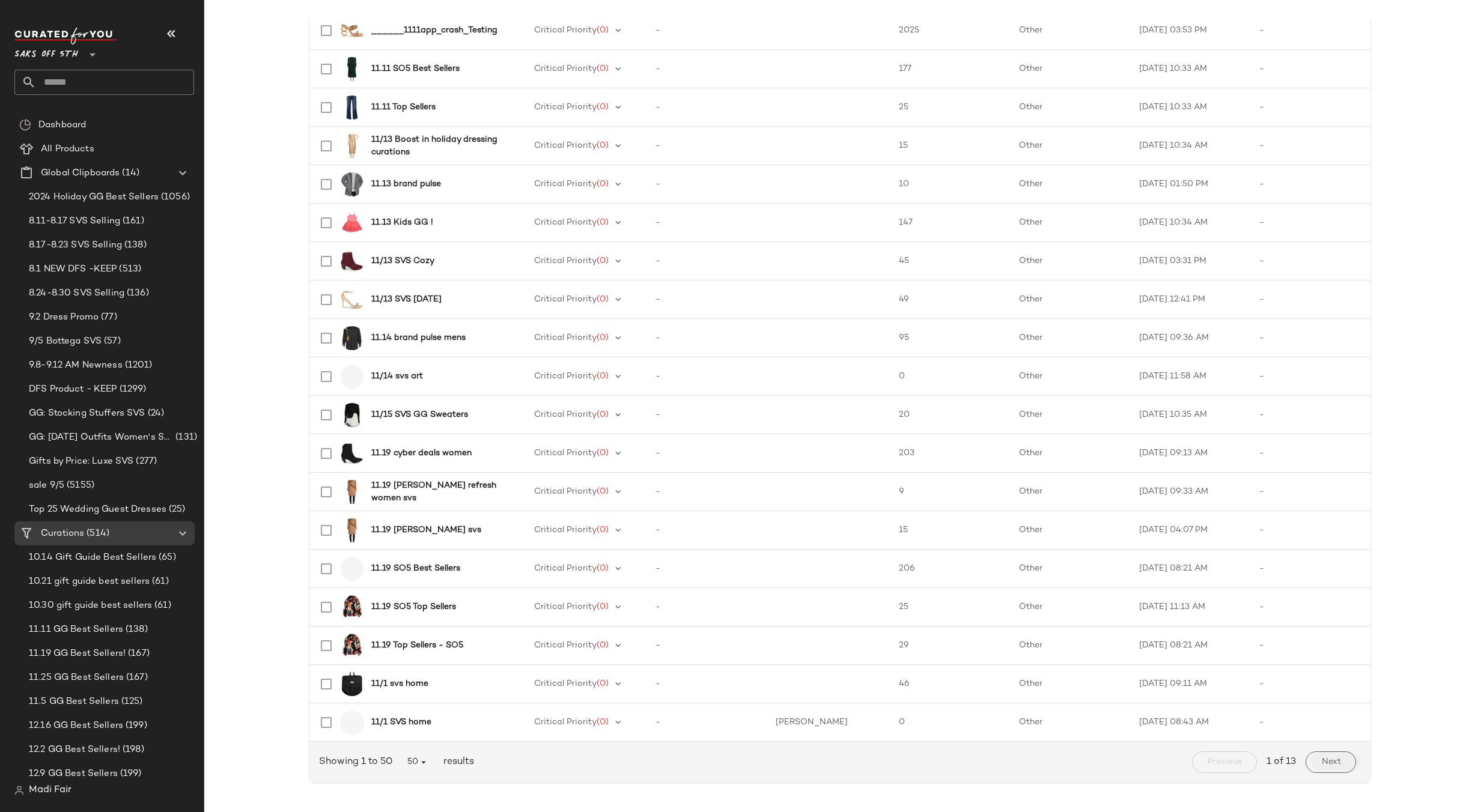
click at [1332, 766] on span "Next" at bounding box center [1330, 762] width 20 height 10
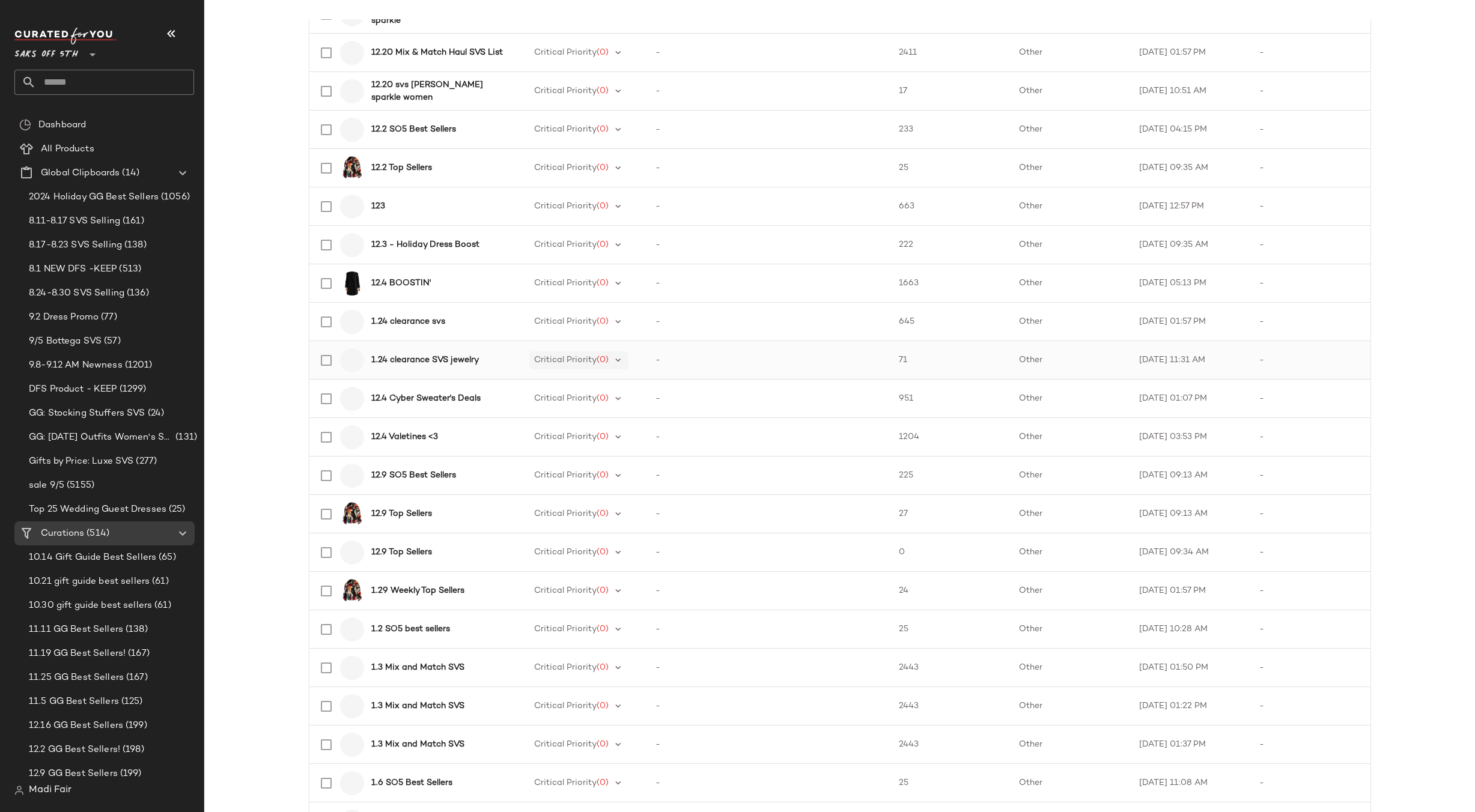
scroll to position [1395, 0]
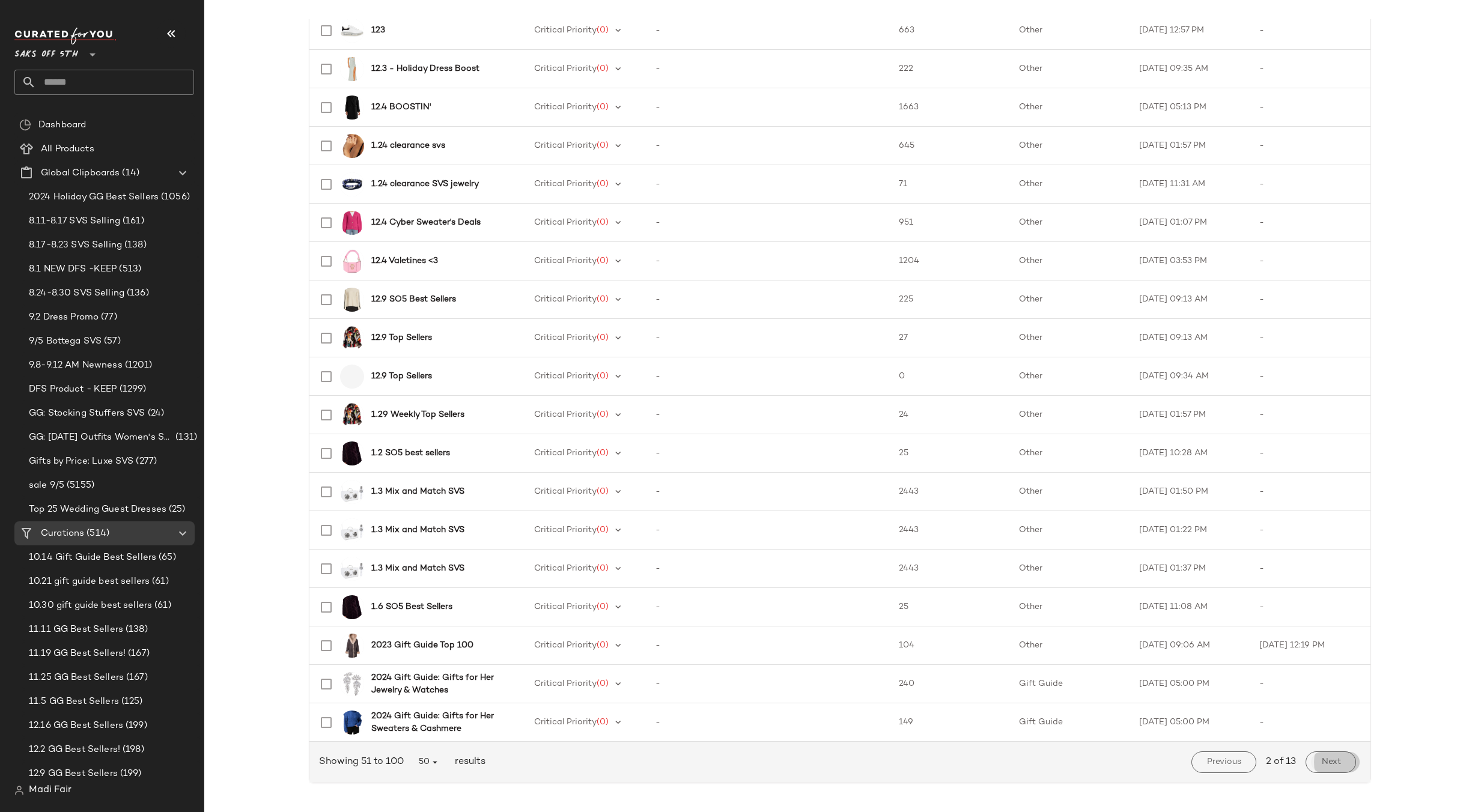
click at [1338, 758] on button "Next" at bounding box center [1330, 762] width 50 height 22
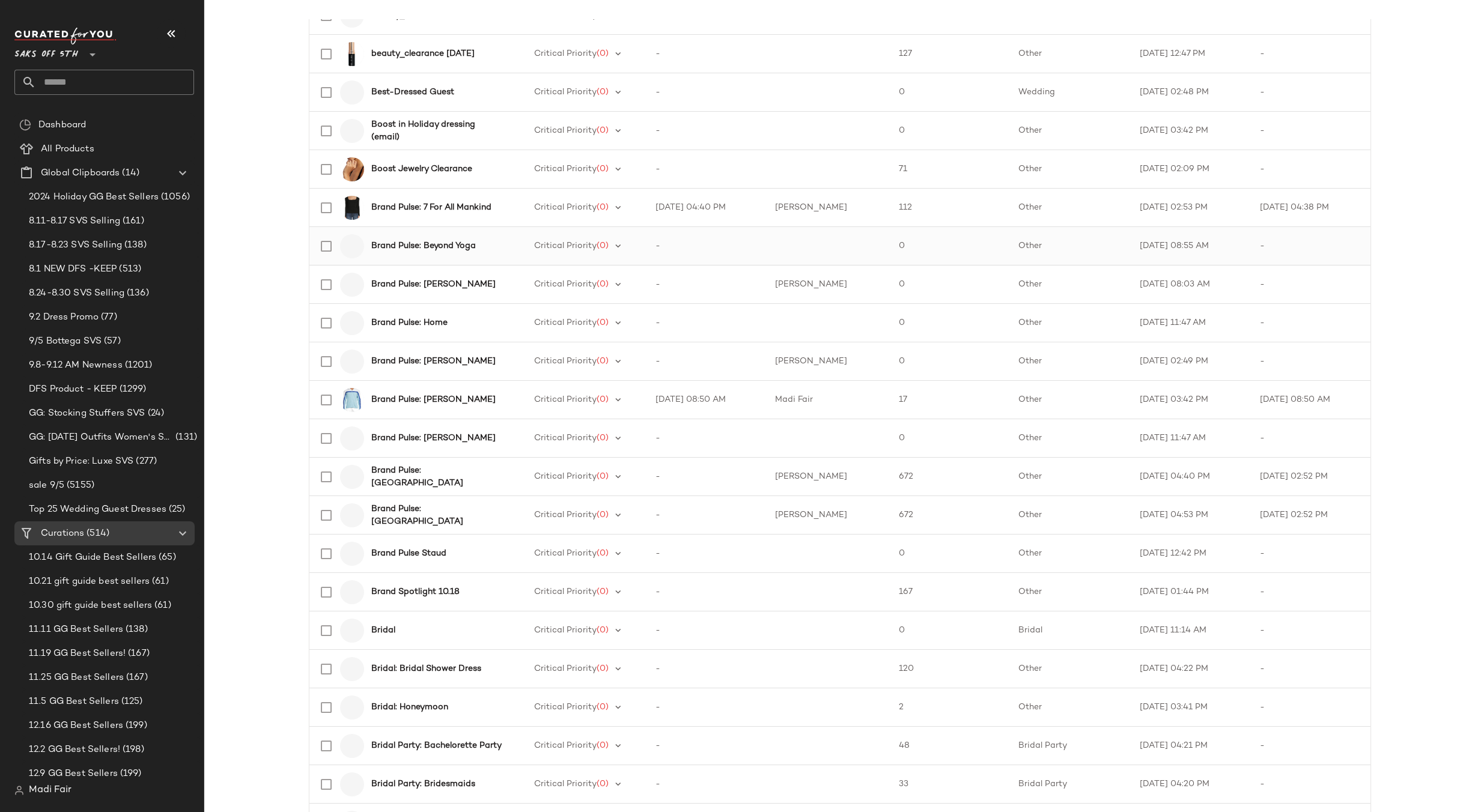
scroll to position [1395, 0]
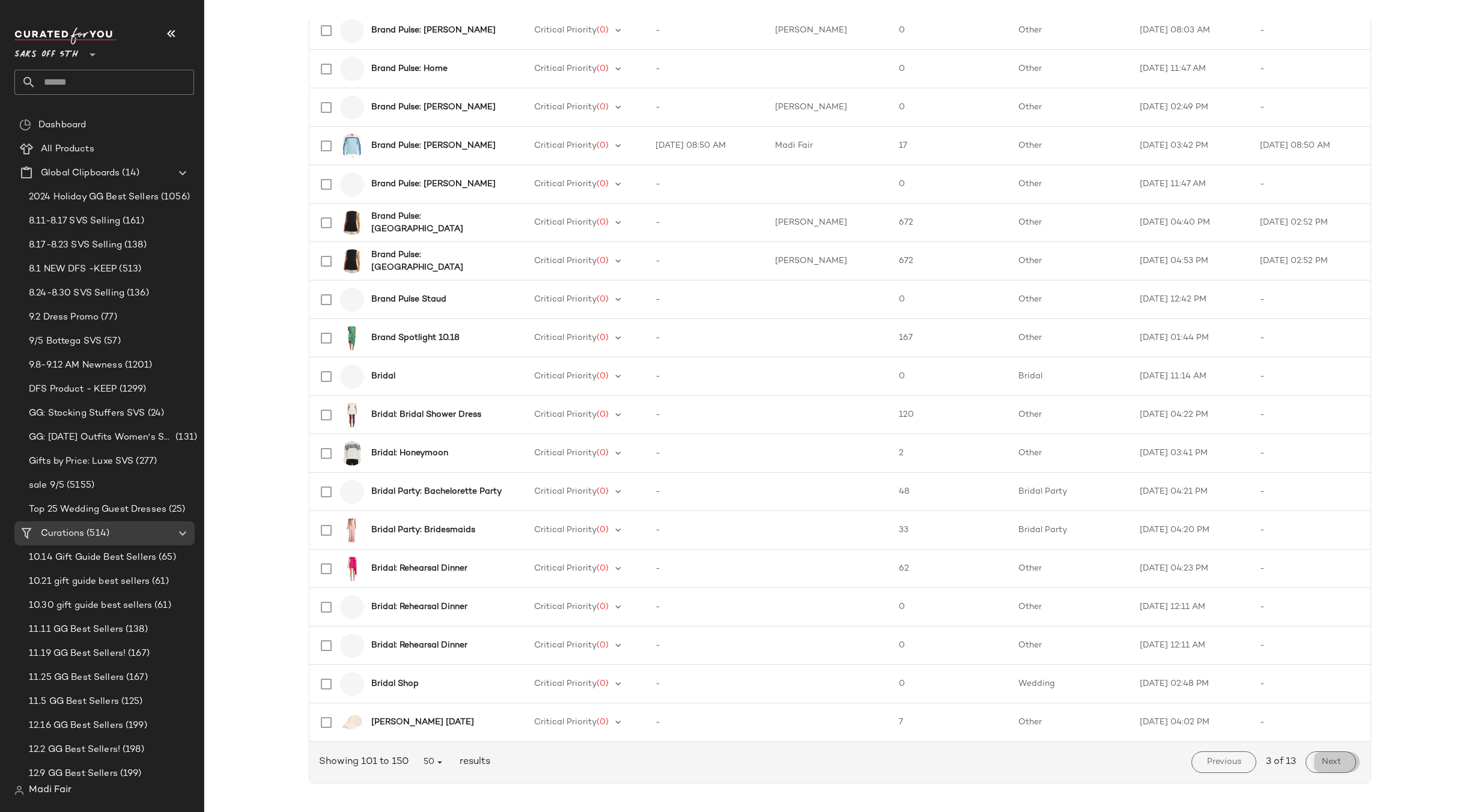
click at [1346, 760] on button "Next" at bounding box center [1330, 762] width 50 height 22
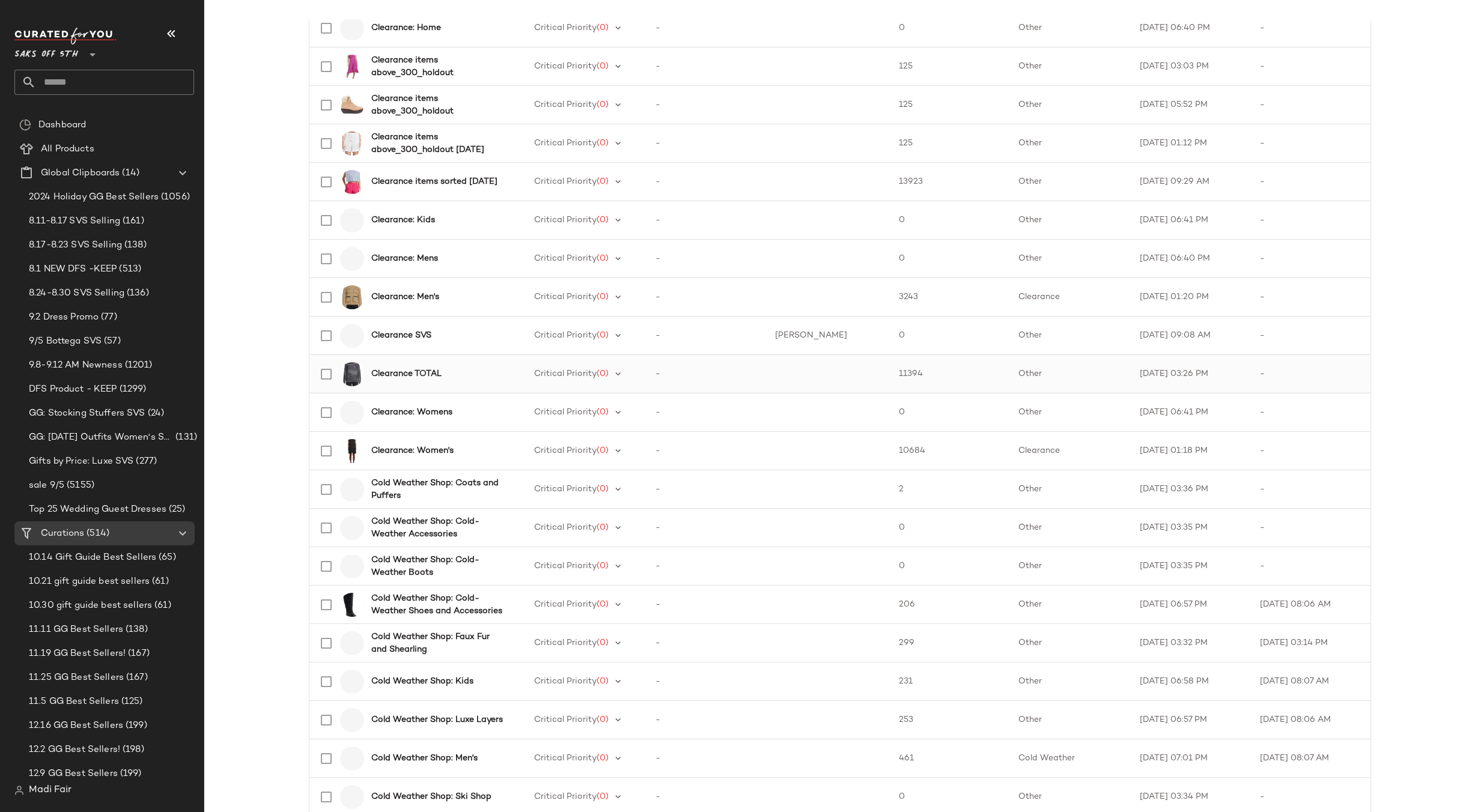
scroll to position [721, 0]
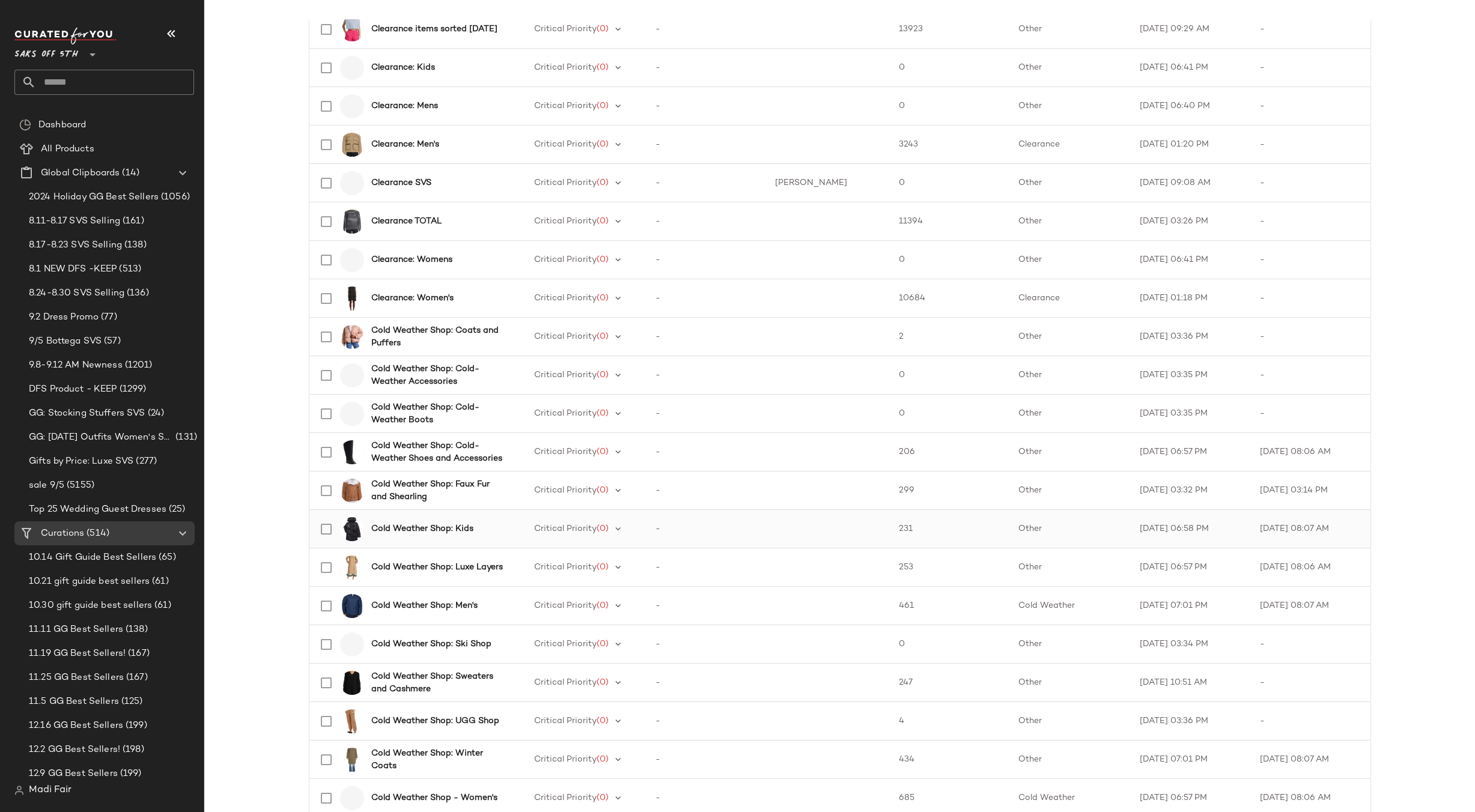
scroll to position [841, 0]
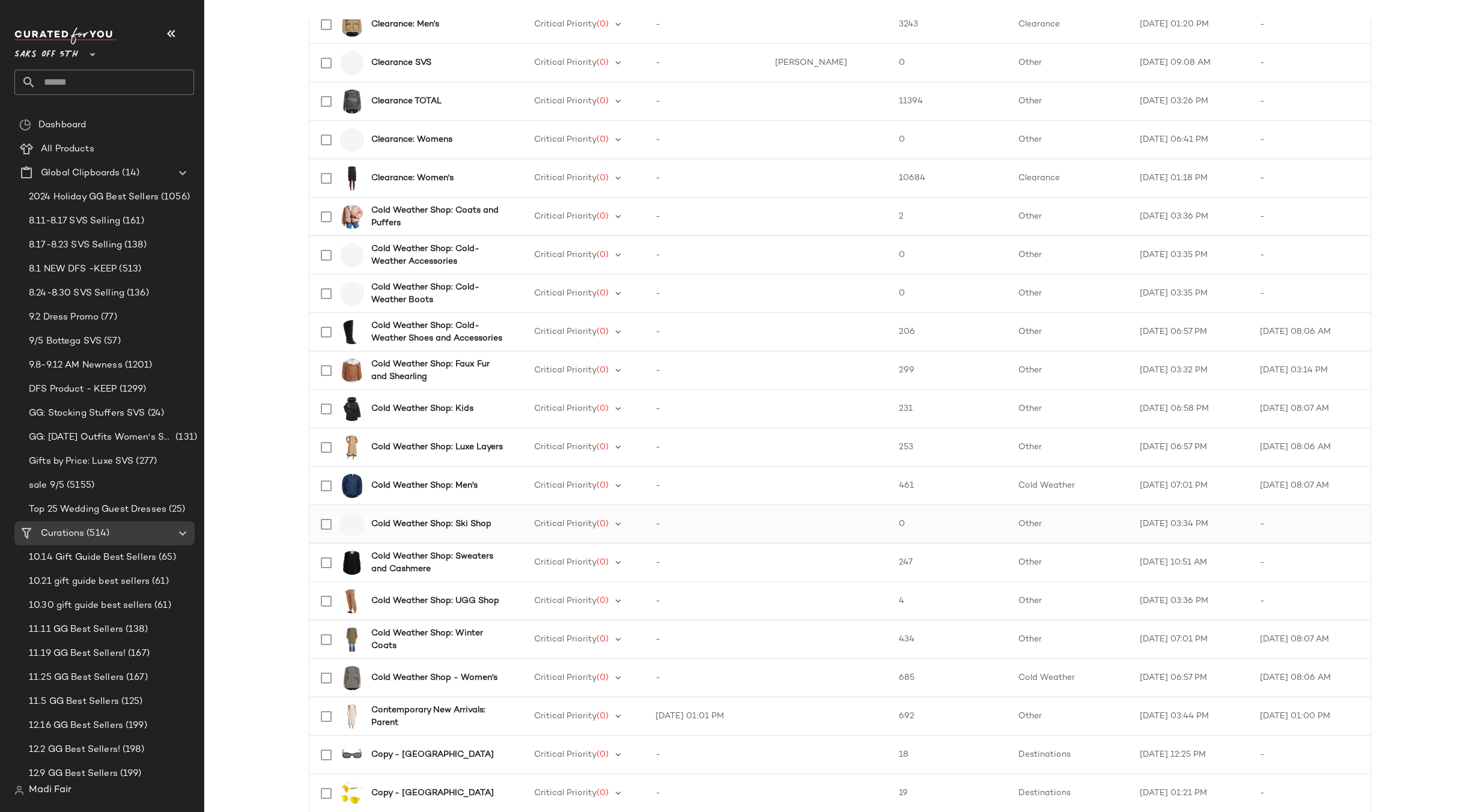
scroll to position [961, 0]
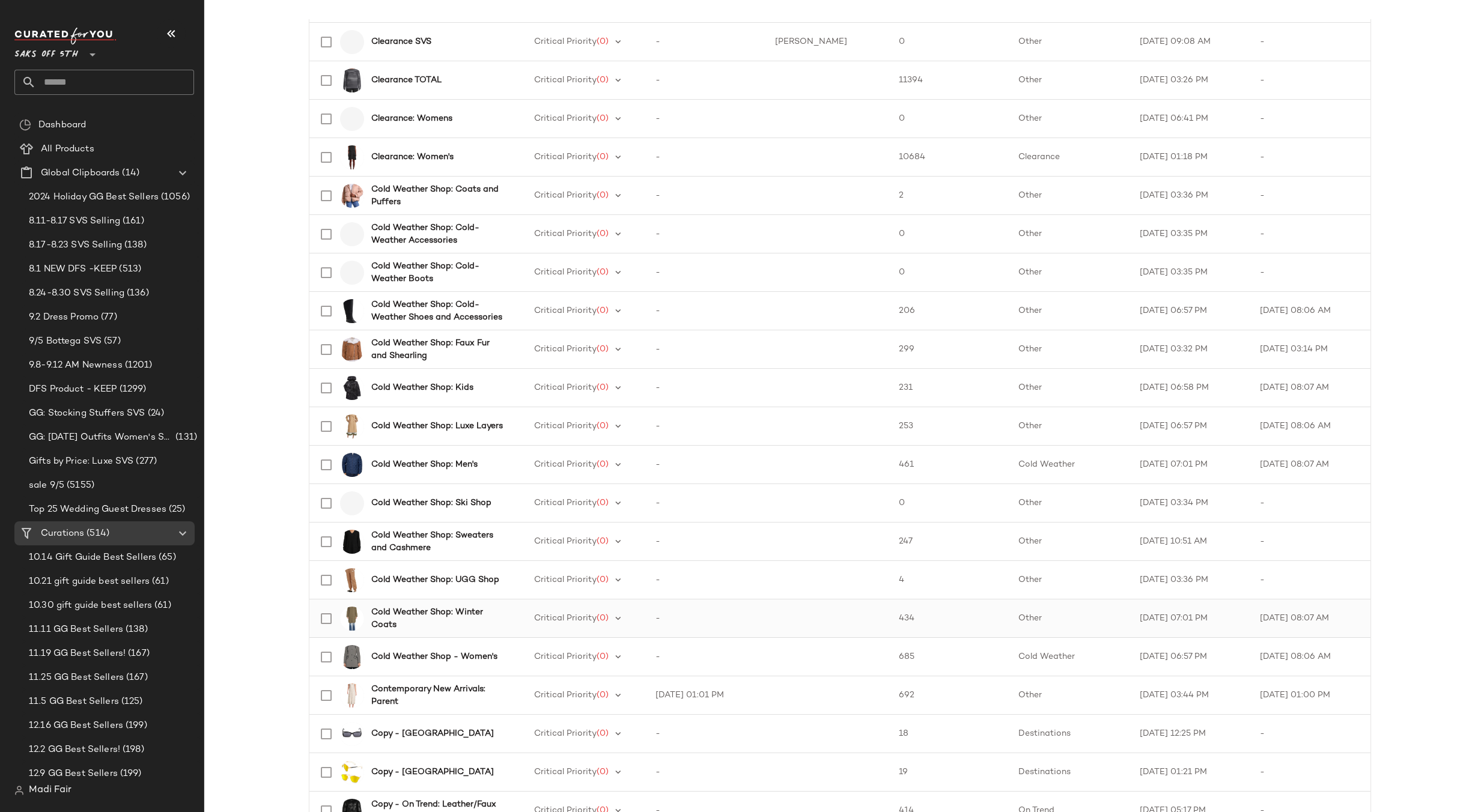
scroll to position [1021, 0]
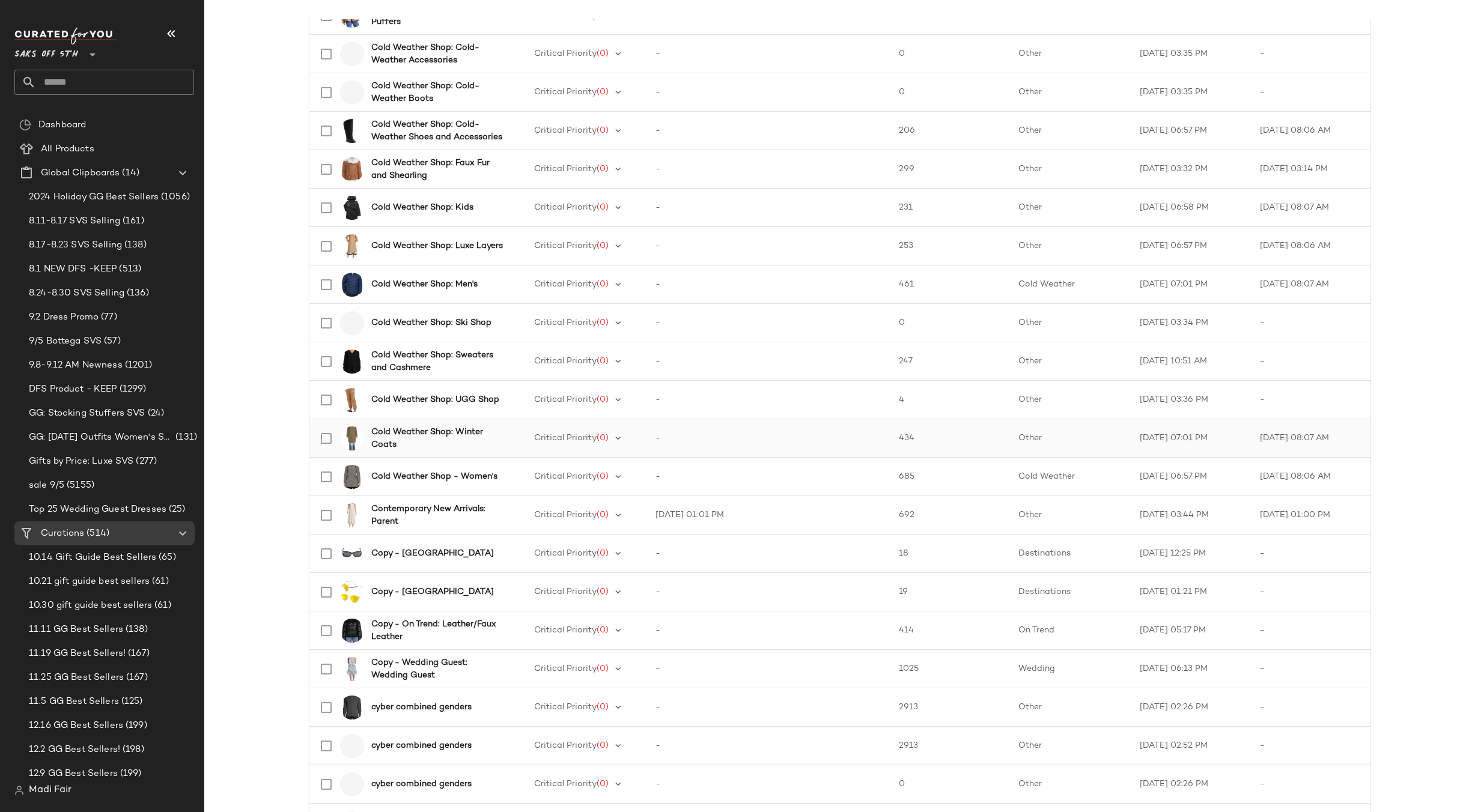
scroll to position [1201, 0]
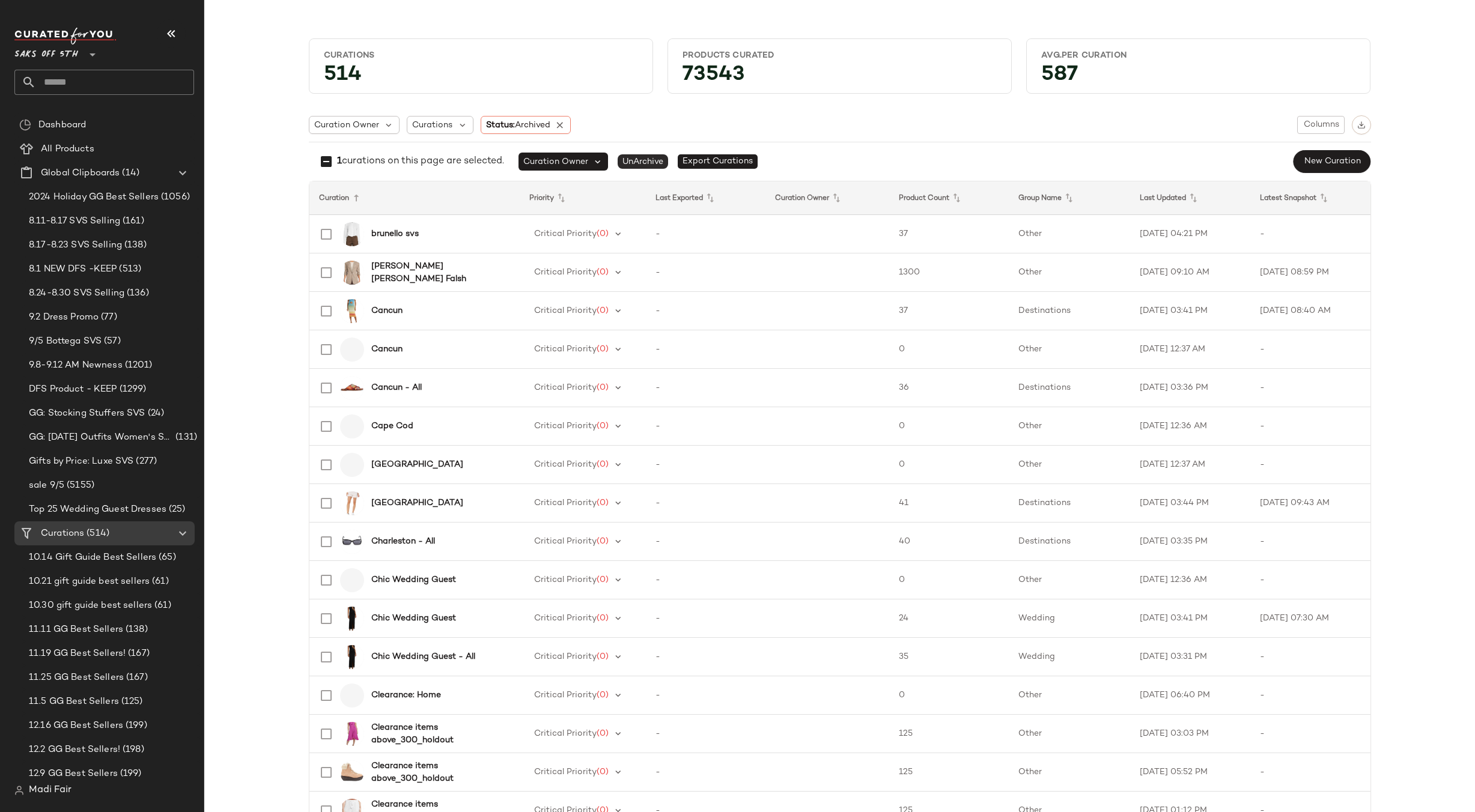
click at [637, 157] on span "UnArchive" at bounding box center [643, 161] width 50 height 14
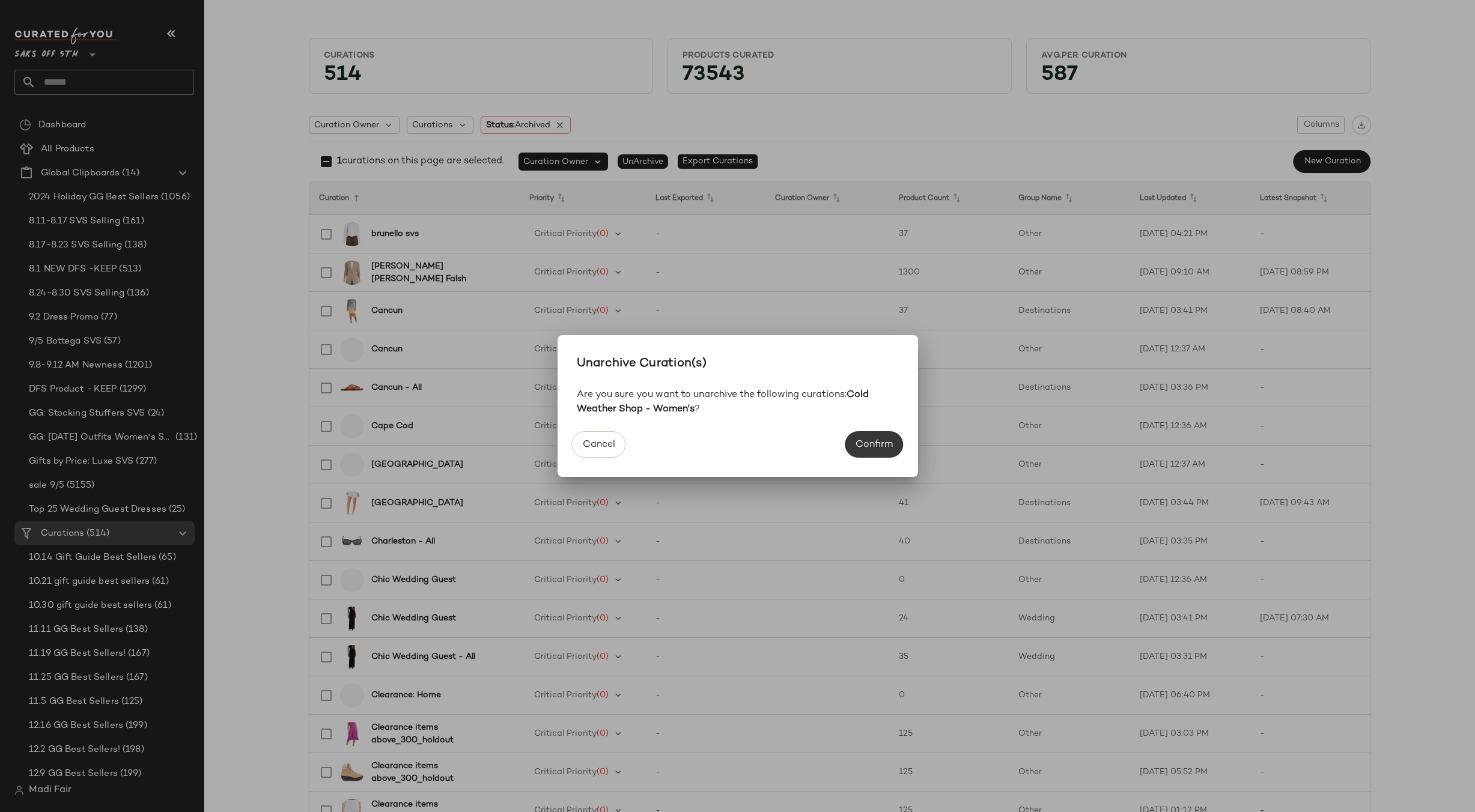
click at [866, 440] on span "Confirm" at bounding box center [874, 445] width 38 height 12
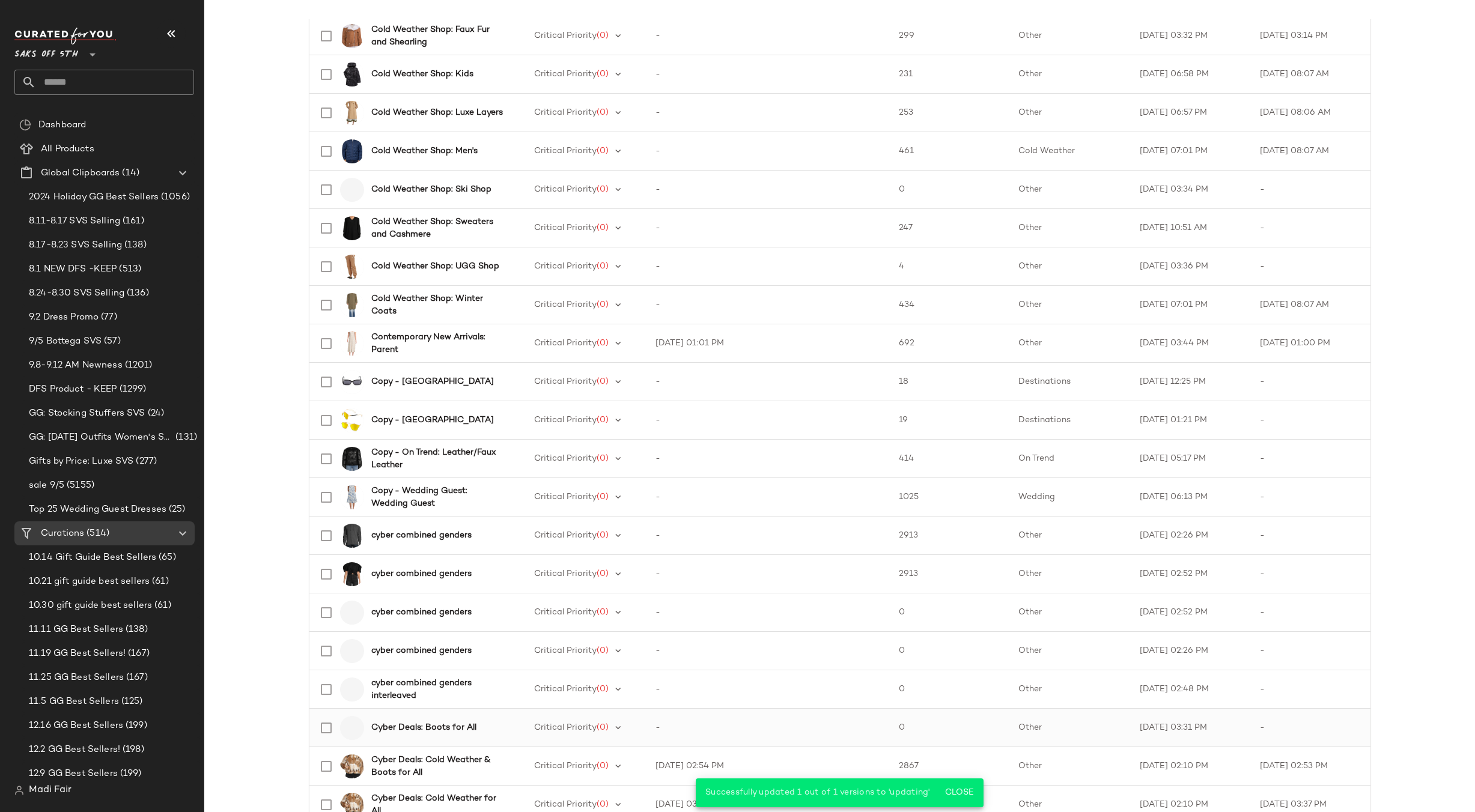
scroll to position [1395, 0]
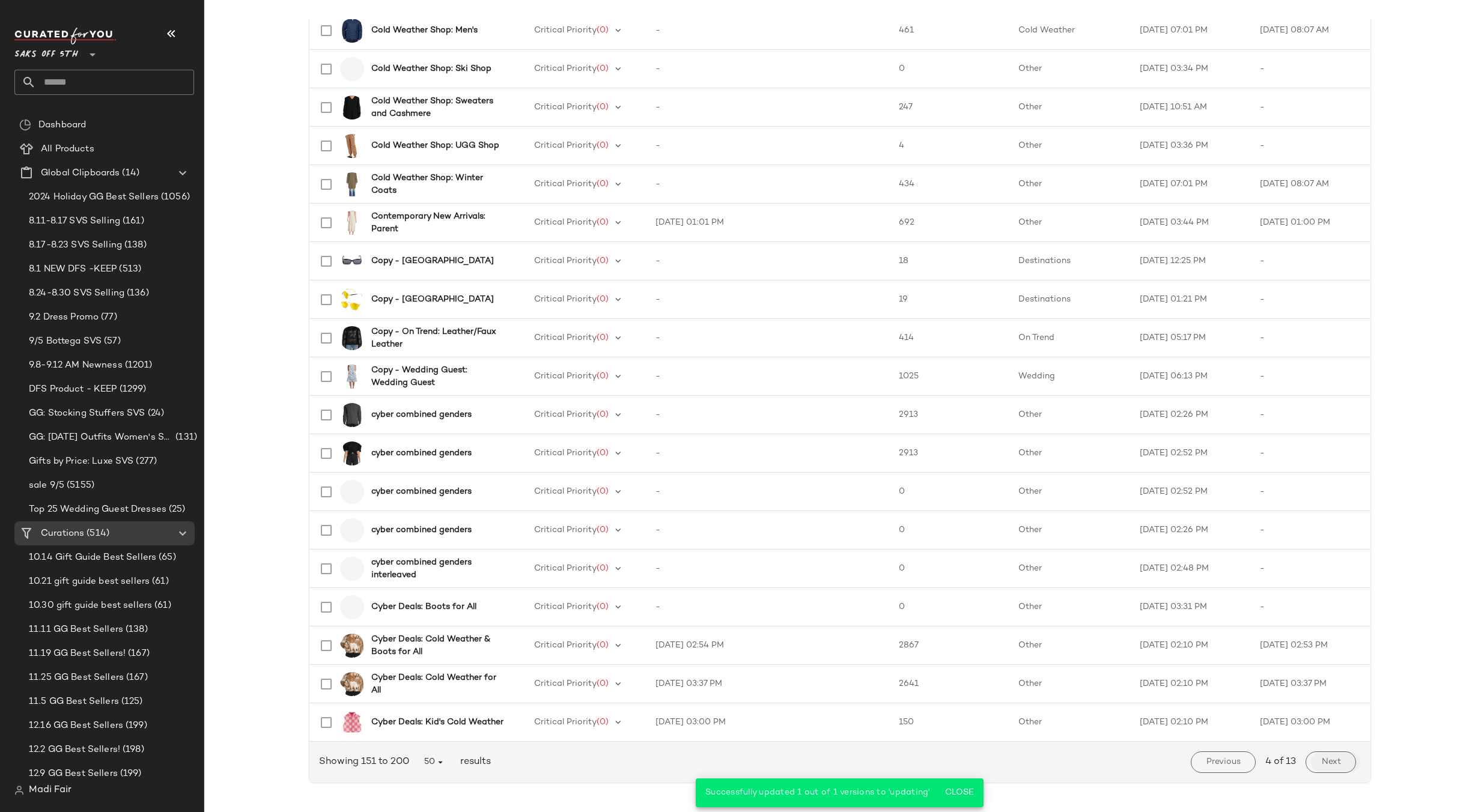
click at [1325, 758] on span "Next" at bounding box center [1330, 762] width 20 height 10
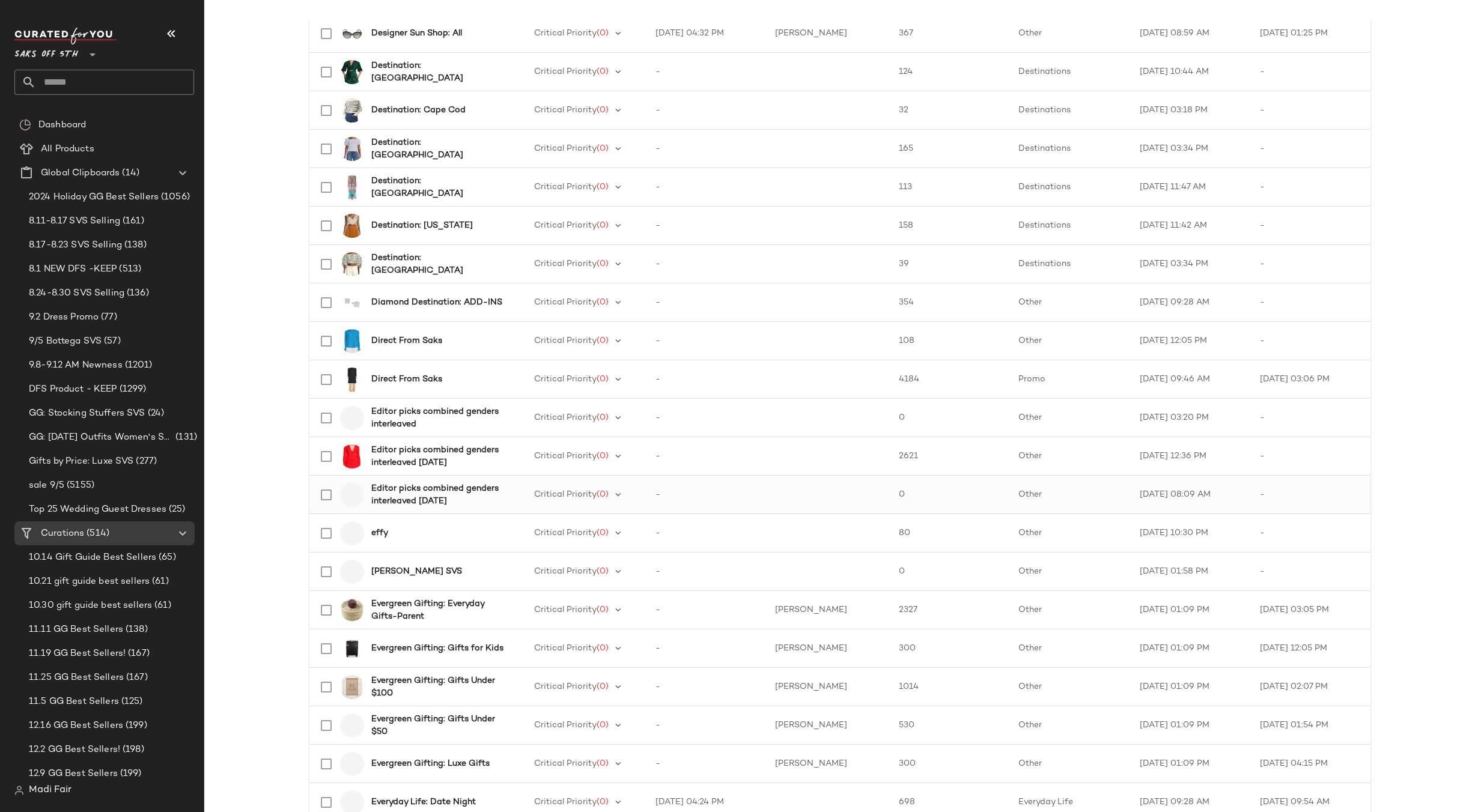
scroll to position [721, 0]
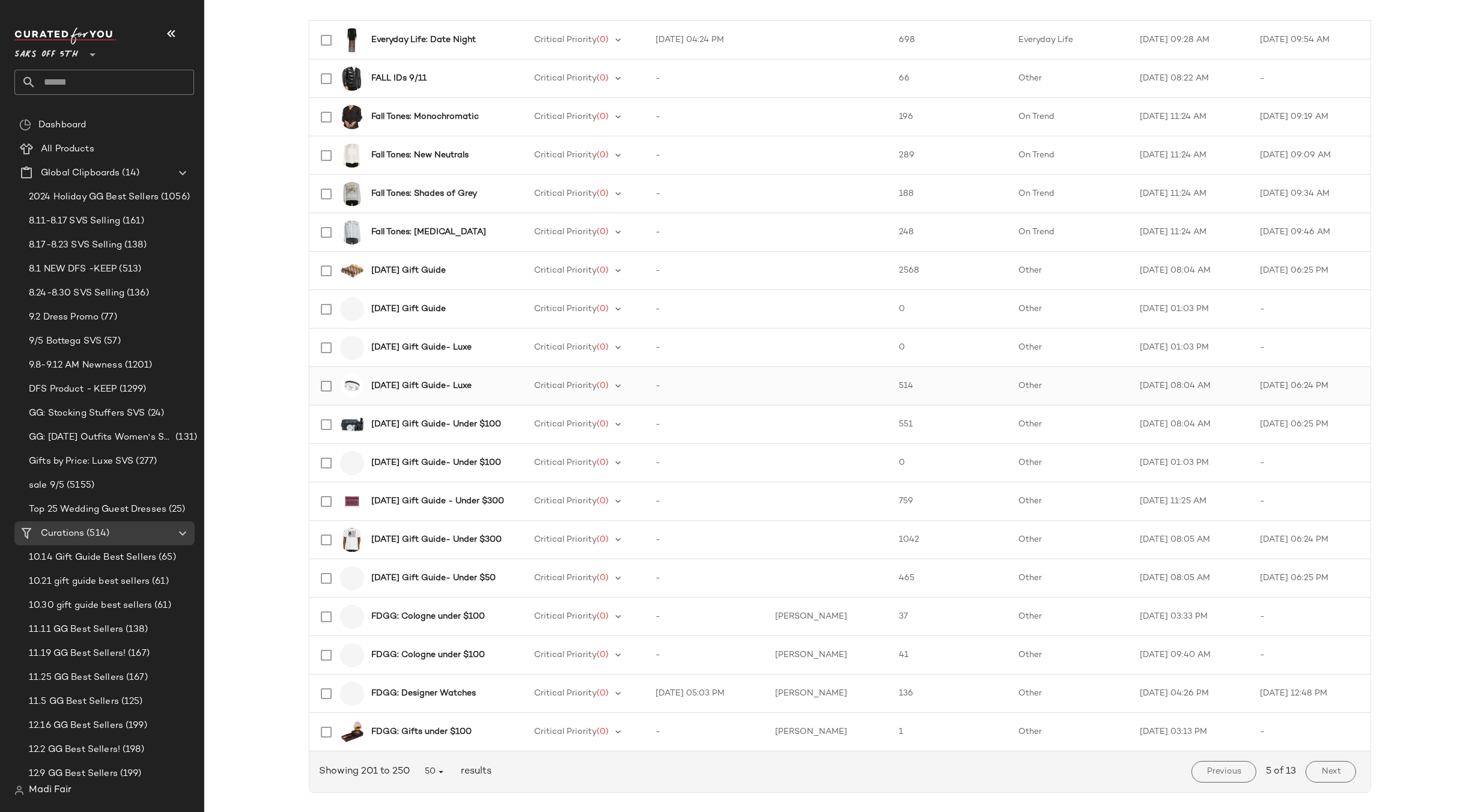
scroll to position [1395, 0]
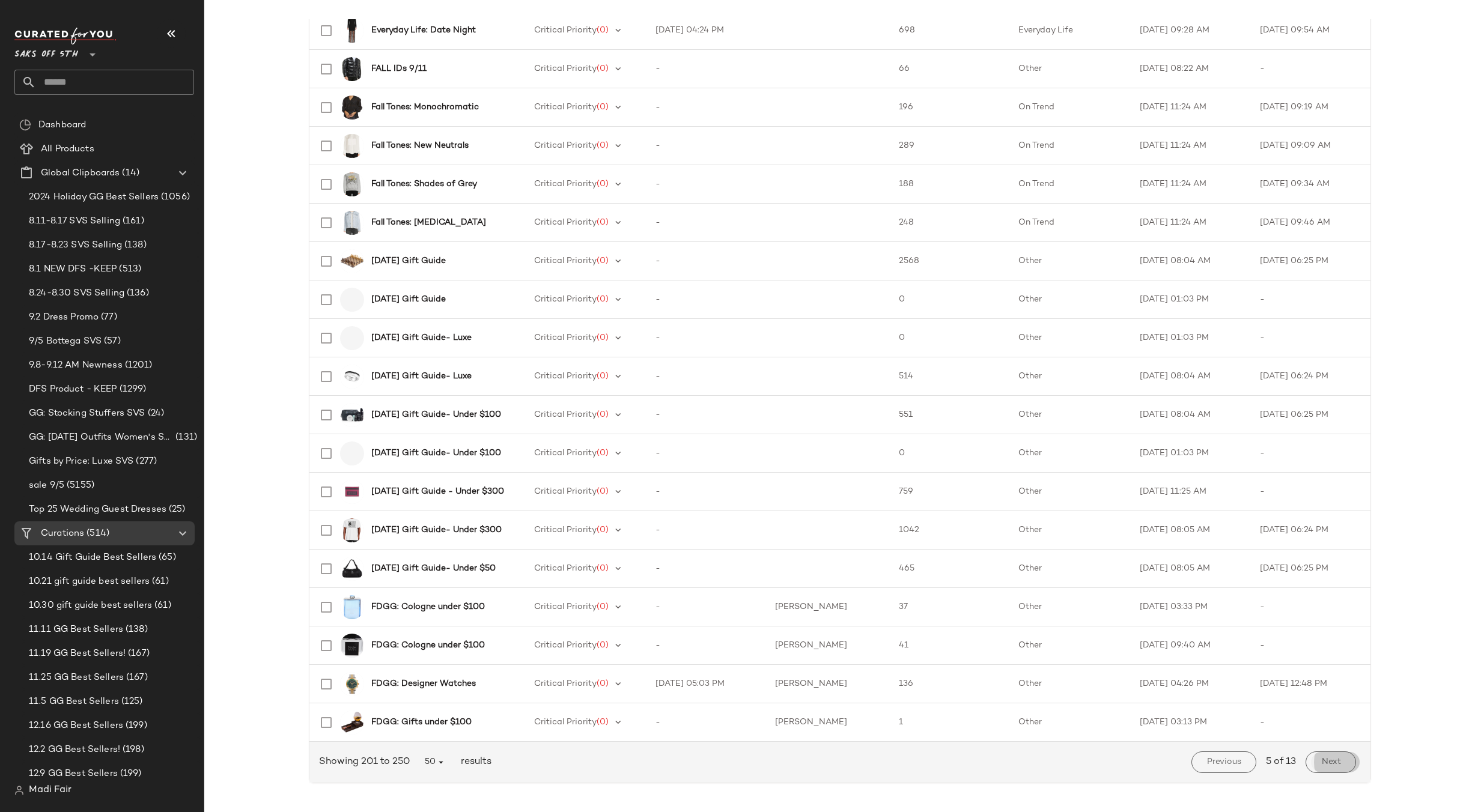
click at [1338, 766] on button "Next" at bounding box center [1330, 762] width 50 height 22
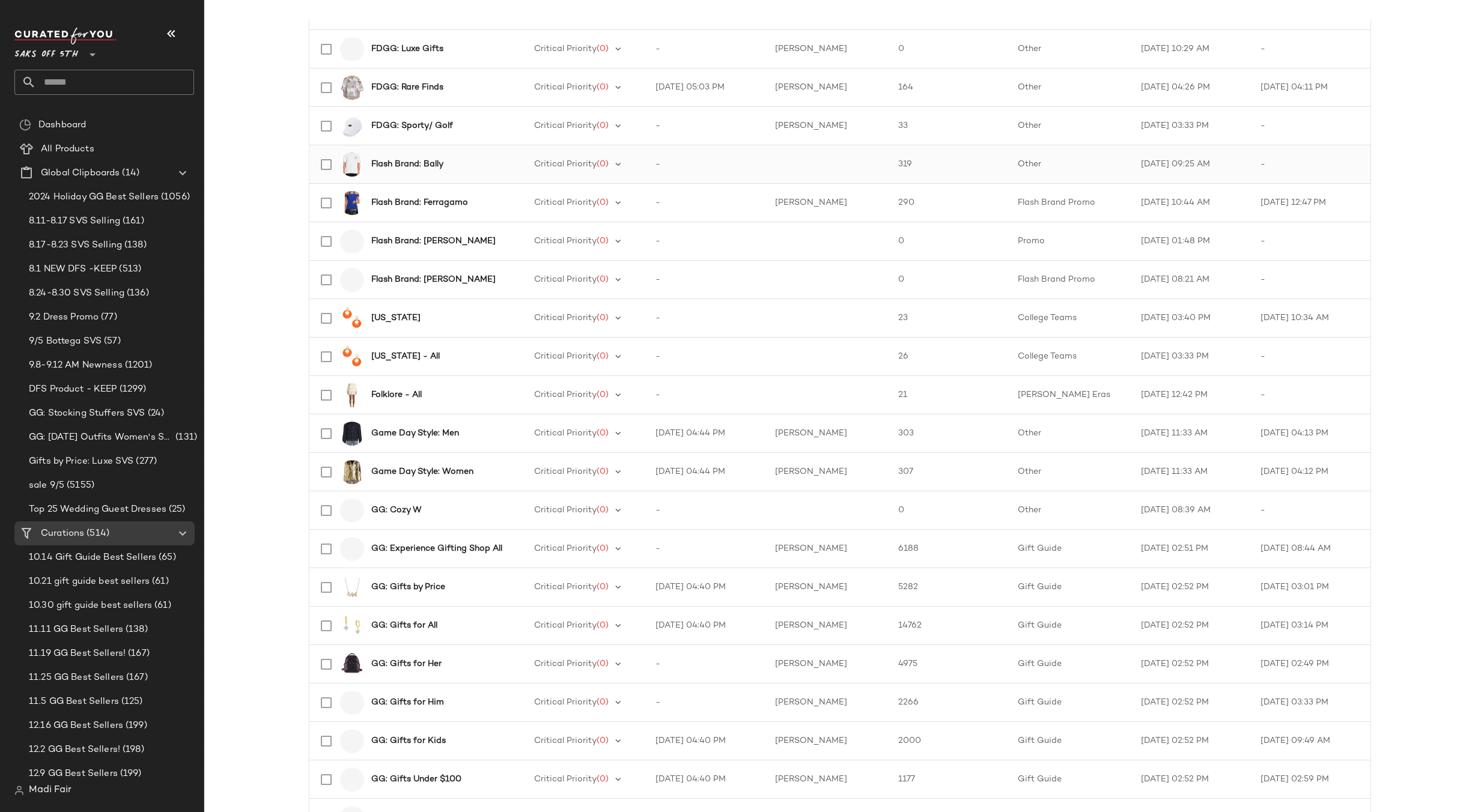
scroll to position [420, 0]
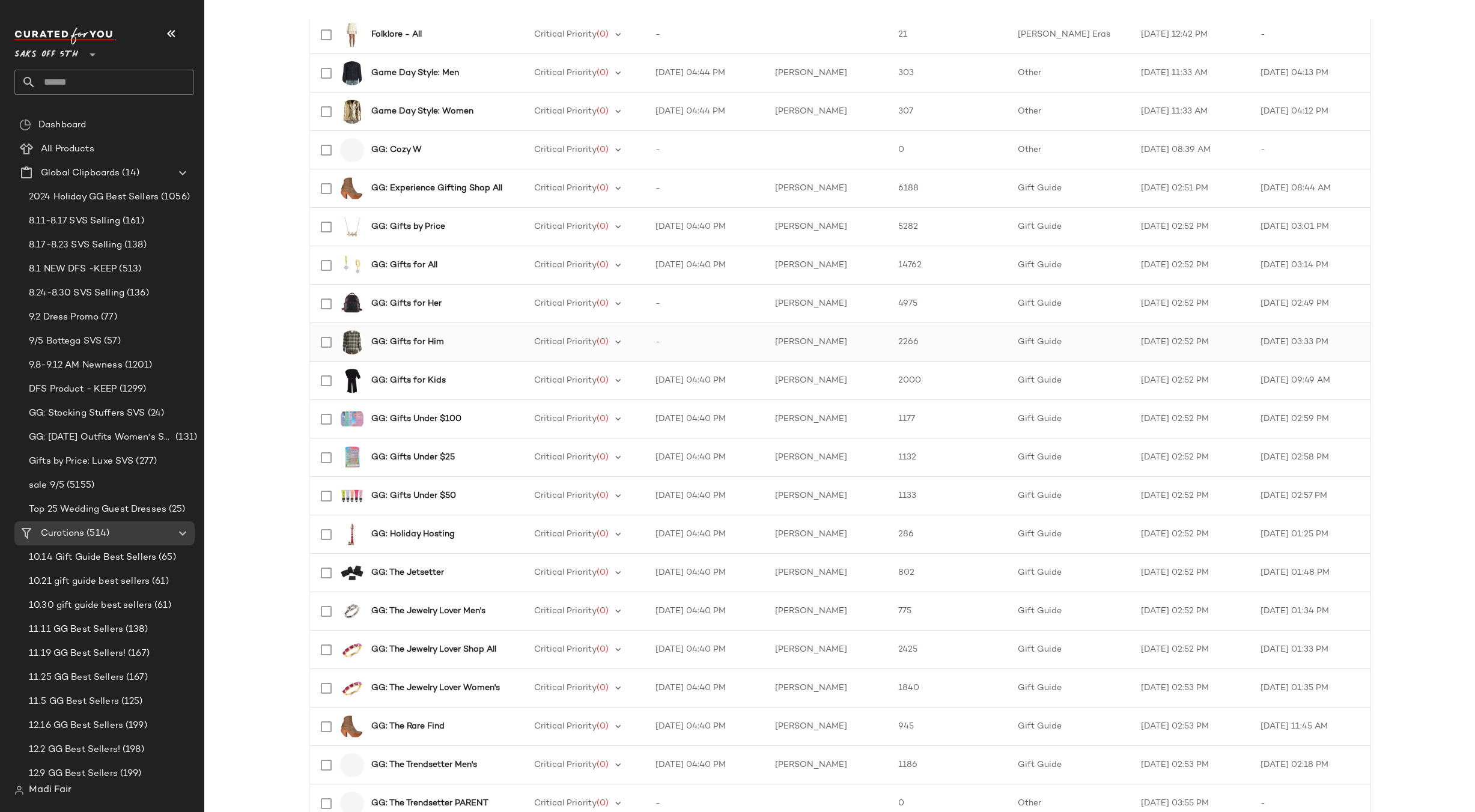
scroll to position [721, 0]
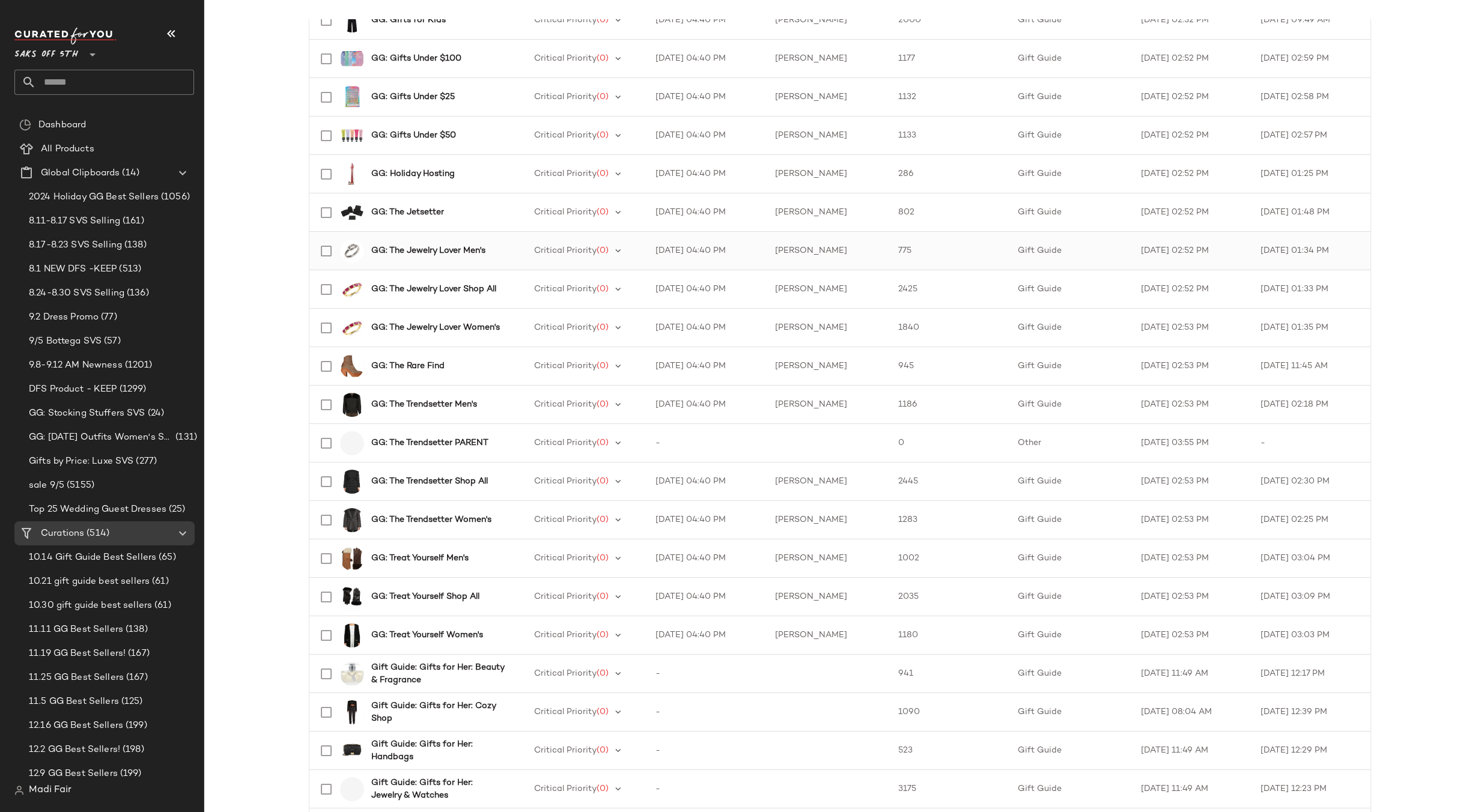
scroll to position [1081, 0]
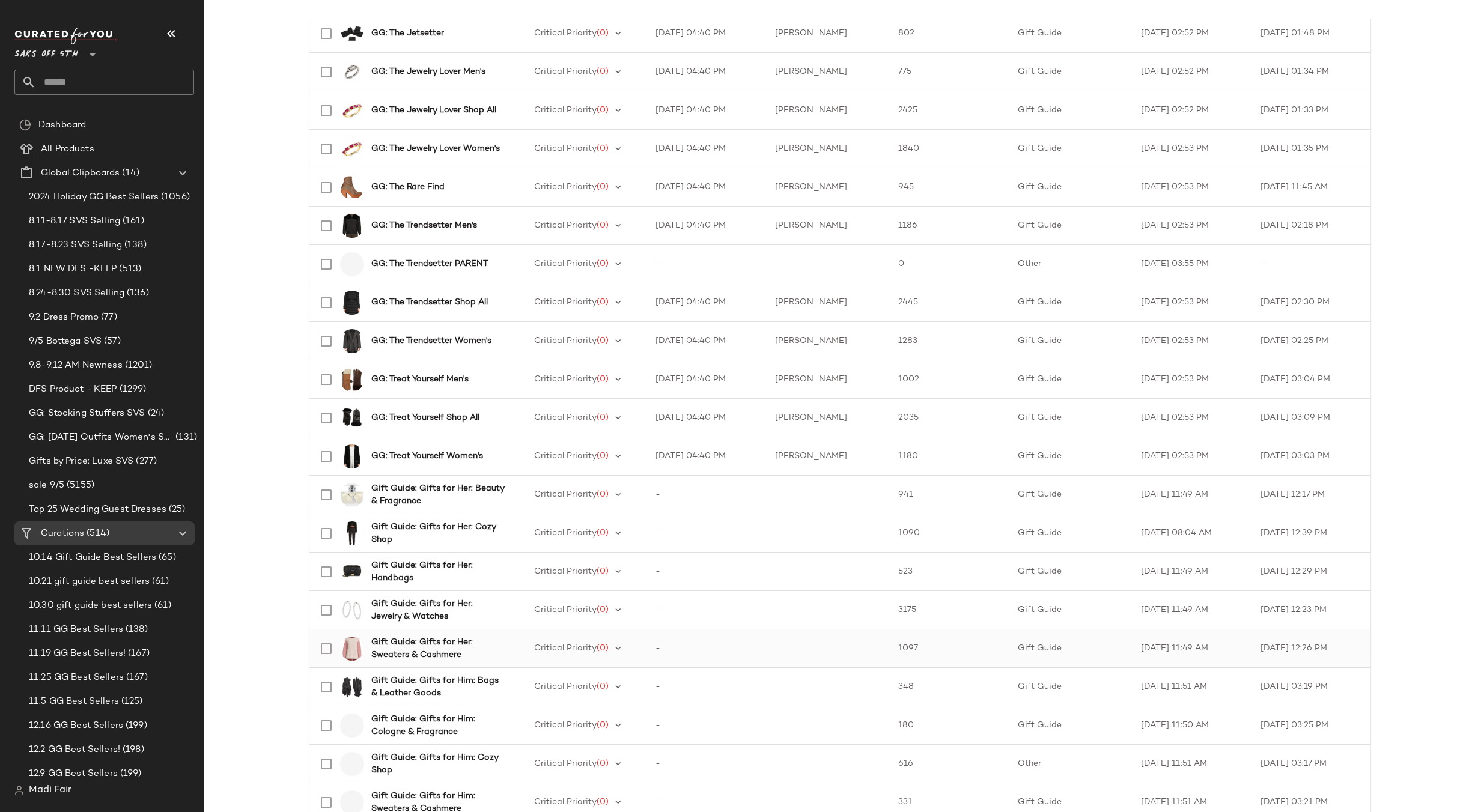
scroll to position [1201, 0]
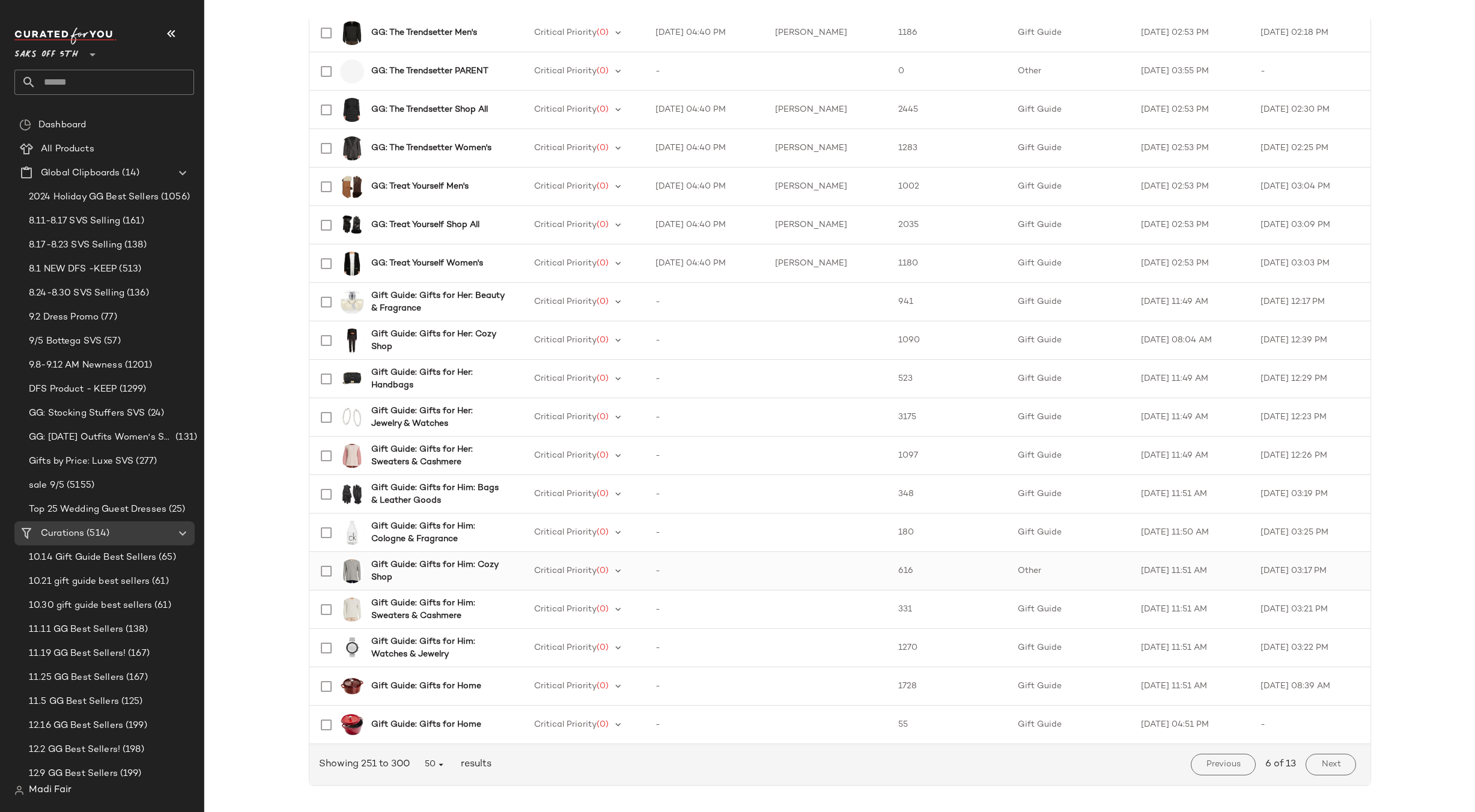
scroll to position [1395, 0]
click at [1349, 757] on button "Next" at bounding box center [1330, 762] width 50 height 22
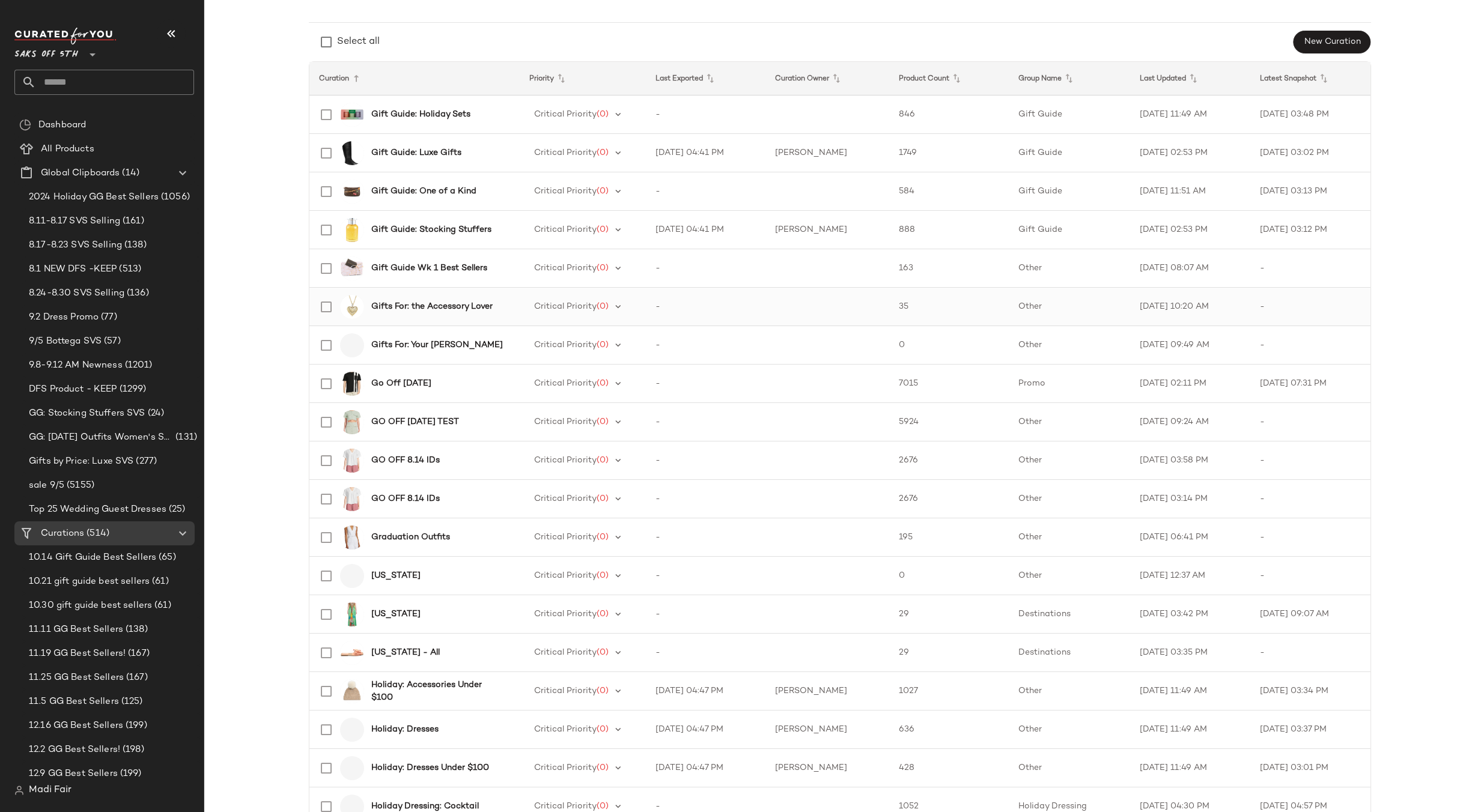
scroll to position [120, 0]
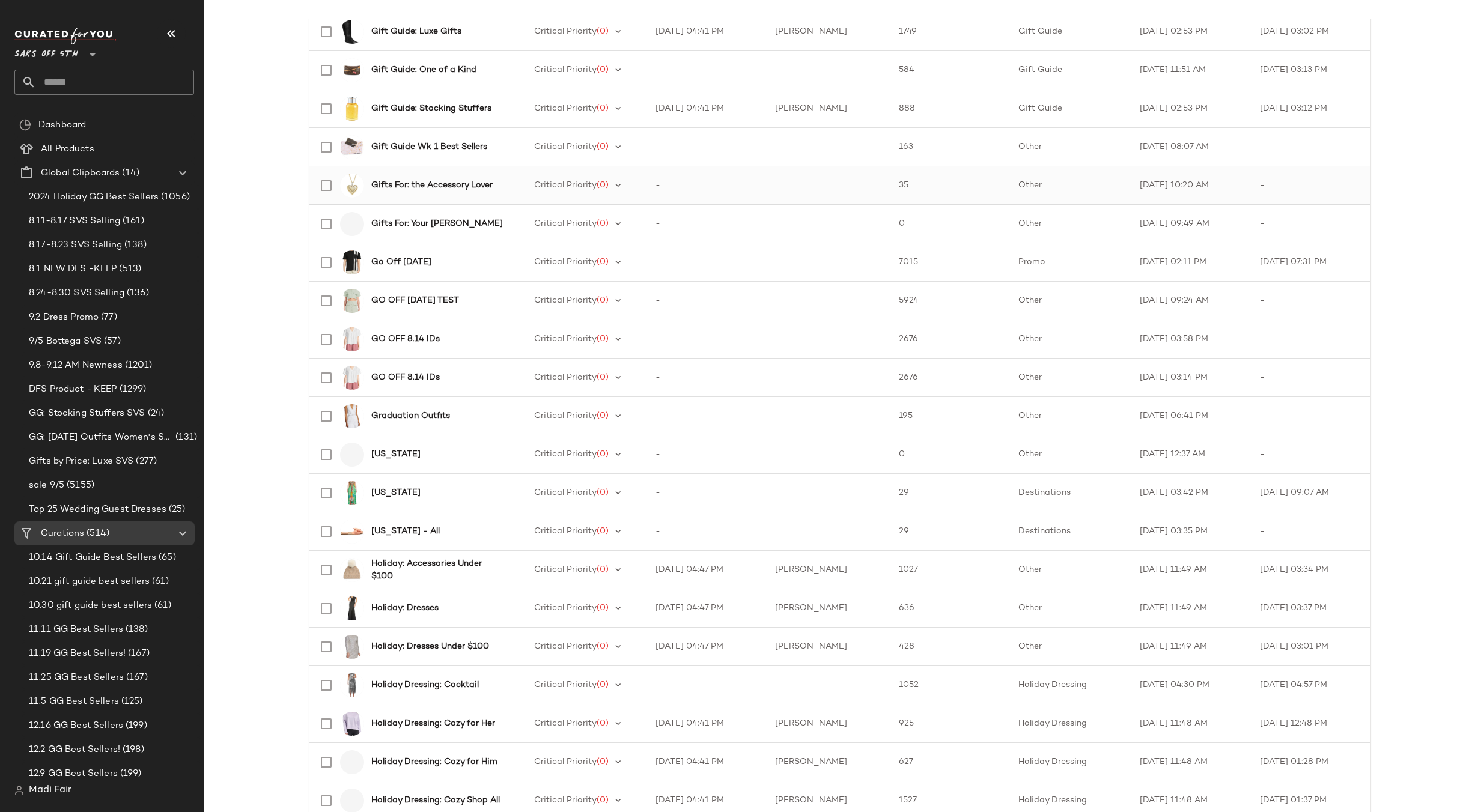
scroll to position [300, 0]
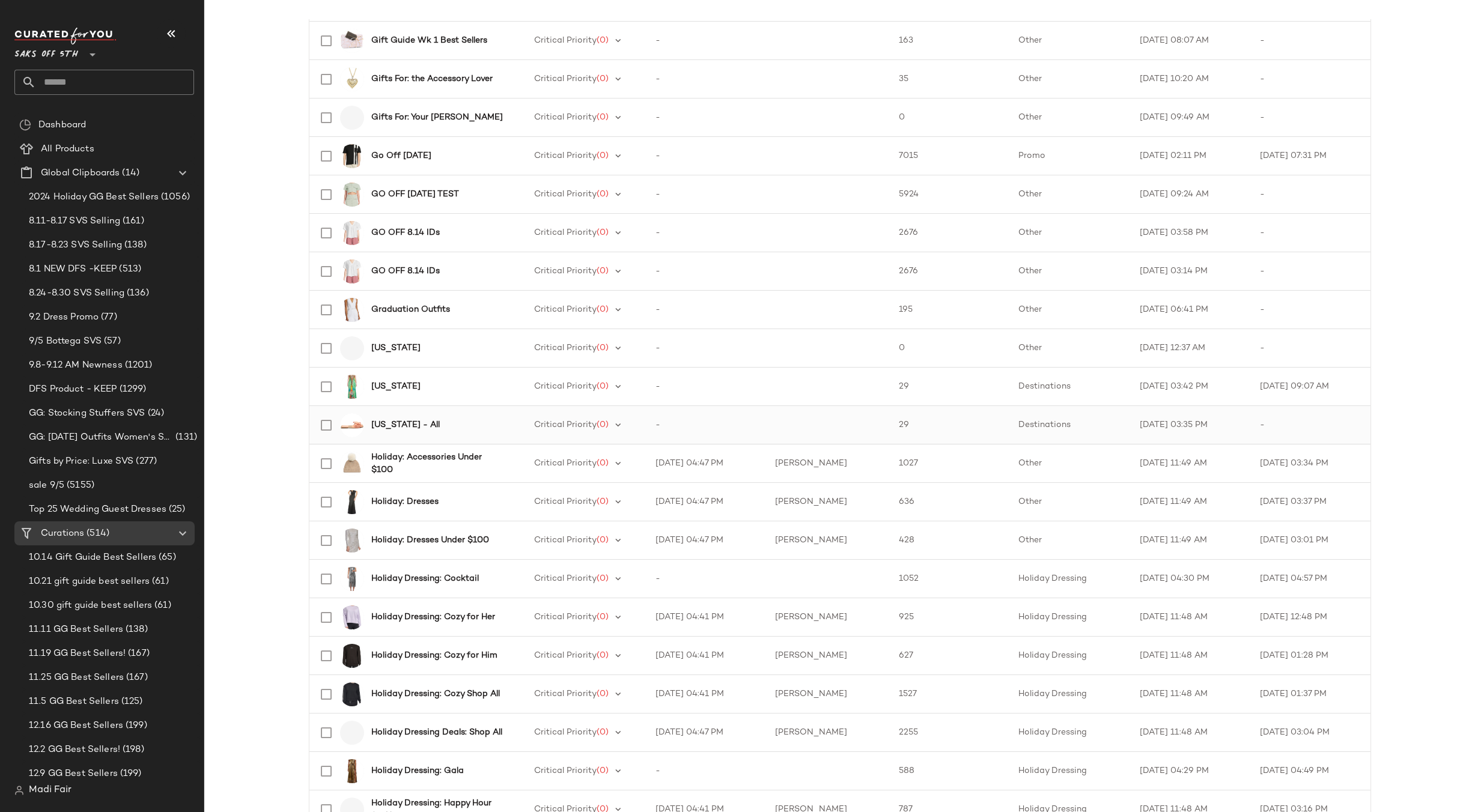
scroll to position [480, 0]
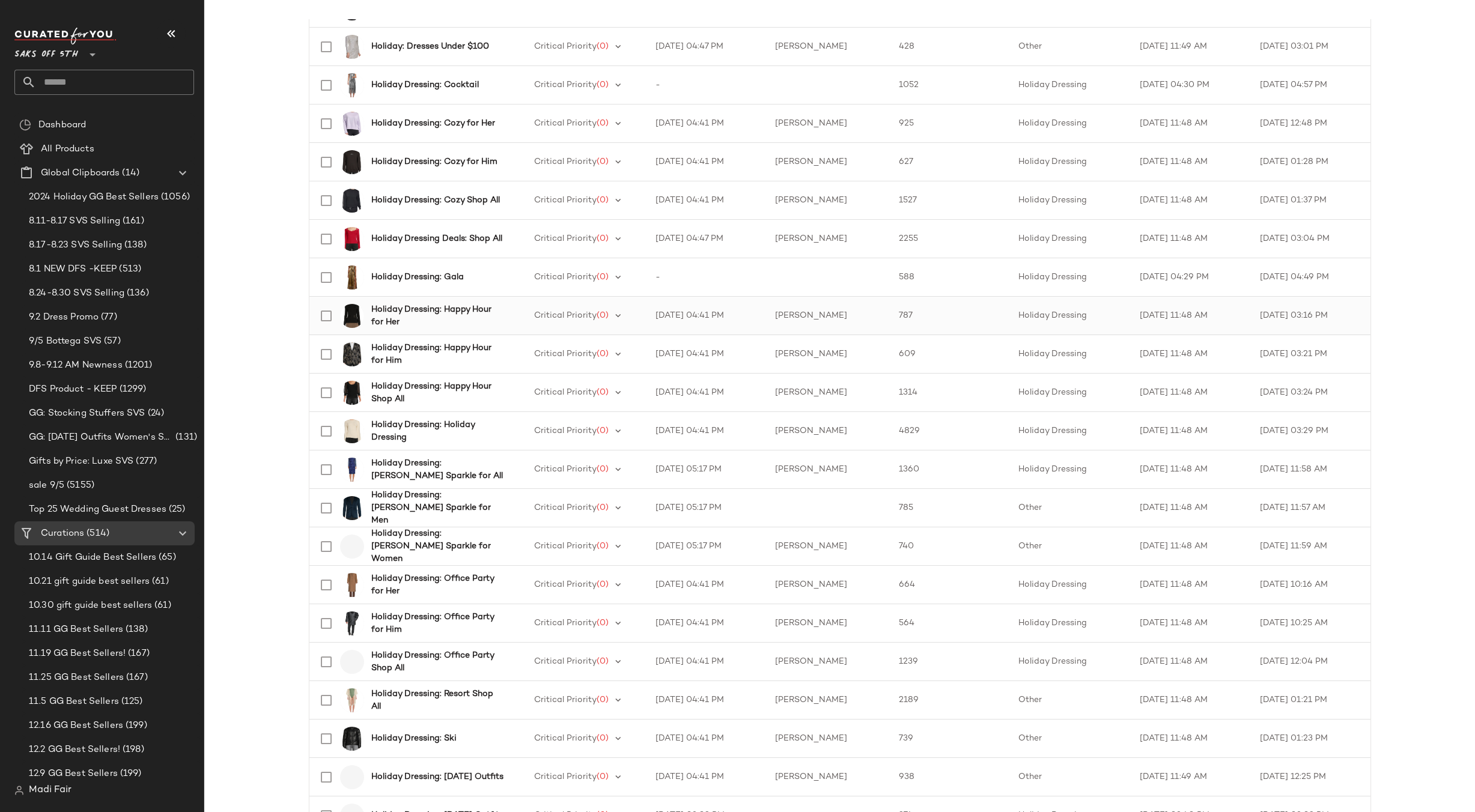
scroll to position [901, 0]
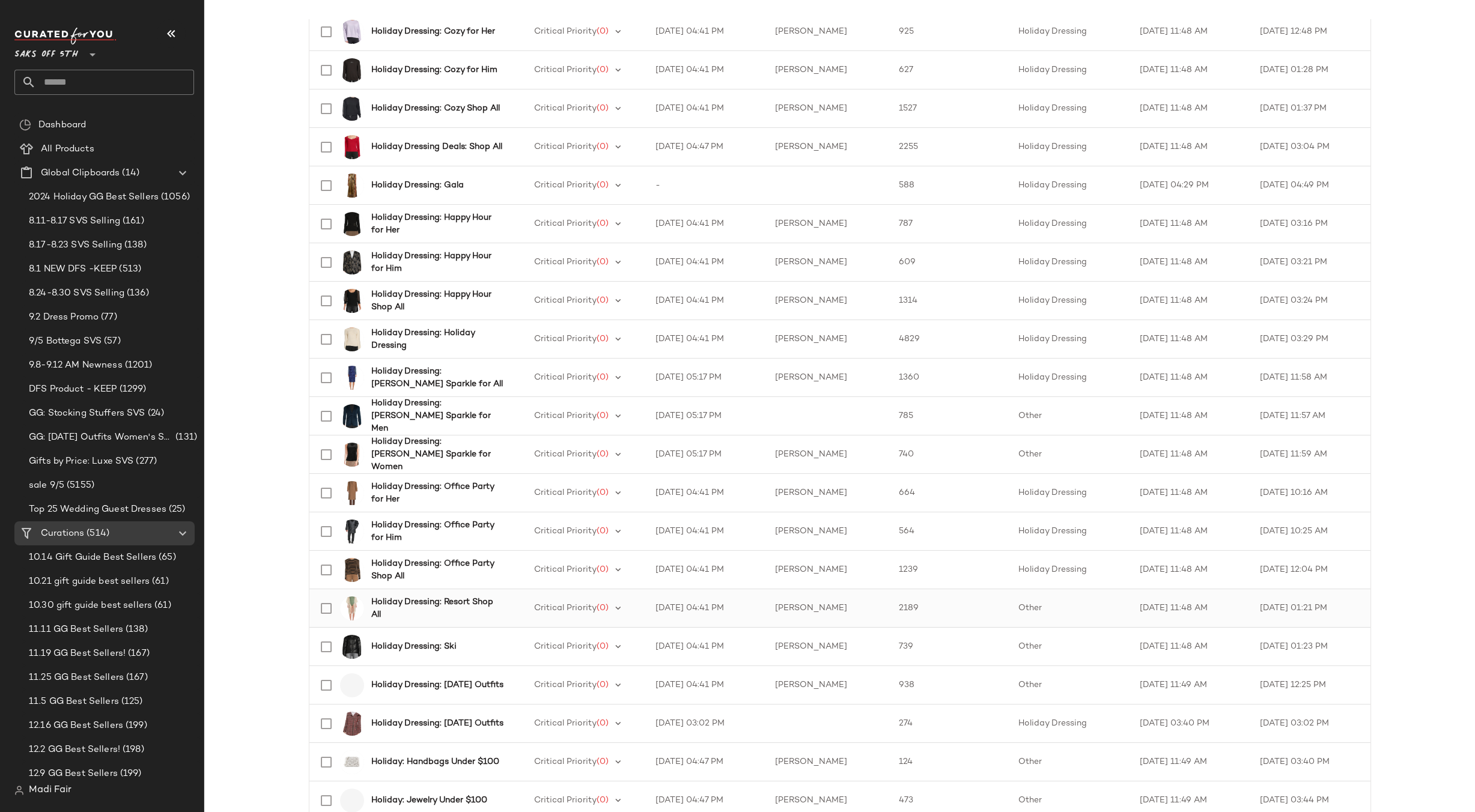
scroll to position [961, 0]
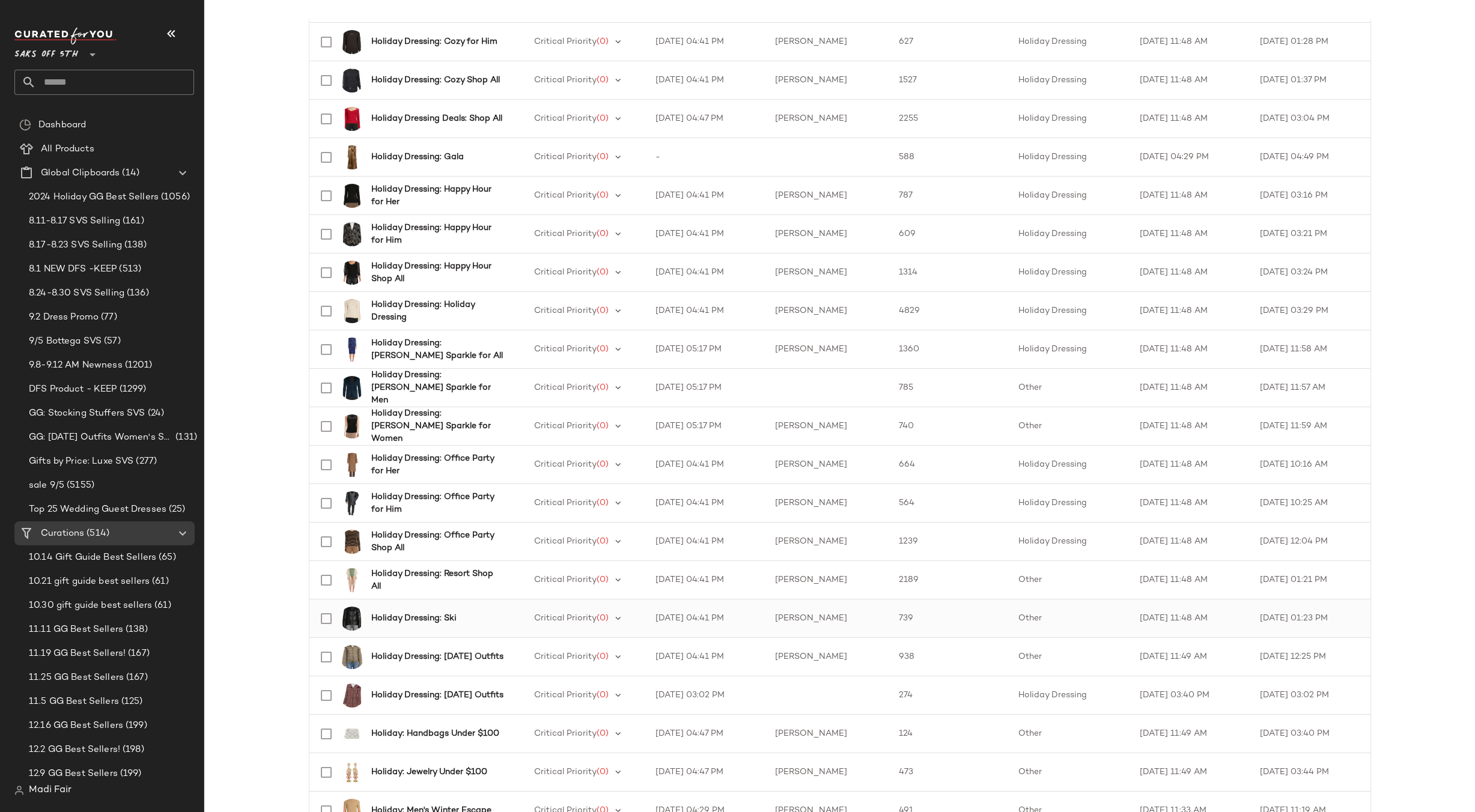
click at [470, 618] on div "Holiday Dressing: Ski" at bounding box center [441, 618] width 139 height 13
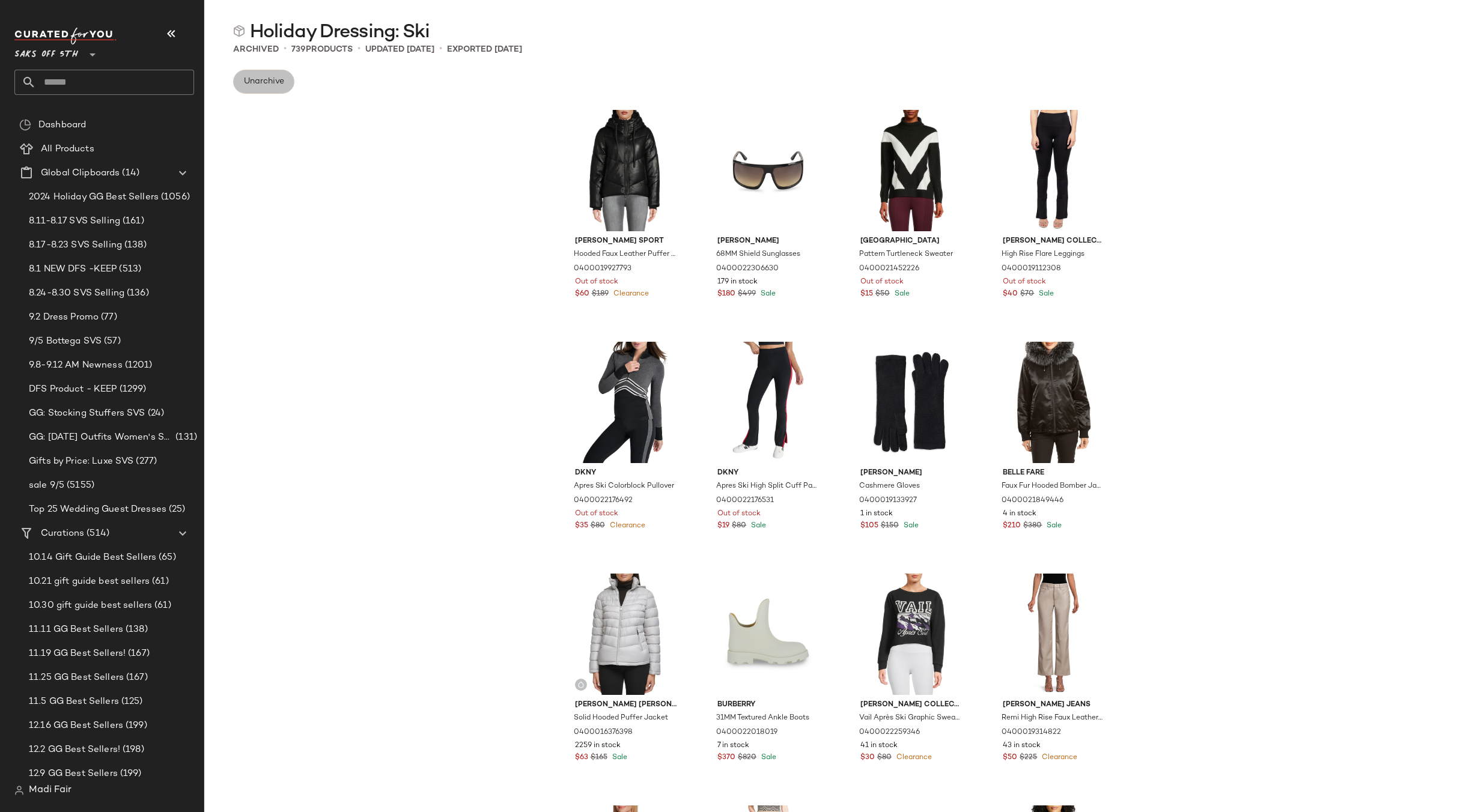
click at [272, 71] on button "Unarchive" at bounding box center [264, 81] width 62 height 24
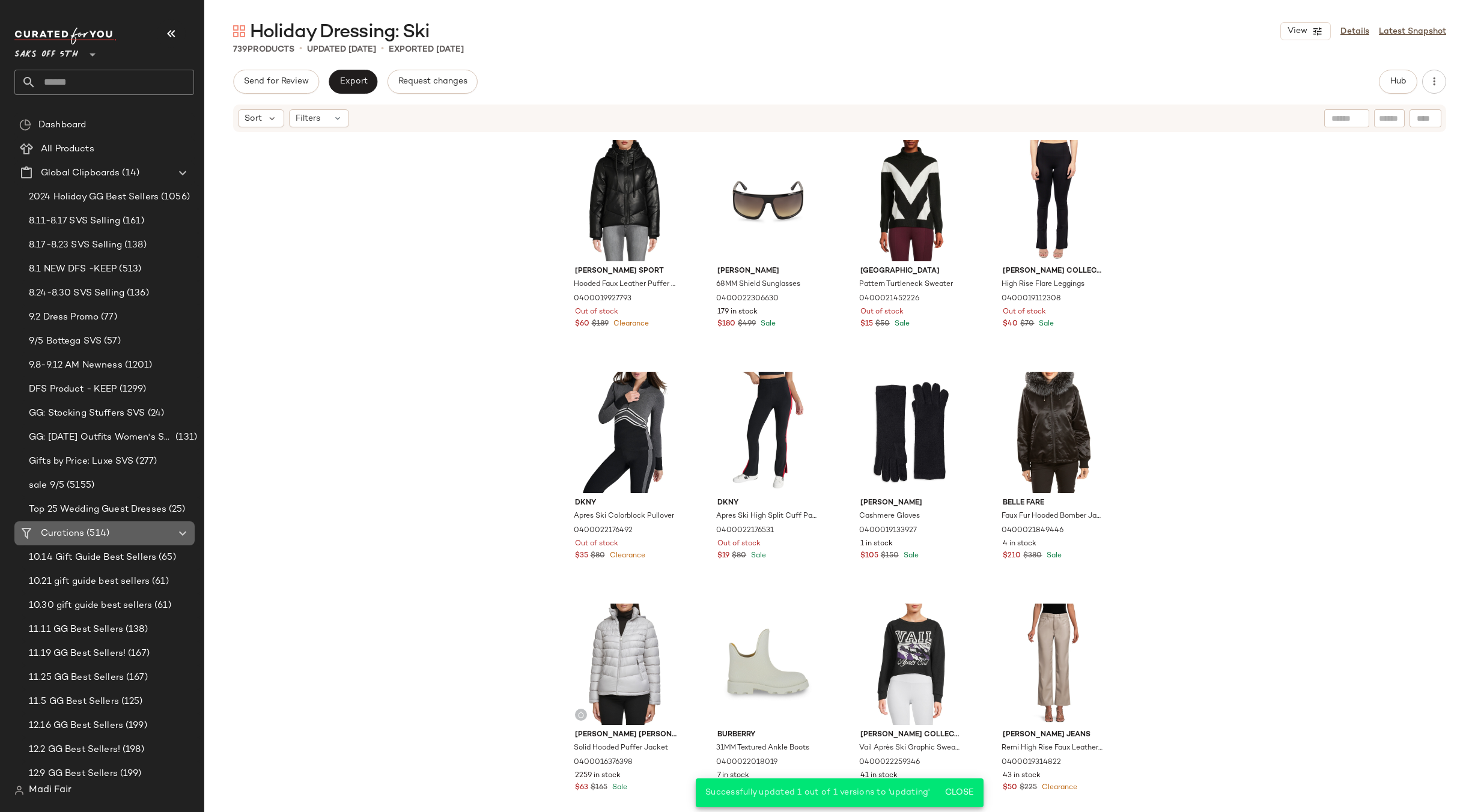
click at [94, 531] on span "(514)" at bounding box center [97, 533] width 25 height 14
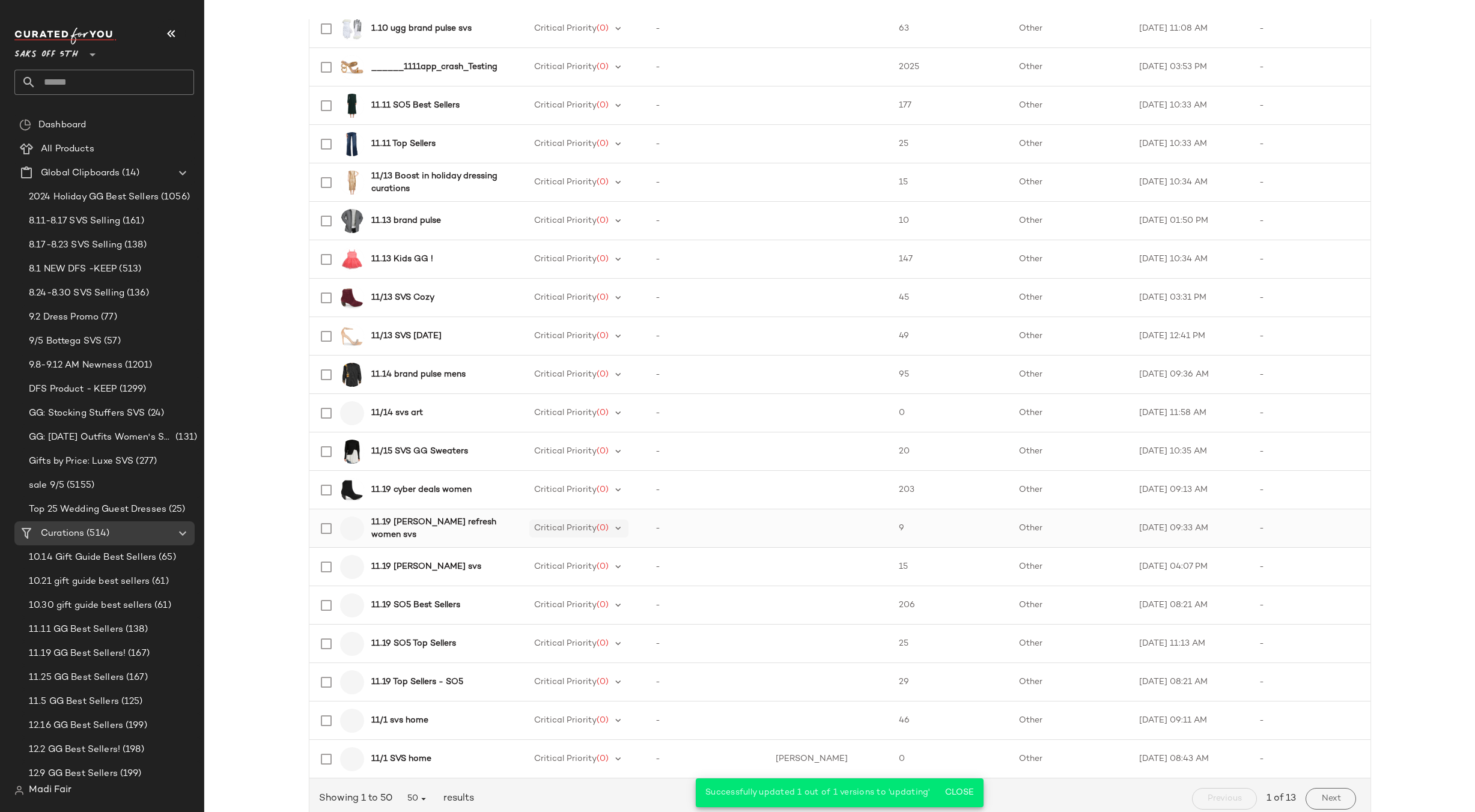
scroll to position [1395, 0]
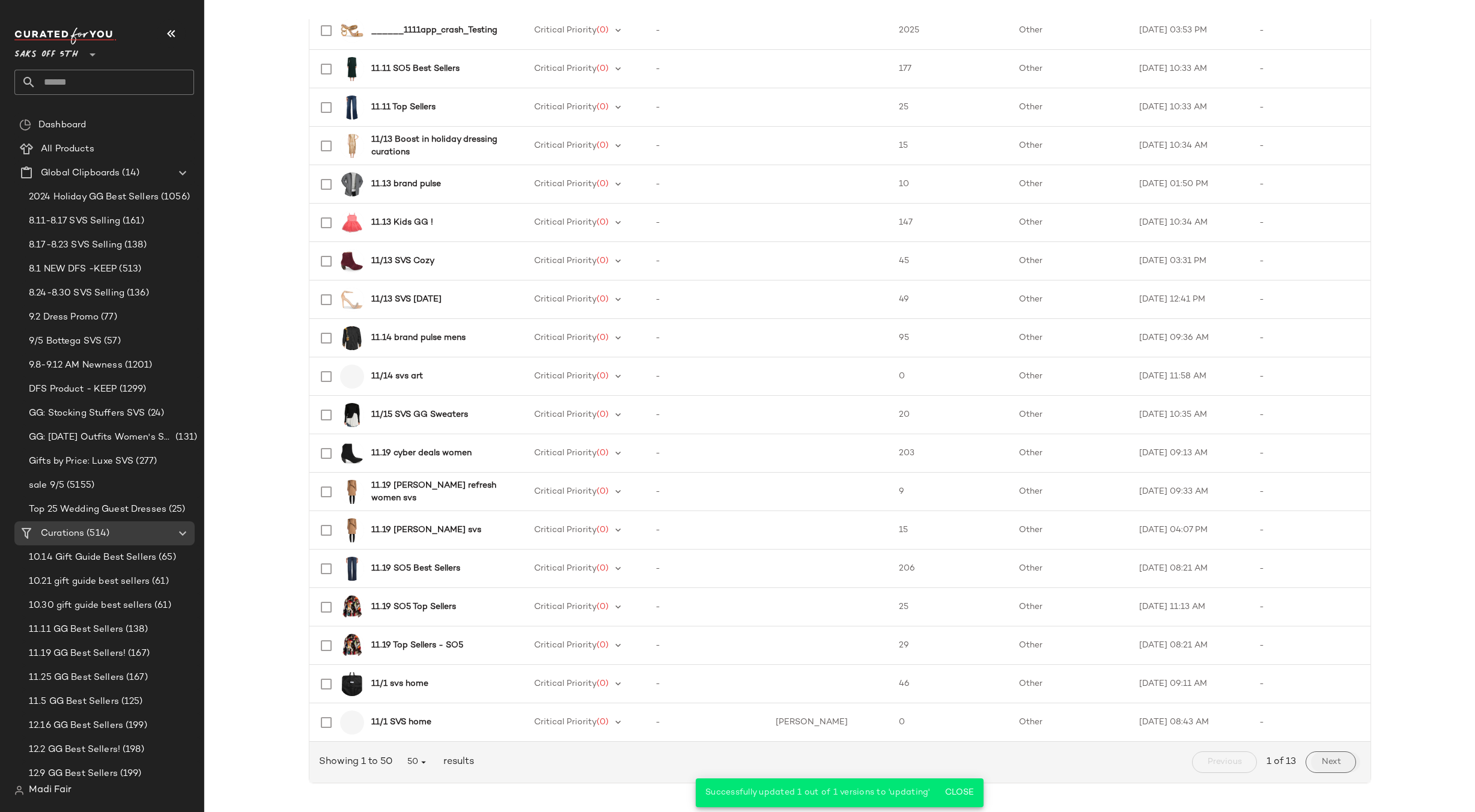
click at [1327, 756] on button "Next" at bounding box center [1330, 762] width 50 height 22
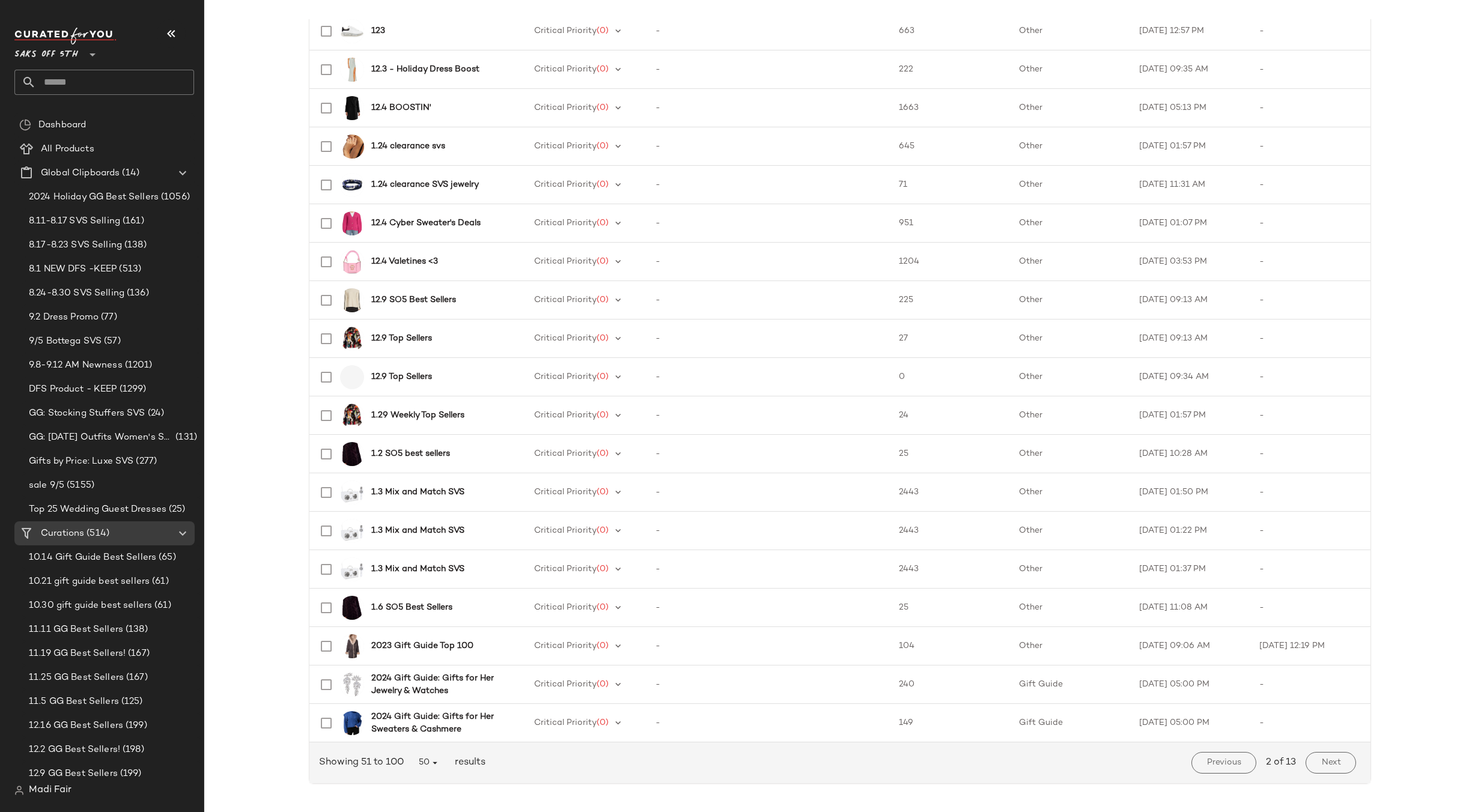
scroll to position [1395, 0]
click at [1321, 765] on span "Next" at bounding box center [1330, 762] width 20 height 10
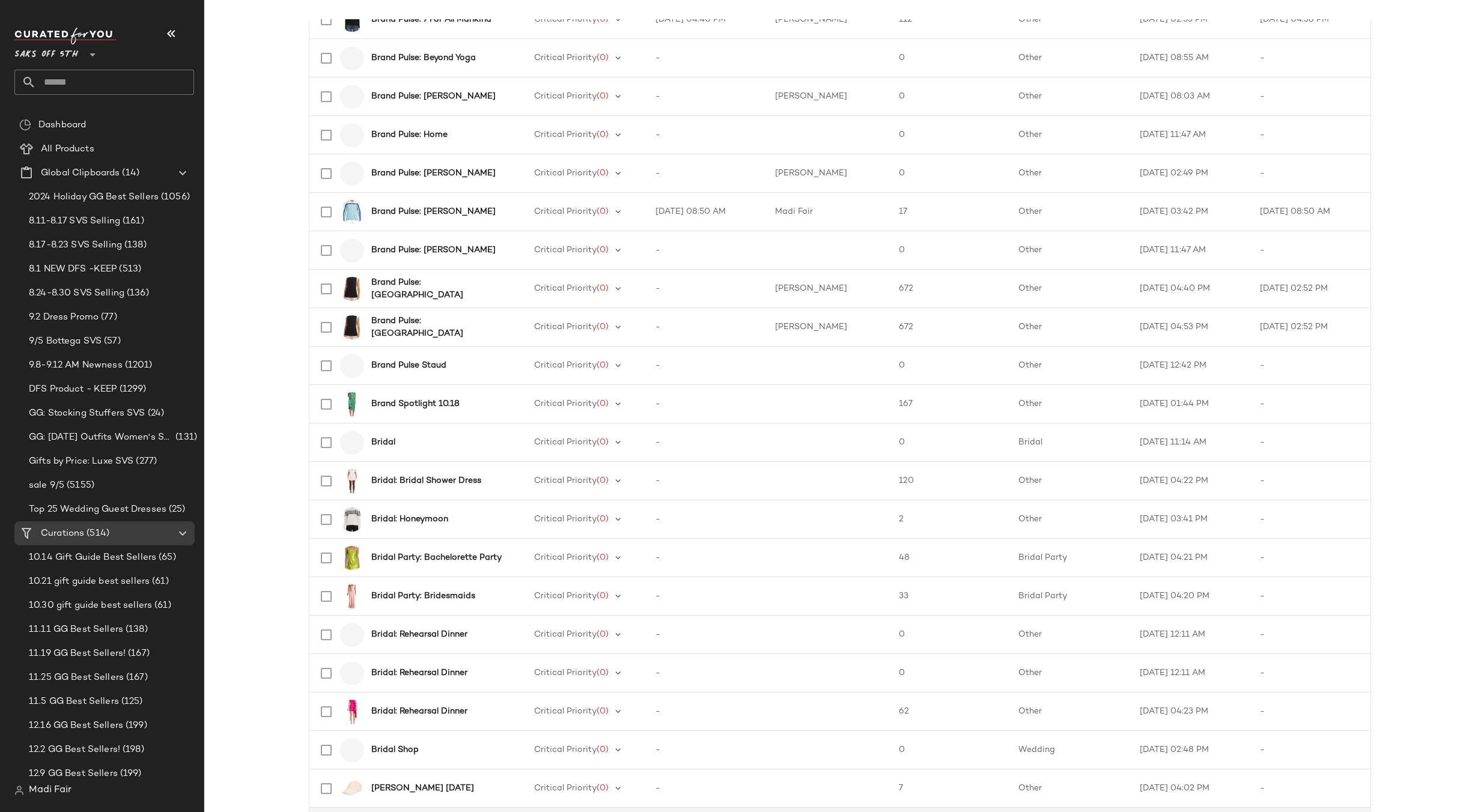
scroll to position [1395, 0]
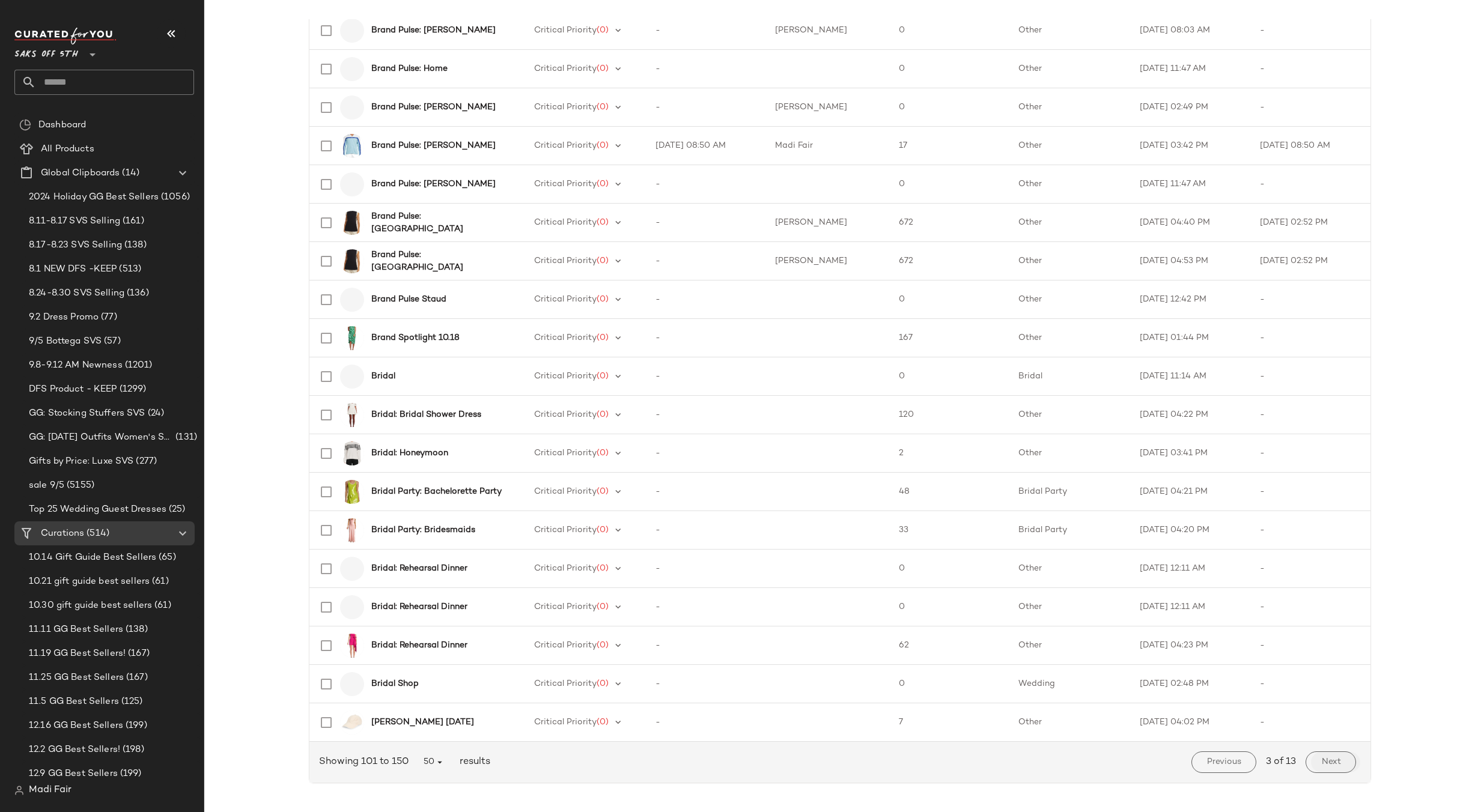
click at [1330, 761] on span "Next" at bounding box center [1330, 762] width 20 height 10
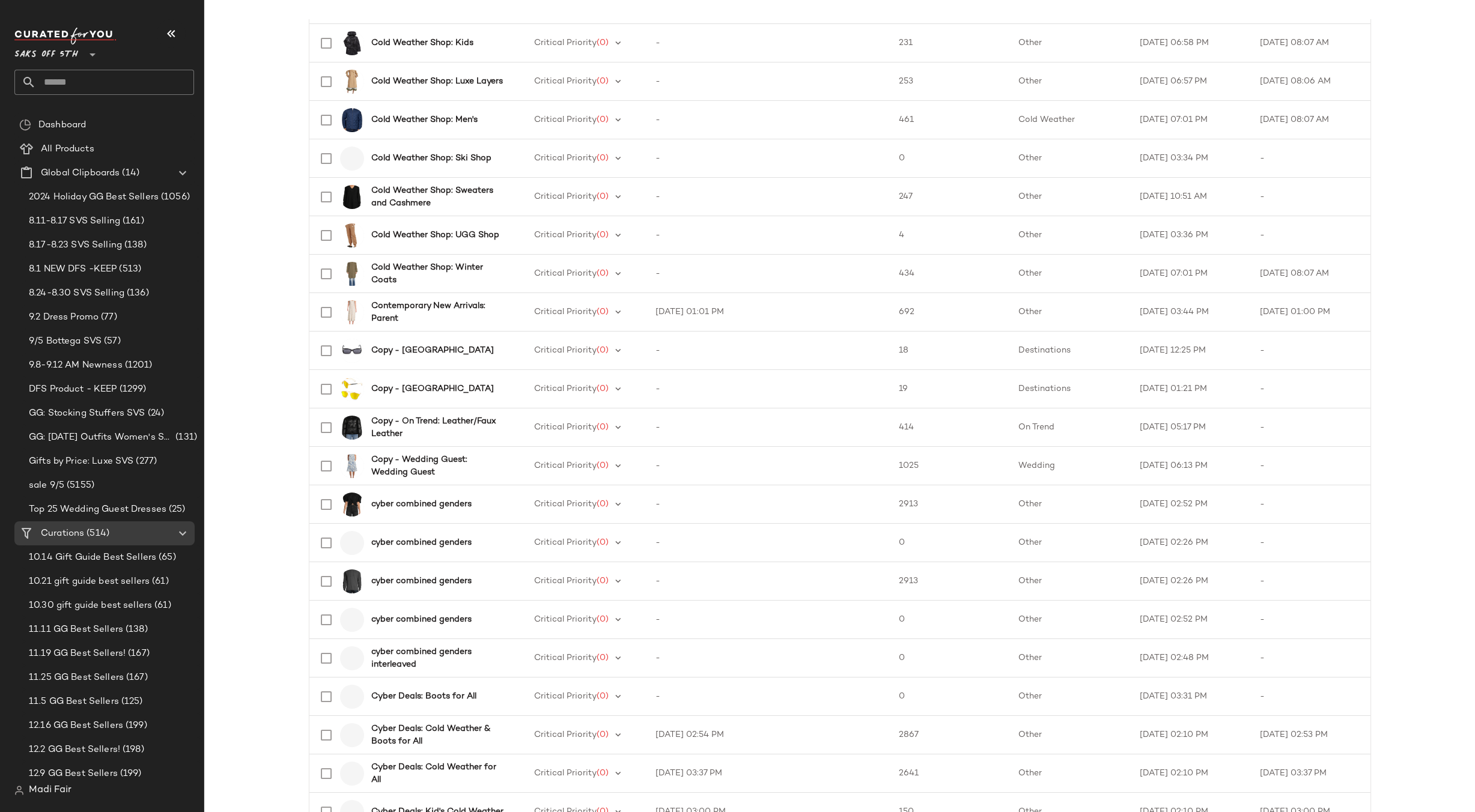
scroll to position [1395, 0]
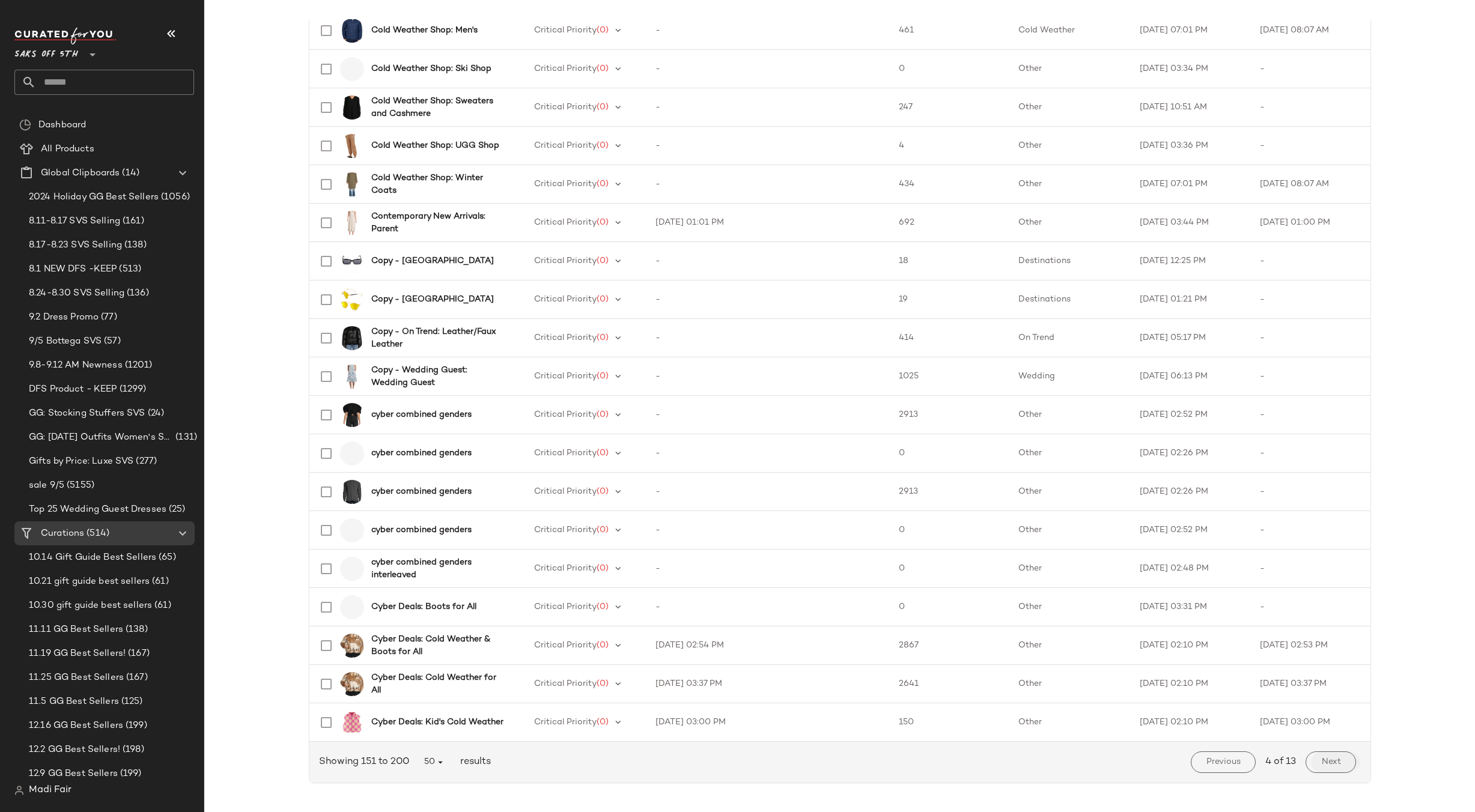
click at [1339, 766] on button "Next" at bounding box center [1330, 762] width 50 height 22
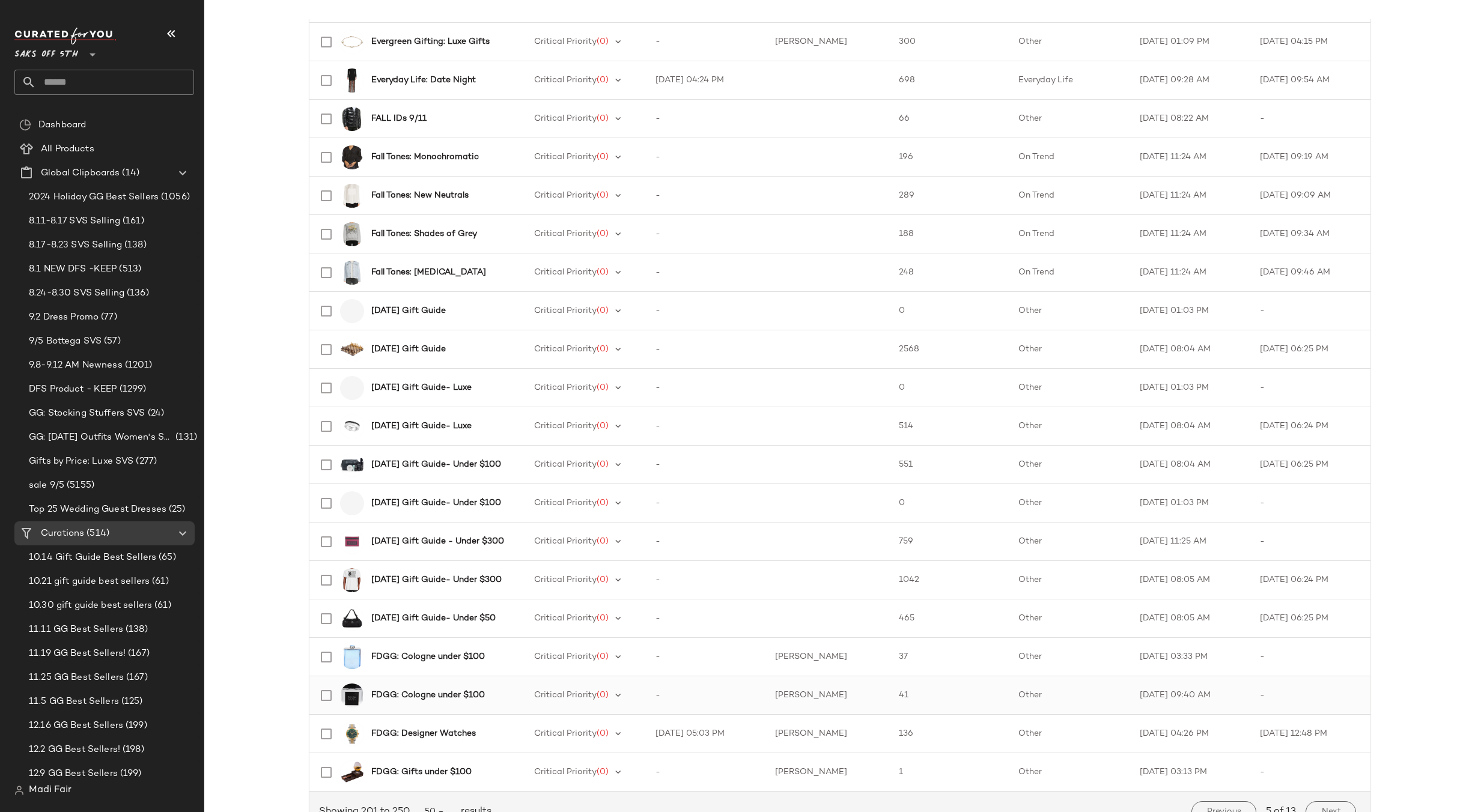
scroll to position [1395, 0]
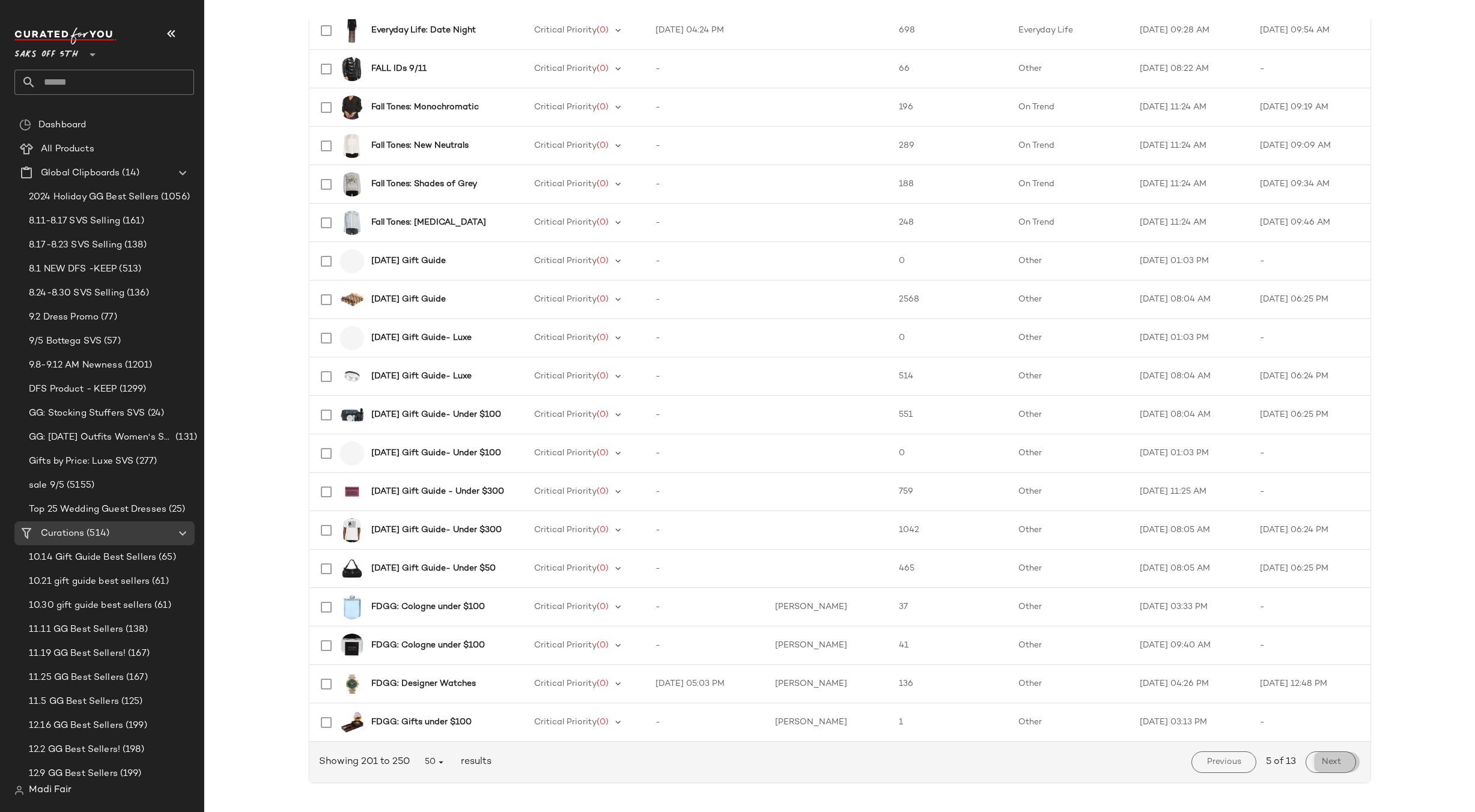
click at [1330, 763] on span "Next" at bounding box center [1330, 762] width 20 height 10
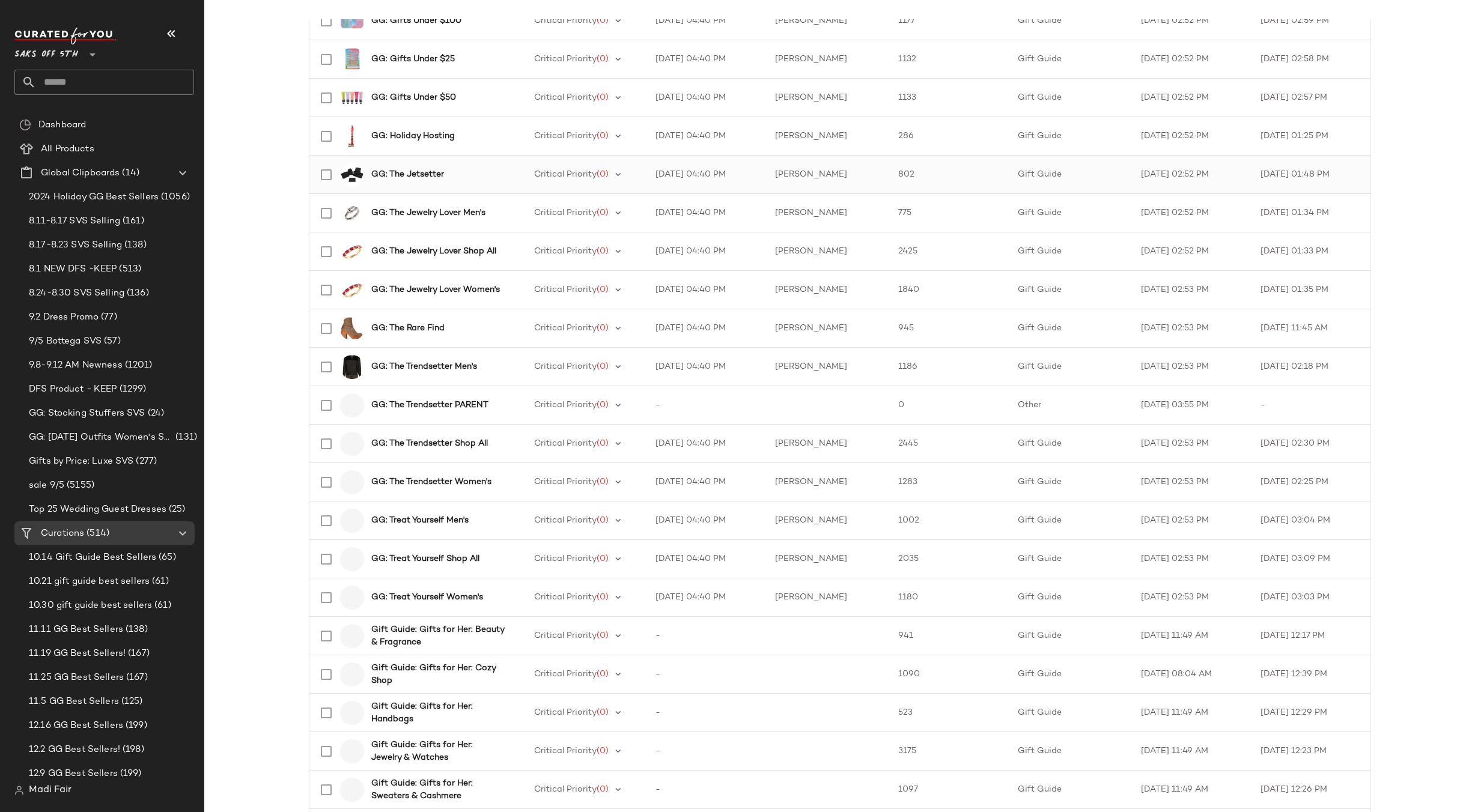
scroll to position [1395, 0]
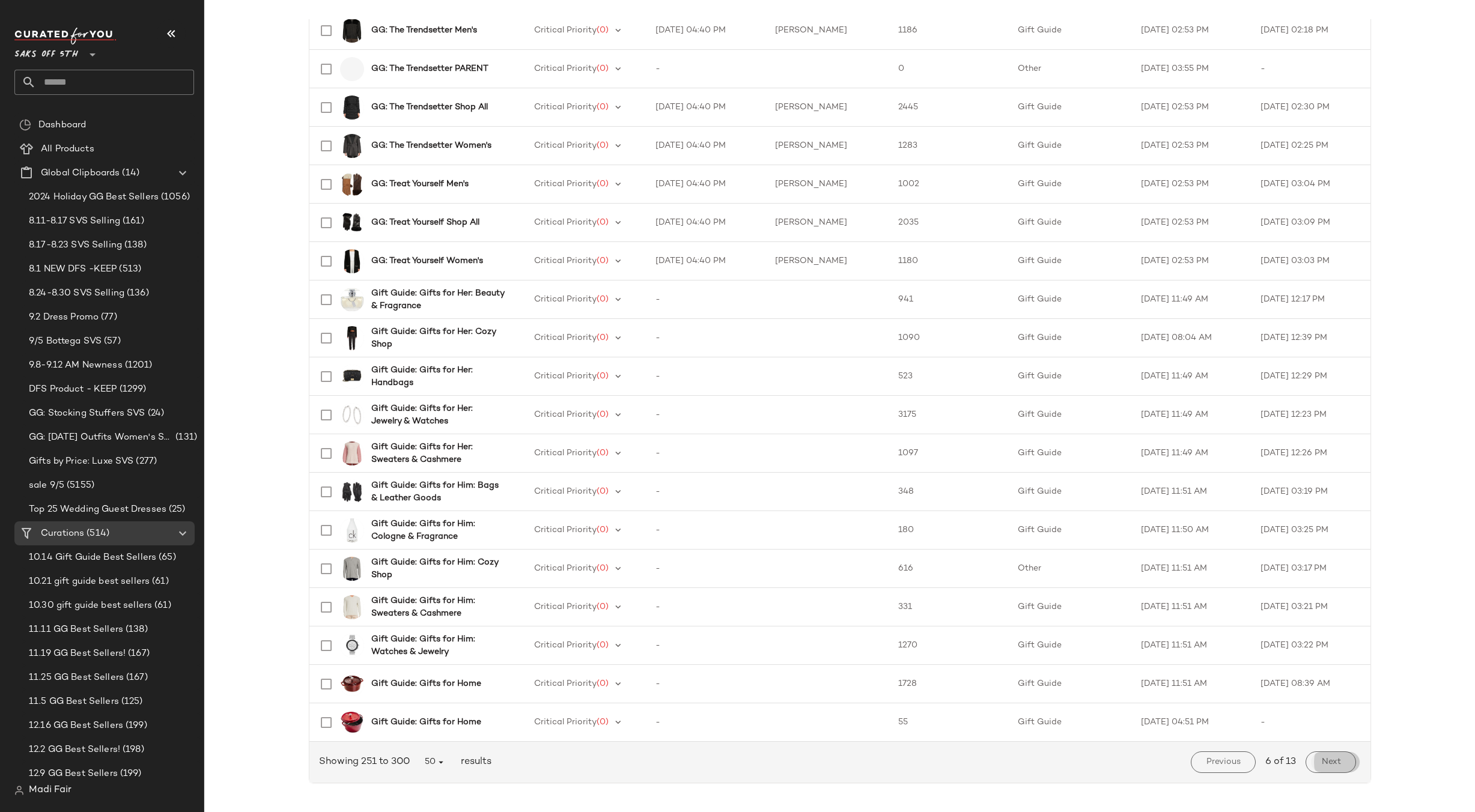
click at [1316, 761] on button "Next" at bounding box center [1330, 762] width 50 height 22
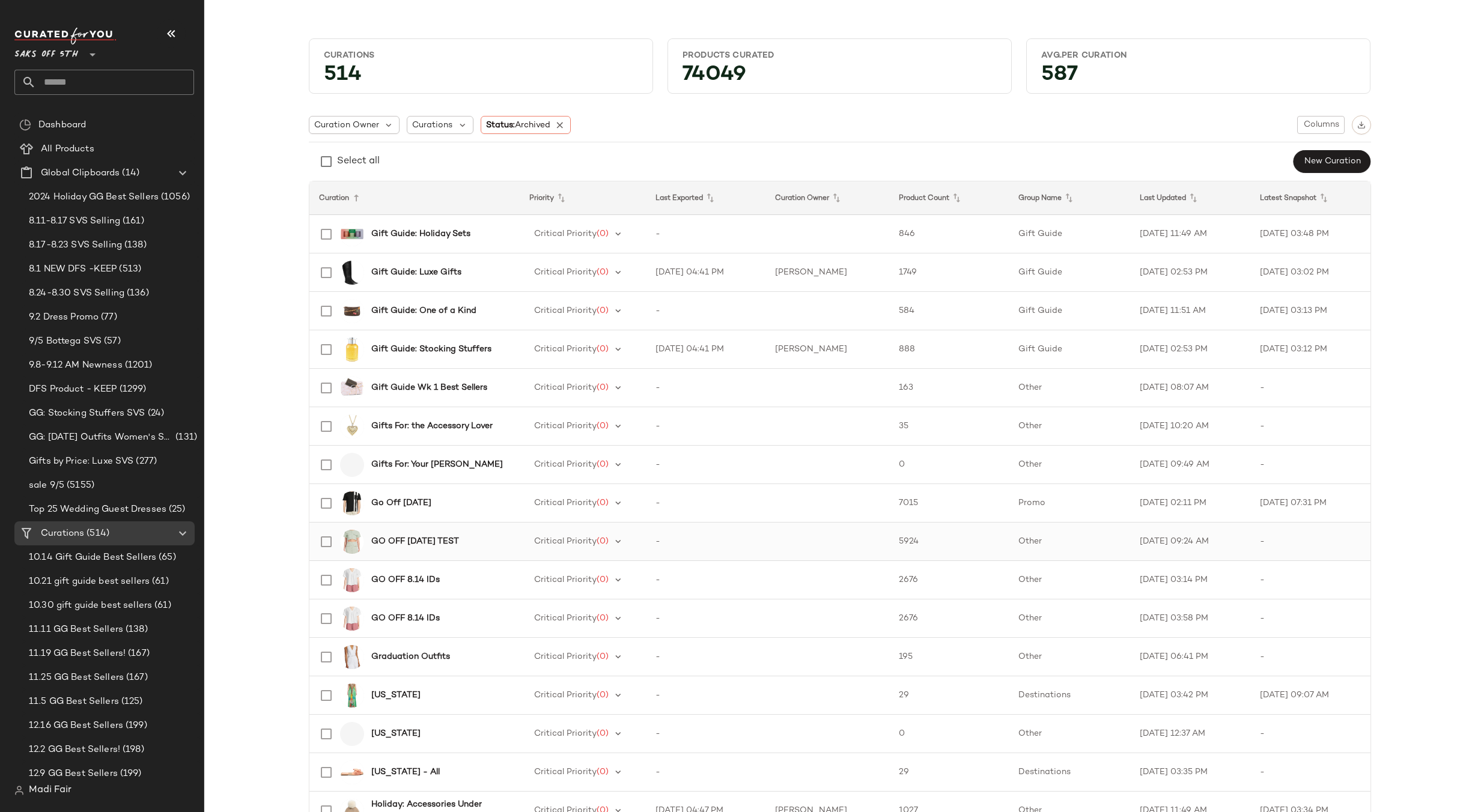
scroll to position [480, 0]
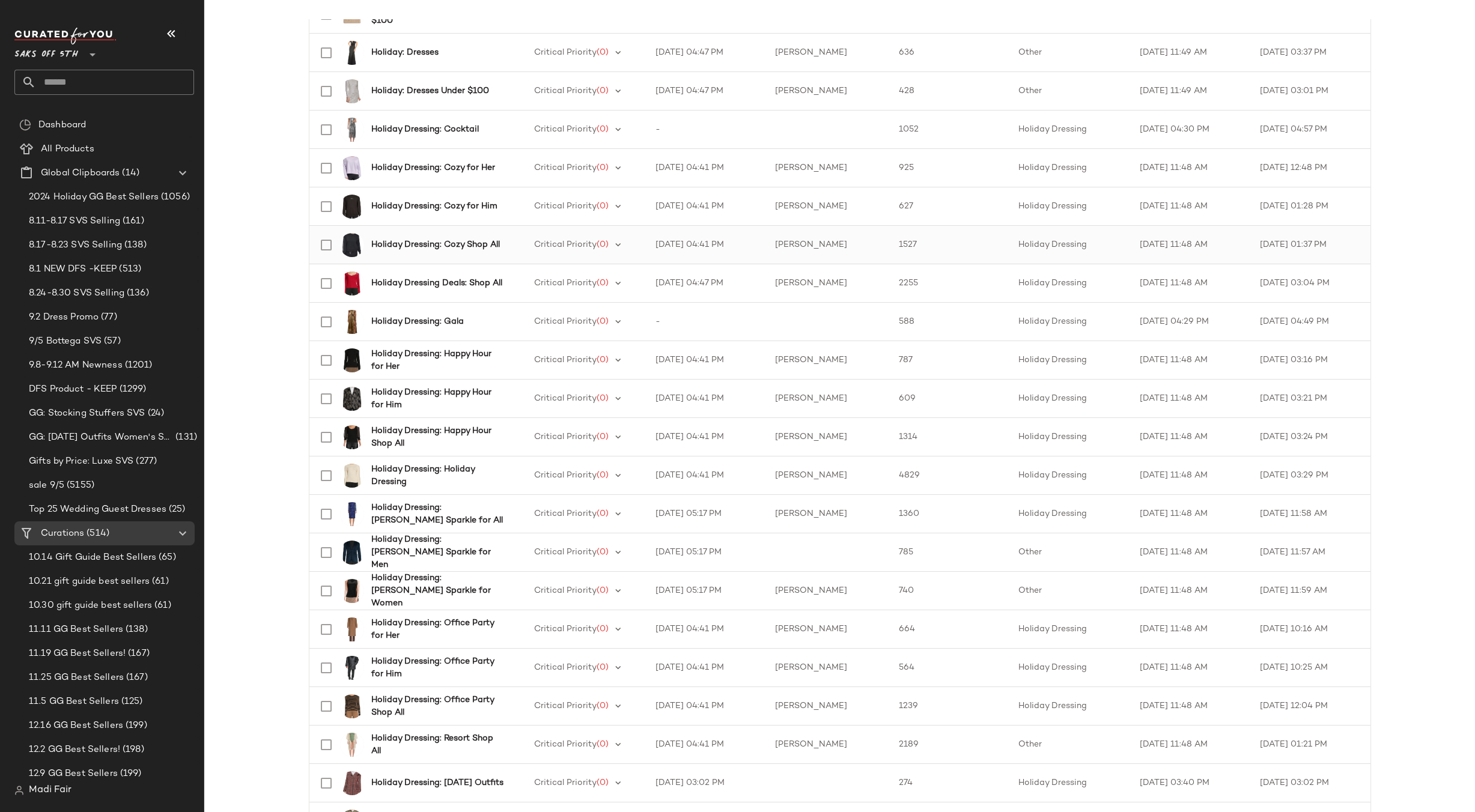
scroll to position [841, 0]
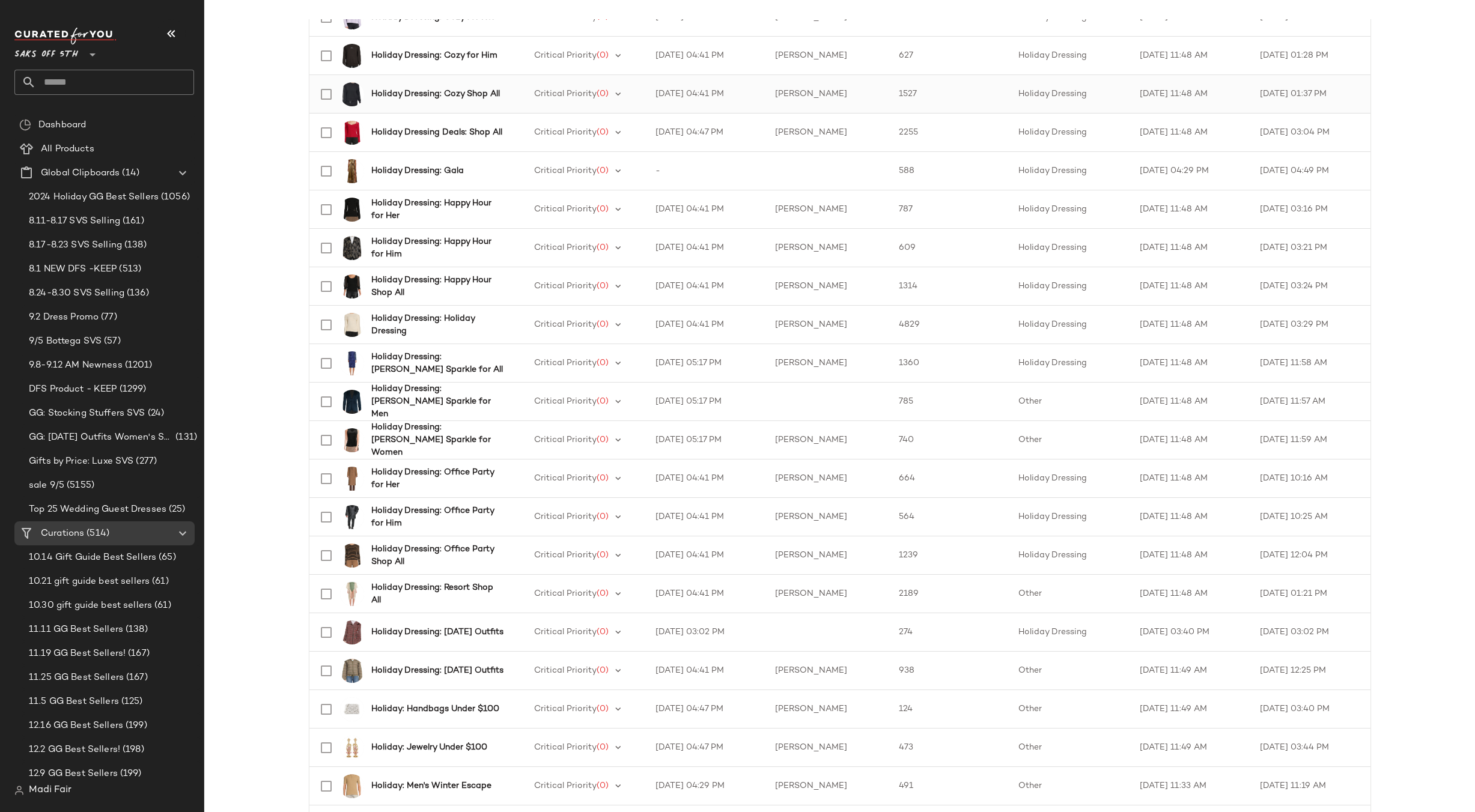
scroll to position [961, 0]
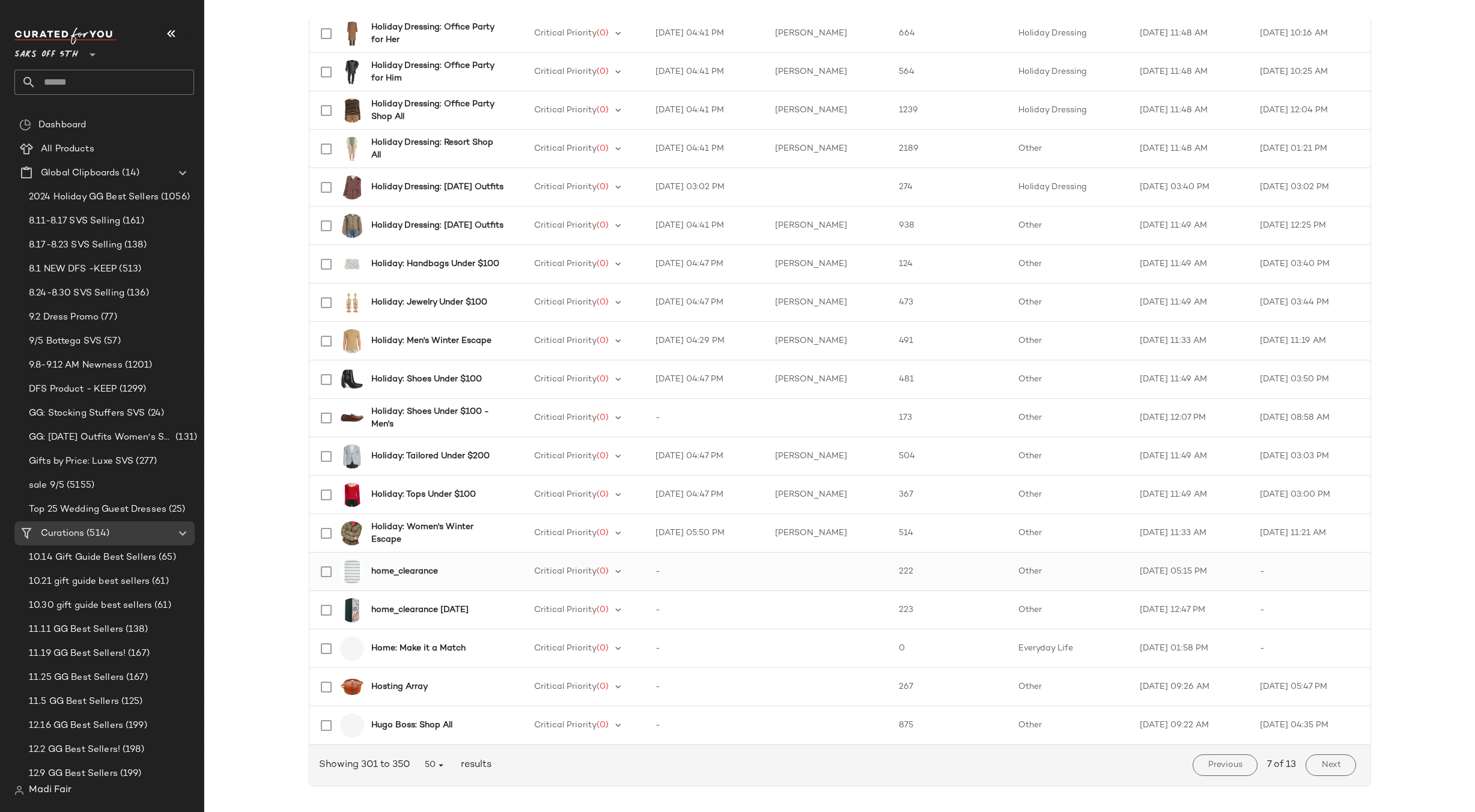
scroll to position [1395, 0]
click at [1313, 757] on button "Next" at bounding box center [1330, 762] width 50 height 22
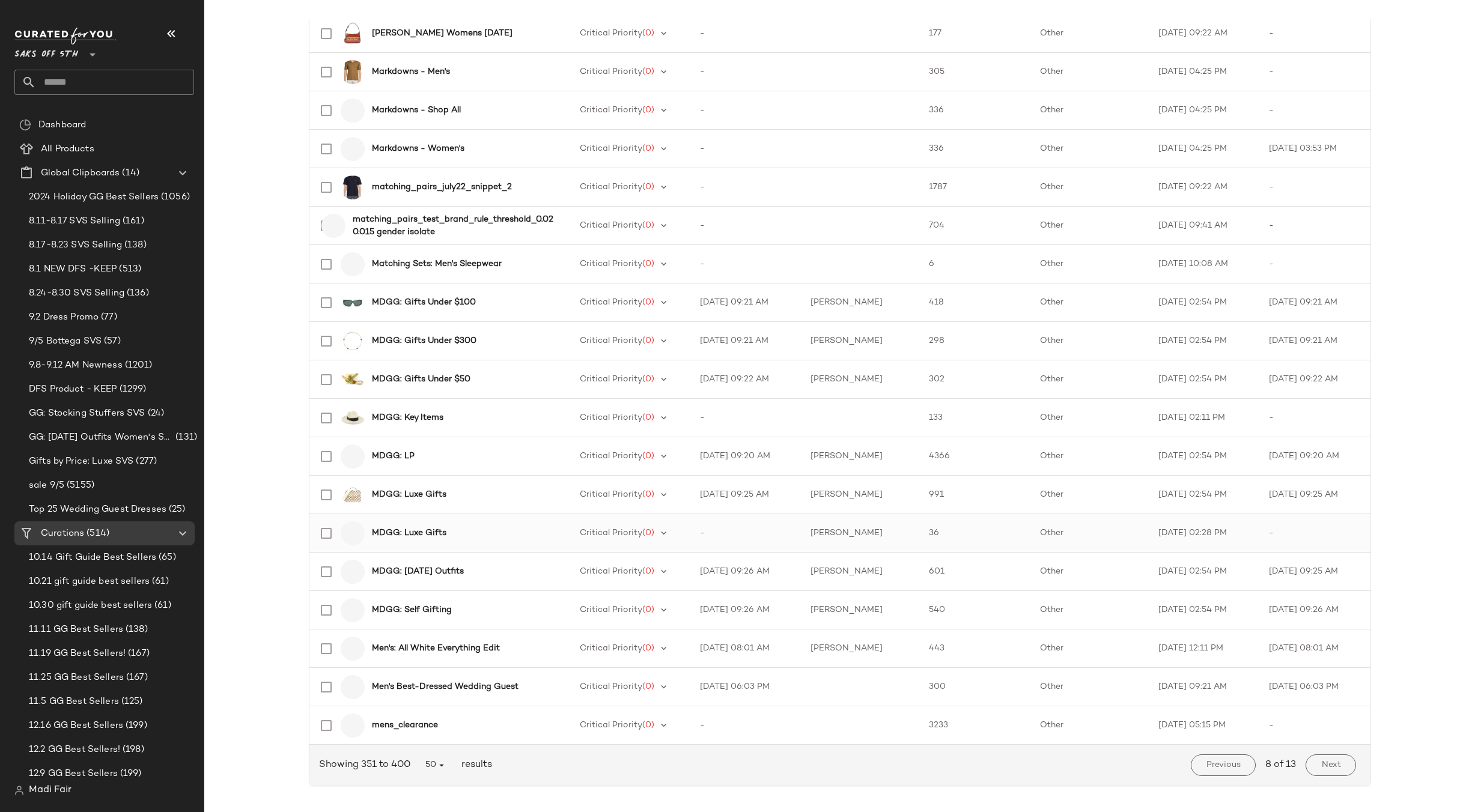
scroll to position [1395, 0]
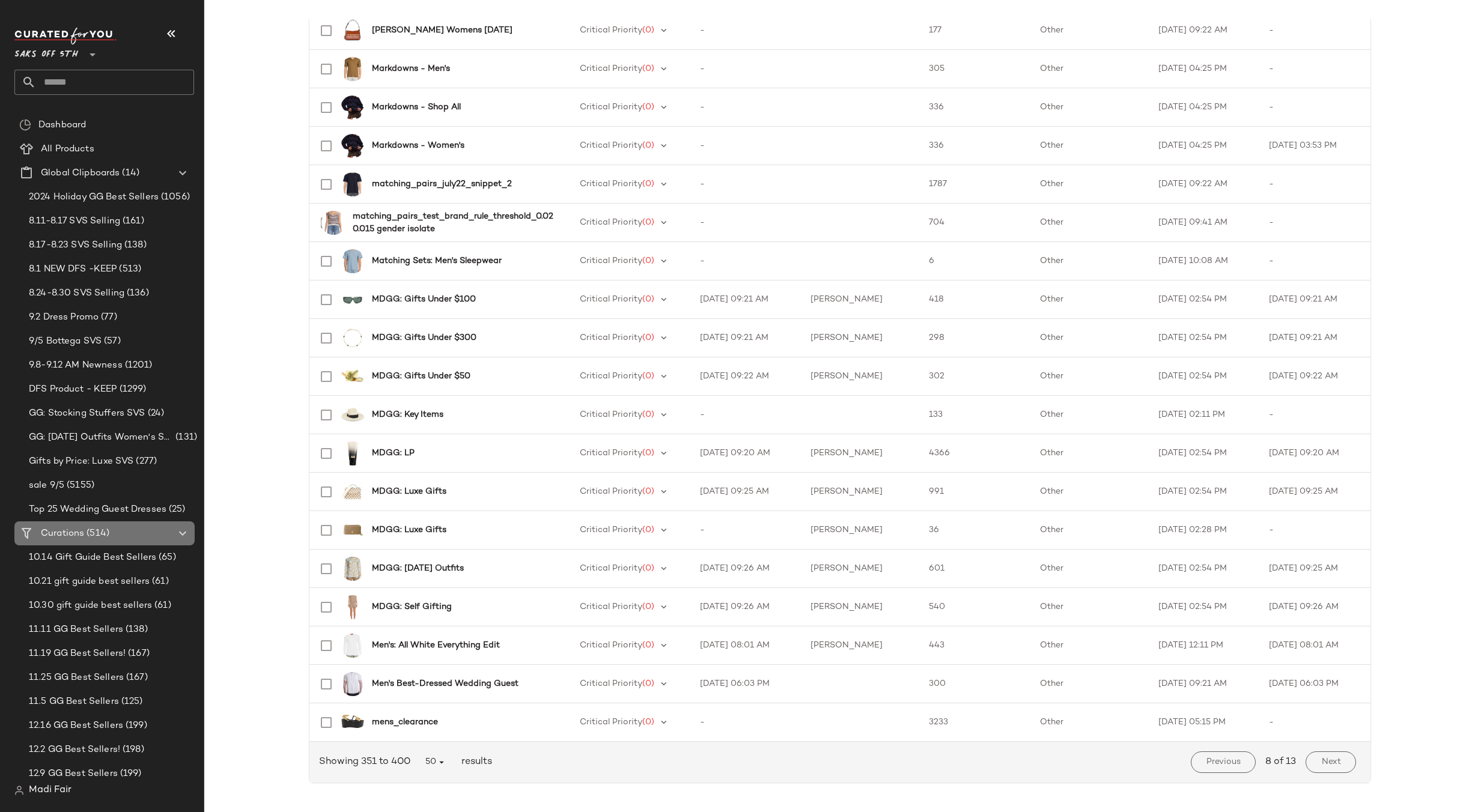
click at [118, 529] on div "Curations (514)" at bounding box center [105, 533] width 136 height 14
click at [101, 93] on input "text" at bounding box center [115, 82] width 158 height 25
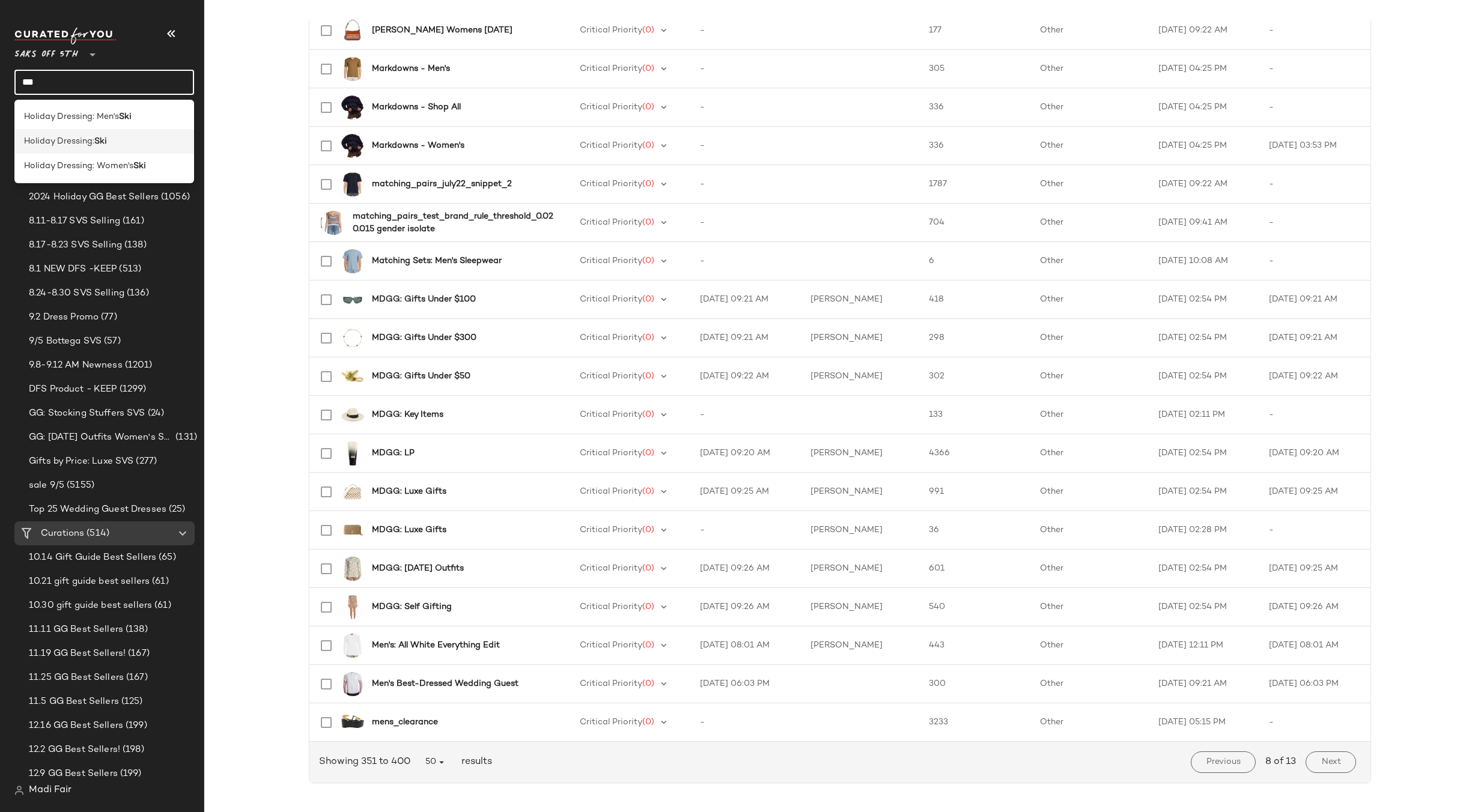
type input "***"
click at [114, 141] on div "Holiday Dressing: Ski" at bounding box center [104, 141] width 161 height 13
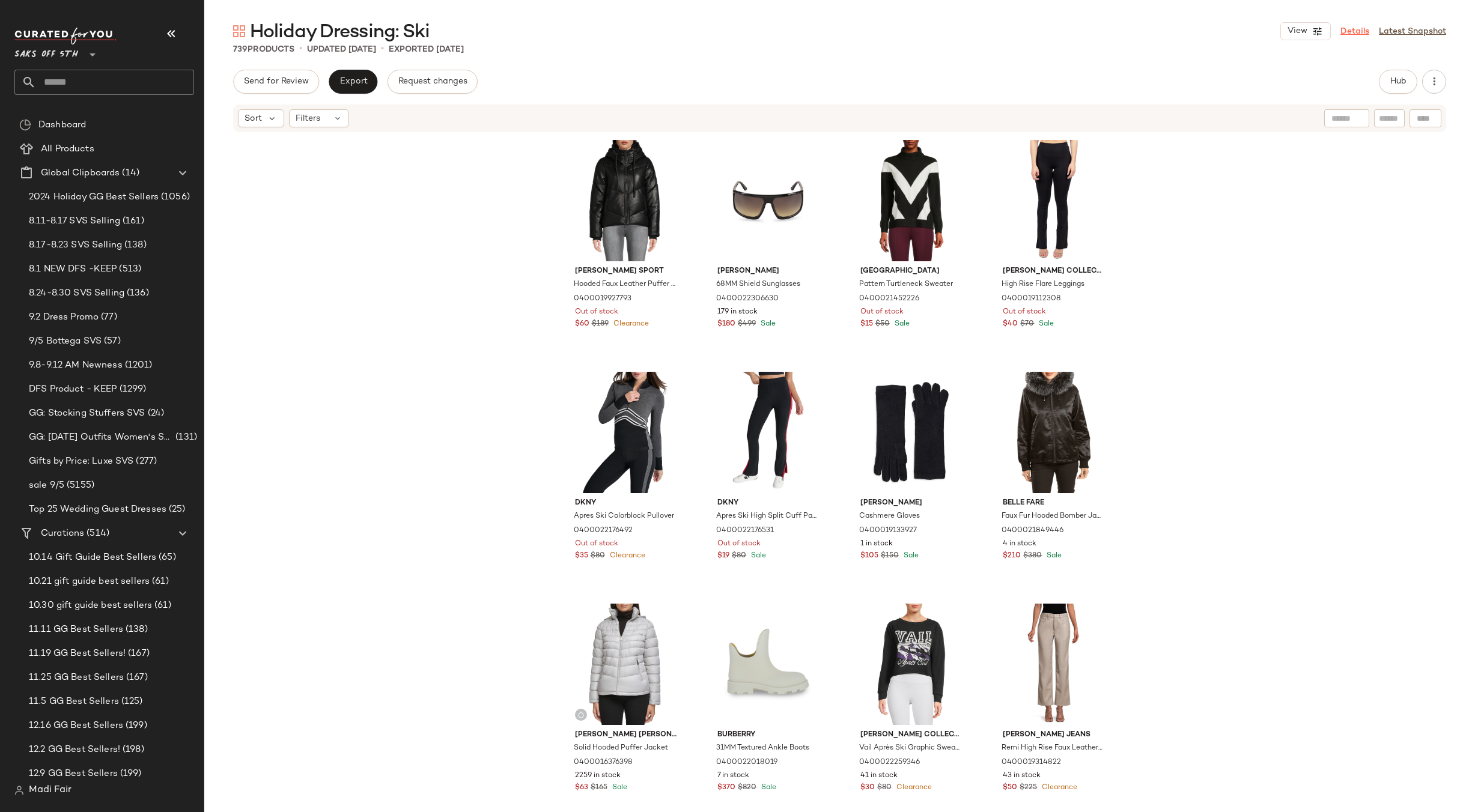
click at [1364, 30] on link "Details" at bounding box center [1354, 31] width 29 height 13
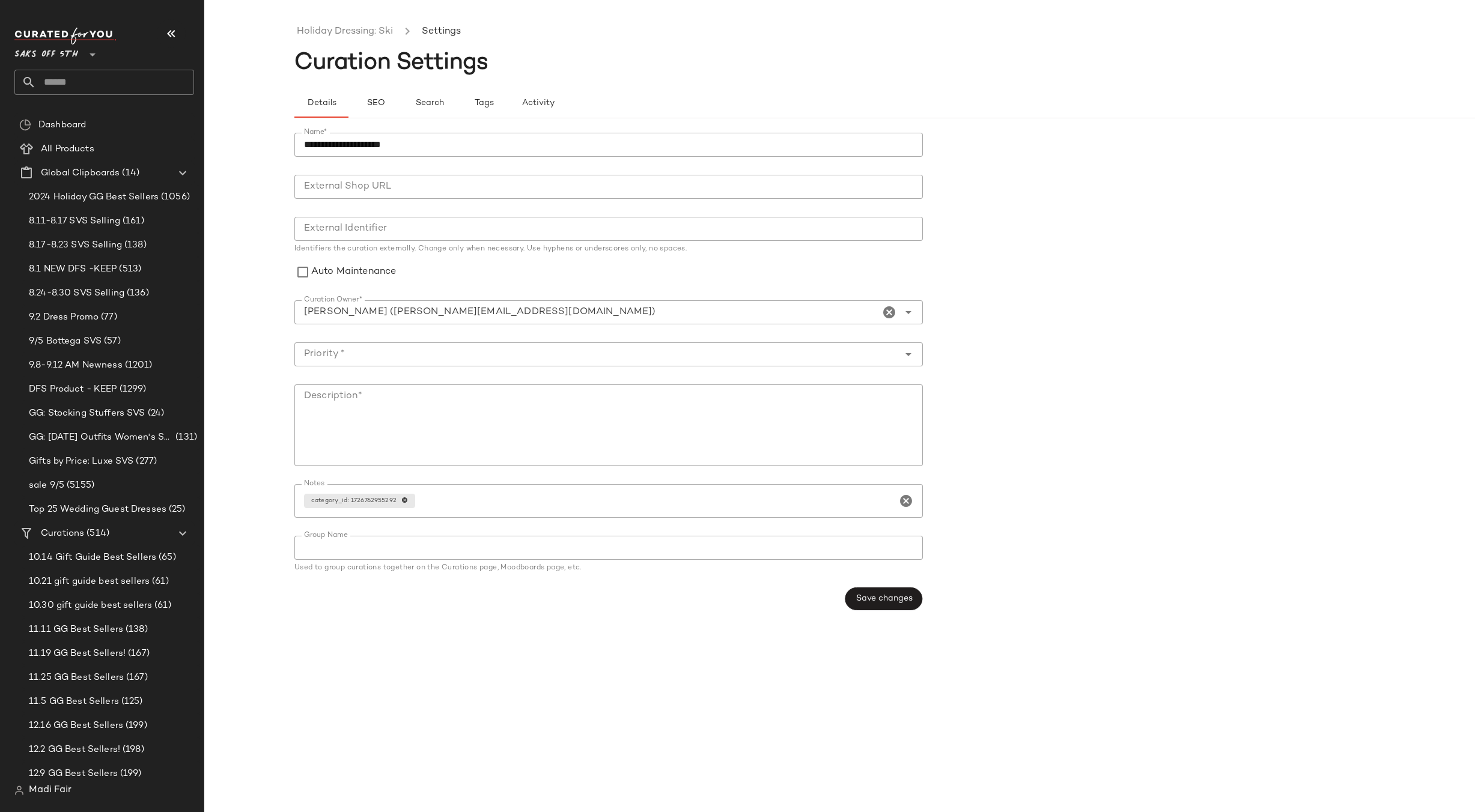
click at [301, 141] on input "**********" at bounding box center [608, 145] width 628 height 24
type input "**********"
click at [858, 591] on button "Save changes" at bounding box center [884, 599] width 78 height 23
click at [385, 338] on div at bounding box center [608, 333] width 628 height 9
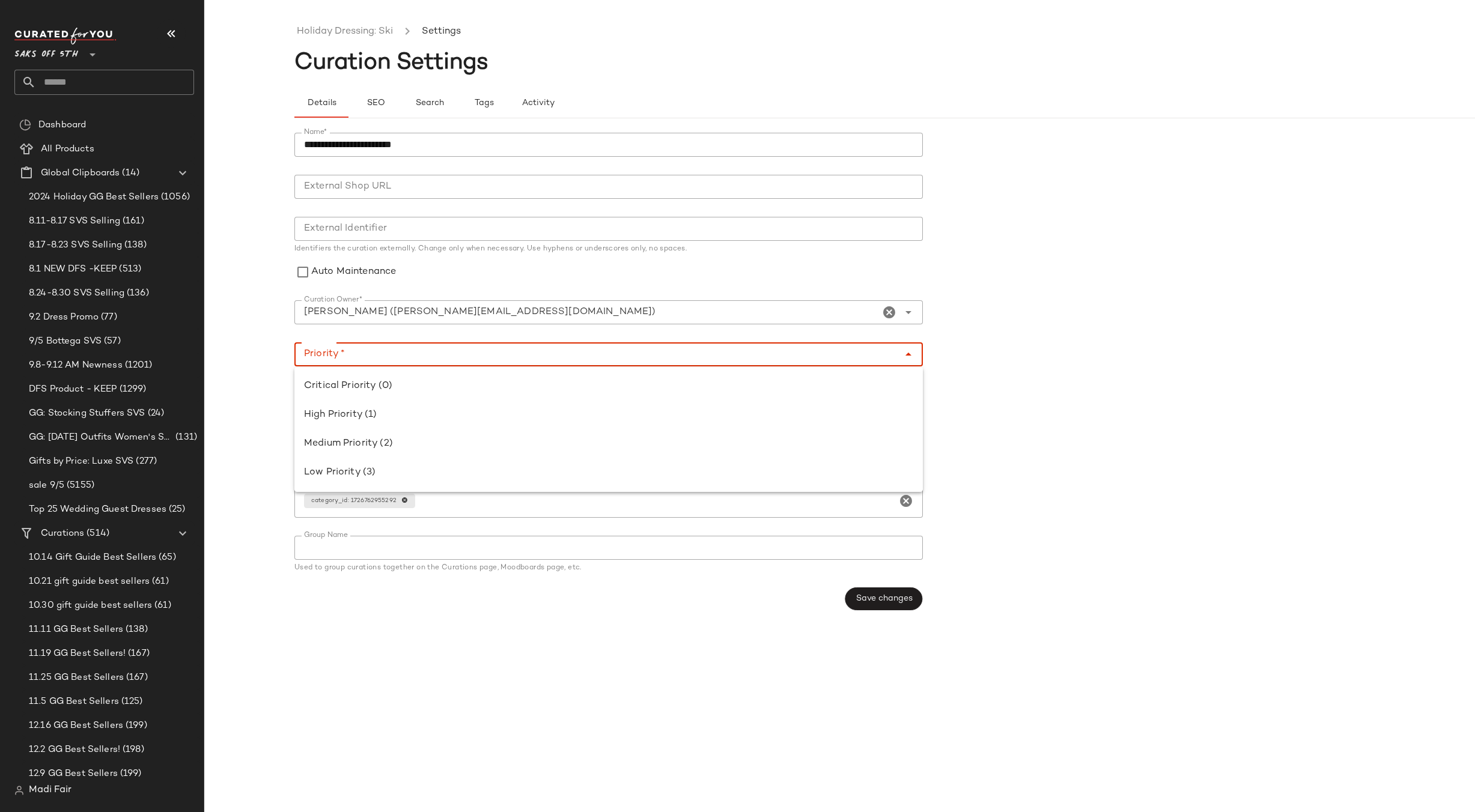
click at [380, 346] on div at bounding box center [596, 354] width 604 height 24
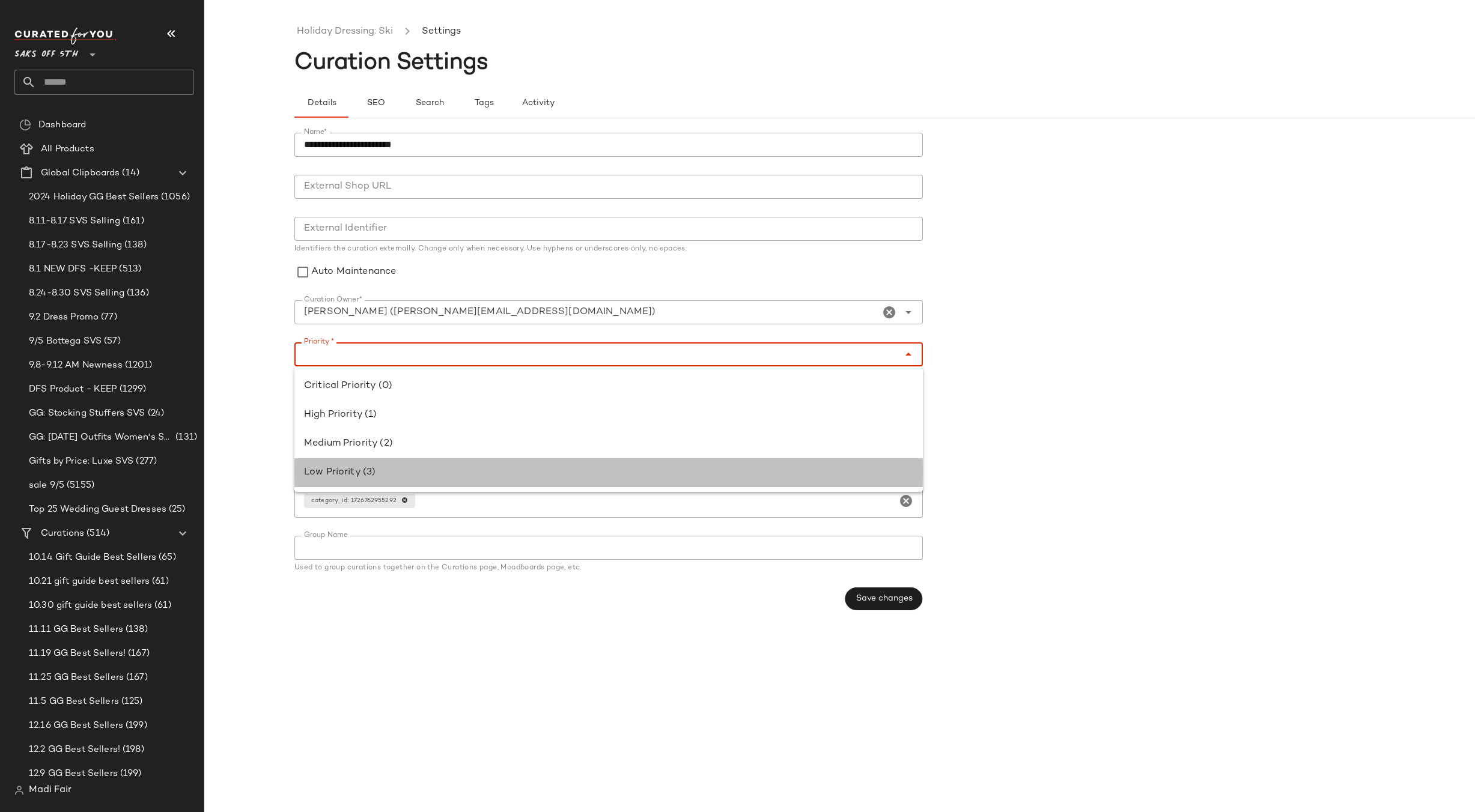
click at [371, 463] on div "Low Priority (3)" at bounding box center [608, 472] width 628 height 29
type input "**********"
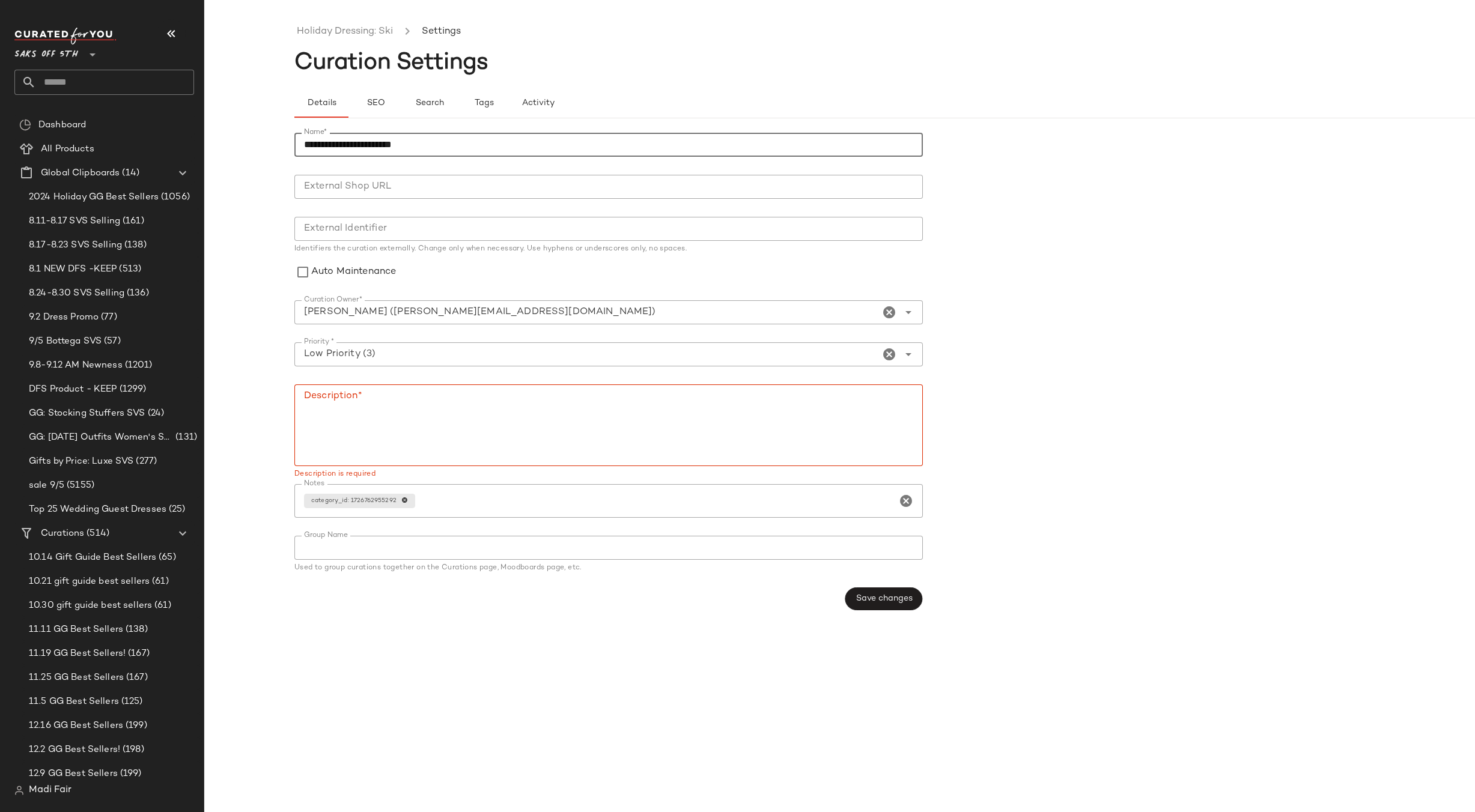
drag, startPoint x: 418, startPoint y: 143, endPoint x: 299, endPoint y: 142, distance: 119.0
click at [299, 142] on input "**********" at bounding box center [608, 145] width 628 height 24
click at [335, 418] on textarea "Description*" at bounding box center [608, 425] width 628 height 82
paste textarea "**********"
type textarea "**********"
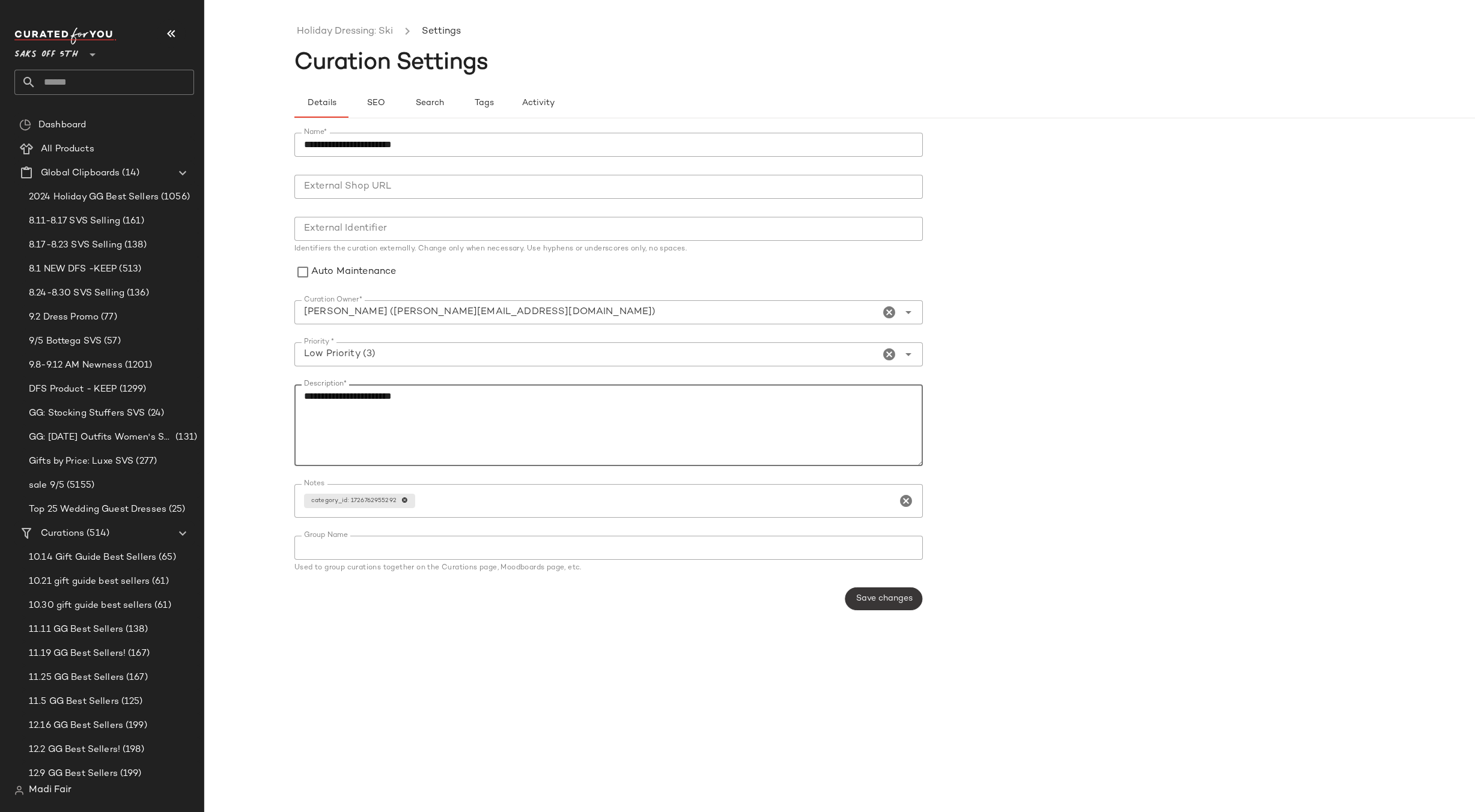
click at [871, 597] on span "Save changes" at bounding box center [883, 599] width 57 height 10
click at [344, 33] on link "LY Holiday Dressing: Ski" at bounding box center [351, 31] width 110 height 15
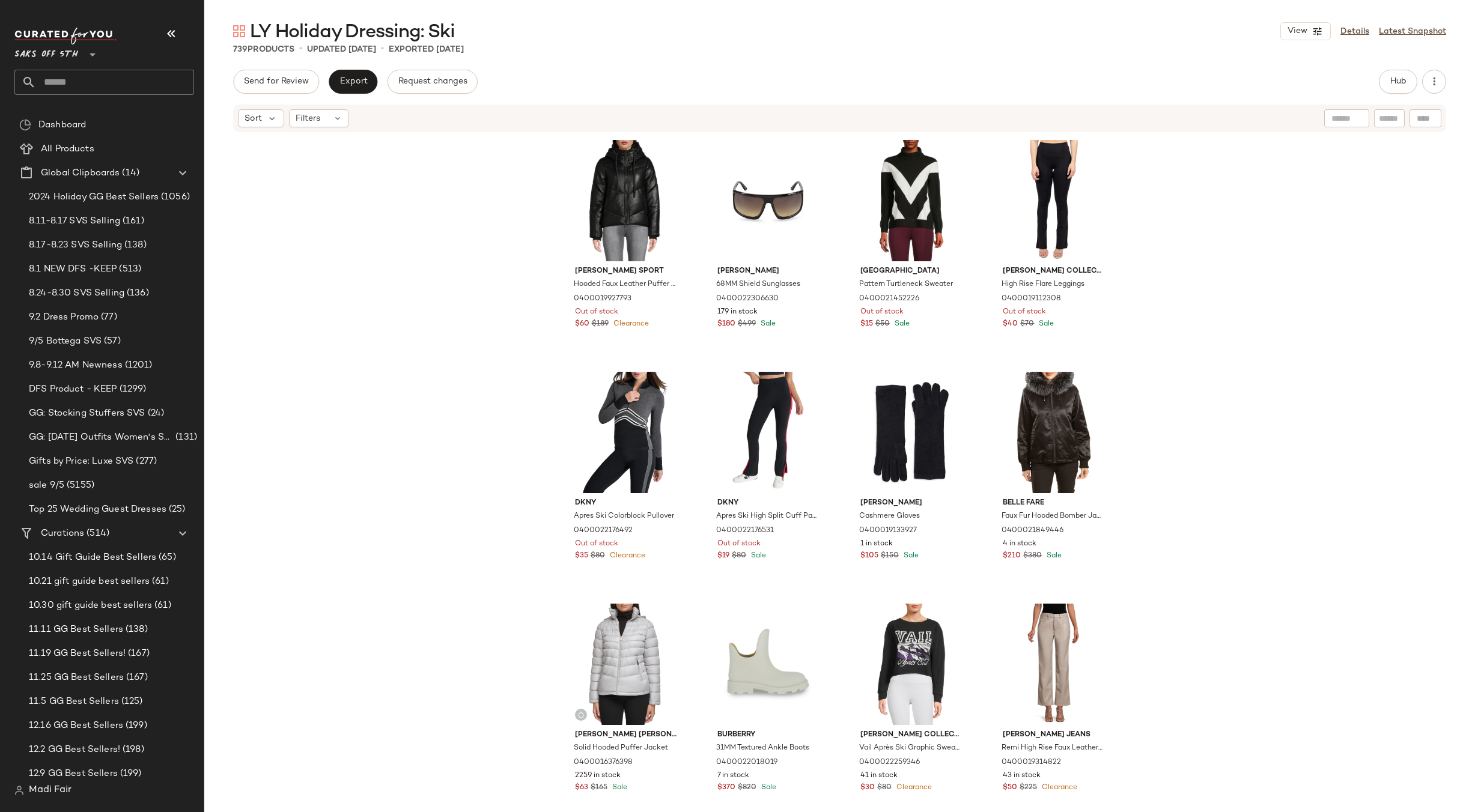
click at [123, 84] on input "text" at bounding box center [115, 82] width 158 height 25
click at [91, 199] on span "Create Global Clipboard" at bounding box center [121, 194] width 114 height 10
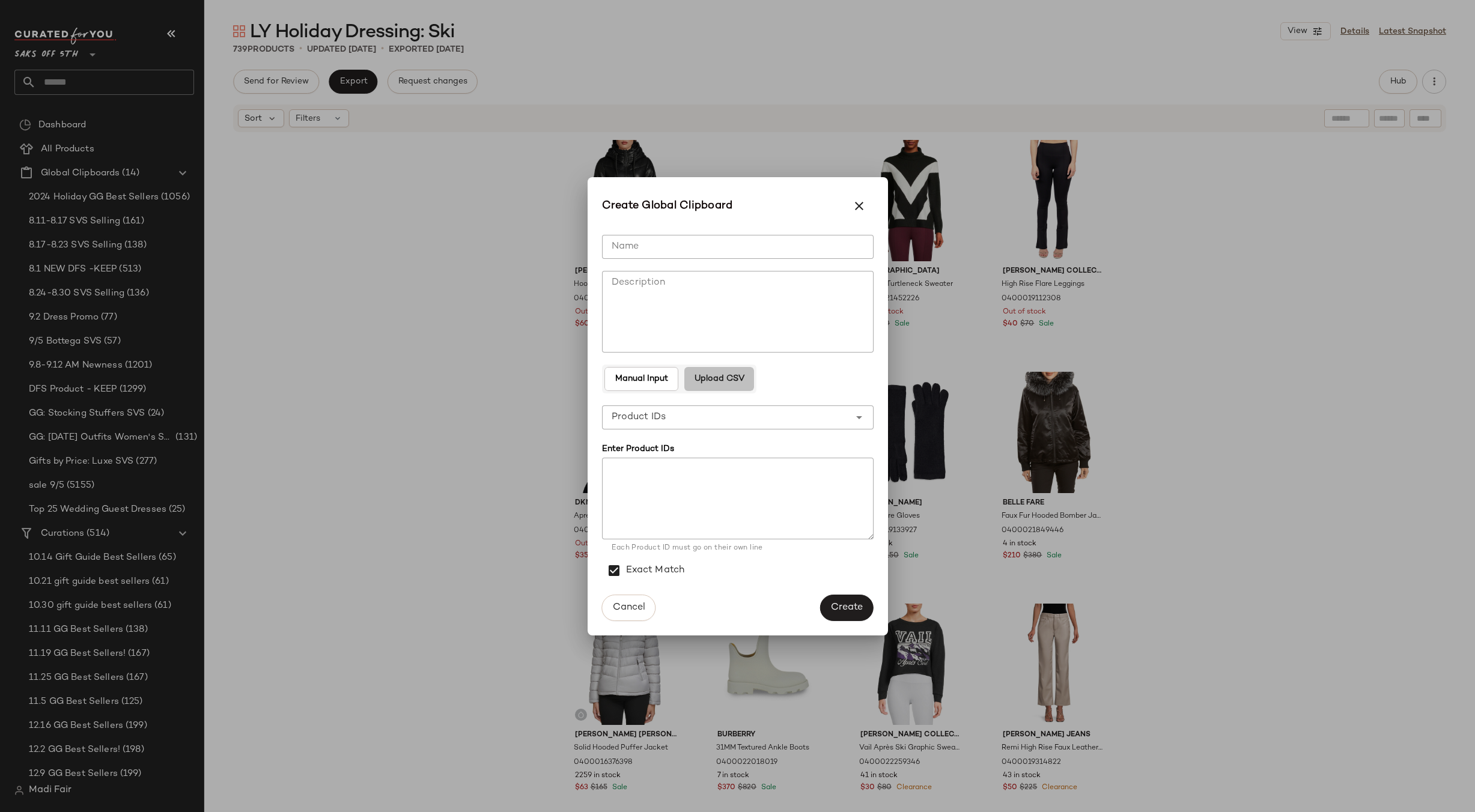
drag, startPoint x: 733, startPoint y: 383, endPoint x: 724, endPoint y: 371, distance: 15.0
click at [731, 381] on span "Upload CSV" at bounding box center [719, 379] width 50 height 10
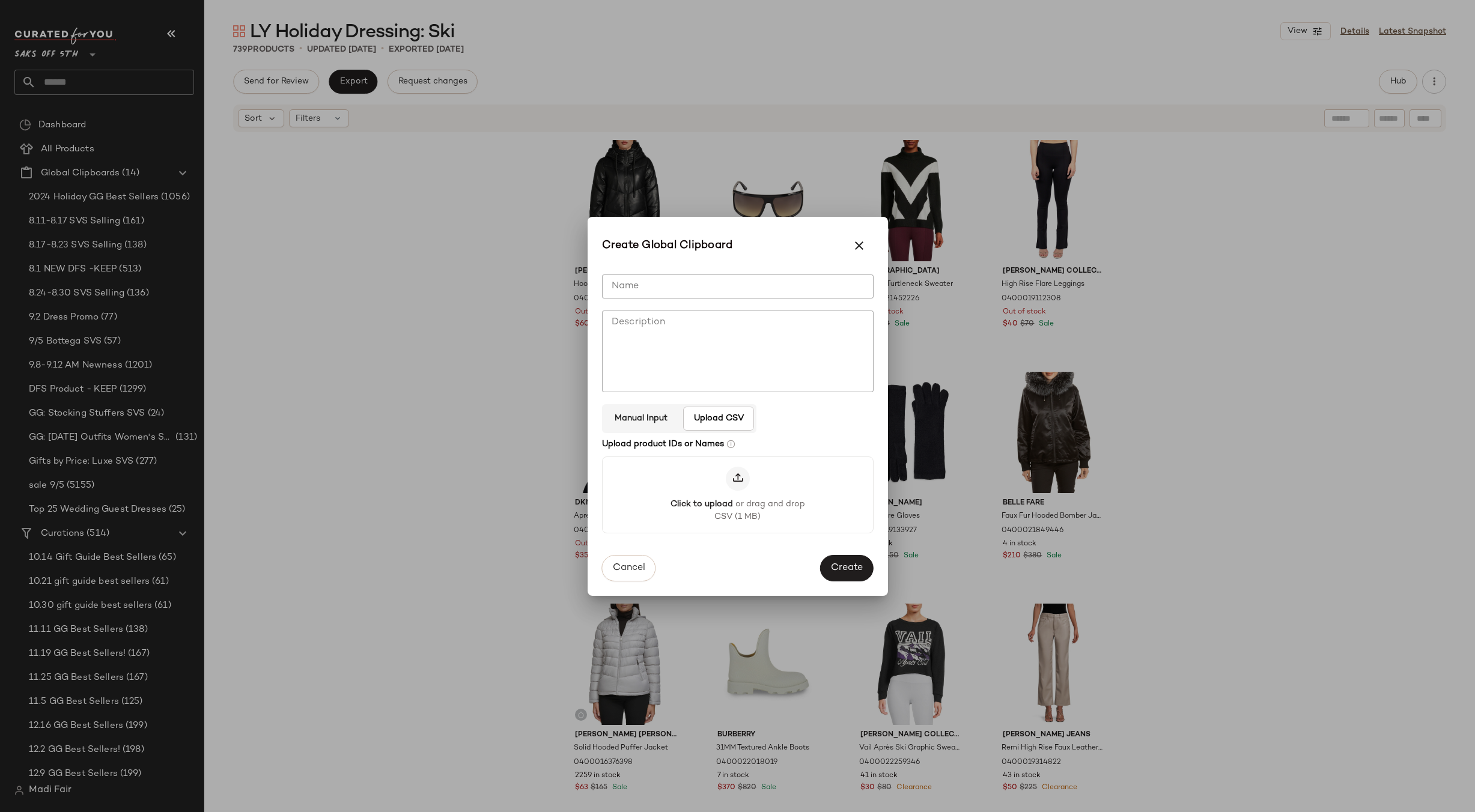
click at [679, 291] on input "Name" at bounding box center [737, 286] width 271 height 24
type input "**********"
click at [860, 563] on span "Create" at bounding box center [846, 568] width 33 height 12
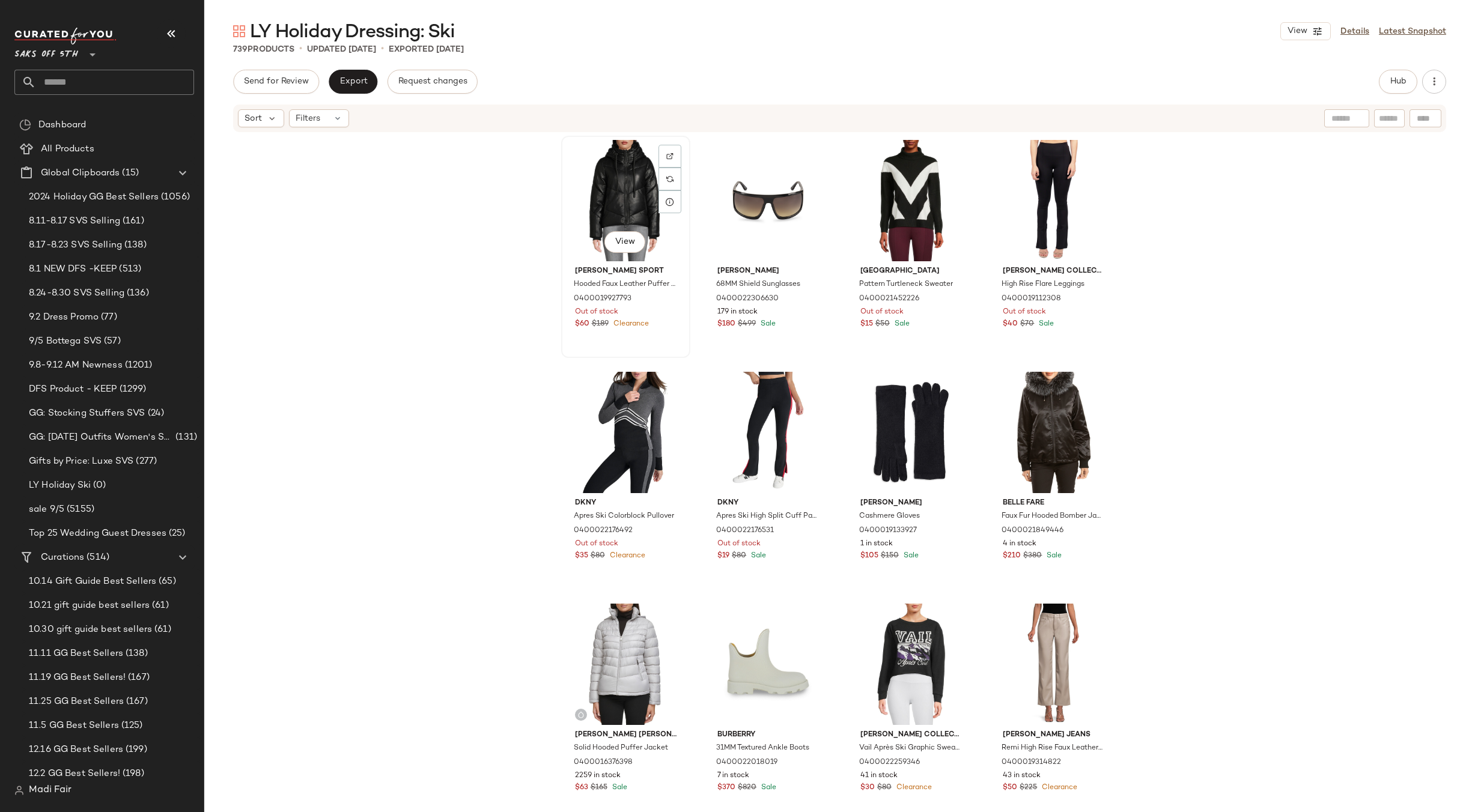
click at [609, 202] on div "View" at bounding box center [626, 200] width 121 height 121
click at [318, 122] on span "Filters" at bounding box center [308, 119] width 25 height 13
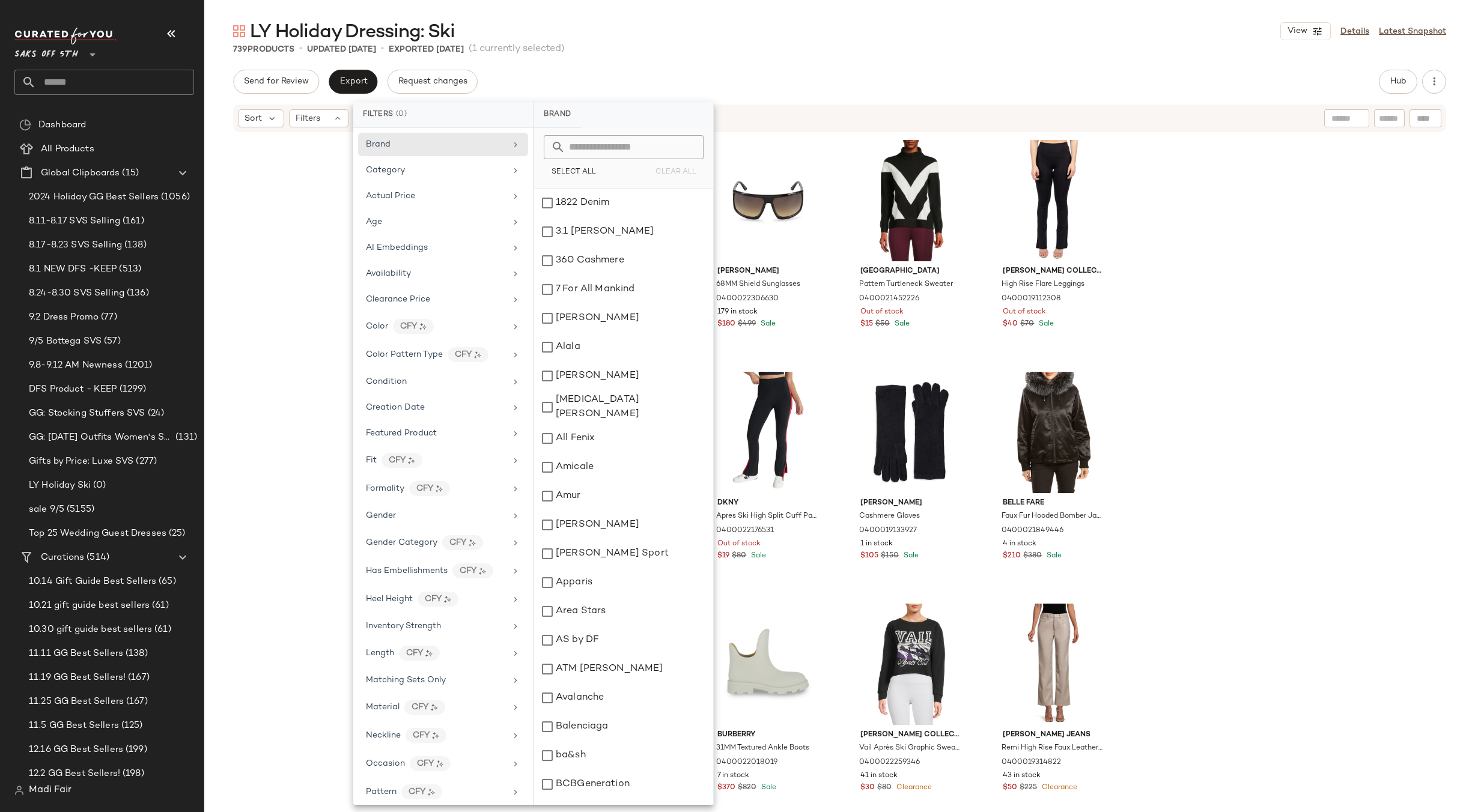
scroll to position [334, 0]
click at [414, 754] on span "Total Inventory" at bounding box center [396, 757] width 61 height 9
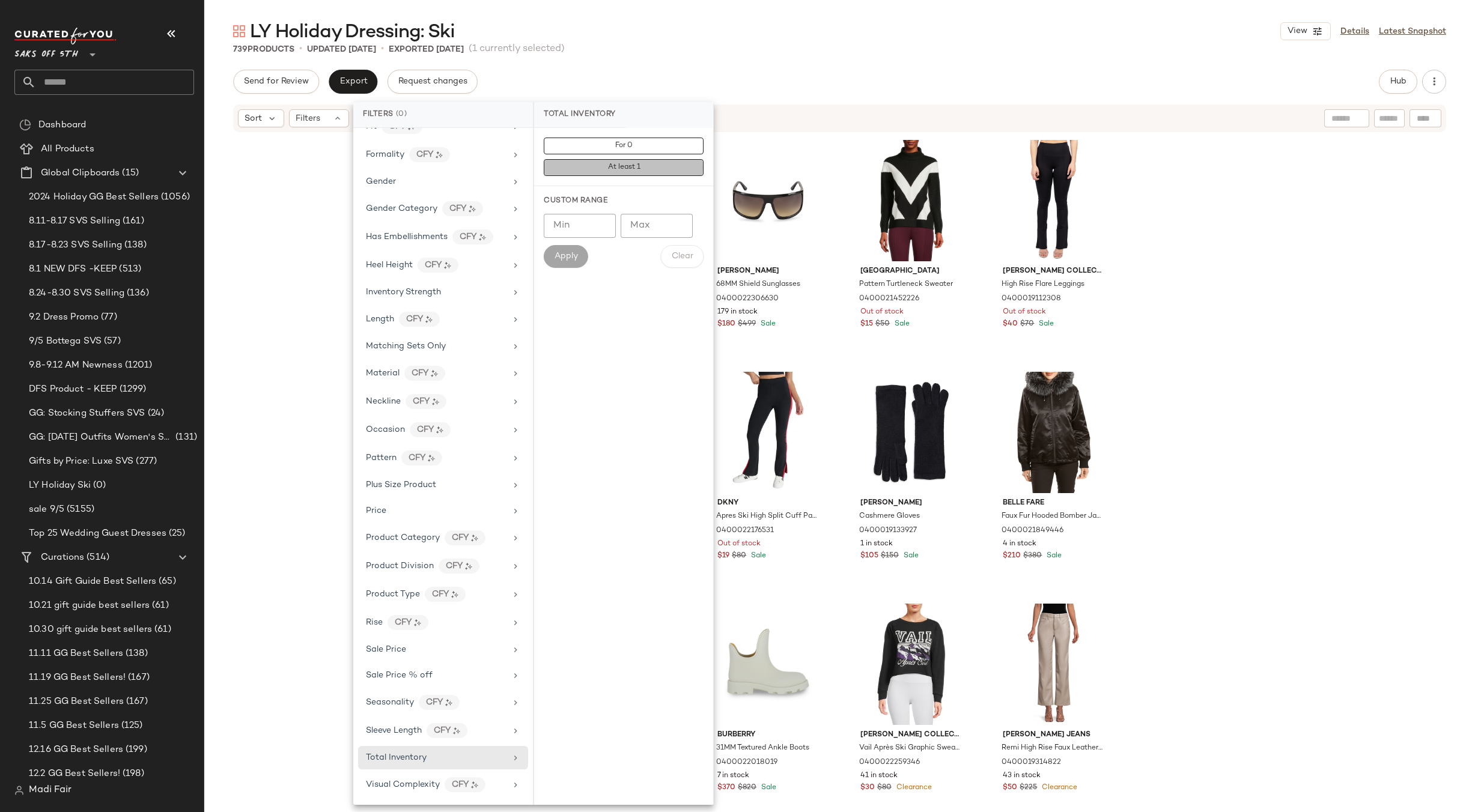
click at [631, 169] on span "At least 1" at bounding box center [623, 168] width 33 height 9
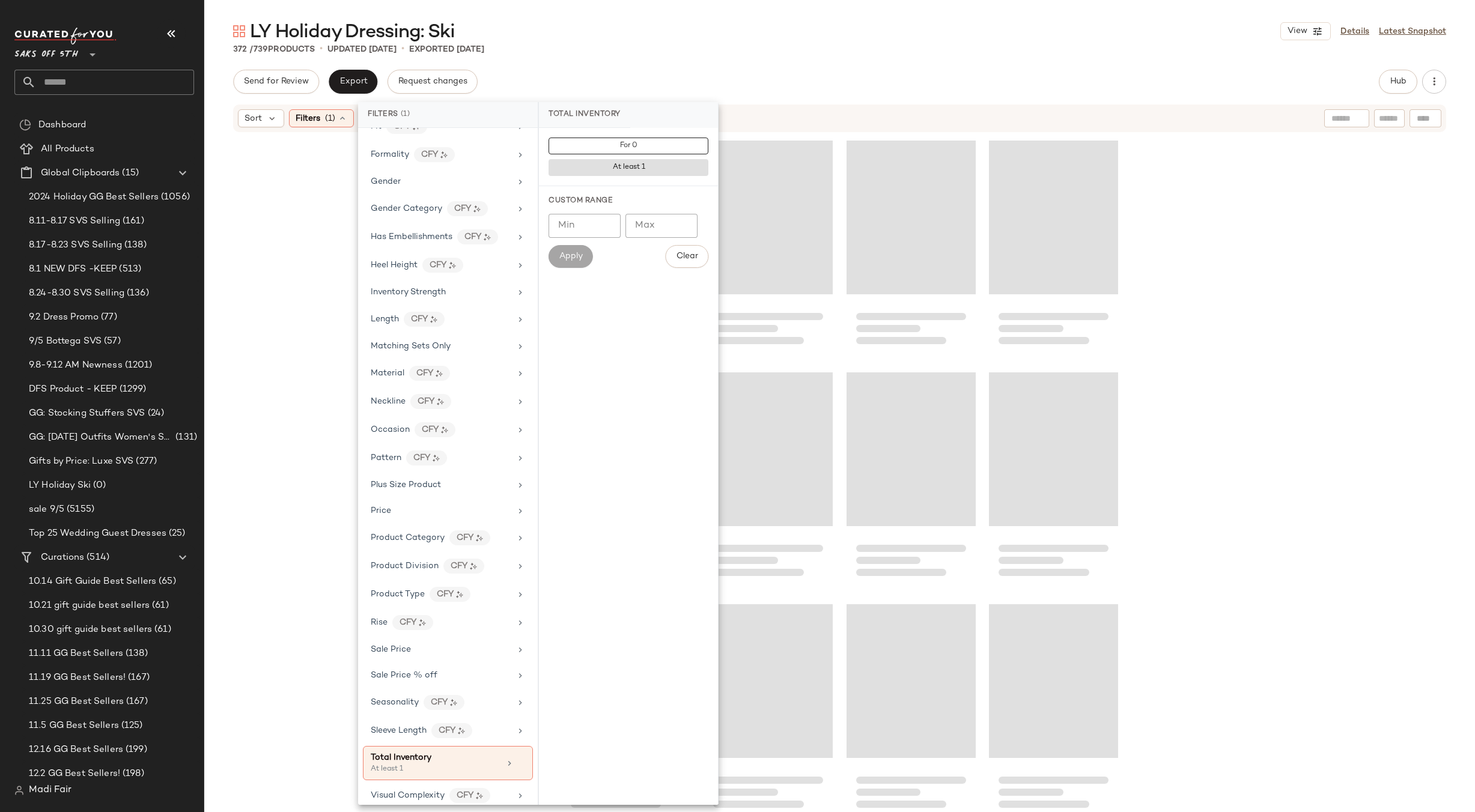
click at [700, 50] on div "372 / 739 Products • updated [DATE] • Exported [DATE]" at bounding box center [839, 49] width 1271 height 12
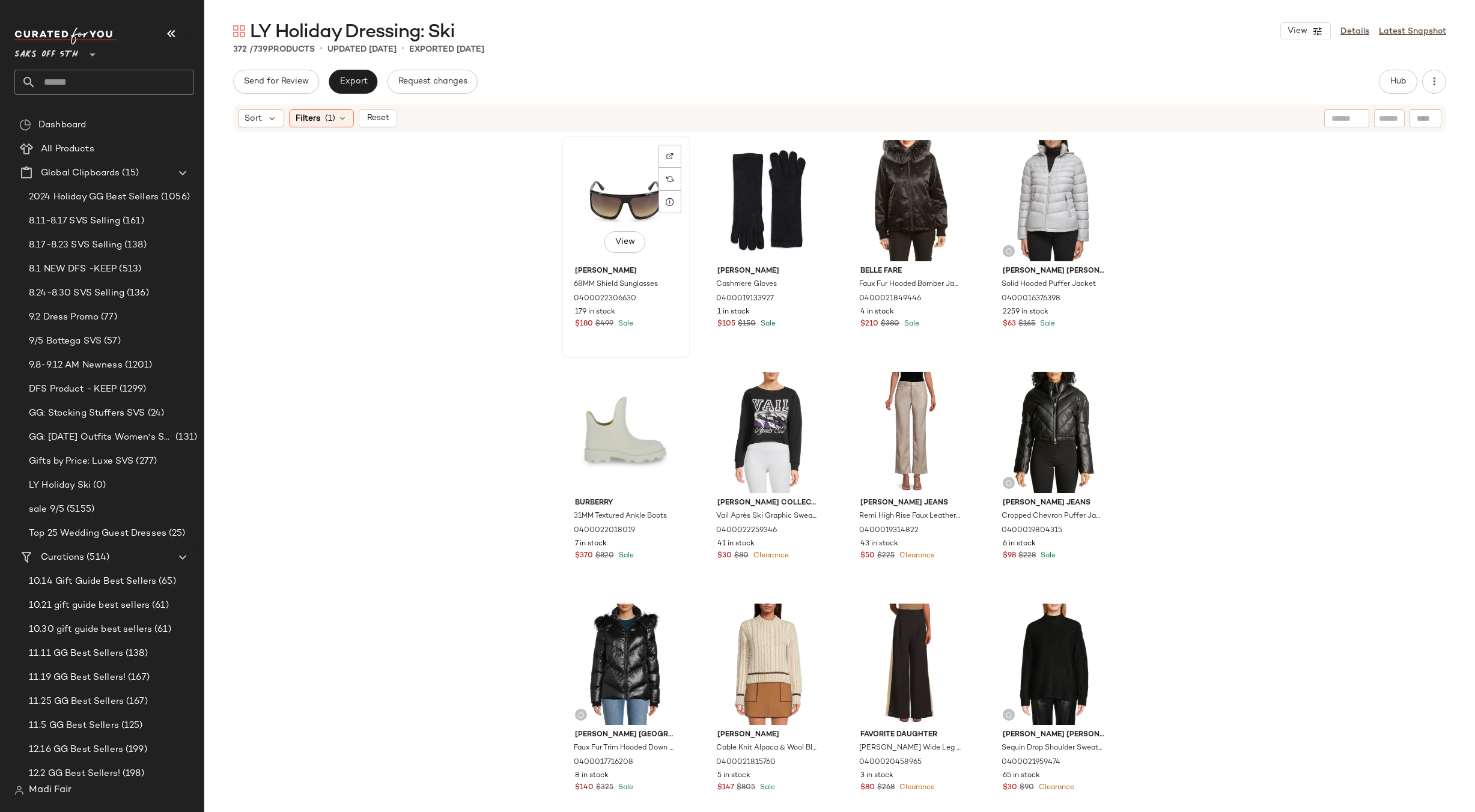
click at [635, 186] on div "View" at bounding box center [626, 200] width 121 height 121
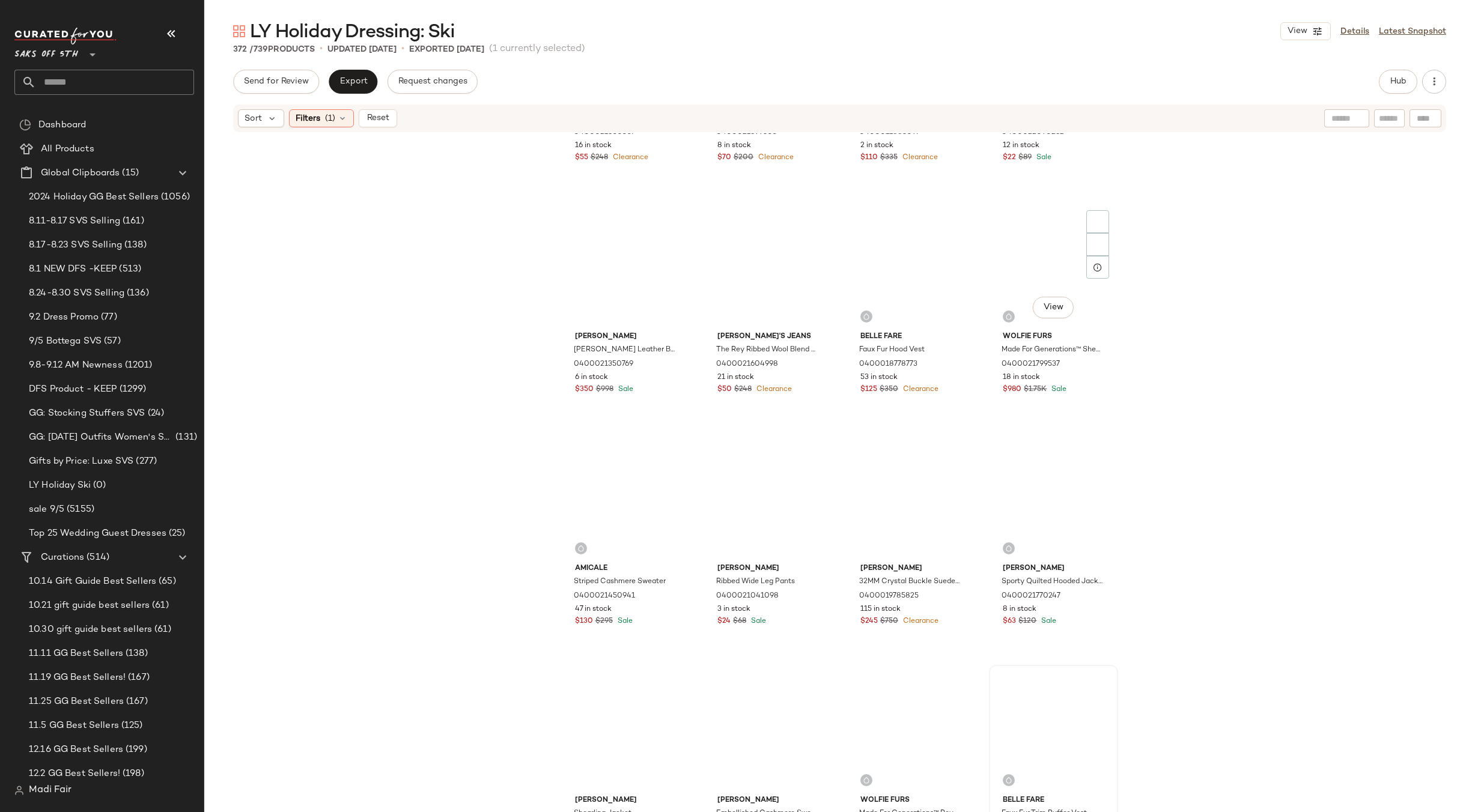
scroll to position [20848, 0]
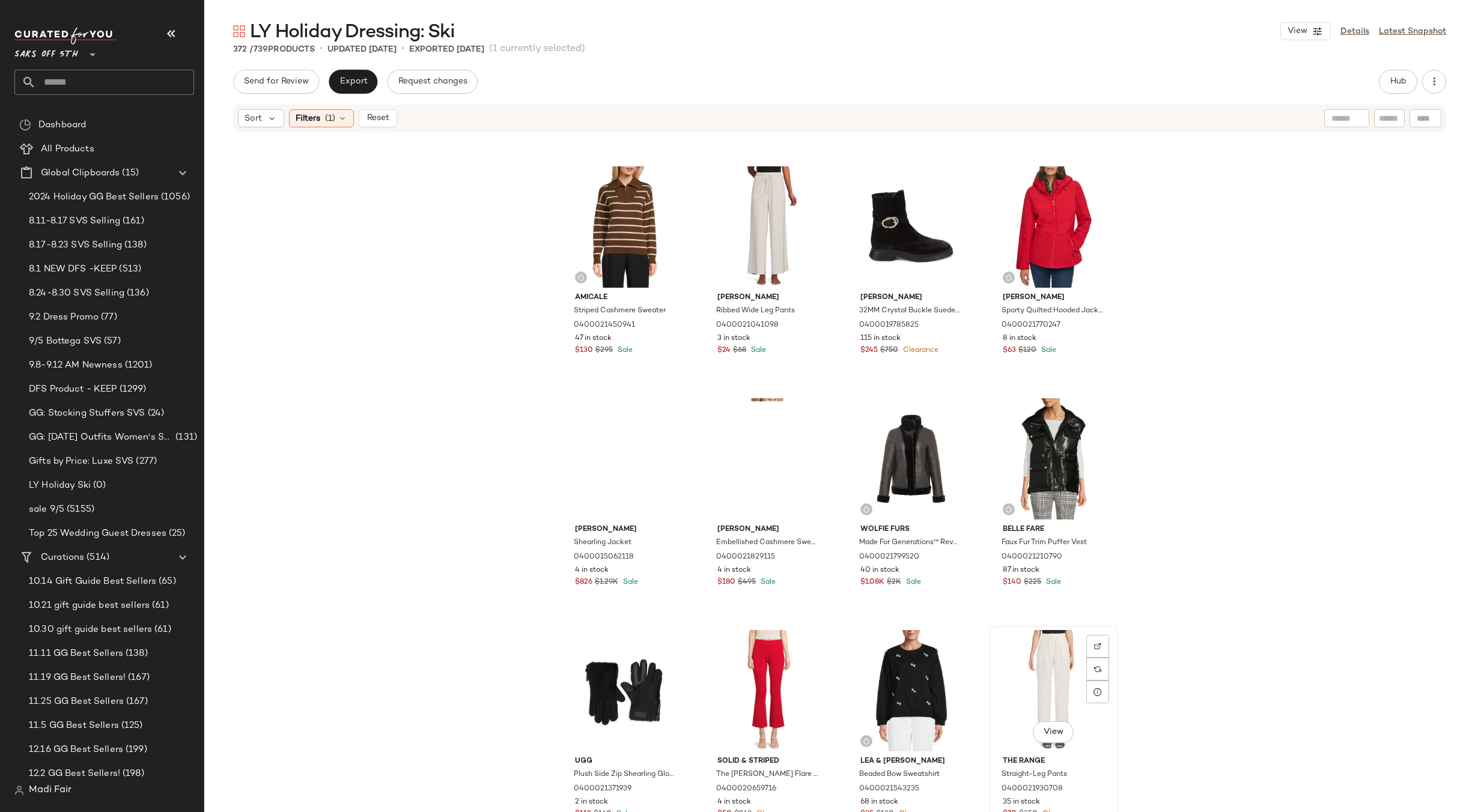
click at [1027, 655] on div "View" at bounding box center [1053, 690] width 121 height 121
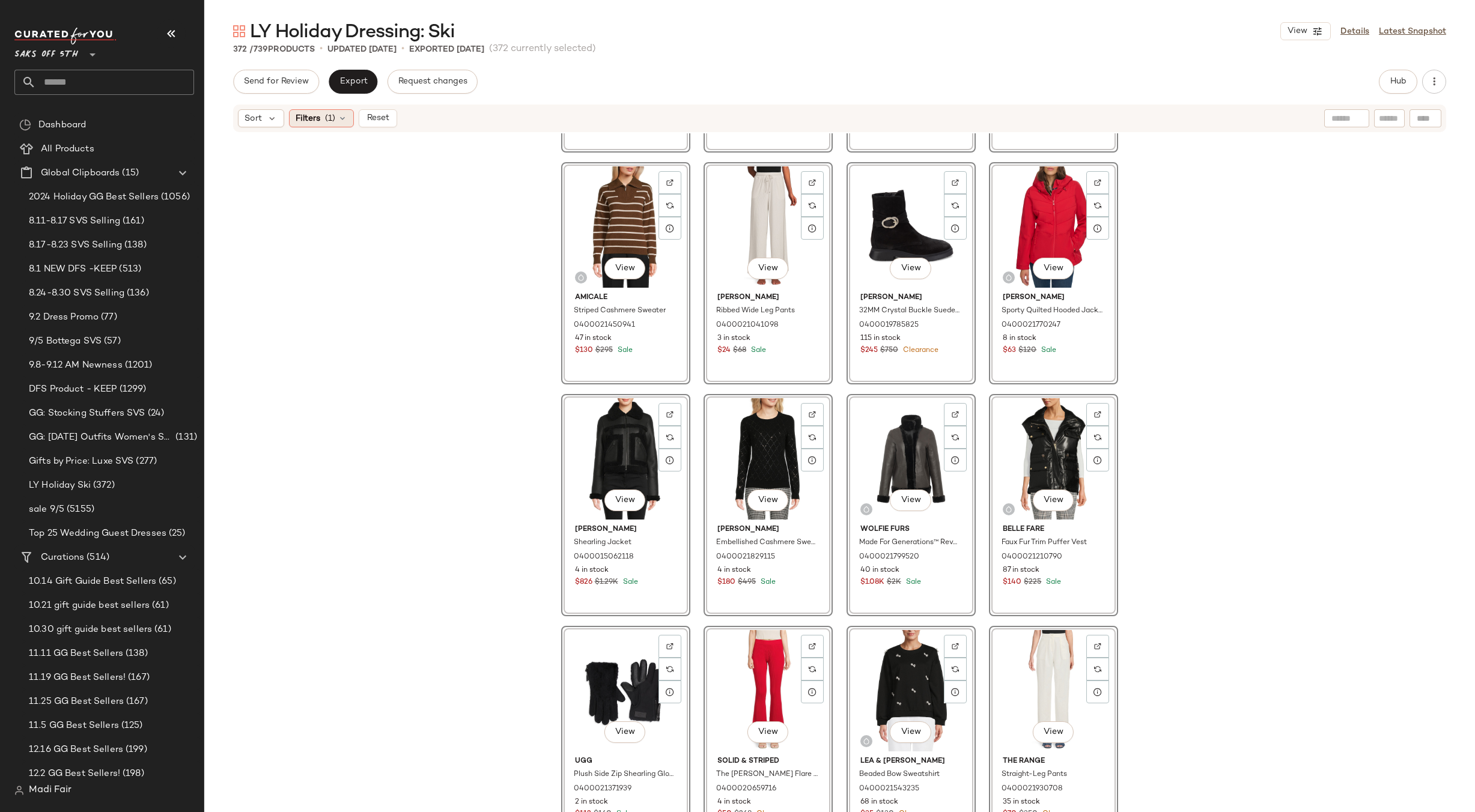
click at [340, 116] on icon at bounding box center [343, 119] width 10 height 10
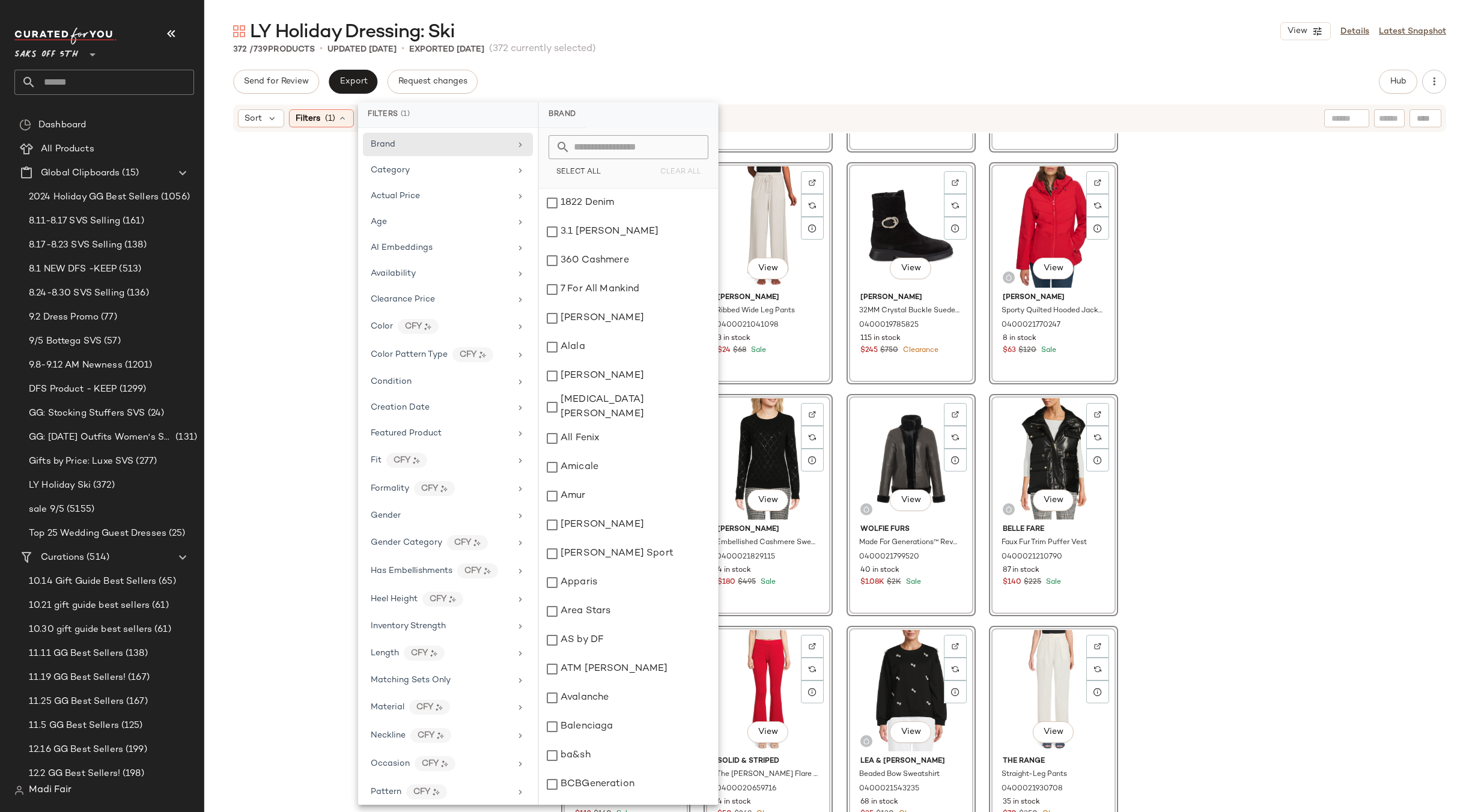
scroll to position [344, 0]
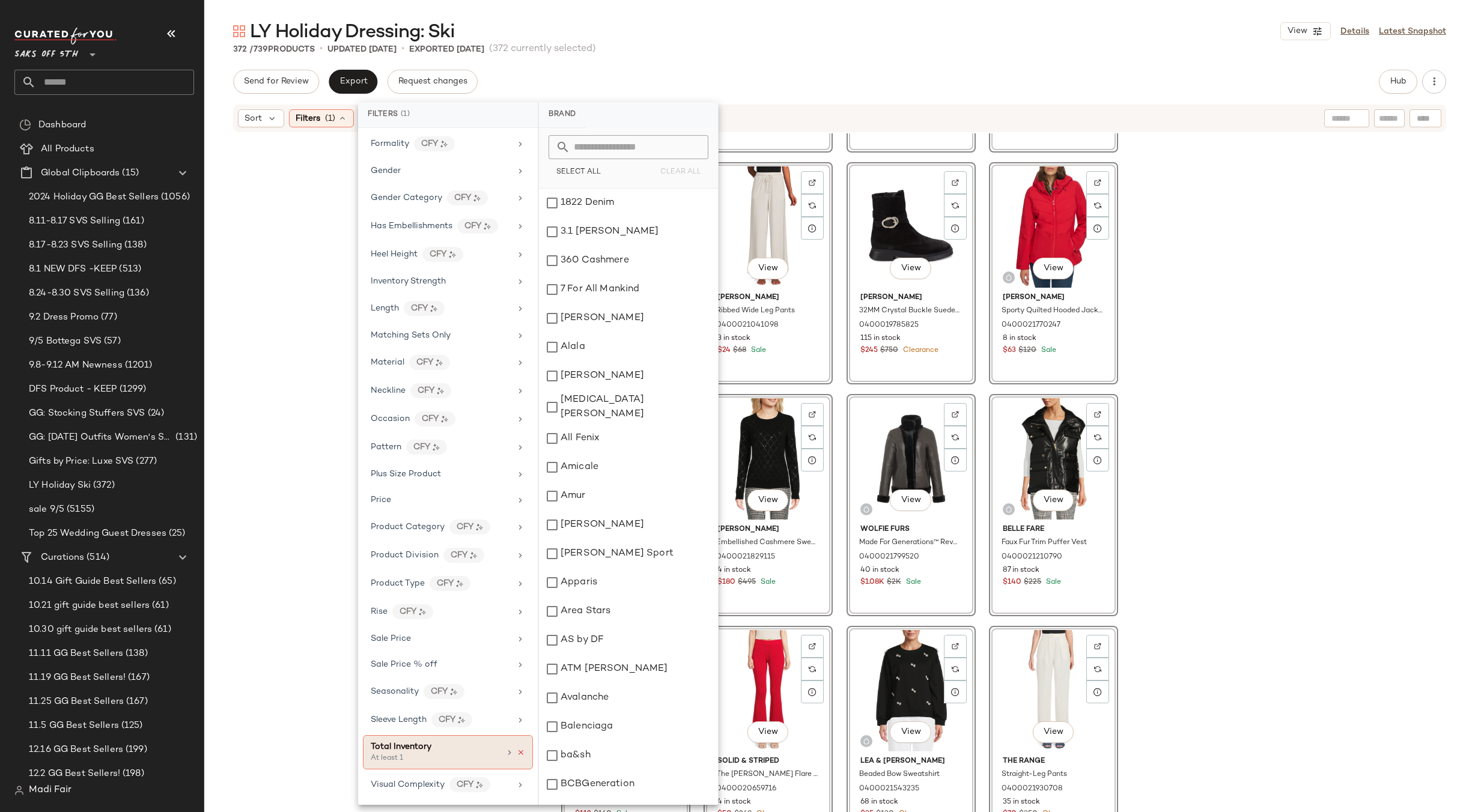
click at [517, 750] on icon at bounding box center [521, 753] width 9 height 9
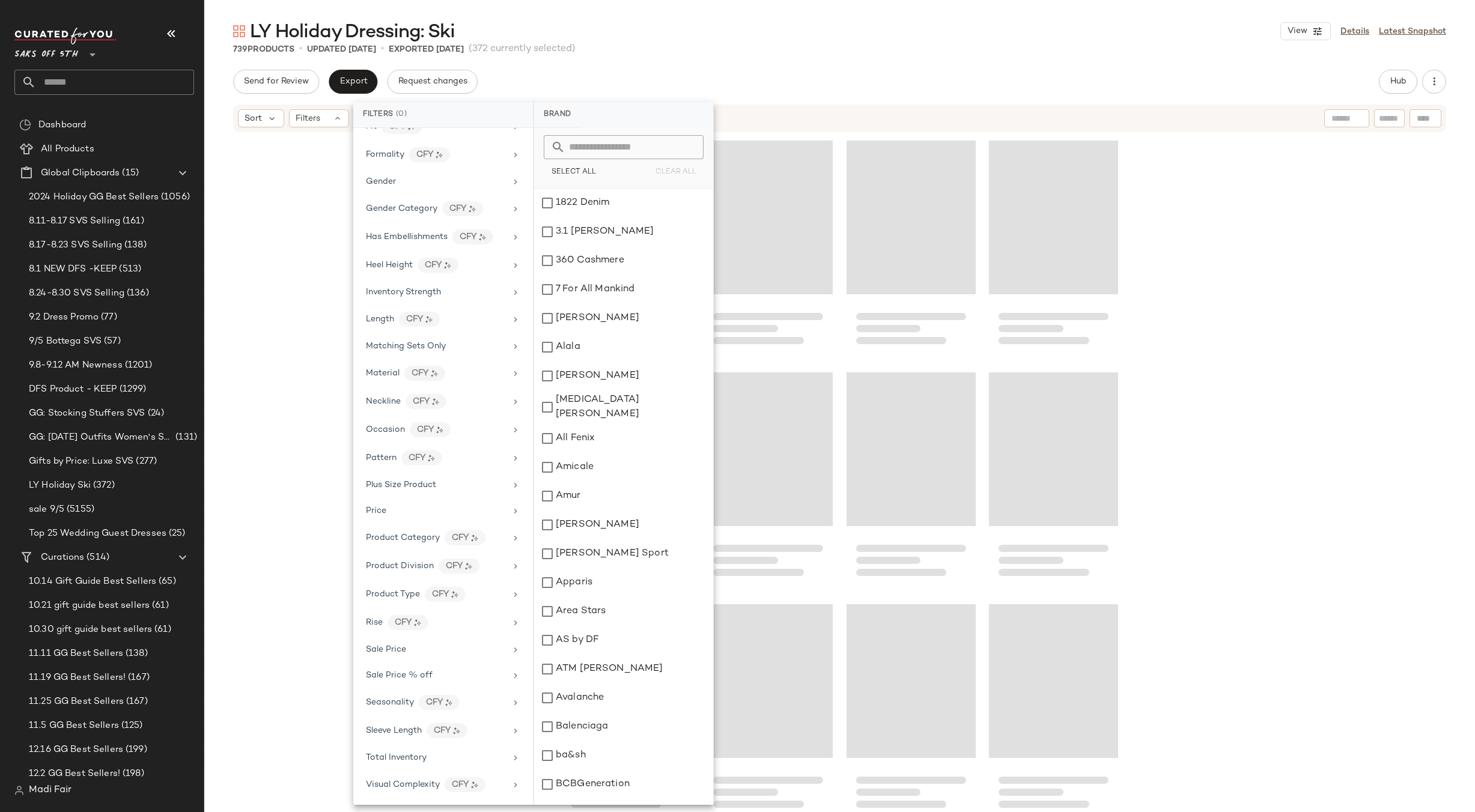
drag, startPoint x: 714, startPoint y: 75, endPoint x: 1077, endPoint y: 66, distance: 363.1
click at [714, 74] on div "Send for Review Export Request changes Hub" at bounding box center [839, 81] width 1213 height 24
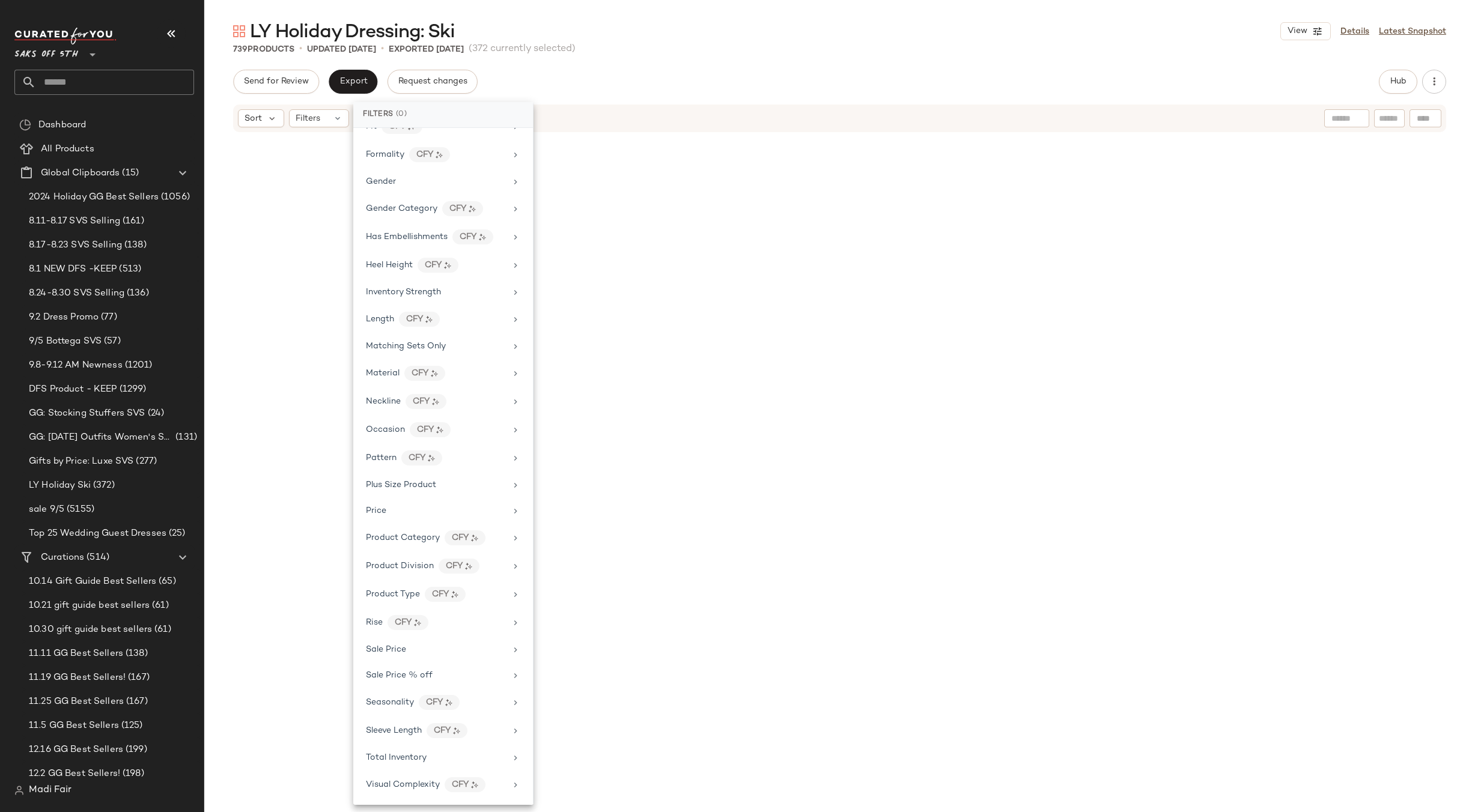
scroll to position [42177, 0]
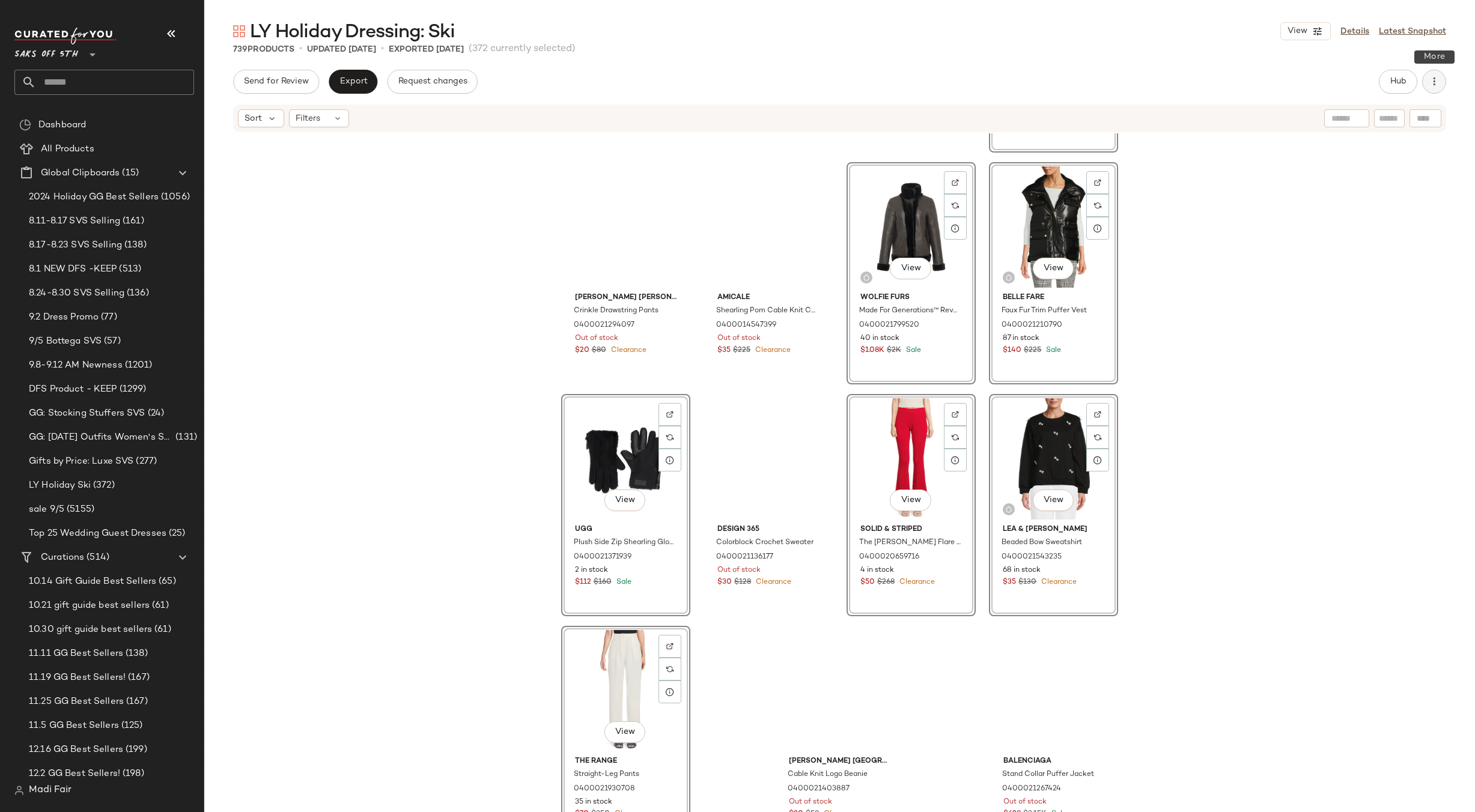
click at [1437, 78] on icon "button" at bounding box center [1434, 82] width 12 height 12
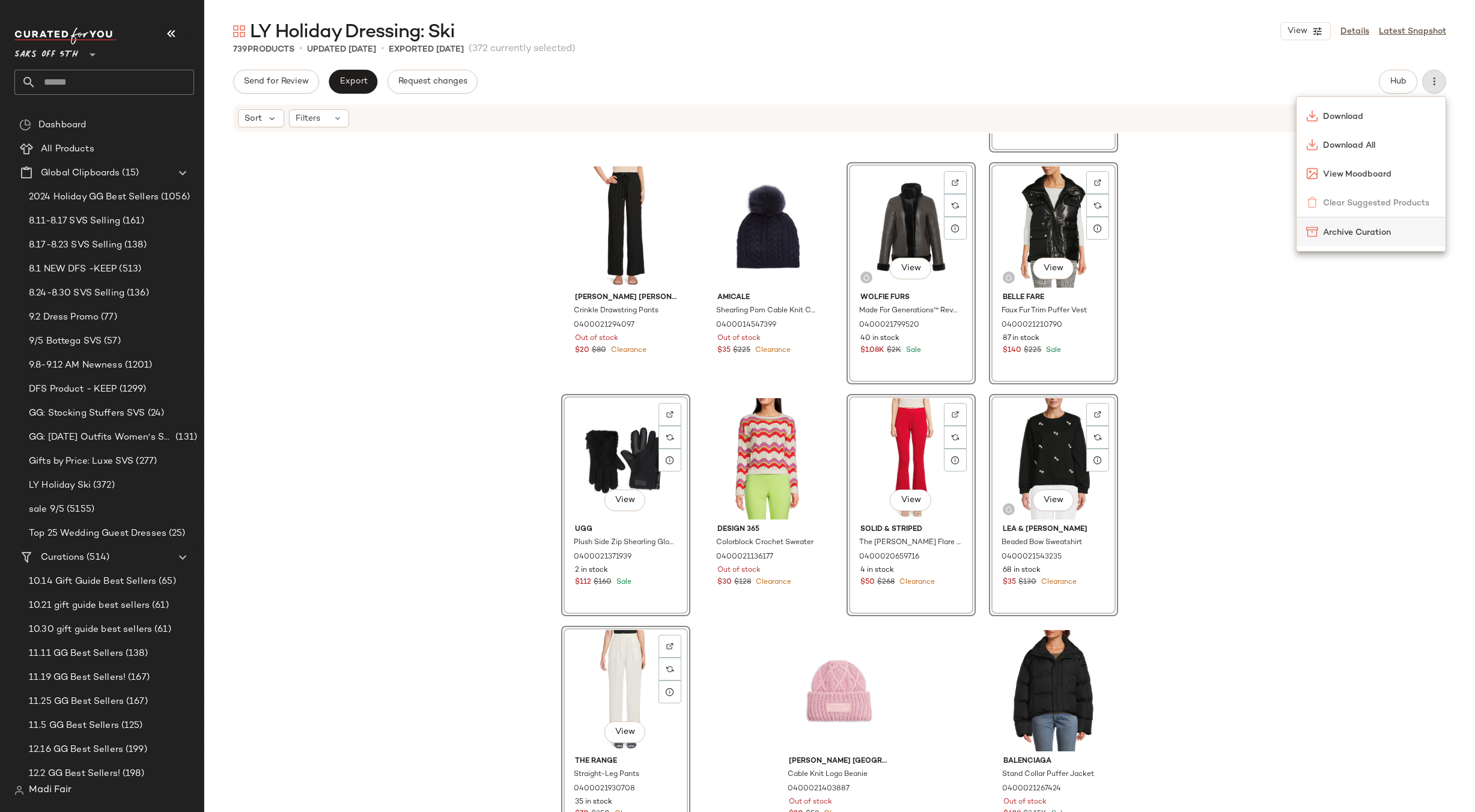
click at [1355, 233] on span "Archive Curation" at bounding box center [1380, 233] width 113 height 13
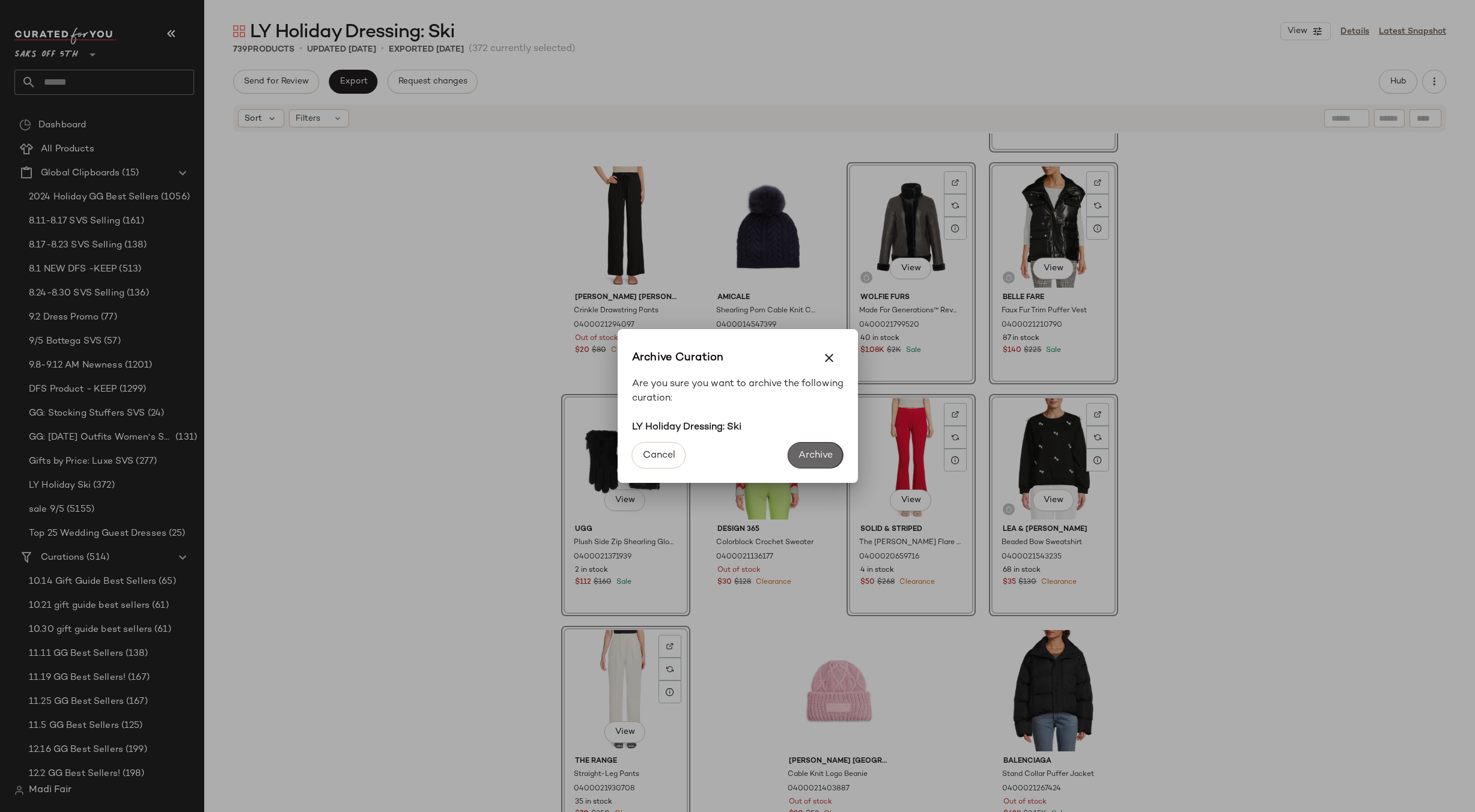
click at [809, 453] on span "Archive" at bounding box center [815, 455] width 35 height 12
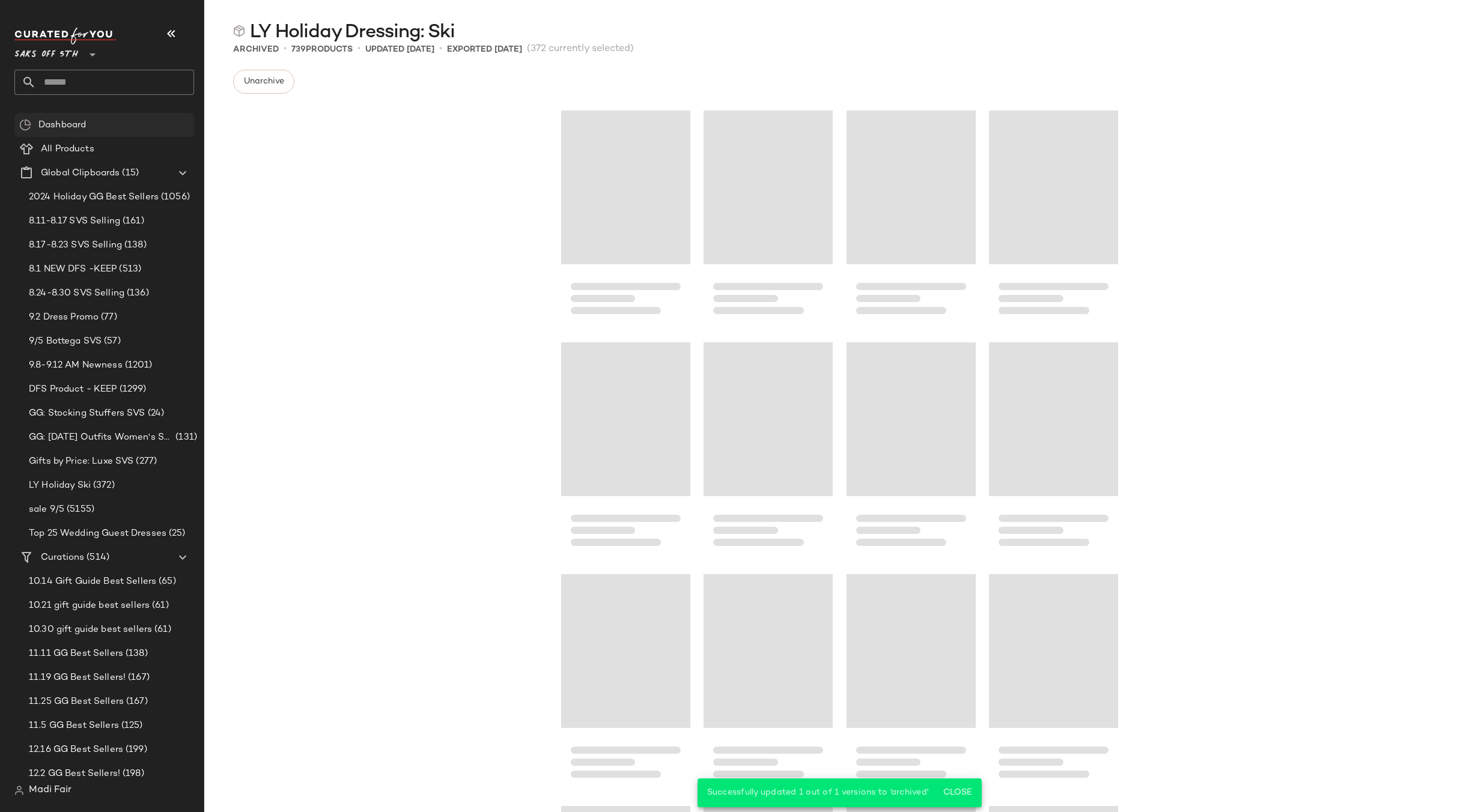
scroll to position [42177, 0]
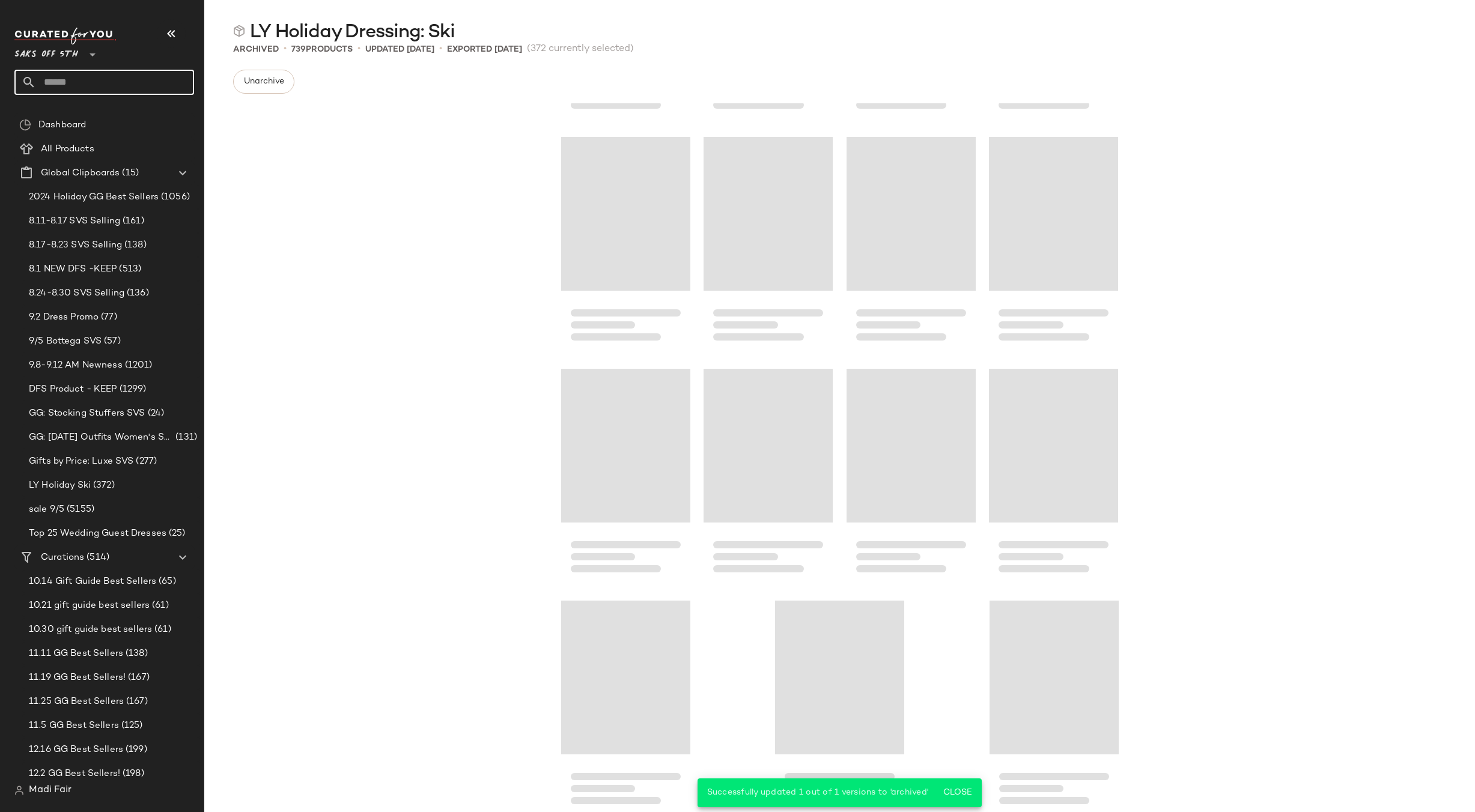
click at [74, 91] on input "text" at bounding box center [115, 82] width 158 height 25
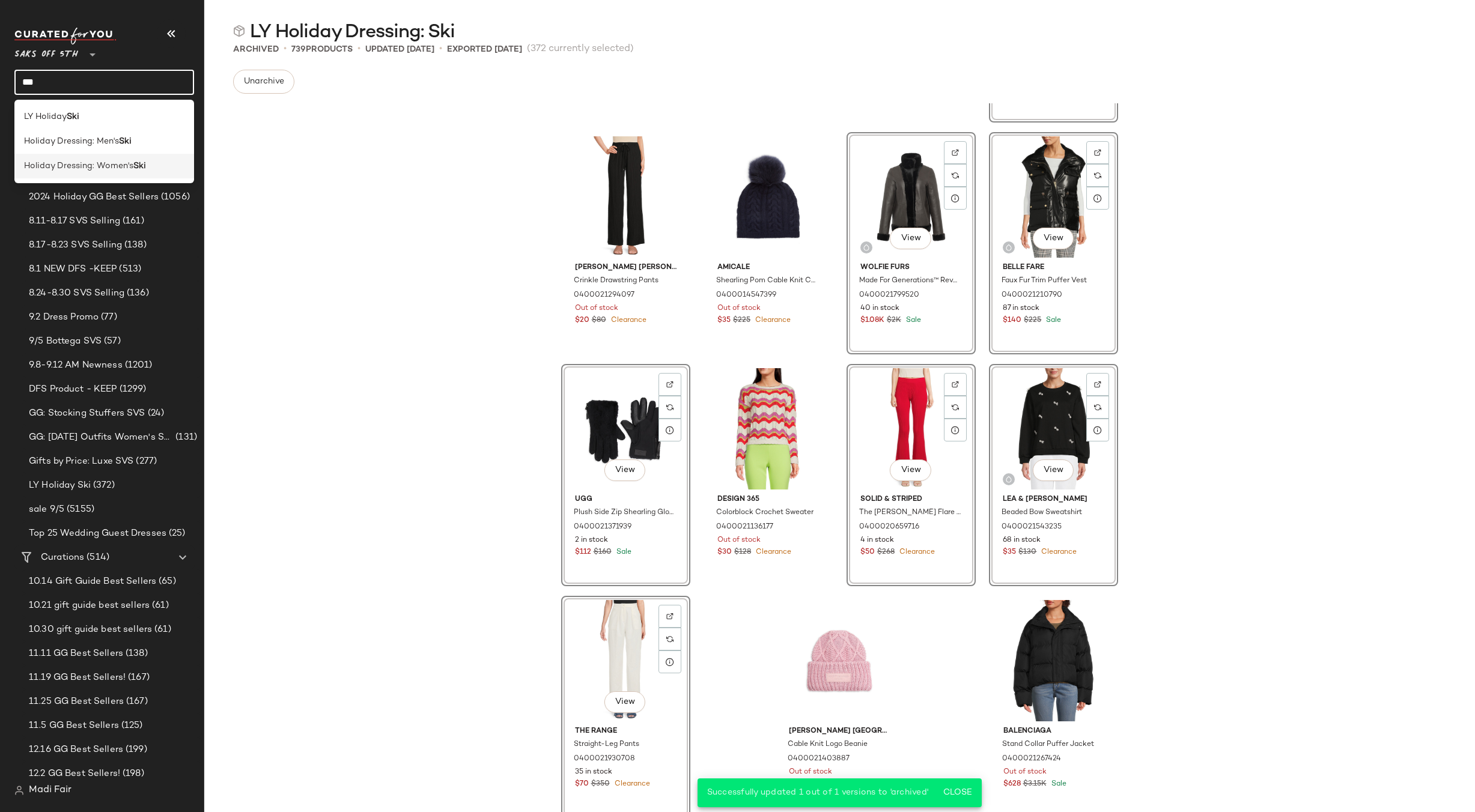
type input "***"
click at [102, 161] on span "Holiday Dressing: Women's" at bounding box center [79, 166] width 110 height 13
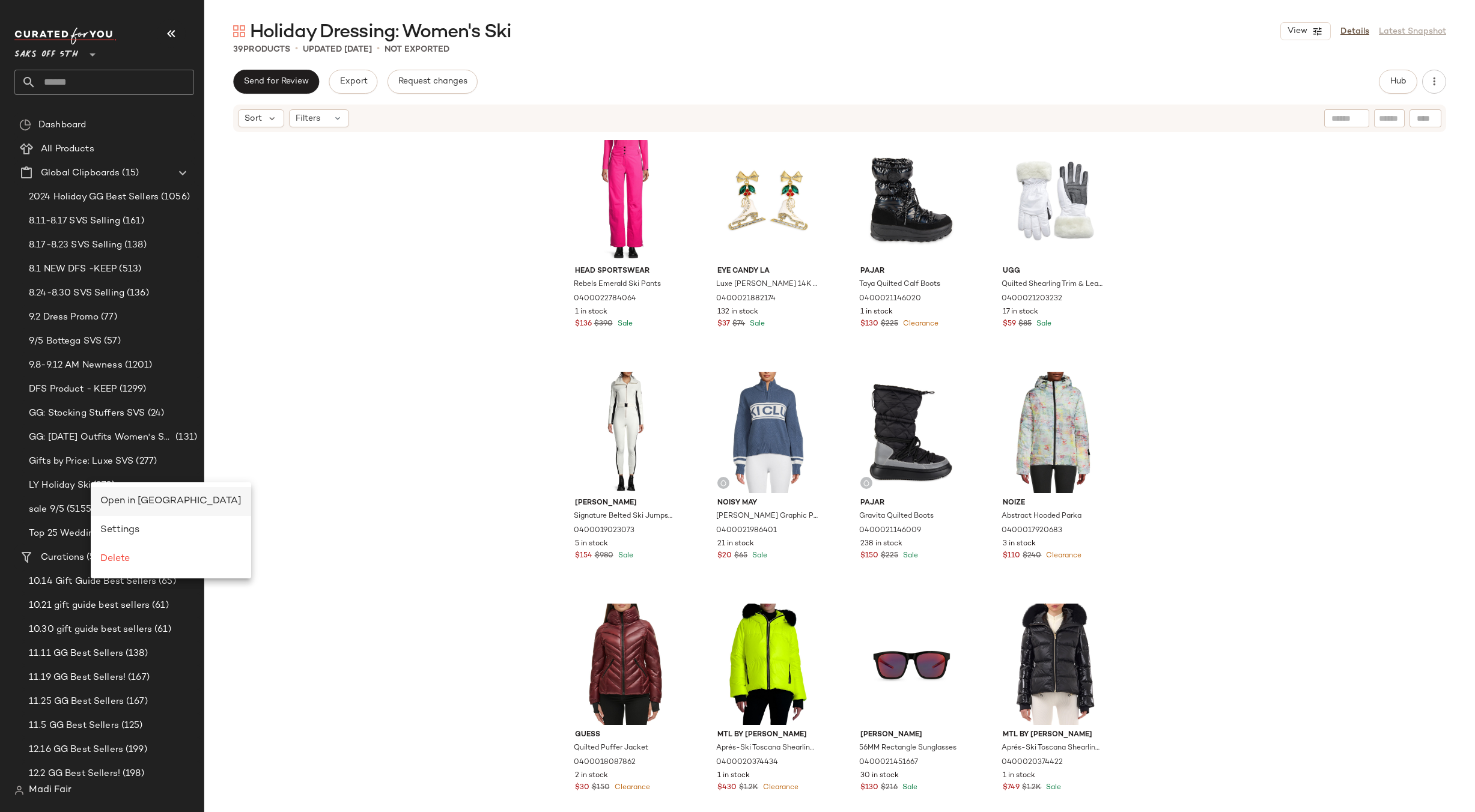
click at [106, 497] on span "Open in [GEOGRAPHIC_DATA]" at bounding box center [170, 501] width 141 height 10
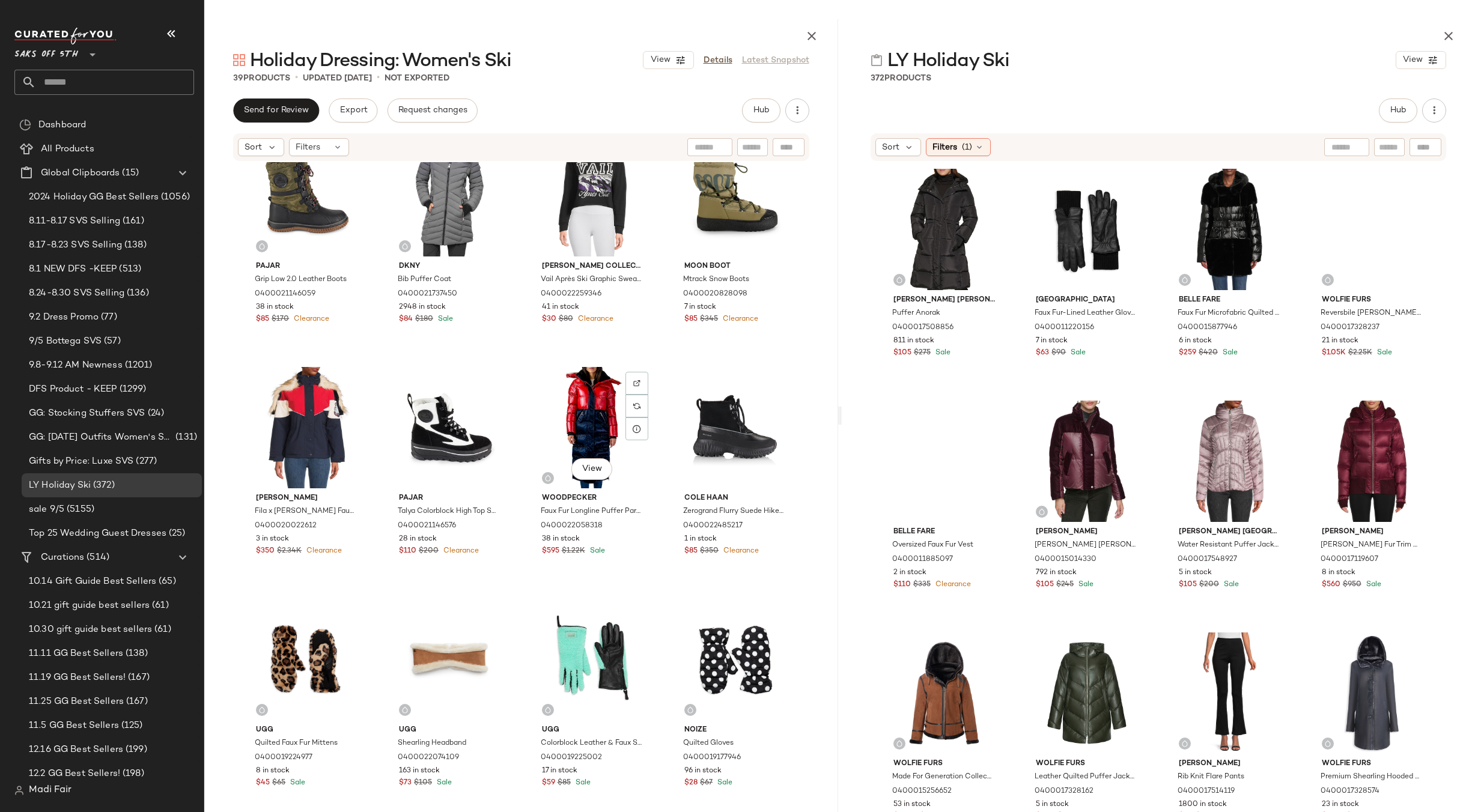
scroll to position [1606, 0]
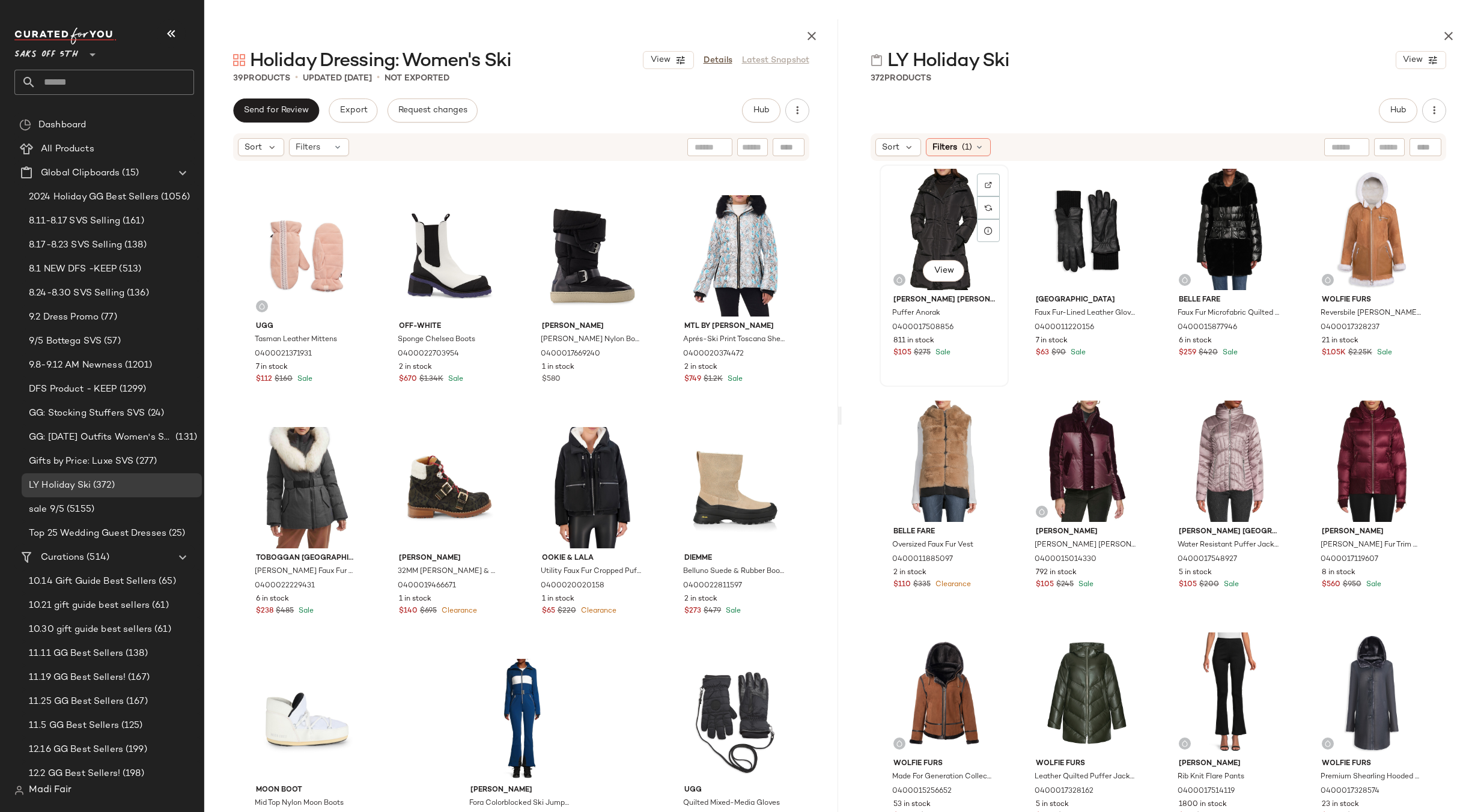
click at [936, 202] on div "View" at bounding box center [944, 229] width 121 height 121
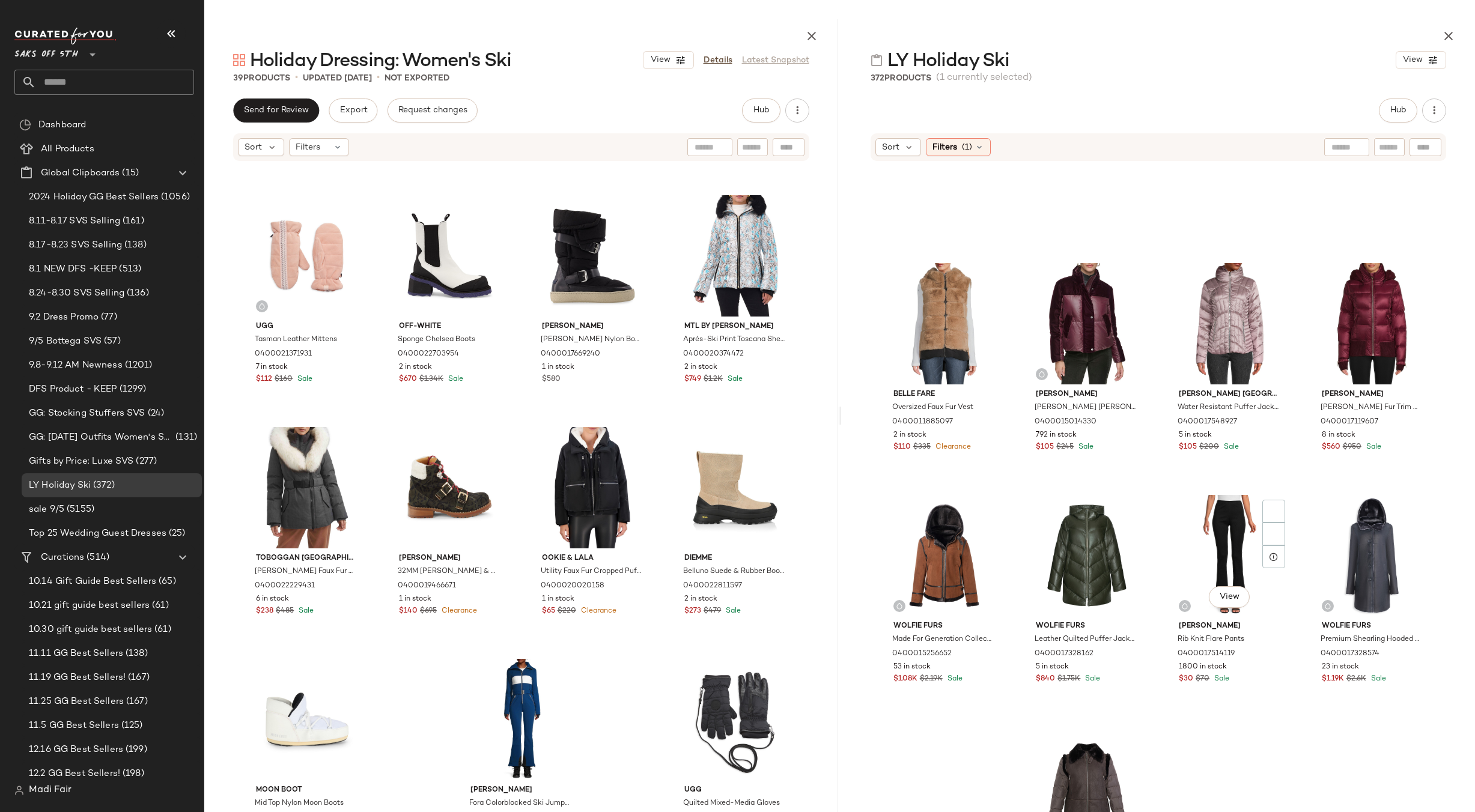
scroll to position [430, 0]
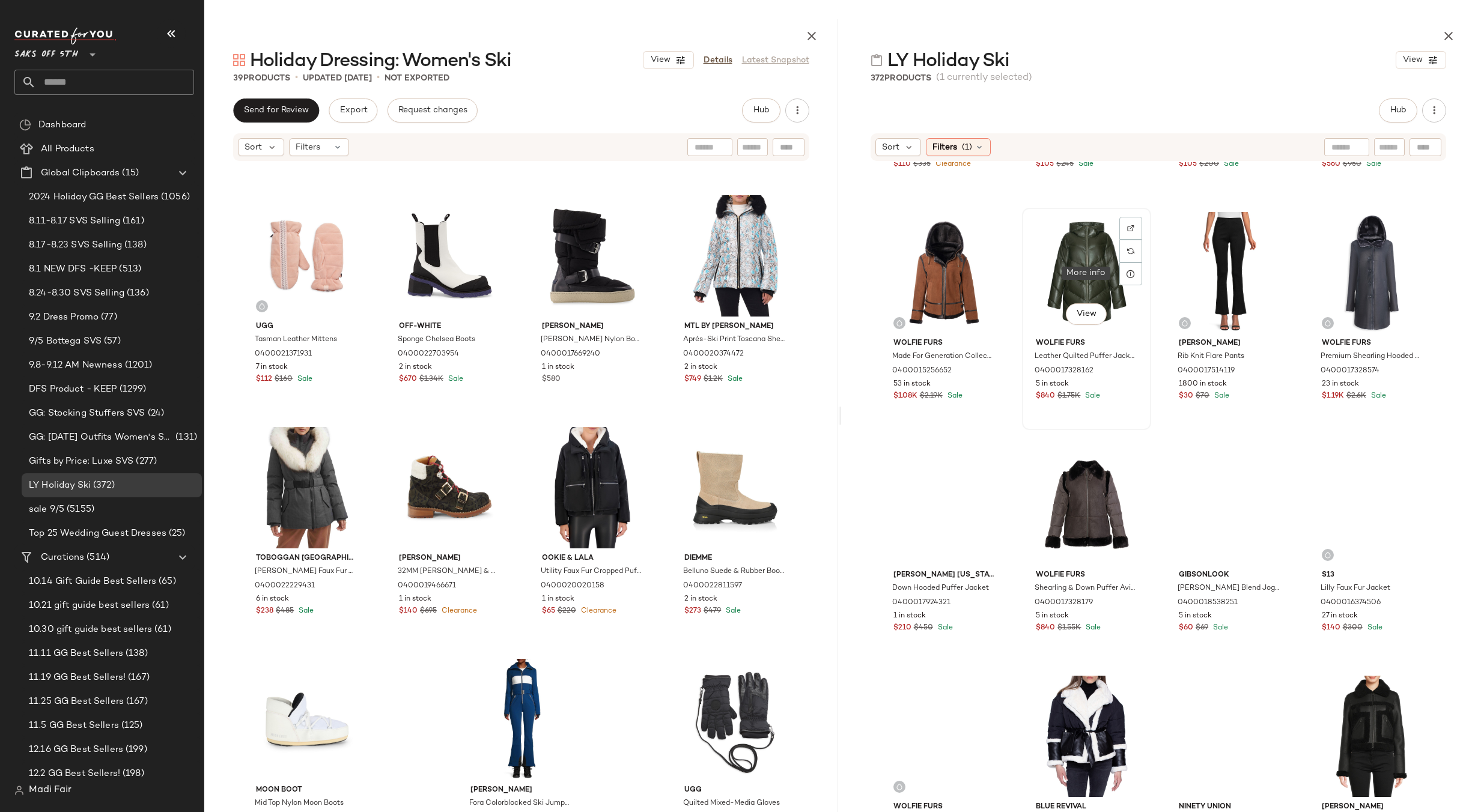
click at [1091, 267] on div "View" at bounding box center [1087, 273] width 121 height 121
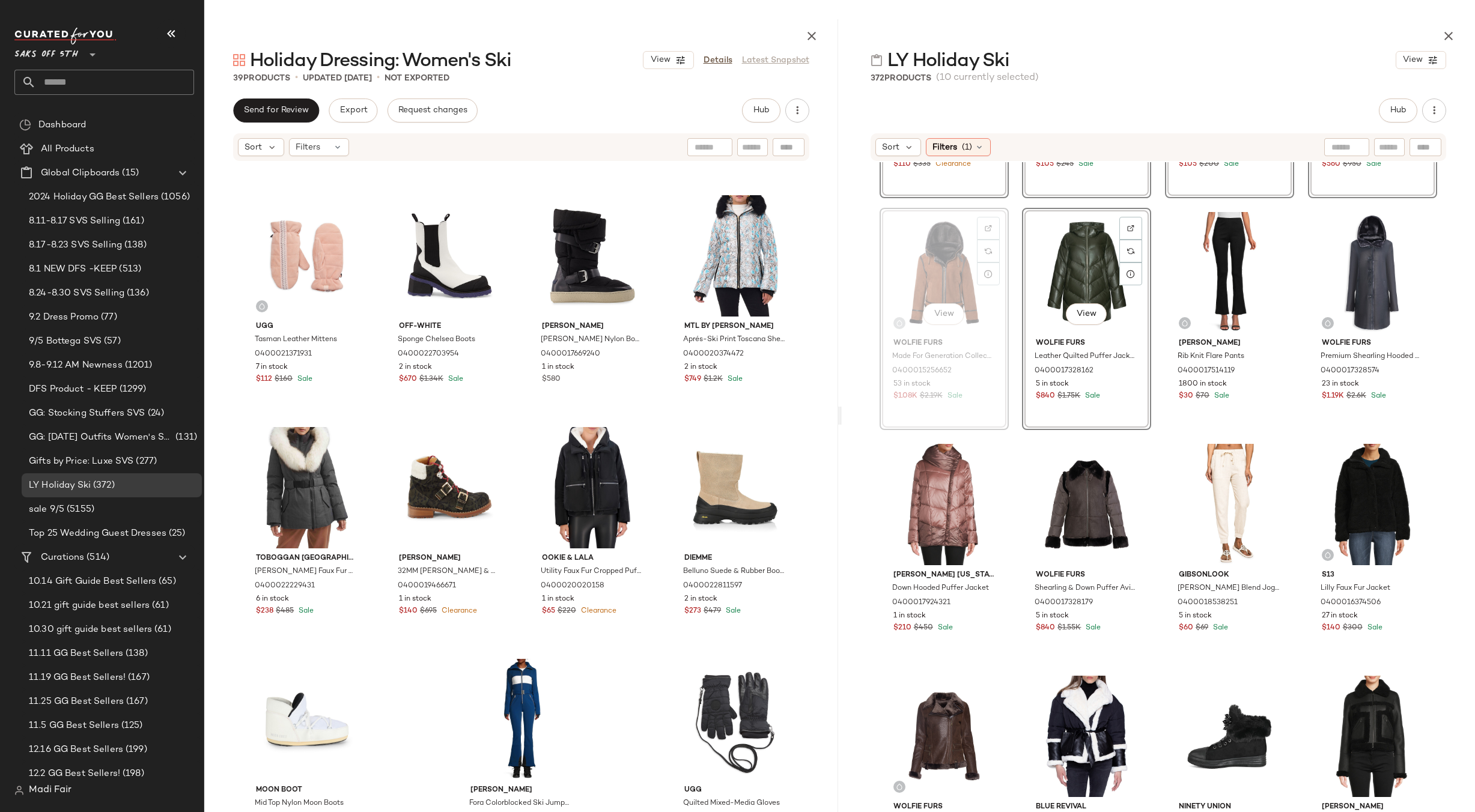
scroll to position [429, 0]
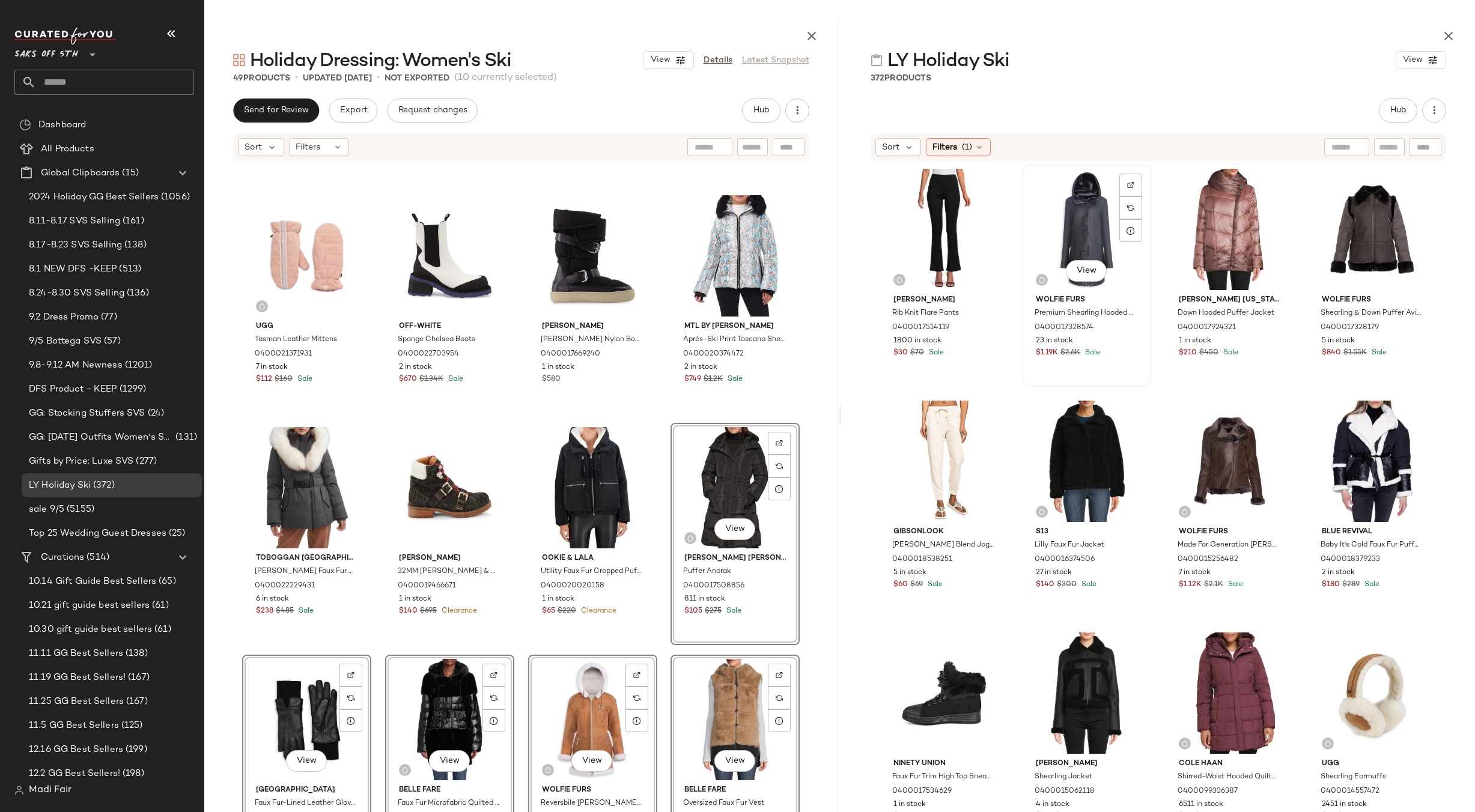
click at [1096, 218] on div "View" at bounding box center [1087, 229] width 121 height 121
click at [1347, 212] on div "View" at bounding box center [1372, 229] width 121 height 121
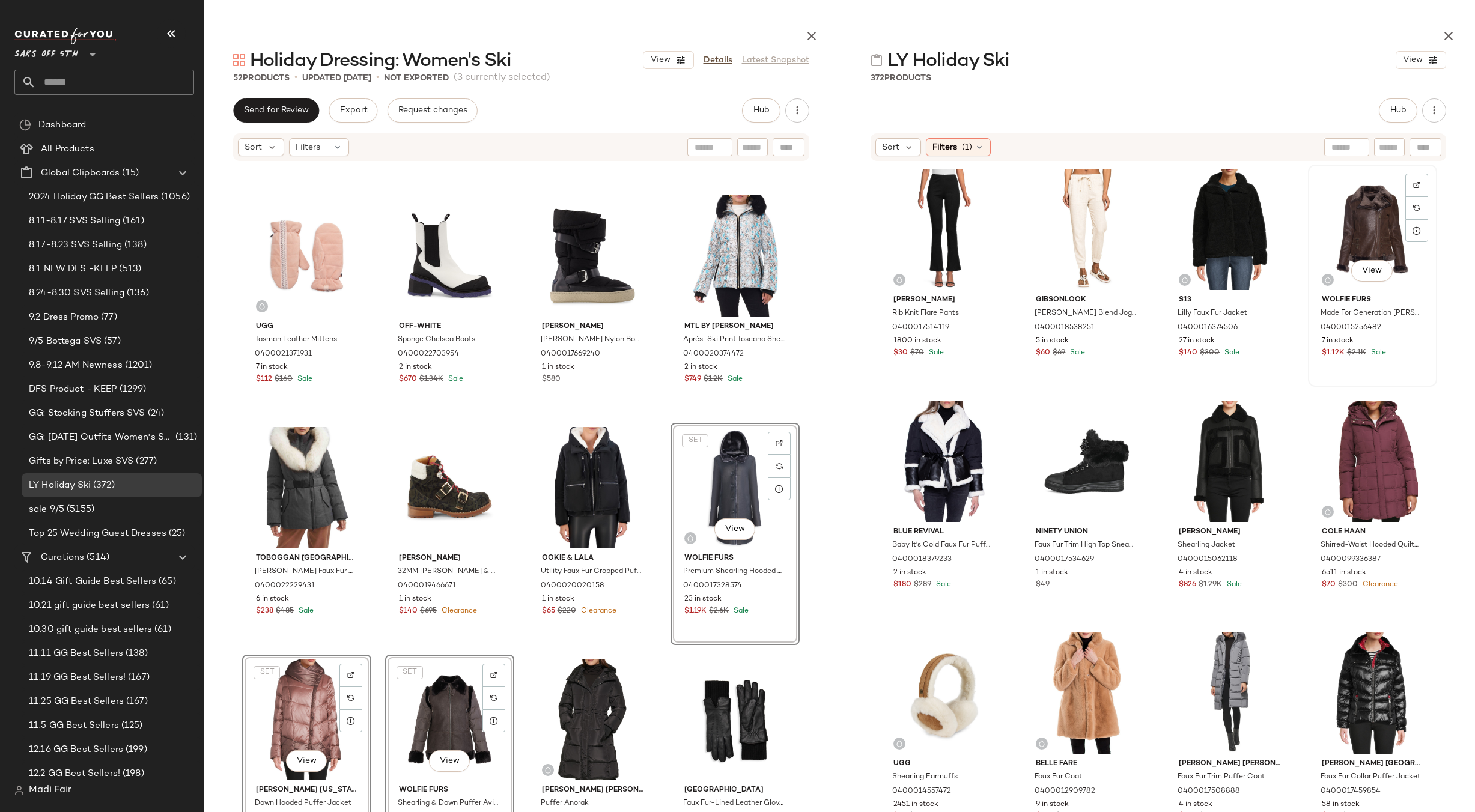
click at [1356, 216] on div "View" at bounding box center [1372, 229] width 121 height 121
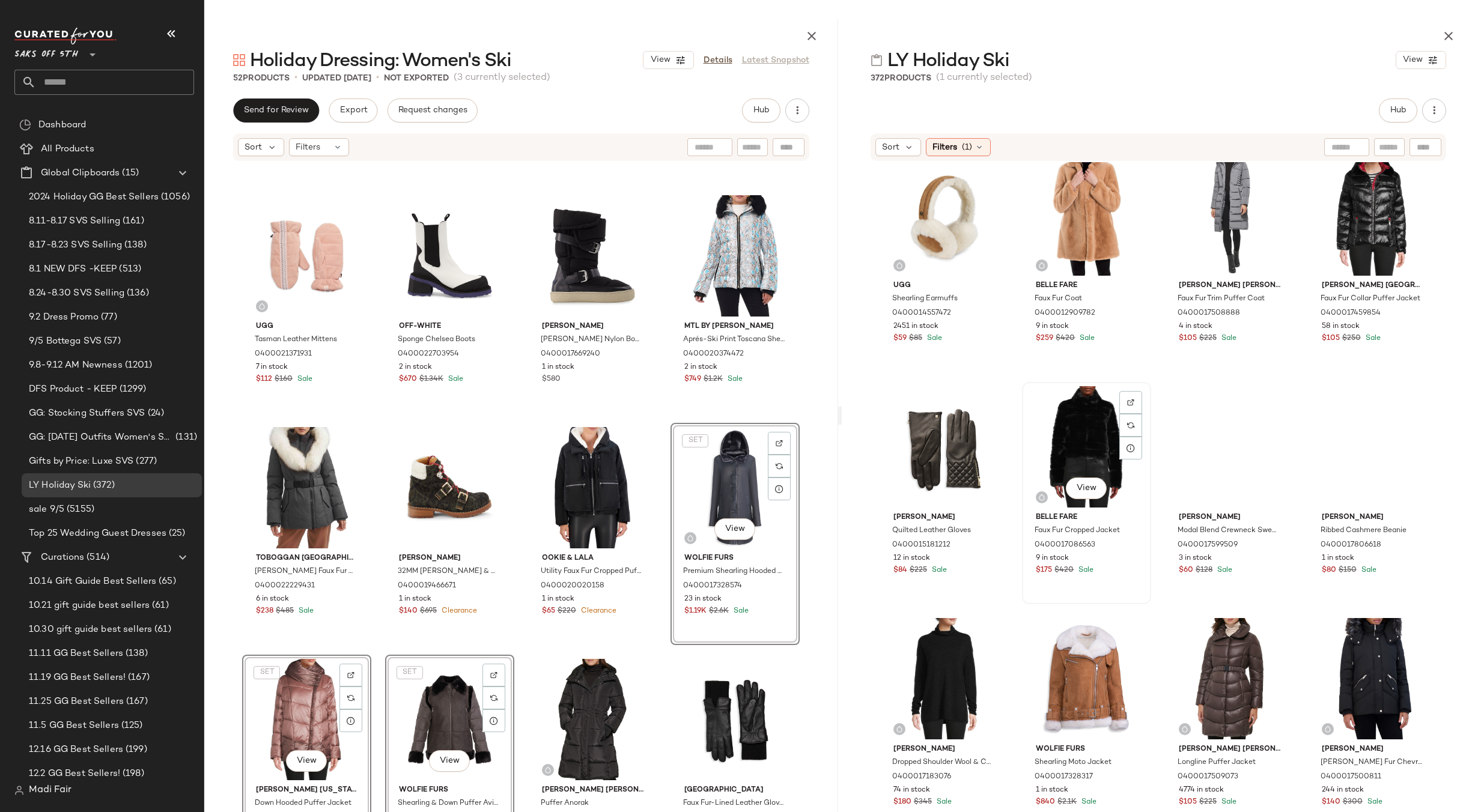
scroll to position [490, 0]
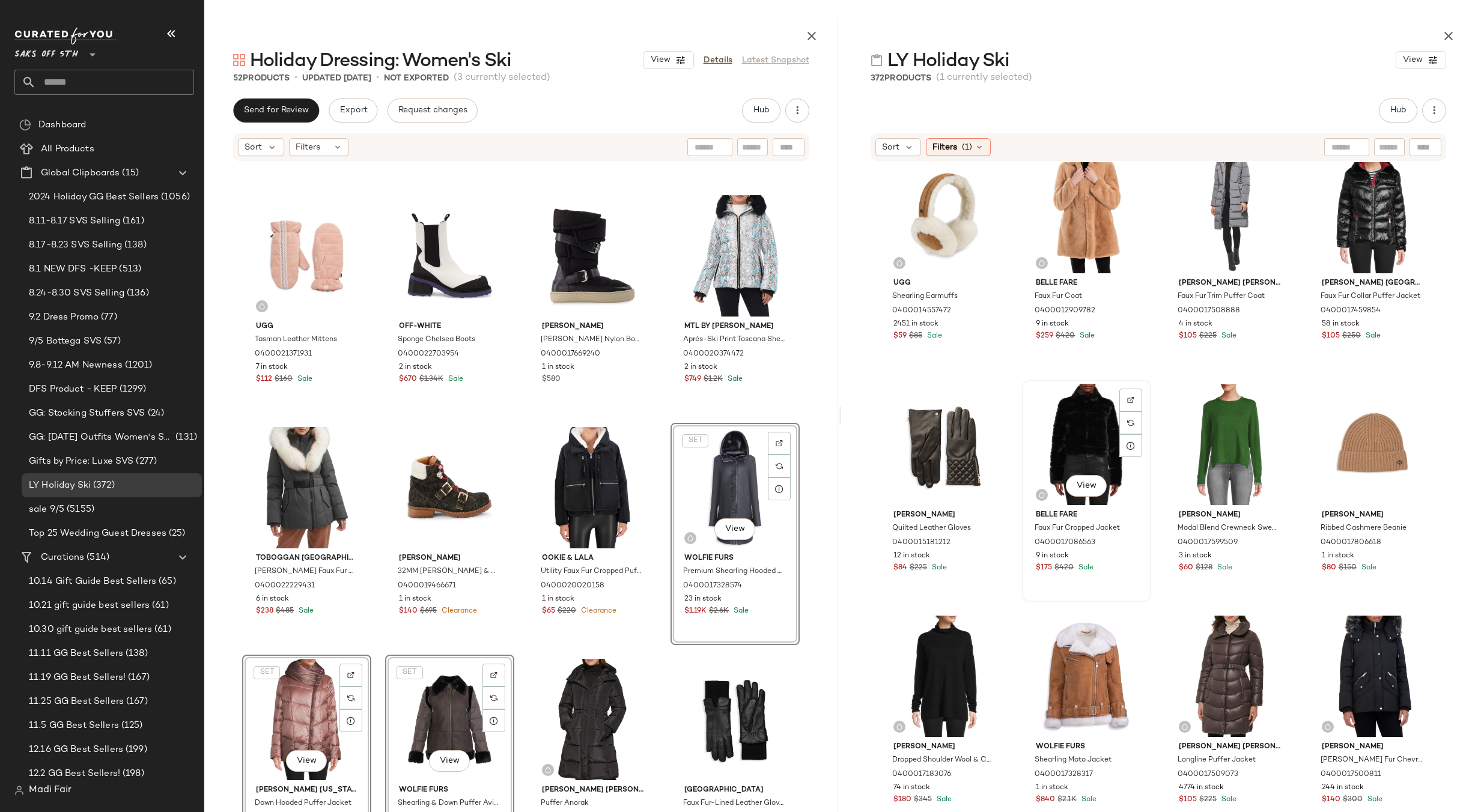
click at [1078, 434] on div "View" at bounding box center [1087, 444] width 121 height 121
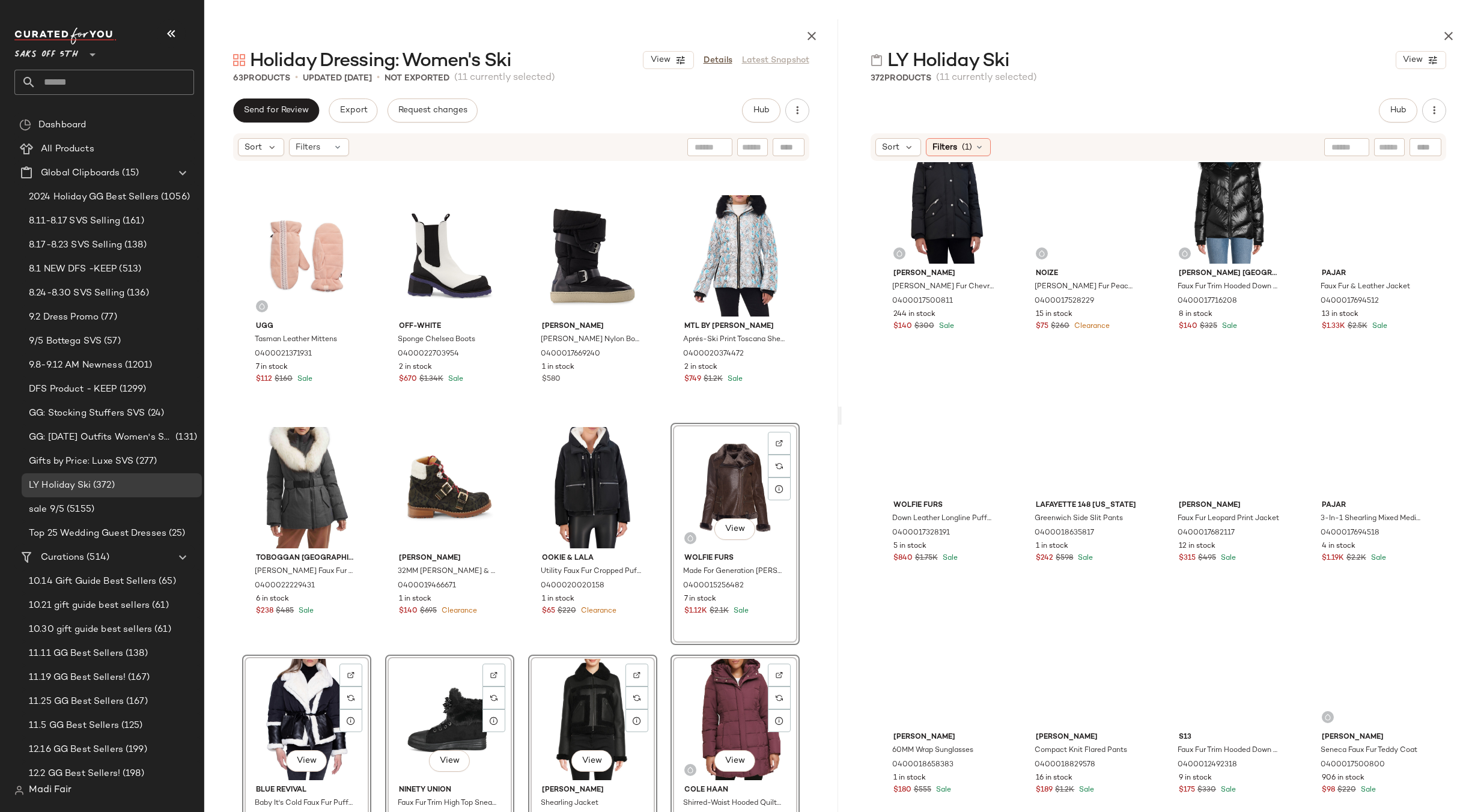
scroll to position [17, 0]
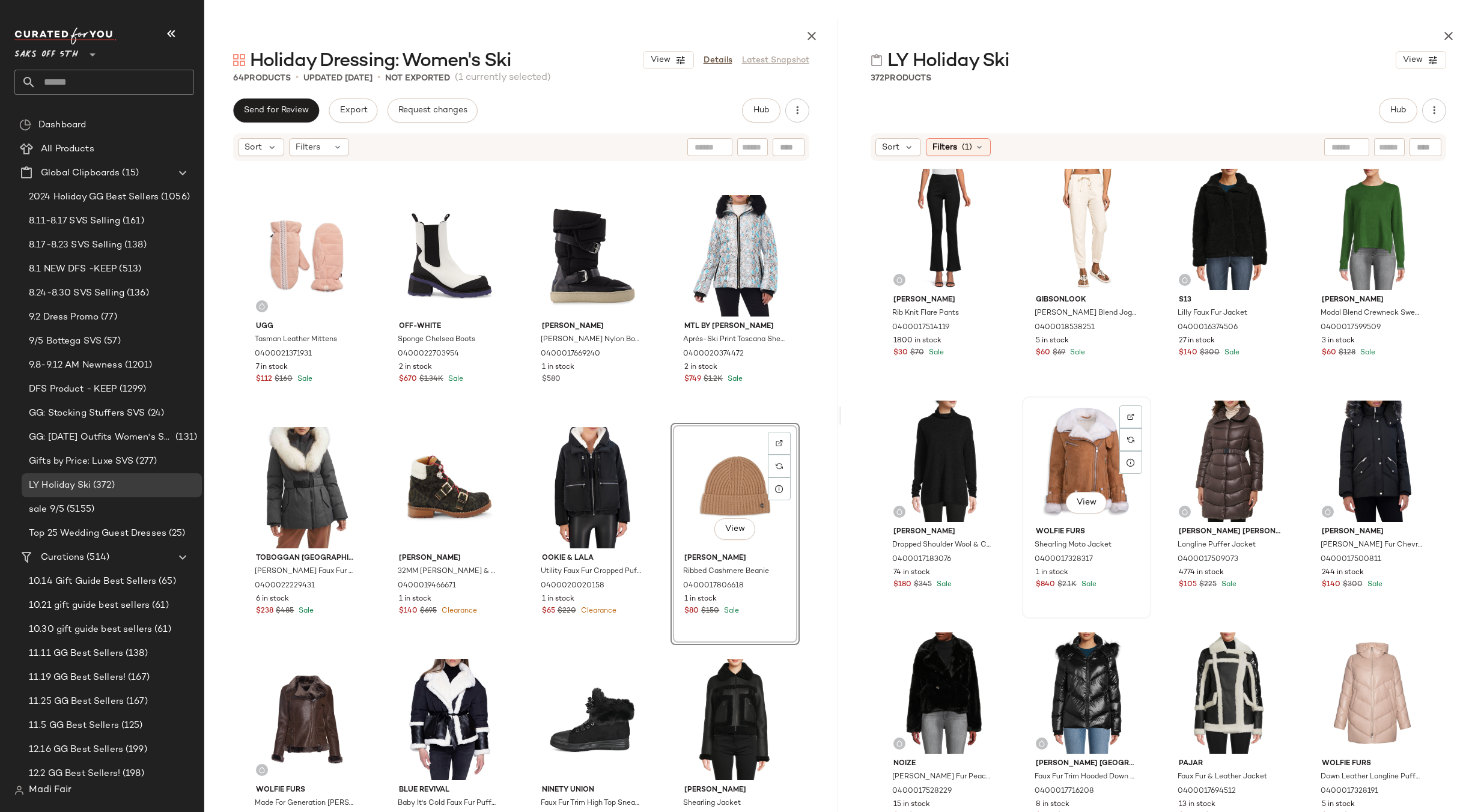
click at [1067, 455] on div "View" at bounding box center [1087, 461] width 121 height 121
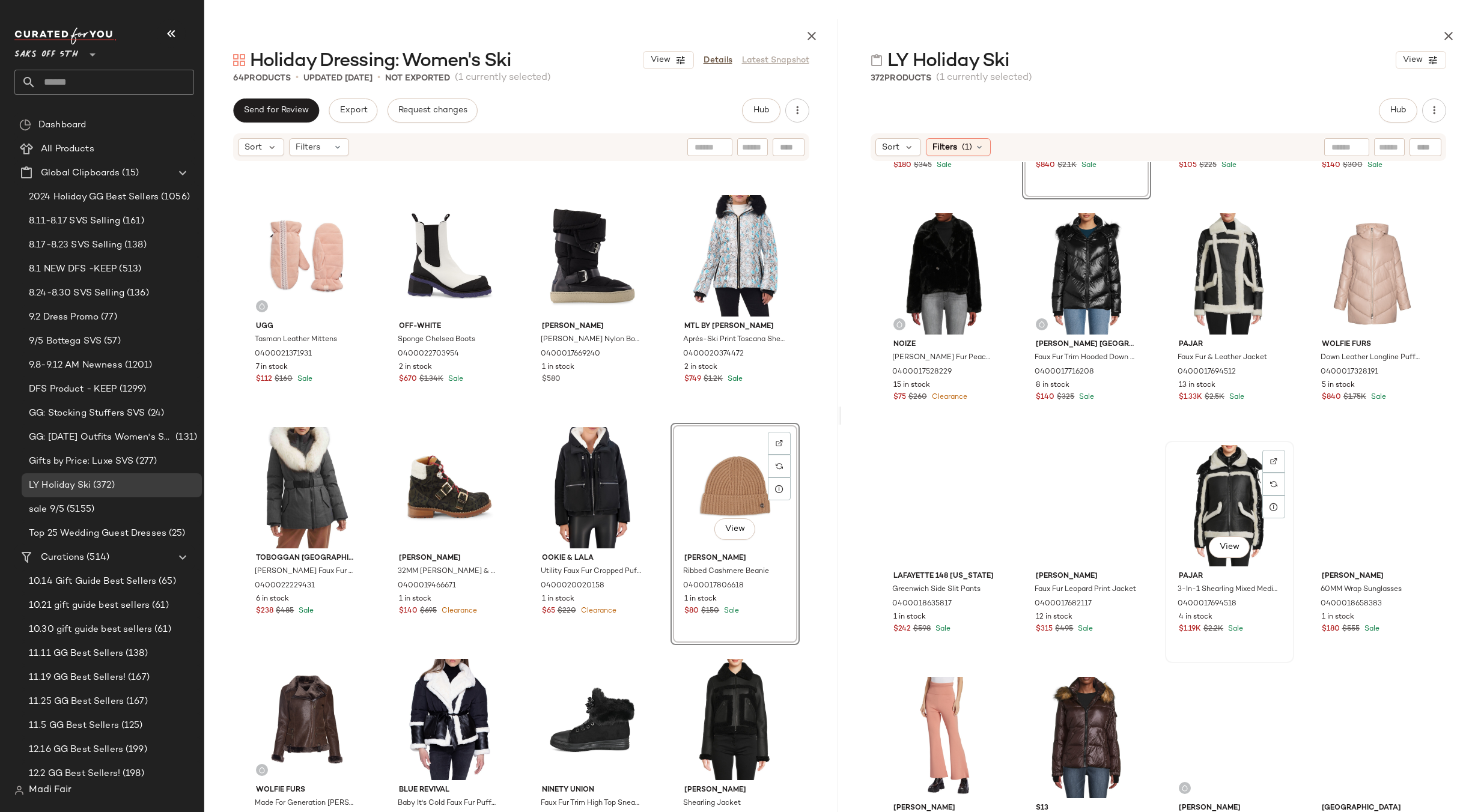
scroll to position [430, 0]
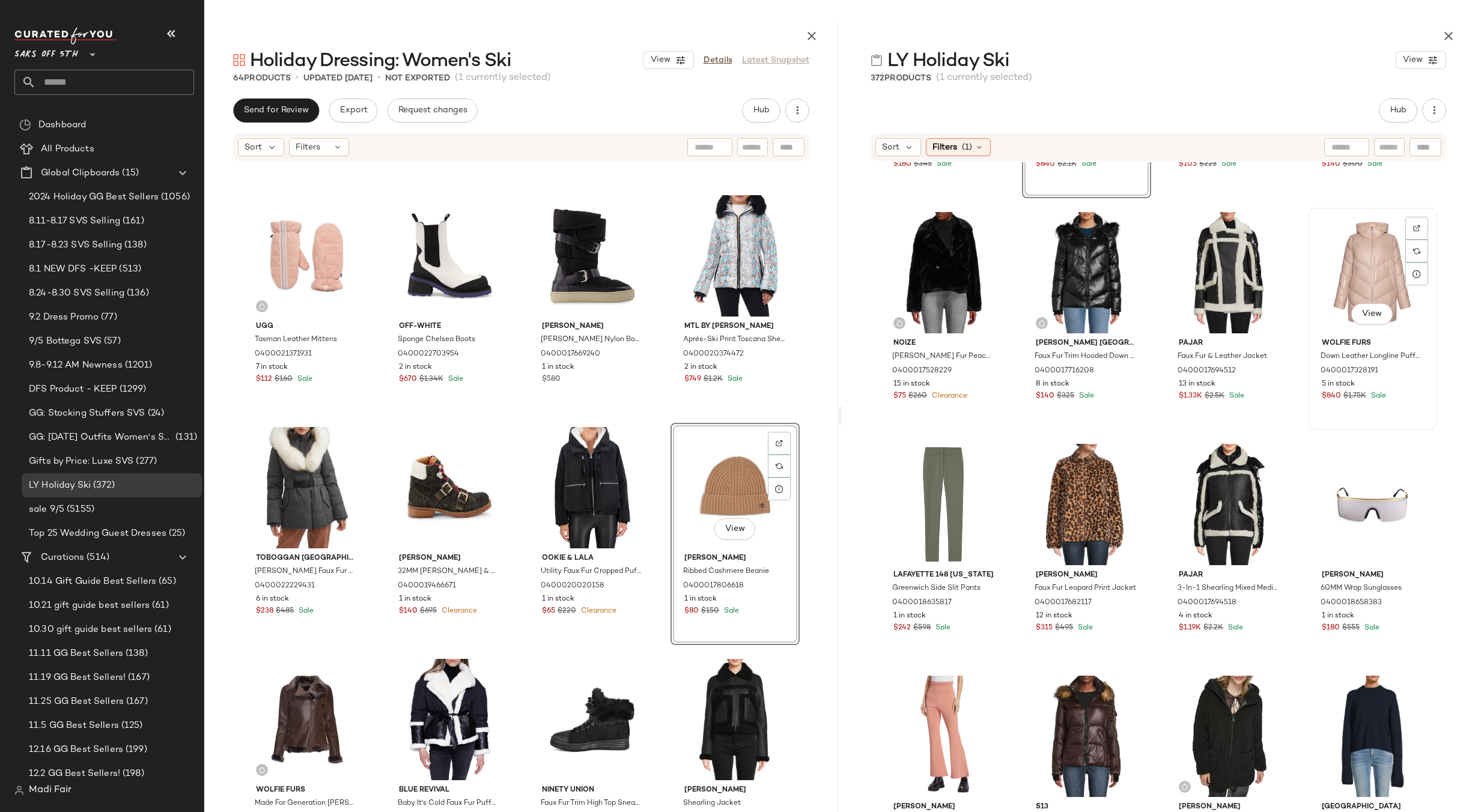
click at [1332, 279] on div "View" at bounding box center [1372, 273] width 121 height 121
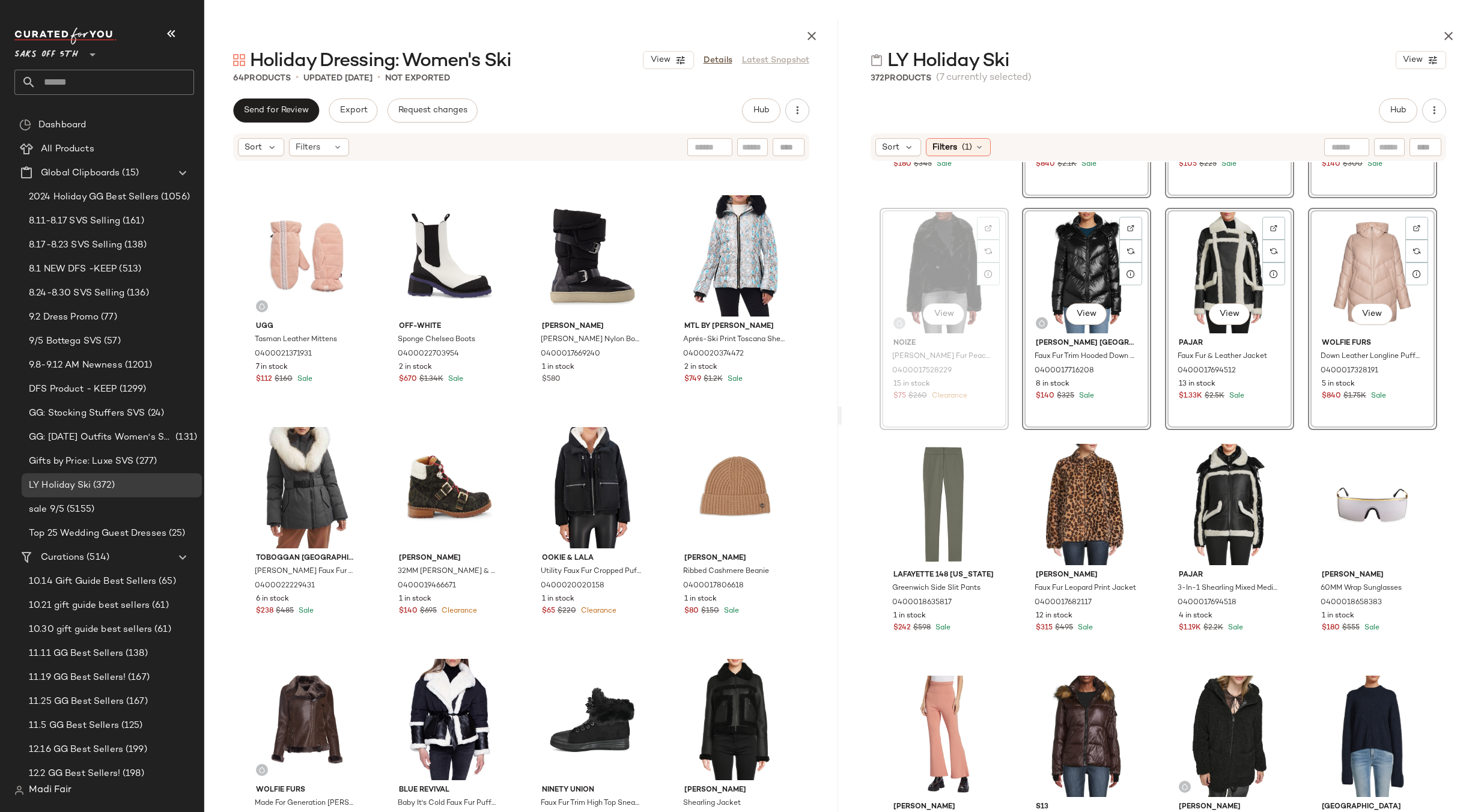
scroll to position [429, 0]
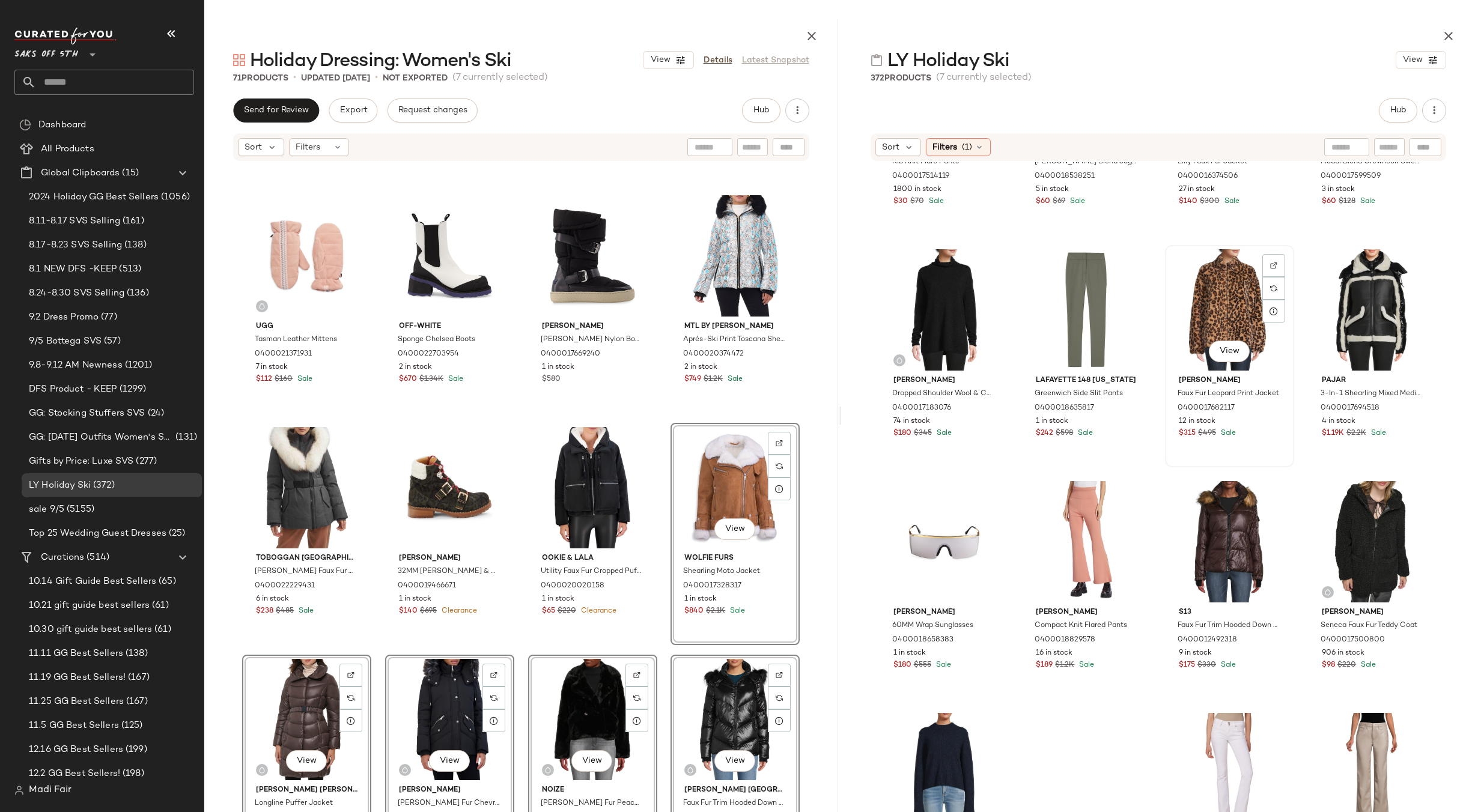
scroll to position [119, 0]
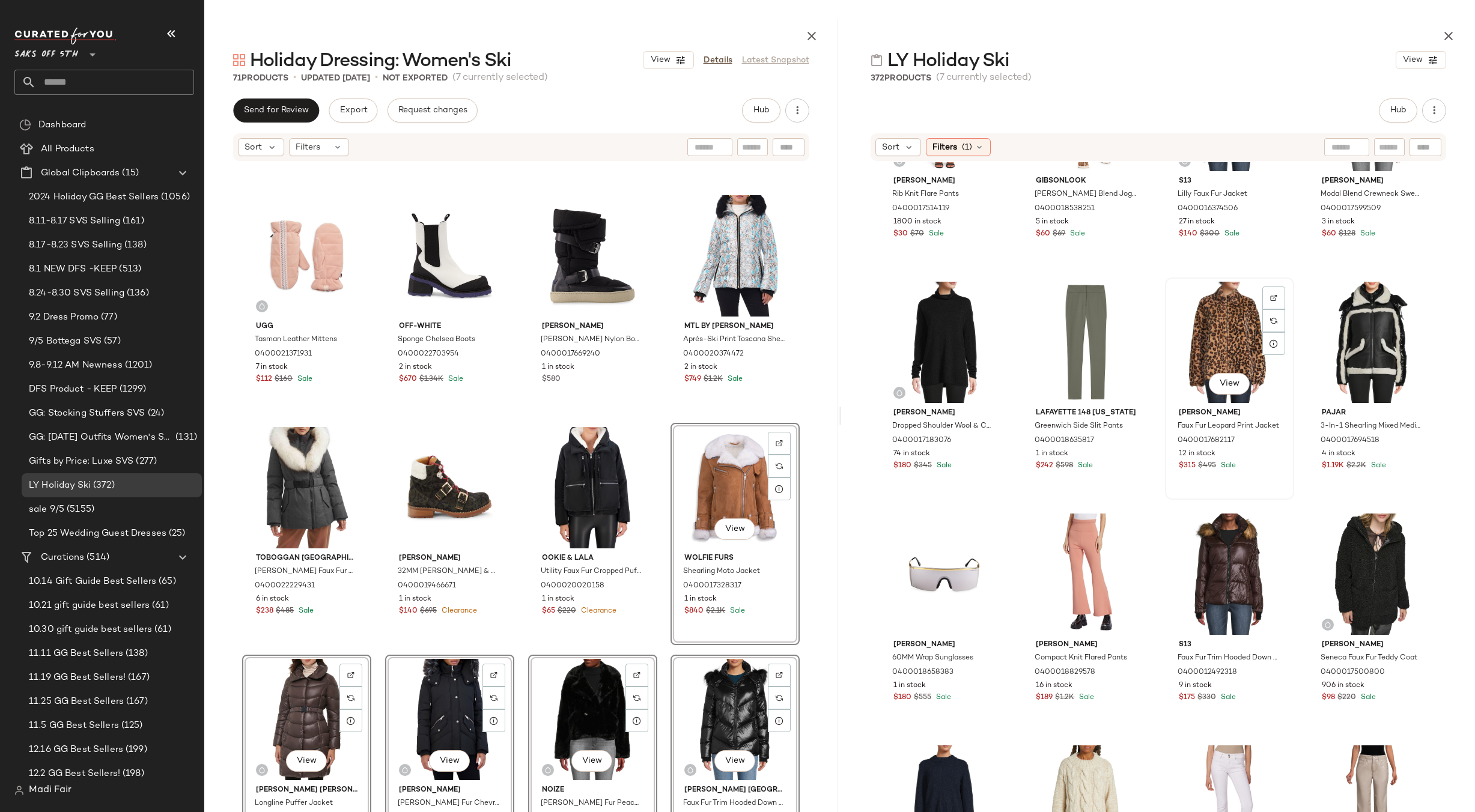
click at [1232, 316] on div "View" at bounding box center [1229, 342] width 121 height 121
click at [921, 562] on div "View" at bounding box center [944, 574] width 121 height 121
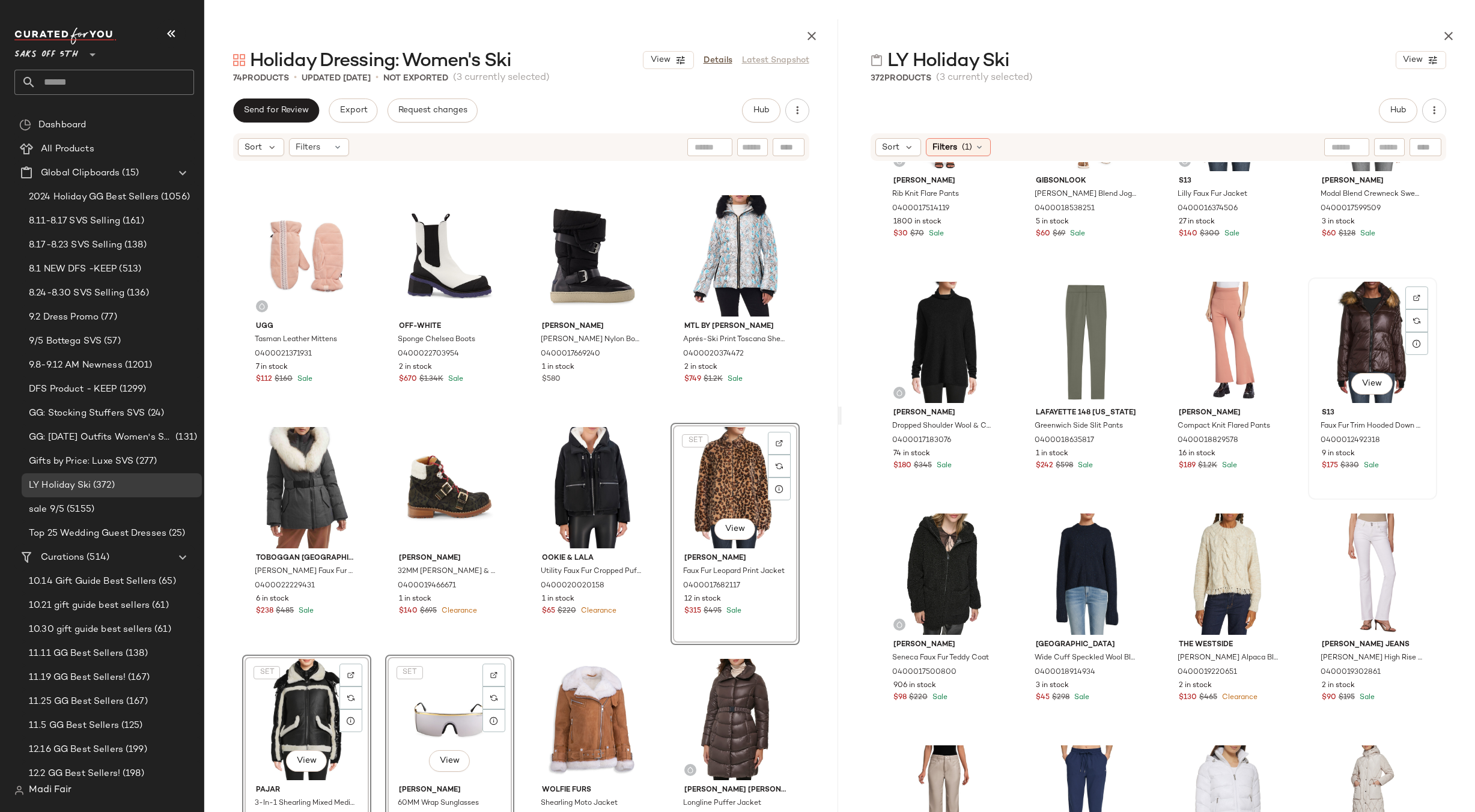
click at [1363, 343] on div "View" at bounding box center [1372, 342] width 121 height 121
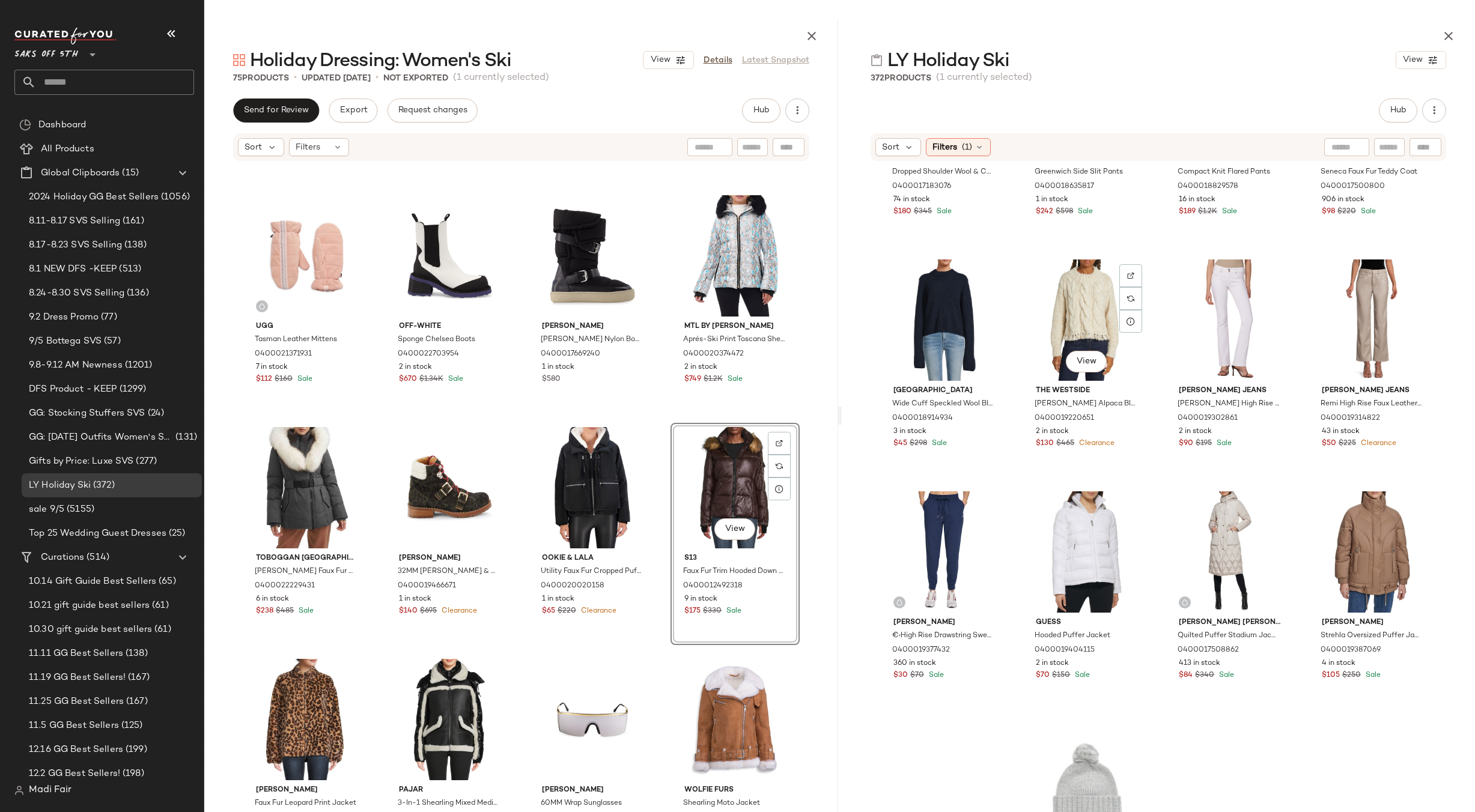
scroll to position [368, 0]
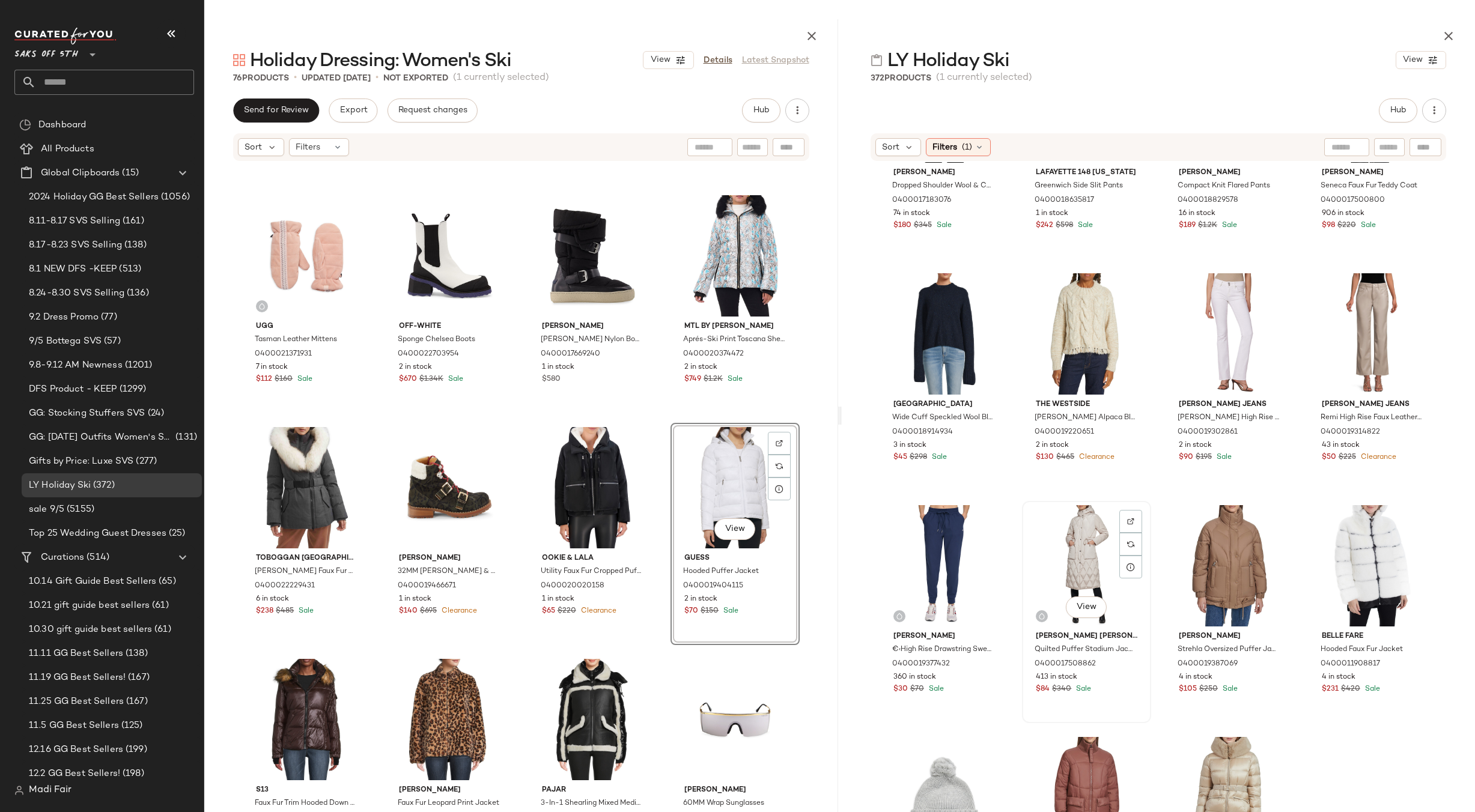
click at [1080, 549] on div "View" at bounding box center [1087, 565] width 121 height 121
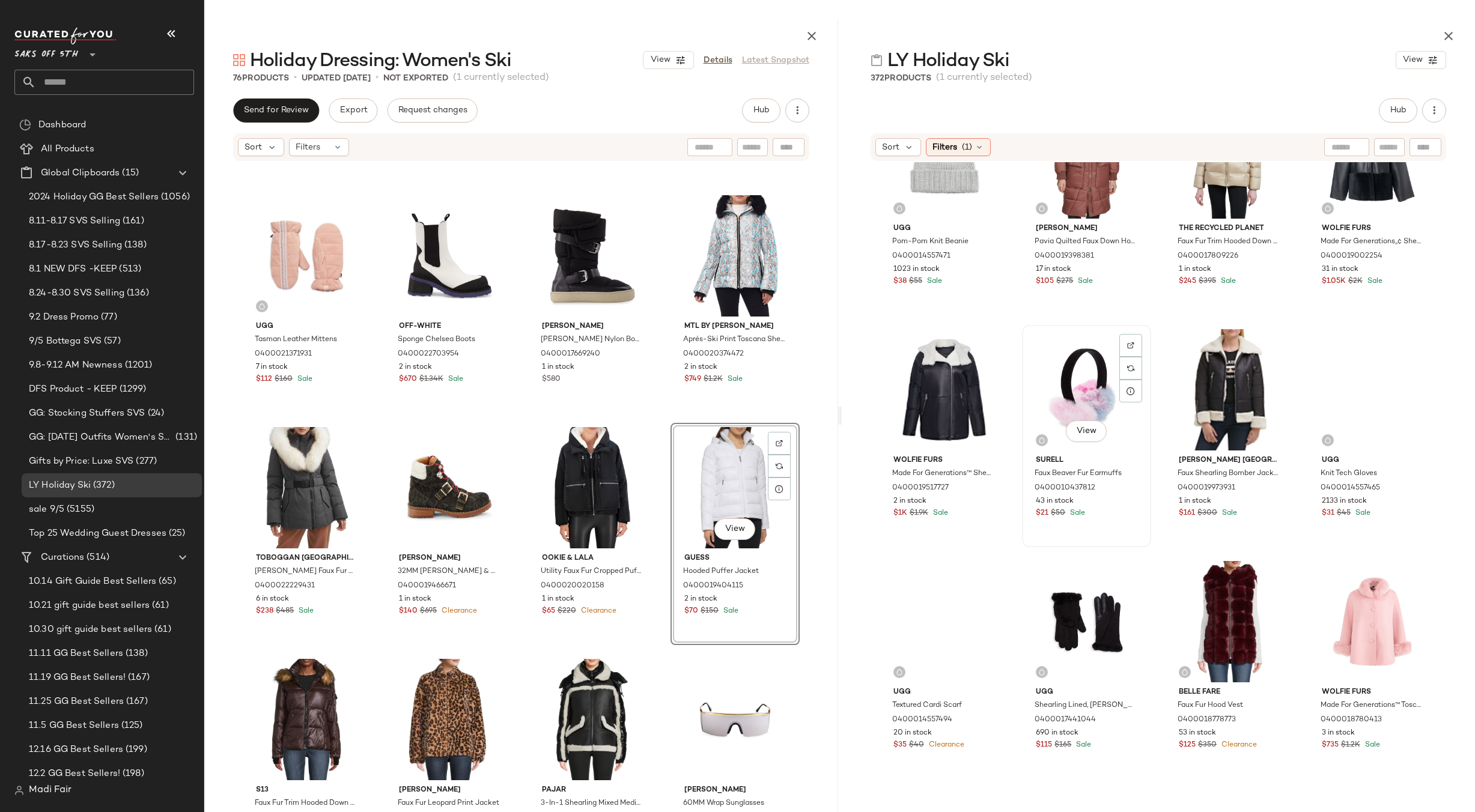
scroll to position [1029, 0]
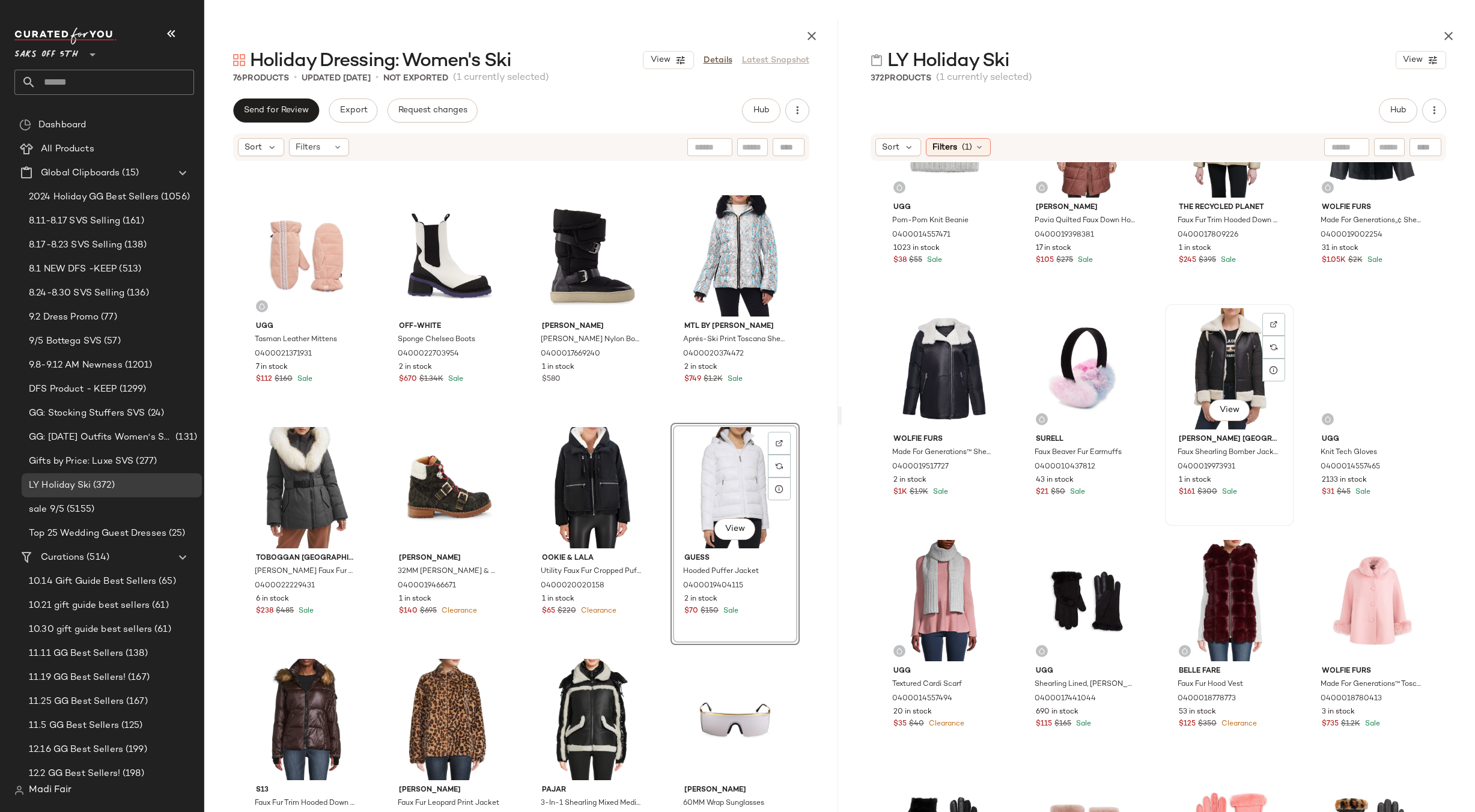
click at [1234, 363] on div "View" at bounding box center [1229, 368] width 121 height 121
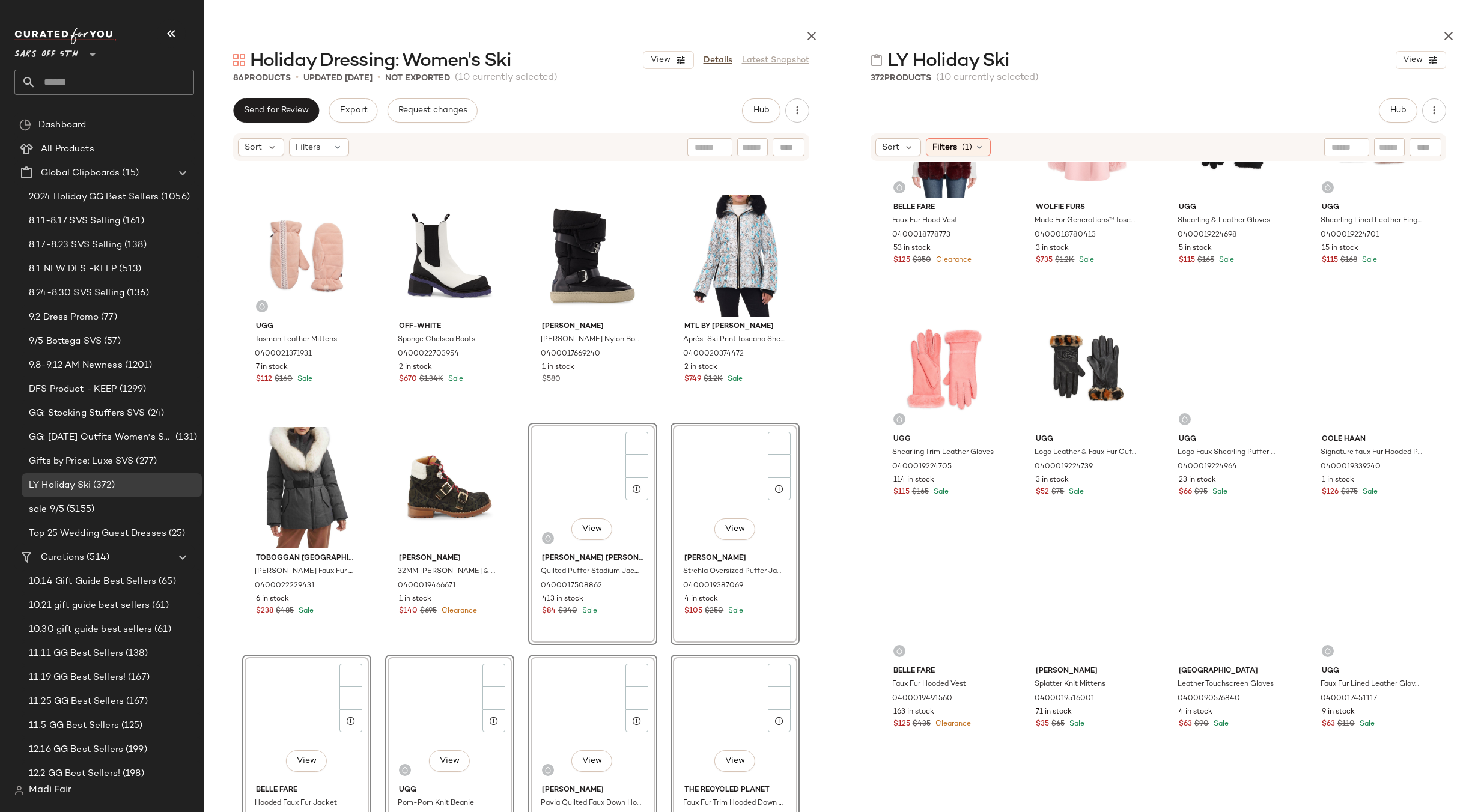
scroll to position [566, 0]
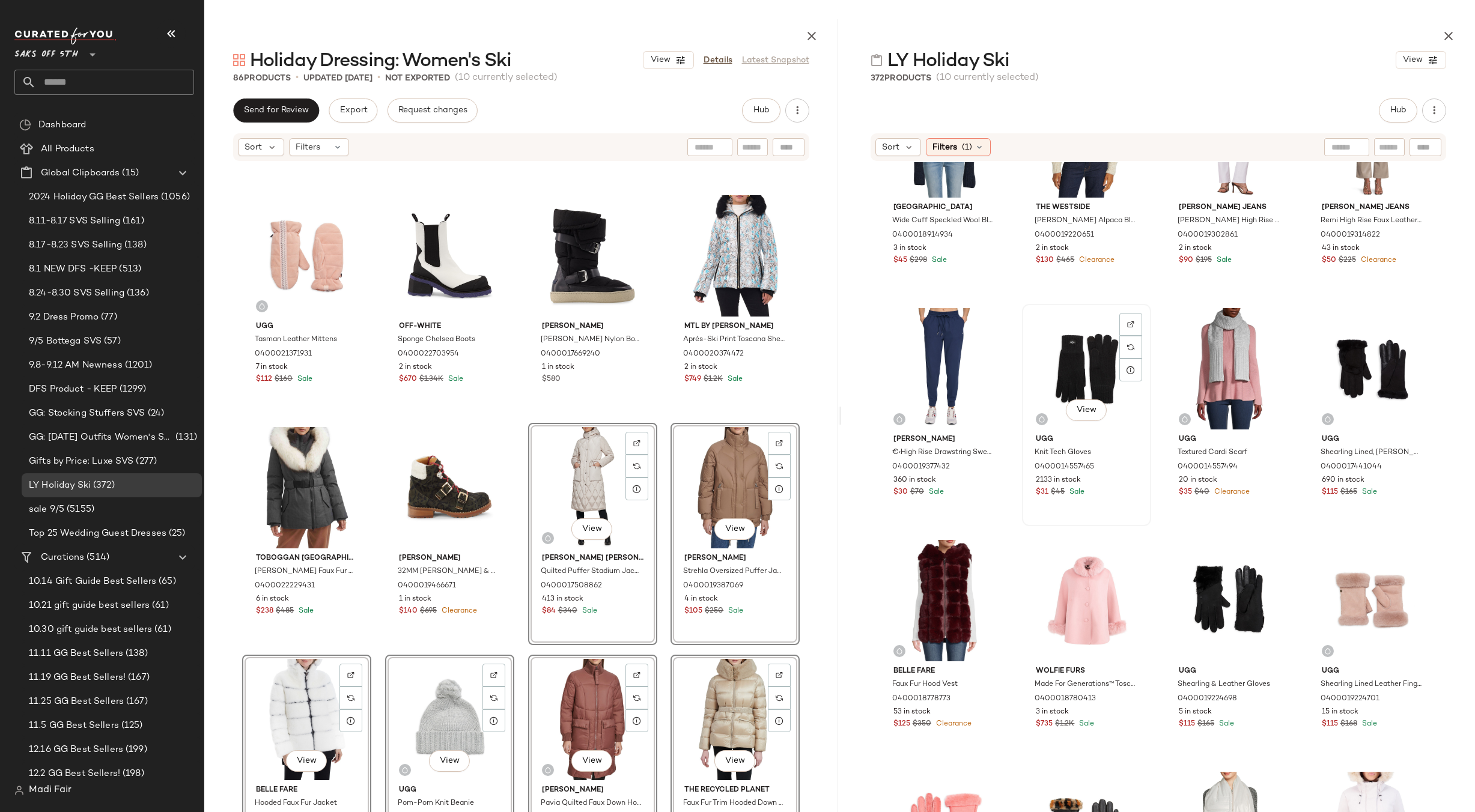
click at [1074, 354] on div "View" at bounding box center [1087, 368] width 121 height 121
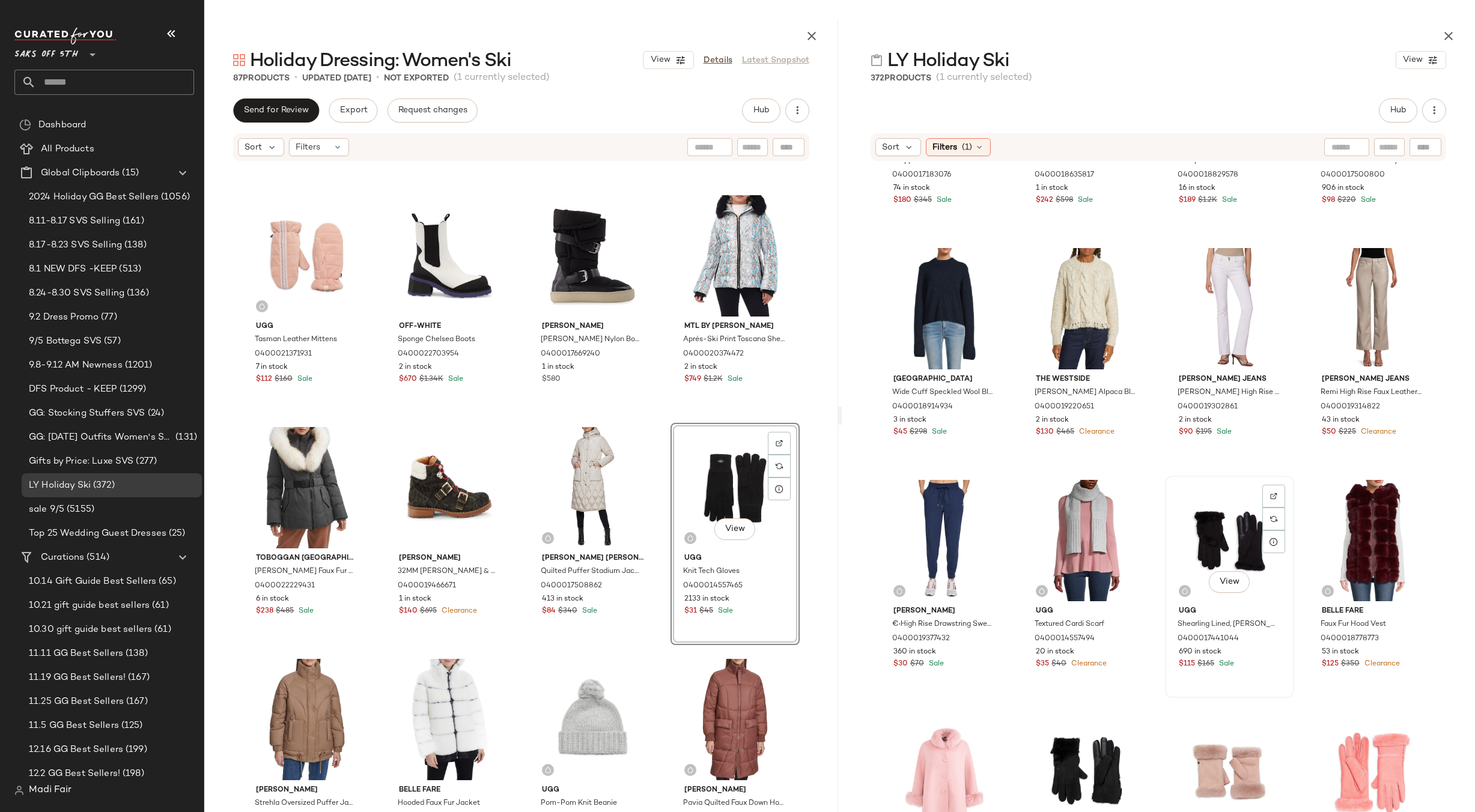
scroll to position [574, 0]
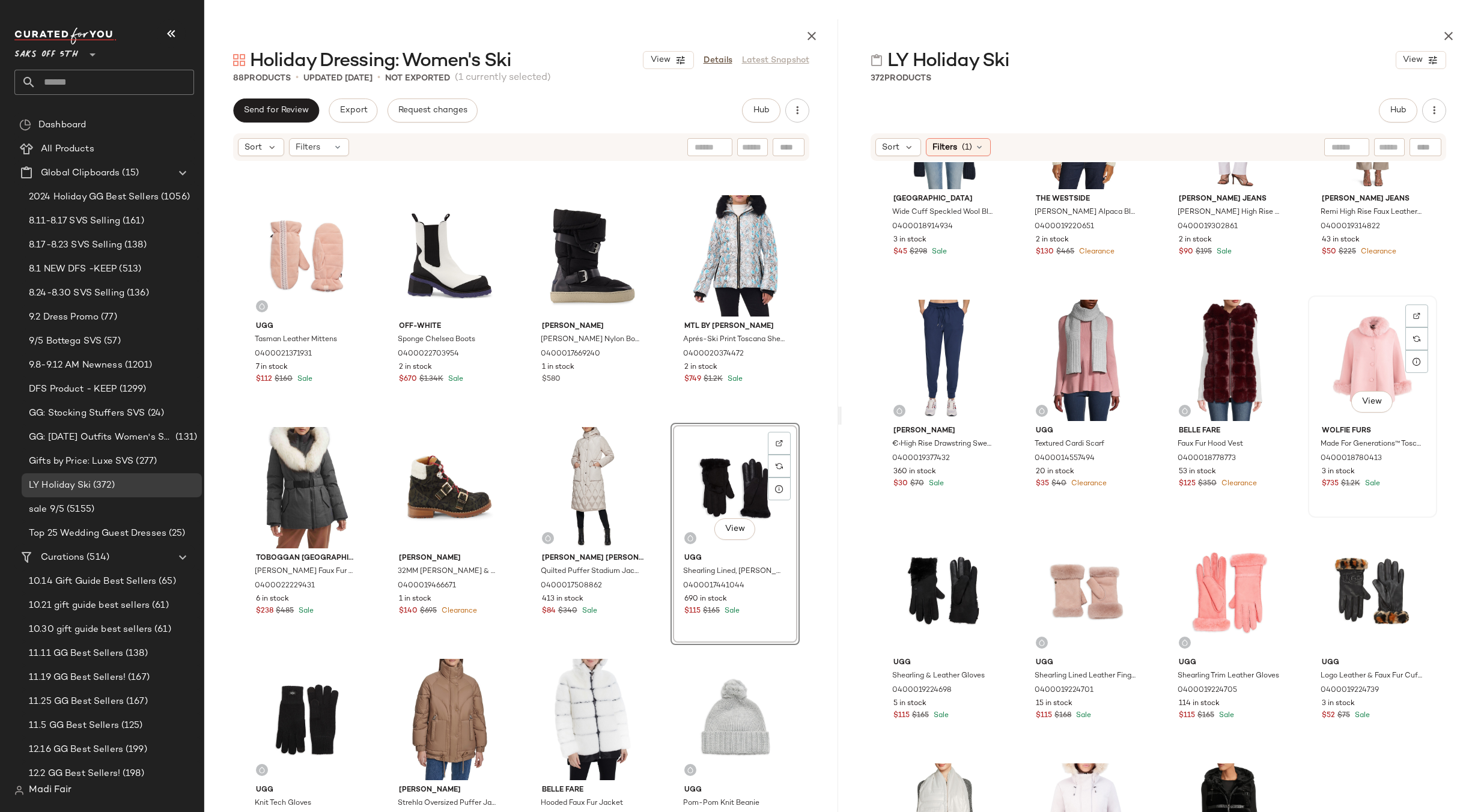
click at [1367, 357] on div "View" at bounding box center [1372, 360] width 121 height 121
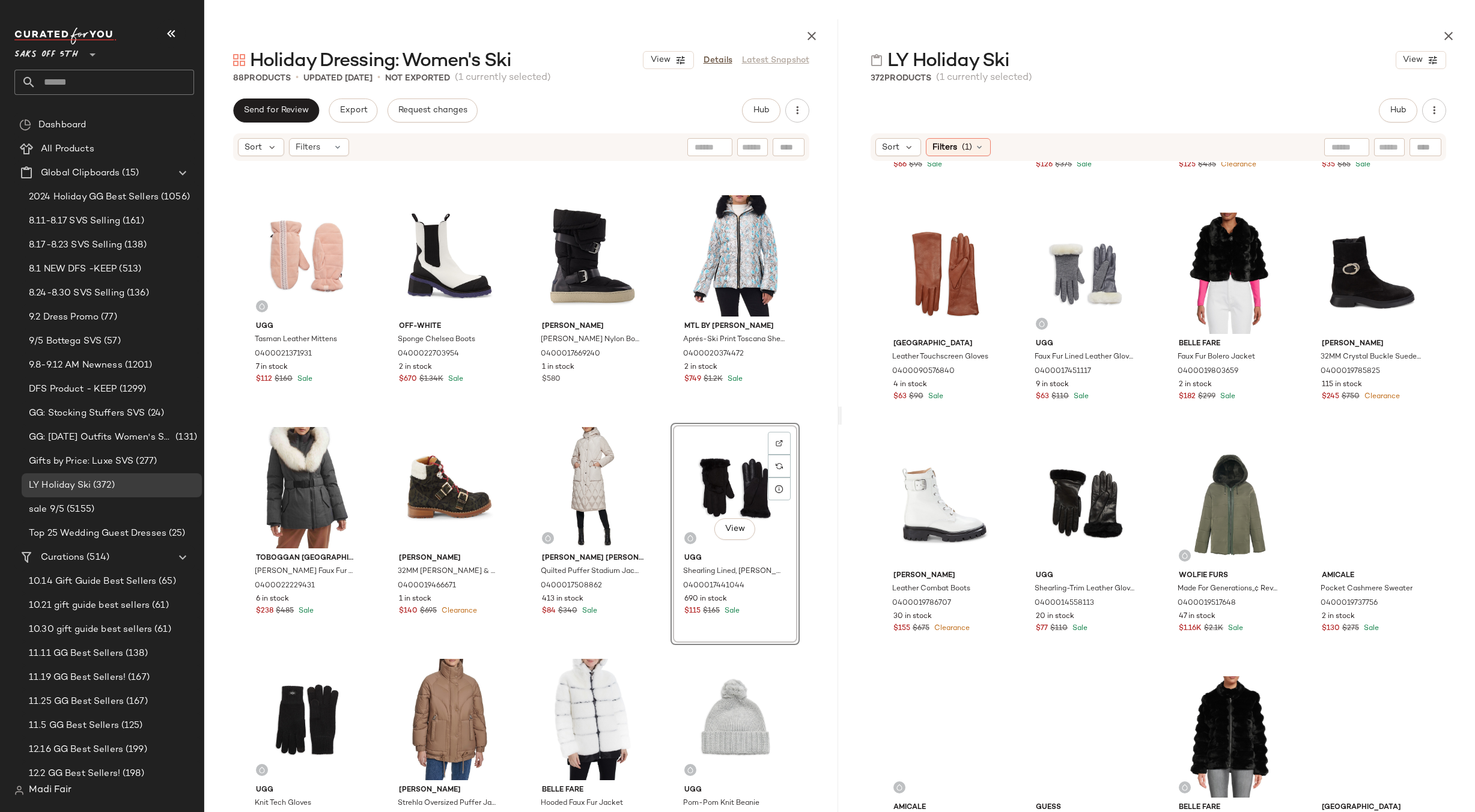
scroll to position [1415, 0]
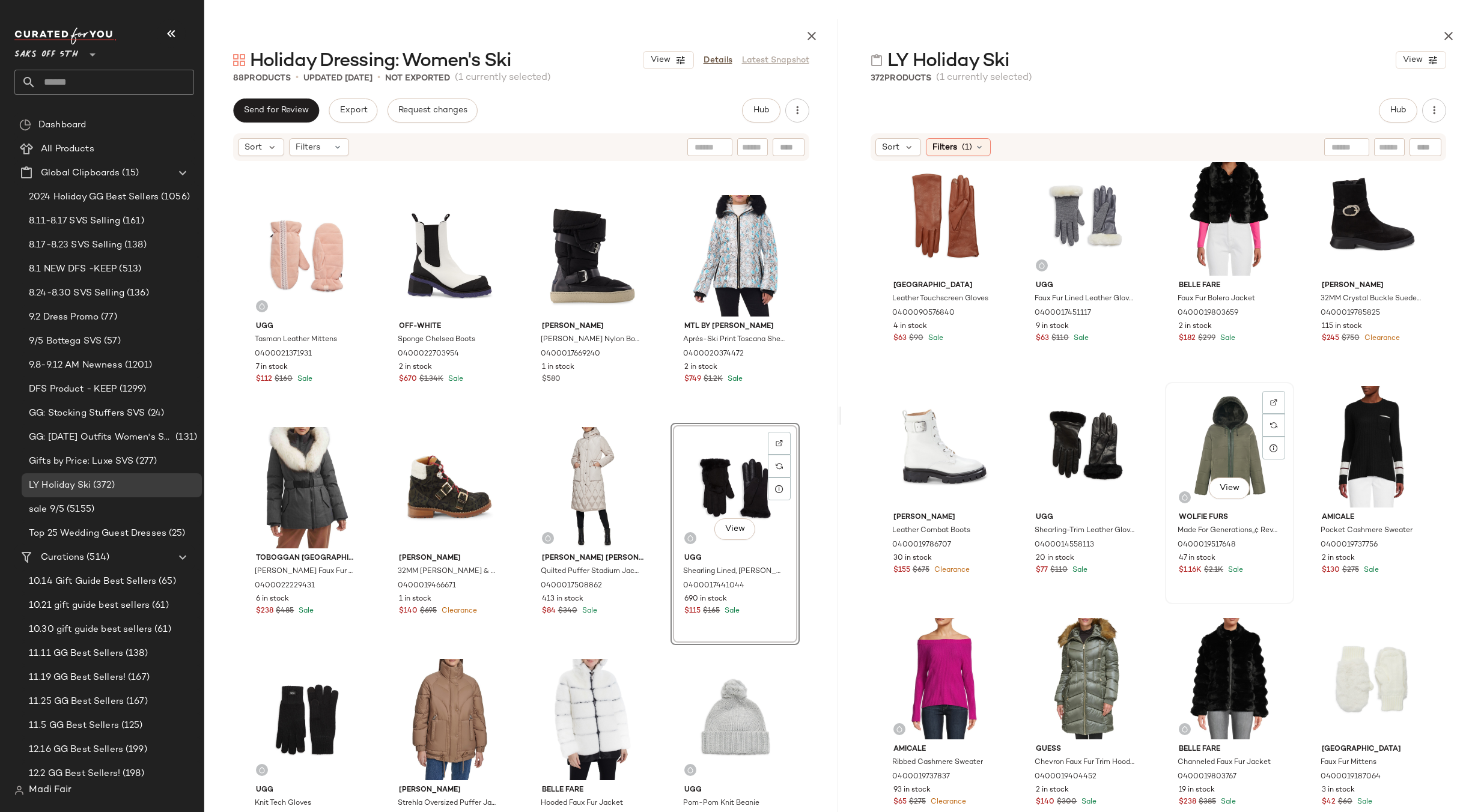
click at [1196, 466] on div "View" at bounding box center [1229, 447] width 121 height 121
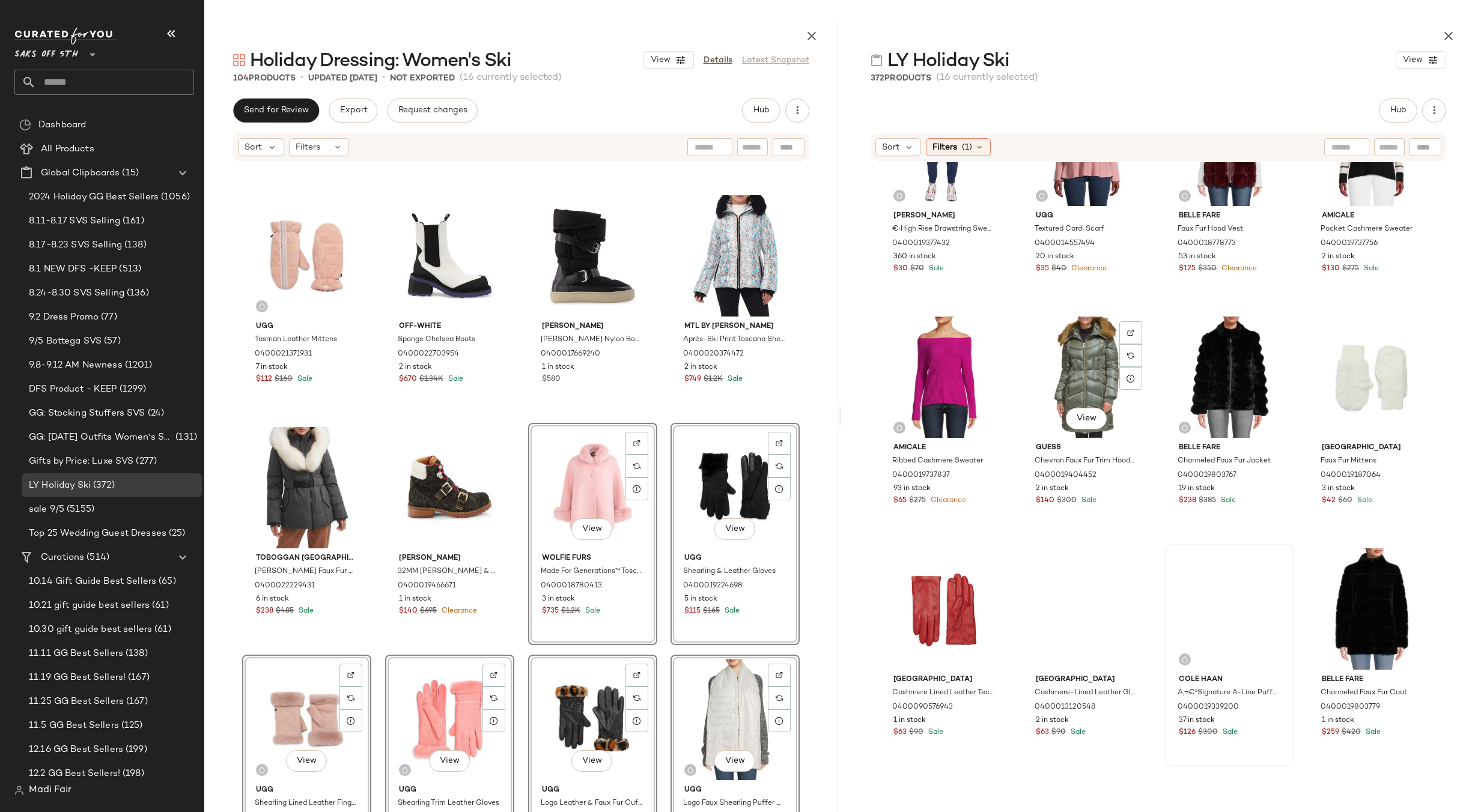
scroll to position [908, 0]
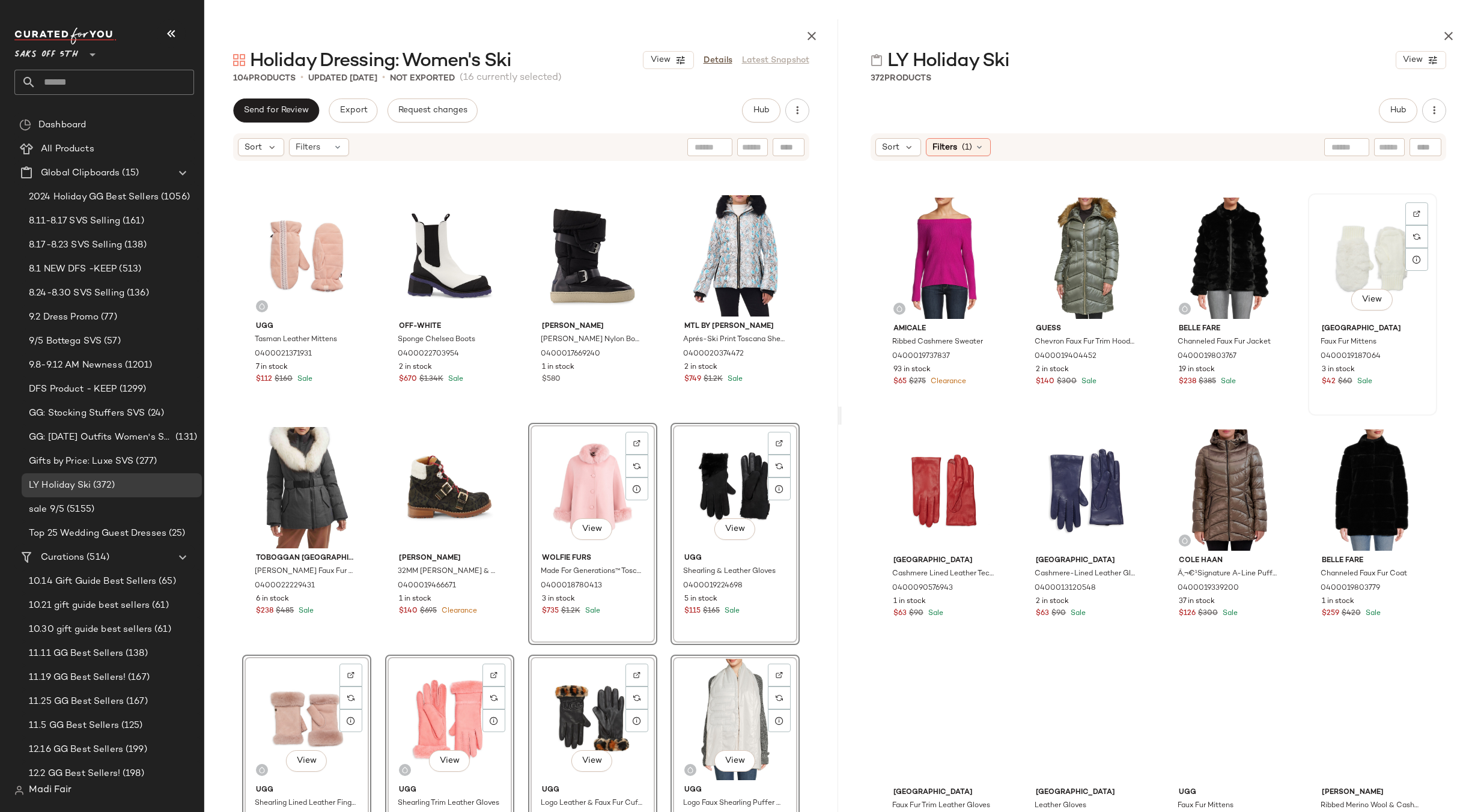
click at [1342, 282] on div "View" at bounding box center [1372, 258] width 121 height 121
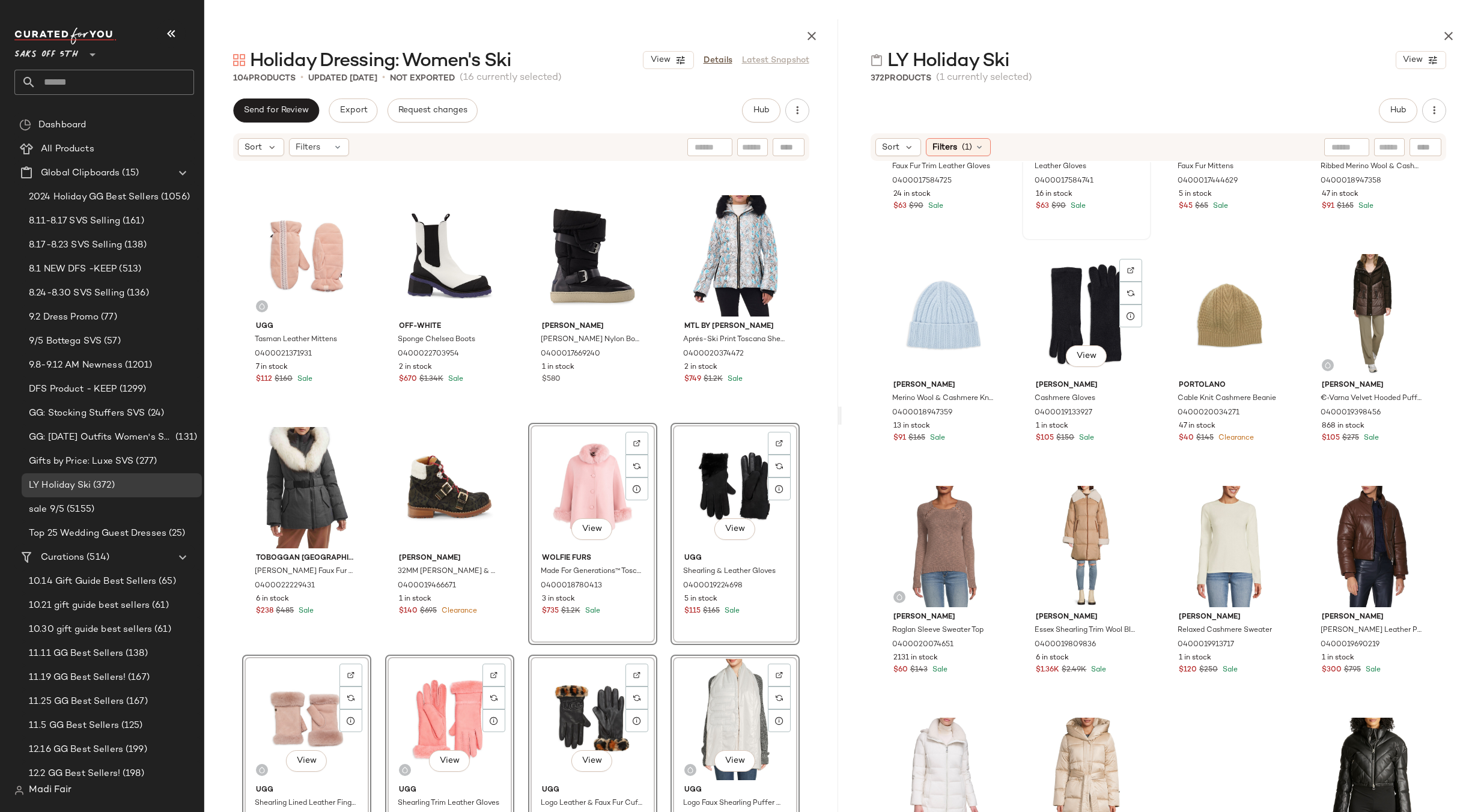
scroll to position [1569, 0]
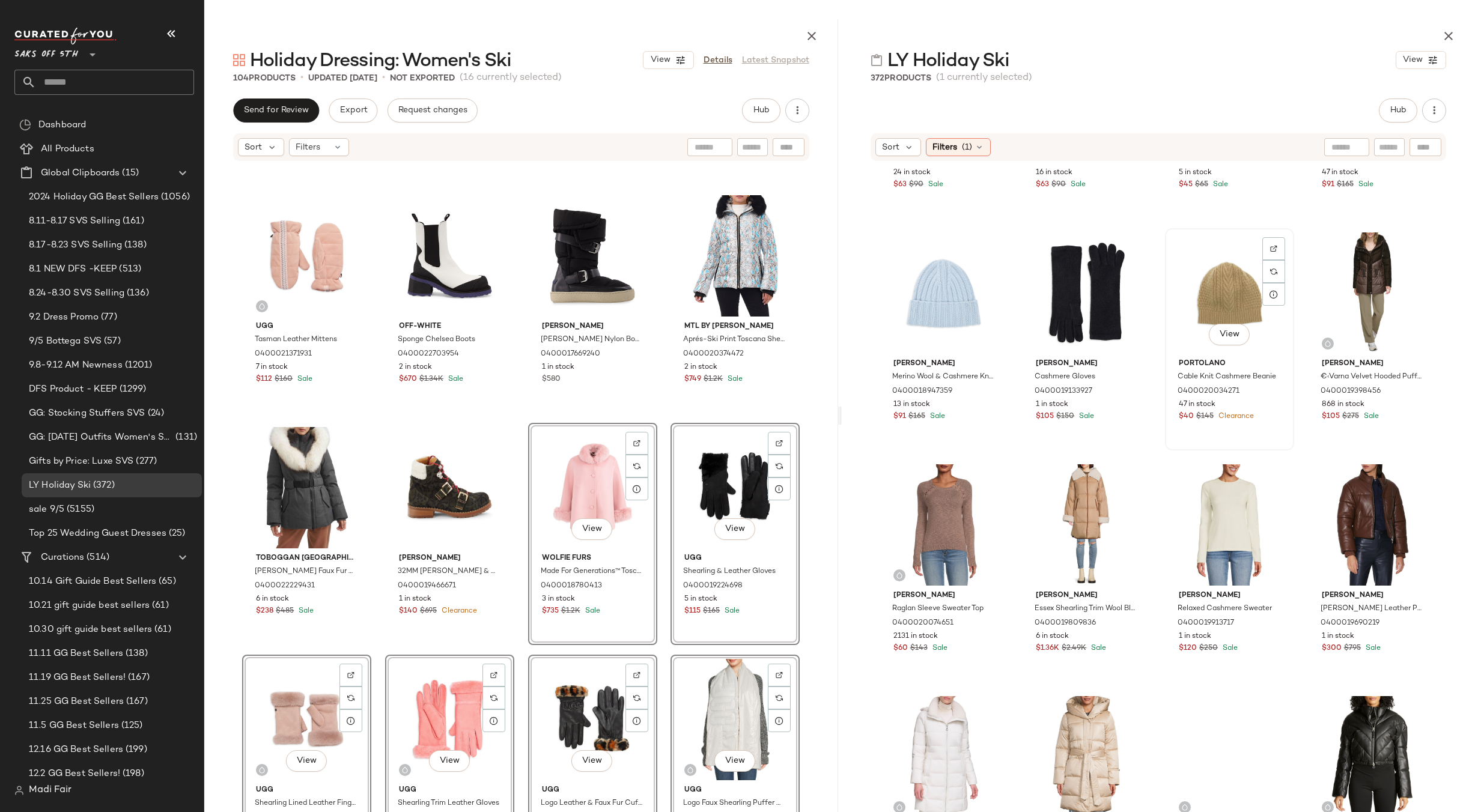
click at [1250, 298] on div "View" at bounding box center [1229, 293] width 121 height 121
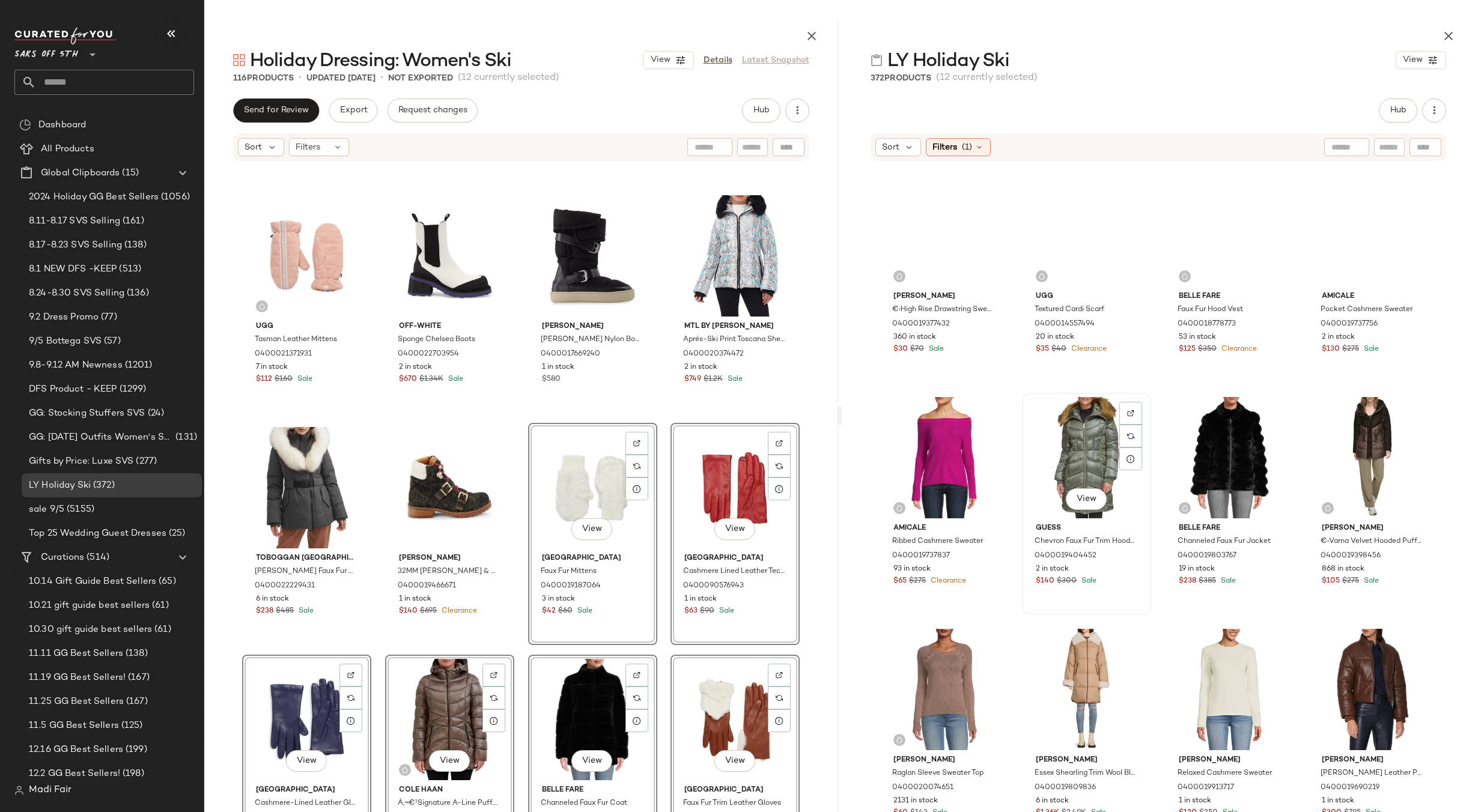
scroll to position [513, 0]
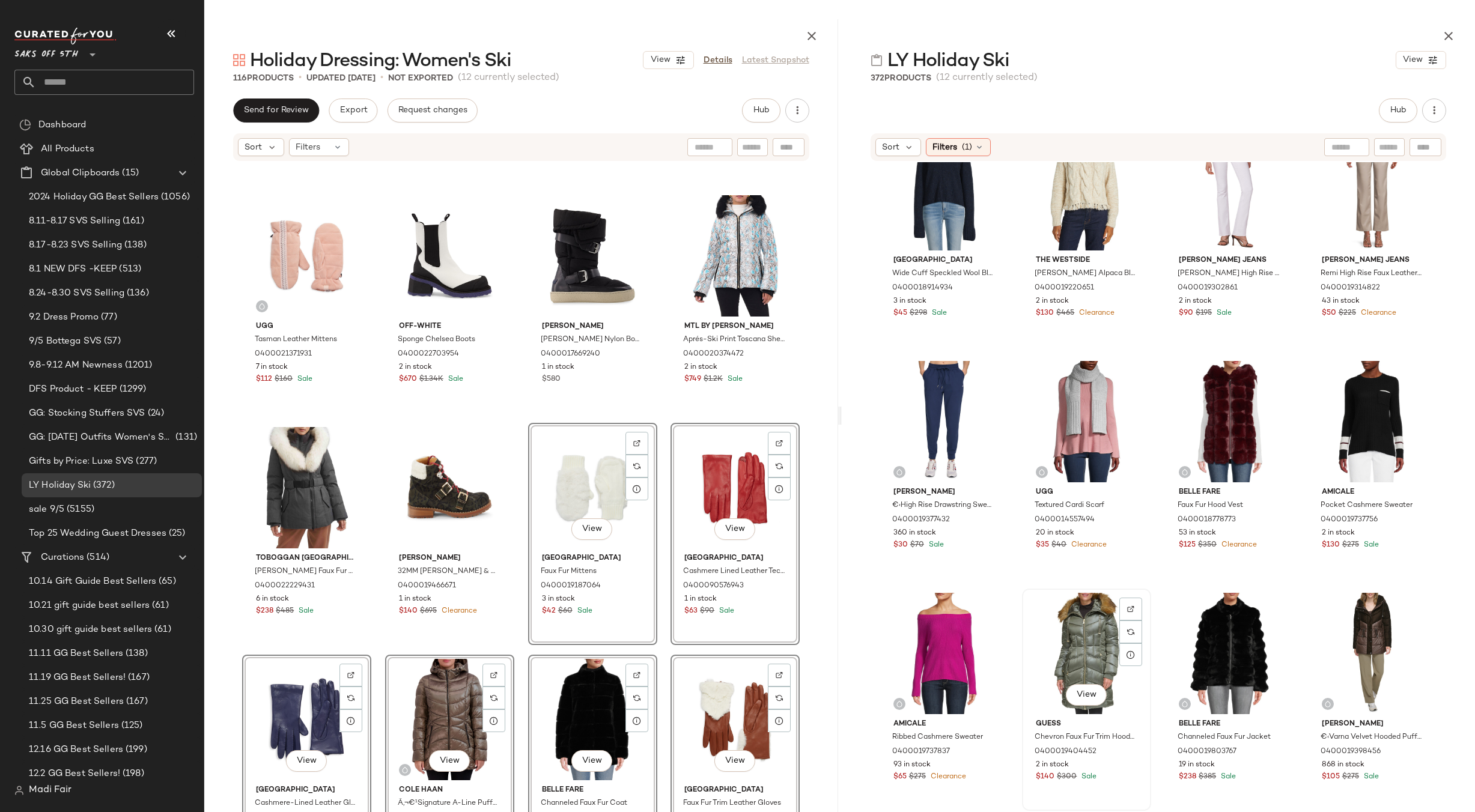
click at [1071, 645] on div "View" at bounding box center [1087, 653] width 121 height 121
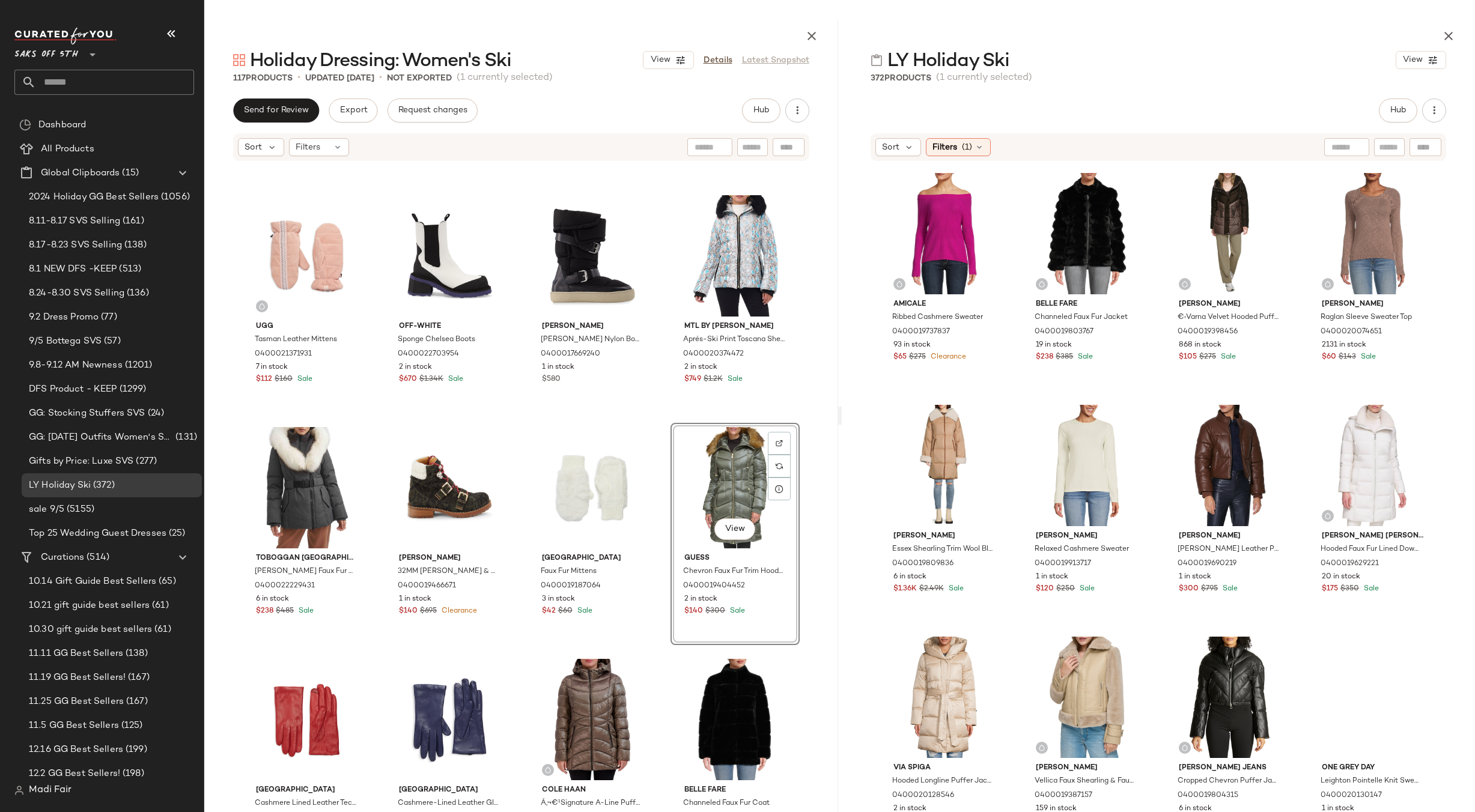
scroll to position [933, 0]
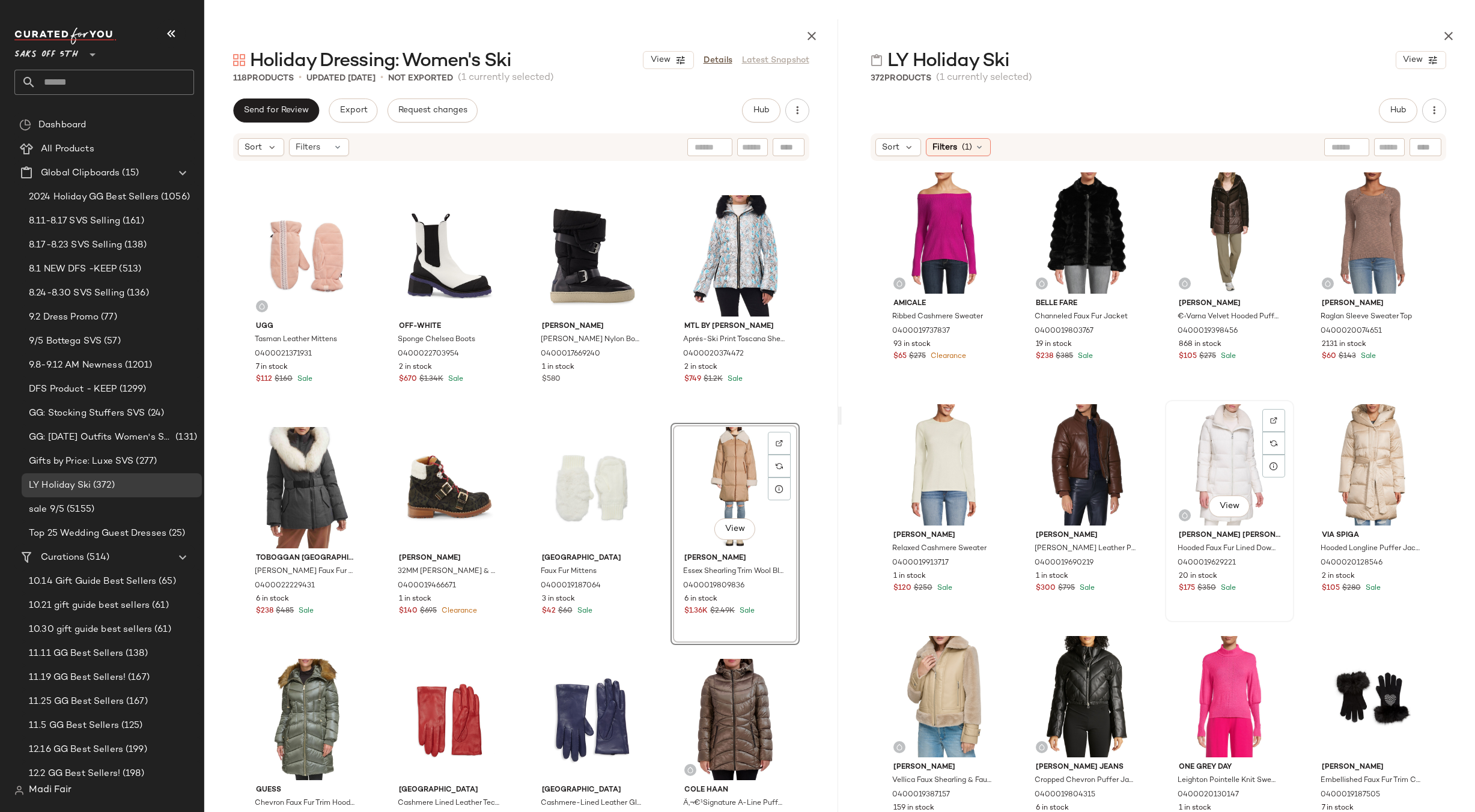
click at [1186, 454] on div "View" at bounding box center [1229, 464] width 121 height 121
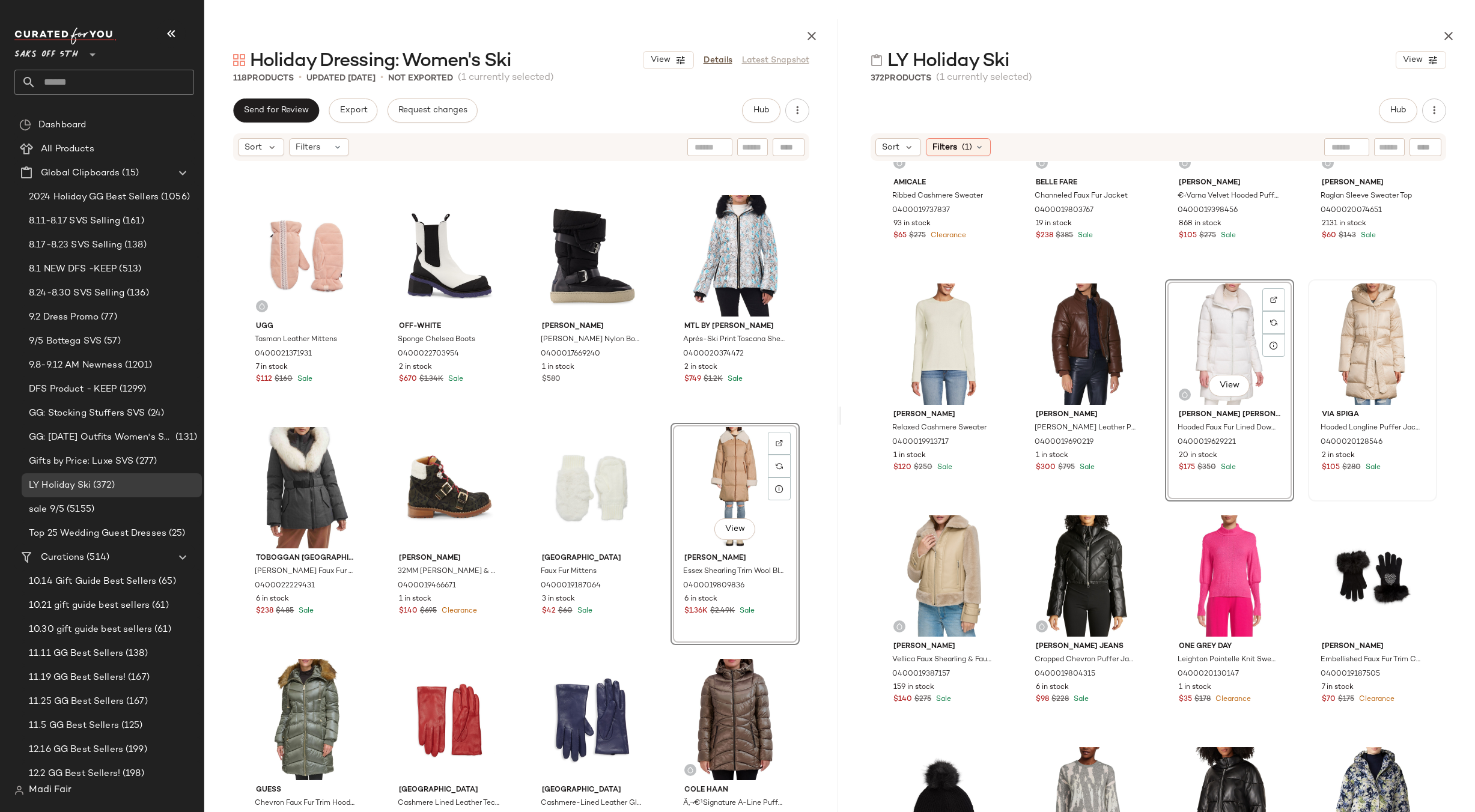
scroll to position [1054, 0]
click at [1371, 304] on div "View" at bounding box center [1372, 344] width 121 height 121
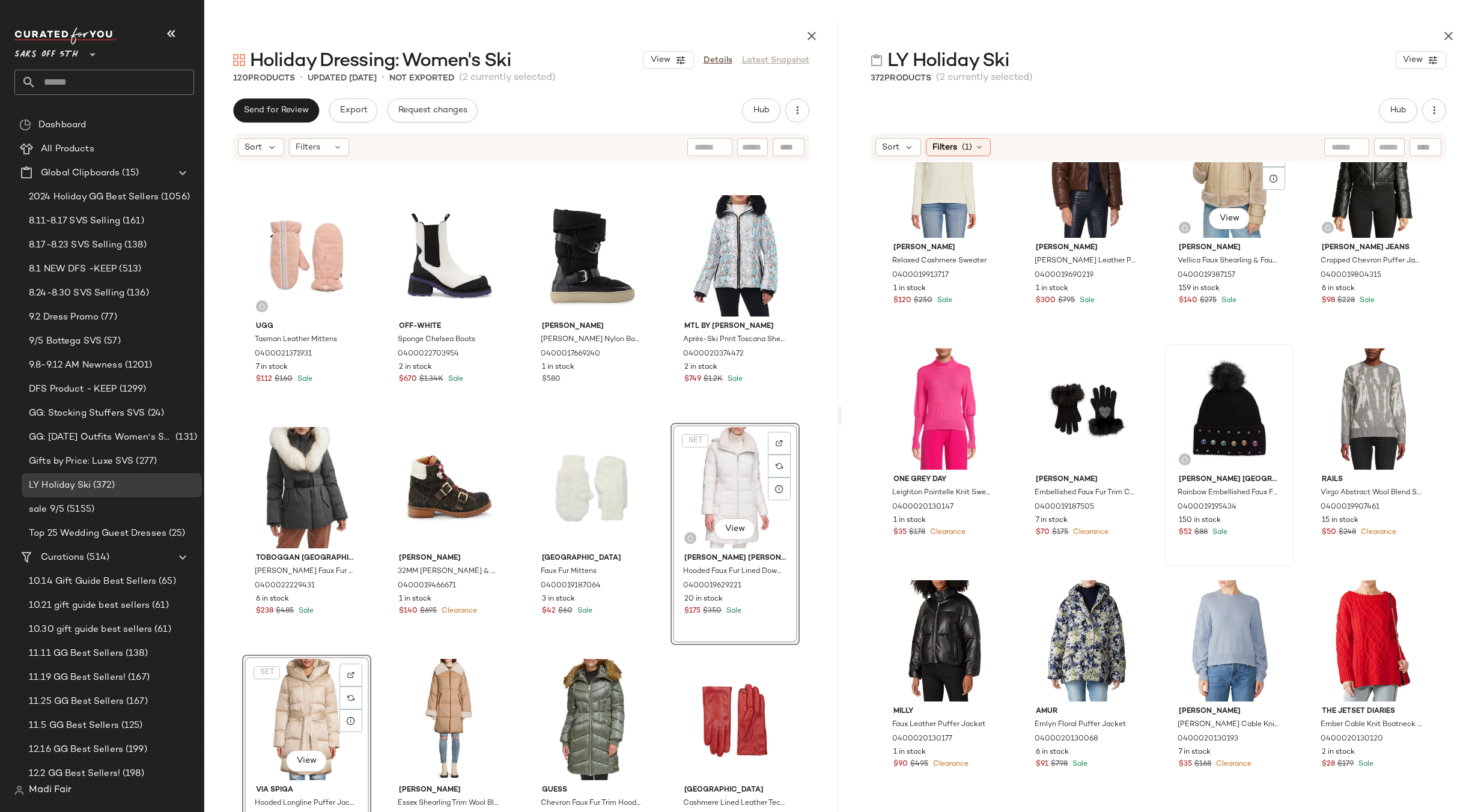
scroll to position [1233, 0]
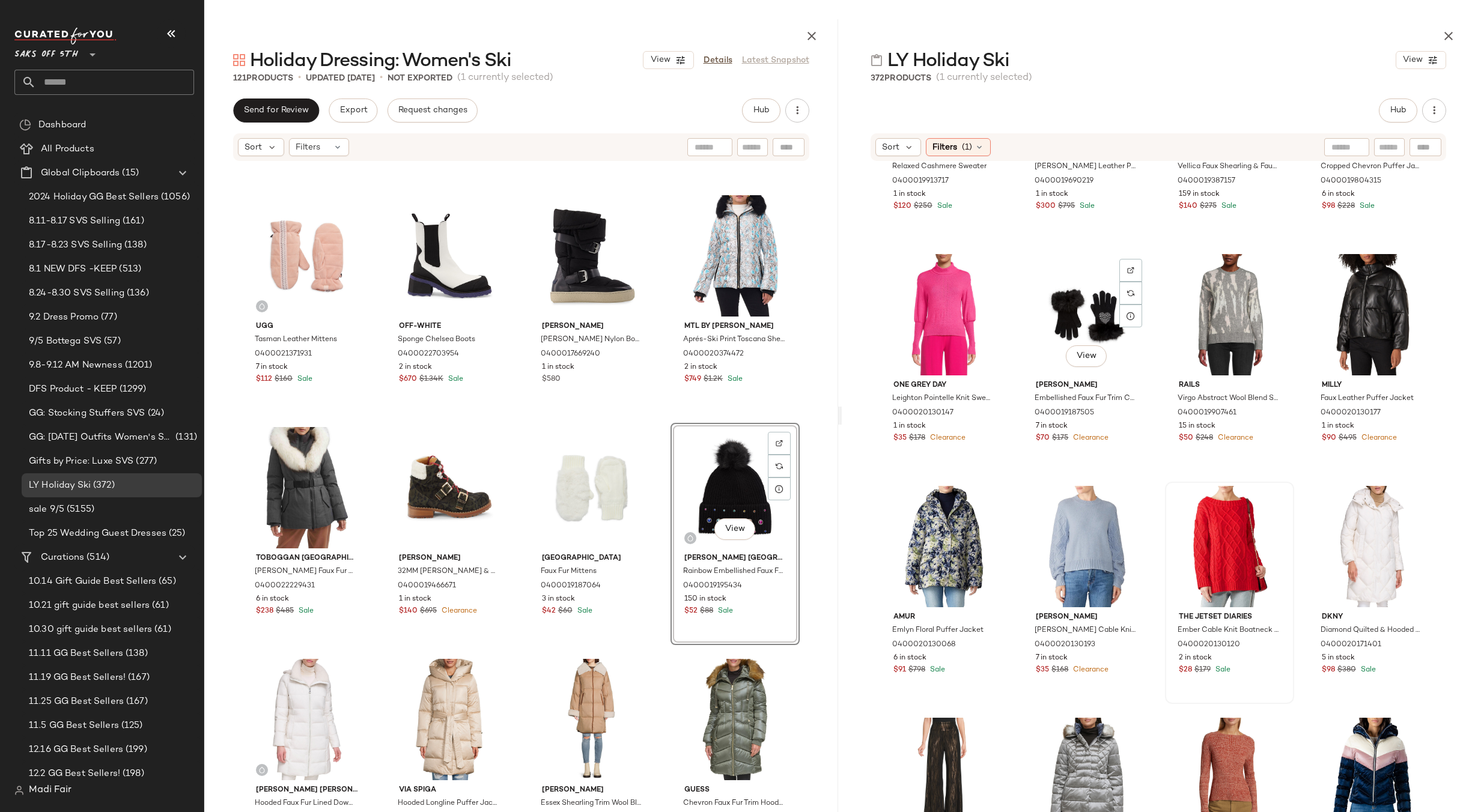
scroll to position [1414, 0]
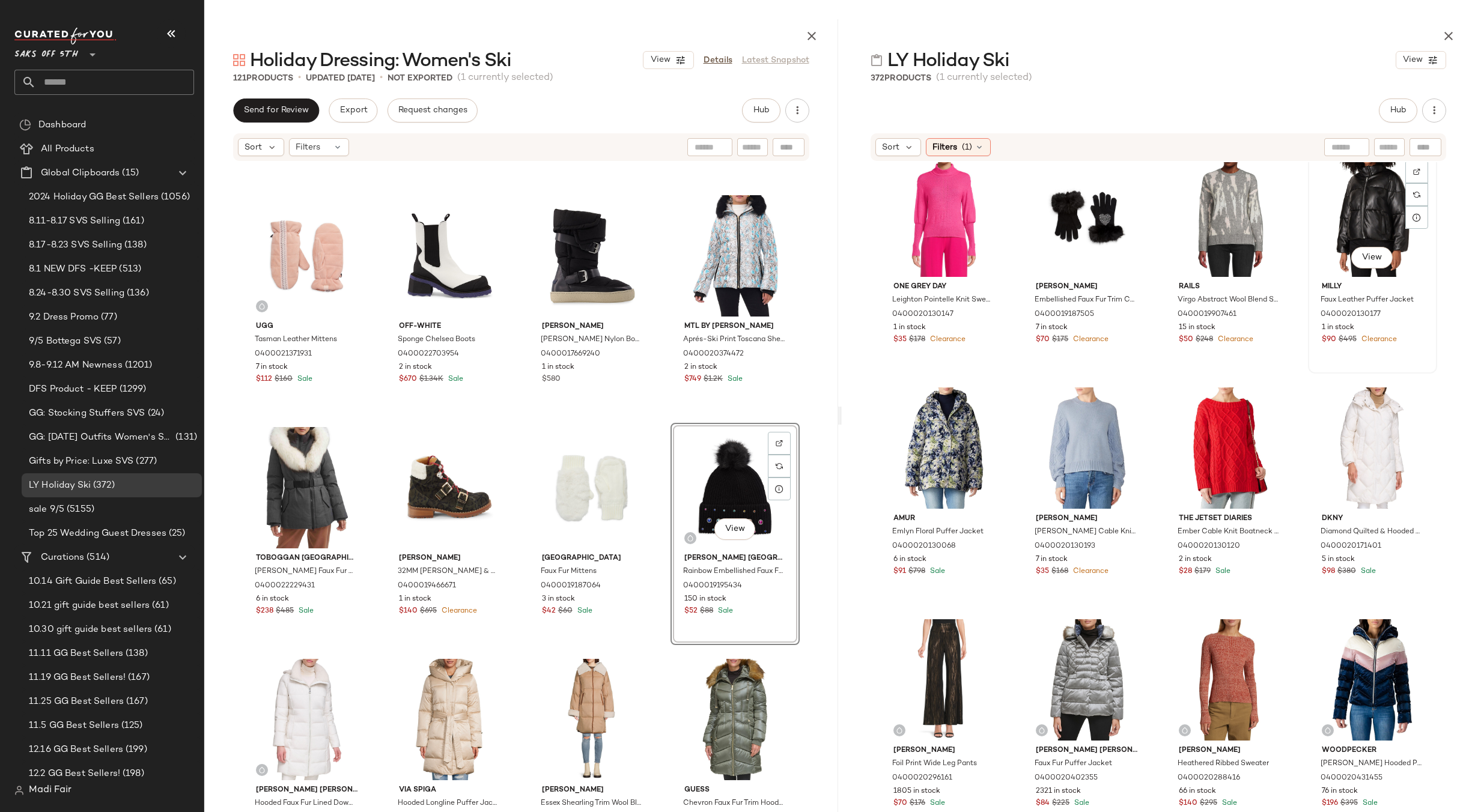
click at [1346, 253] on div "View" at bounding box center [1372, 216] width 121 height 121
click at [913, 440] on div "View" at bounding box center [944, 448] width 121 height 121
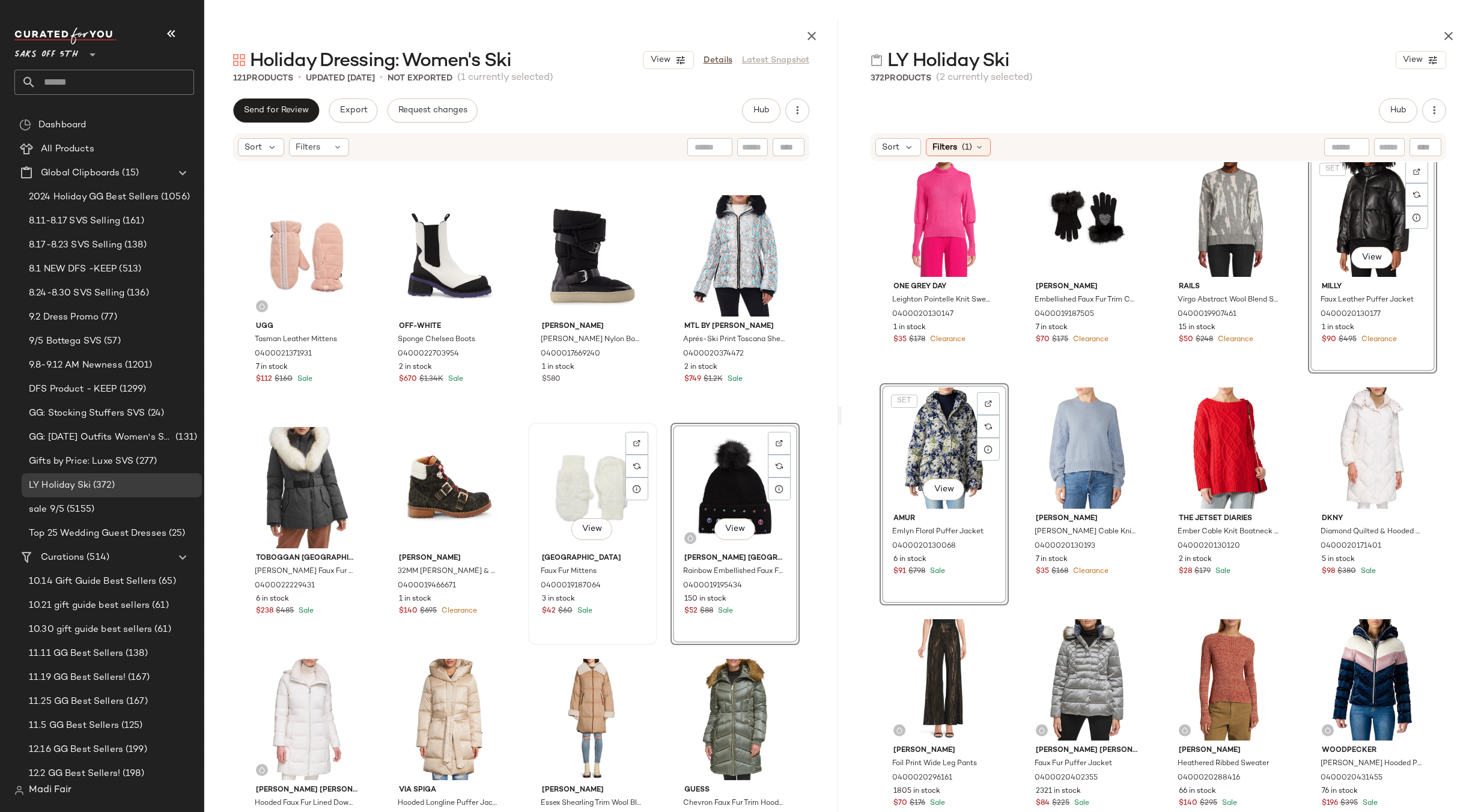
drag, startPoint x: 913, startPoint y: 440, endPoint x: 613, endPoint y: 564, distance: 324.6
click at [613, 564] on div "Holiday Dressing: Women's Ski View Details Latest Snapshot 121 Products • updat…" at bounding box center [839, 415] width 1271 height 793
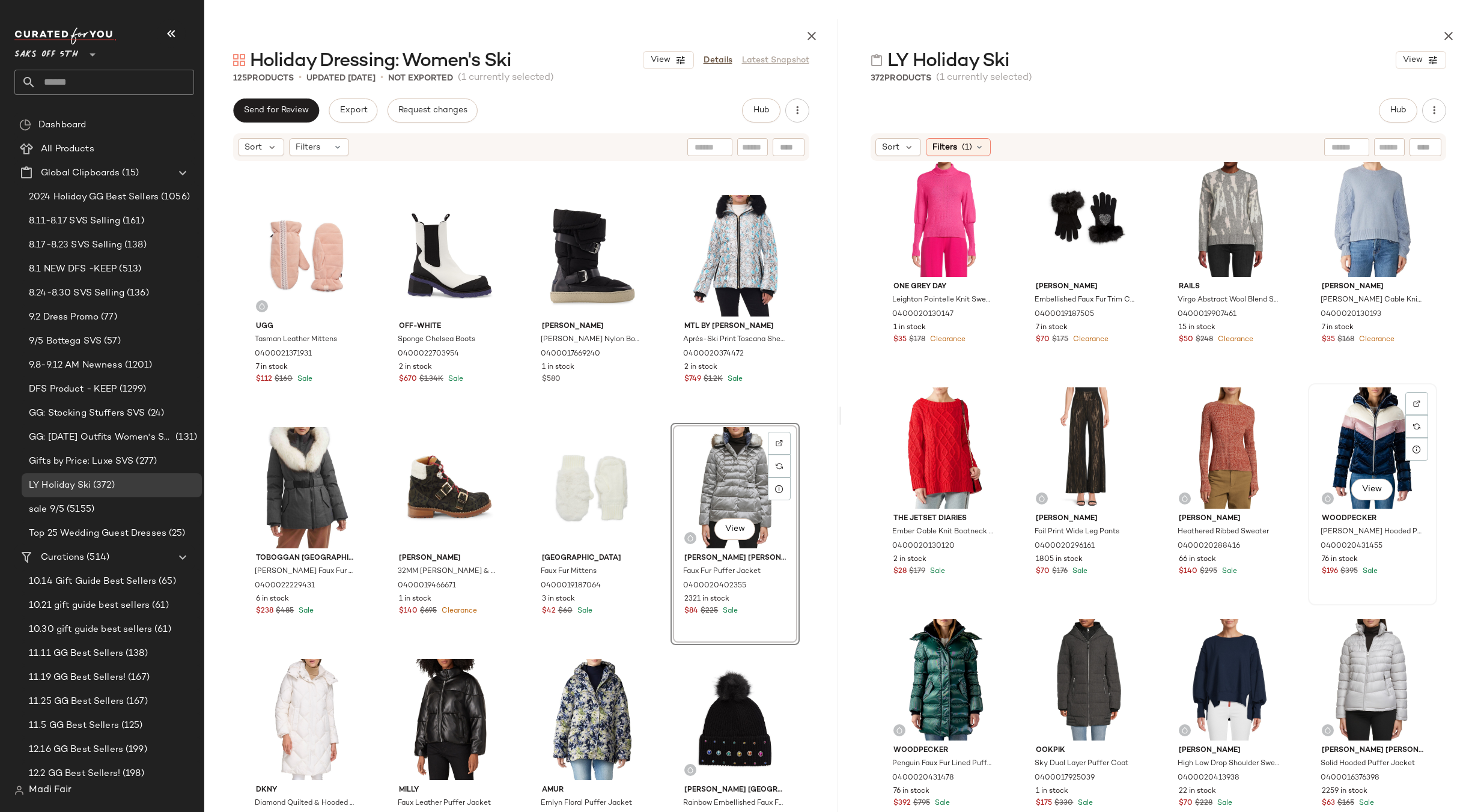
click at [1335, 428] on div "View" at bounding box center [1372, 448] width 121 height 121
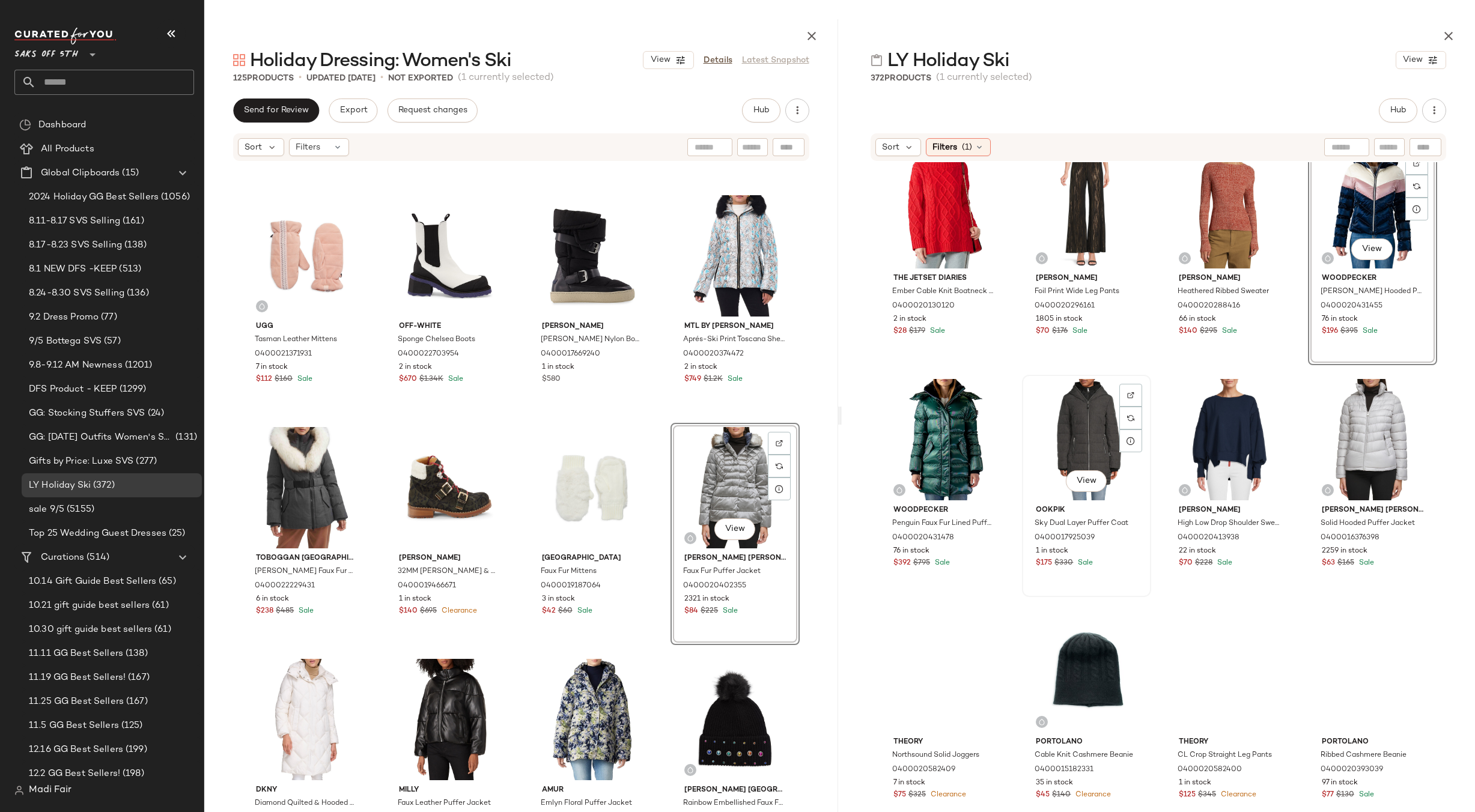
click at [1065, 444] on div "View" at bounding box center [1087, 439] width 121 height 121
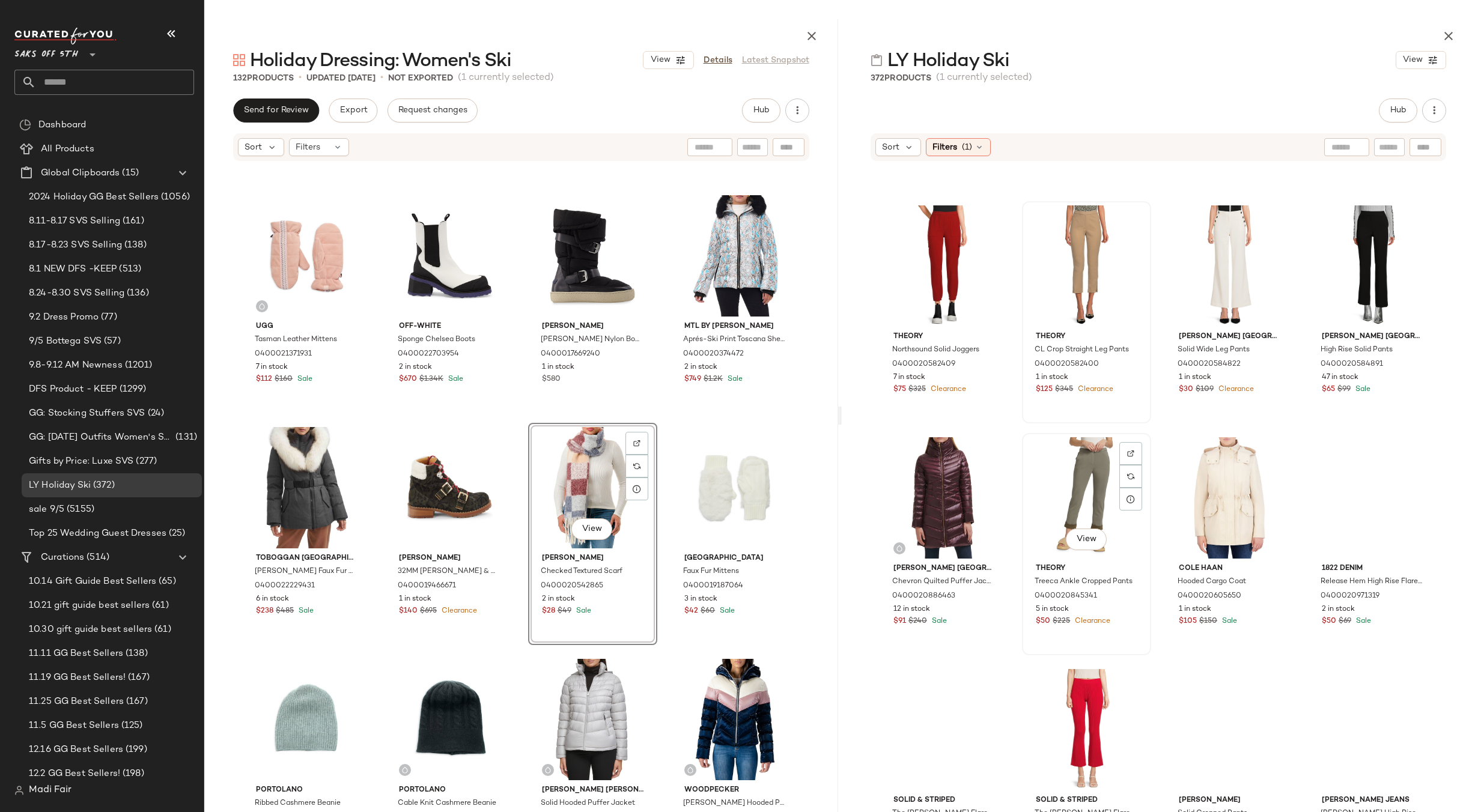
scroll to position [1834, 0]
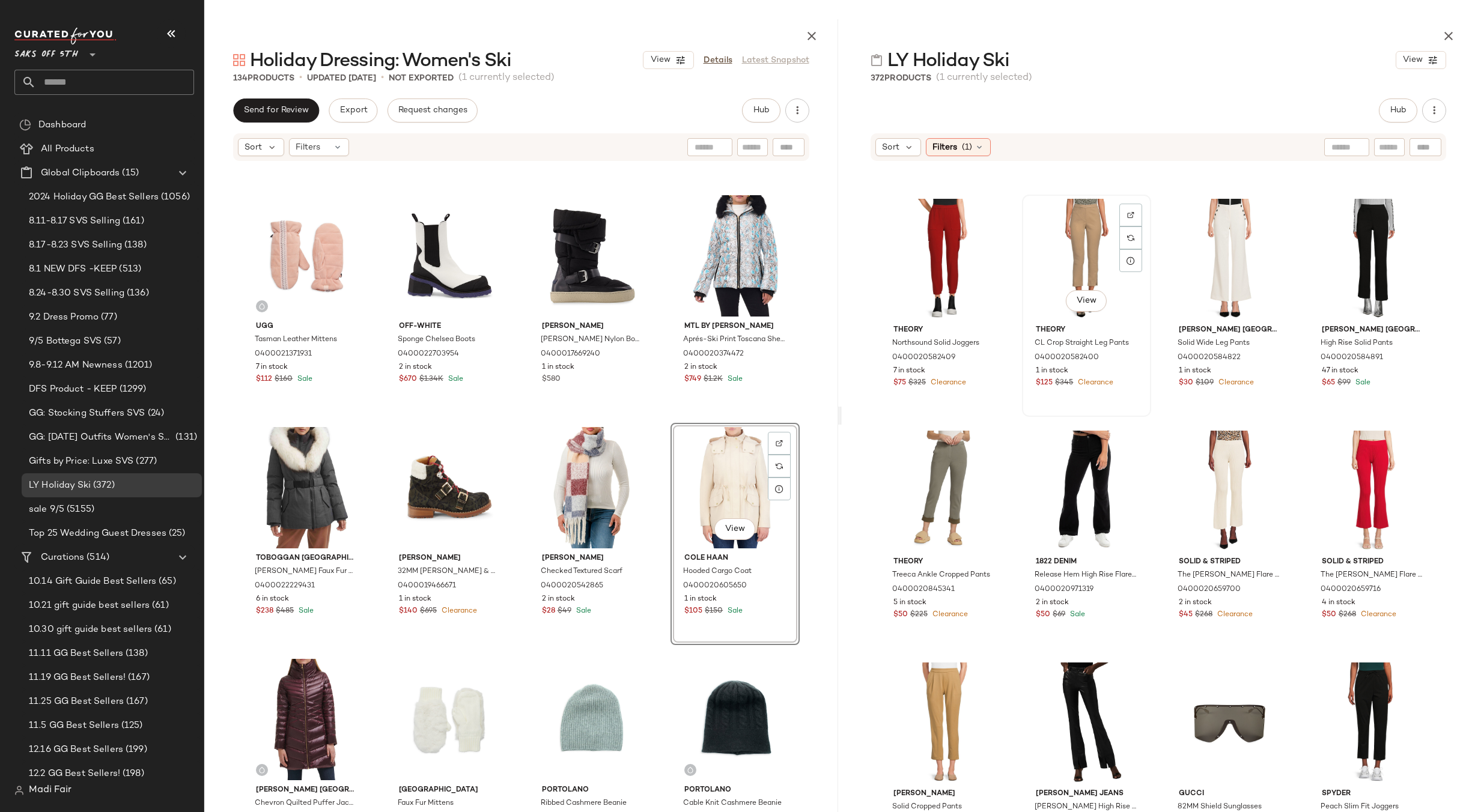
click at [1133, 412] on div "View Theory CL Crop Straight Leg Pants 0400020582400 1 in stock $125 $345 Clear…" at bounding box center [1087, 305] width 127 height 220
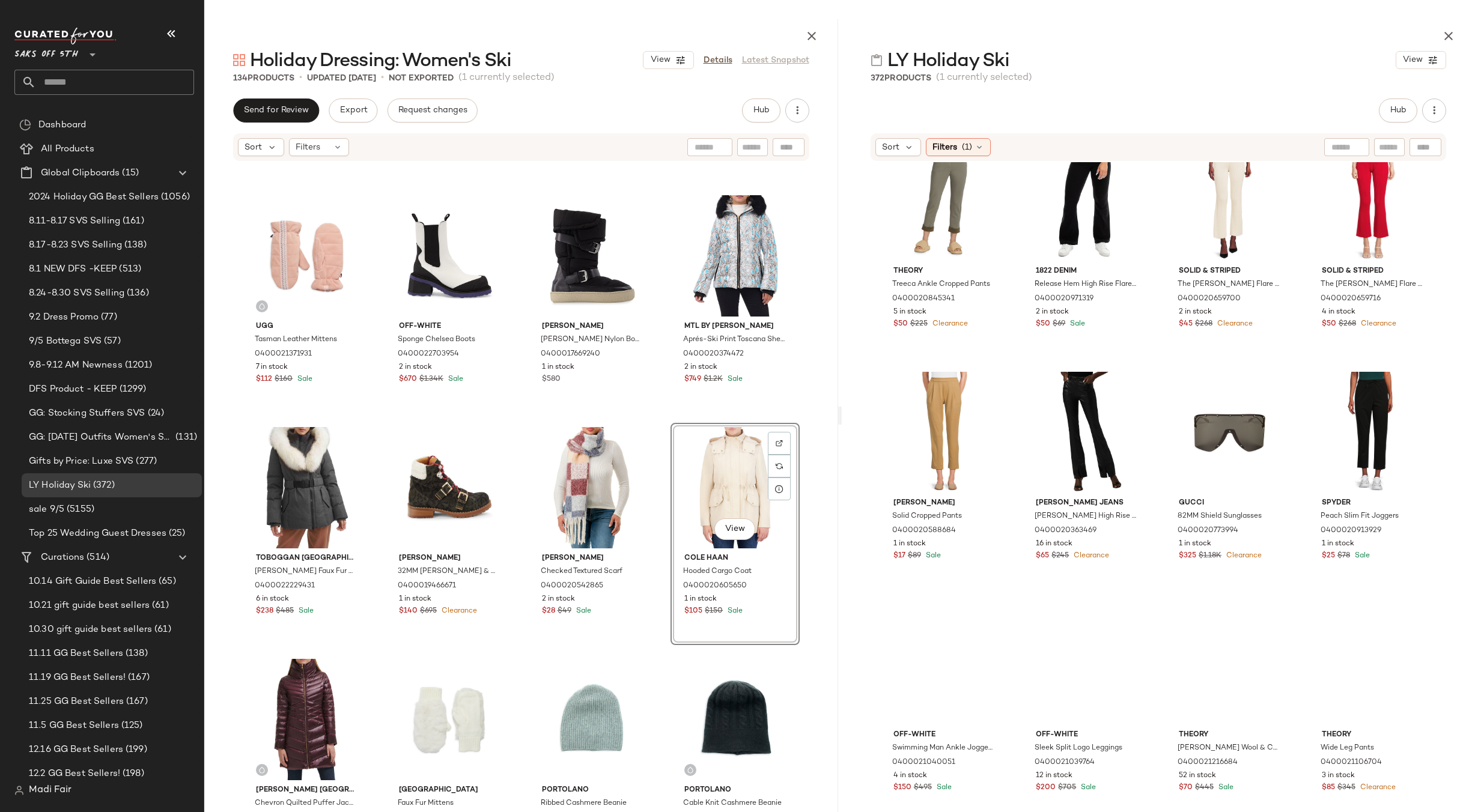
scroll to position [2135, 0]
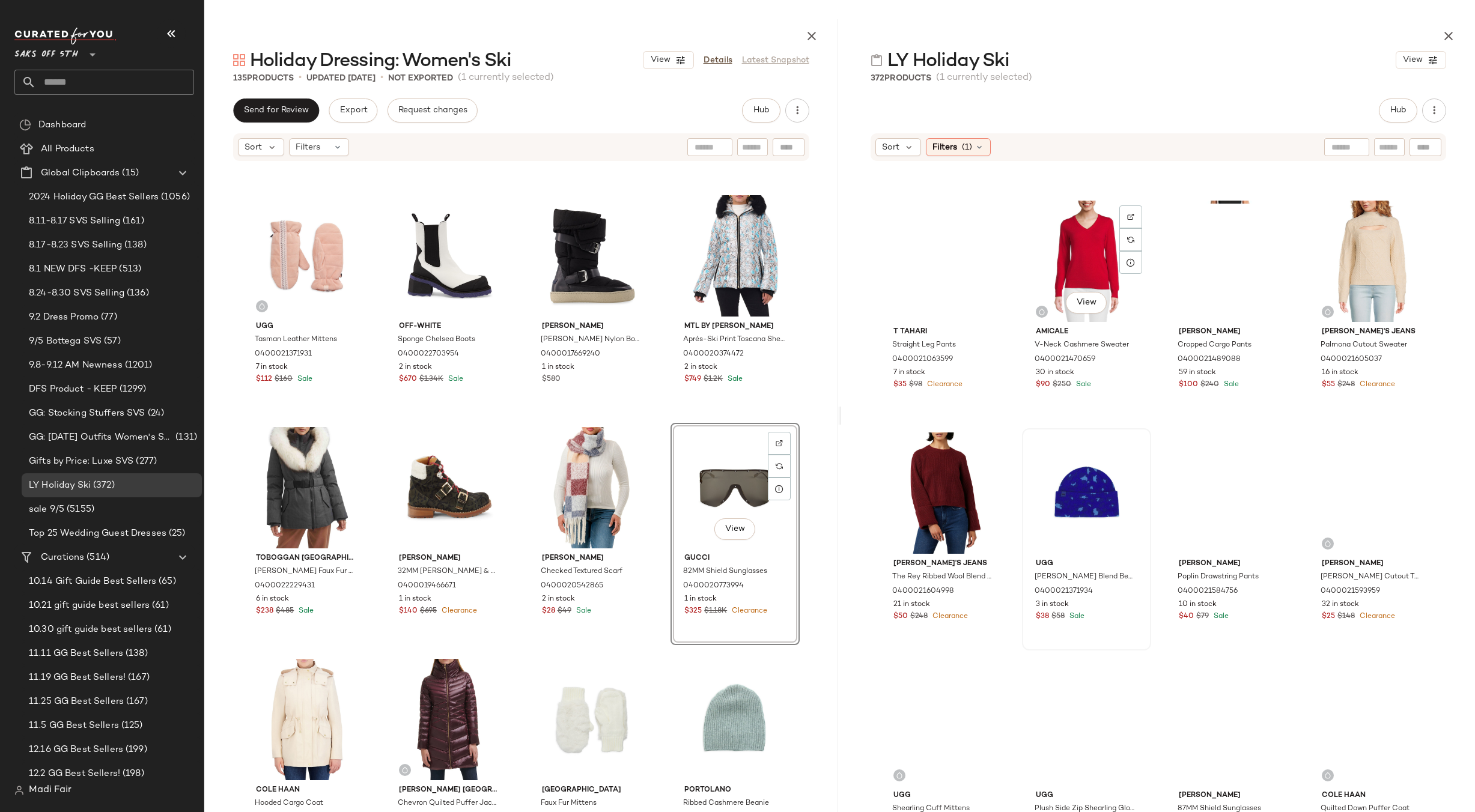
scroll to position [3456, 0]
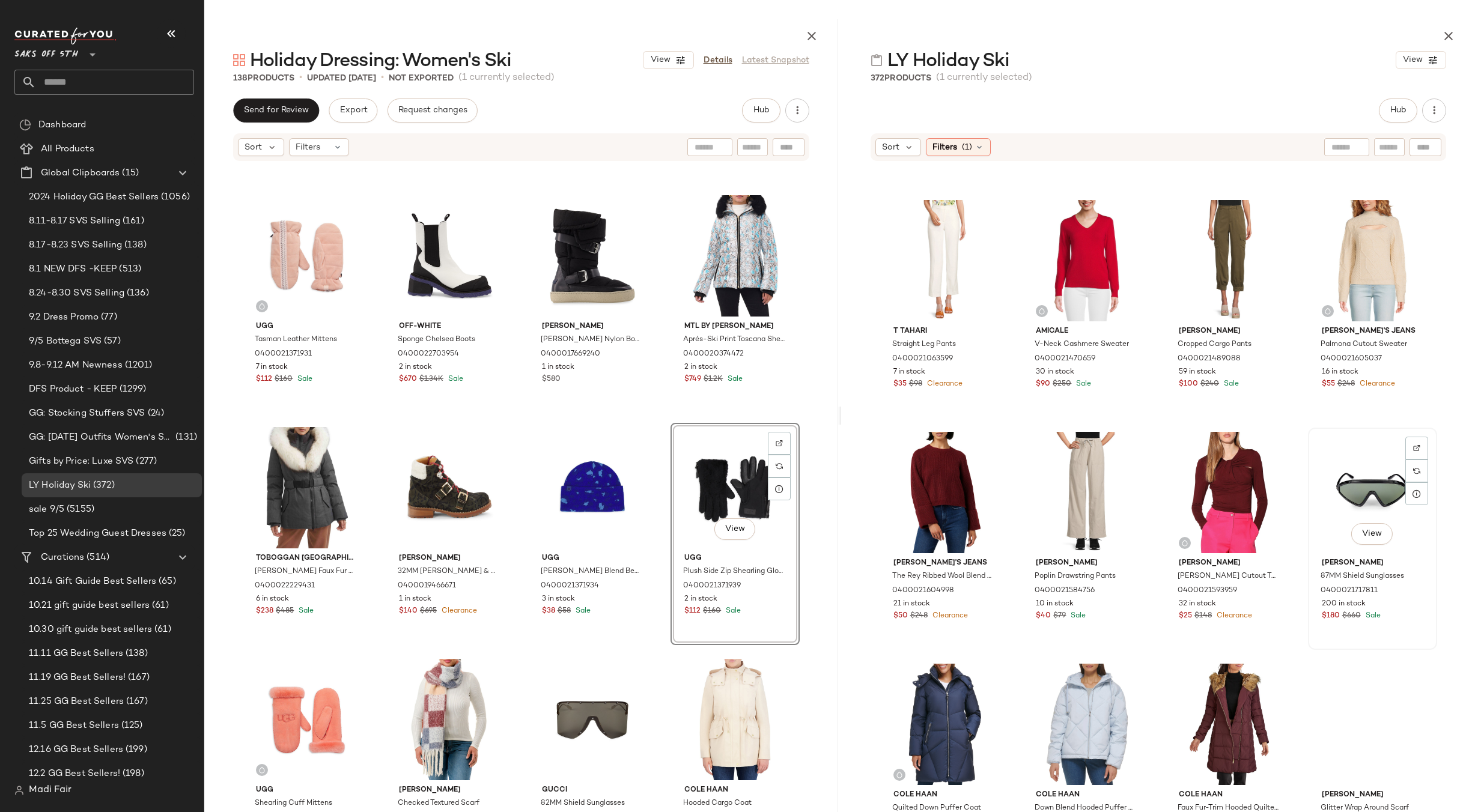
click at [1372, 480] on div "View" at bounding box center [1372, 492] width 121 height 121
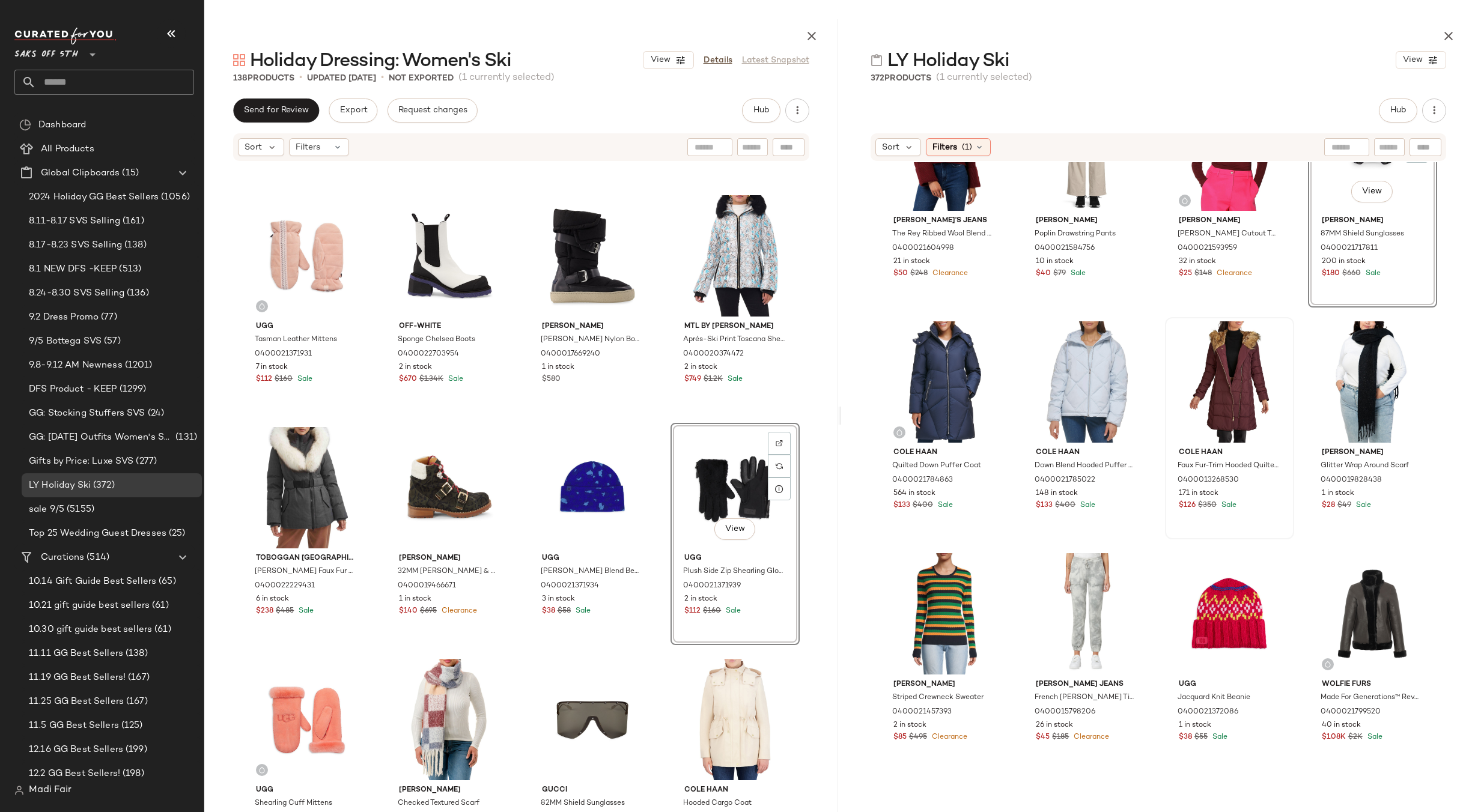
scroll to position [3816, 0]
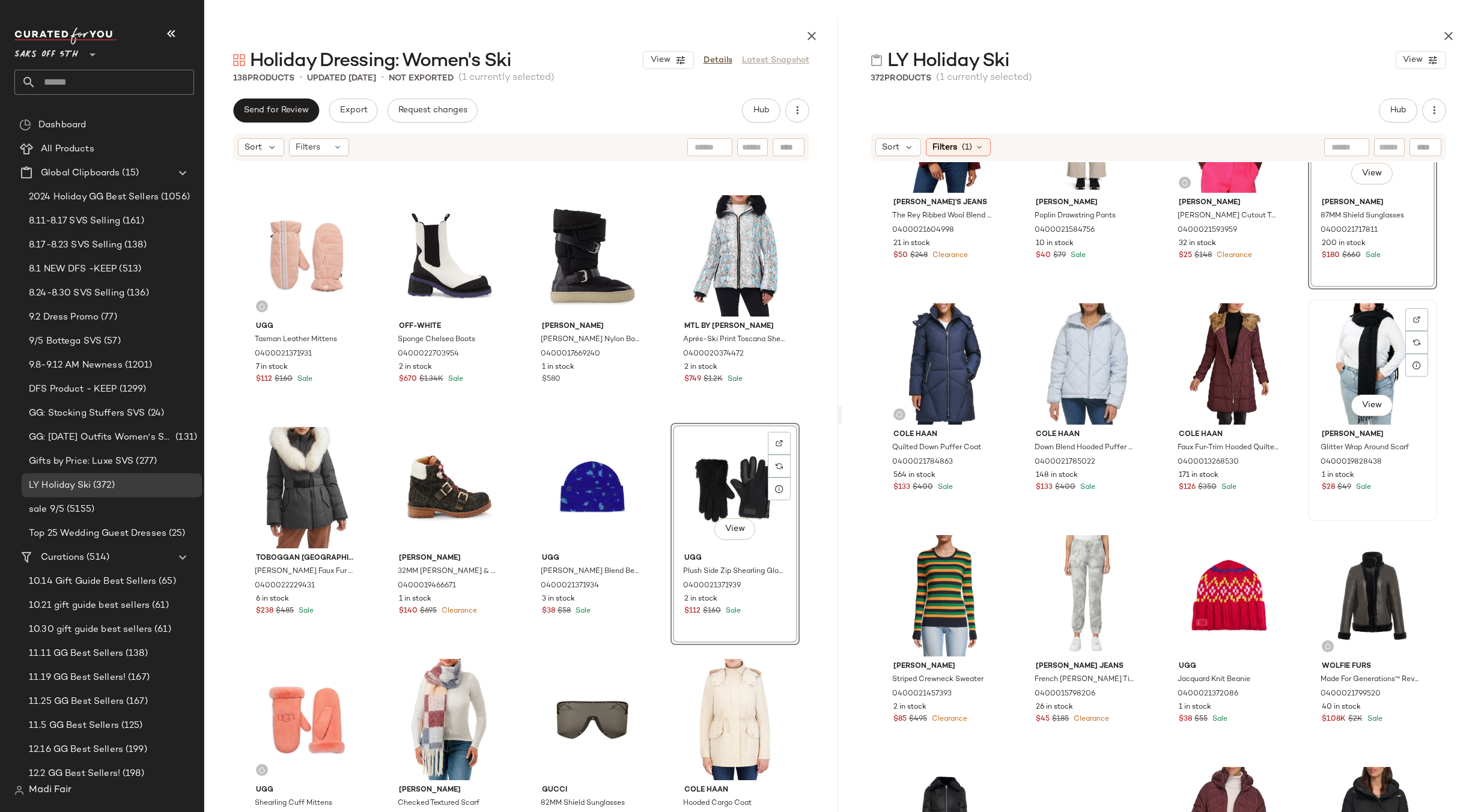
click at [1338, 376] on div "View" at bounding box center [1372, 364] width 121 height 121
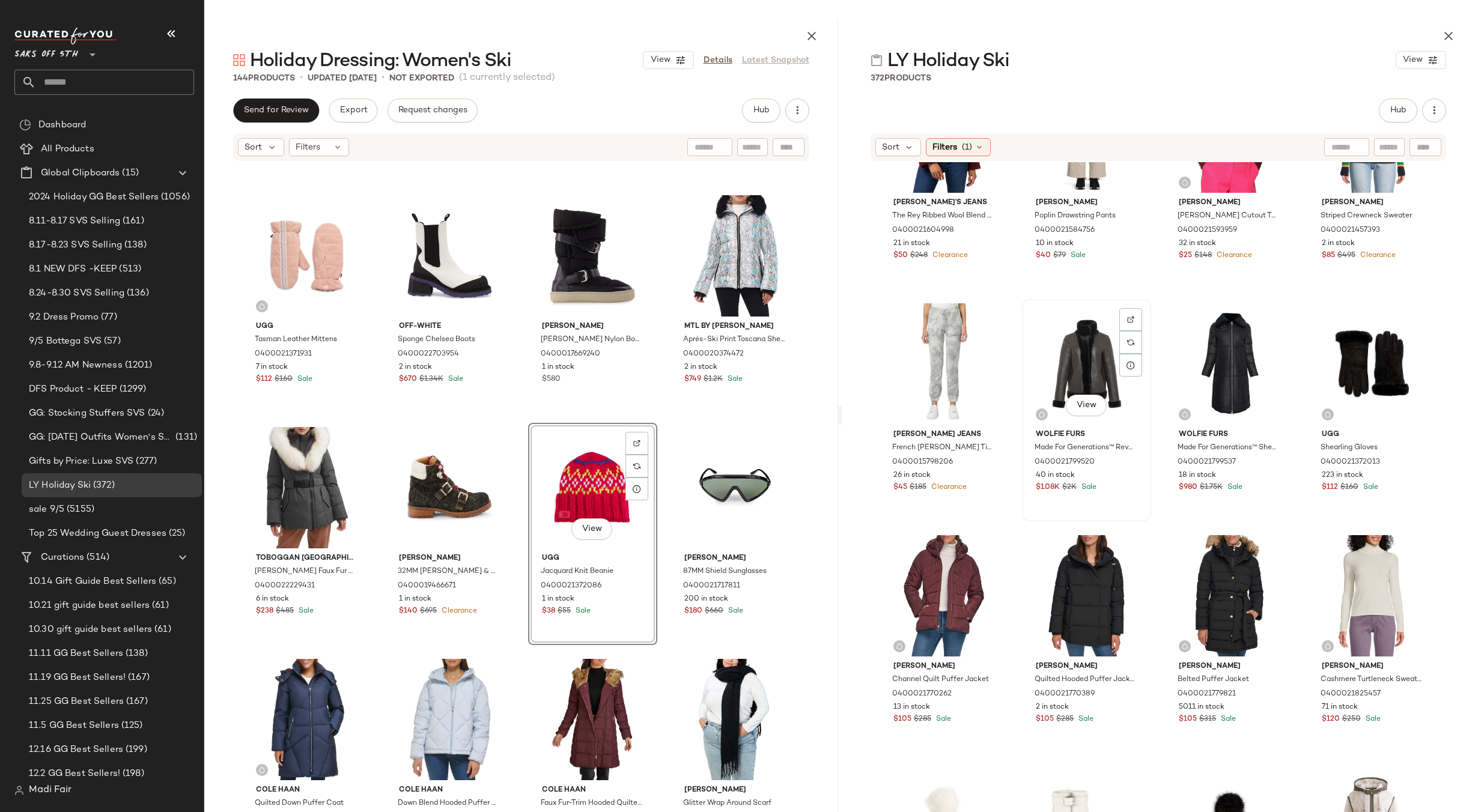
click at [1066, 361] on div "View" at bounding box center [1087, 364] width 121 height 121
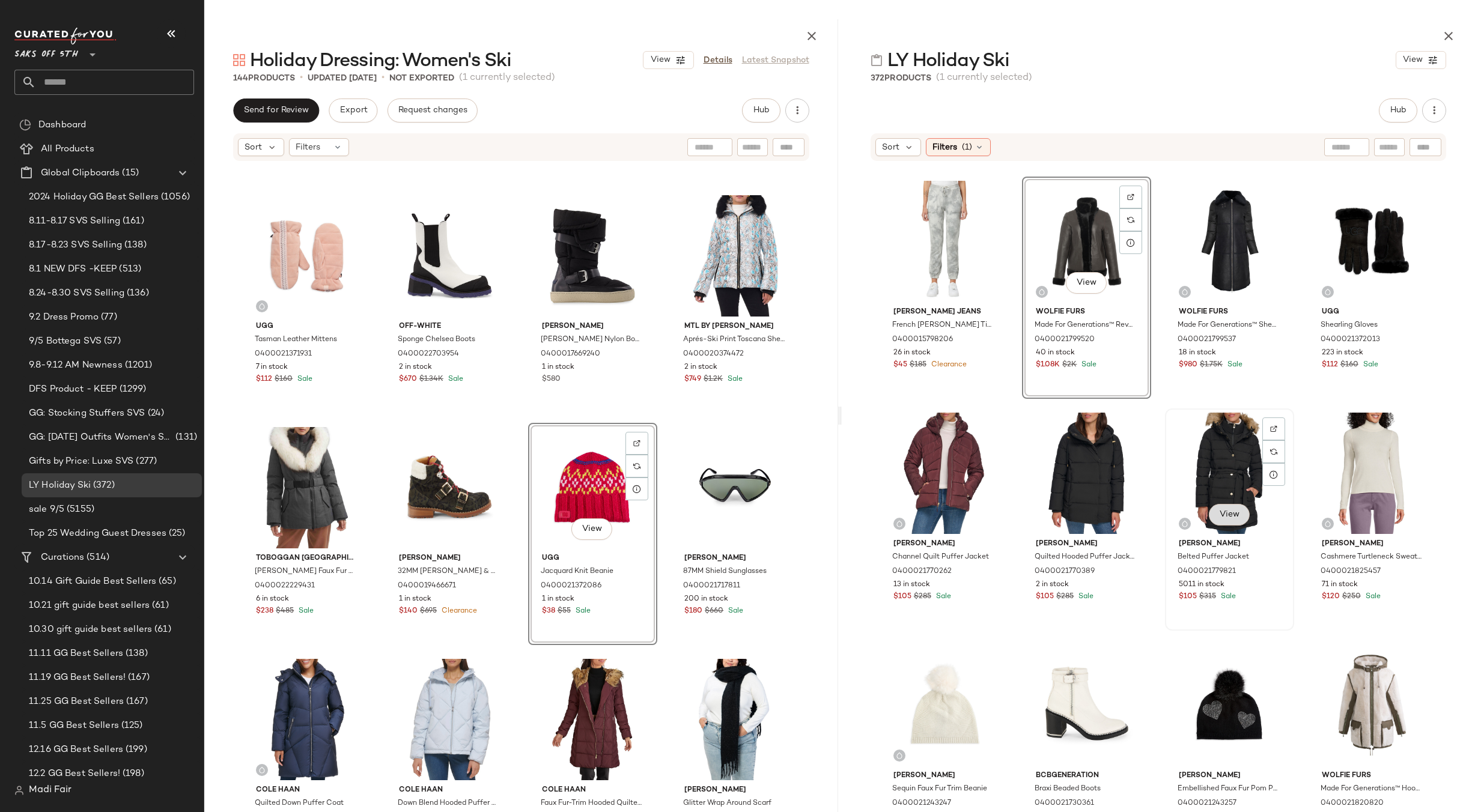
scroll to position [4056, 0]
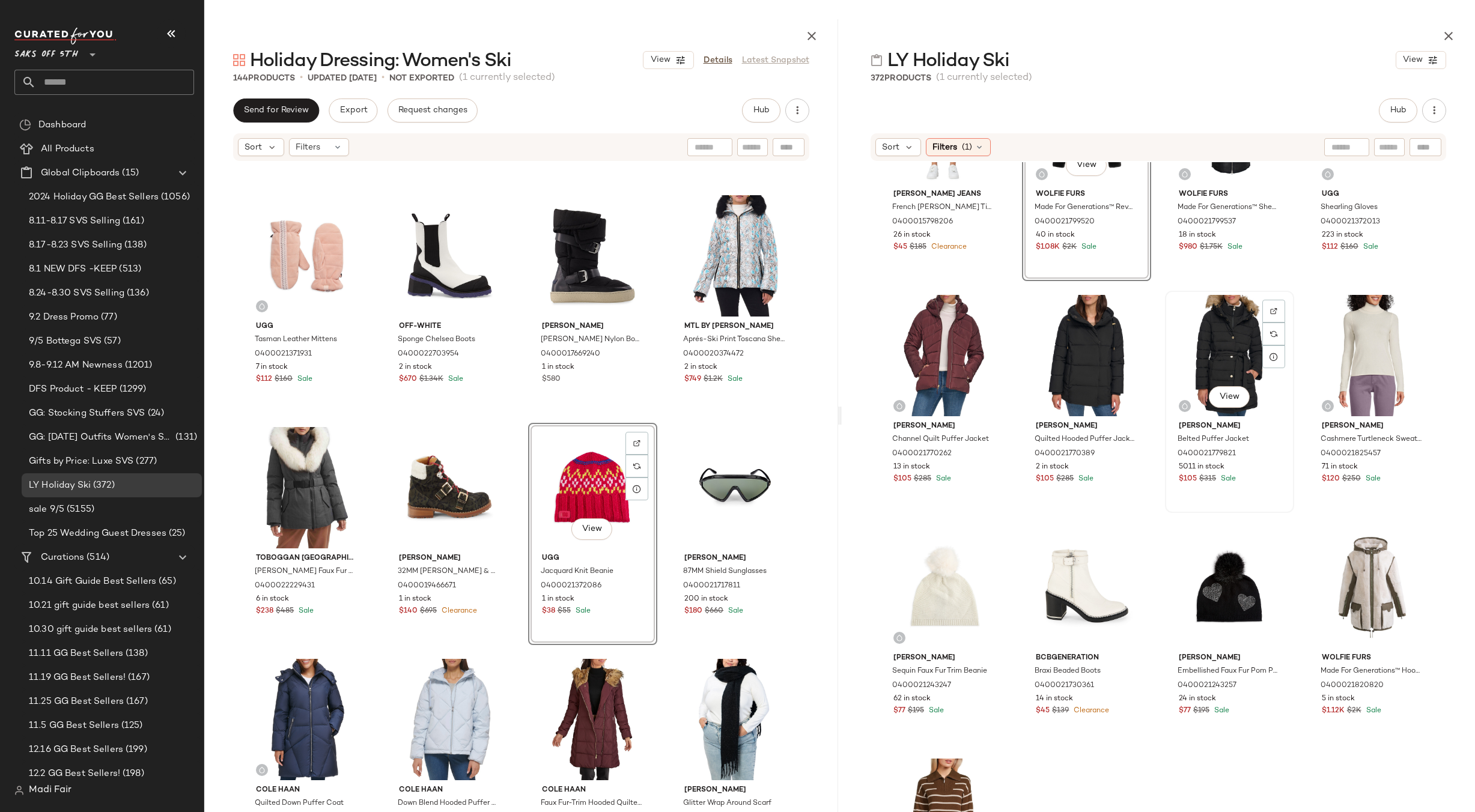
click at [1228, 334] on div "View" at bounding box center [1229, 355] width 121 height 121
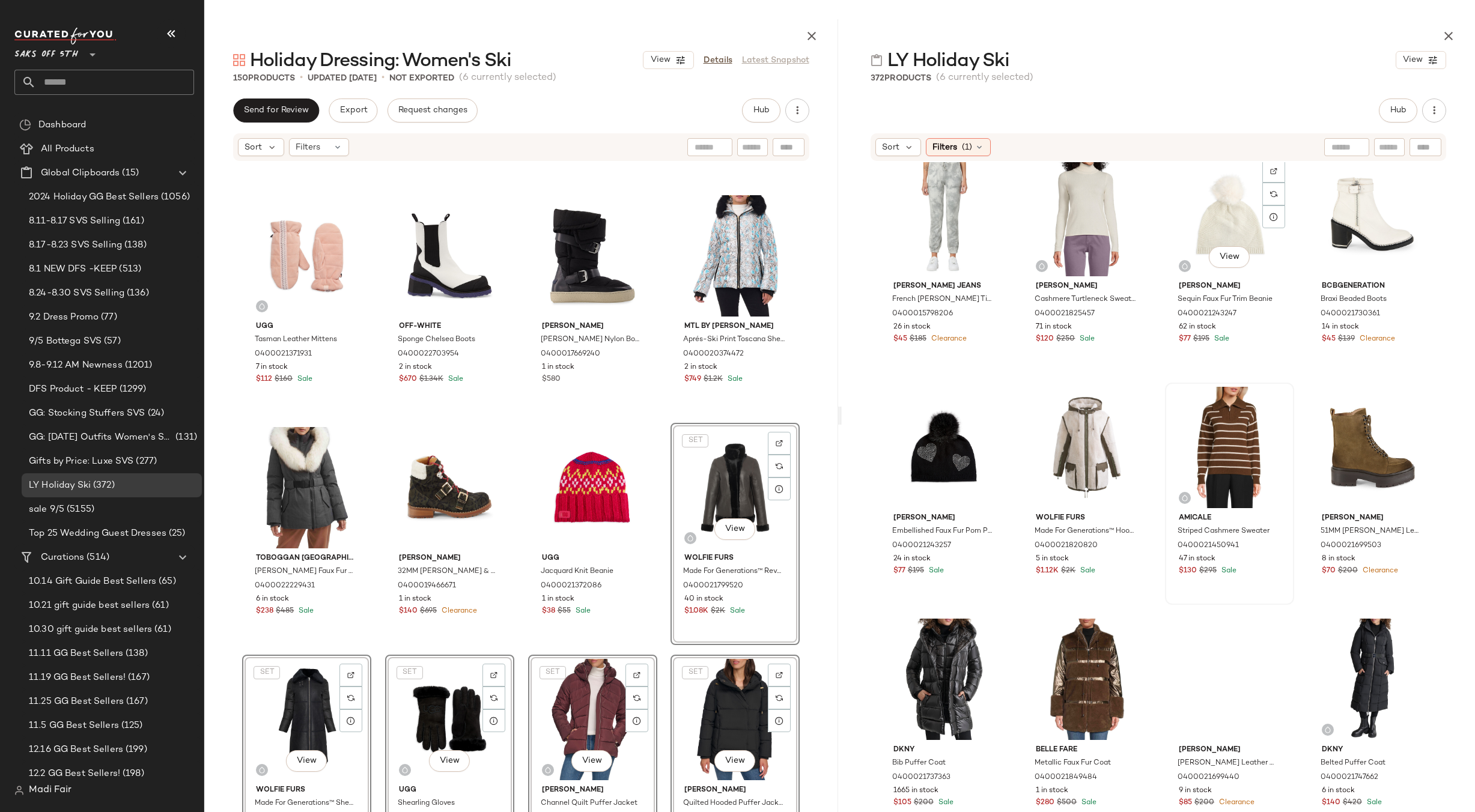
scroll to position [3816, 0]
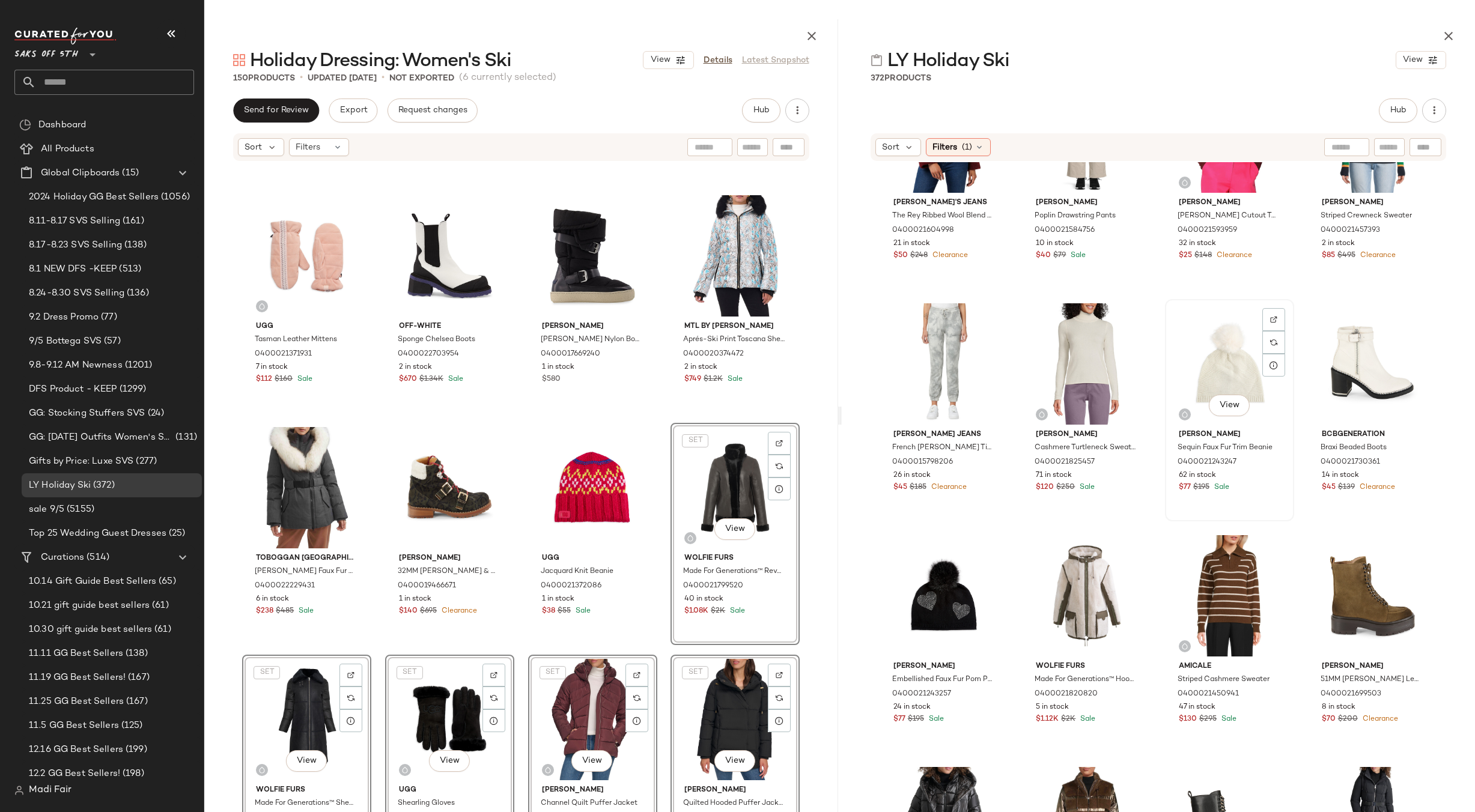
click at [1196, 368] on div "View" at bounding box center [1229, 364] width 121 height 121
click at [1069, 560] on div "View" at bounding box center [1087, 595] width 121 height 121
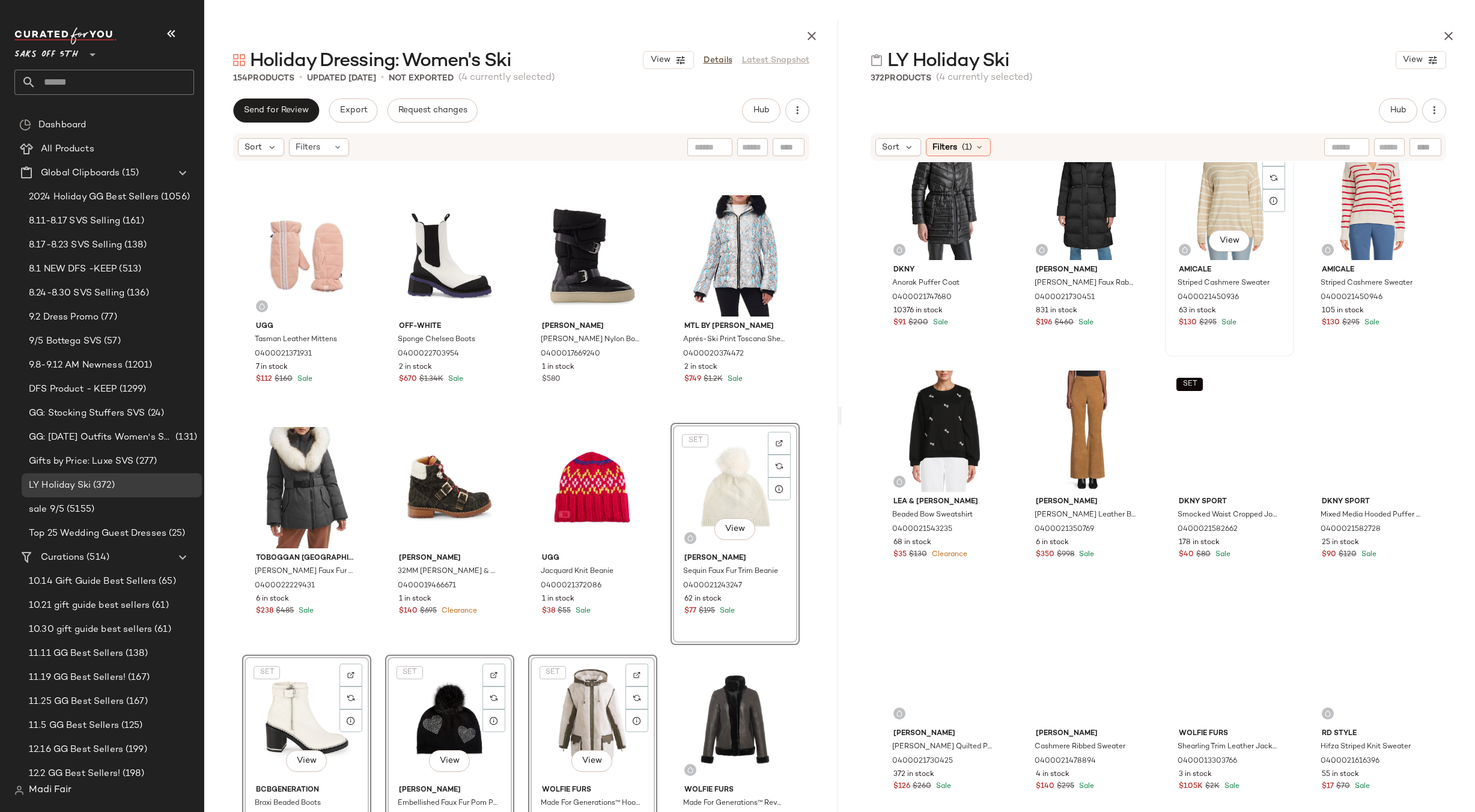
scroll to position [4597, 0]
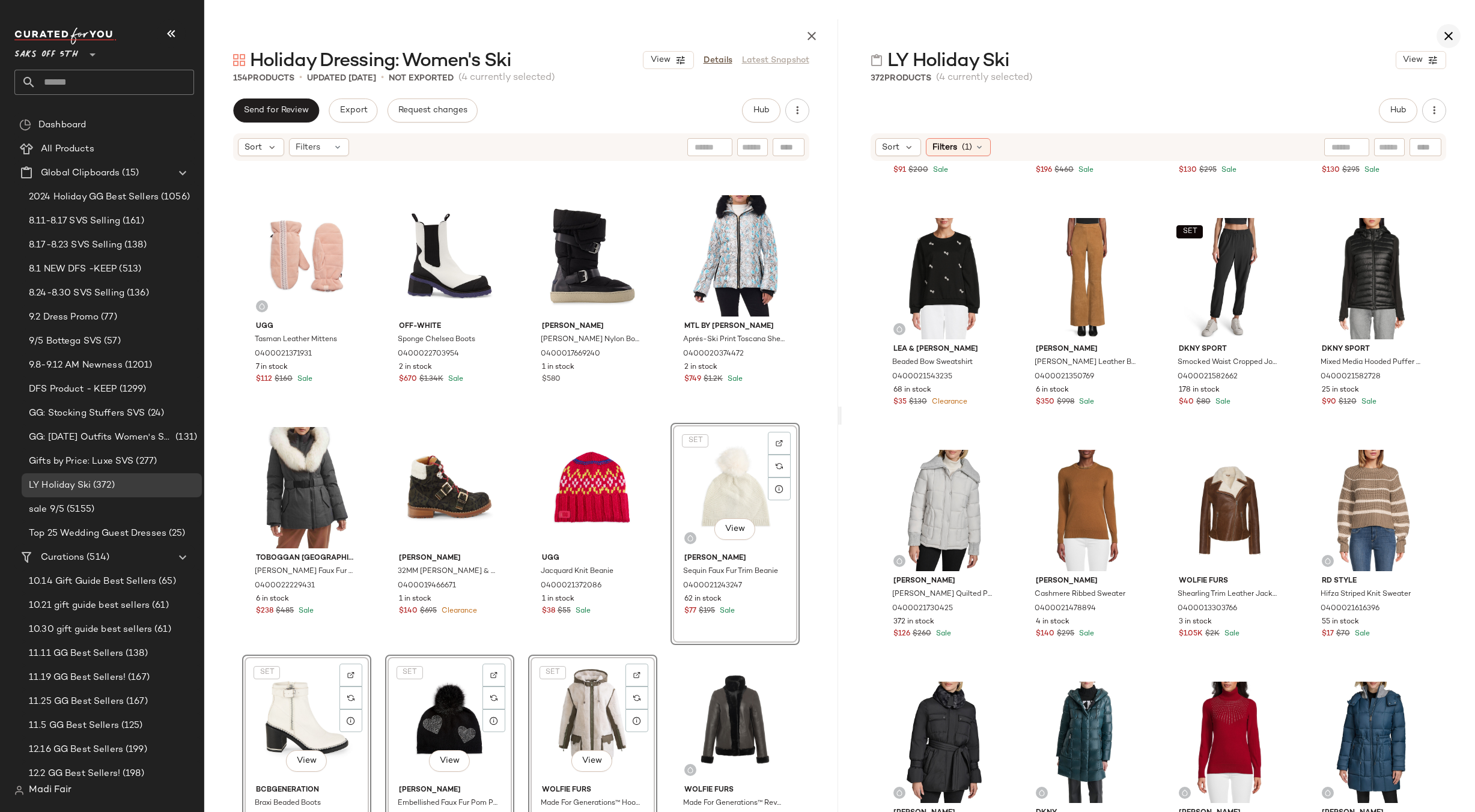
click at [1449, 34] on icon "button" at bounding box center [1448, 36] width 14 height 14
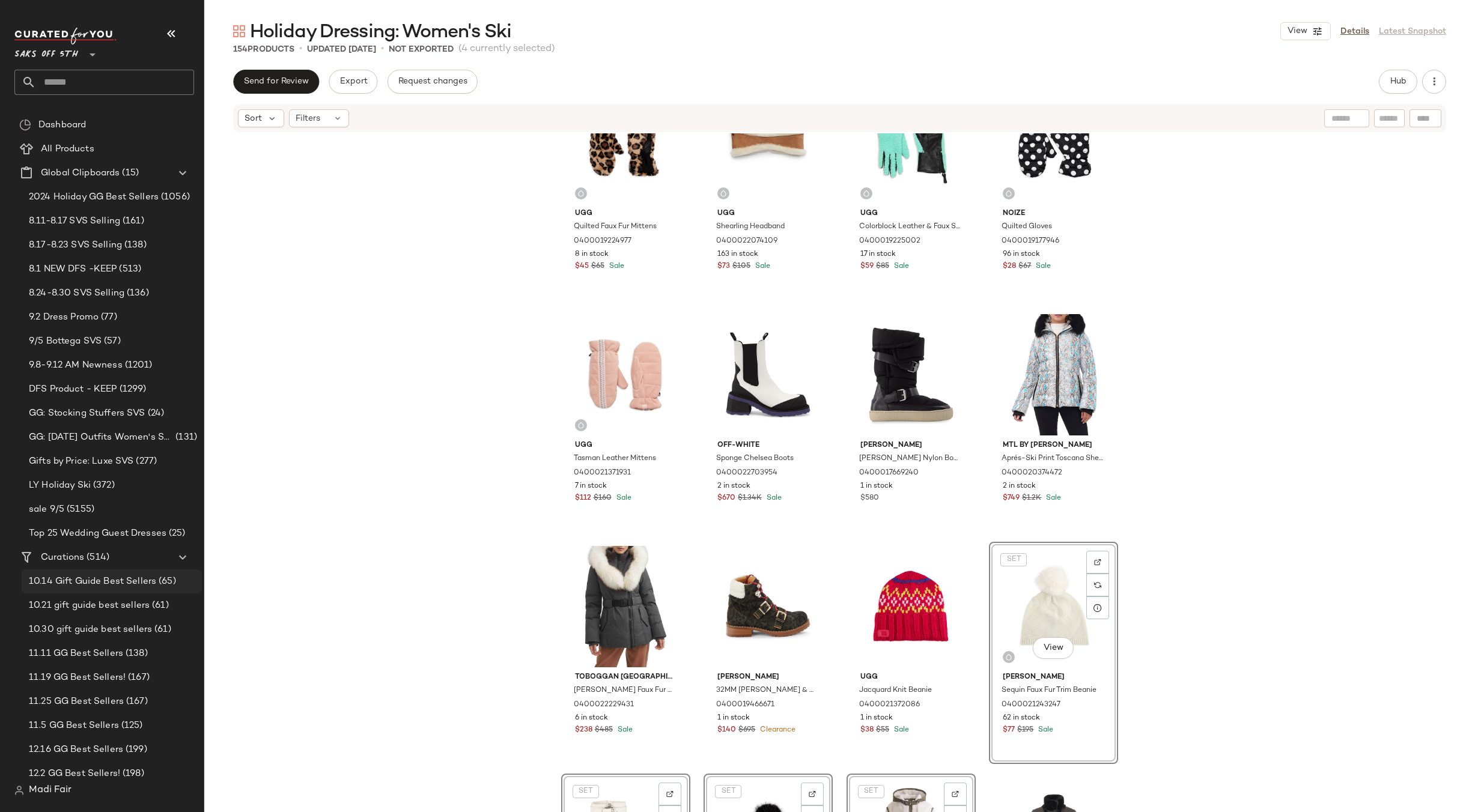
scroll to position [1306, 0]
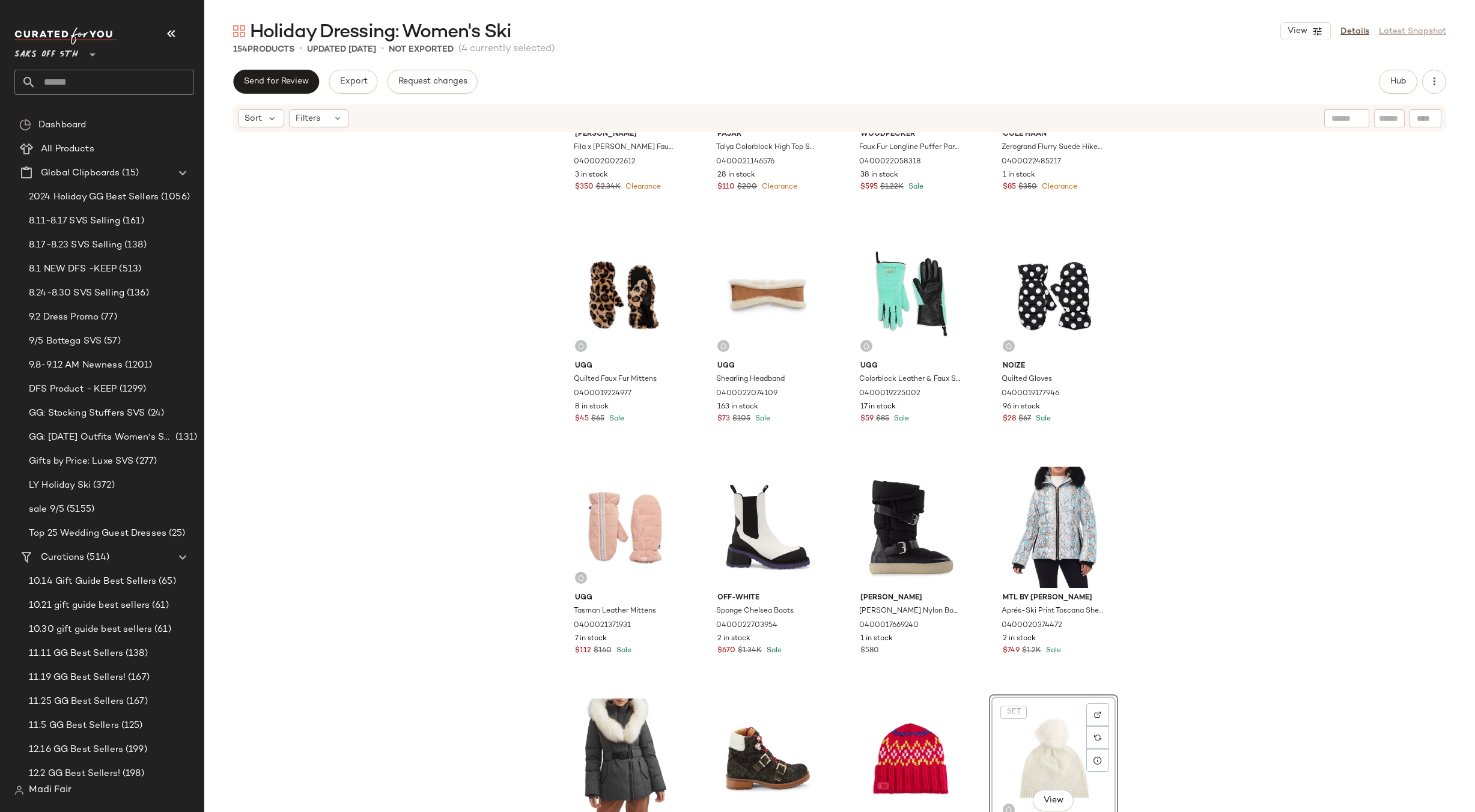
click at [388, 230] on div "[PERSON_NAME] Fila x [PERSON_NAME] Faux Fur Capelet Coat 0400020022612 3 in sto…" at bounding box center [839, 491] width 1271 height 715
